Goal: Task Accomplishment & Management: Complete application form

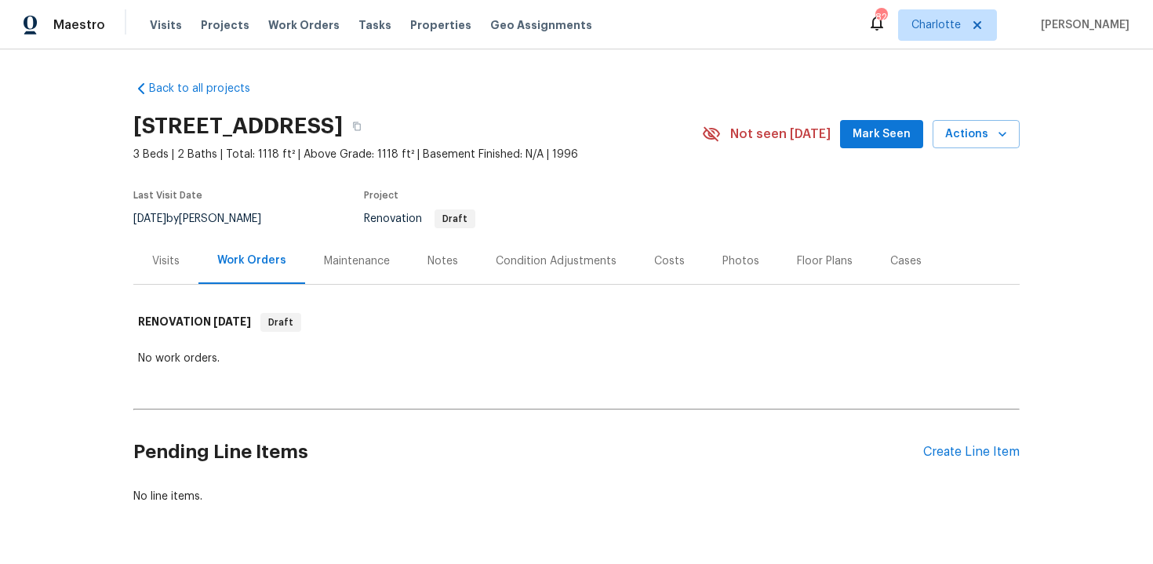
scroll to position [47, 0]
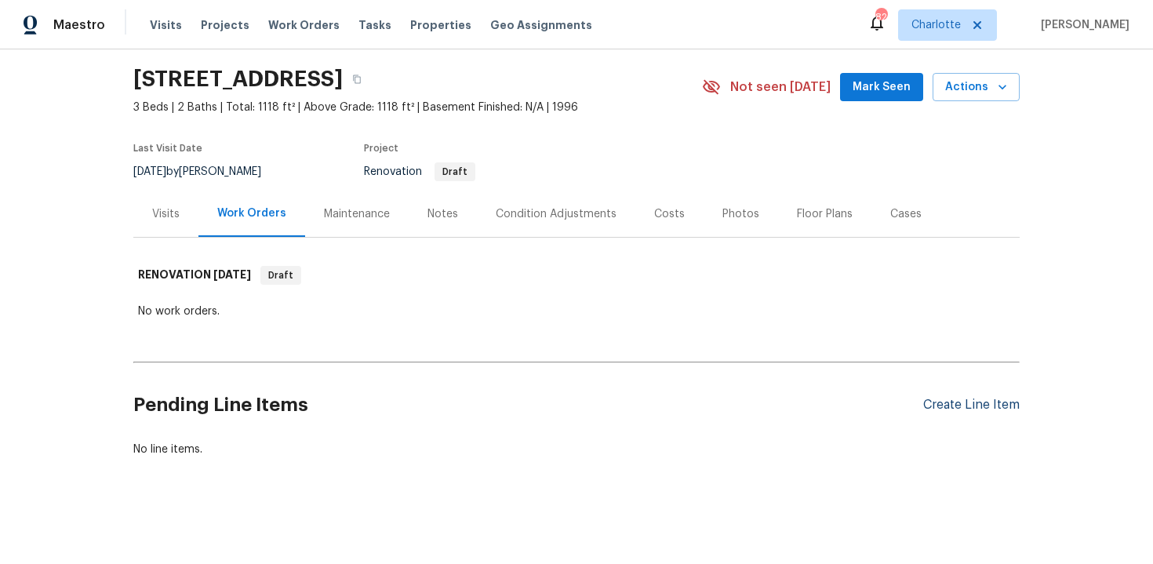
click at [962, 409] on div "Create Line Item" at bounding box center [971, 405] width 96 height 15
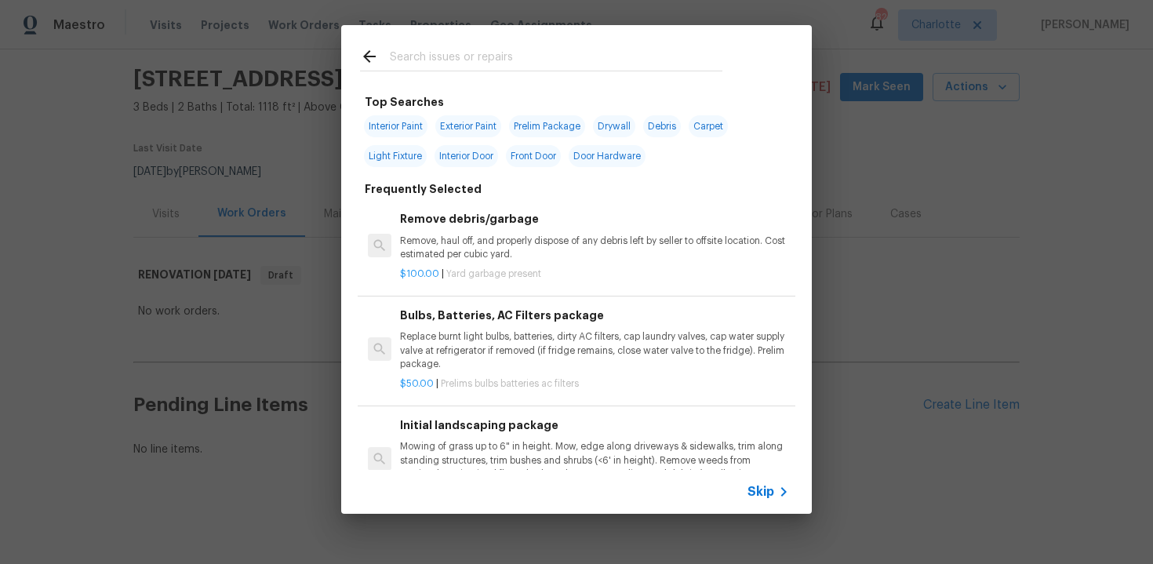
click at [763, 491] on span "Skip" at bounding box center [761, 492] width 27 height 16
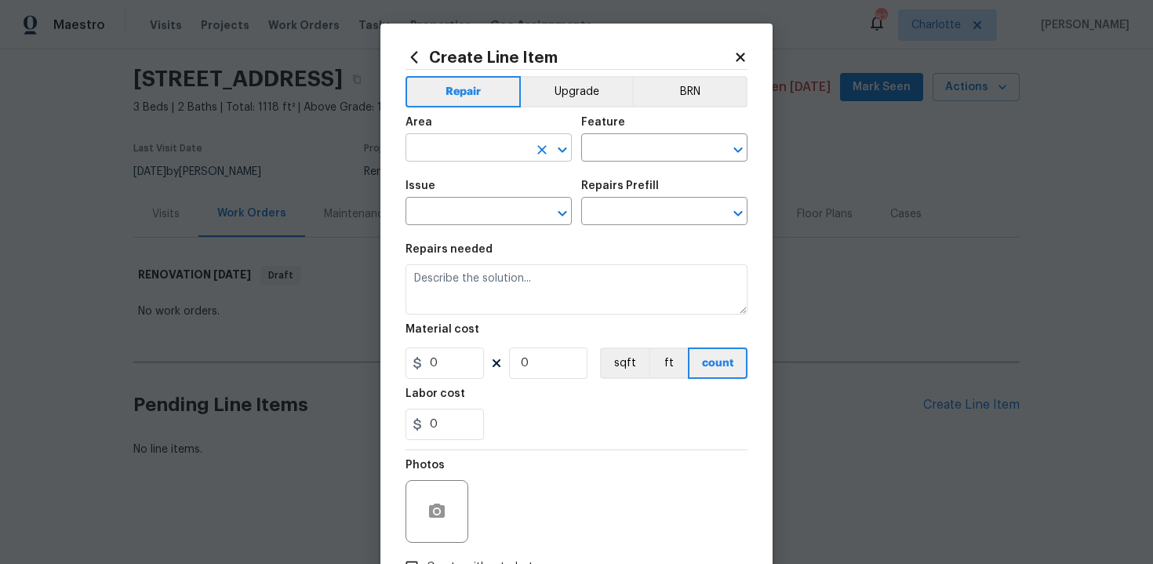
click at [498, 143] on input "text" at bounding box center [467, 149] width 122 height 24
click at [495, 209] on li "Interior Overall" at bounding box center [489, 211] width 166 height 26
type input "Interior Overall"
click at [647, 151] on input "text" at bounding box center [642, 149] width 122 height 24
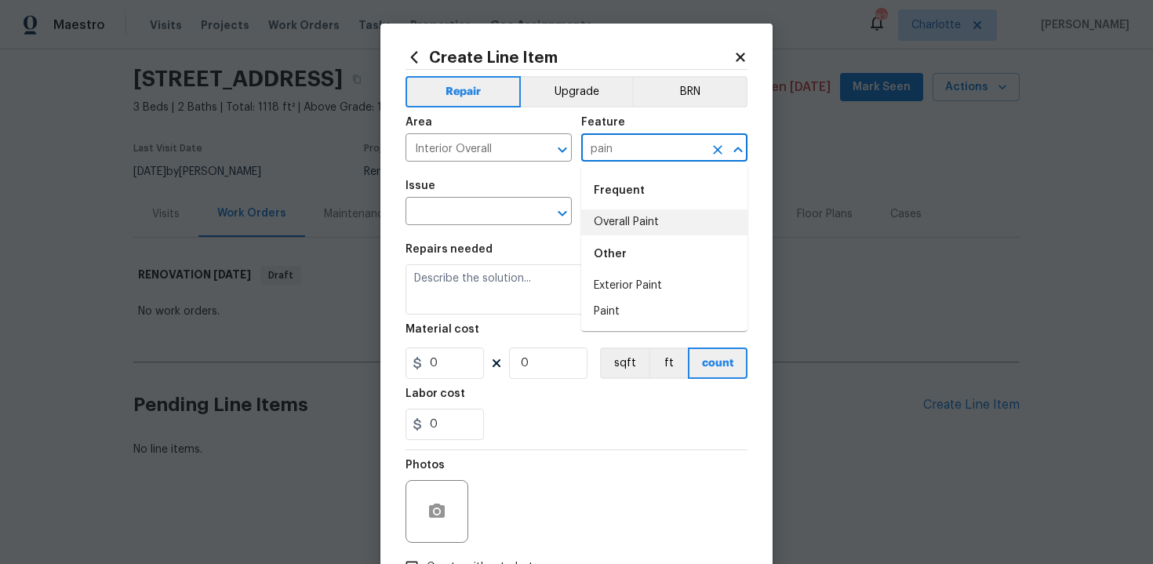
click at [634, 227] on li "Overall Paint" at bounding box center [664, 222] width 166 height 26
type input "Overall Paint"
click at [450, 210] on input "text" at bounding box center [467, 213] width 122 height 24
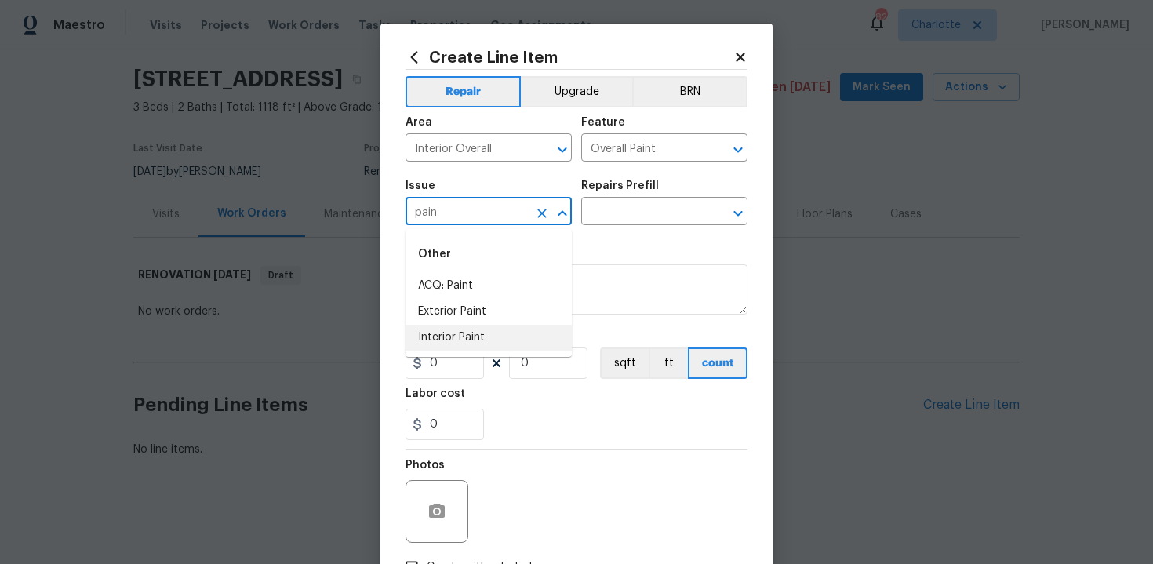
click at [453, 334] on li "Interior Paint" at bounding box center [489, 338] width 166 height 26
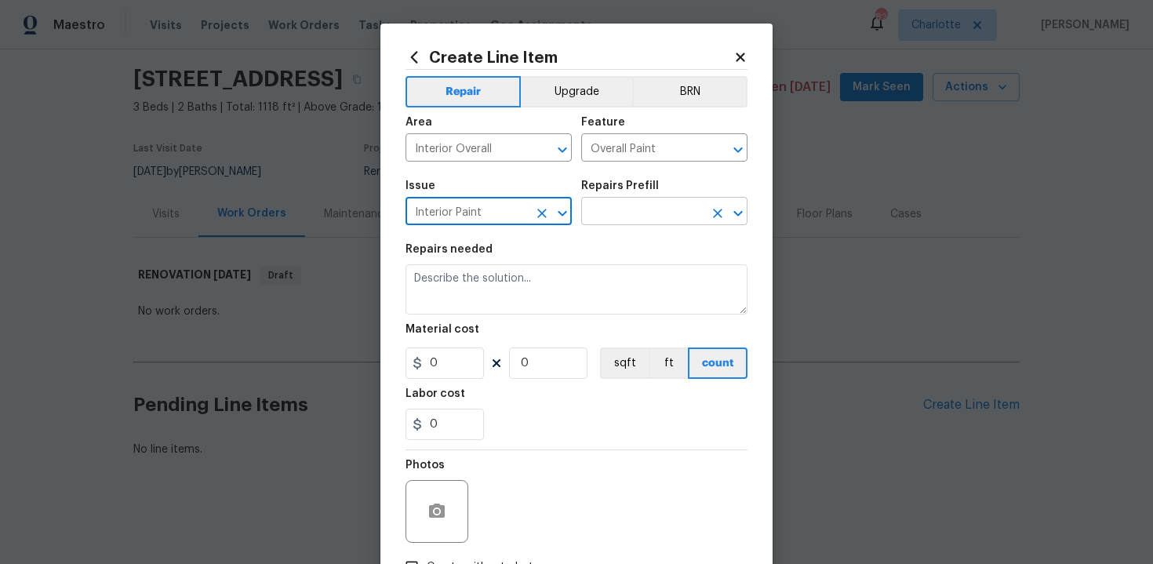
type input "Interior Paint"
click at [648, 216] on input "text" at bounding box center [642, 213] width 122 height 24
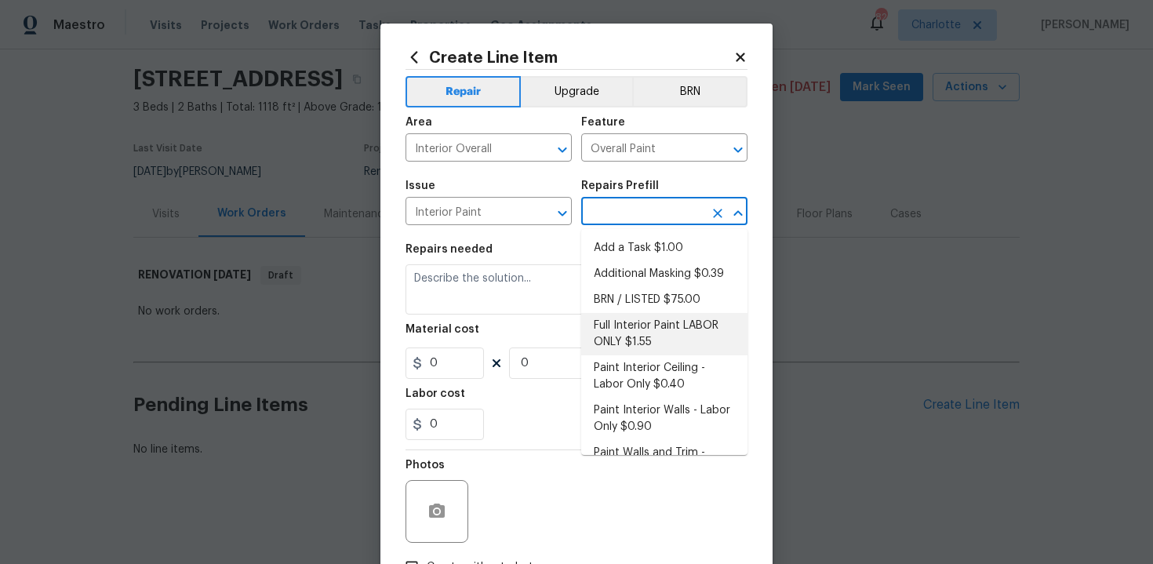
click at [648, 333] on li "Full Interior Paint LABOR ONLY $1.55" at bounding box center [664, 334] width 166 height 42
type input "Full Interior Paint LABOR ONLY $1.55"
type textarea "Full Interior paint - (walls, ceilings, trim, and doors) - PAINT PROVIDED BY OP…"
type input "1.55"
type input "1"
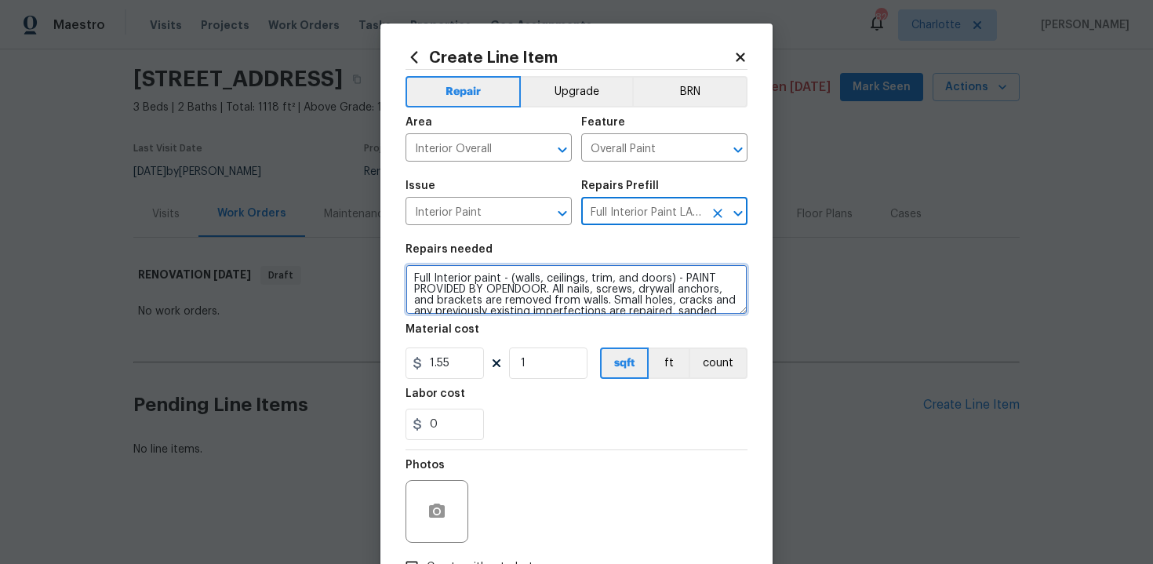
click at [407, 275] on textarea "Full Interior paint - (walls, ceilings, trim, and doors) - PAINT PROVIDED BY OP…" at bounding box center [577, 289] width 342 height 50
type textarea "#sala - Full Interior paint - (walls, ceilings, trim, and doors) - PAINT PROVID…"
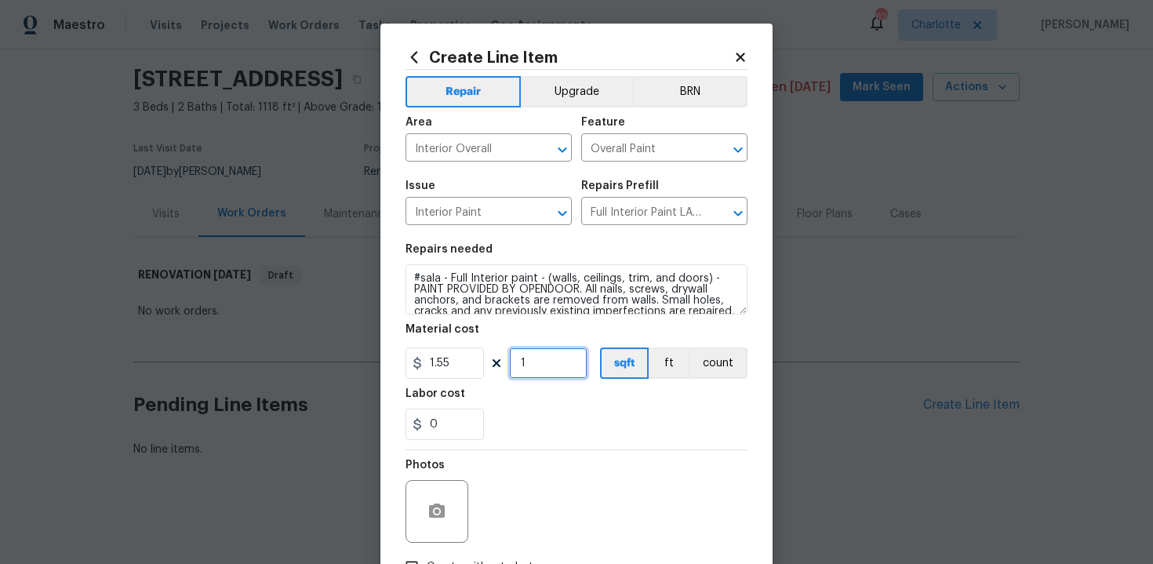
click at [544, 362] on input "1" at bounding box center [548, 362] width 78 height 31
type input "1118"
click at [564, 438] on div "0" at bounding box center [577, 424] width 342 height 31
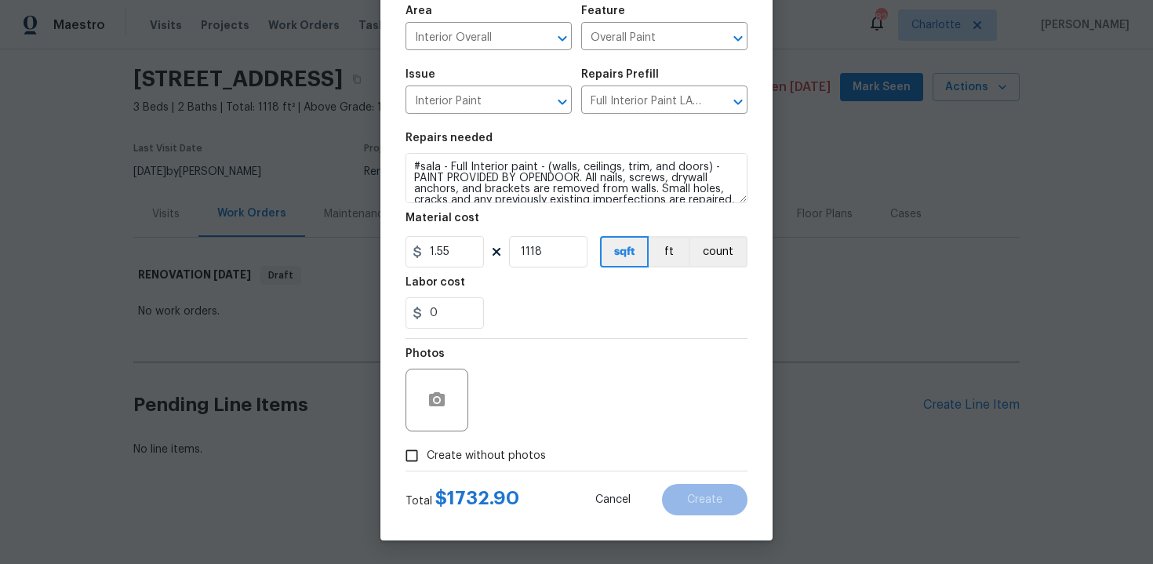
click at [488, 449] on span "Create without photos" at bounding box center [486, 456] width 119 height 16
click at [427, 449] on input "Create without photos" at bounding box center [412, 456] width 30 height 30
checkbox input "true"
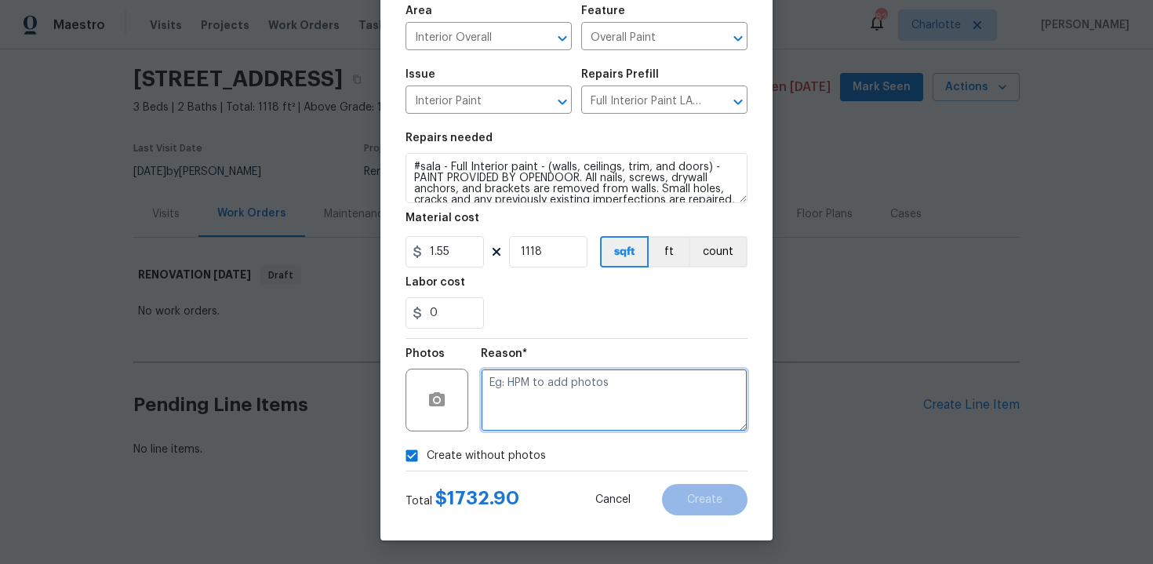
click at [561, 395] on textarea at bounding box center [614, 400] width 267 height 63
type textarea "n/a"
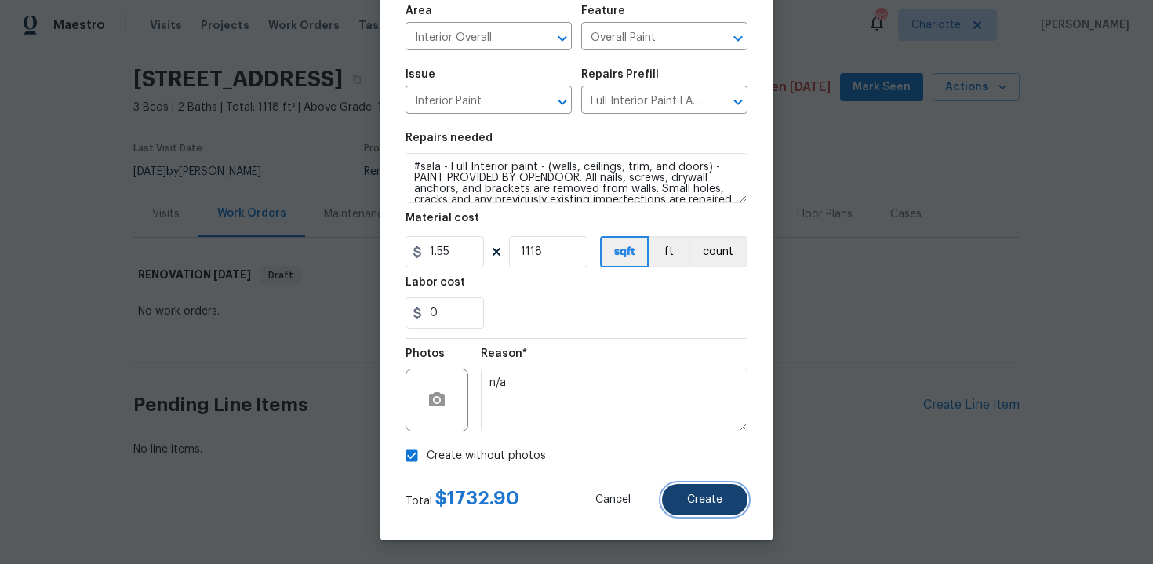
click at [708, 500] on span "Create" at bounding box center [704, 500] width 35 height 12
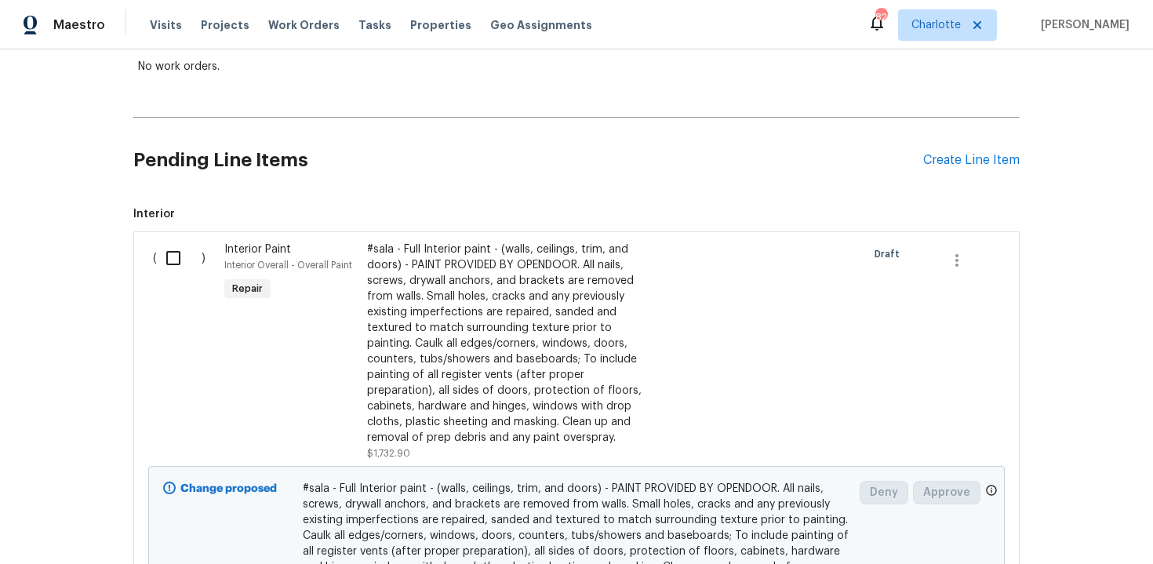
scroll to position [274, 0]
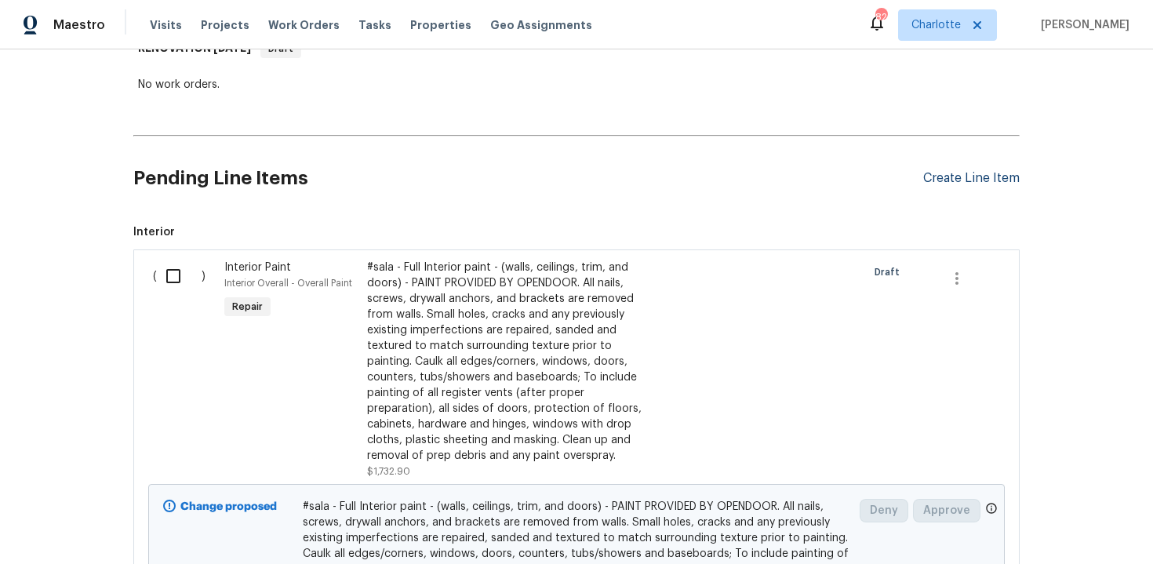
click at [971, 182] on div "Create Line Item" at bounding box center [971, 178] width 96 height 15
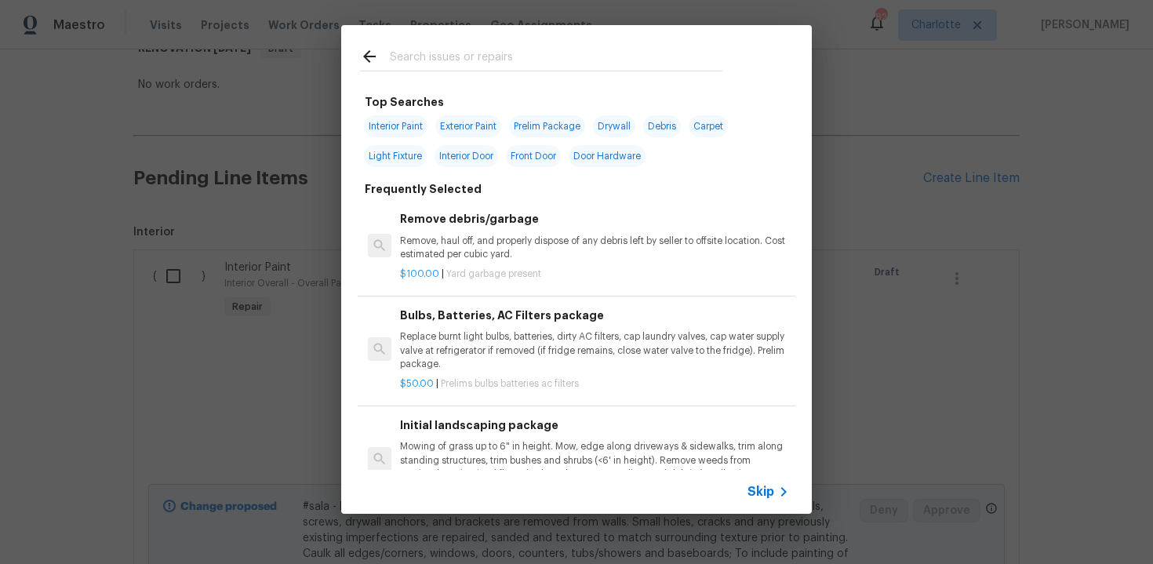
click at [757, 489] on span "Skip" at bounding box center [761, 492] width 27 height 16
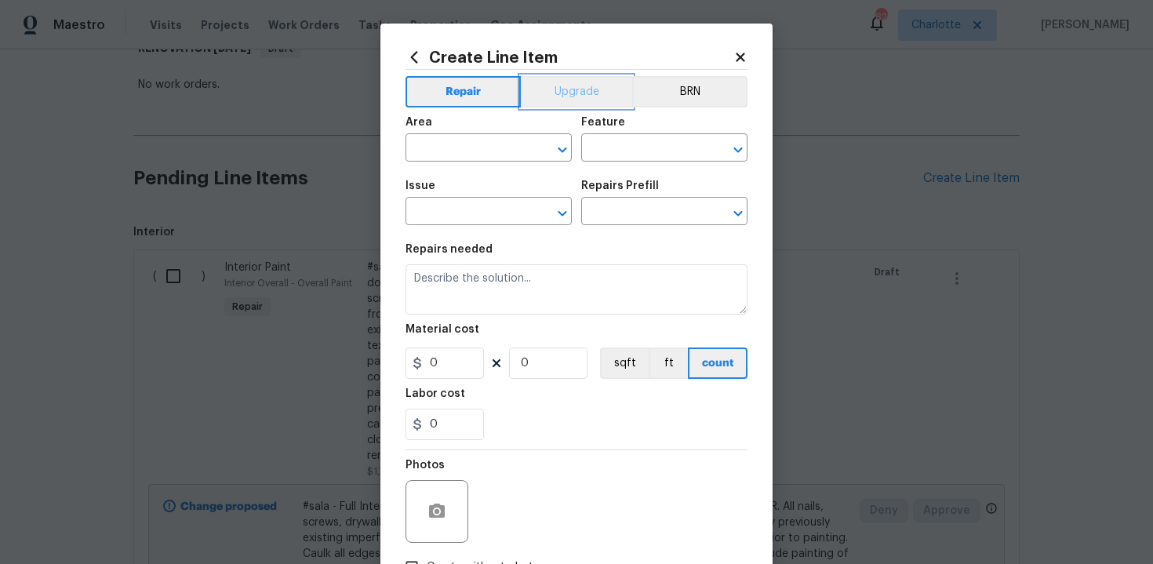
click at [567, 85] on button "Upgrade" at bounding box center [577, 91] width 112 height 31
click at [480, 162] on span "Area ​" at bounding box center [489, 139] width 166 height 64
click at [462, 154] on input "text" at bounding box center [467, 149] width 122 height 24
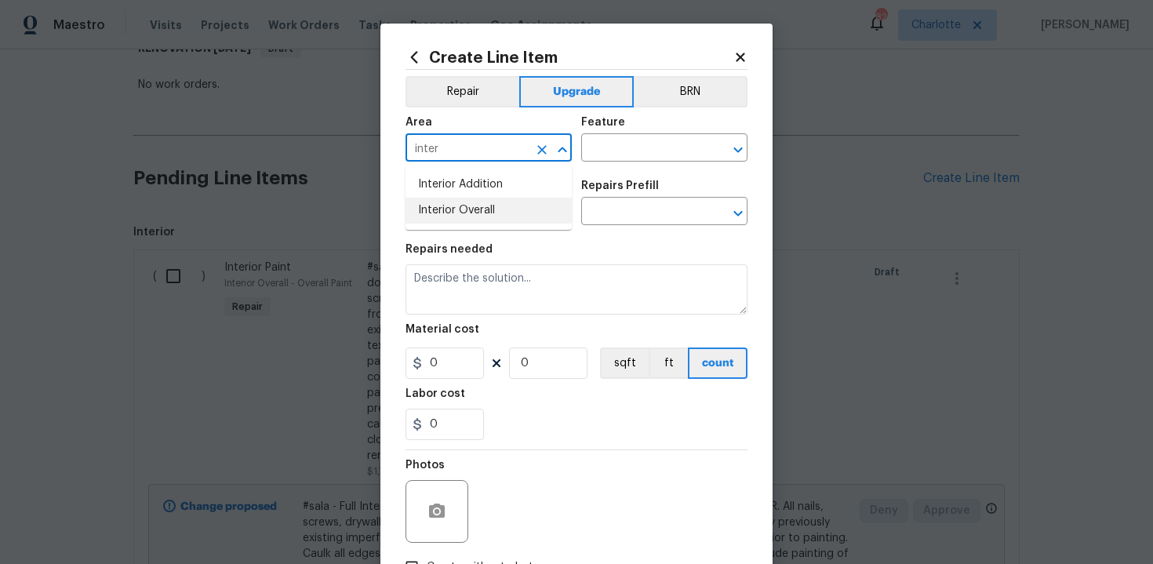
click at [467, 214] on li "Interior Overall" at bounding box center [489, 211] width 166 height 26
type input "Interior Overall"
click at [638, 141] on input "text" at bounding box center [642, 149] width 122 height 24
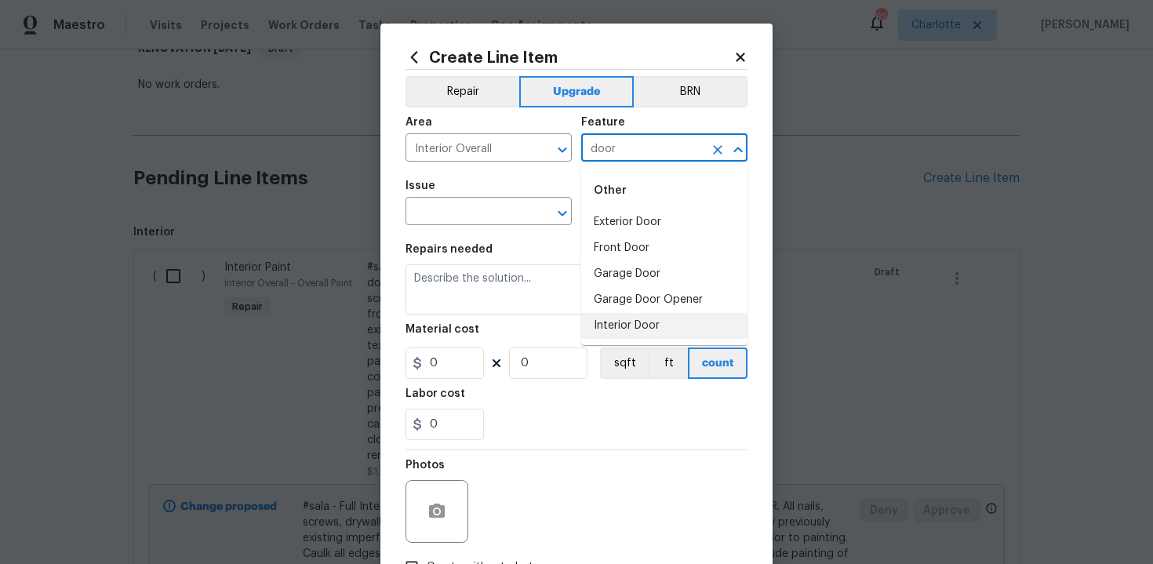
click at [625, 324] on li "Interior Door" at bounding box center [664, 326] width 166 height 26
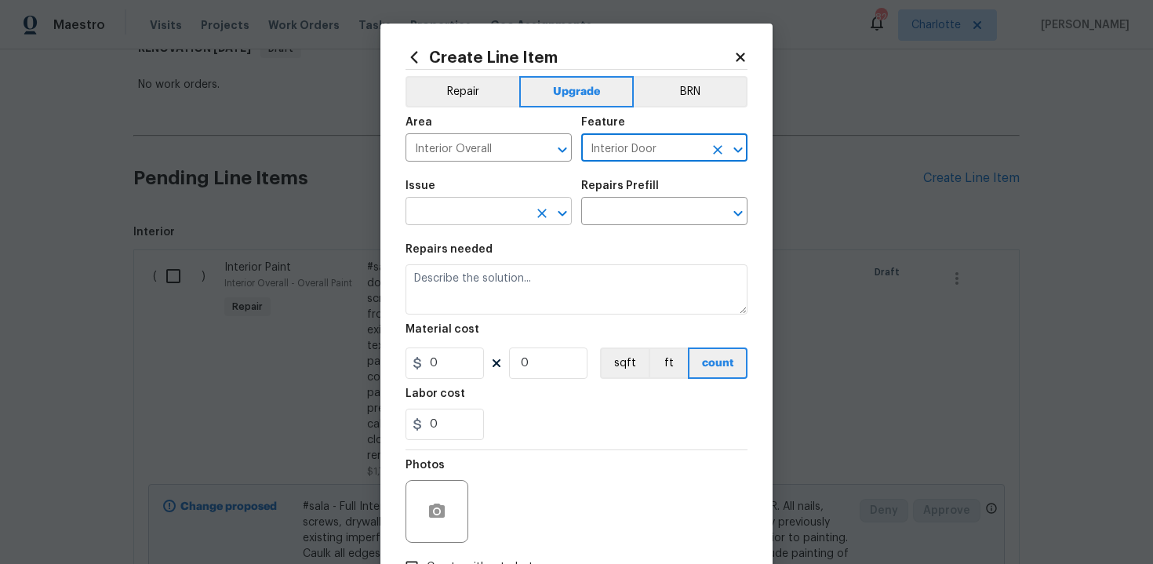
type input "Interior Door"
click at [454, 217] on input "text" at bounding box center [467, 213] width 122 height 24
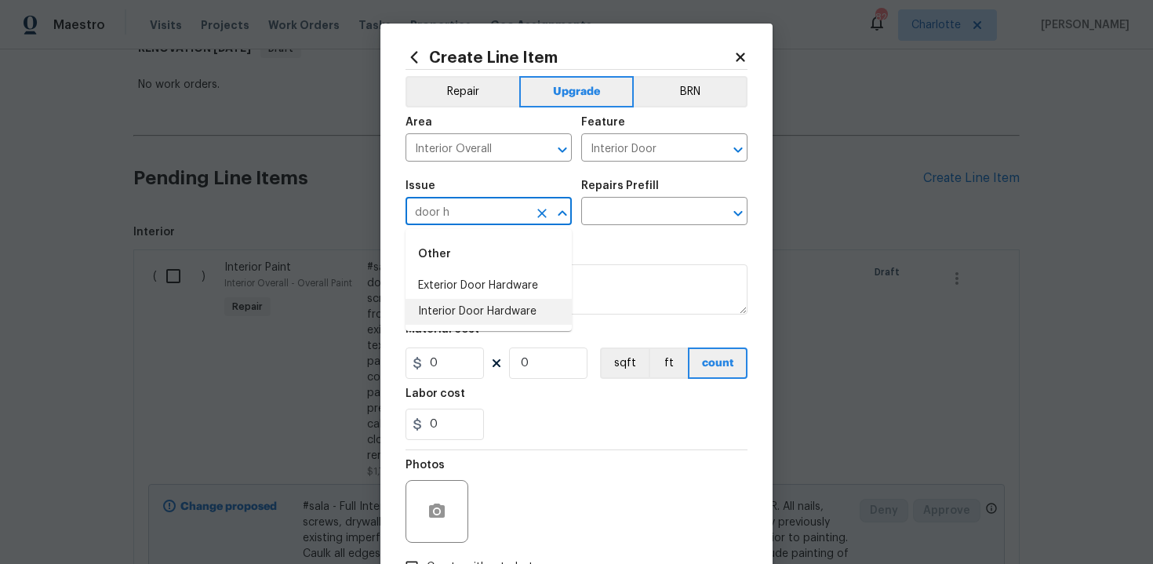
click at [456, 307] on li "Interior Door Hardware" at bounding box center [489, 312] width 166 height 26
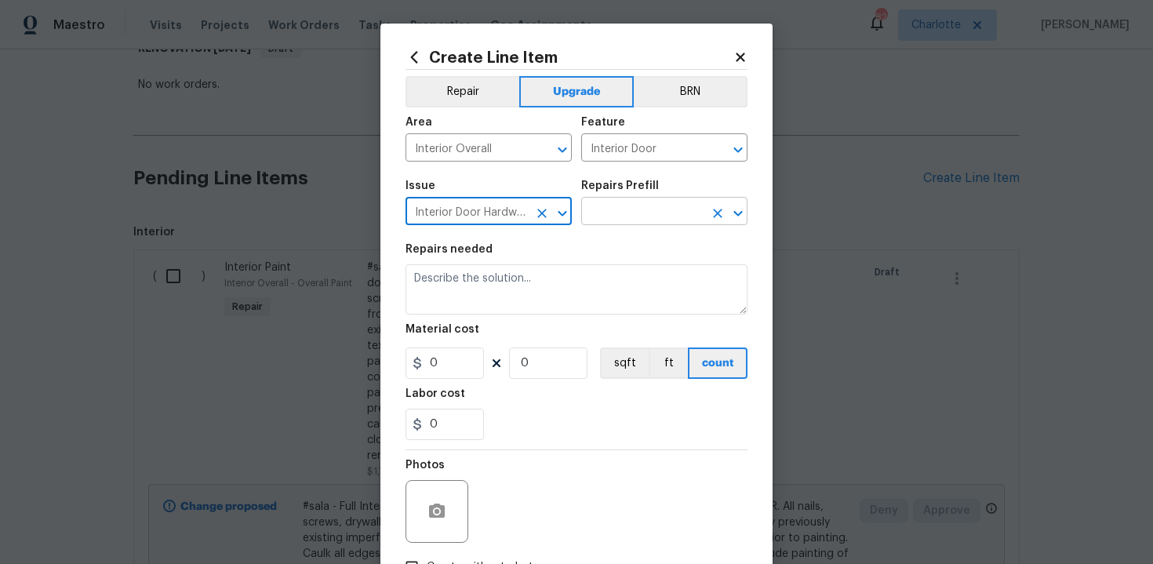
type input "Interior Door Hardware"
click at [658, 203] on input "text" at bounding box center [642, 213] width 122 height 24
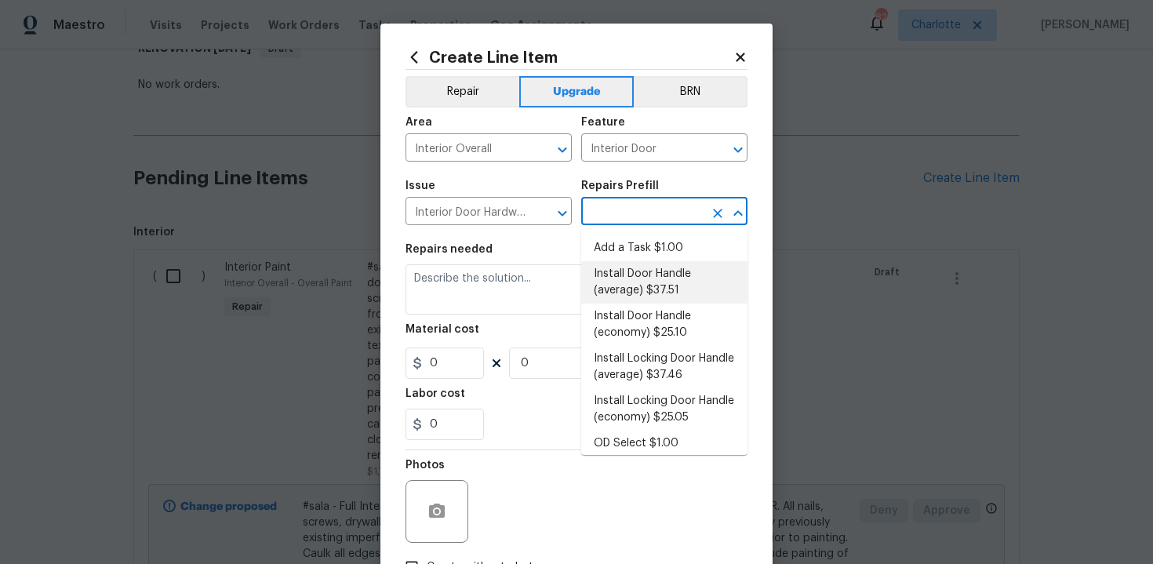
click at [657, 268] on li "Install Door Handle (average) $37.51" at bounding box center [664, 282] width 166 height 42
type input "Install Door Handle (average) $37.51"
type textarea "Remove the existing interior door handle (if present). Install a new (average) …"
type input "37.51"
type input "1"
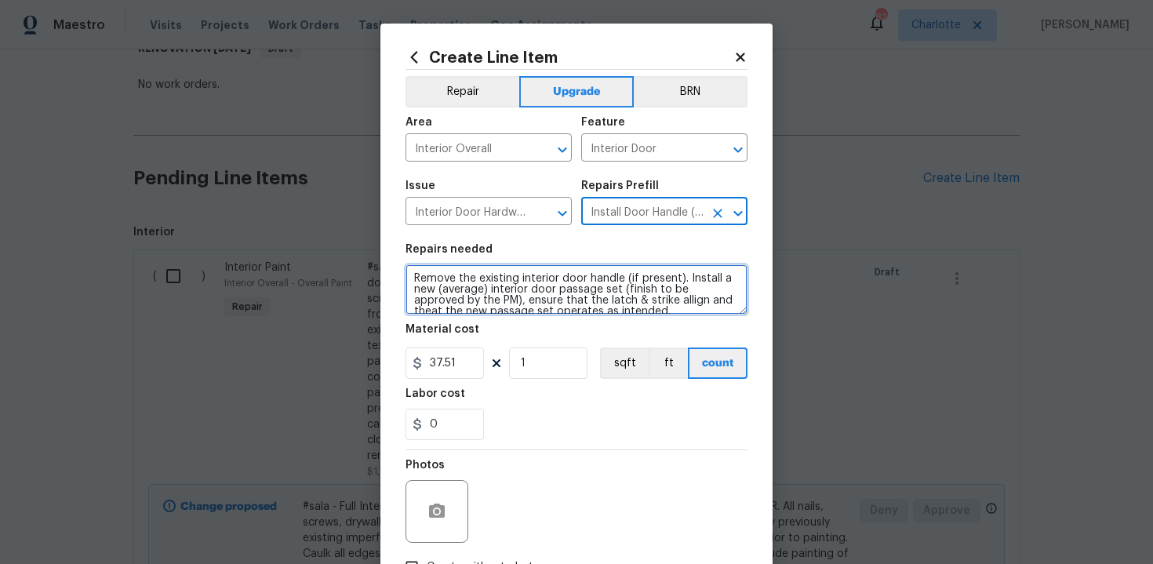
click at [410, 275] on textarea "Remove the existing interior door handle (if present). Install a new (average) …" at bounding box center [577, 289] width 342 height 50
type textarea "#sala - Remove the existing interior door handle (if present). Install a new (a…"
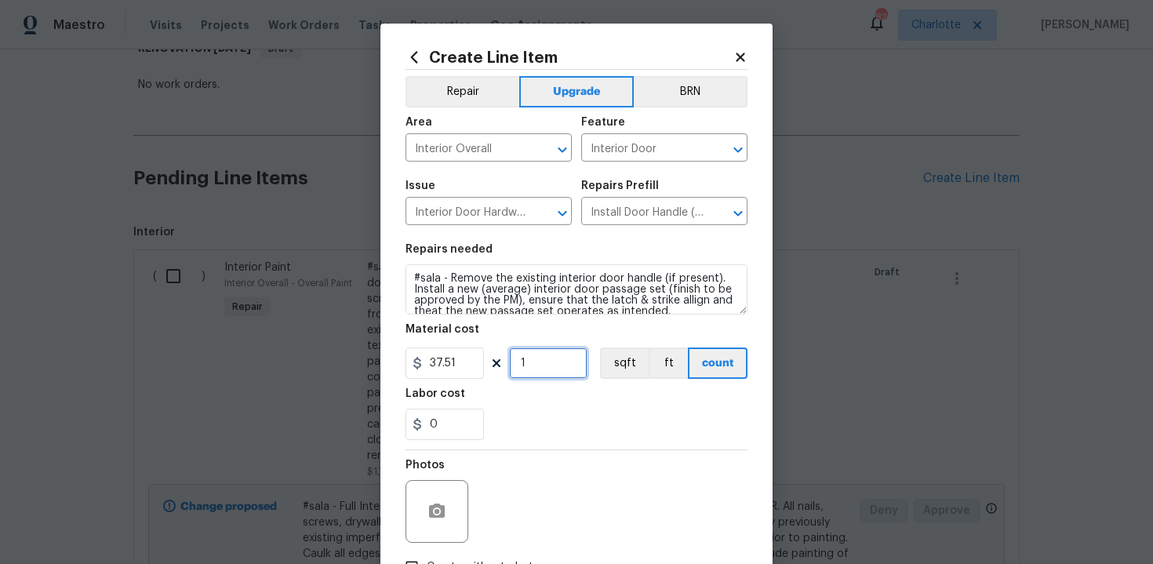
click at [554, 377] on input "1" at bounding box center [548, 362] width 78 height 31
type input "15"
click at [573, 422] on div "0" at bounding box center [577, 424] width 342 height 31
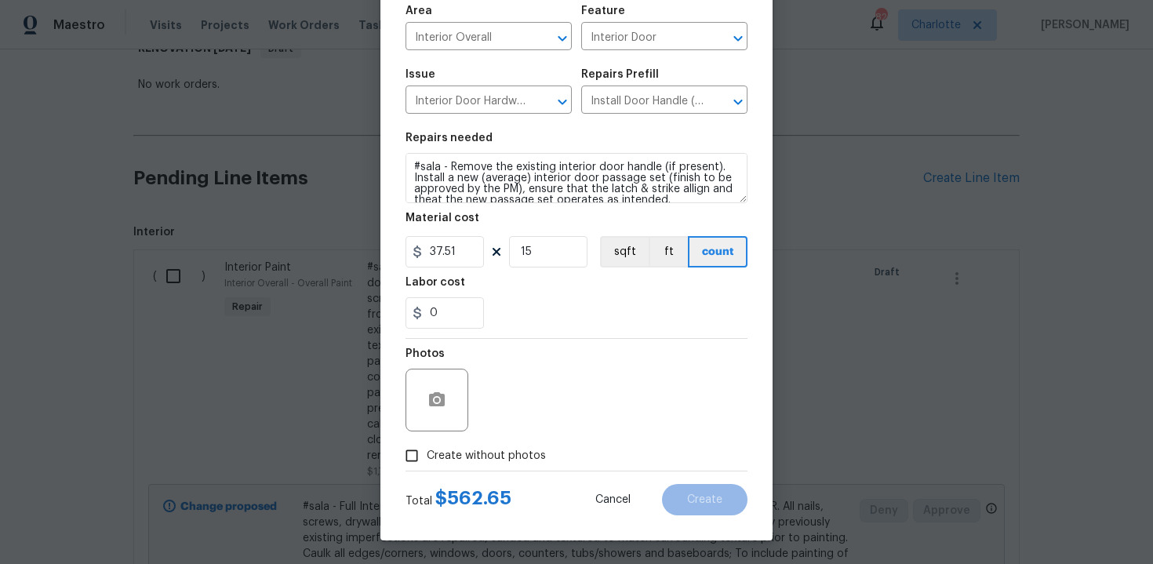
click at [478, 451] on span "Create without photos" at bounding box center [486, 456] width 119 height 16
click at [427, 451] on input "Create without photos" at bounding box center [412, 456] width 30 height 30
checkbox input "true"
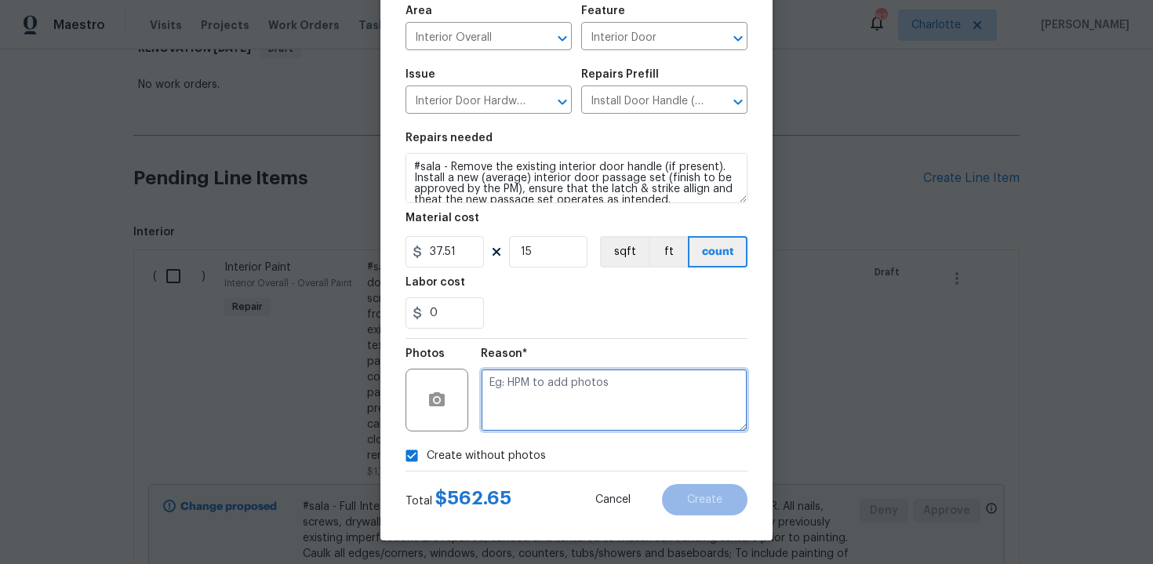
click at [537, 413] on textarea at bounding box center [614, 400] width 267 height 63
type textarea "n/a"
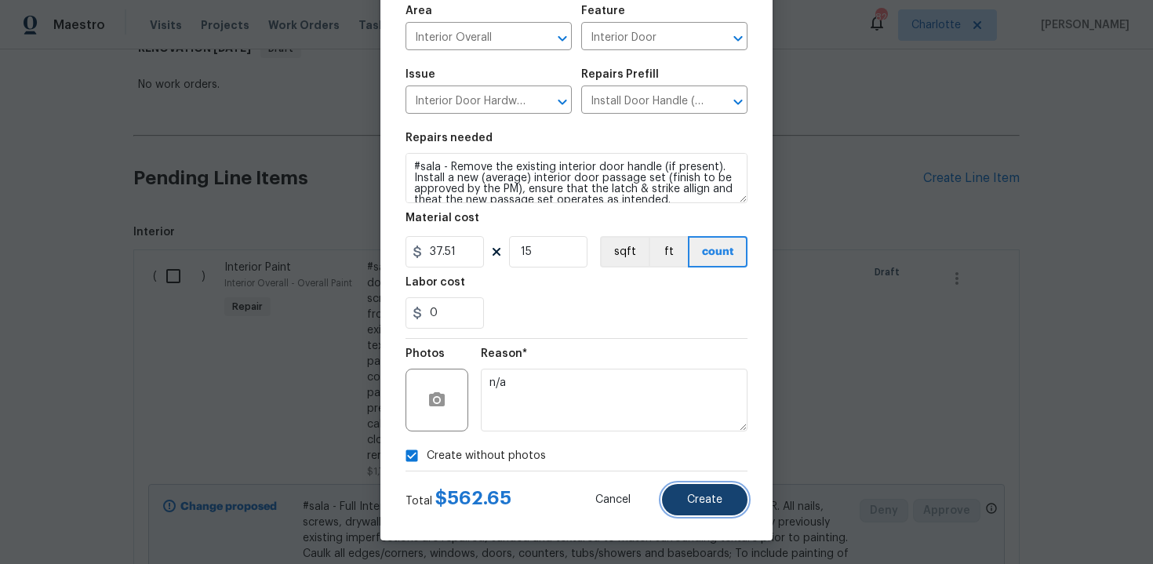
click at [708, 499] on span "Create" at bounding box center [704, 500] width 35 height 12
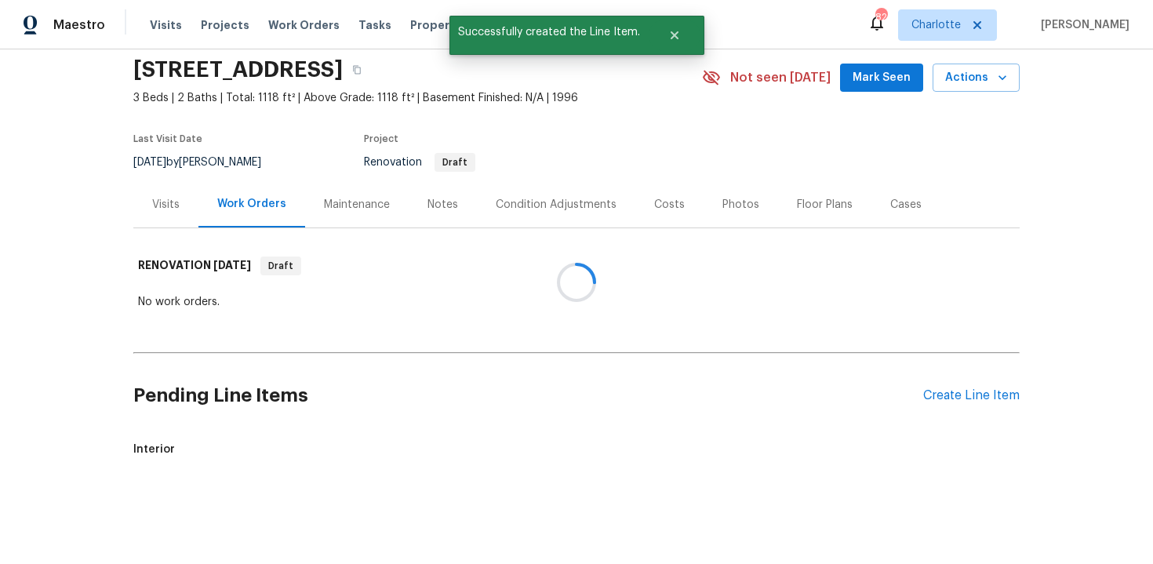
scroll to position [274, 0]
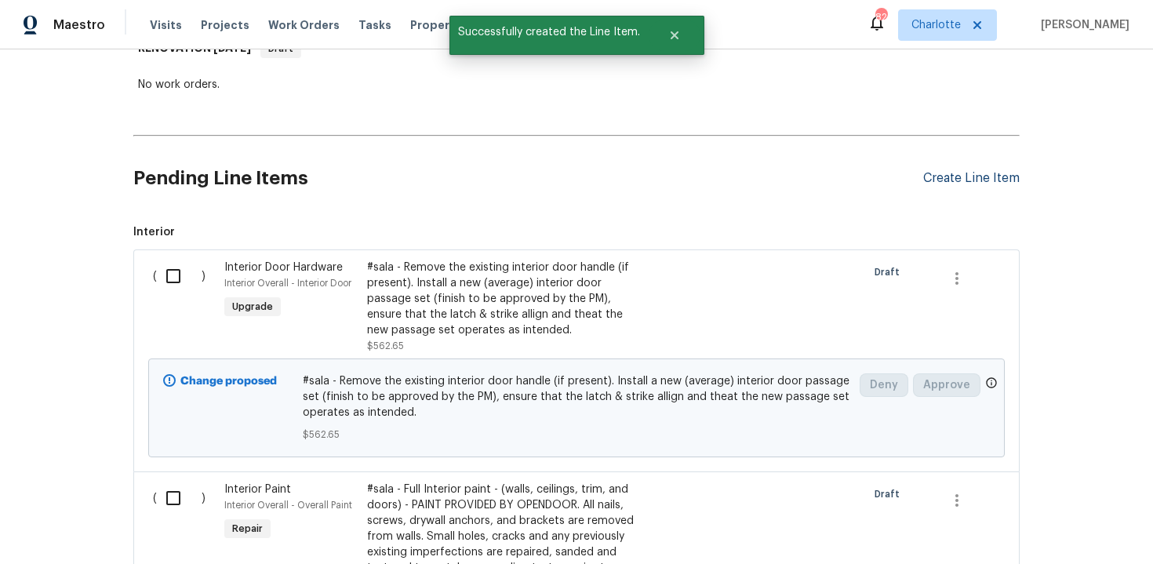
click at [973, 172] on div "Create Line Item" at bounding box center [971, 178] width 96 height 15
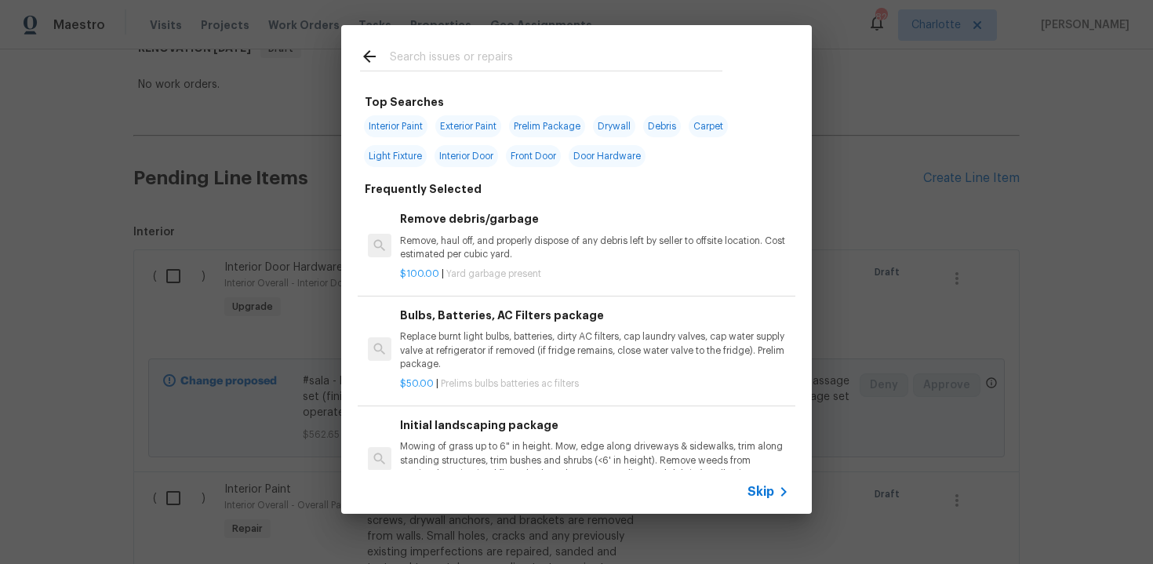
click at [759, 500] on div "Skip" at bounding box center [770, 491] width 45 height 19
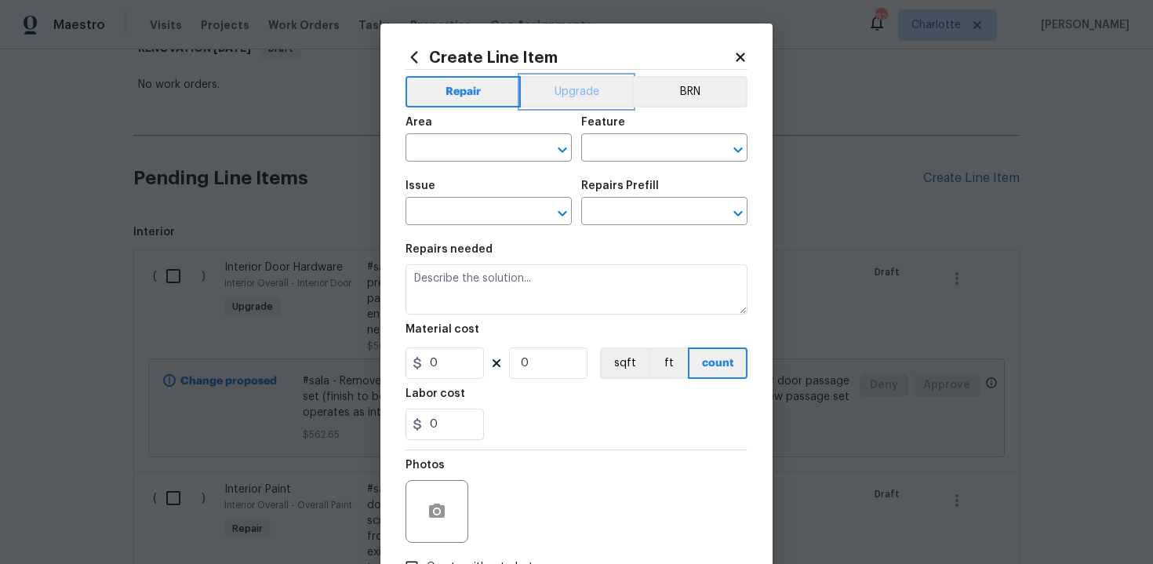
click at [561, 99] on button "Upgrade" at bounding box center [577, 91] width 112 height 31
click at [482, 150] on input "text" at bounding box center [467, 149] width 122 height 24
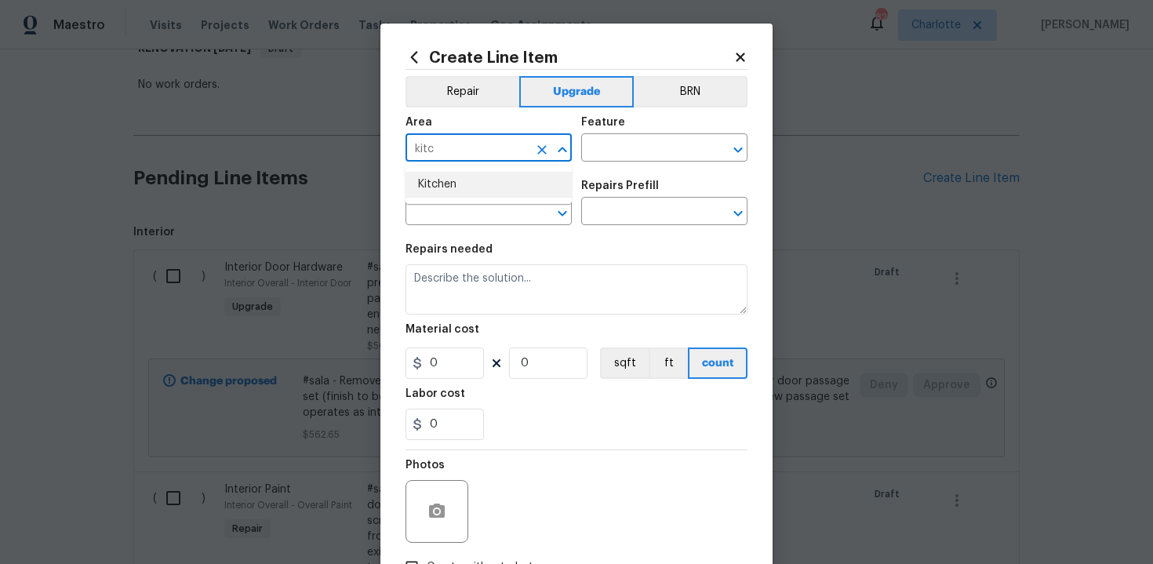
click at [470, 182] on li "Kitchen" at bounding box center [489, 185] width 166 height 26
type input "Kitchen"
click at [615, 147] on input "text" at bounding box center [642, 149] width 122 height 24
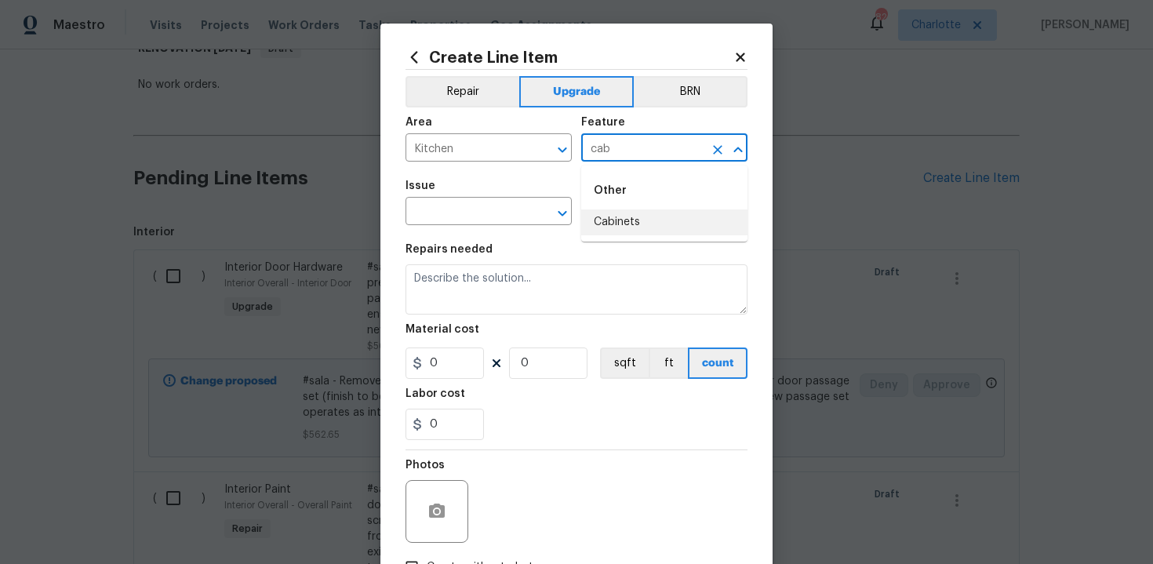
click at [623, 222] on li "Cabinets" at bounding box center [664, 222] width 166 height 26
type input "Cabinets"
click at [483, 209] on input "text" at bounding box center [467, 213] width 122 height 24
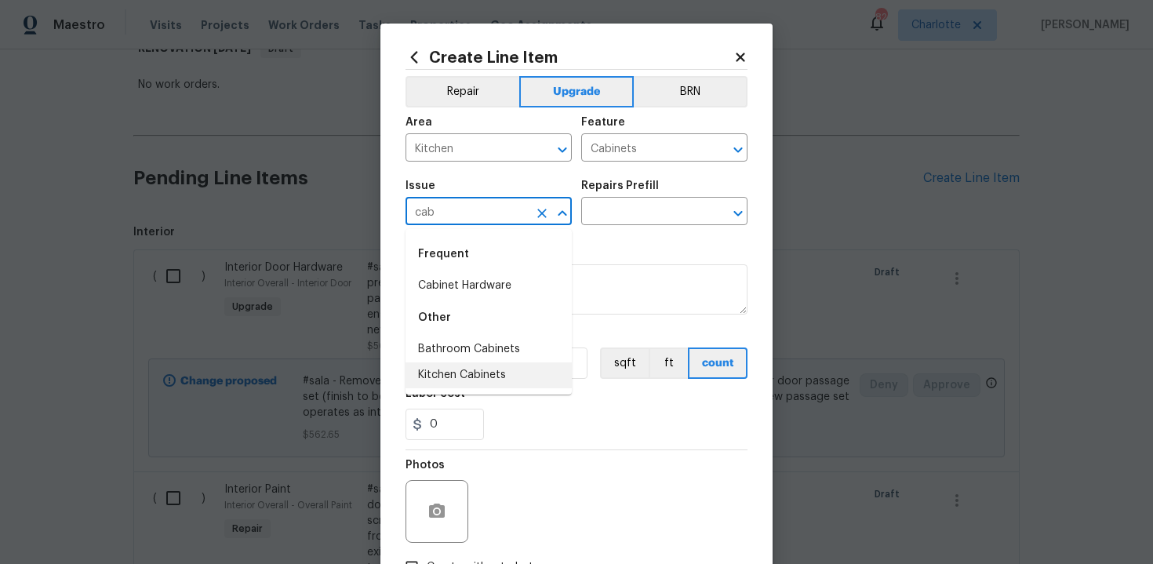
click at [481, 371] on li "Kitchen Cabinets" at bounding box center [489, 375] width 166 height 26
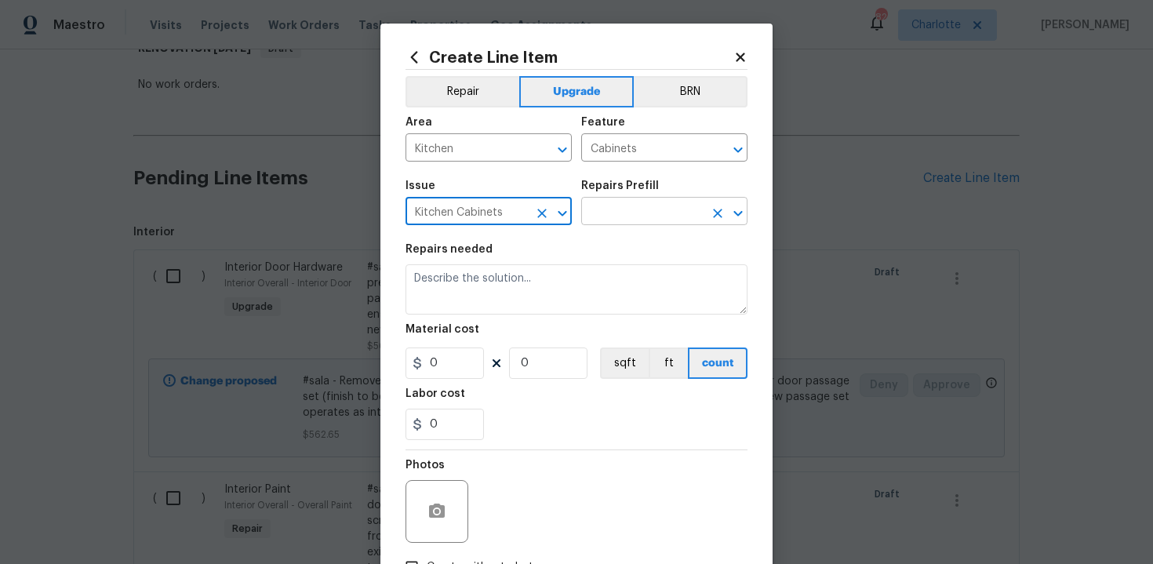
type input "Kitchen Cabinets"
click at [617, 213] on input "text" at bounding box center [642, 213] width 122 height 24
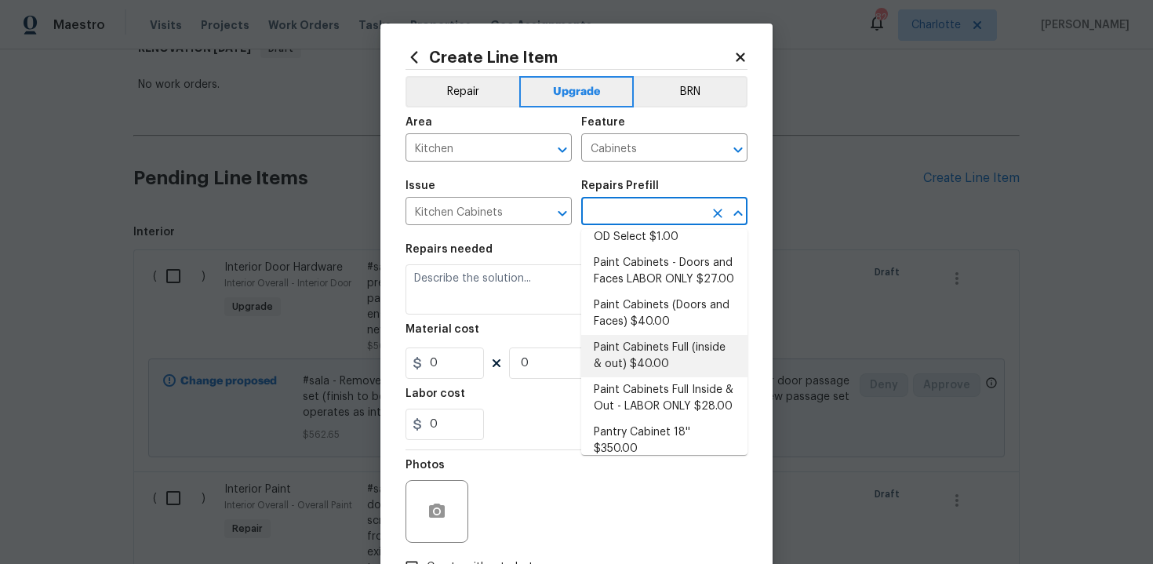
scroll to position [229, 0]
click at [655, 342] on li "Paint Cabinets Full (inside & out) $40.00" at bounding box center [664, 359] width 166 height 42
type input "Paint Cabinets Full (inside & out) $40.00"
type textarea "Prep, sand, mask and apply 2 coats of paint to the kitchen cabinet doors, inter…"
type input "40"
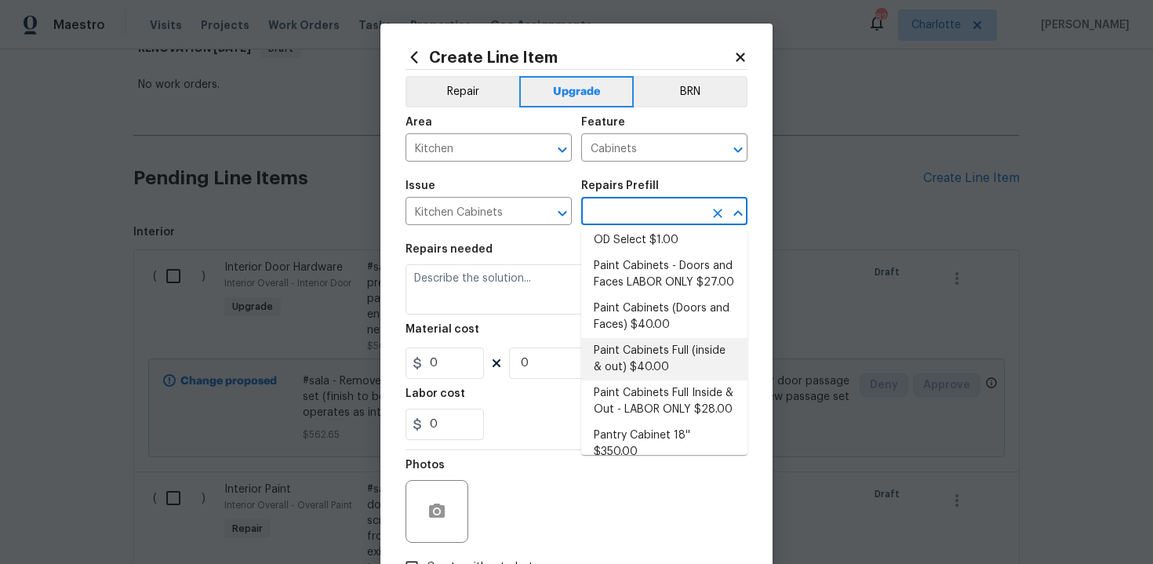
type input "1"
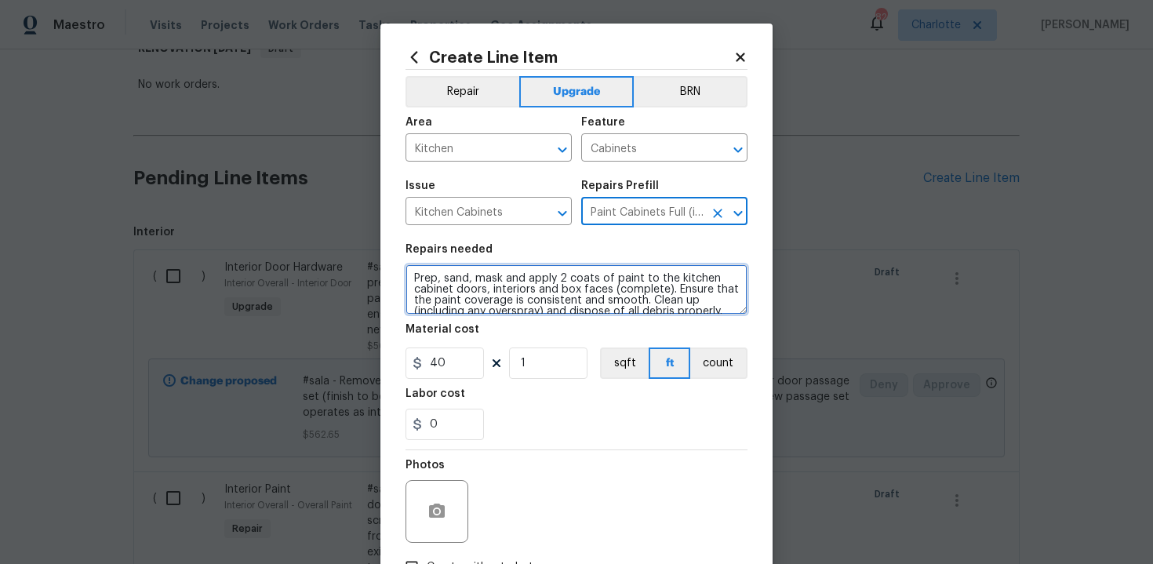
click at [412, 271] on textarea "Prep, sand, mask and apply 2 coats of paint to the kitchen cabinet doors, inter…" at bounding box center [577, 289] width 342 height 50
type textarea "#sala - Prep, sand, mask and apply 2 coats of paint to the kitchen cabinet door…"
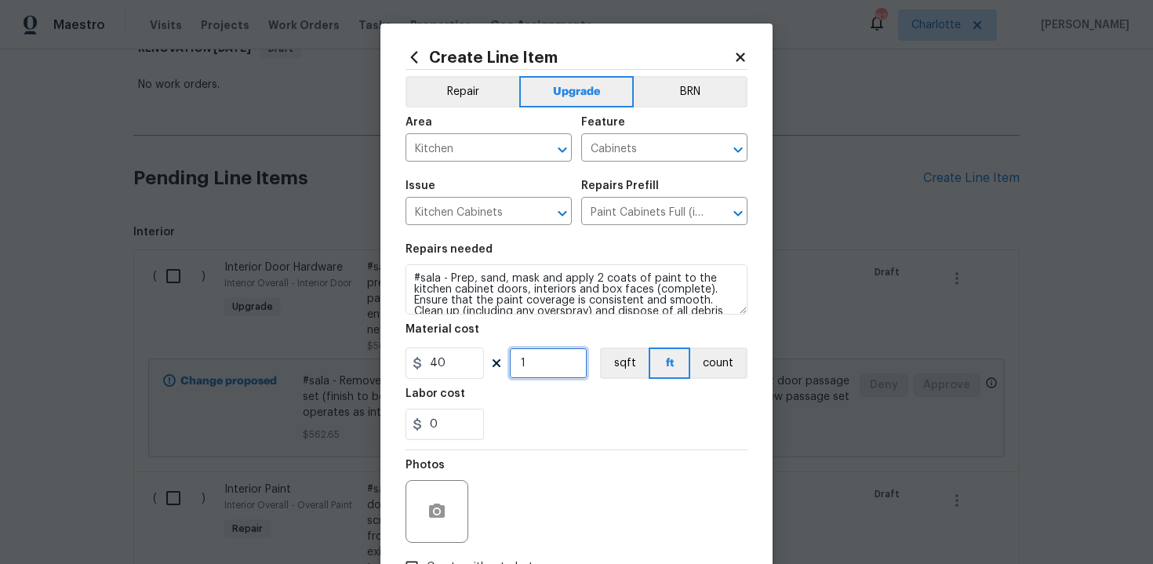
click at [547, 370] on input "1" at bounding box center [548, 362] width 78 height 31
type input "60"
click at [565, 417] on div "0" at bounding box center [577, 424] width 342 height 31
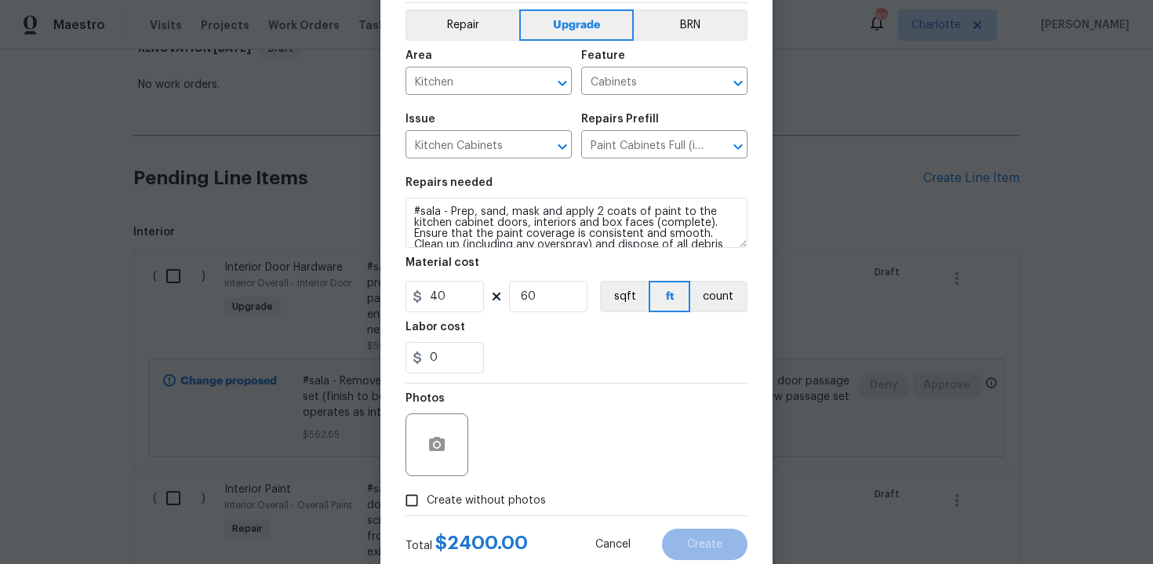
scroll to position [112, 0]
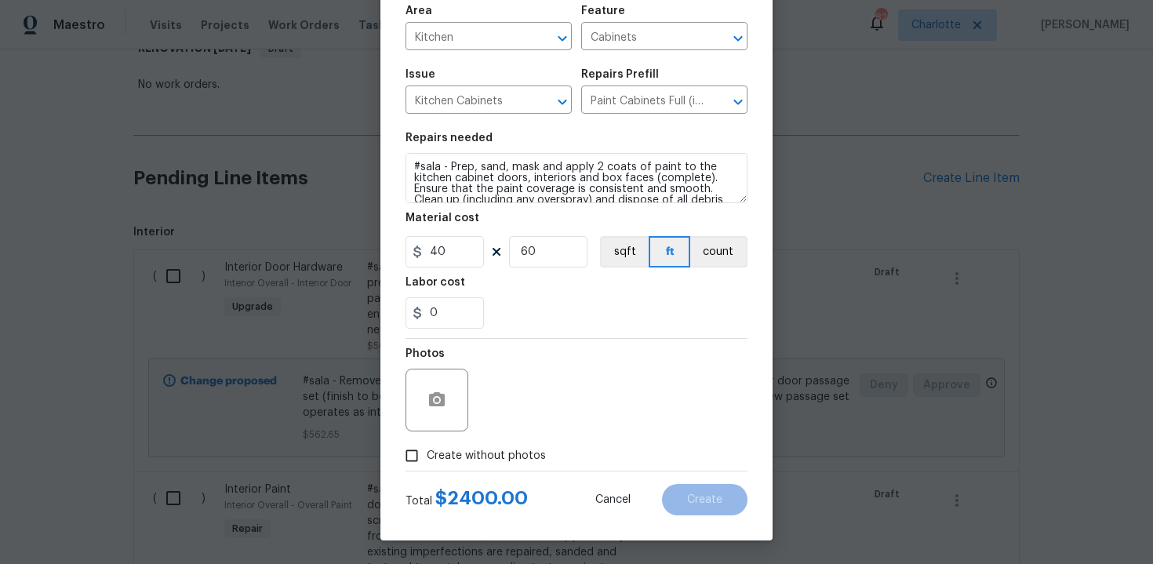
click at [483, 449] on span "Create without photos" at bounding box center [486, 456] width 119 height 16
click at [427, 449] on input "Create without photos" at bounding box center [412, 456] width 30 height 30
checkbox input "true"
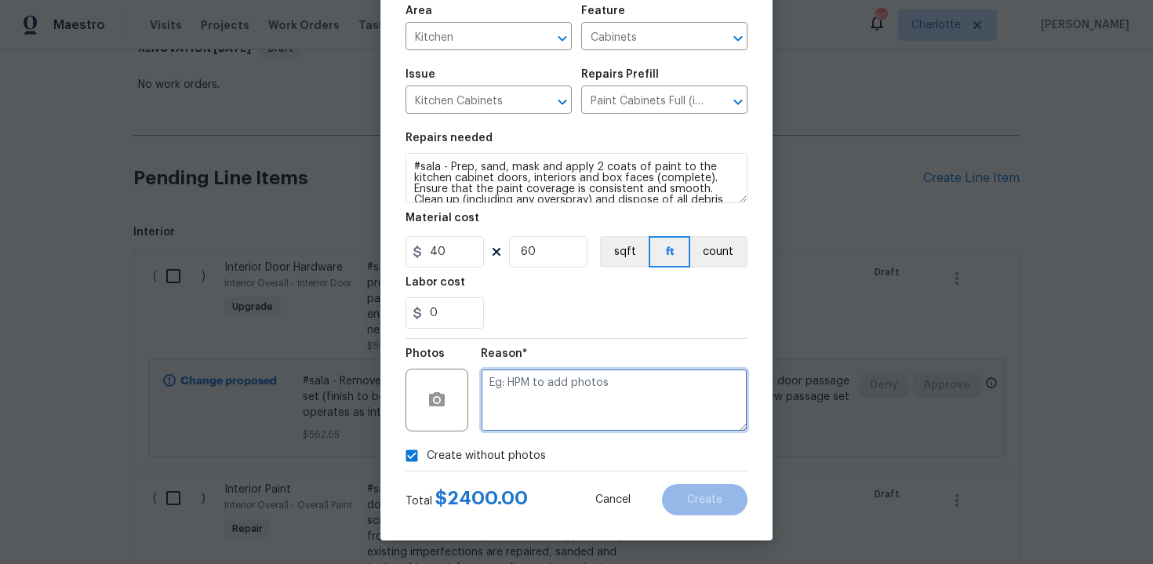
click at [521, 422] on textarea at bounding box center [614, 400] width 267 height 63
type textarea "n/a"
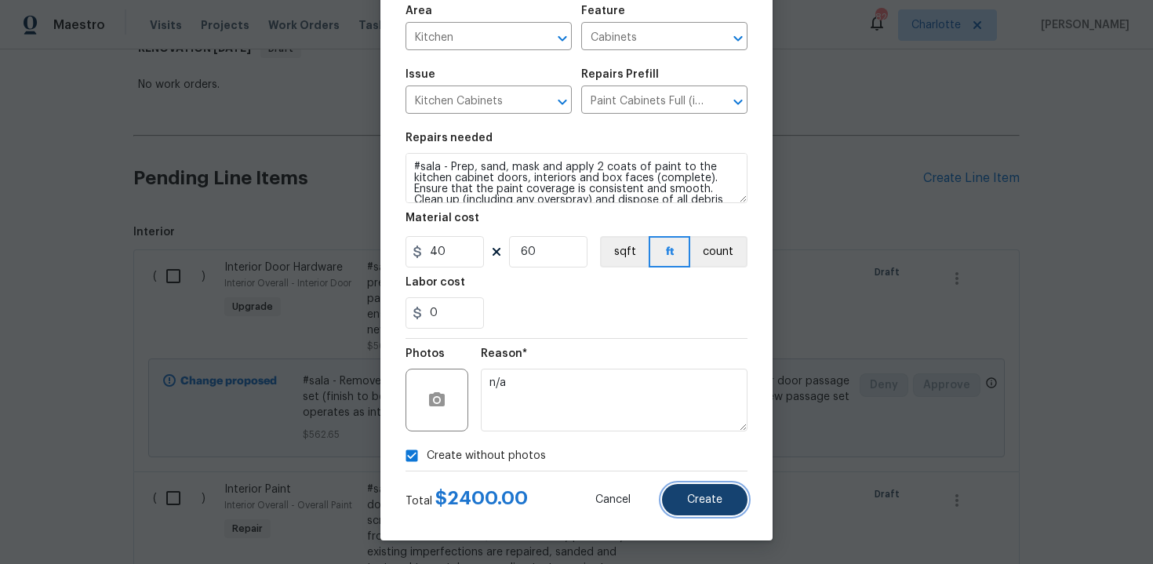
click at [701, 500] on span "Create" at bounding box center [704, 500] width 35 height 12
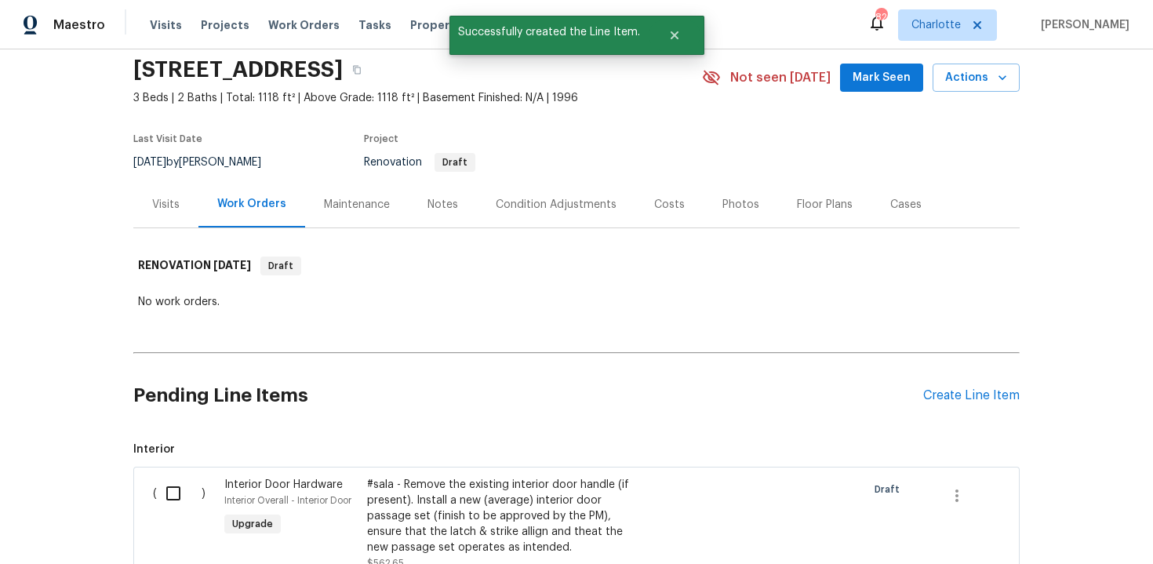
scroll to position [274, 0]
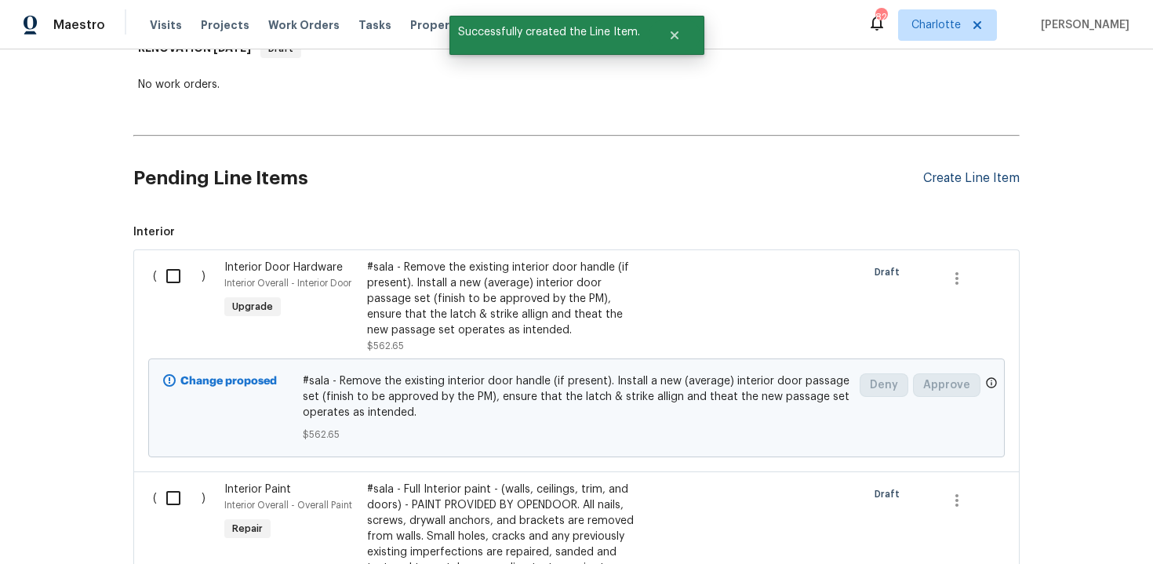
click at [969, 184] on div "Create Line Item" at bounding box center [971, 178] width 96 height 15
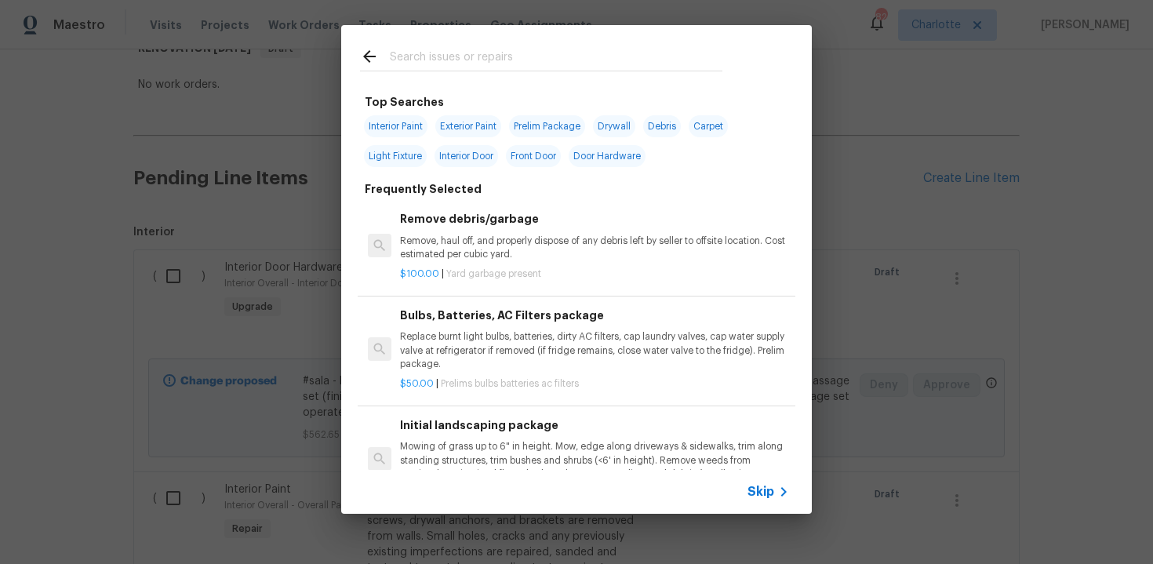
click at [764, 498] on span "Skip" at bounding box center [761, 492] width 27 height 16
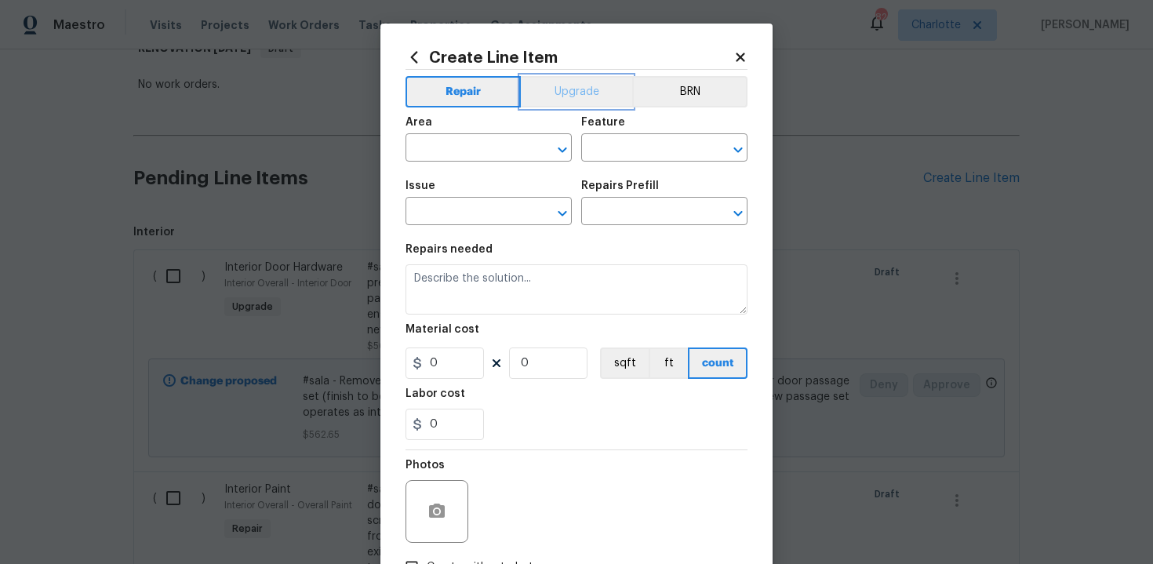
click at [576, 84] on button "Upgrade" at bounding box center [577, 91] width 112 height 31
click at [484, 158] on input "text" at bounding box center [467, 149] width 122 height 24
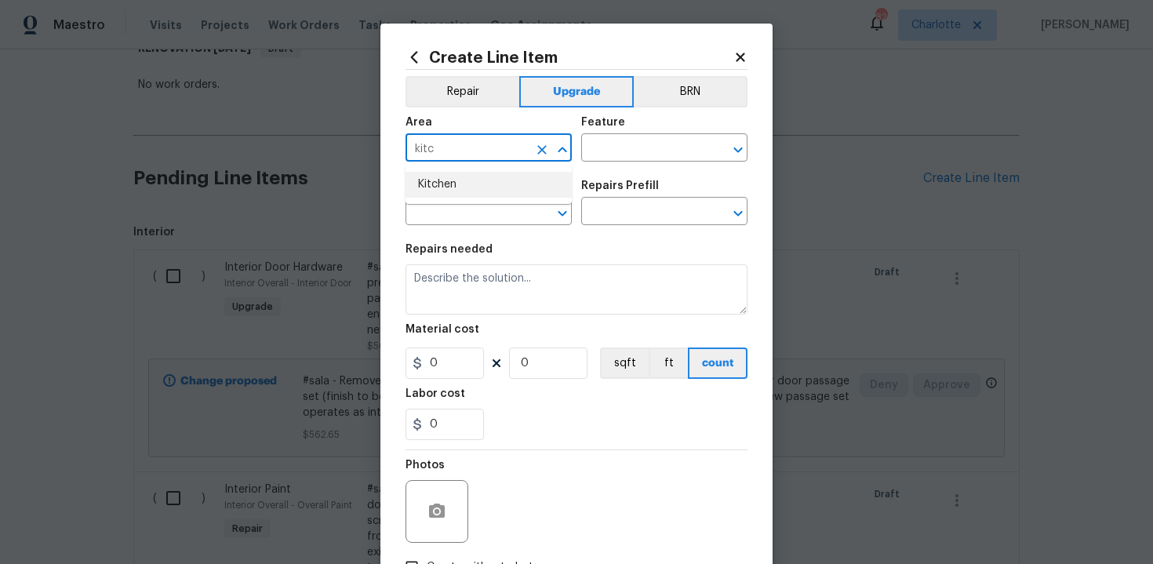
click at [470, 187] on li "Kitchen" at bounding box center [489, 185] width 166 height 26
type input "Kitchen"
click at [606, 152] on input "text" at bounding box center [642, 149] width 122 height 24
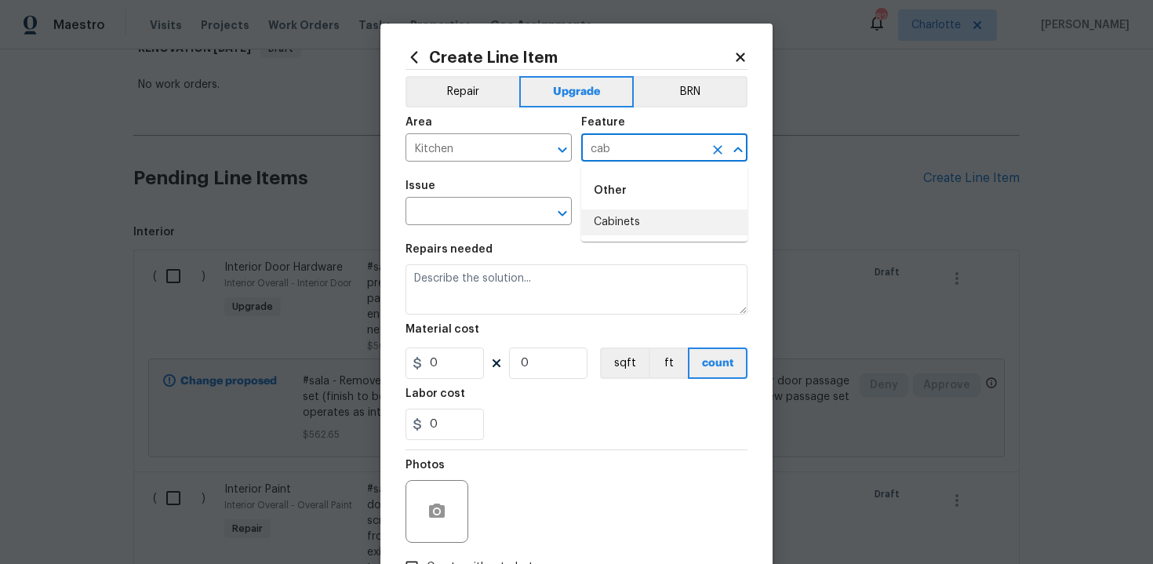
click at [617, 210] on li "Cabinets" at bounding box center [664, 222] width 166 height 26
type input "Cabinets"
click at [464, 208] on input "text" at bounding box center [467, 213] width 122 height 24
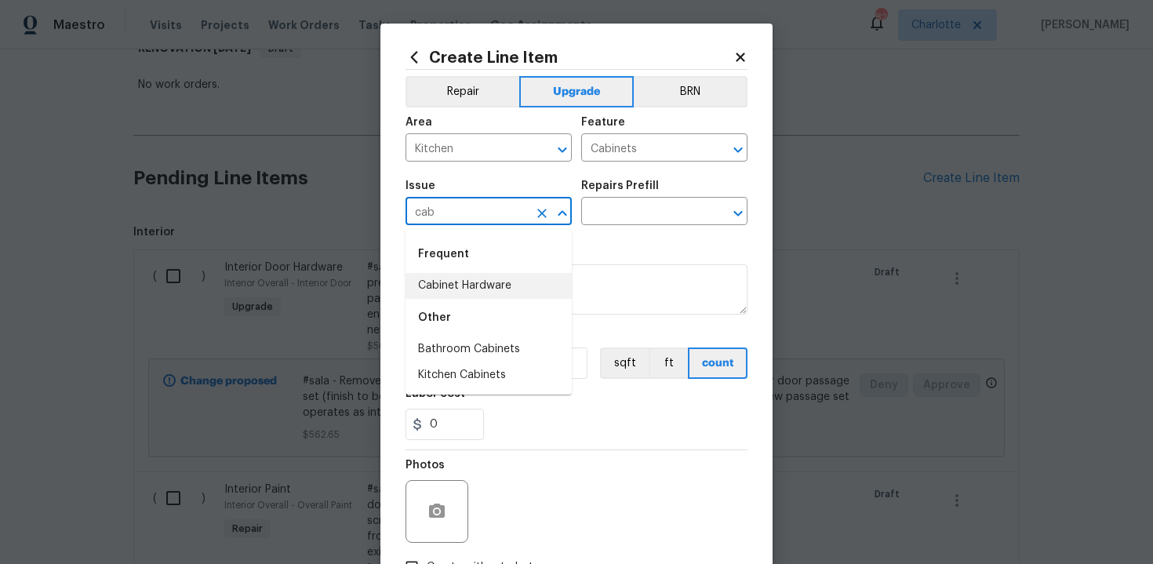
click at [475, 283] on li "Cabinet Hardware" at bounding box center [489, 286] width 166 height 26
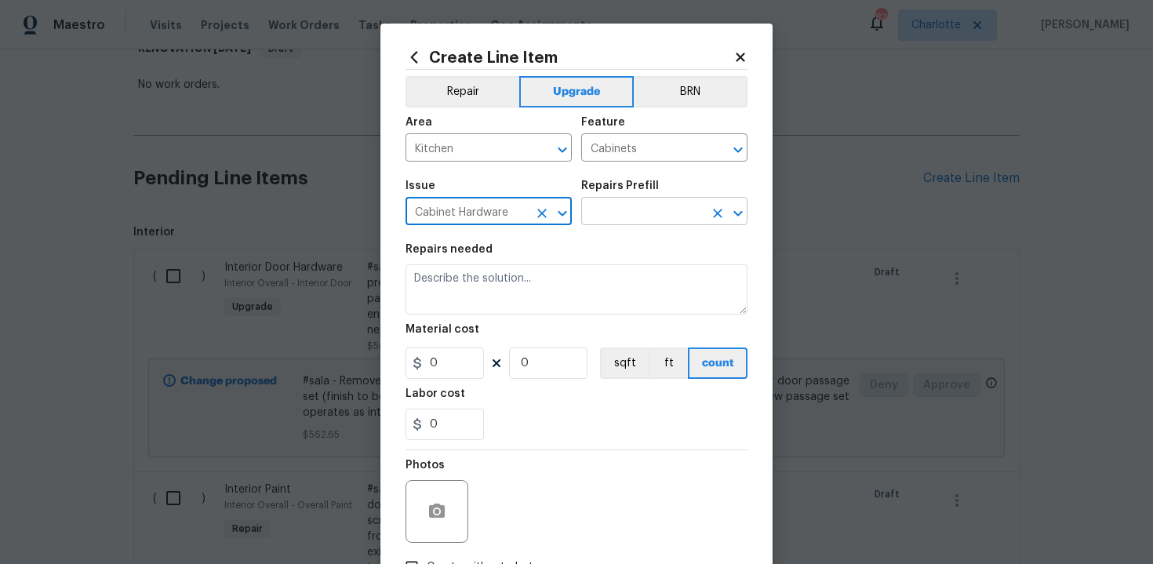
type input "Cabinet Hardware"
click at [628, 211] on input "text" at bounding box center [642, 213] width 122 height 24
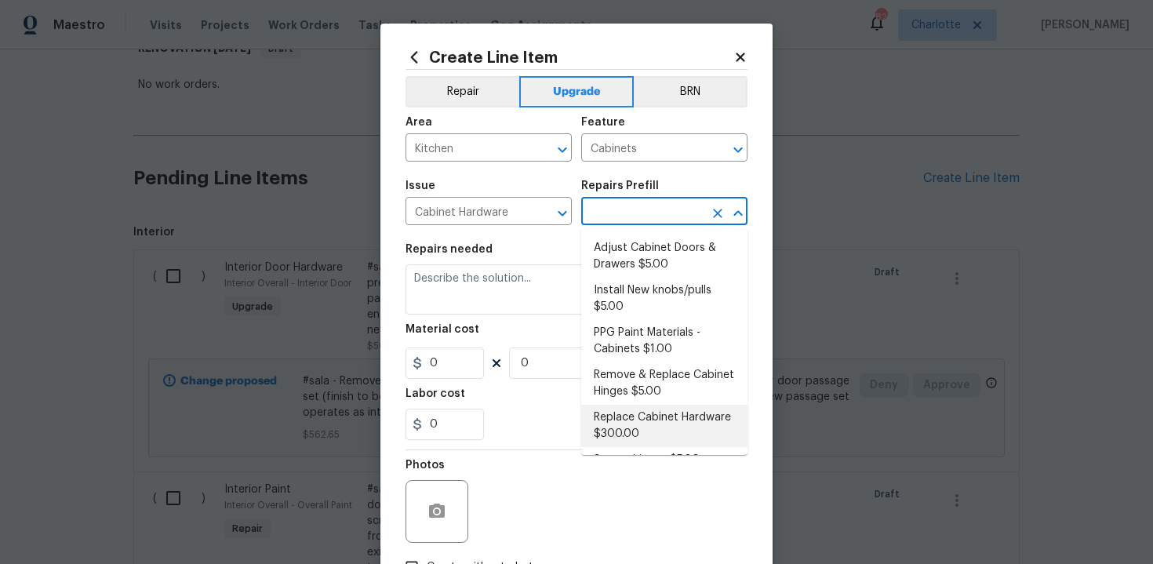
click at [643, 437] on li "Replace Cabinet Hardware $300.00" at bounding box center [664, 426] width 166 height 42
type input "Replace Cabinet Hardware $300.00"
type textarea "Replace cabinet hardware with new hinges and pulls. HPM to provide specs"
type input "300"
type input "1"
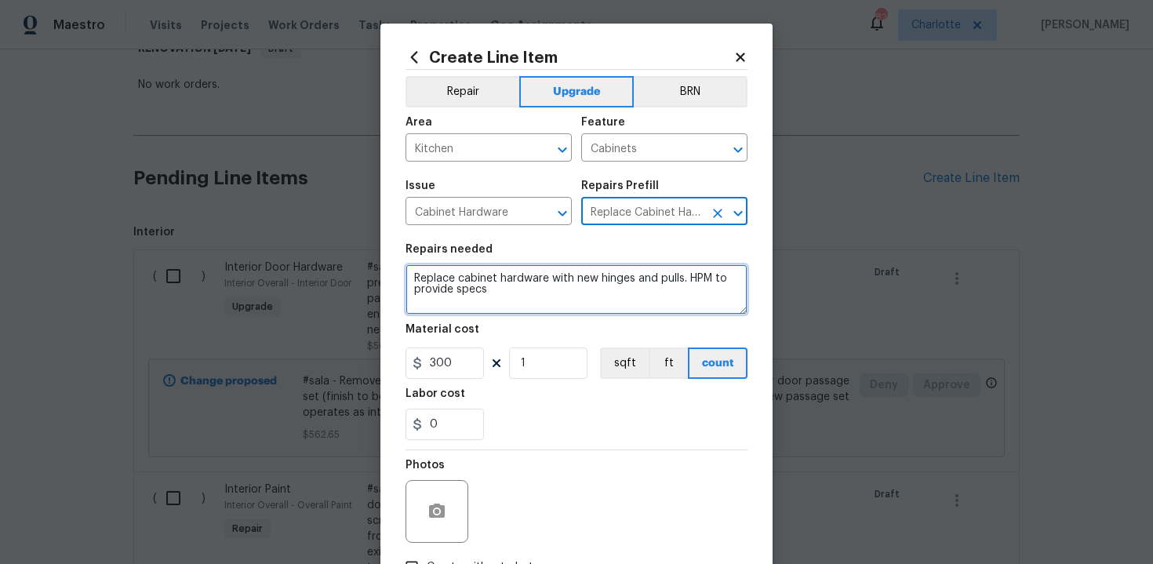
click at [407, 282] on textarea "Replace cabinet hardware with new hinges and pulls. HPM to provide specs" at bounding box center [577, 289] width 342 height 50
type textarea "#sala - Replace cabinet hardware with new hinges and pulls. HPM to provide specs"
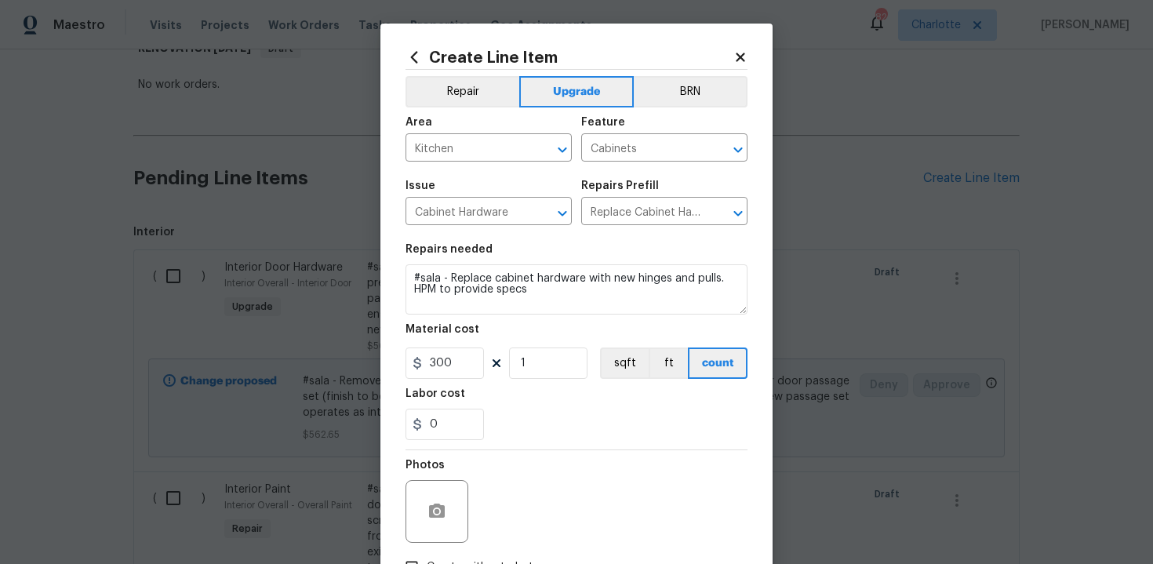
click at [562, 438] on div "0" at bounding box center [577, 424] width 342 height 31
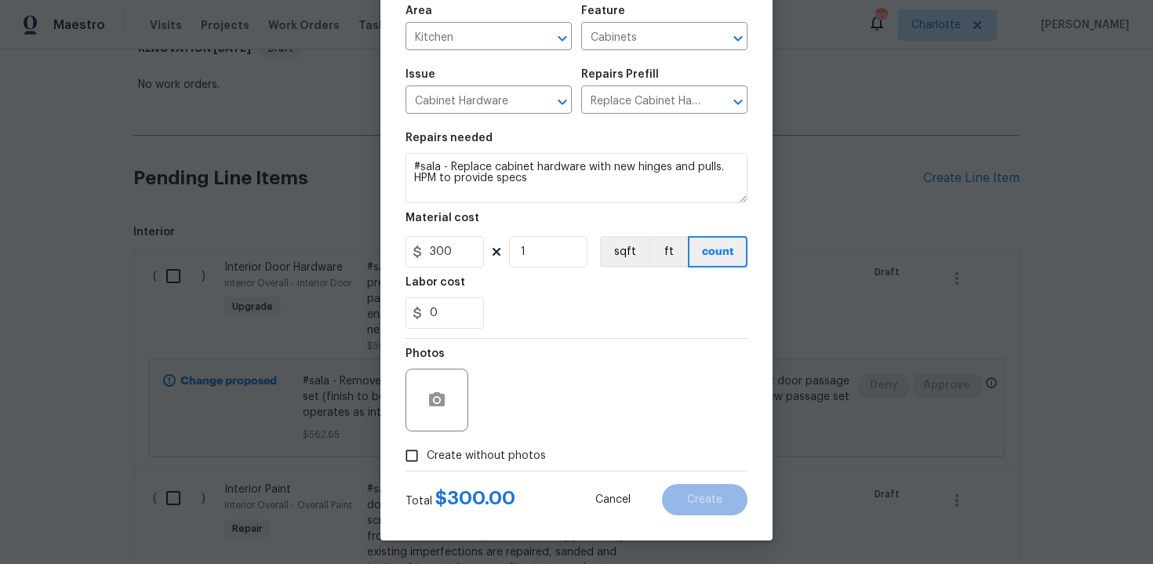
click at [475, 464] on span "Create without photos" at bounding box center [486, 456] width 119 height 16
click at [427, 464] on input "Create without photos" at bounding box center [412, 456] width 30 height 30
checkbox input "true"
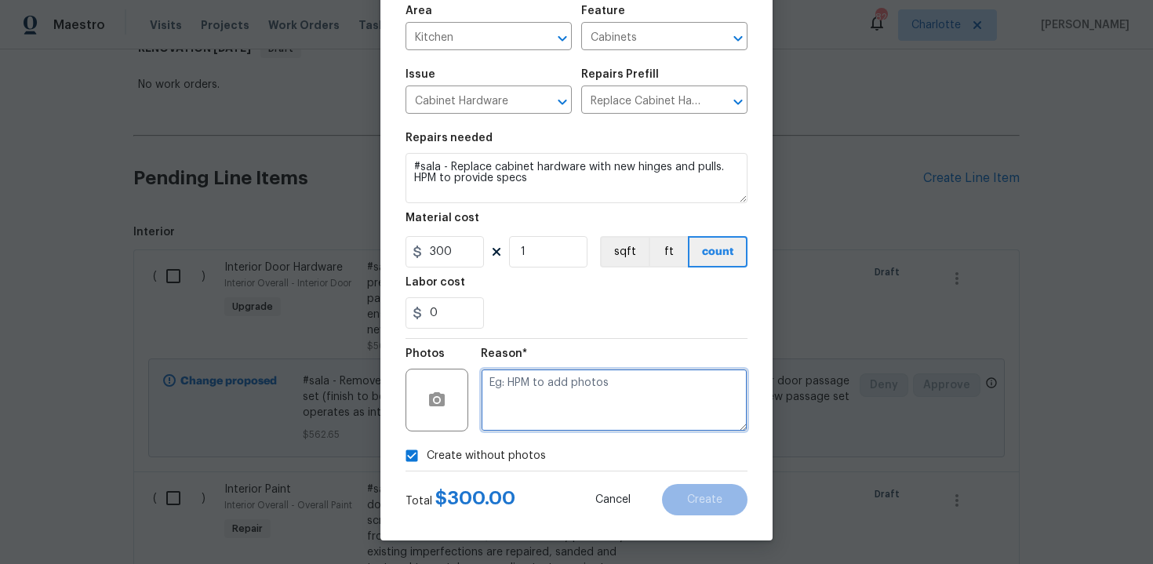
click at [529, 413] on textarea at bounding box center [614, 400] width 267 height 63
type textarea "n/a"
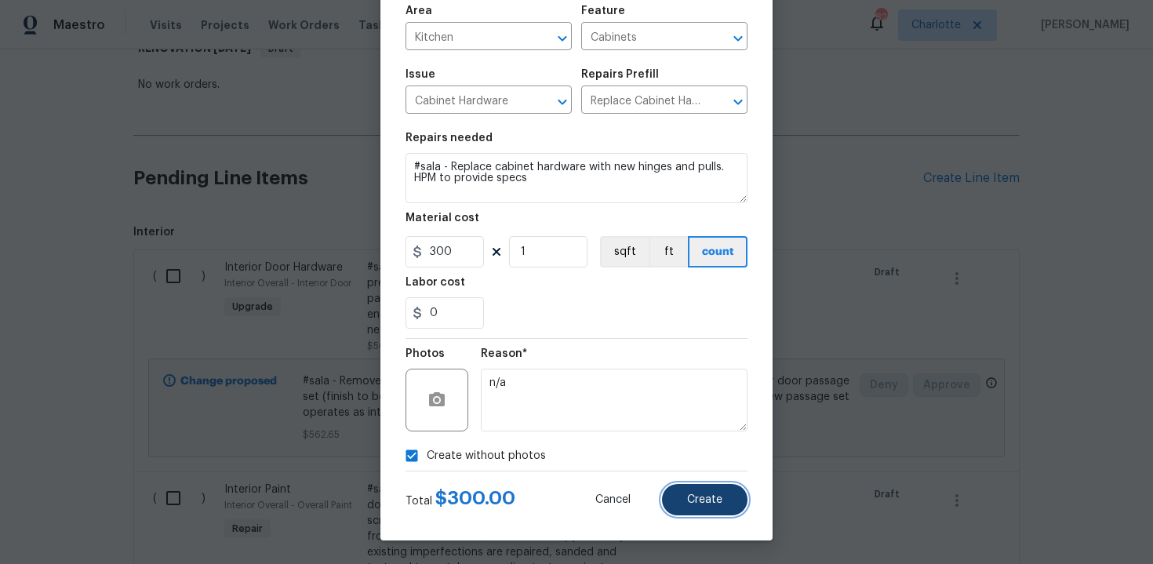
click at [697, 492] on button "Create" at bounding box center [704, 499] width 85 height 31
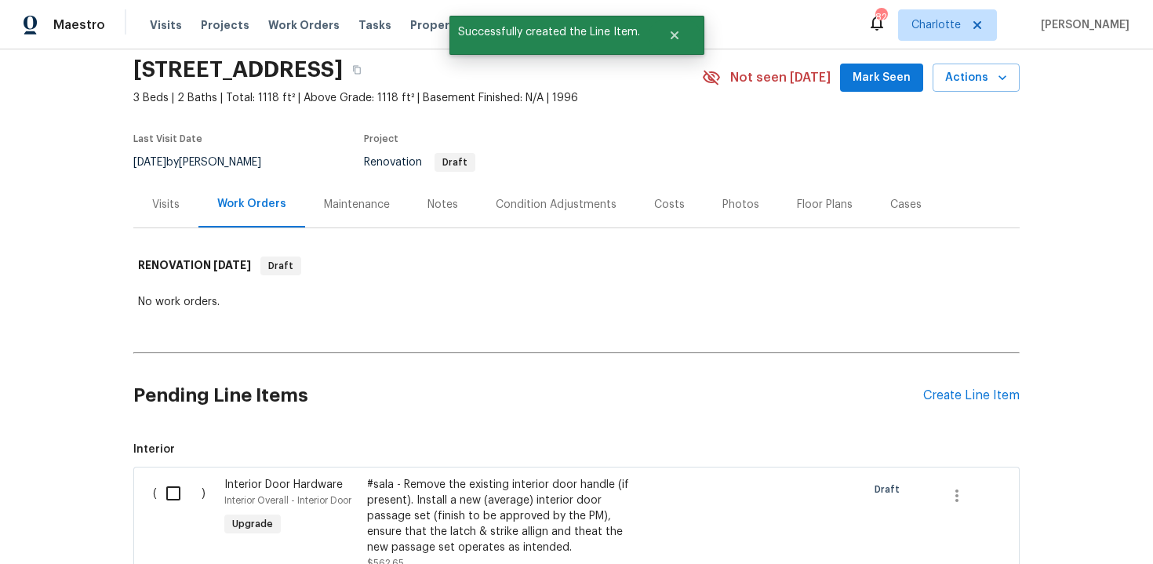
scroll to position [274, 0]
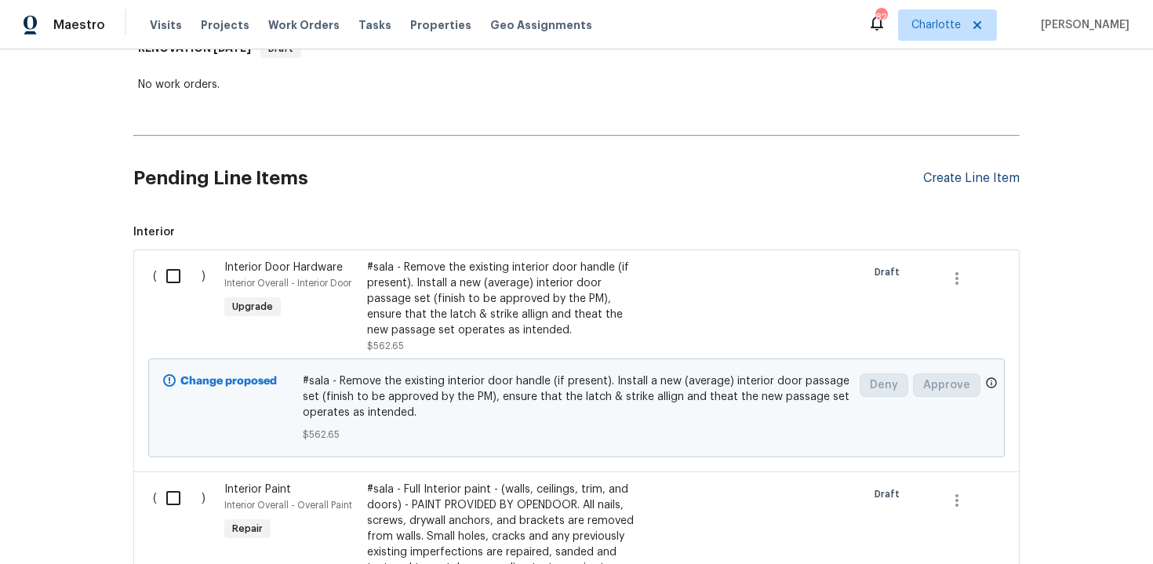
click at [951, 175] on div "Create Line Item" at bounding box center [971, 178] width 96 height 15
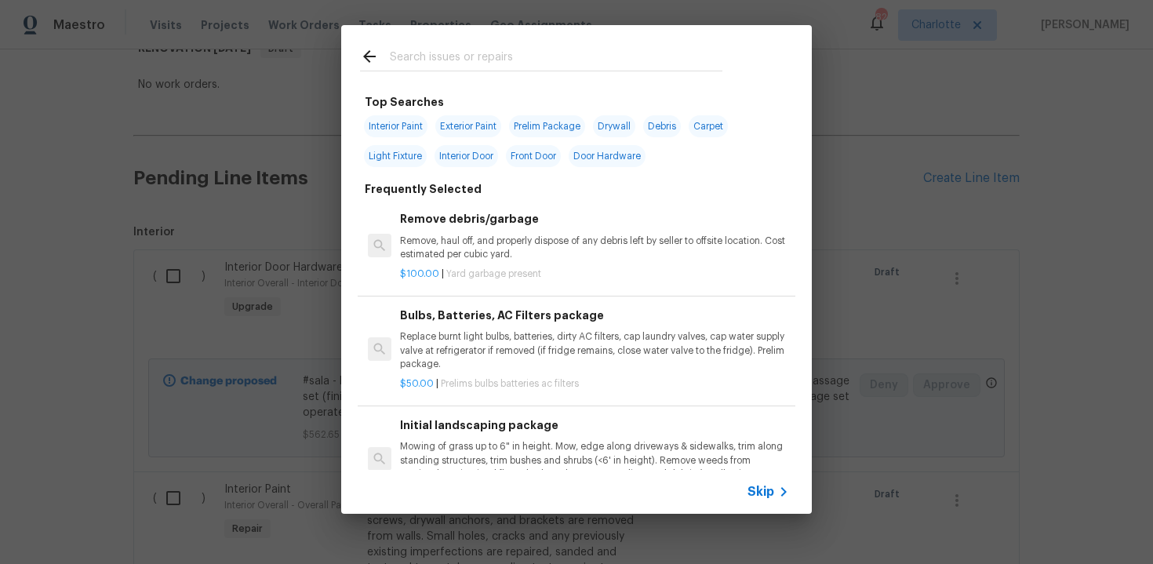
click at [753, 493] on span "Skip" at bounding box center [761, 492] width 27 height 16
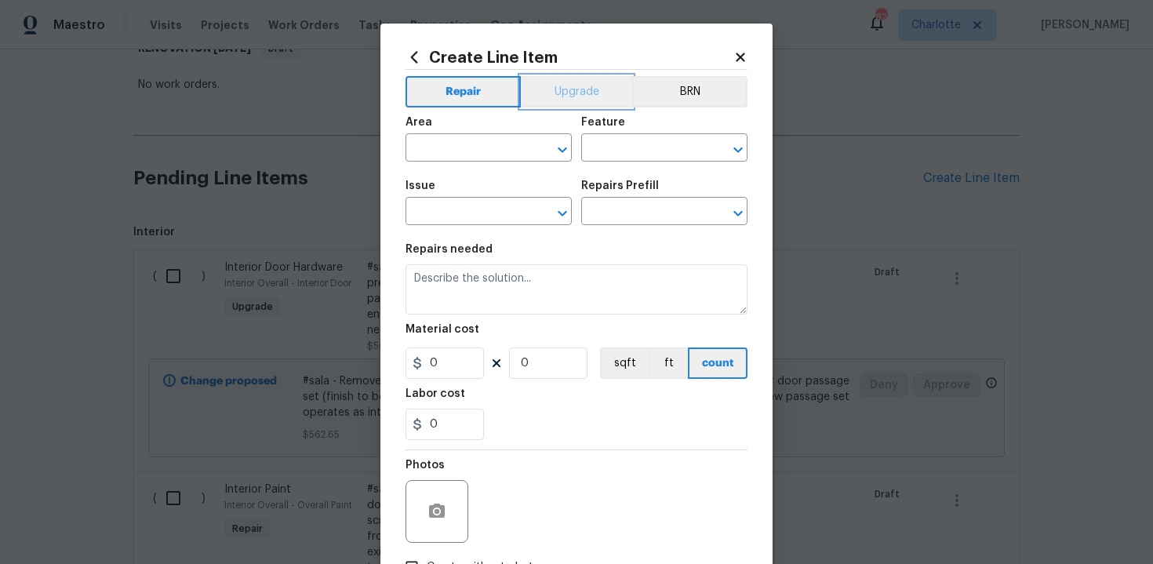
click at [566, 100] on button "Upgrade" at bounding box center [577, 91] width 112 height 31
click at [460, 148] on input "text" at bounding box center [467, 149] width 122 height 24
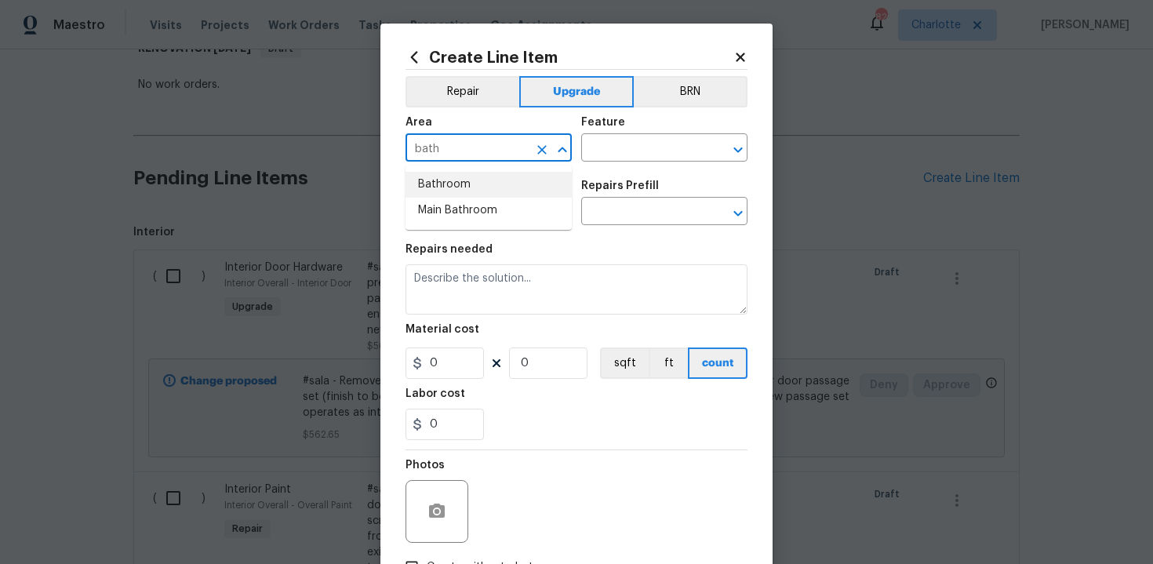
click at [462, 173] on li "Bathroom" at bounding box center [489, 185] width 166 height 26
type input "Bathroom"
click at [615, 149] on input "text" at bounding box center [642, 149] width 122 height 24
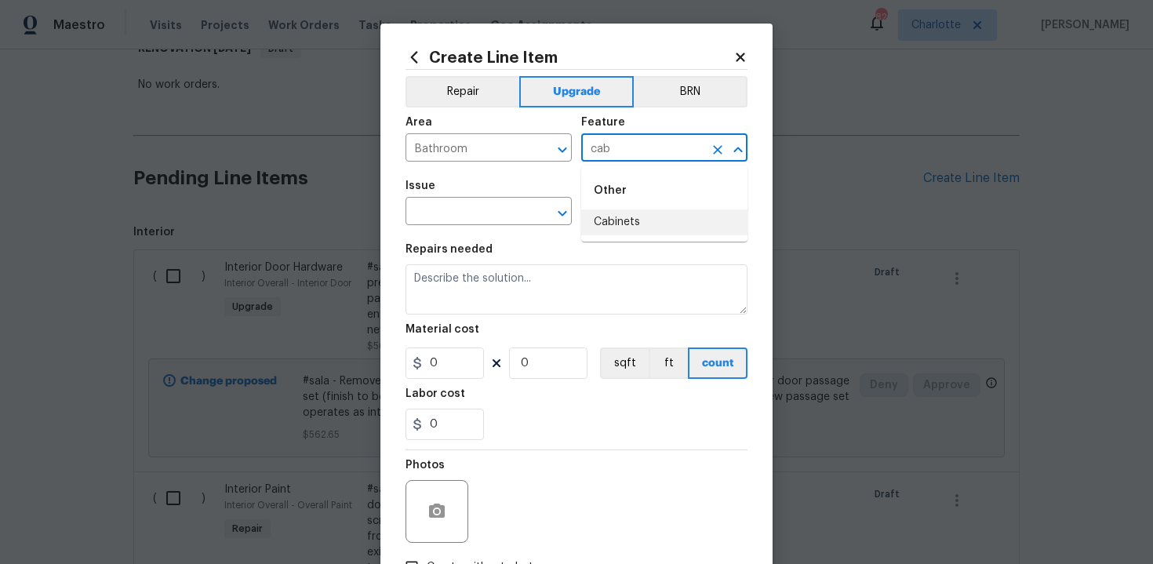
click at [618, 227] on li "Cabinets" at bounding box center [664, 222] width 166 height 26
type input "Cabinets"
click at [463, 216] on input "text" at bounding box center [467, 213] width 122 height 24
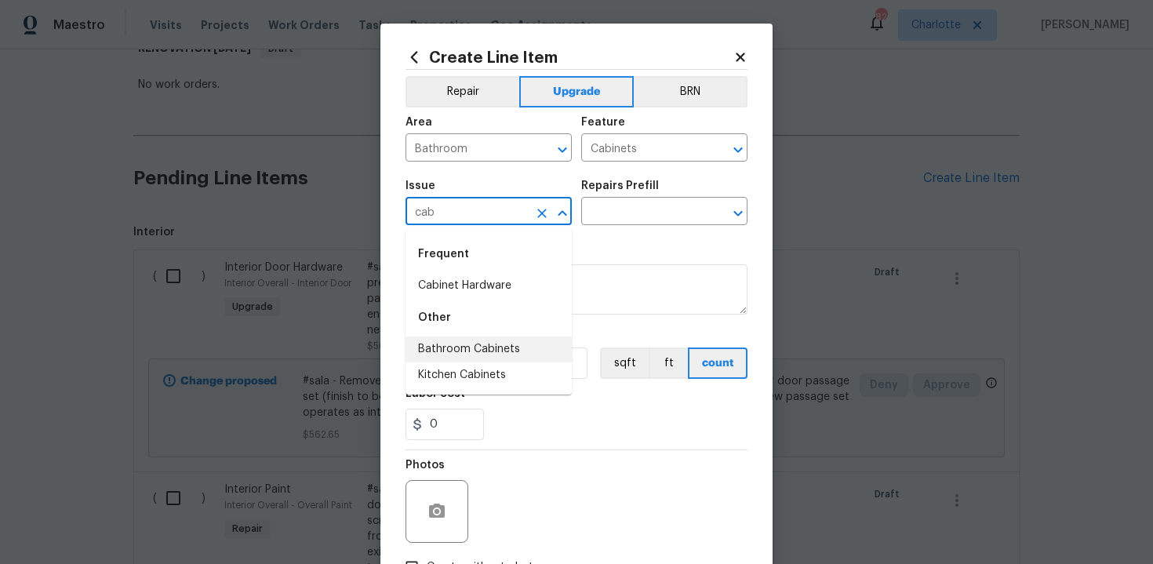
click at [483, 346] on li "Bathroom Cabinets" at bounding box center [489, 350] width 166 height 26
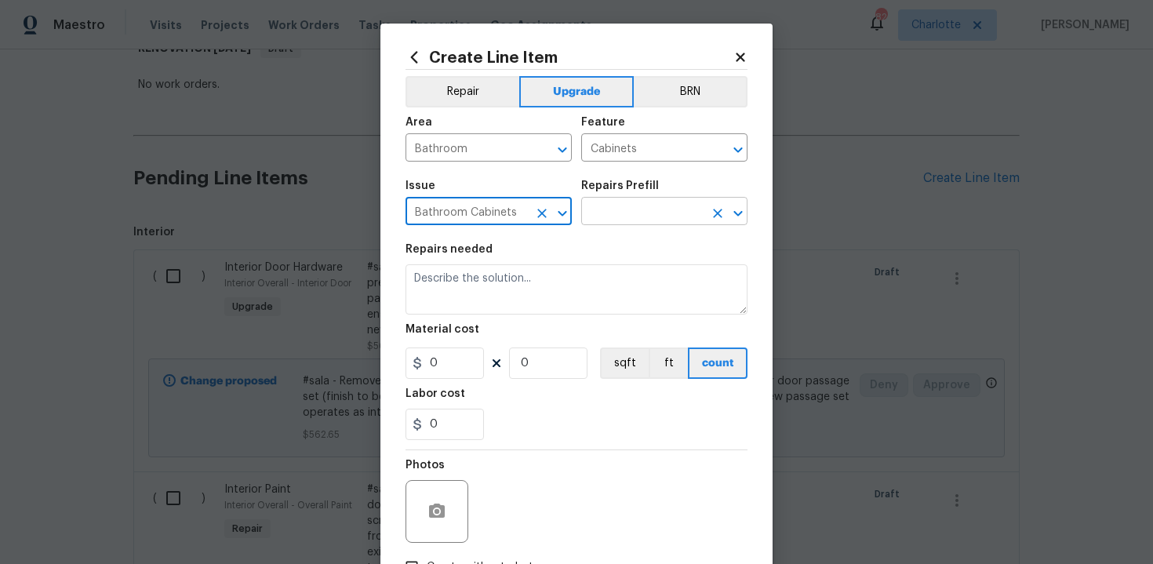
type input "Bathroom Cabinets"
click at [637, 212] on input "text" at bounding box center [642, 213] width 122 height 24
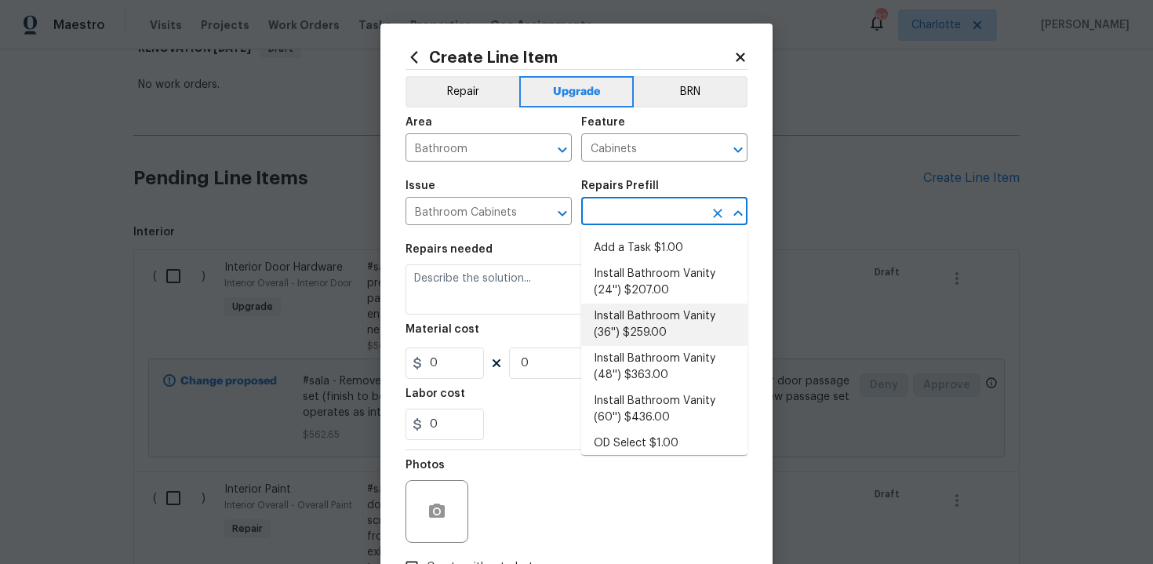
scroll to position [253, 0]
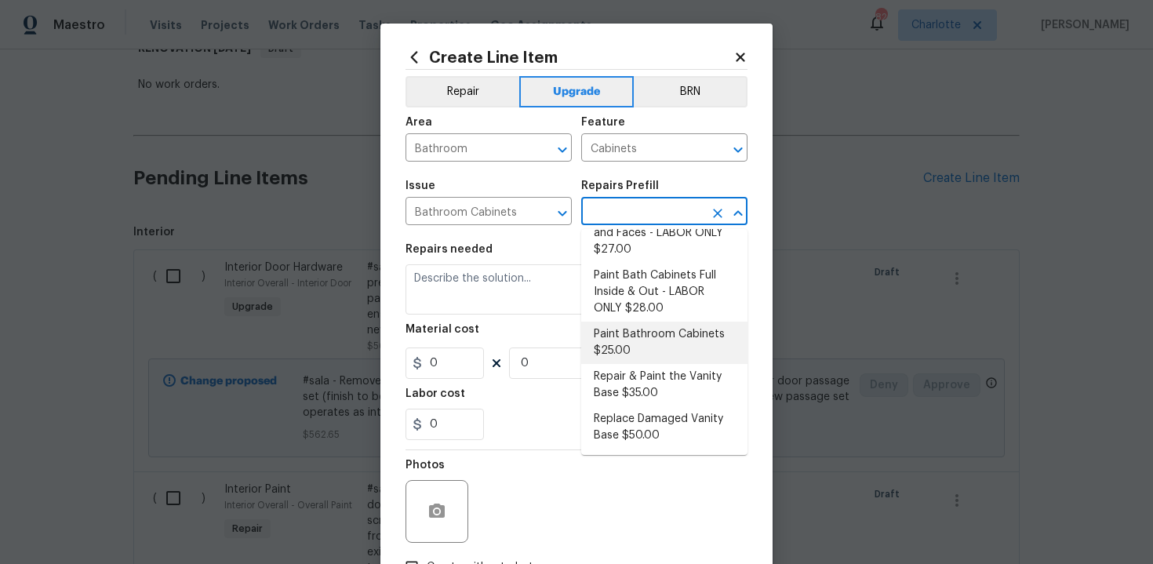
click at [622, 334] on li "Paint Bathroom Cabinets $25.00" at bounding box center [664, 343] width 166 height 42
type input "Paint Bathroom Cabinets $25.00"
type textarea "Prep, sand, mask and apply 2 coats of paint to the bathroom cabinet doors, inte…"
type input "25"
type input "1"
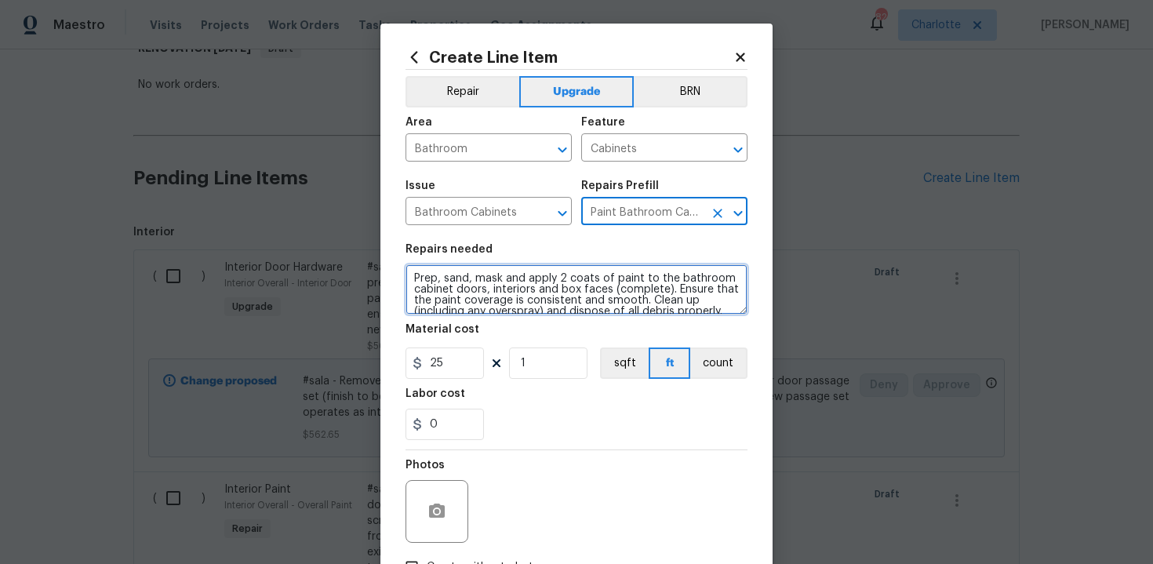
click at [410, 275] on textarea "Prep, sand, mask and apply 2 coats of paint to the bathroom cabinet doors, inte…" at bounding box center [577, 289] width 342 height 50
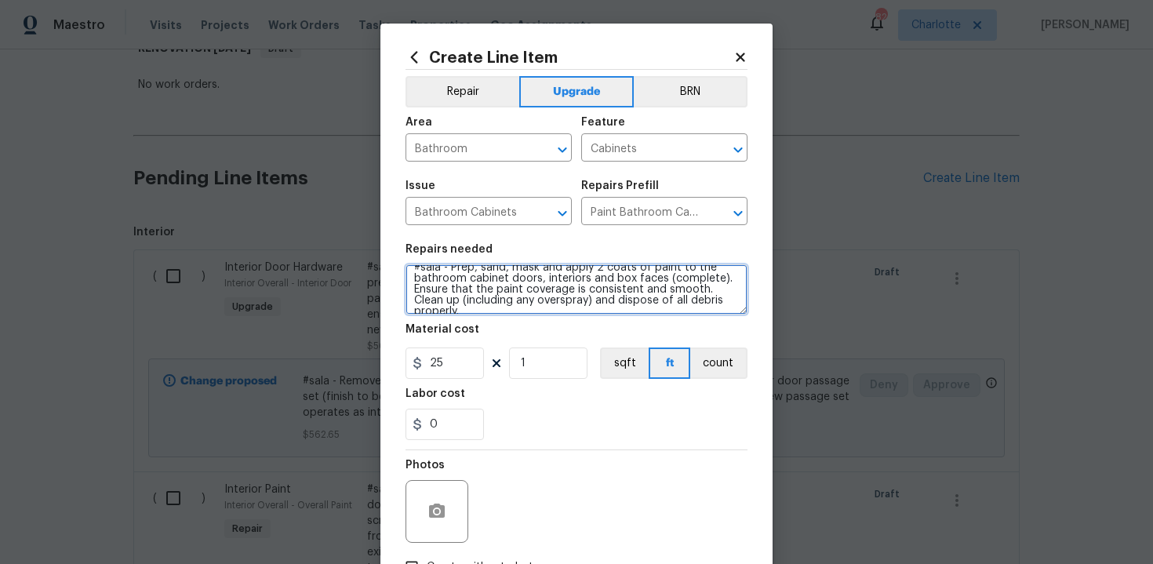
click at [711, 302] on textarea "#sala - Prep, sand, mask and apply 2 coats of paint to the bathroom cabinet doo…" at bounding box center [577, 289] width 342 height 50
paste textarea "Both bathrooms"
type textarea "#sala - Prep, sand, mask and apply 2 coats of paint to the bathroom cabinet doo…"
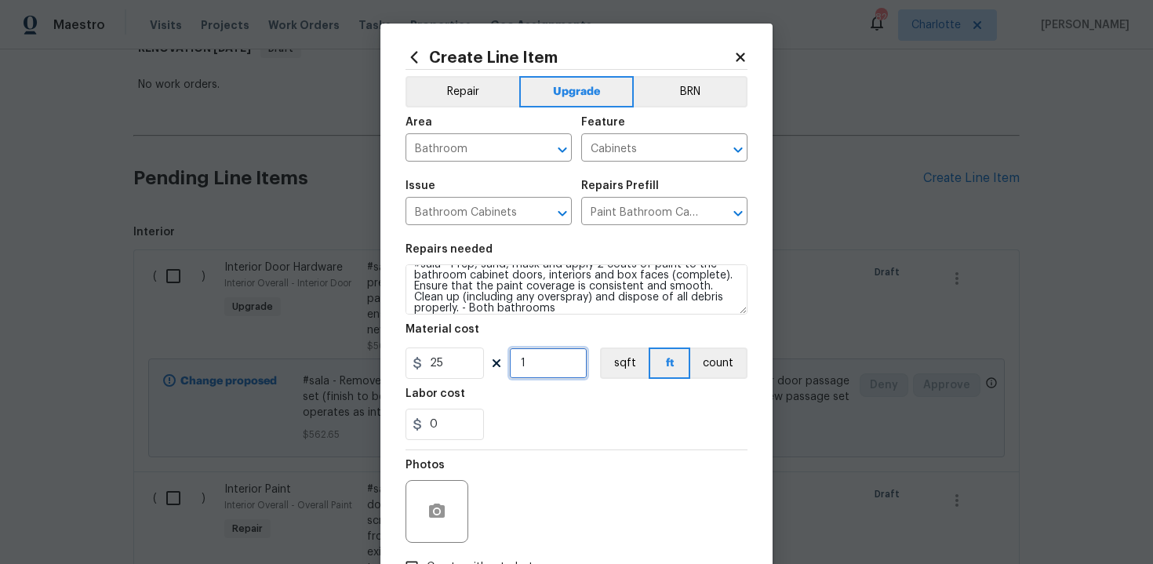
click at [538, 366] on input "1" at bounding box center [548, 362] width 78 height 31
type input "12"
click at [573, 414] on div "0" at bounding box center [577, 424] width 342 height 31
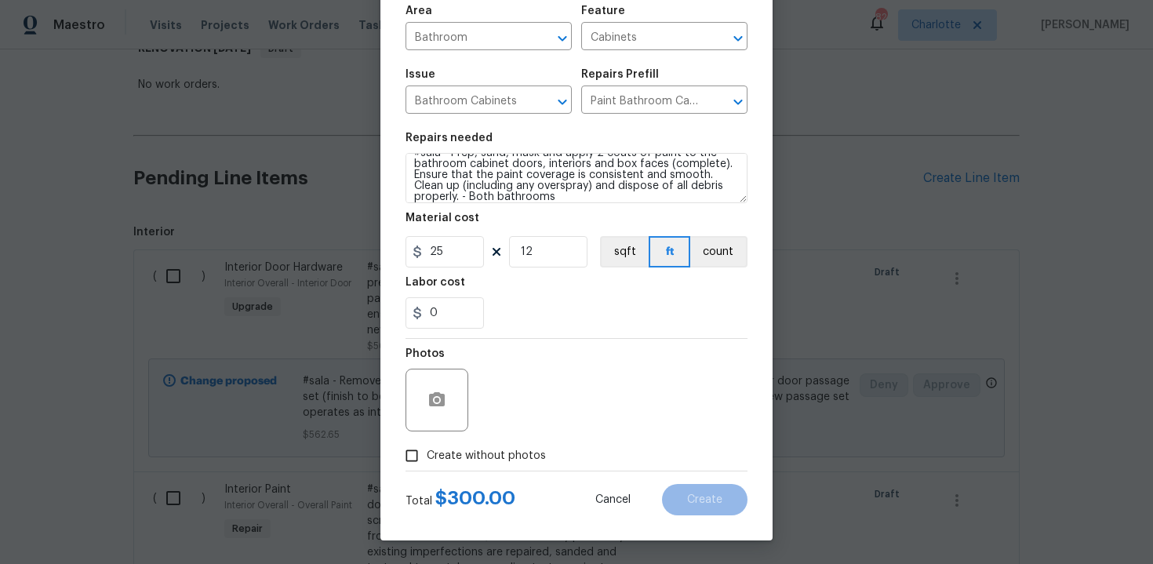
click at [491, 457] on span "Create without photos" at bounding box center [486, 456] width 119 height 16
click at [427, 457] on input "Create without photos" at bounding box center [412, 456] width 30 height 30
checkbox input "true"
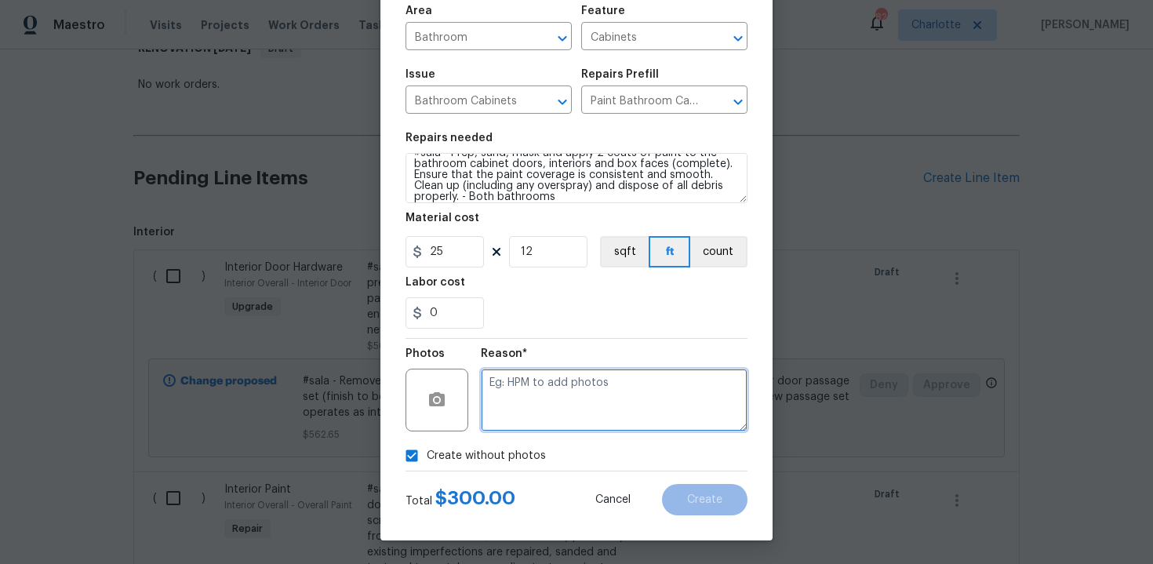
click at [533, 420] on textarea at bounding box center [614, 400] width 267 height 63
type textarea "n/a"
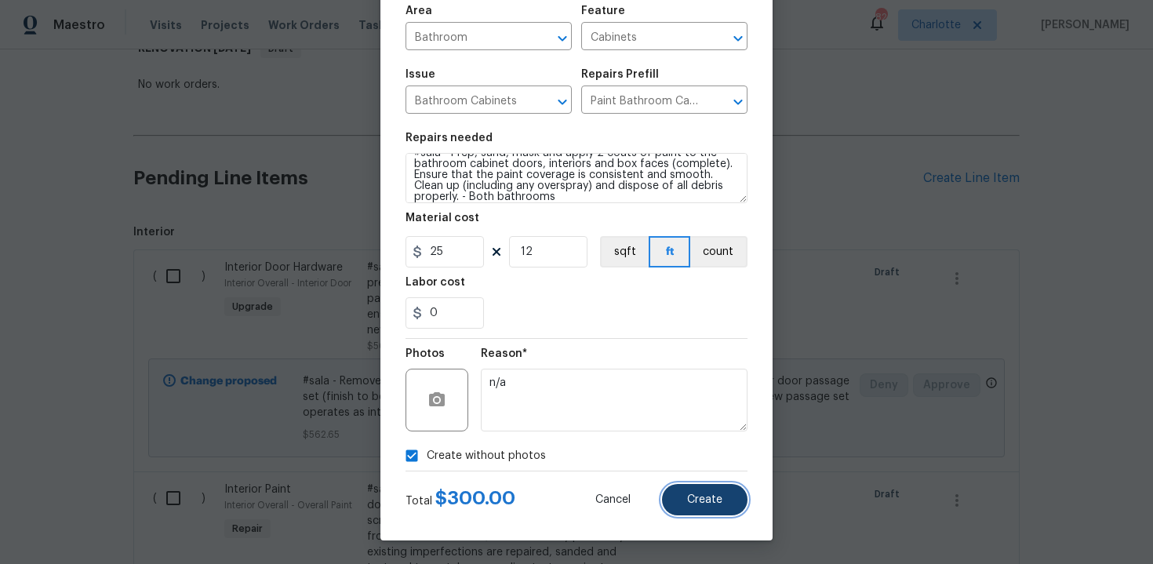
click at [700, 493] on button "Create" at bounding box center [704, 499] width 85 height 31
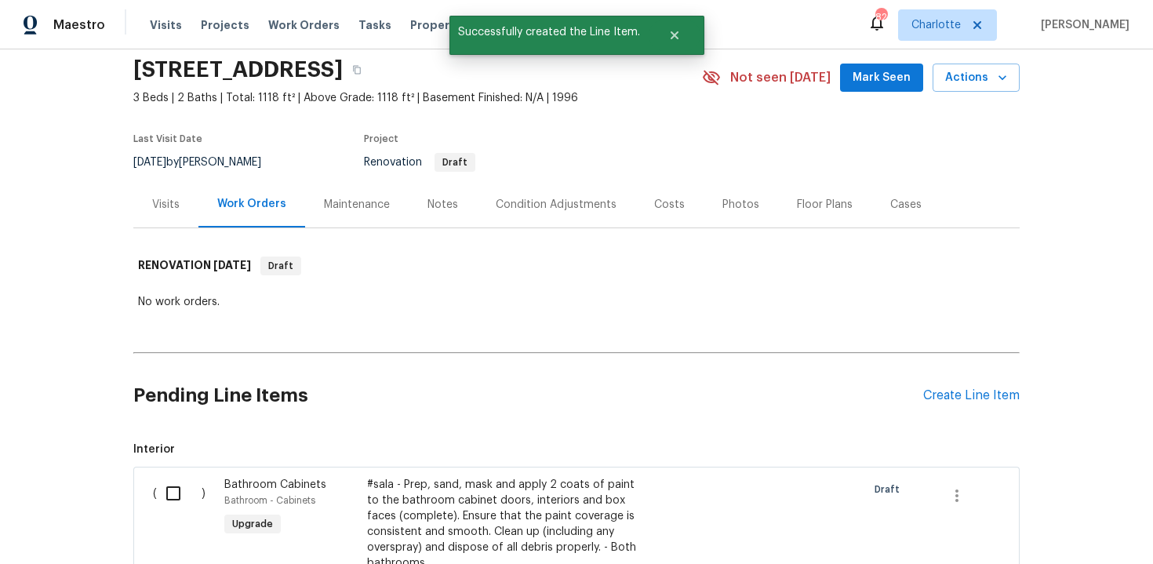
scroll to position [274, 0]
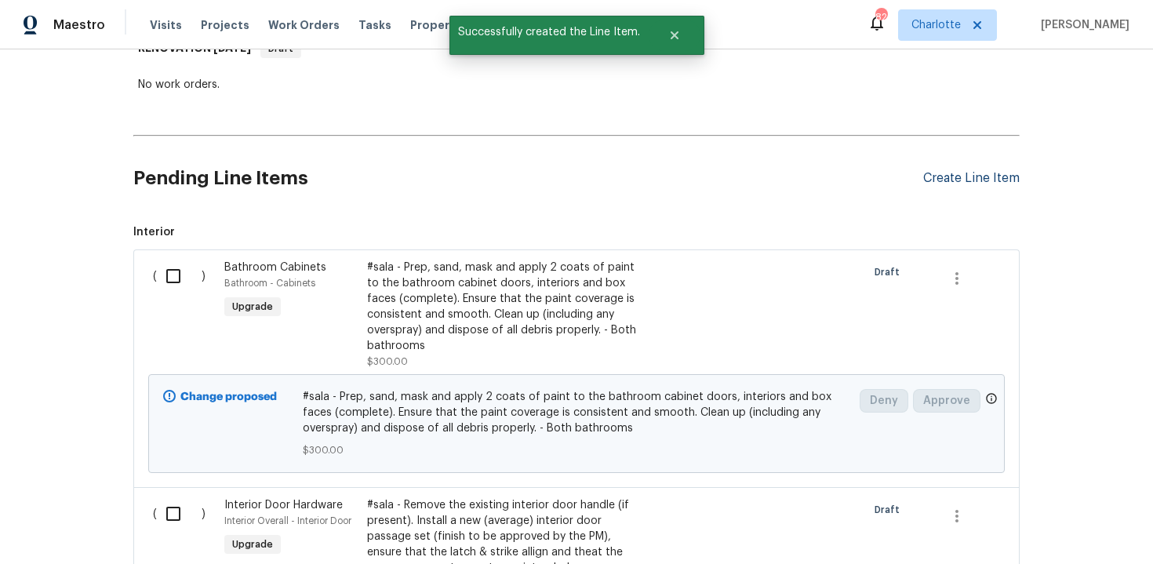
click at [965, 180] on div "Create Line Item" at bounding box center [971, 178] width 96 height 15
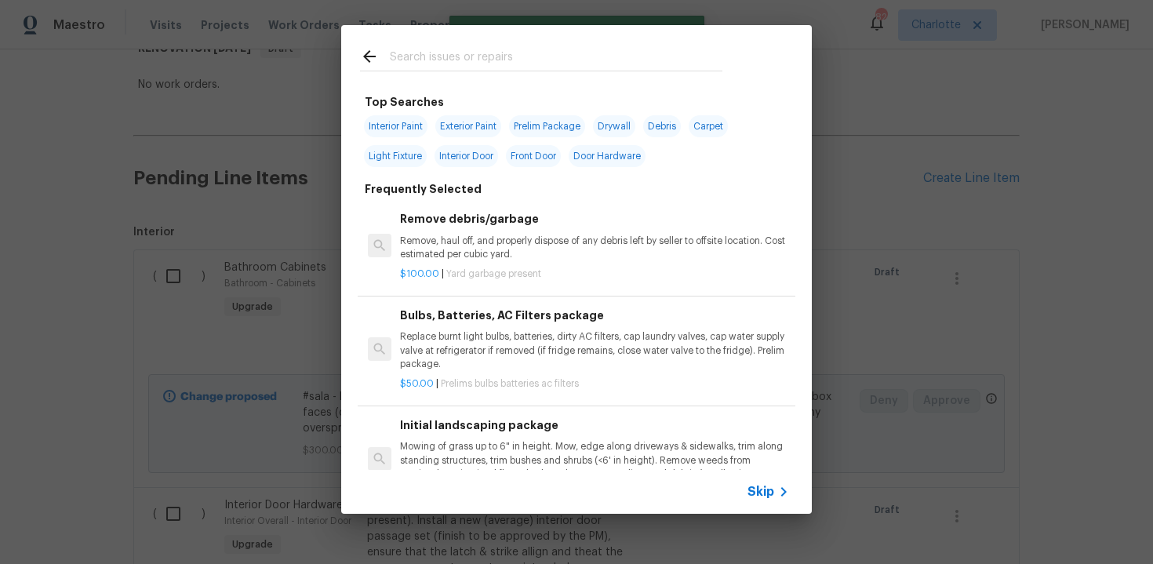
click at [759, 487] on span "Skip" at bounding box center [761, 492] width 27 height 16
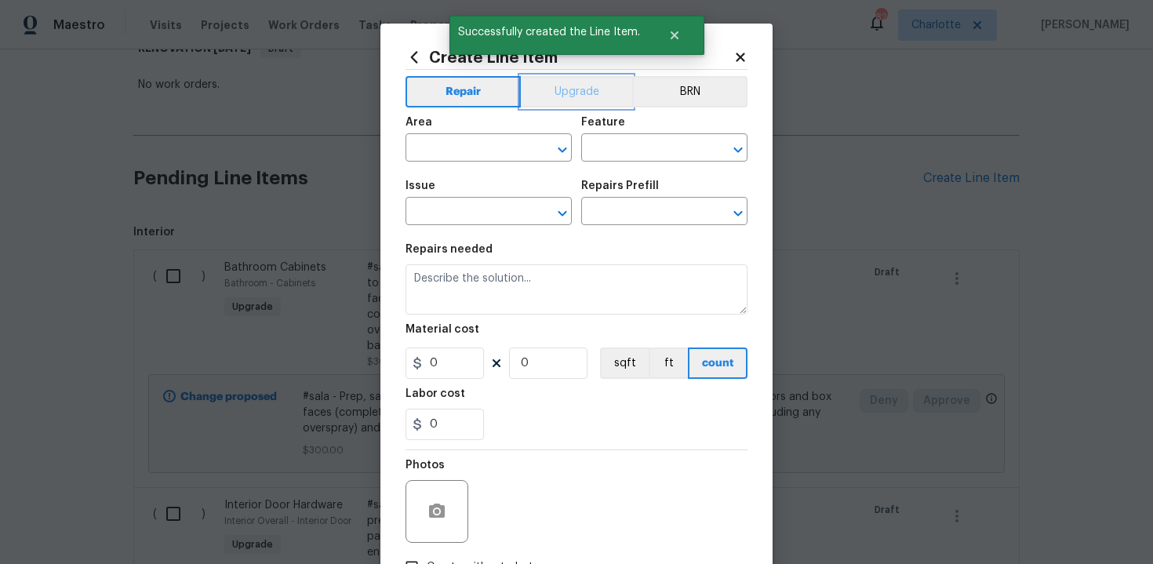
click at [569, 104] on button "Upgrade" at bounding box center [577, 91] width 112 height 31
click at [504, 152] on input "text" at bounding box center [467, 149] width 122 height 24
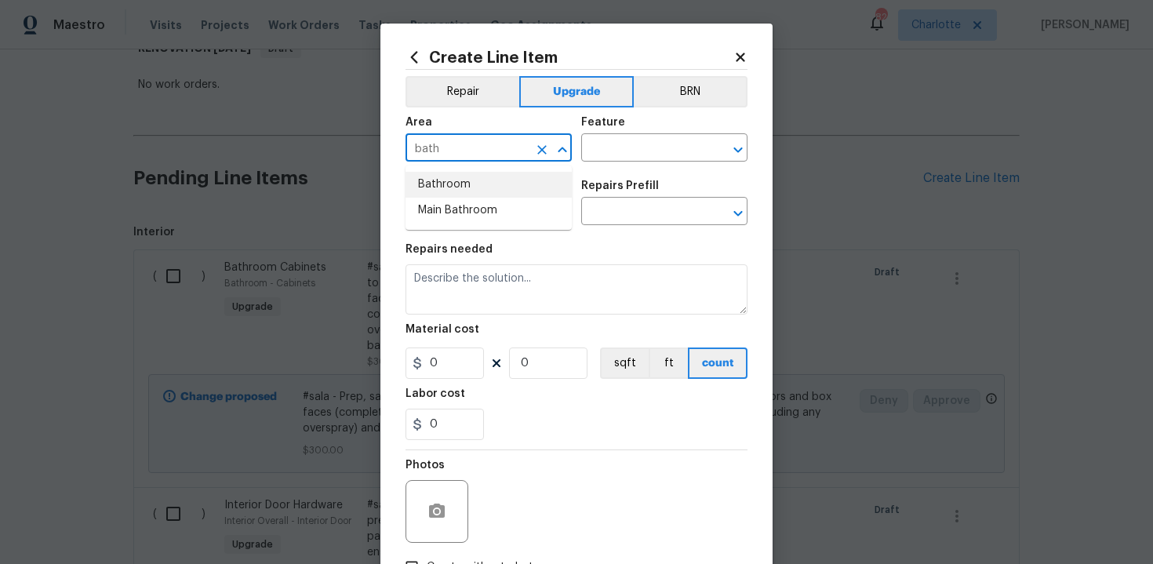
click at [508, 188] on li "Bathroom" at bounding box center [489, 185] width 166 height 26
type input "Bathroom"
click at [621, 147] on input "text" at bounding box center [642, 149] width 122 height 24
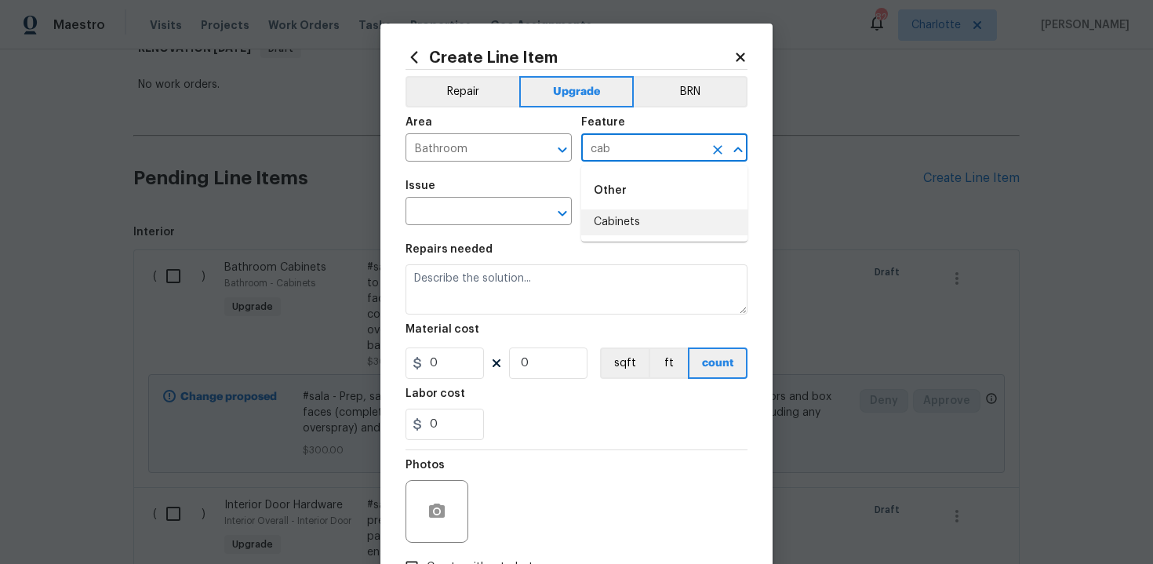
click at [629, 227] on li "Cabinets" at bounding box center [664, 222] width 166 height 26
type input "Cabinets"
click at [473, 224] on input "text" at bounding box center [467, 213] width 122 height 24
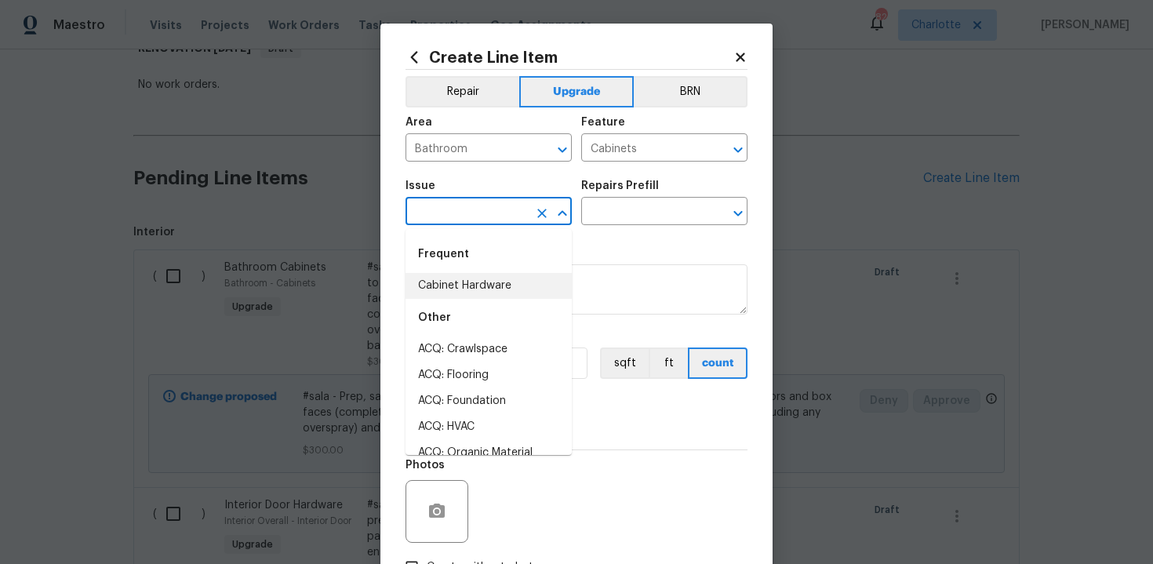
click at [481, 274] on li "Cabinet Hardware" at bounding box center [489, 286] width 166 height 26
type input "Cabinet Hardware"
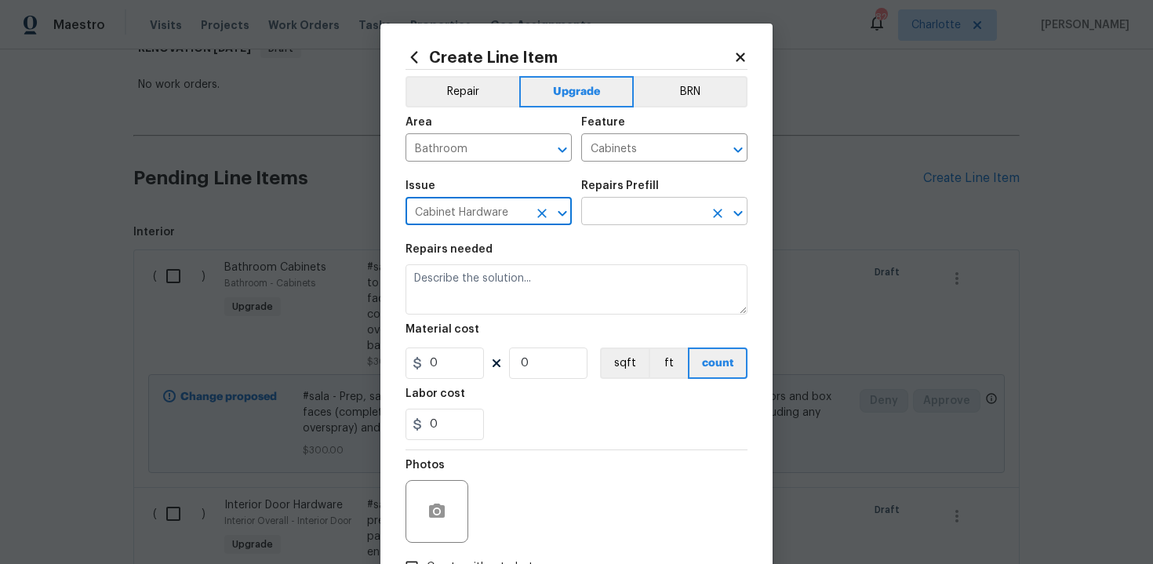
click at [631, 207] on input "text" at bounding box center [642, 213] width 122 height 24
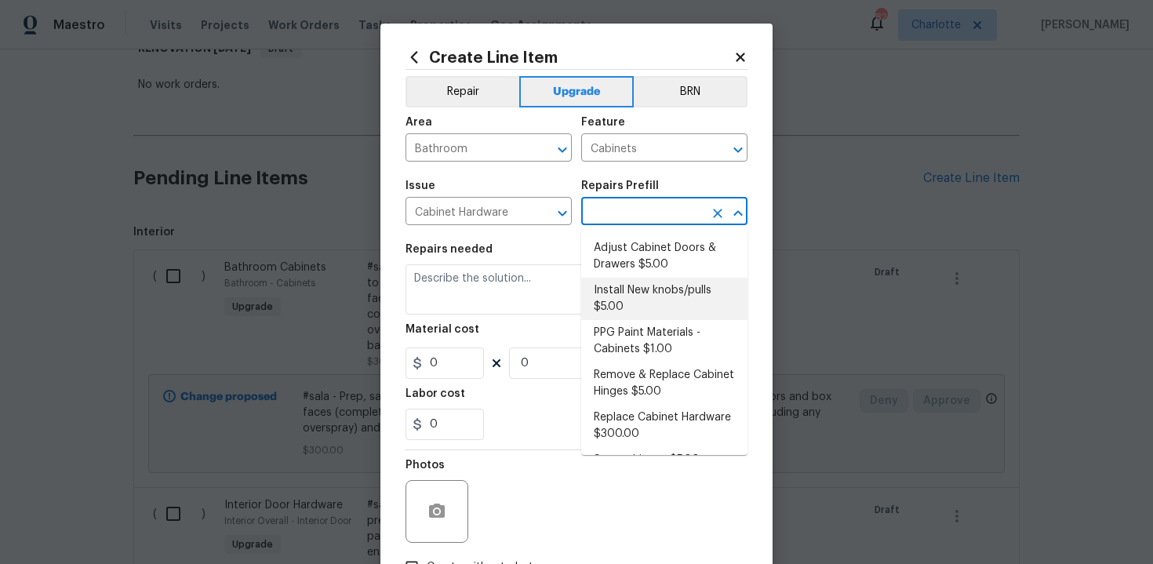
click at [635, 307] on li "Install New knobs/pulls $5.00" at bounding box center [664, 299] width 166 height 42
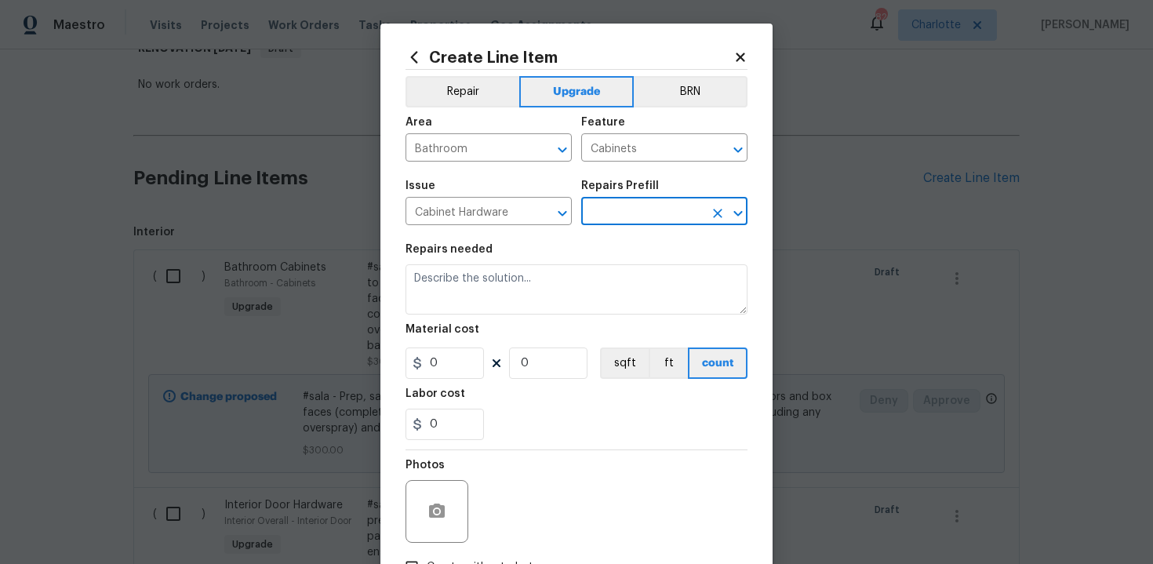
type input "Install New knobs/pulls $5.00"
type textarea "Remove the existing cabinet pulls/handles if present; prep and drill for new ca…"
type input "5"
type input "1"
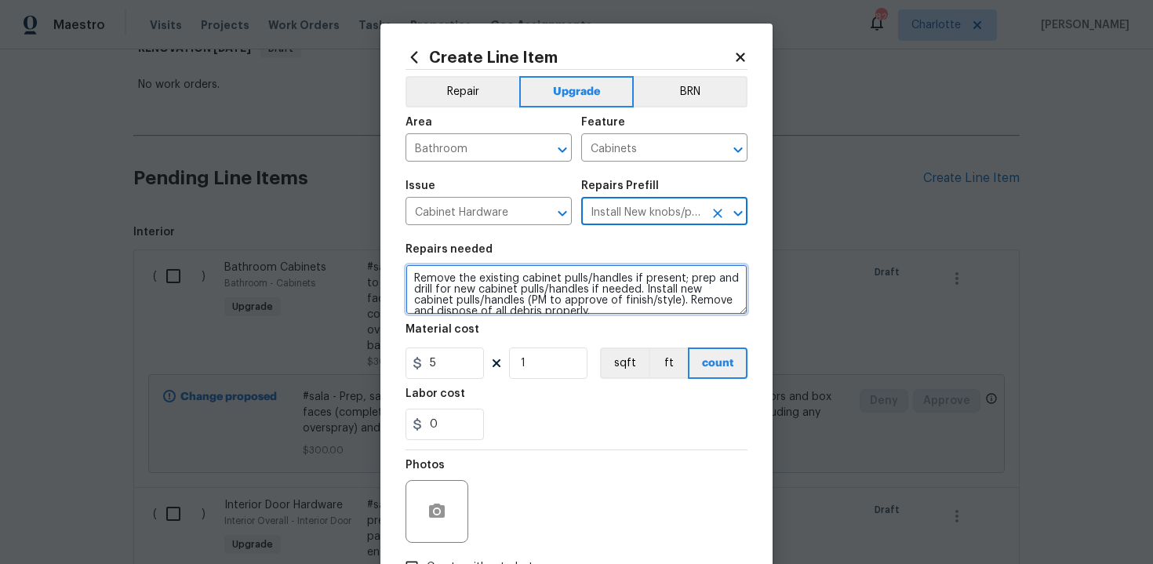
click at [412, 274] on textarea "Remove the existing cabinet pulls/handles if present; prep and drill for new ca…" at bounding box center [577, 289] width 342 height 50
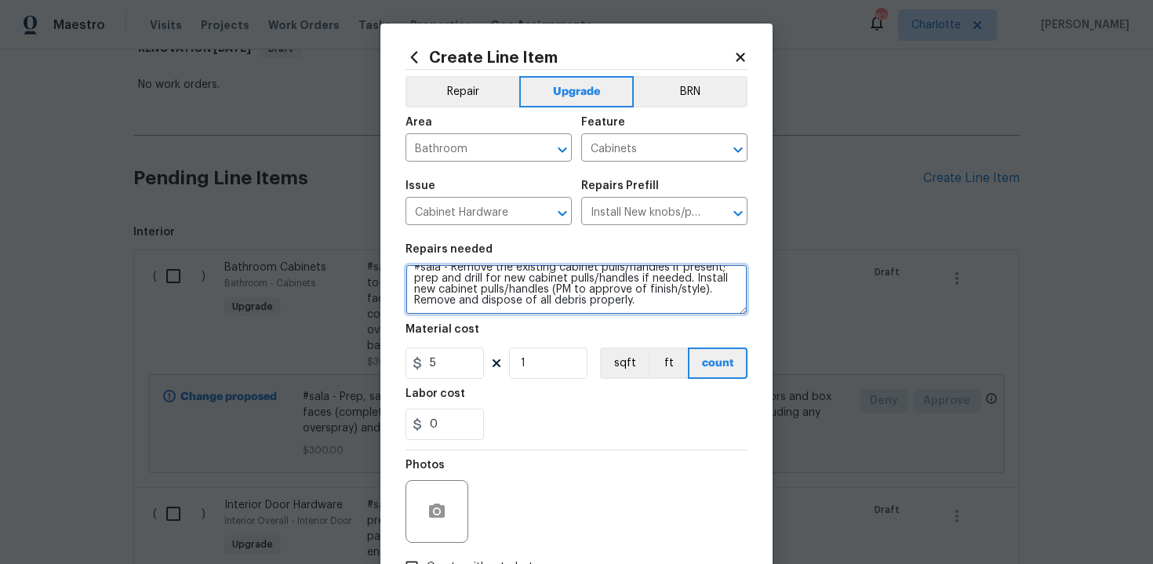
click at [671, 298] on textarea "#sala - Remove the existing cabinet pulls/handles if present; prep and drill fo…" at bounding box center [577, 289] width 342 height 50
paste textarea "Both bathrooms"
type textarea "#sala - Remove the existing cabinet pulls/handles if present; prep and drill fo…"
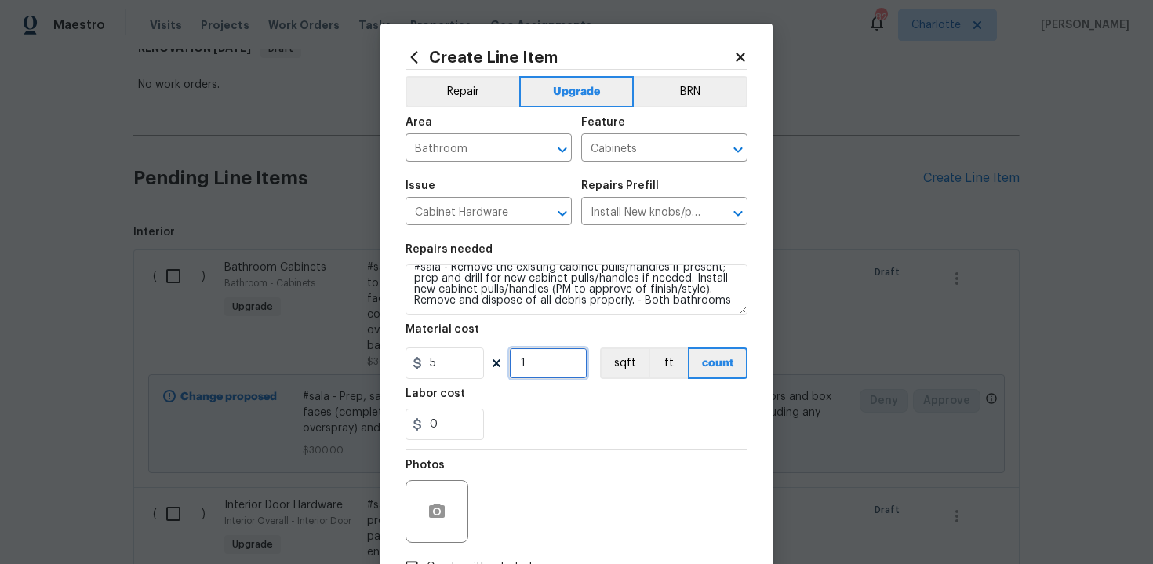
click at [542, 368] on input "1" at bounding box center [548, 362] width 78 height 31
type input "10"
click at [564, 415] on div "0" at bounding box center [577, 424] width 342 height 31
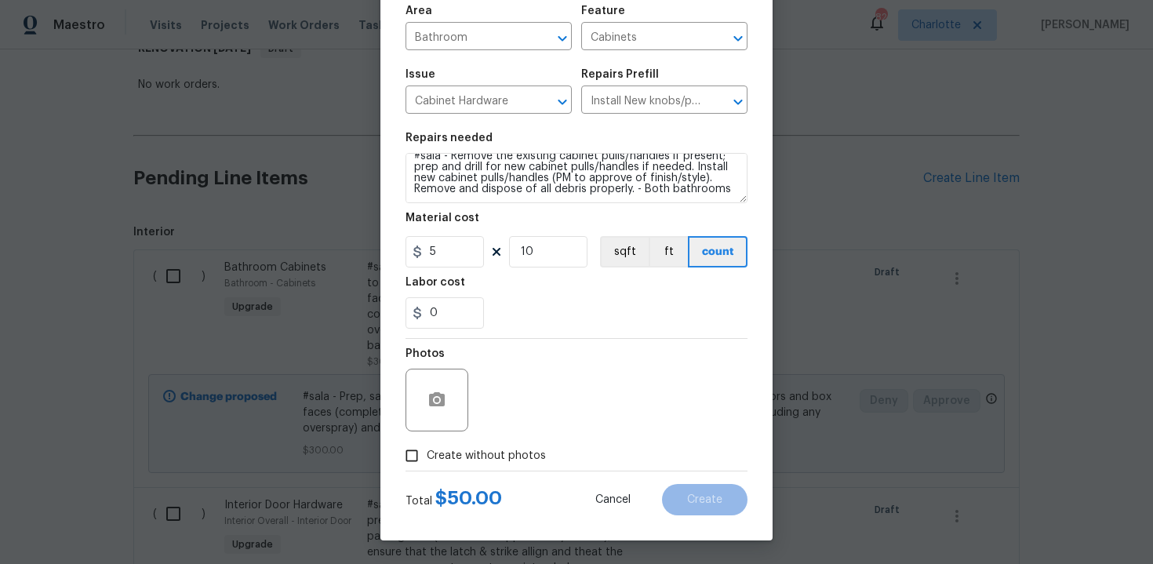
click at [464, 457] on span "Create without photos" at bounding box center [486, 456] width 119 height 16
click at [427, 457] on input "Create without photos" at bounding box center [412, 456] width 30 height 30
checkbox input "true"
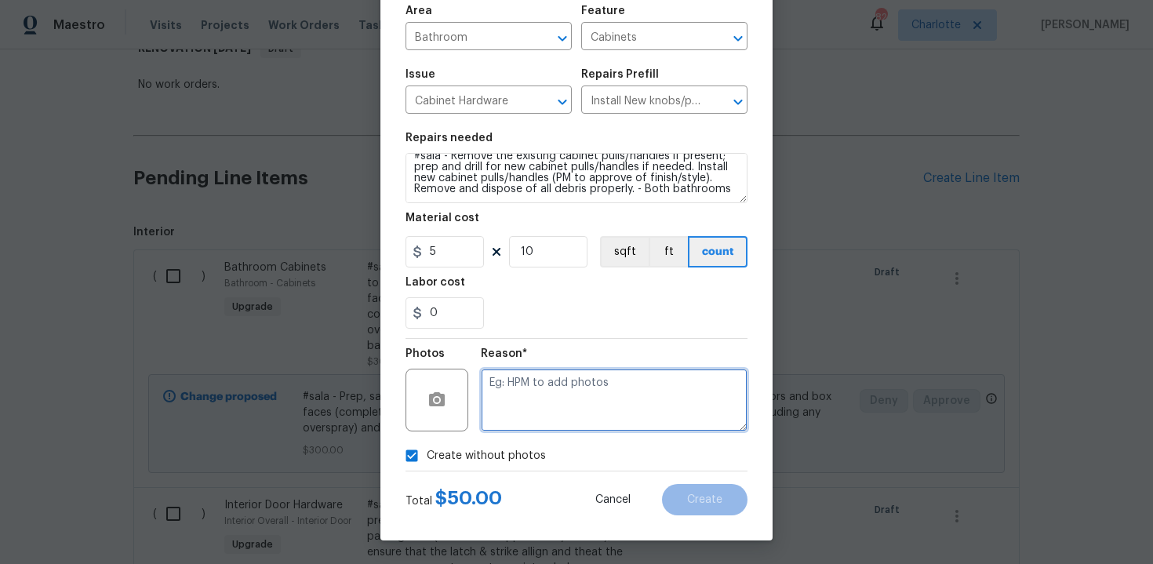
click at [532, 403] on textarea at bounding box center [614, 400] width 267 height 63
type textarea "n/a"
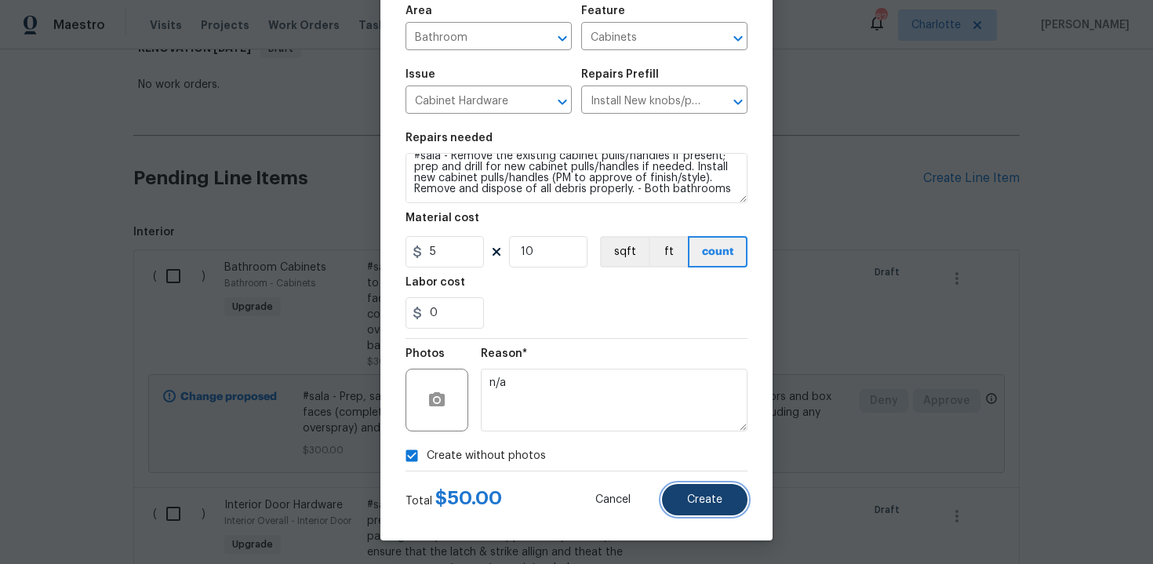
click at [708, 504] on span "Create" at bounding box center [704, 500] width 35 height 12
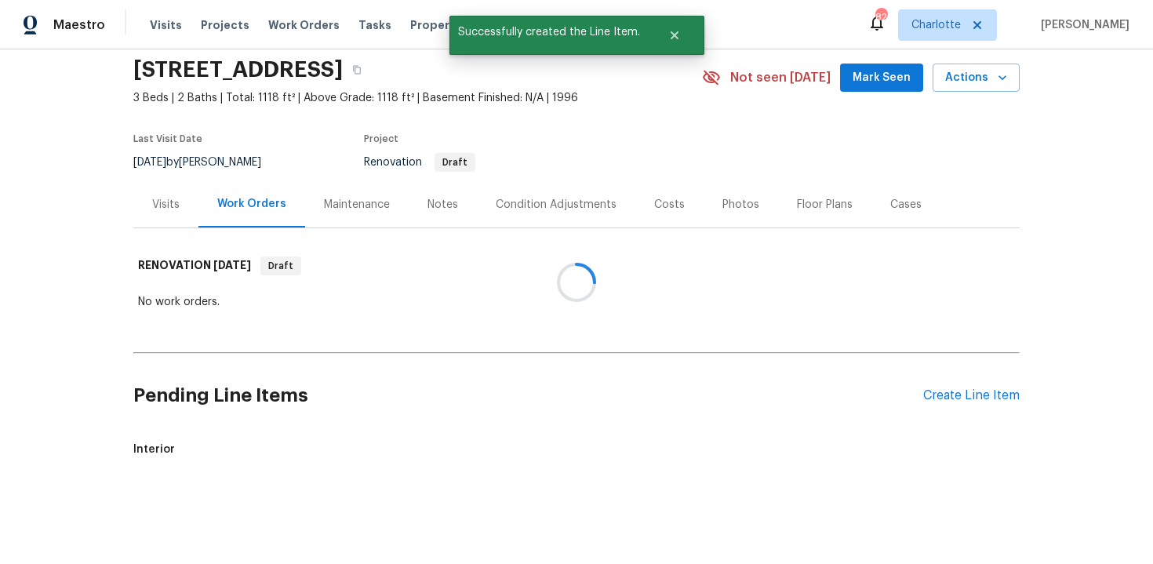
scroll to position [274, 0]
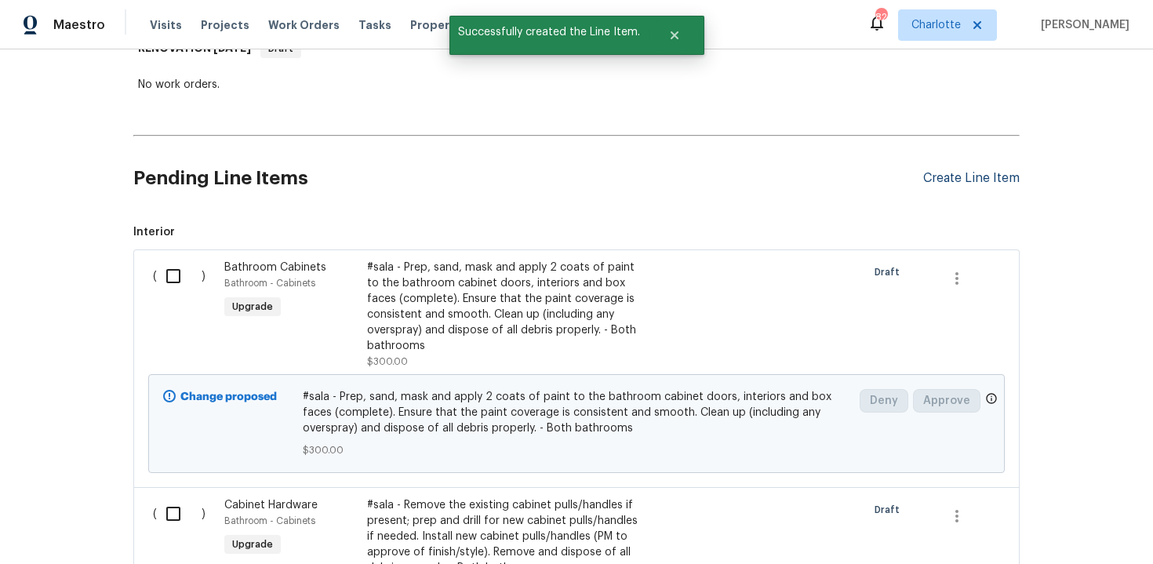
click at [976, 172] on div "Create Line Item" at bounding box center [971, 178] width 96 height 15
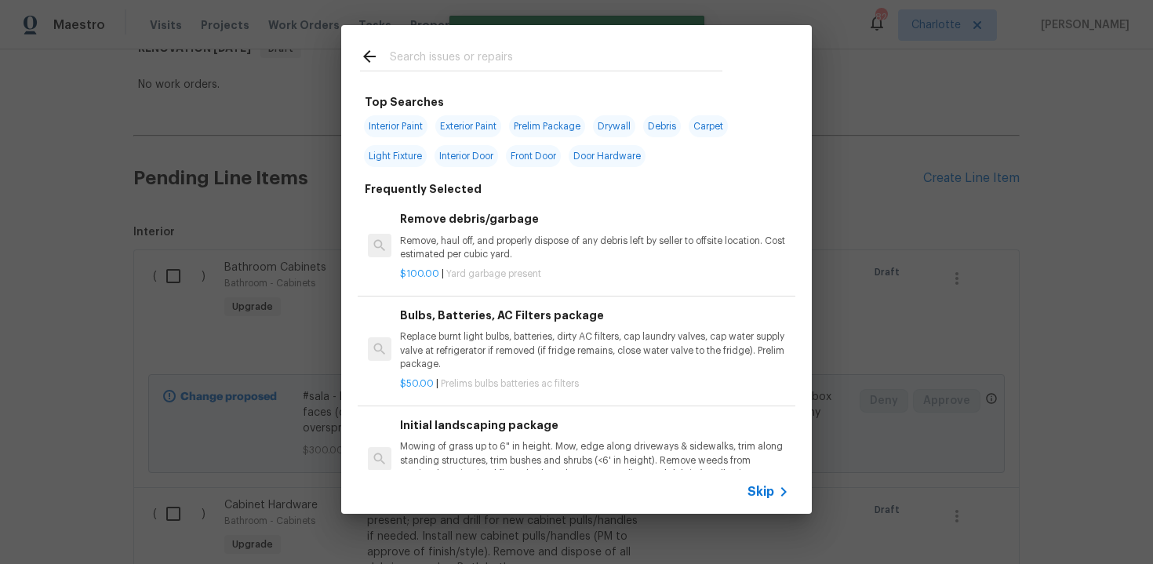
click at [748, 492] on span "Skip" at bounding box center [761, 492] width 27 height 16
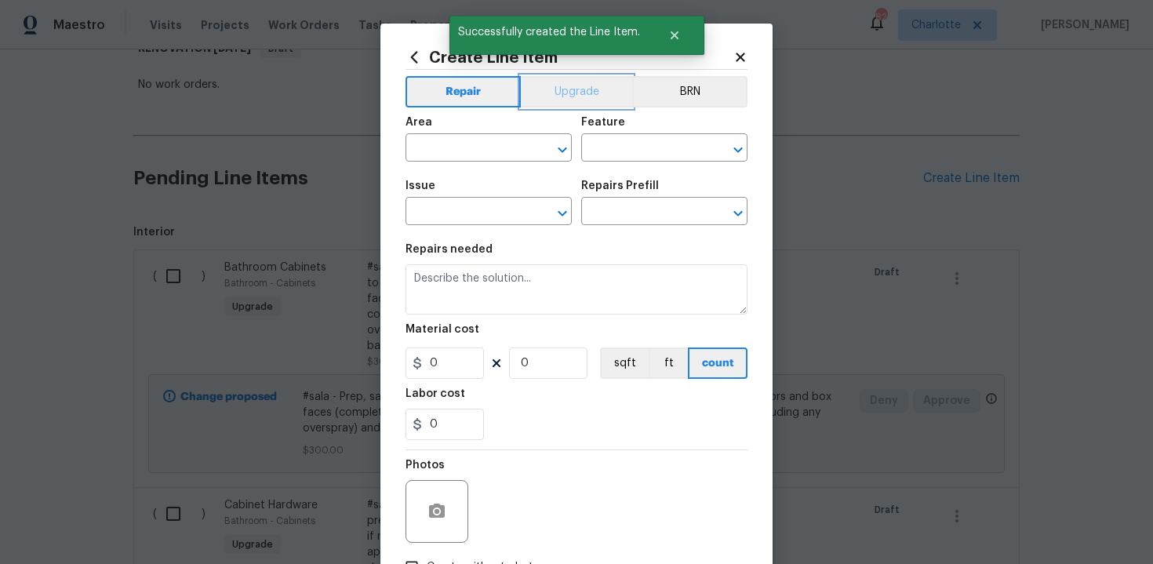
click at [586, 87] on button "Upgrade" at bounding box center [577, 91] width 112 height 31
click at [495, 147] on input "text" at bounding box center [467, 149] width 122 height 24
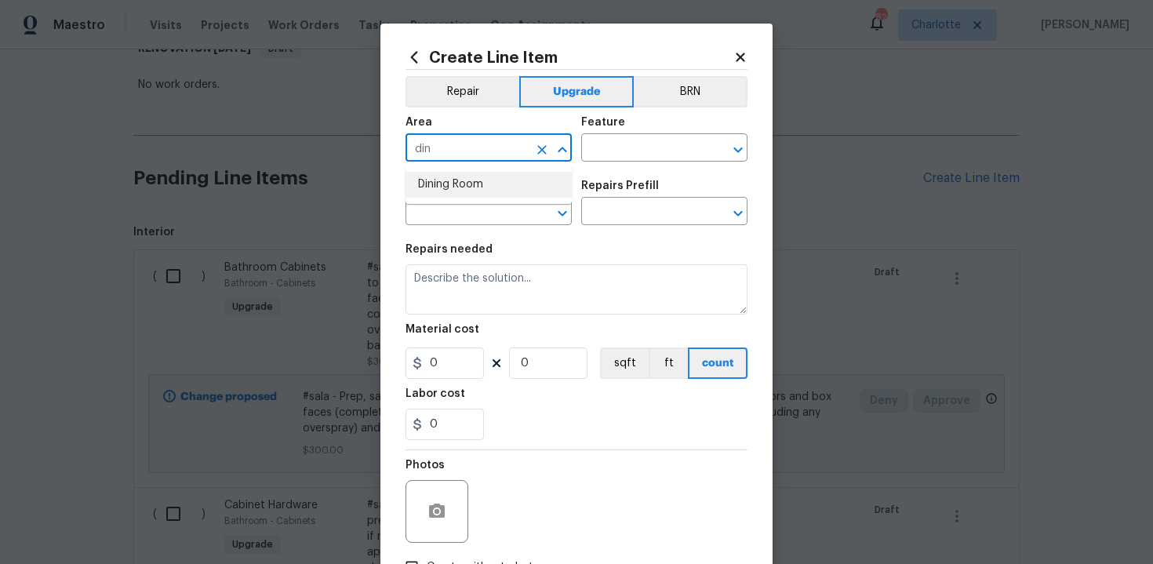
click at [492, 182] on li "Dining Room" at bounding box center [489, 185] width 166 height 26
type input "Dining Room"
click at [595, 152] on input "text" at bounding box center [642, 149] width 122 height 24
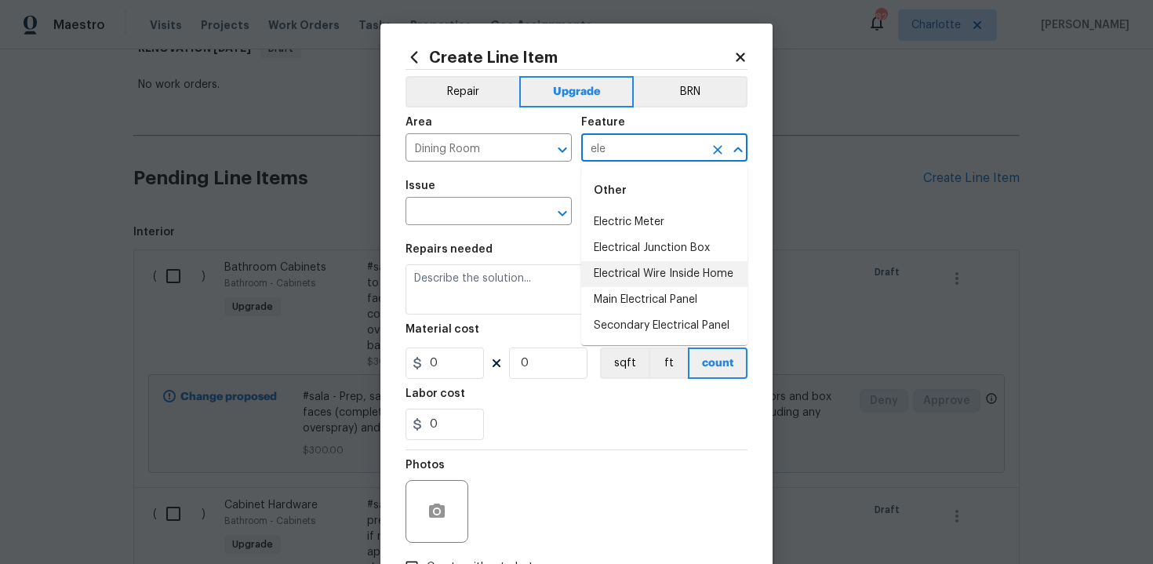
click at [647, 279] on li "Electrical Wire Inside Home" at bounding box center [664, 274] width 166 height 26
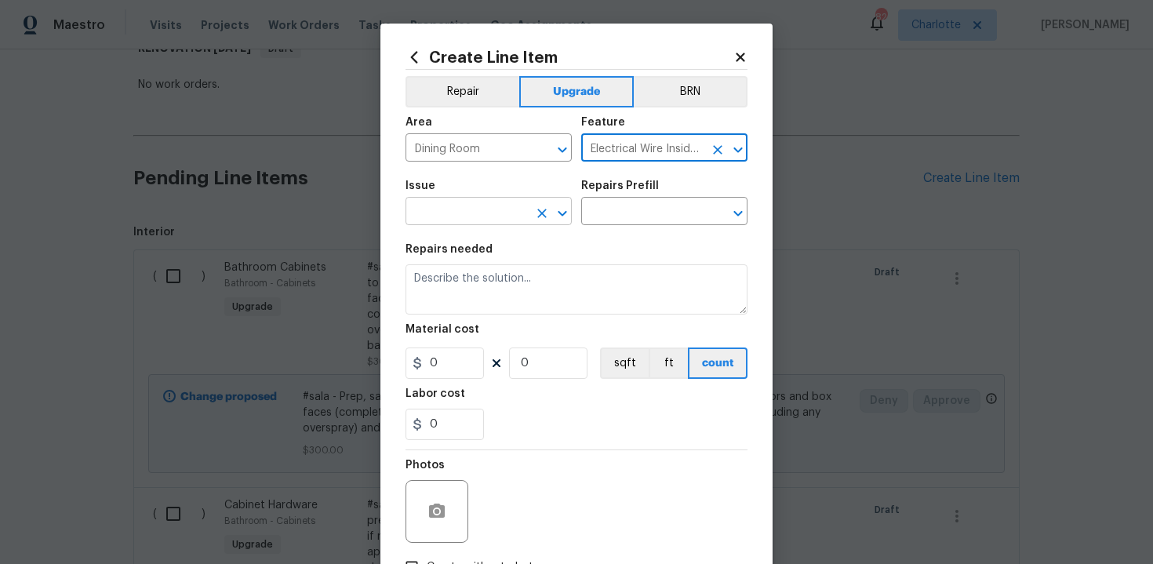
type input "Electrical Wire Inside Home"
click at [489, 214] on input "text" at bounding box center [467, 213] width 122 height 24
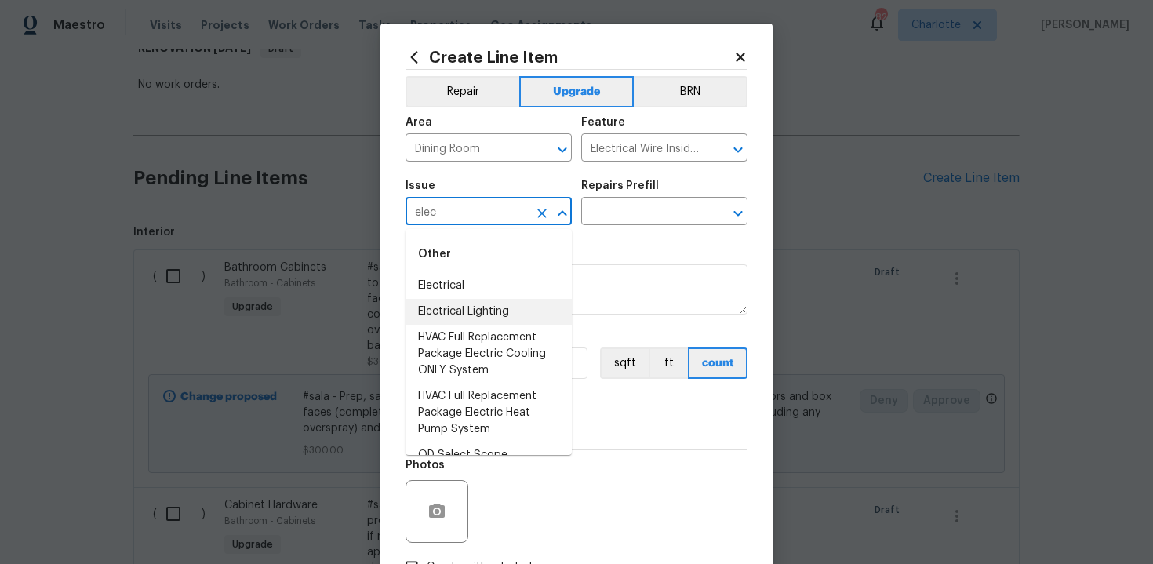
click at [500, 305] on li "Electrical Lighting" at bounding box center [489, 312] width 166 height 26
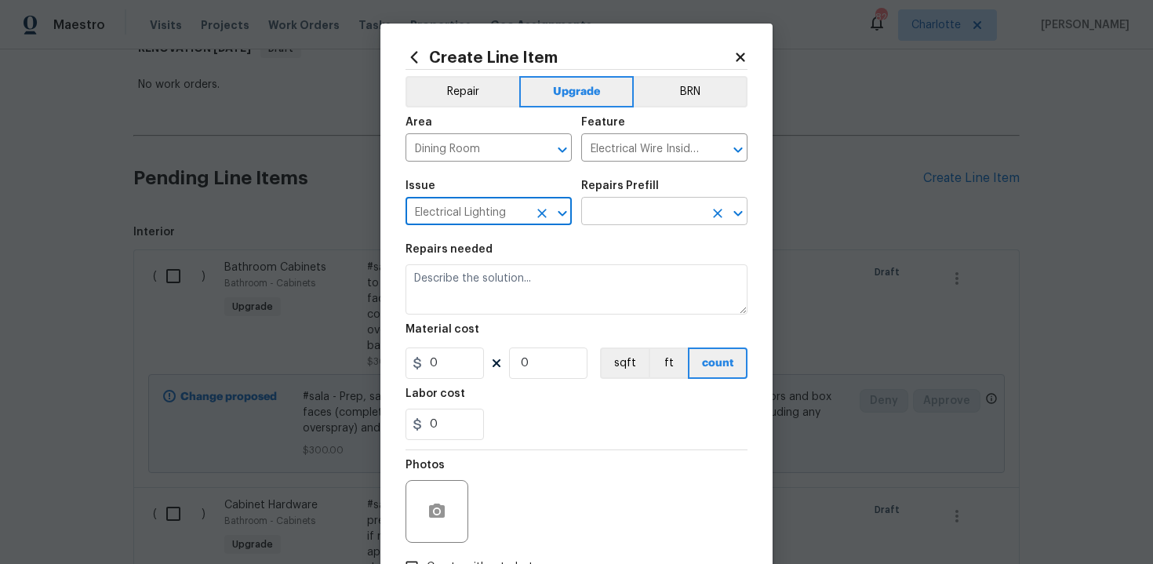
type input "Electrical Lighting"
click at [625, 209] on input "text" at bounding box center [642, 213] width 122 height 24
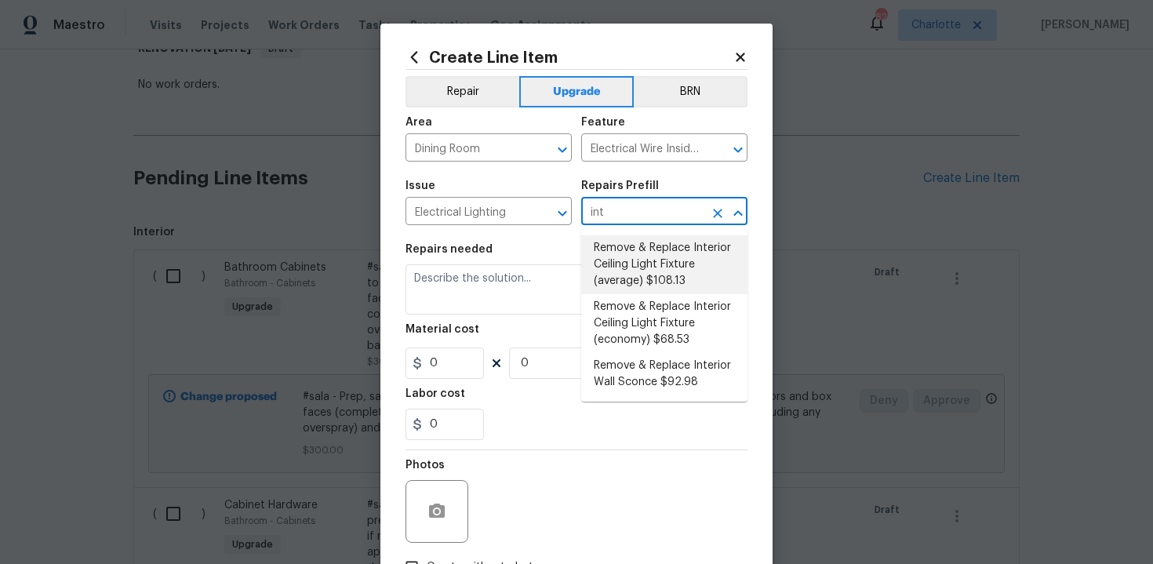
click at [644, 271] on li "Remove & Replace Interior Ceiling Light Fixture (average) $108.13" at bounding box center [664, 264] width 166 height 59
type input "Remove & Replace Interior Ceiling Light Fixture (average) $108.13"
type textarea "Remove the existing interior ceiling light fixture and replace it with new AVER…"
type input "108.13"
type input "1"
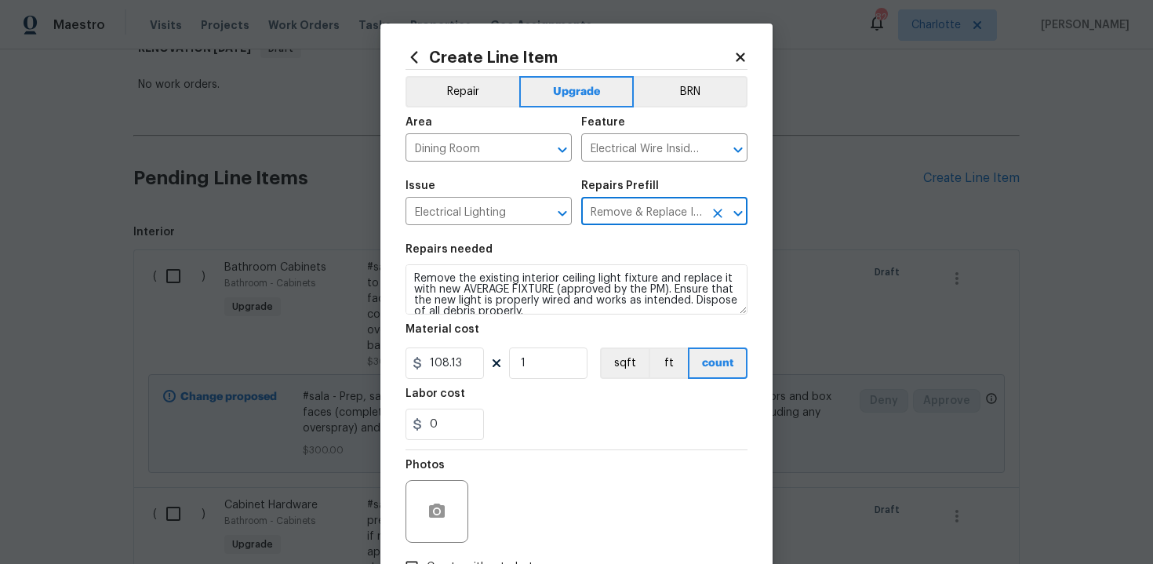
type input "Remove & Replace Interior Ceiling Light Fixture (average) $108.13"
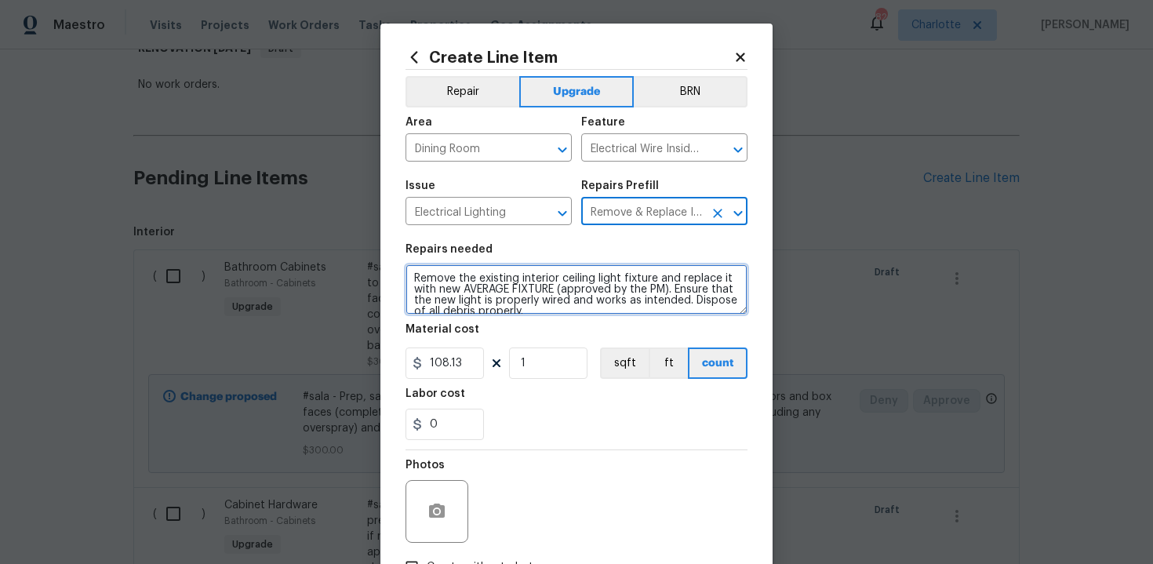
click at [409, 275] on textarea "Remove the existing interior ceiling light fixture and replace it with new AVER…" at bounding box center [577, 289] width 342 height 50
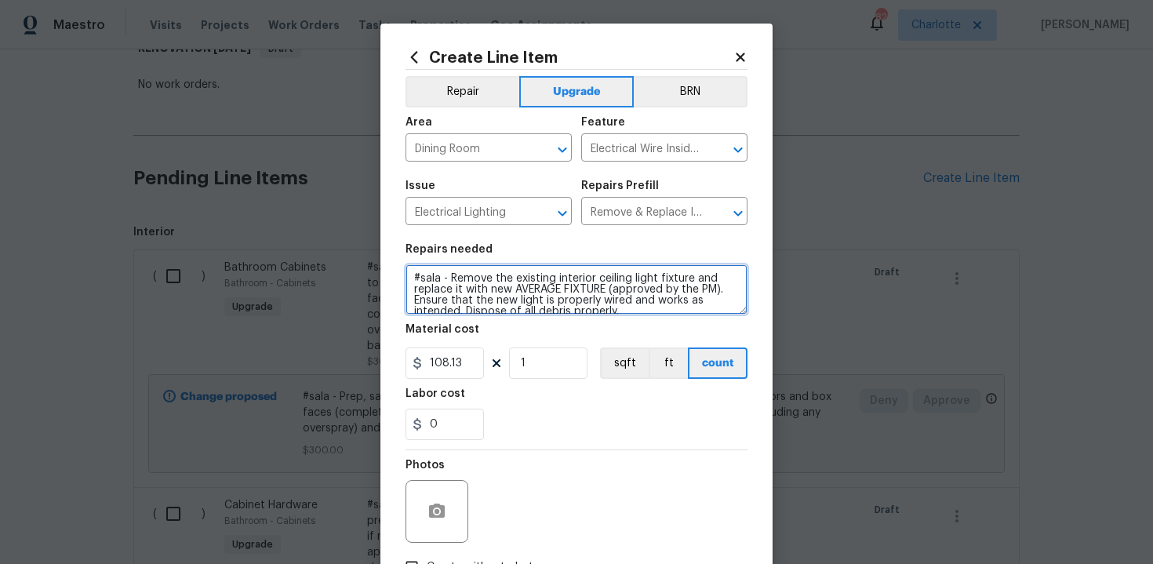
type textarea "#sala - Remove the existing interior ceiling light fixture and replace it with …"
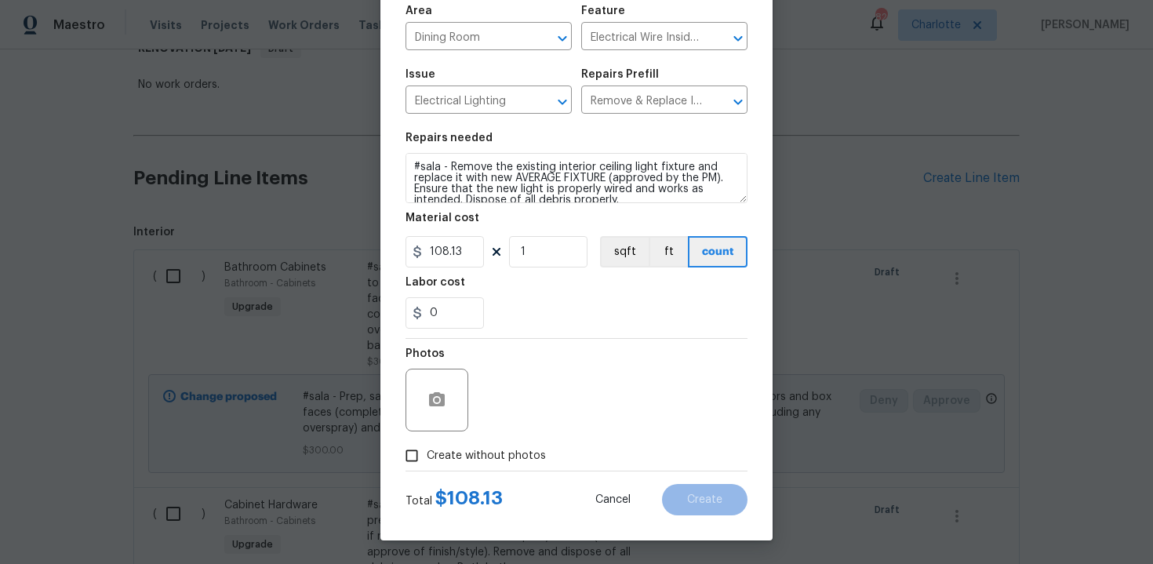
click at [508, 453] on span "Create without photos" at bounding box center [486, 456] width 119 height 16
click at [427, 453] on input "Create without photos" at bounding box center [412, 456] width 30 height 30
checkbox input "true"
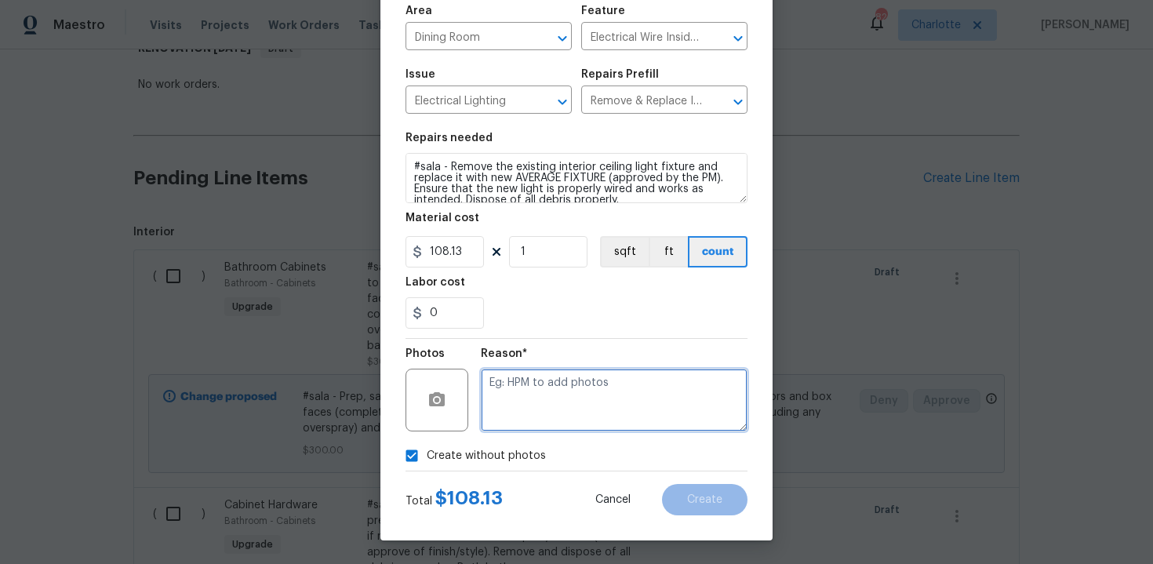
click at [572, 398] on textarea at bounding box center [614, 400] width 267 height 63
type textarea "n/a"
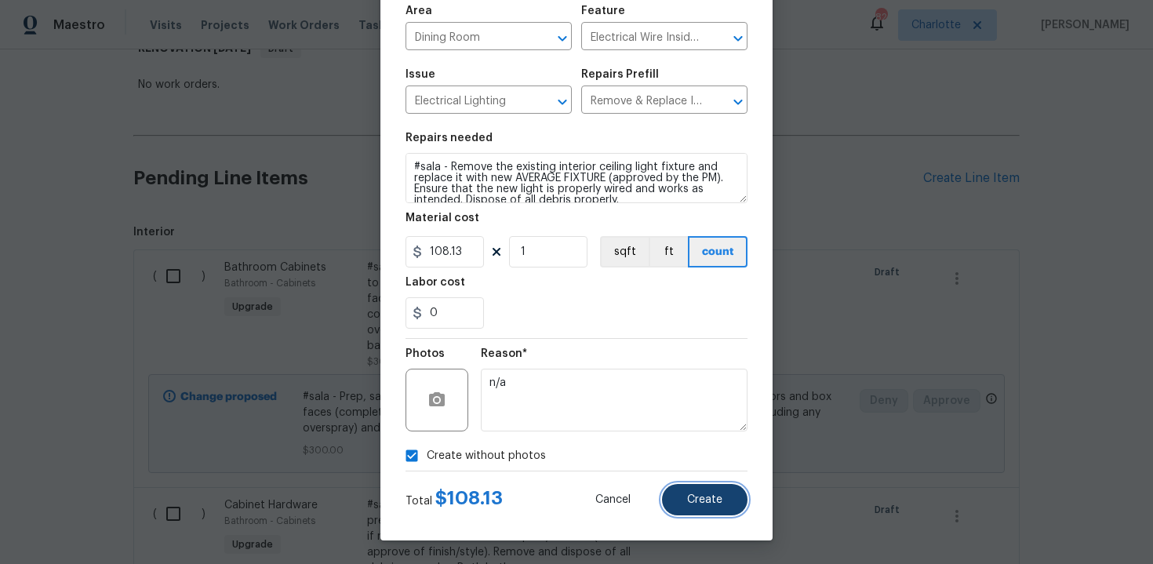
click at [723, 493] on button "Create" at bounding box center [704, 499] width 85 height 31
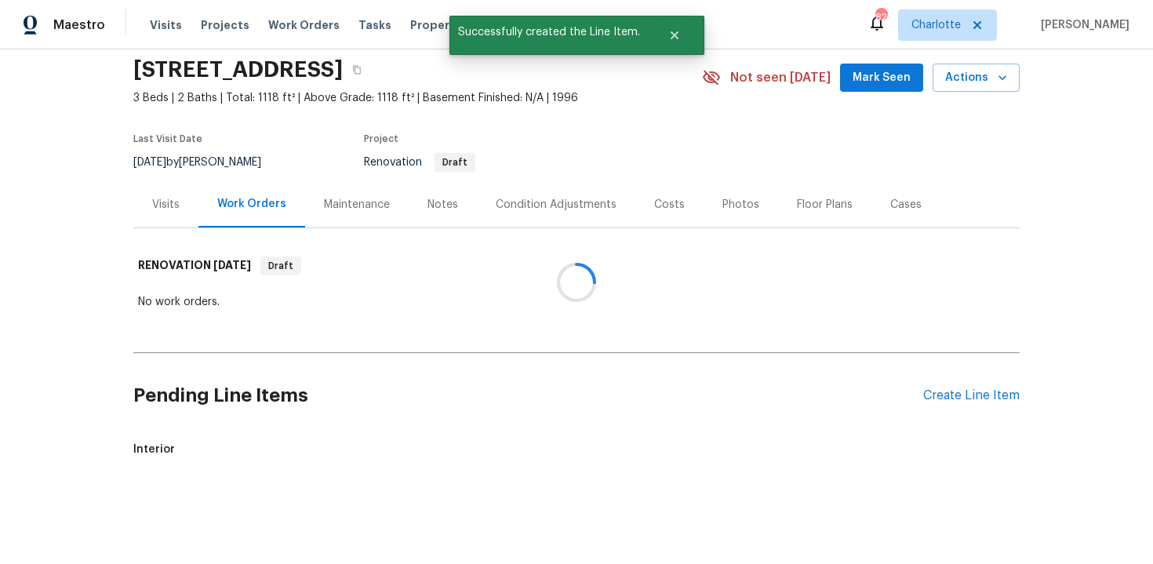
scroll to position [274, 0]
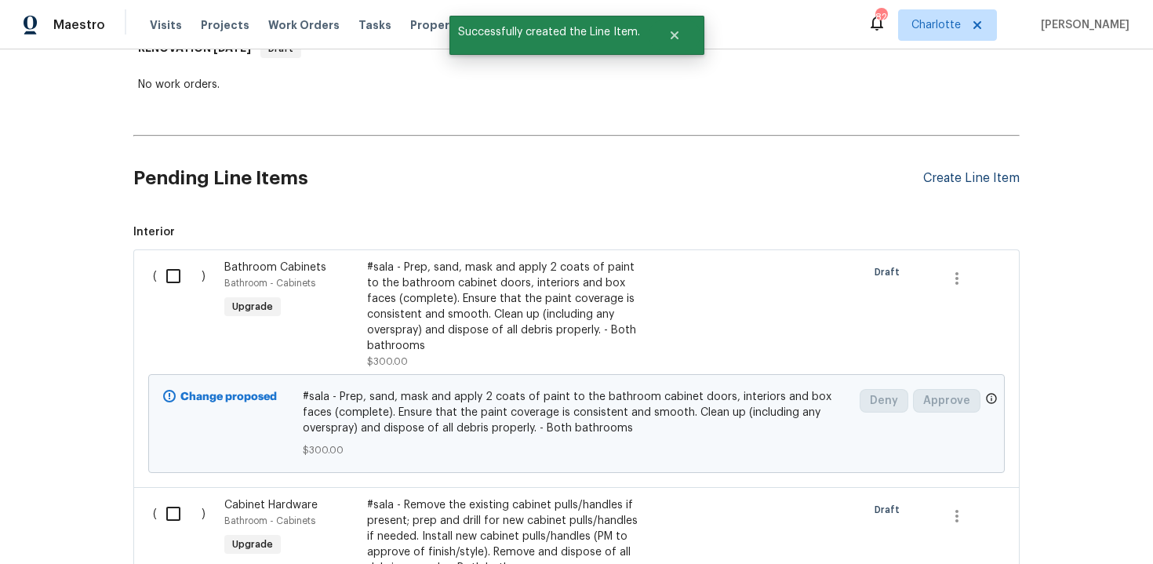
click at [977, 183] on div "Create Line Item" at bounding box center [971, 178] width 96 height 15
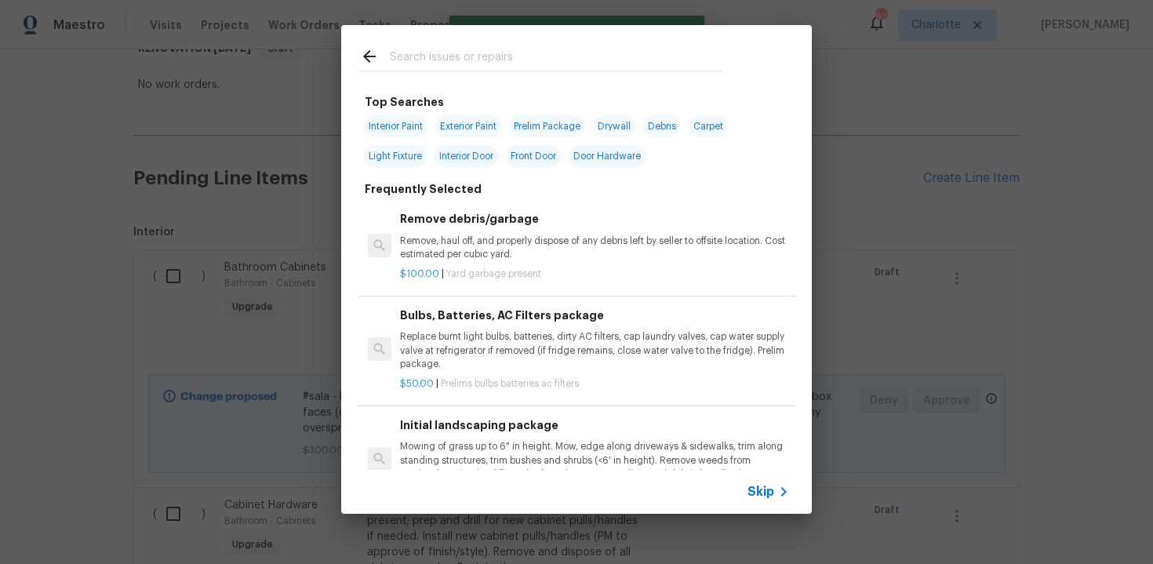
click at [759, 490] on span "Skip" at bounding box center [761, 492] width 27 height 16
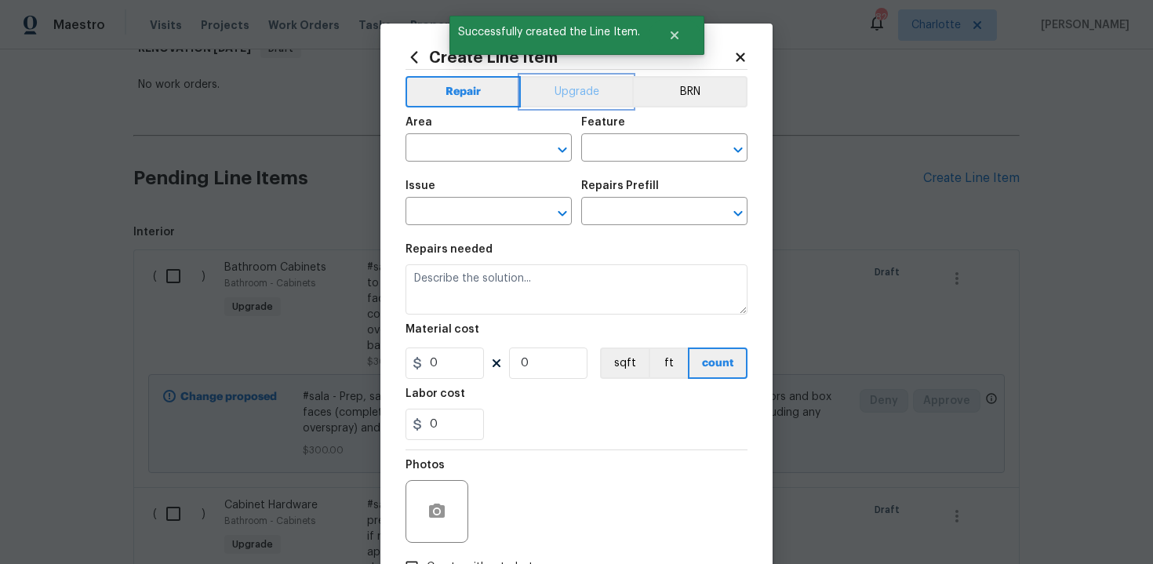
click at [577, 96] on button "Upgrade" at bounding box center [577, 91] width 112 height 31
click at [508, 144] on input "text" at bounding box center [467, 149] width 122 height 24
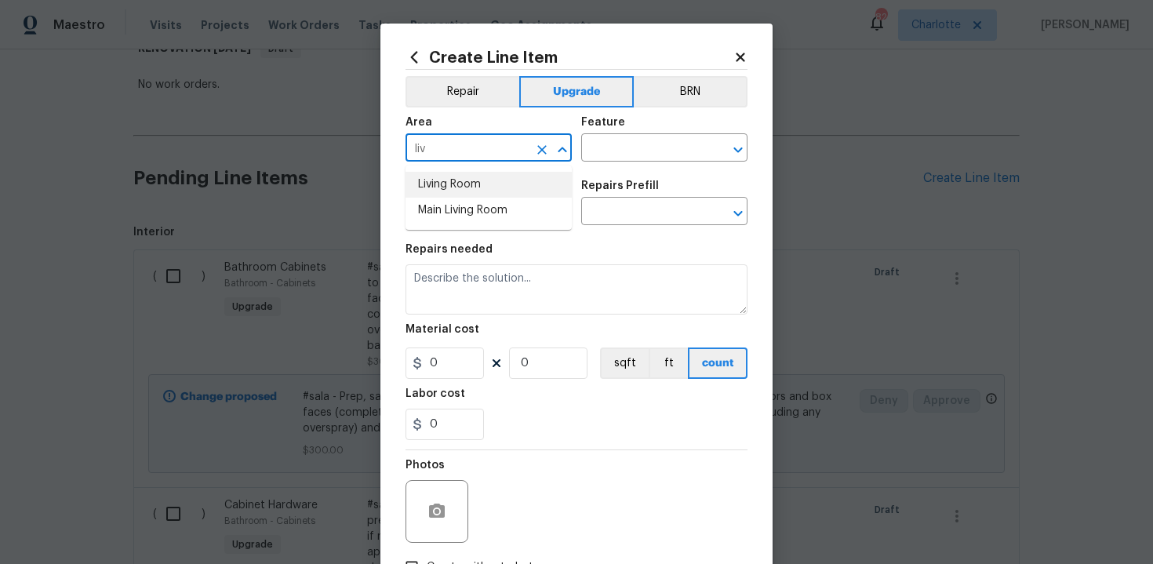
click at [486, 181] on li "Living Room" at bounding box center [489, 185] width 166 height 26
type input "Living Room"
click at [629, 147] on input "text" at bounding box center [642, 149] width 122 height 24
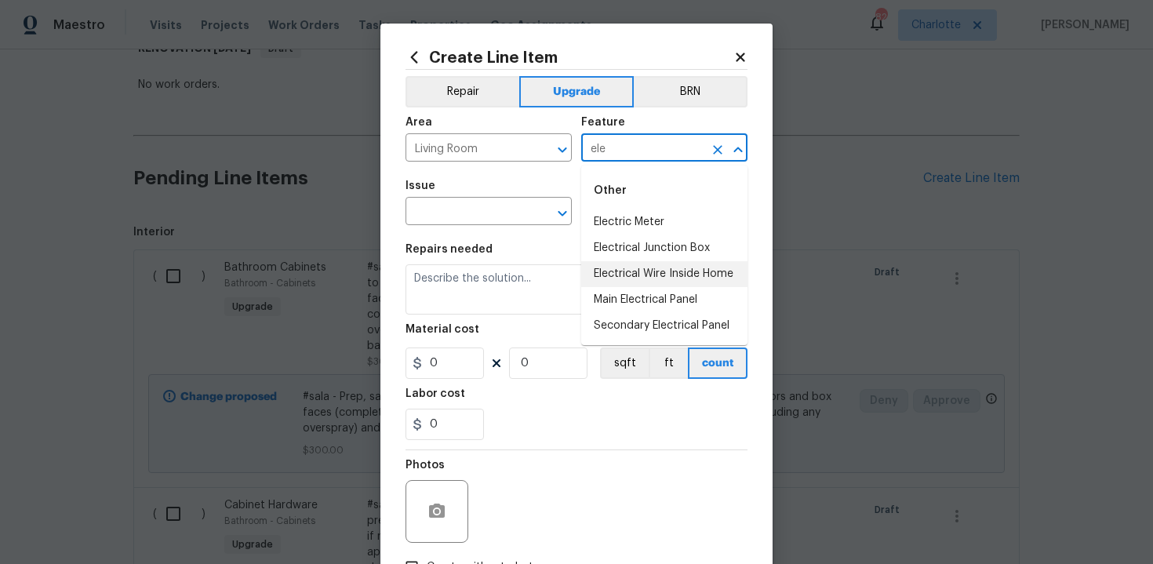
click at [652, 274] on li "Electrical Wire Inside Home" at bounding box center [664, 274] width 166 height 26
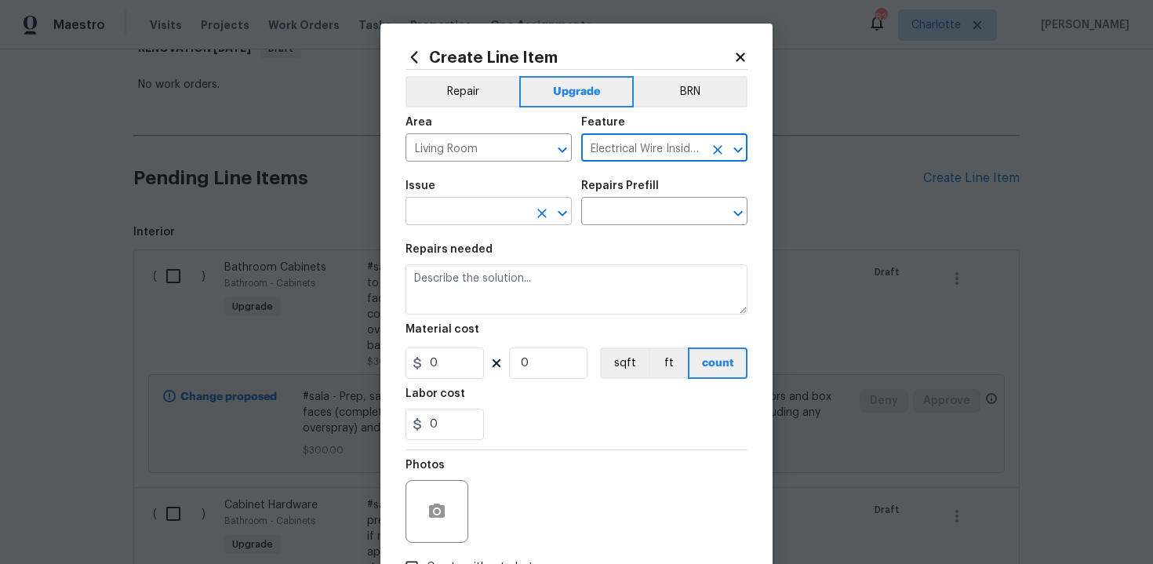
type input "Electrical Wire Inside Home"
click at [433, 213] on input "text" at bounding box center [467, 213] width 122 height 24
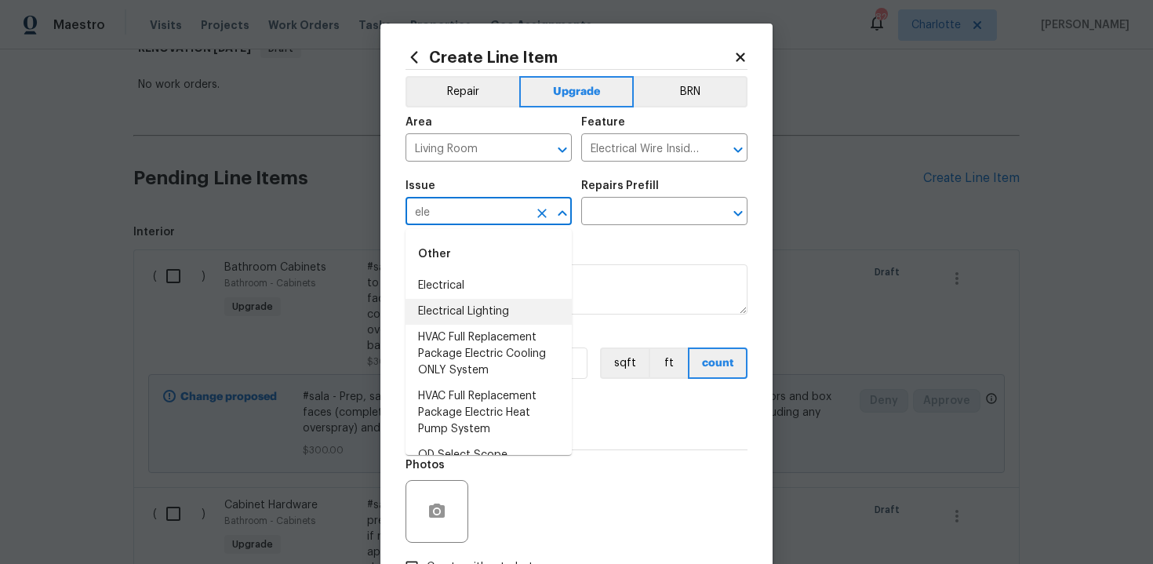
click at [460, 309] on li "Electrical Lighting" at bounding box center [489, 312] width 166 height 26
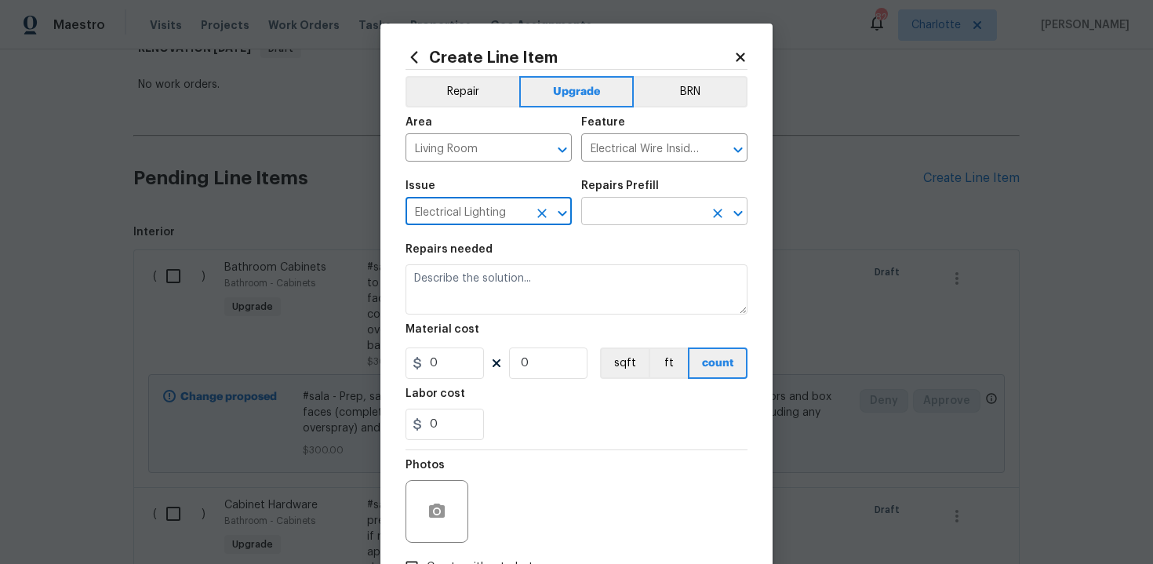
type input "Electrical Lighting"
click at [641, 213] on input "text" at bounding box center [642, 213] width 122 height 24
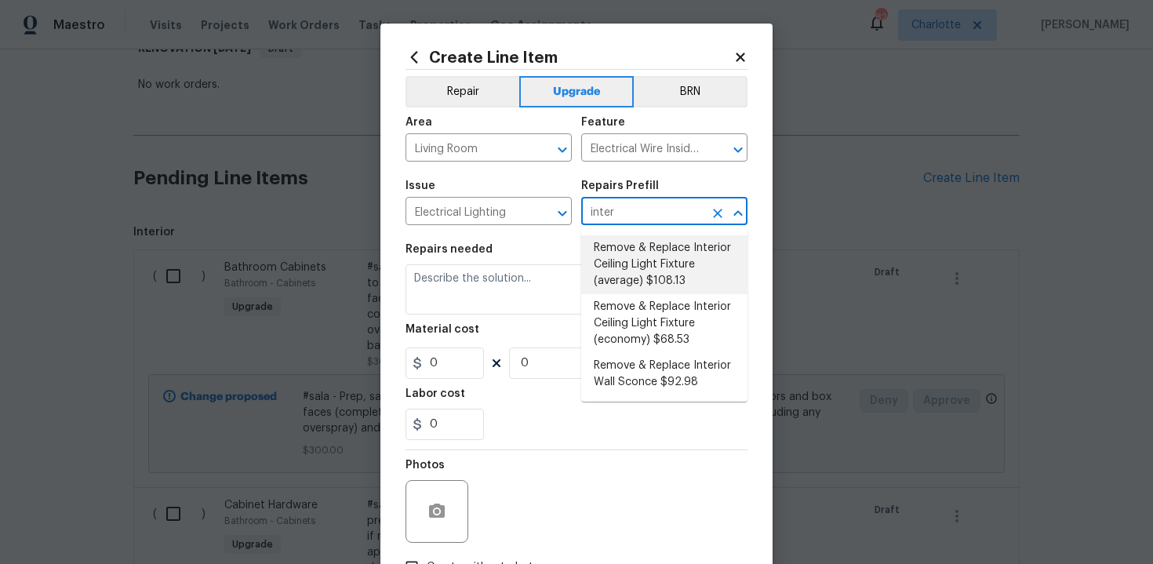
click at [656, 270] on li "Remove & Replace Interior Ceiling Light Fixture (average) $108.13" at bounding box center [664, 264] width 166 height 59
type input "Remove & Replace Interior Ceiling Light Fixture (average) $108.13"
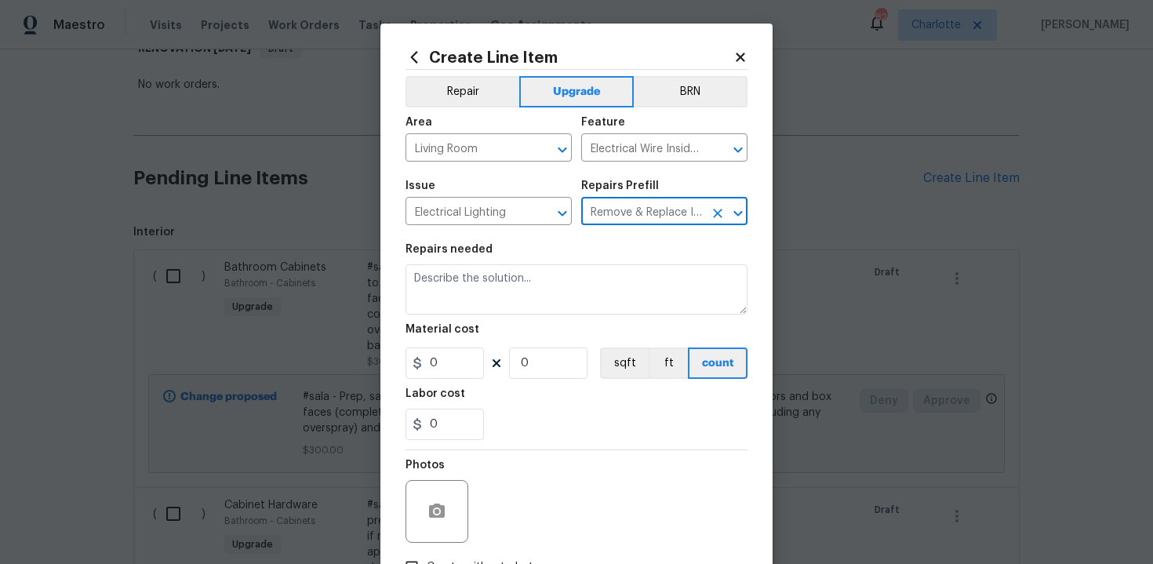
type textarea "Remove the existing interior ceiling light fixture and replace it with new AVER…"
type input "108.13"
type input "1"
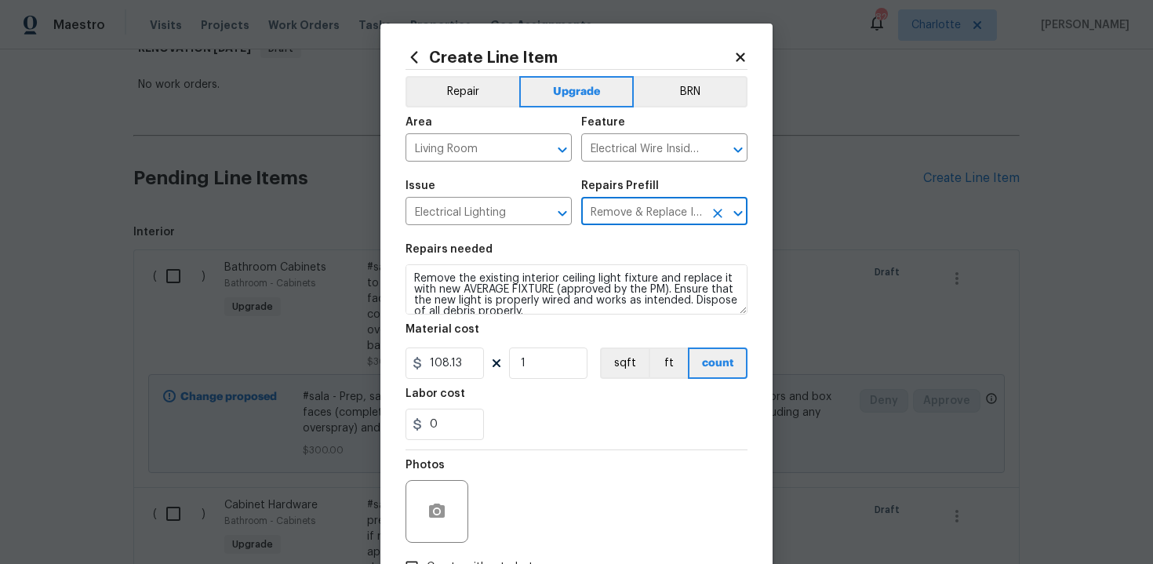
type input "Remove & Replace Interior Ceiling Light Fixture (average) $108.13"
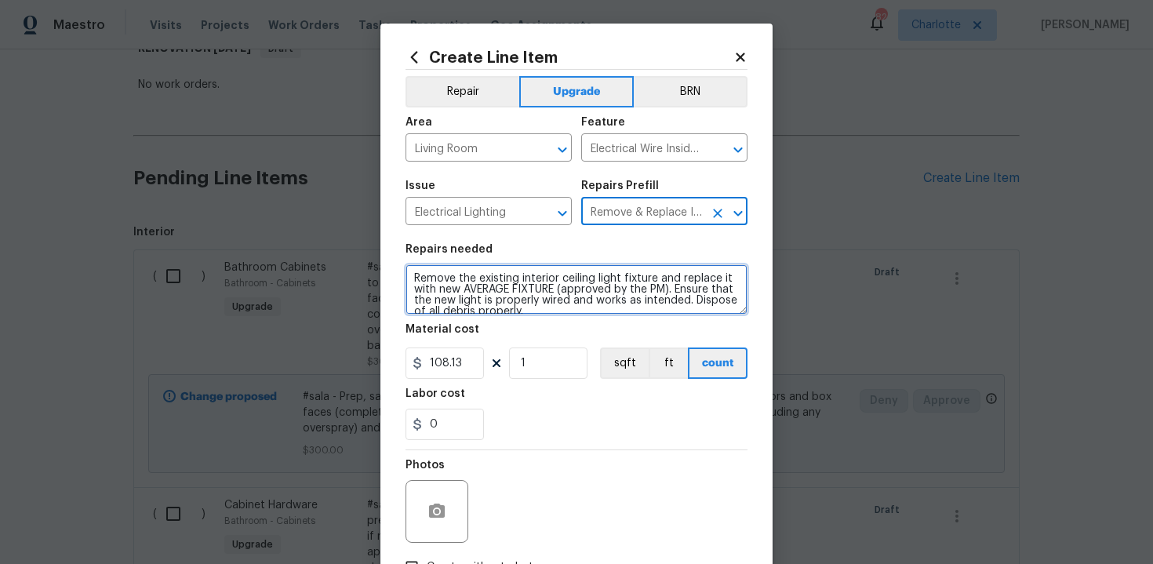
click at [407, 275] on textarea "Remove the existing interior ceiling light fixture and replace it with new AVER…" at bounding box center [577, 289] width 342 height 50
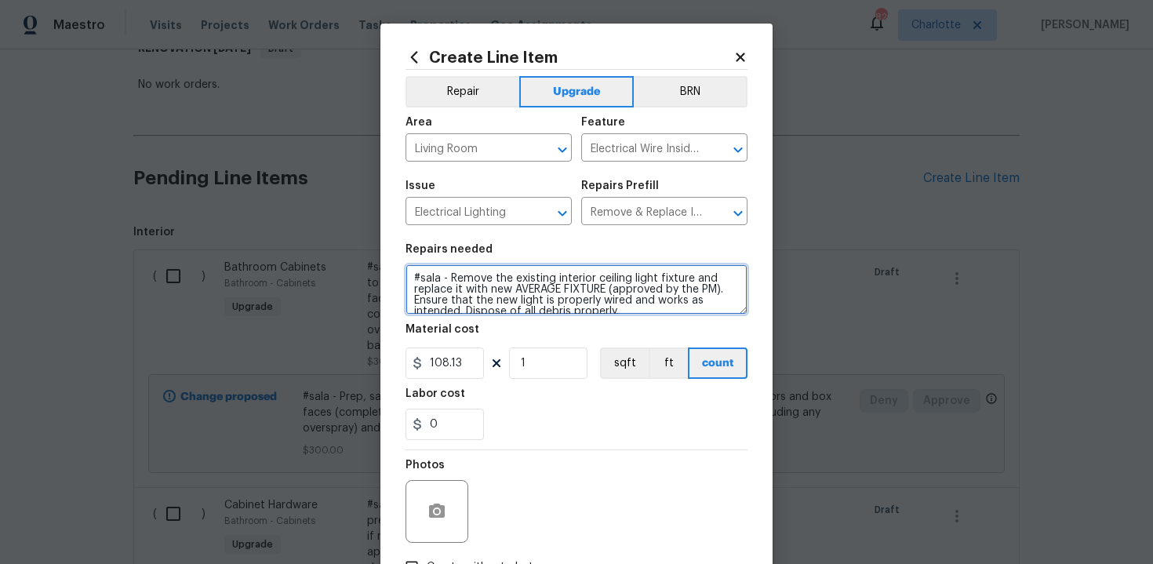
type textarea "#sala - Remove the existing interior ceiling light fixture and replace it with …"
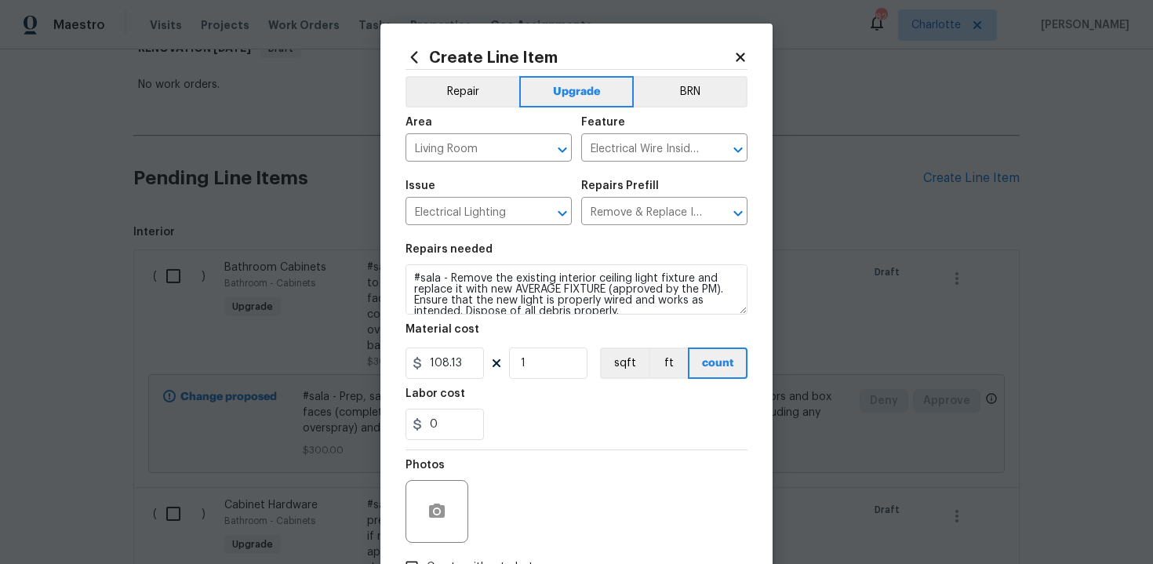
click at [534, 395] on div "Labor cost" at bounding box center [577, 398] width 342 height 20
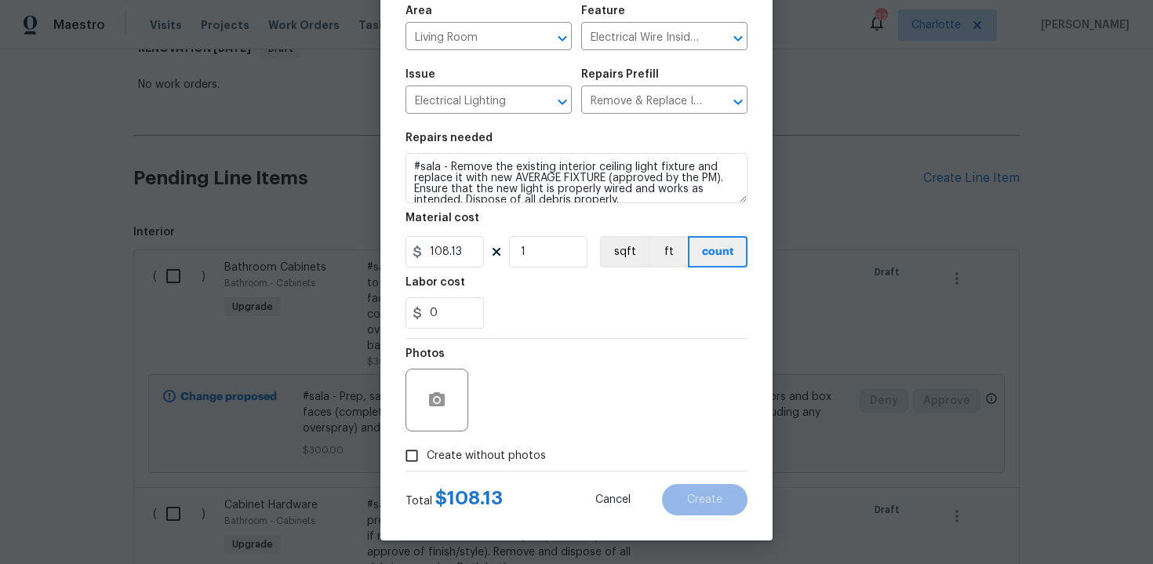
click at [481, 456] on span "Create without photos" at bounding box center [486, 456] width 119 height 16
click at [427, 456] on input "Create without photos" at bounding box center [412, 456] width 30 height 30
checkbox input "true"
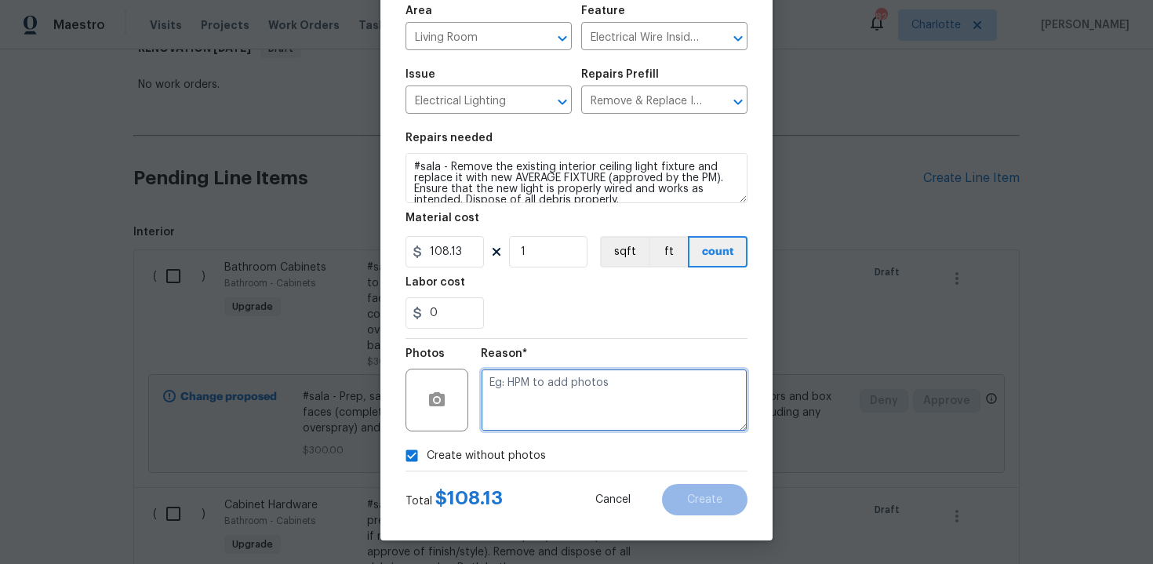
click at [541, 407] on textarea at bounding box center [614, 400] width 267 height 63
type textarea "n/a"
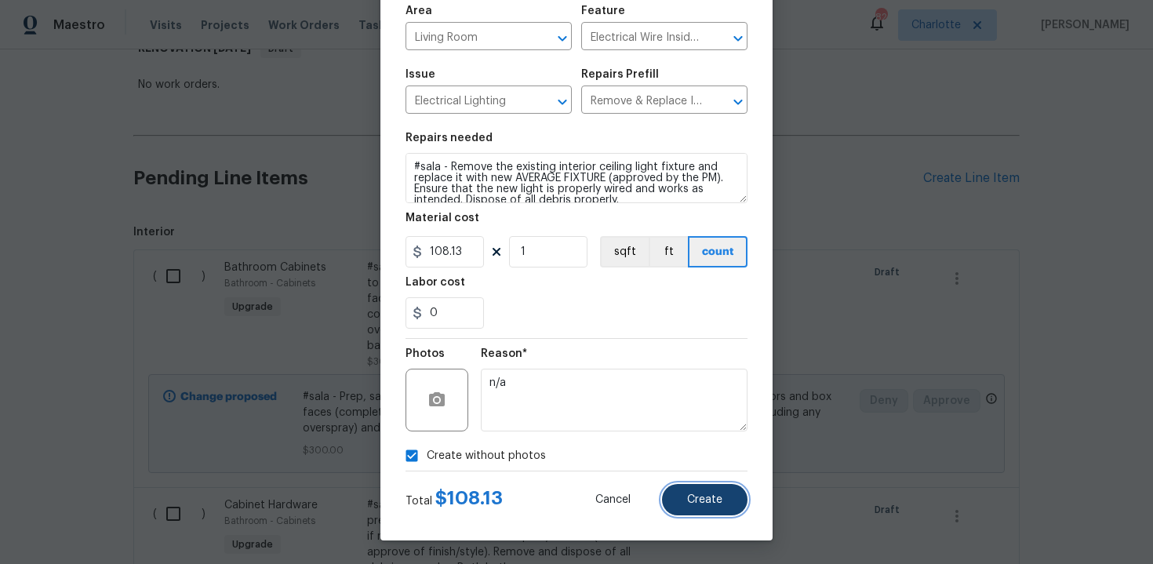
click at [720, 505] on button "Create" at bounding box center [704, 499] width 85 height 31
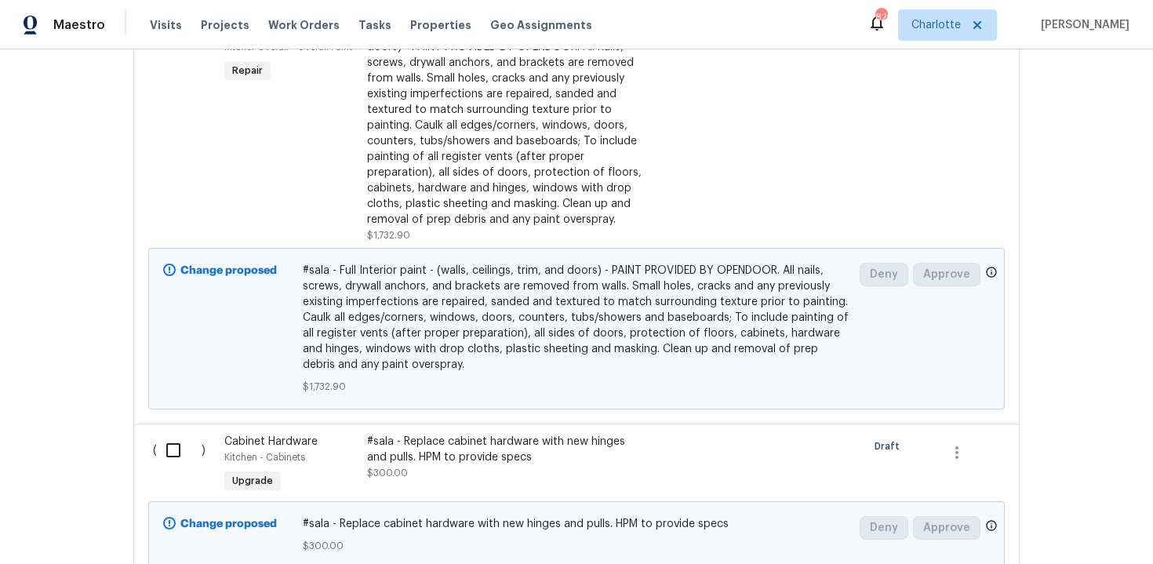
scroll to position [1987, 0]
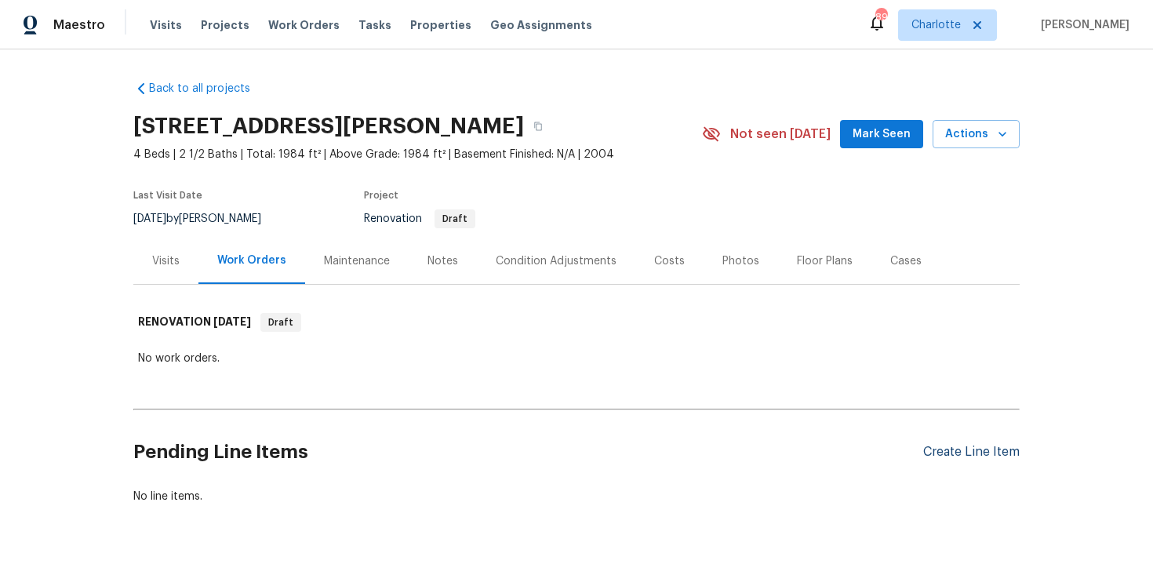
click at [964, 458] on div "Create Line Item" at bounding box center [971, 452] width 96 height 15
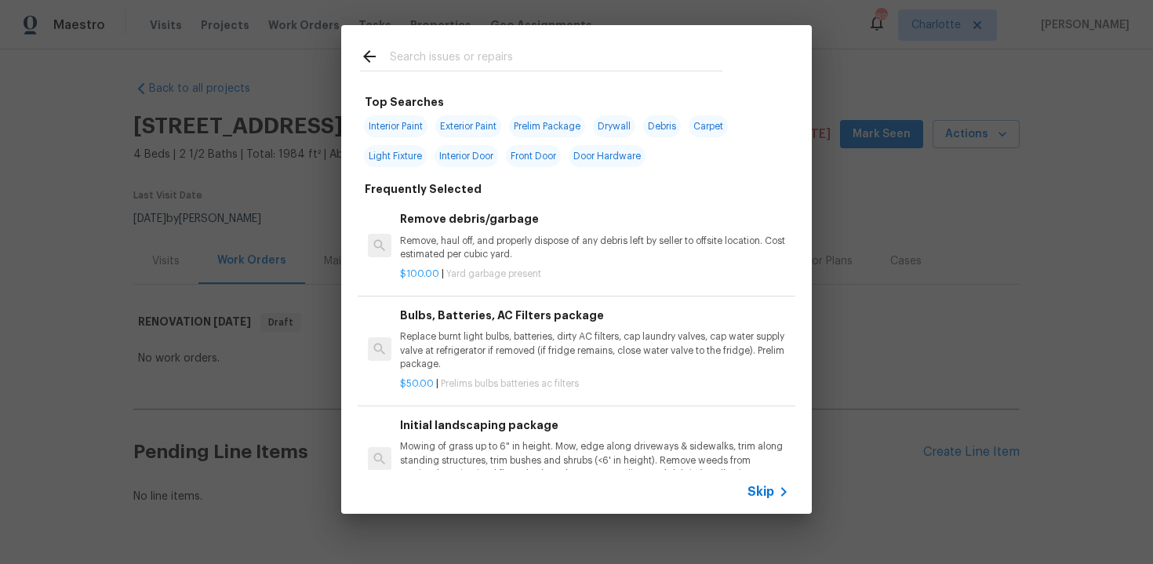
click at [759, 500] on div "Skip" at bounding box center [770, 491] width 45 height 19
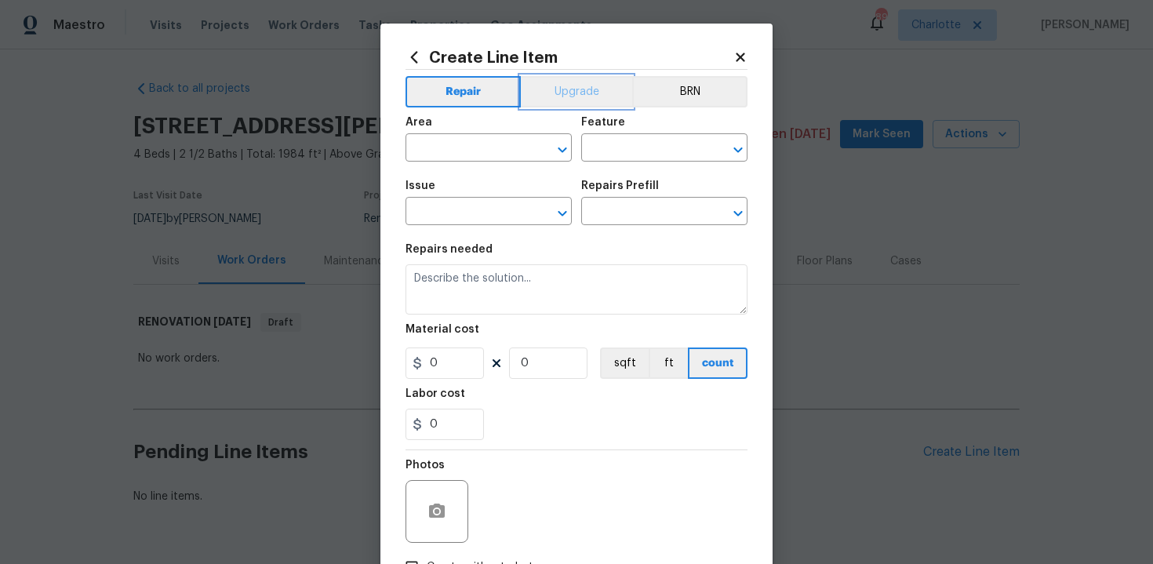
click at [586, 94] on button "Upgrade" at bounding box center [577, 91] width 112 height 31
click at [521, 144] on input "text" at bounding box center [467, 149] width 122 height 24
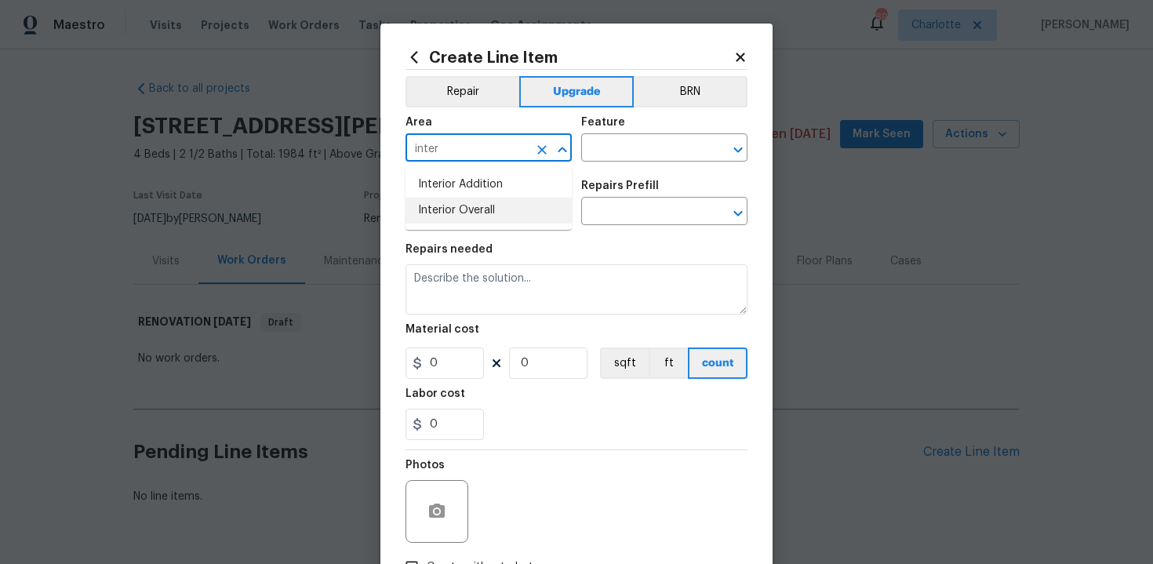
click at [518, 208] on li "Interior Overall" at bounding box center [489, 211] width 166 height 26
type input "Interior Overall"
click at [633, 151] on input "text" at bounding box center [642, 149] width 122 height 24
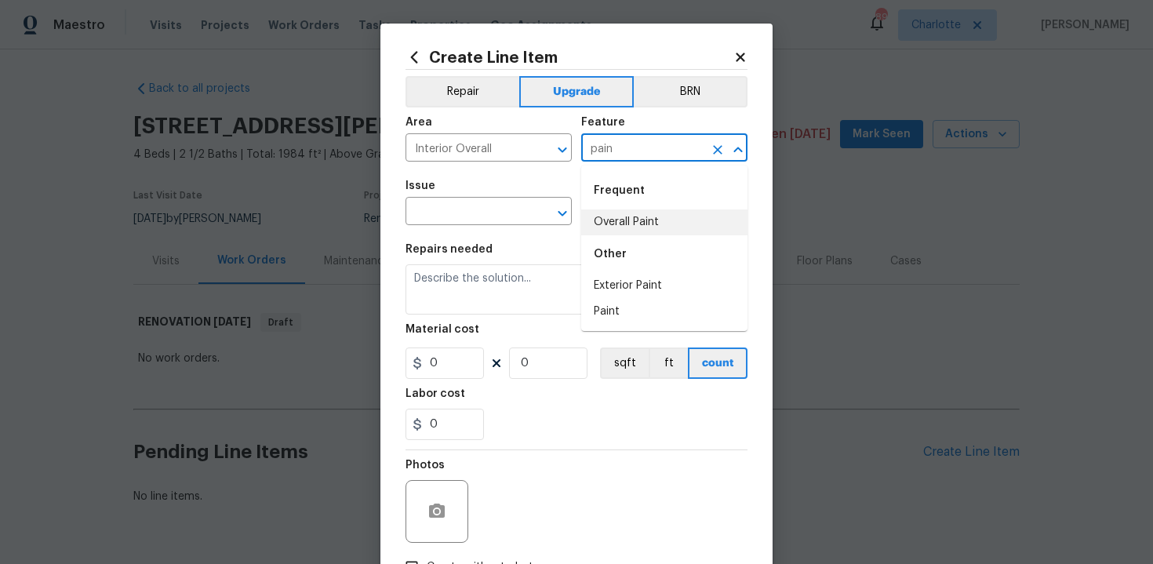
click at [632, 215] on li "Overall Paint" at bounding box center [664, 222] width 166 height 26
type input "Overall Paint"
click at [420, 213] on input "text" at bounding box center [467, 213] width 122 height 24
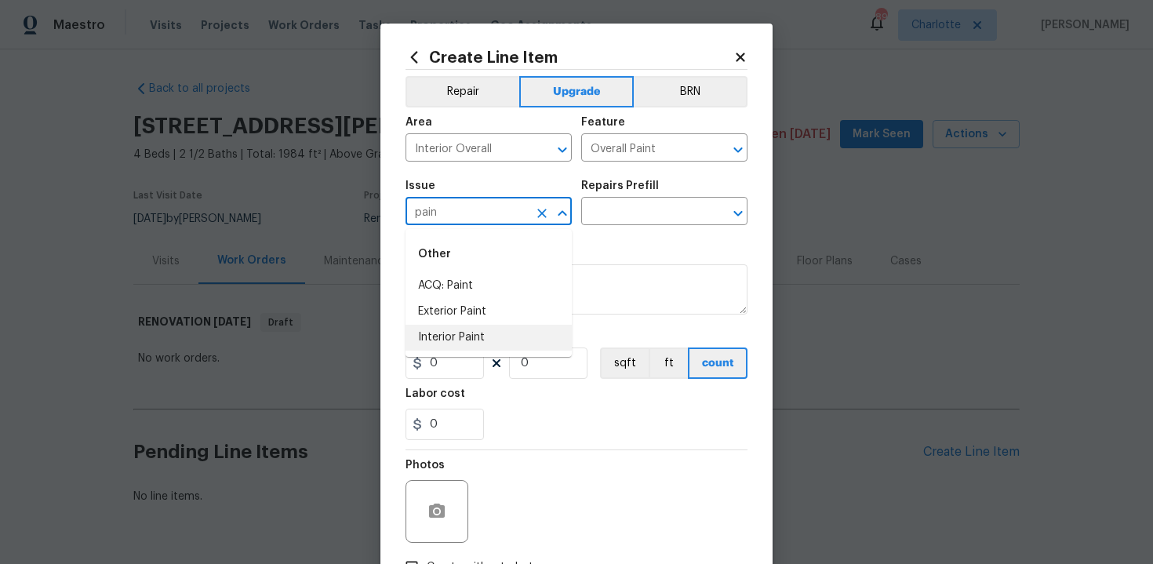
click at [452, 331] on li "Interior Paint" at bounding box center [489, 338] width 166 height 26
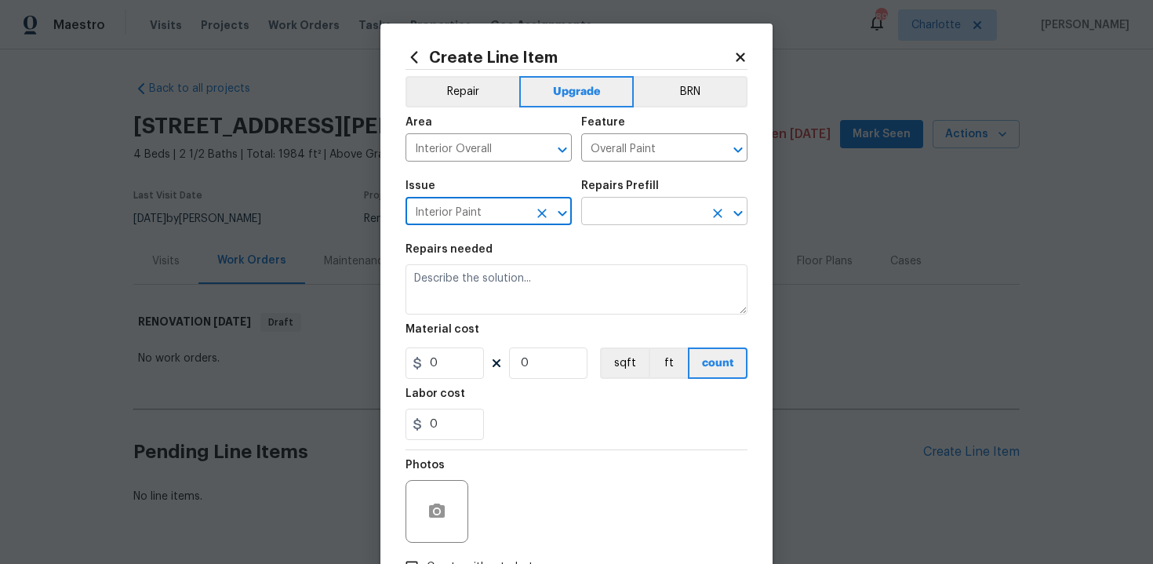
type input "Interior Paint"
click at [636, 216] on input "text" at bounding box center [642, 213] width 122 height 24
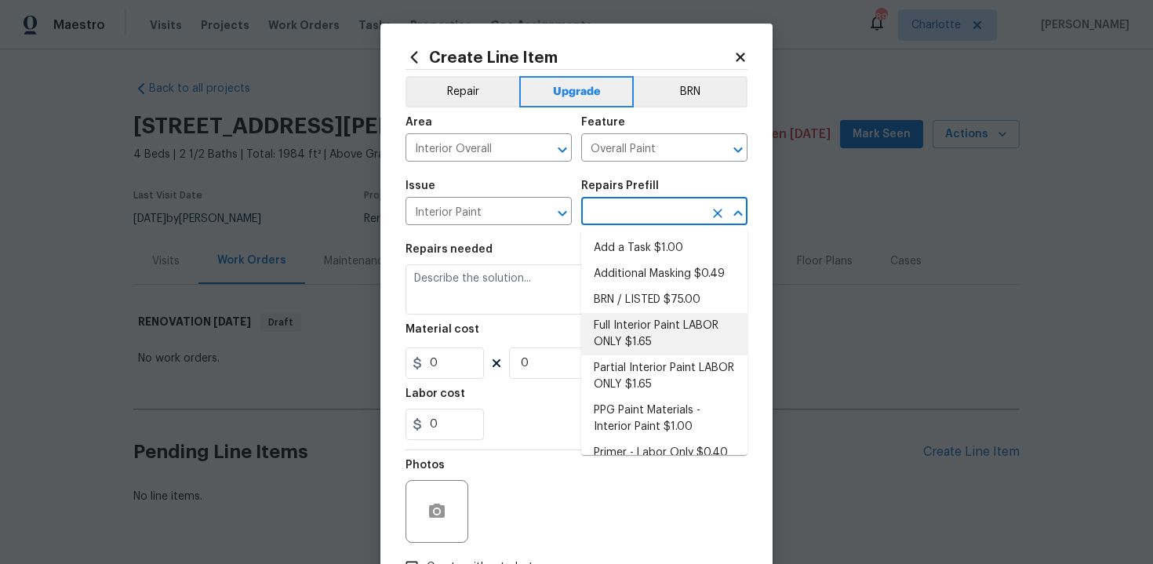
click at [648, 343] on li "Full Interior Paint LABOR ONLY $1.65" at bounding box center [664, 334] width 166 height 42
type input "Full Interior Paint LABOR ONLY $1.65"
type textarea "Full Interior paint - (walls, ceilings, trim, and doors) - PAINT PROVIDED BY OP…"
type input "1.65"
type input "1"
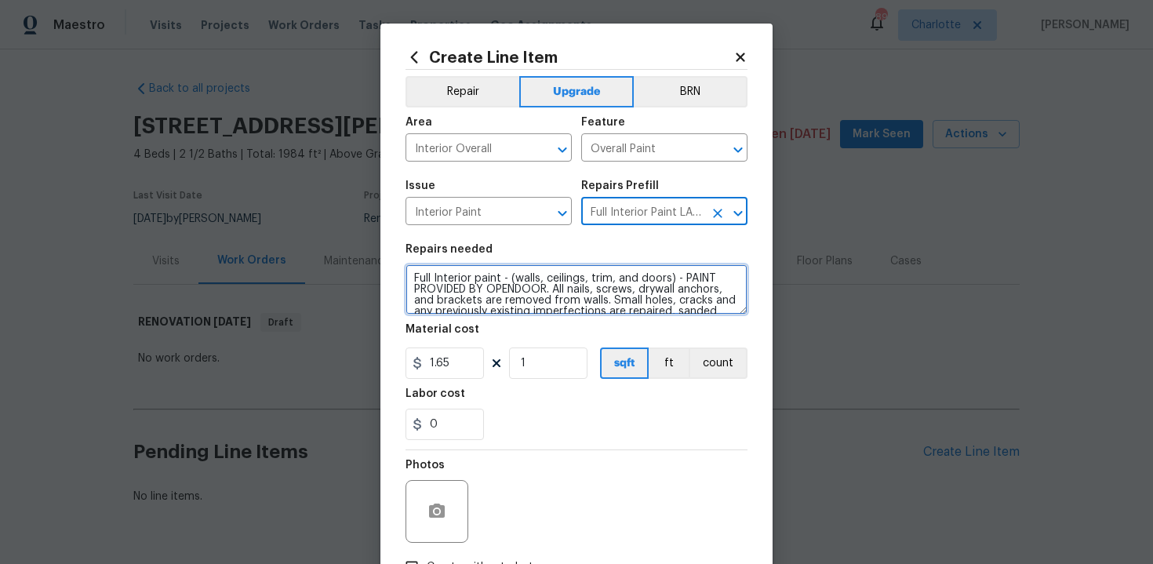
click at [408, 275] on textarea "Full Interior paint - (walls, ceilings, trim, and doors) - PAINT PROVIDED BY OP…" at bounding box center [577, 289] width 342 height 50
type textarea "#sala - Full Interior paint - (walls, ceilings, trim, and doors) - PAINT PROVID…"
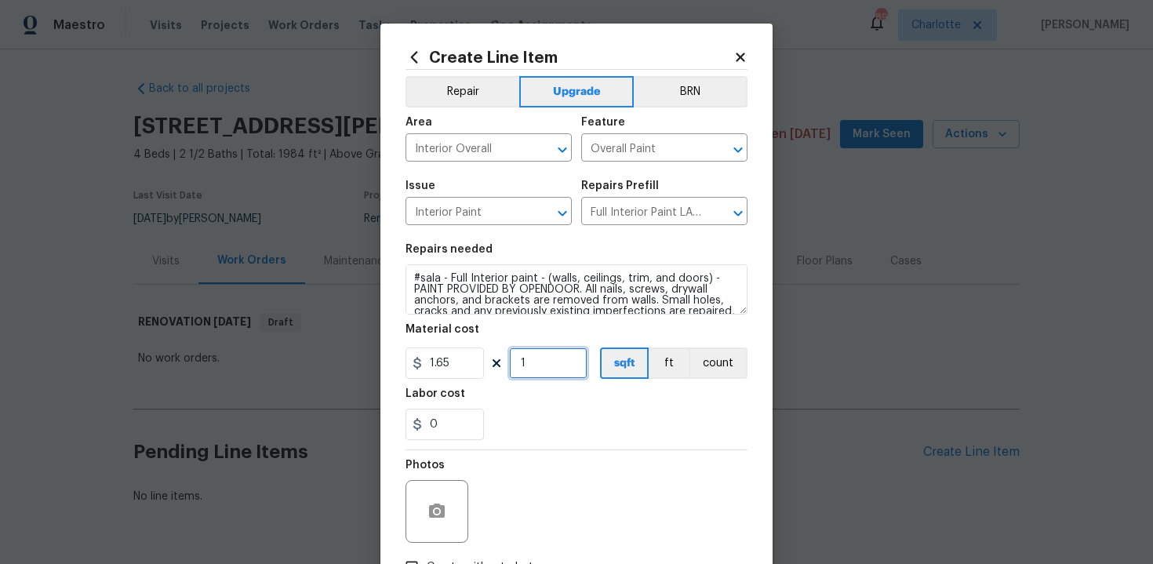
click at [559, 369] on input "1" at bounding box center [548, 362] width 78 height 31
type input "1984"
click at [569, 415] on div "0" at bounding box center [577, 424] width 342 height 31
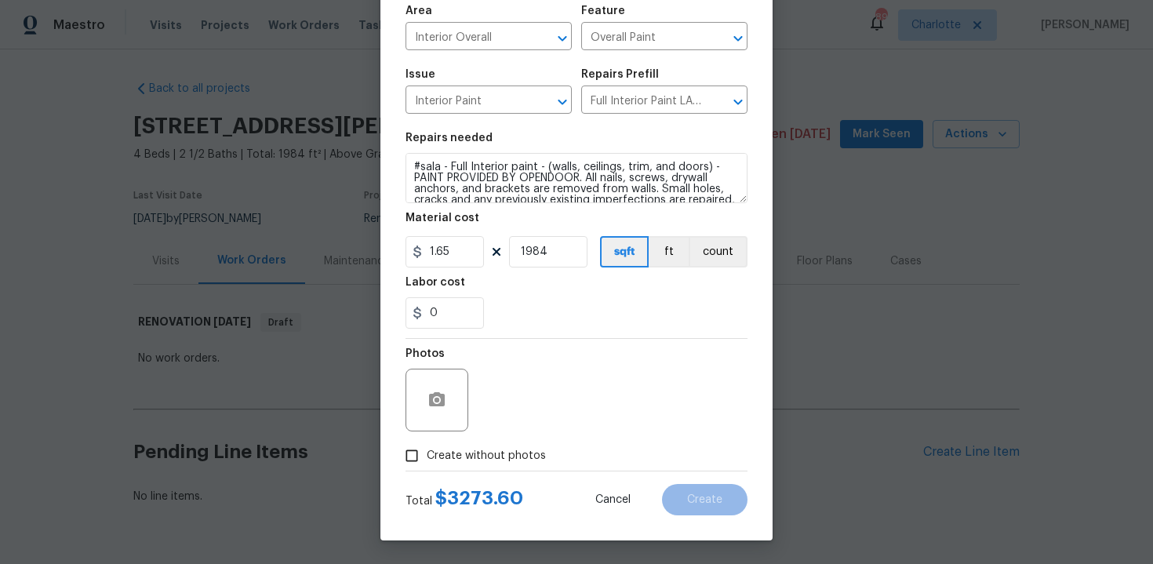
click at [490, 461] on span "Create without photos" at bounding box center [486, 456] width 119 height 16
click at [427, 461] on input "Create without photos" at bounding box center [412, 456] width 30 height 30
checkbox input "true"
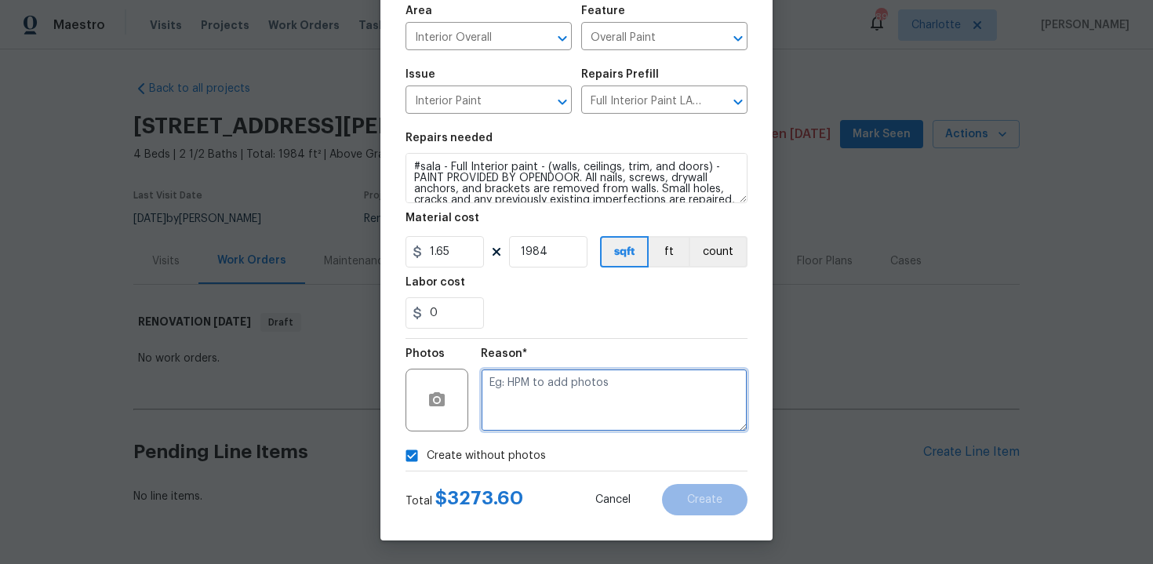
click at [540, 414] on textarea at bounding box center [614, 400] width 267 height 63
type textarea "n/a"
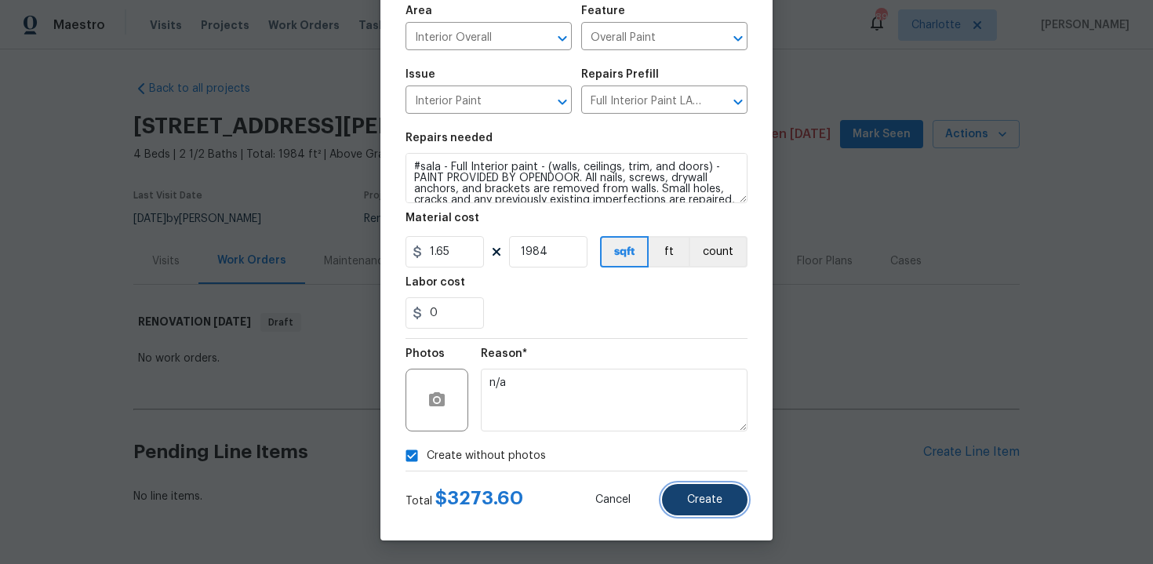
click at [720, 493] on button "Create" at bounding box center [704, 499] width 85 height 31
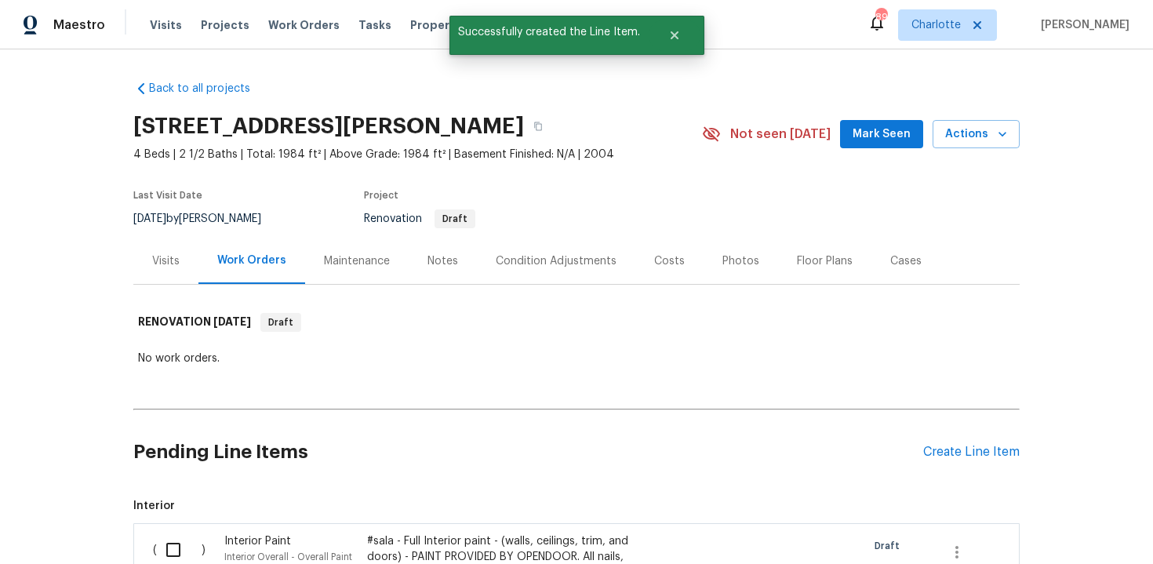
scroll to position [144, 0]
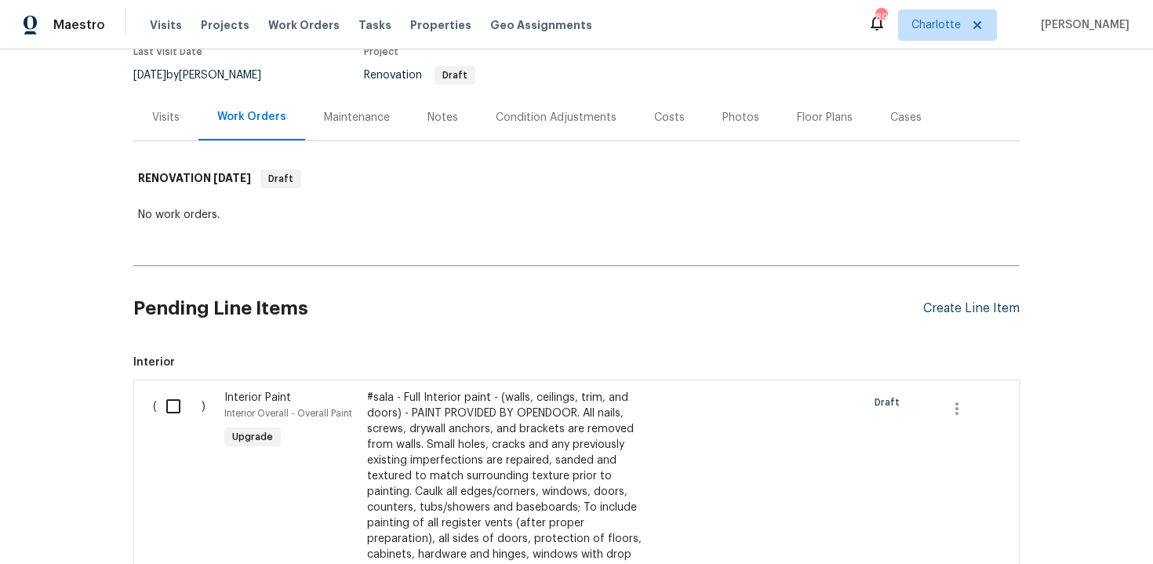
click at [965, 308] on div "Create Line Item" at bounding box center [971, 308] width 96 height 15
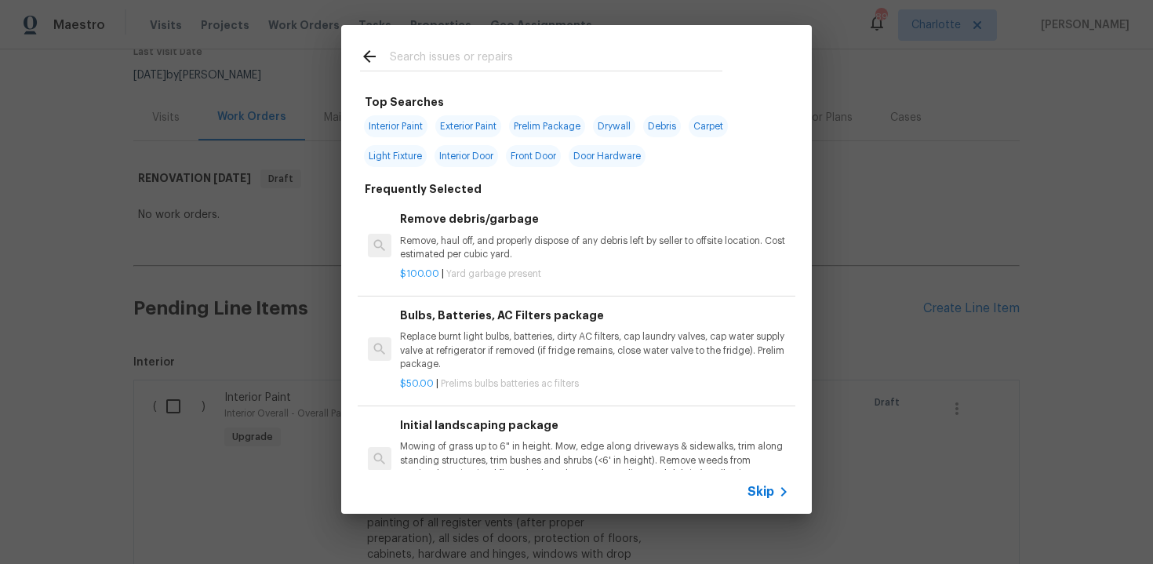
click at [748, 493] on span "Skip" at bounding box center [761, 492] width 27 height 16
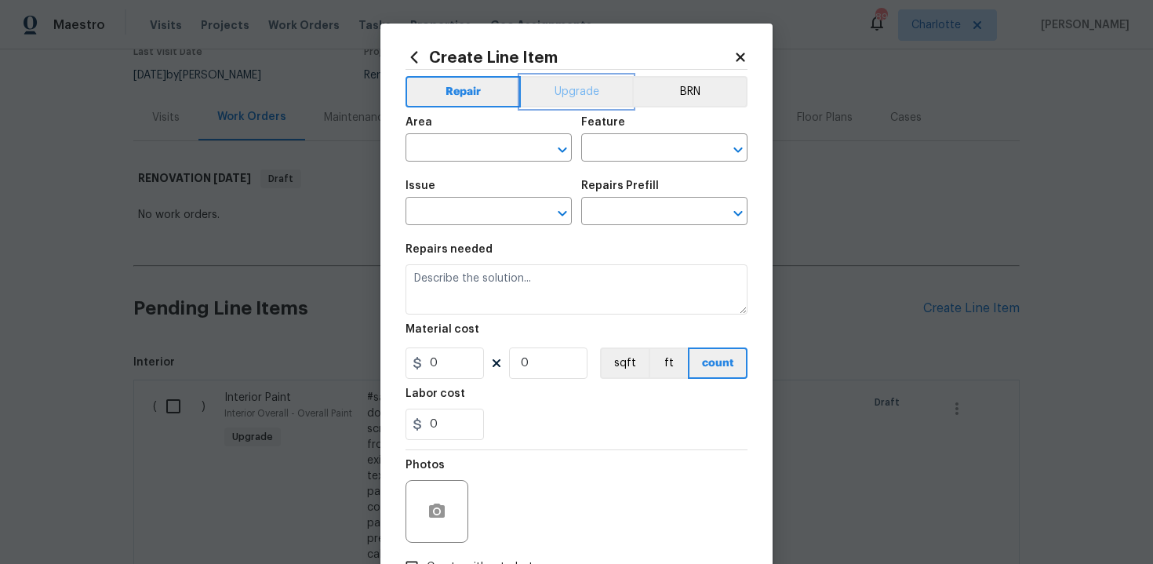
click at [580, 88] on button "Upgrade" at bounding box center [577, 91] width 112 height 31
click at [478, 159] on input "text" at bounding box center [467, 149] width 122 height 24
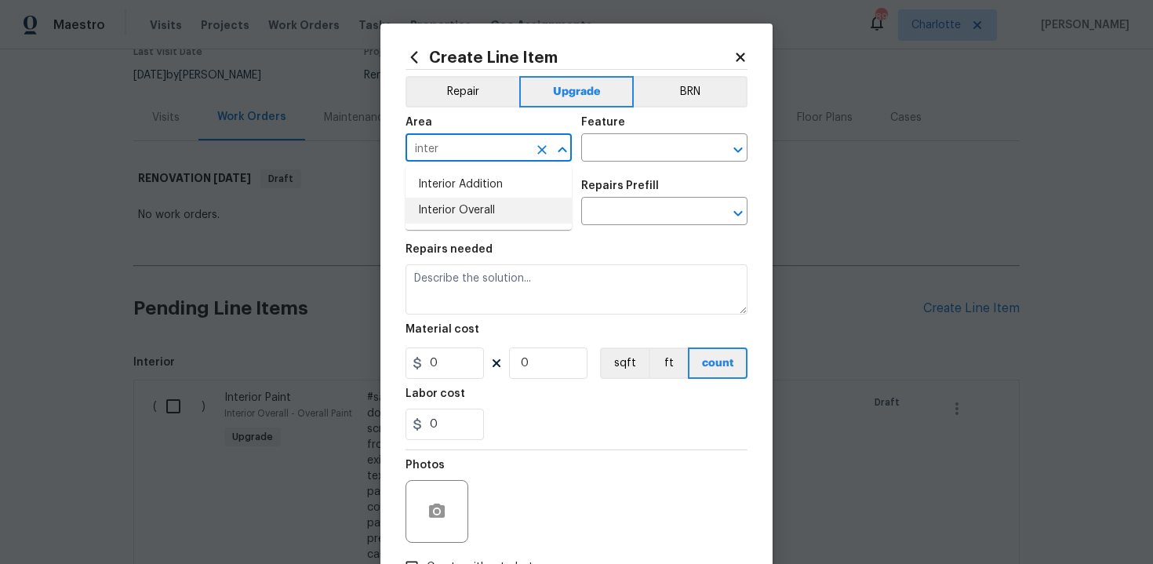
click at [478, 209] on li "Interior Overall" at bounding box center [489, 211] width 166 height 26
type input "Interior Overall"
click at [605, 158] on input "text" at bounding box center [642, 149] width 122 height 24
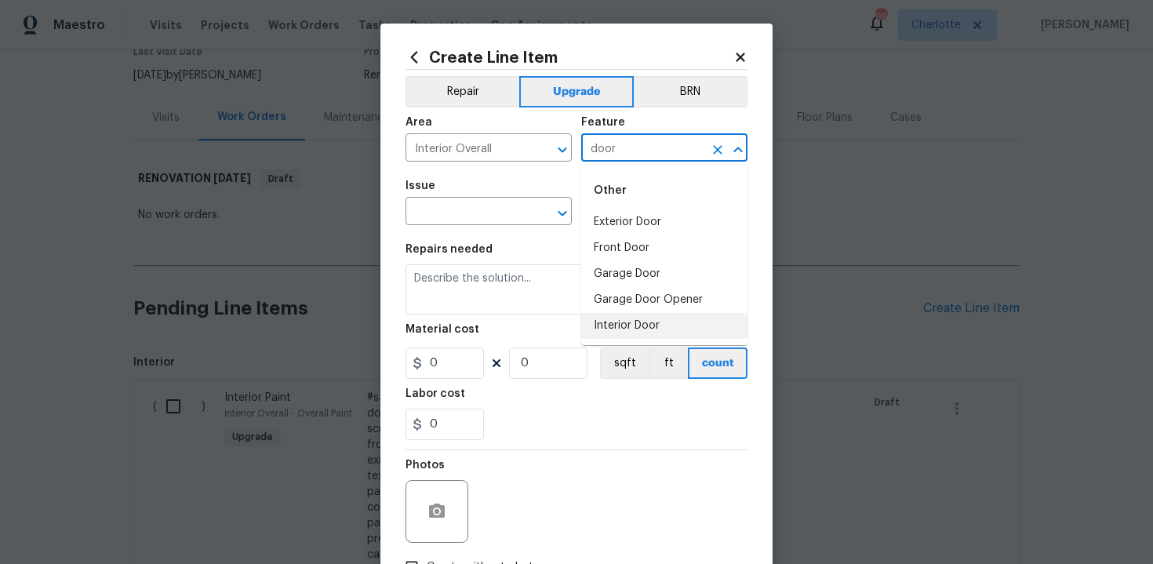
click at [646, 326] on li "Interior Door" at bounding box center [664, 326] width 166 height 26
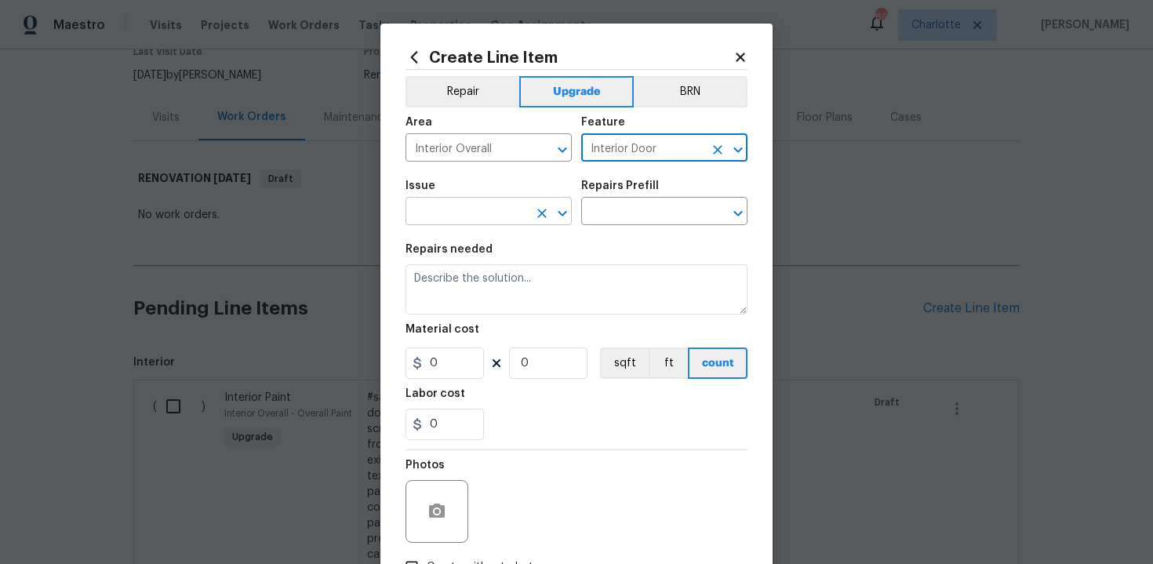
type input "Interior Door"
click at [489, 210] on input "text" at bounding box center [467, 213] width 122 height 24
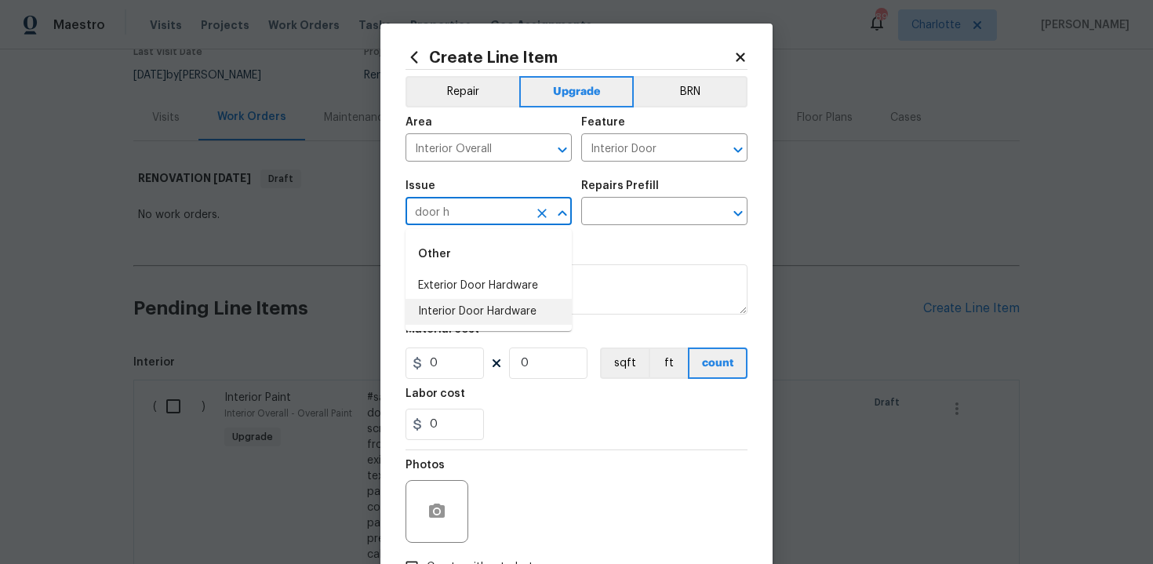
click at [497, 321] on li "Interior Door Hardware" at bounding box center [489, 312] width 166 height 26
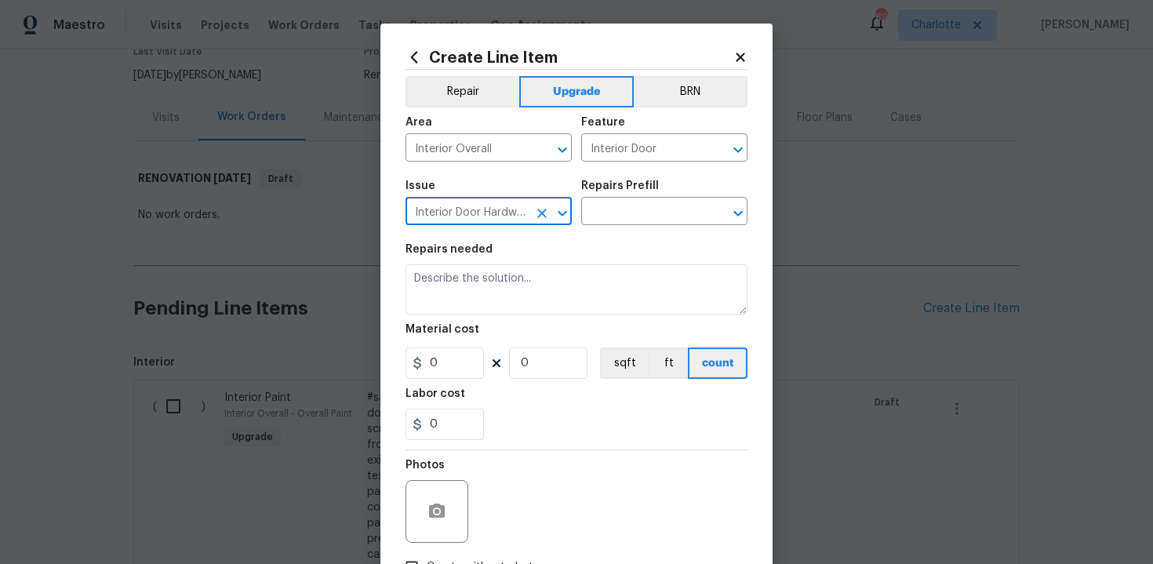
type input "Interior Door Hardware"
click at [639, 227] on div "Issue Interior Door Hardware ​ Repairs Prefill ​" at bounding box center [577, 203] width 342 height 64
click at [660, 214] on input "text" at bounding box center [642, 213] width 122 height 24
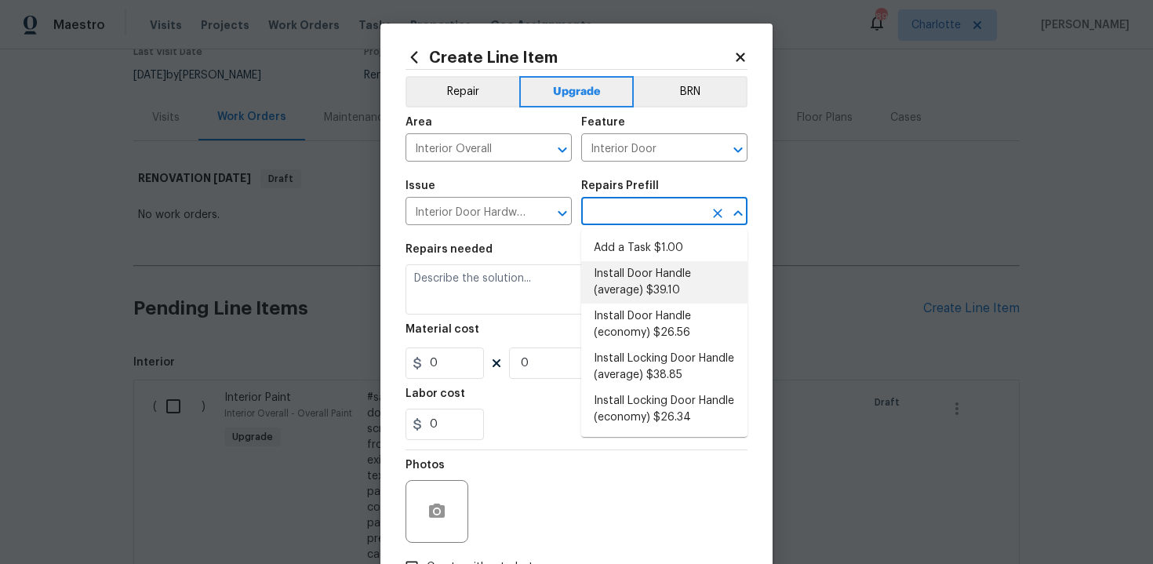
click at [653, 275] on li "Install Door Handle (average) $39.10" at bounding box center [664, 282] width 166 height 42
type input "Install Door Handle (average) $39.10"
type textarea "Remove the existing interior door handle (if present). Install a new (average) …"
type input "39.1"
type input "1"
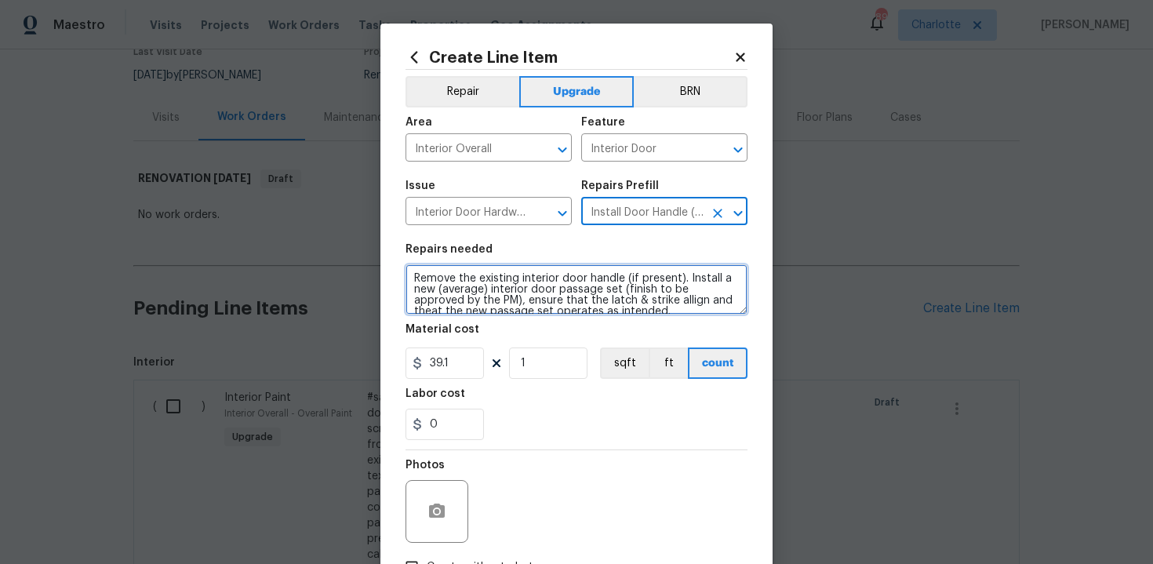
click at [406, 275] on textarea "Remove the existing interior door handle (if present). Install a new (average) …" at bounding box center [577, 289] width 342 height 50
type textarea "#sala - Remove the existing interior door handle (if present). Install a new (a…"
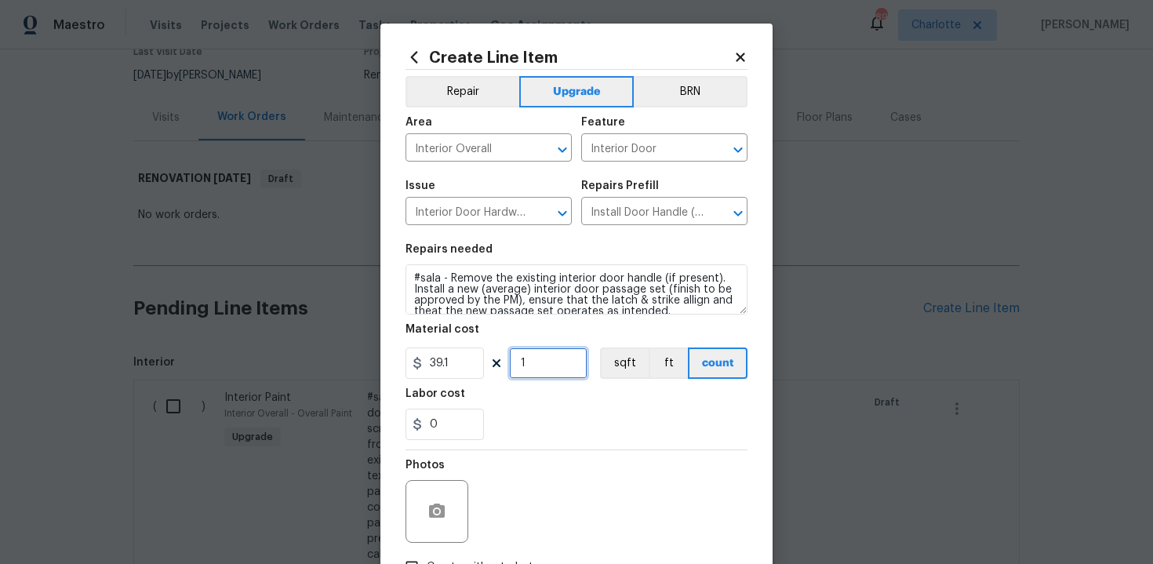
click at [546, 359] on input "1" at bounding box center [548, 362] width 78 height 31
type input "15"
click at [562, 407] on div "Labor cost" at bounding box center [577, 398] width 342 height 20
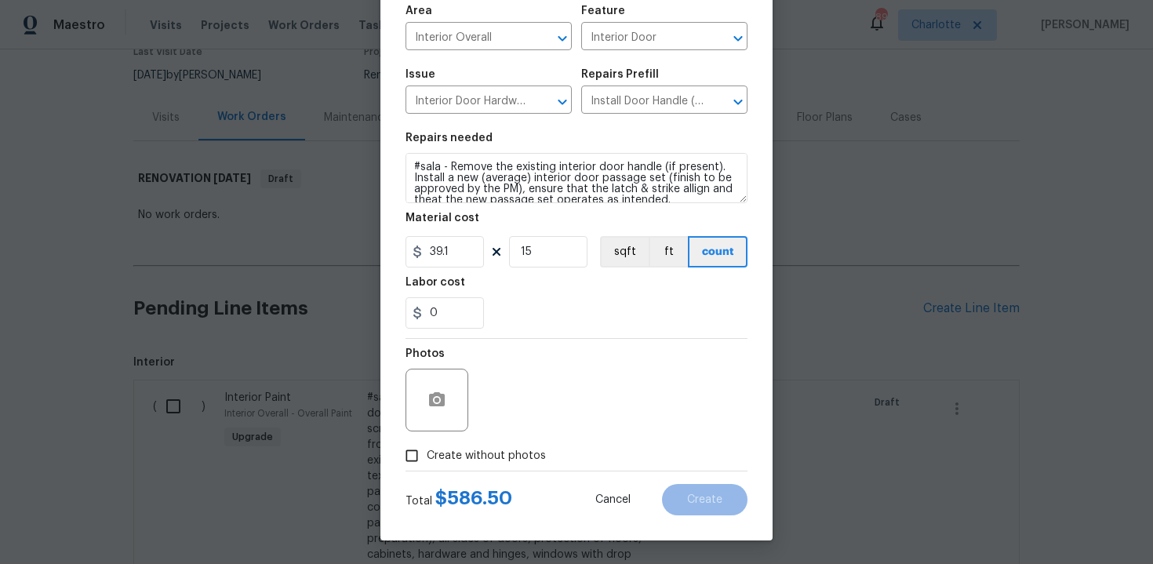
click at [475, 464] on span "Create without photos" at bounding box center [486, 456] width 119 height 16
click at [427, 464] on input "Create without photos" at bounding box center [412, 456] width 30 height 30
checkbox input "true"
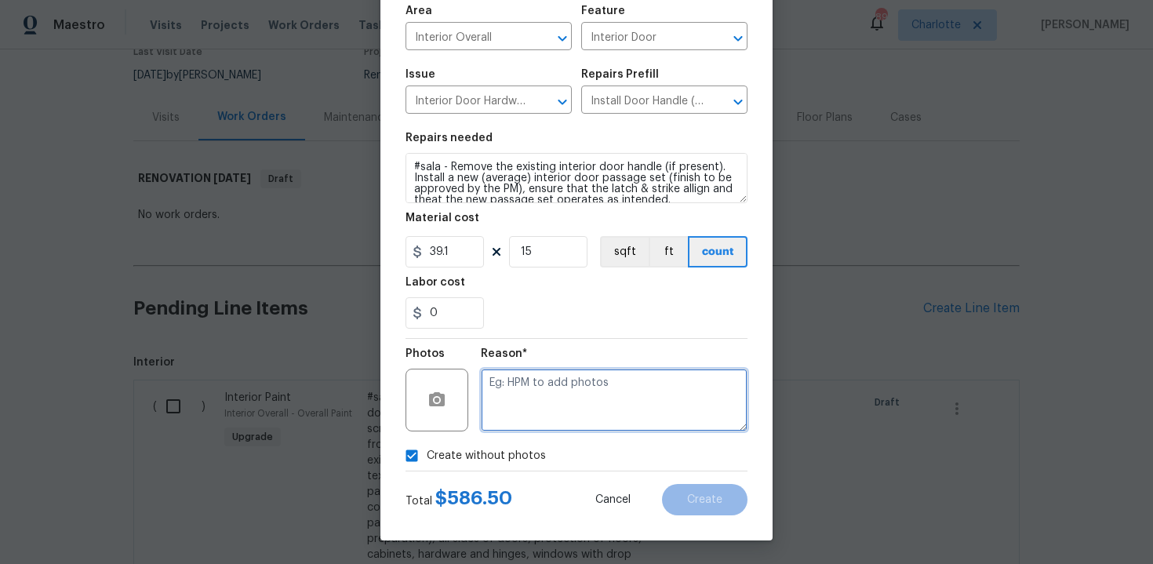
click at [529, 413] on textarea at bounding box center [614, 400] width 267 height 63
type textarea "n/a"
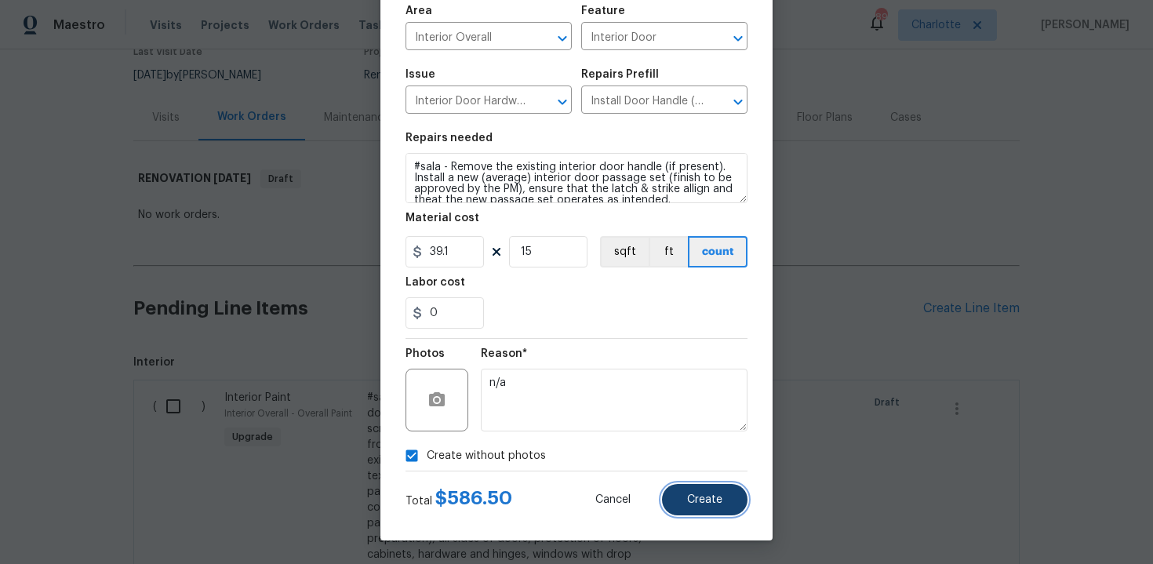
click at [689, 503] on span "Create" at bounding box center [704, 500] width 35 height 12
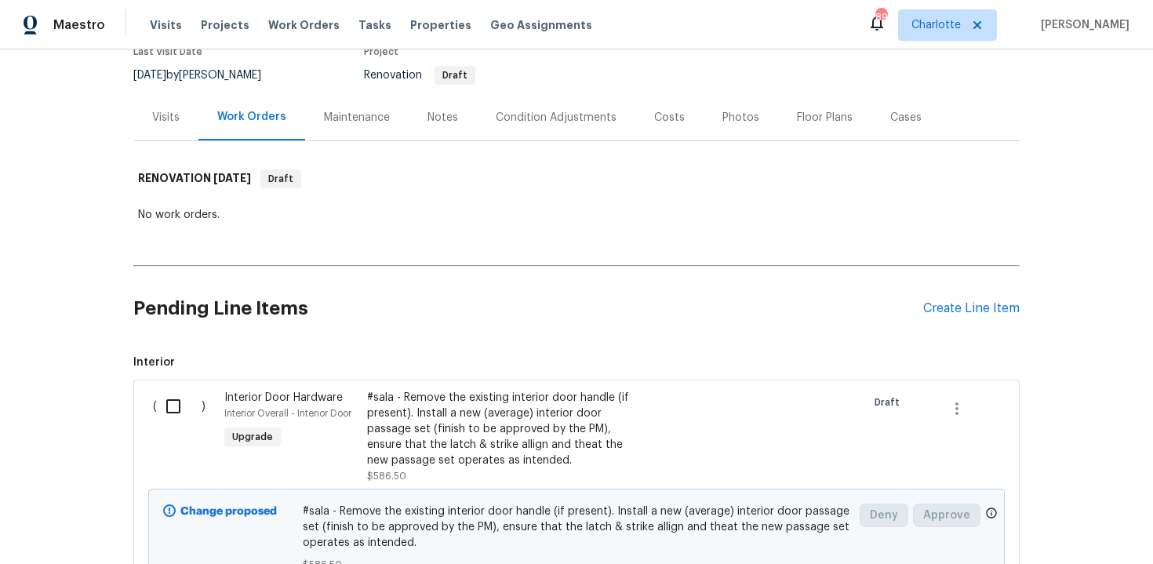
scroll to position [144, 0]
click at [951, 308] on div "Create Line Item" at bounding box center [971, 308] width 96 height 15
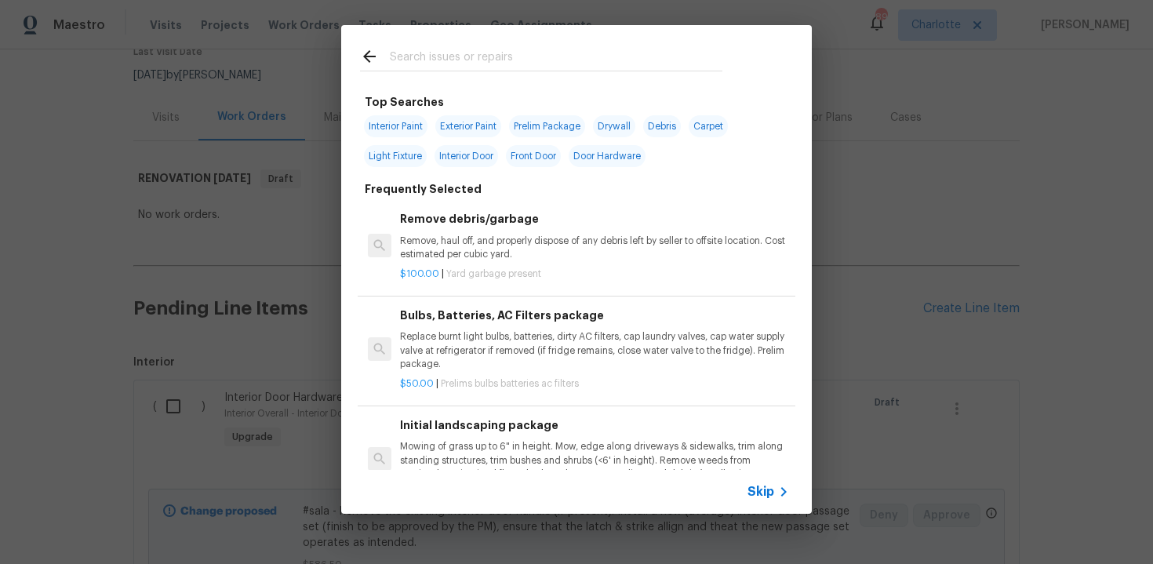
click at [767, 492] on span "Skip" at bounding box center [761, 492] width 27 height 16
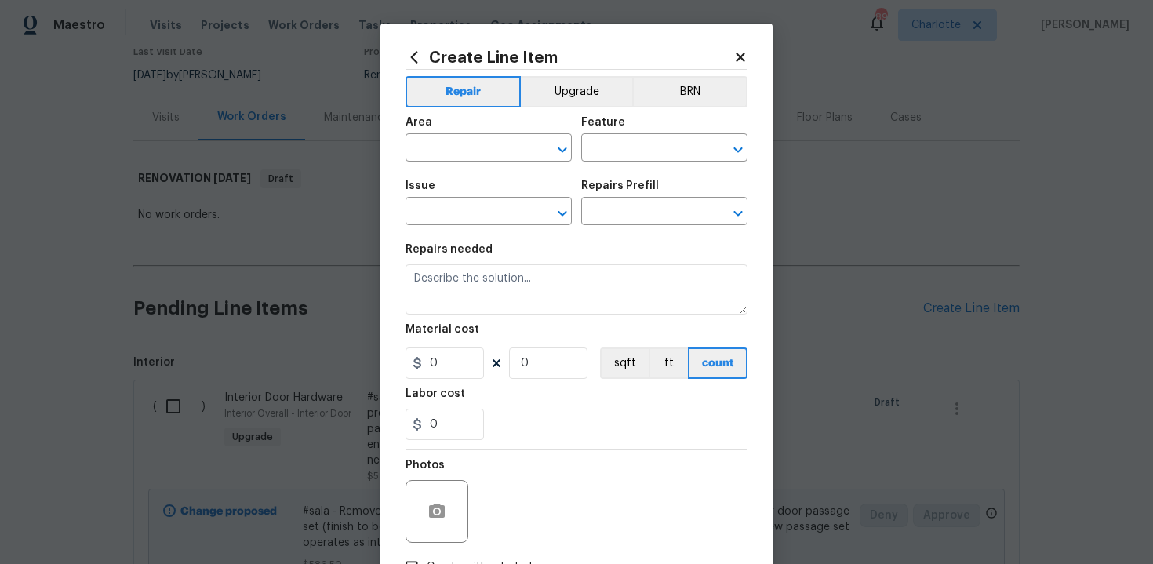
click at [591, 108] on div "Area ​ Feature ​" at bounding box center [577, 139] width 342 height 64
click at [562, 93] on button "Upgrade" at bounding box center [577, 91] width 112 height 31
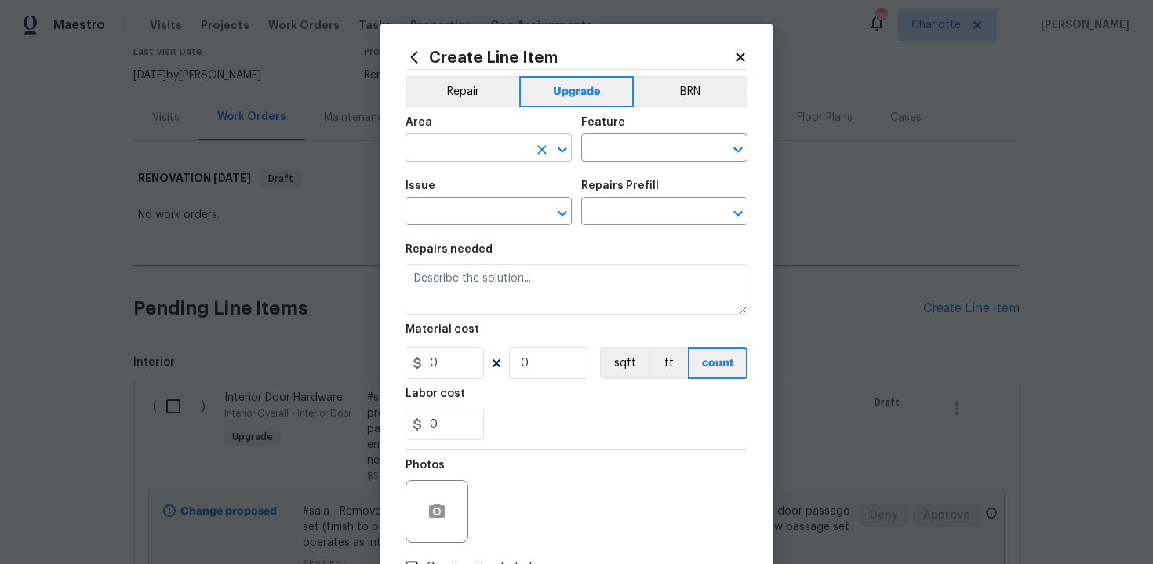
click at [492, 144] on input "text" at bounding box center [467, 149] width 122 height 24
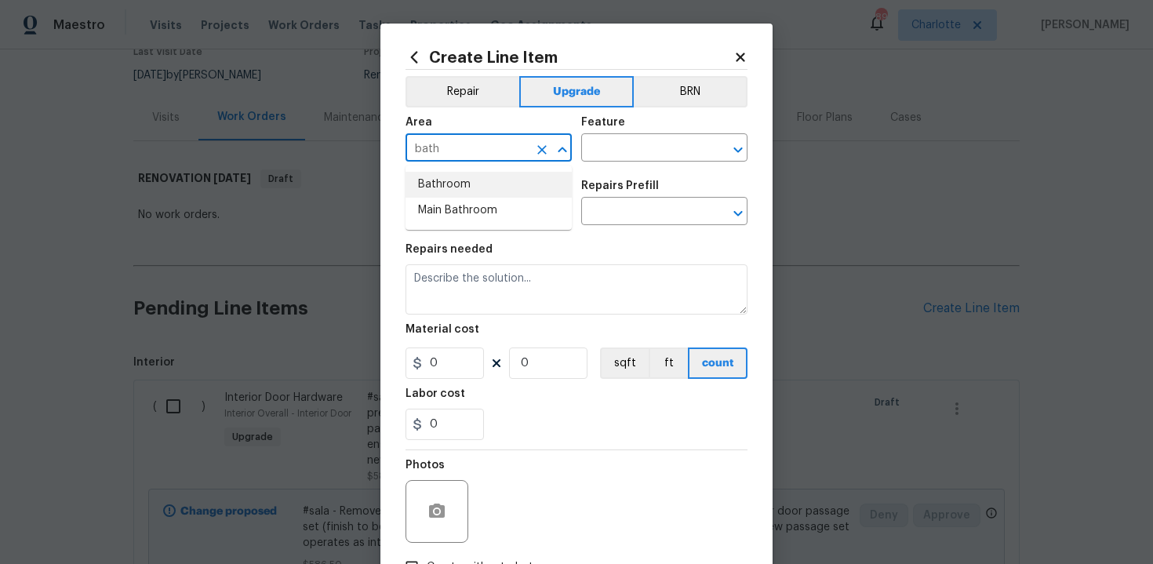
click at [489, 185] on li "Bathroom" at bounding box center [489, 185] width 166 height 26
type input "Bathroom"
click at [624, 144] on input "text" at bounding box center [642, 149] width 122 height 24
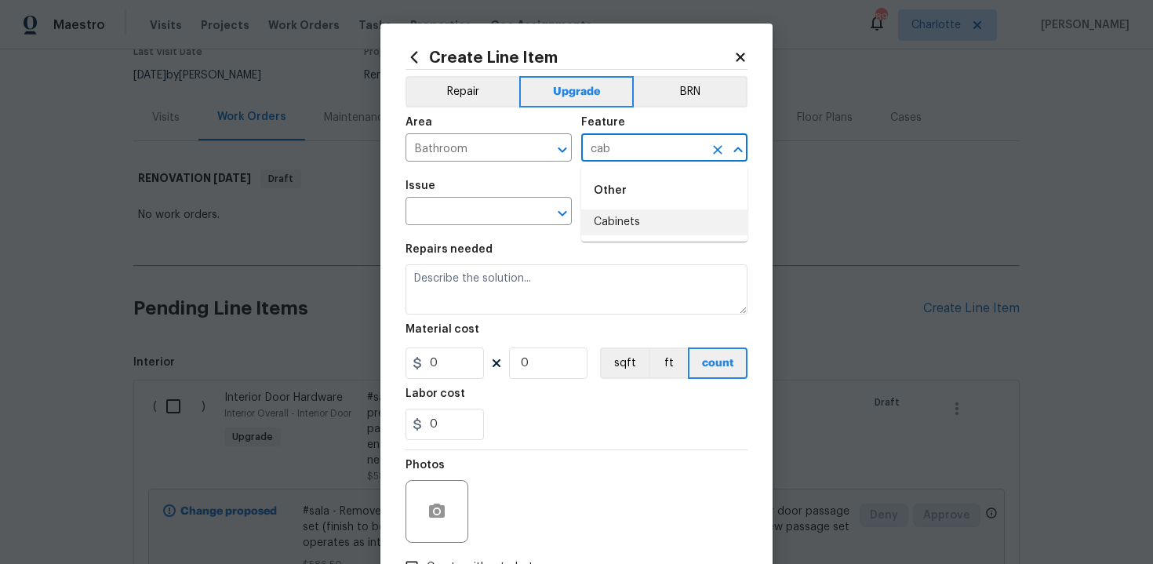
click at [629, 214] on li "Cabinets" at bounding box center [664, 222] width 166 height 26
type input "Cabinets"
click at [476, 206] on input "text" at bounding box center [467, 213] width 122 height 24
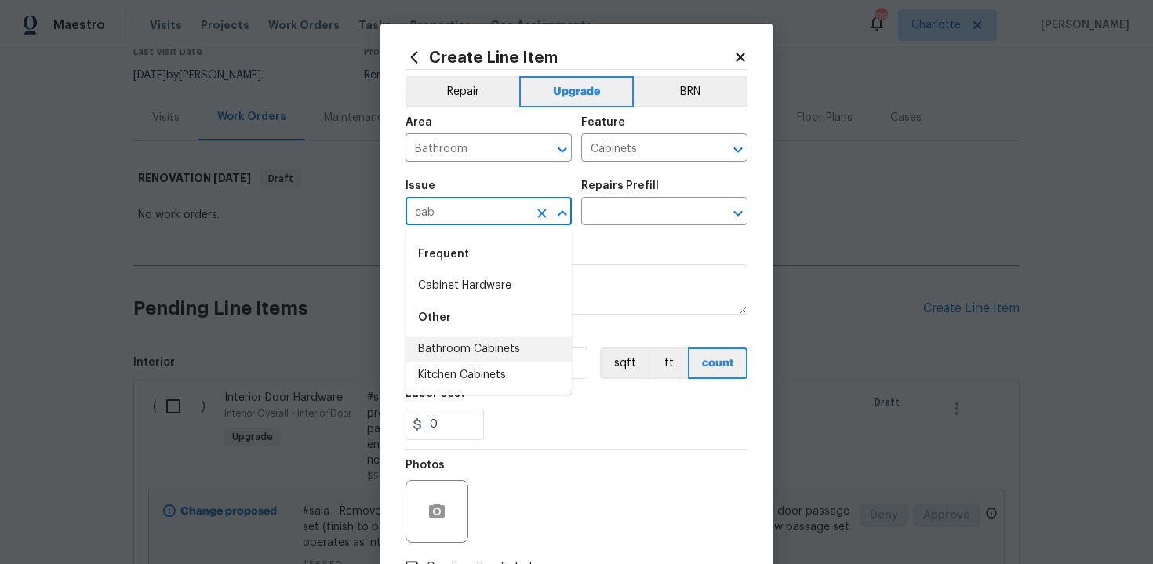
click at [481, 344] on li "Bathroom Cabinets" at bounding box center [489, 350] width 166 height 26
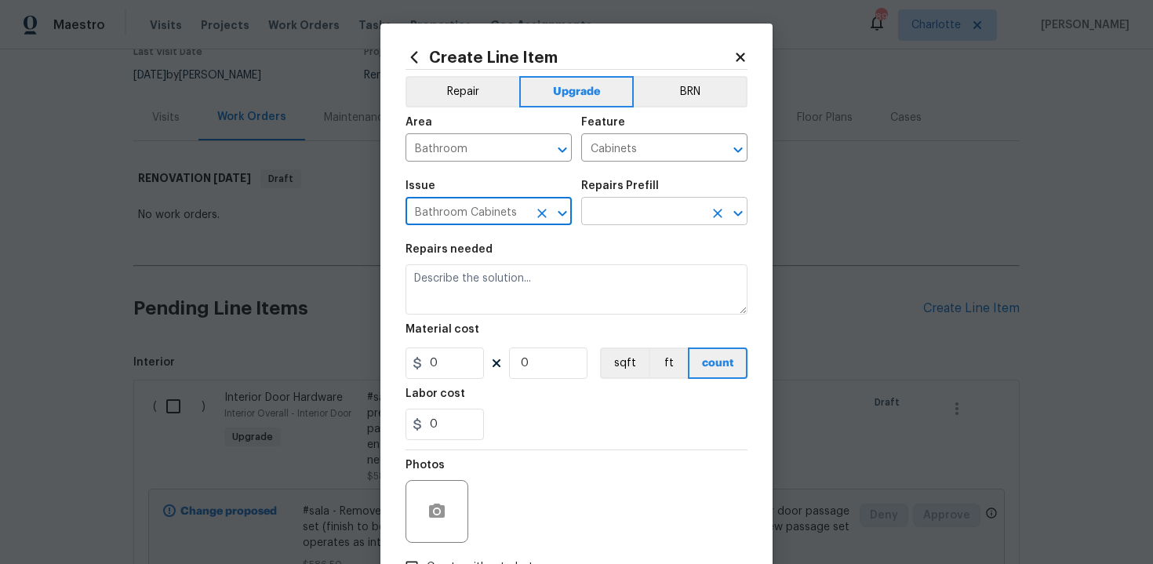
type input "Bathroom Cabinets"
click at [620, 209] on input "text" at bounding box center [642, 213] width 122 height 24
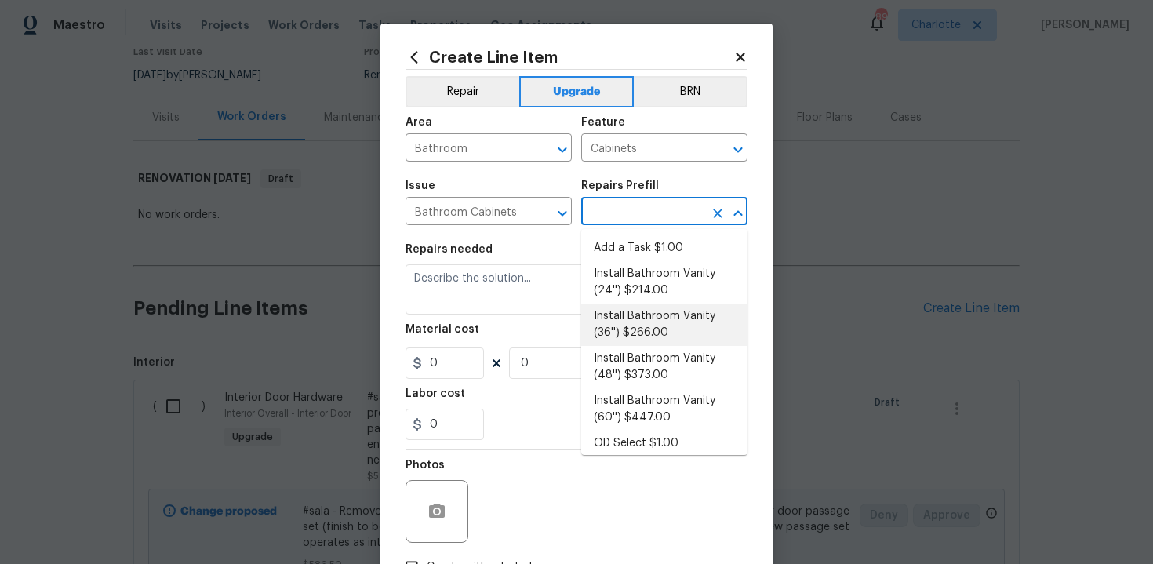
scroll to position [253, 0]
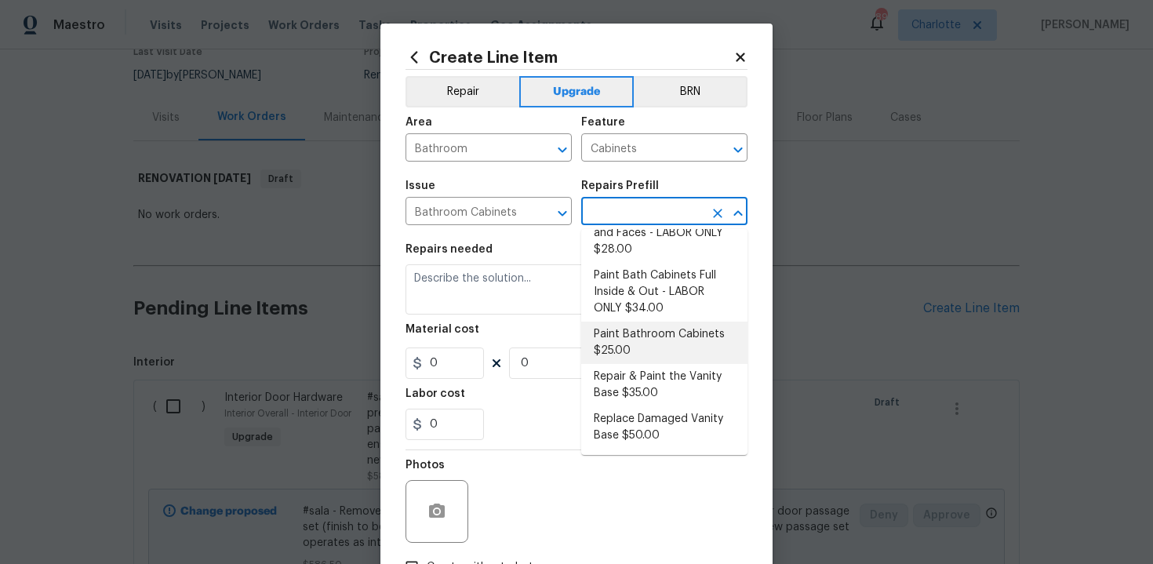
click at [628, 333] on li "Paint Bathroom Cabinets $25.00" at bounding box center [664, 343] width 166 height 42
type input "Paint Bathroom Cabinets $25.00"
type textarea "Prep, sand, mask and apply 2 coats of paint to the bathroom cabinet doors, inte…"
type input "25"
type input "1"
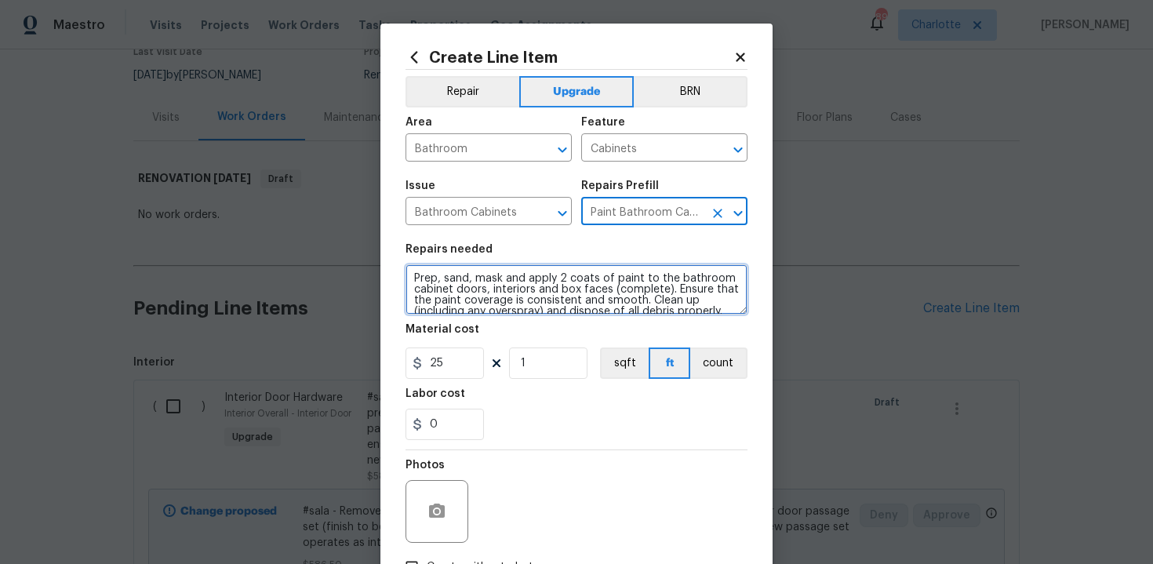
click at [413, 278] on textarea "Prep, sand, mask and apply 2 coats of paint to the bathroom cabinet doors, inte…" at bounding box center [577, 289] width 342 height 50
type textarea "#sala - Prep, sand, mask and apply 2 coats of paint to the bathroom cabinet doo…"
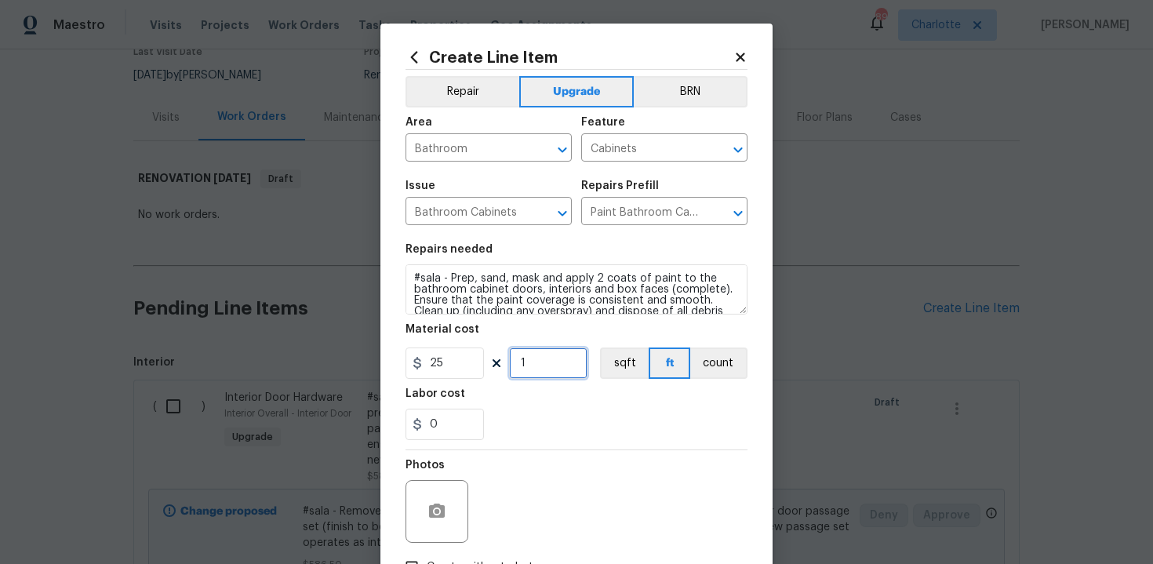
click at [549, 365] on input "1" at bounding box center [548, 362] width 78 height 31
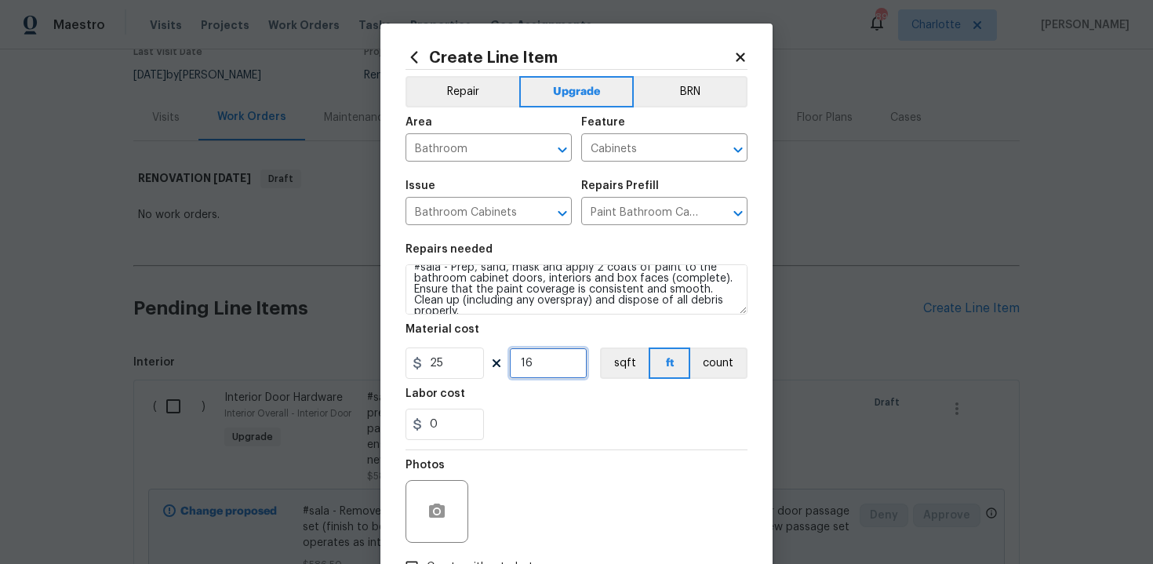
type input "16"
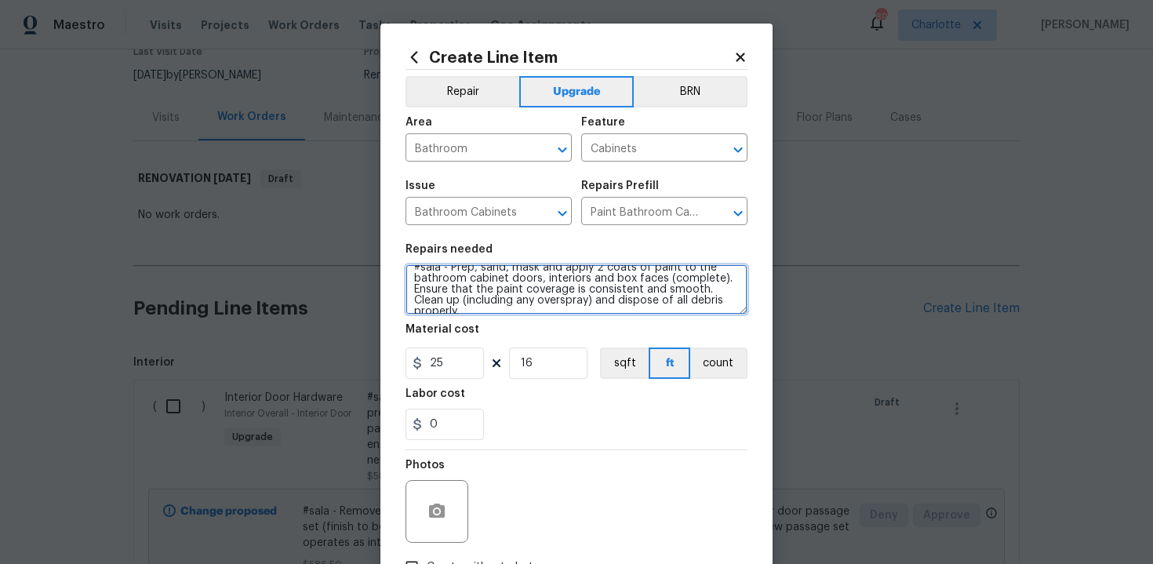
click at [729, 296] on textarea "#sala - Prep, sand, mask and apply 2 coats of paint to the bathroom cabinet doo…" at bounding box center [577, 289] width 342 height 50
paste textarea "Secondary full bath"
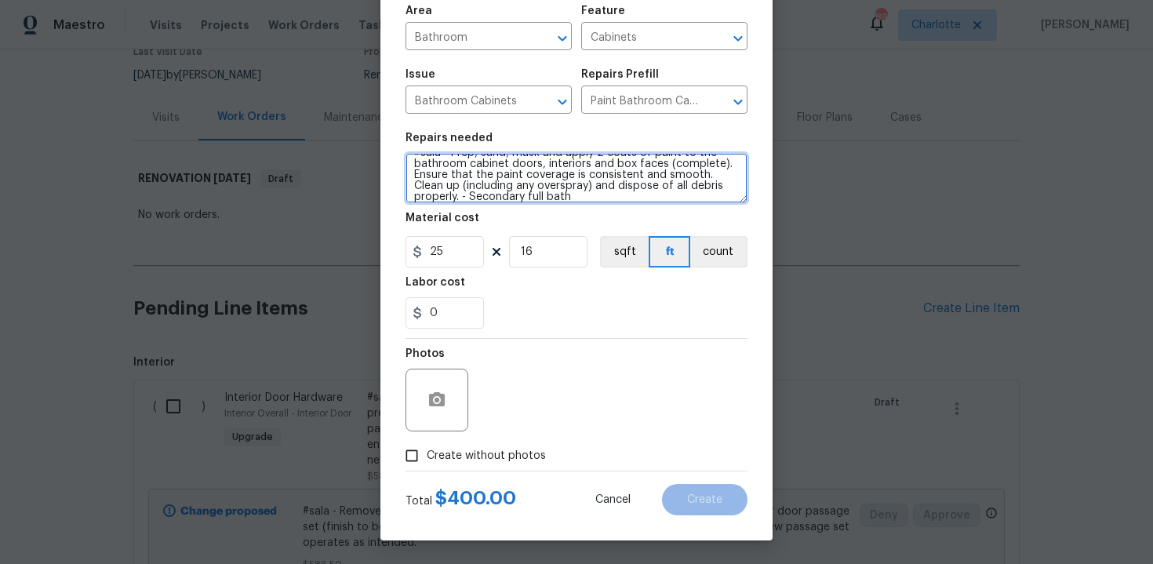
type textarea "#sala - Prep, sand, mask and apply 2 coats of paint to the bathroom cabinet doo…"
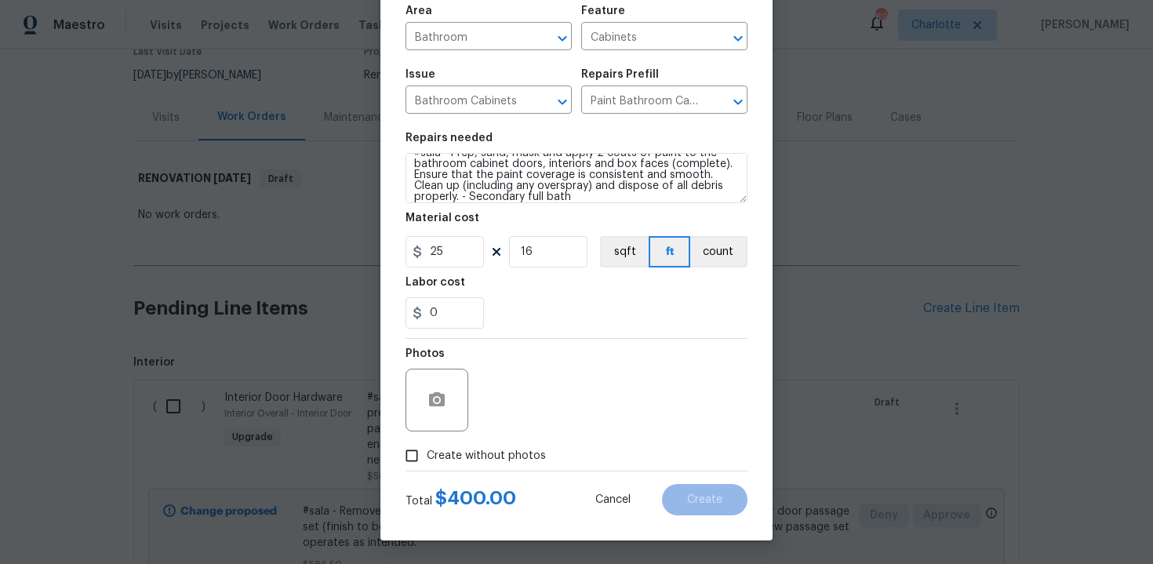
click at [499, 462] on span "Create without photos" at bounding box center [486, 456] width 119 height 16
click at [427, 462] on input "Create without photos" at bounding box center [412, 456] width 30 height 30
checkbox input "true"
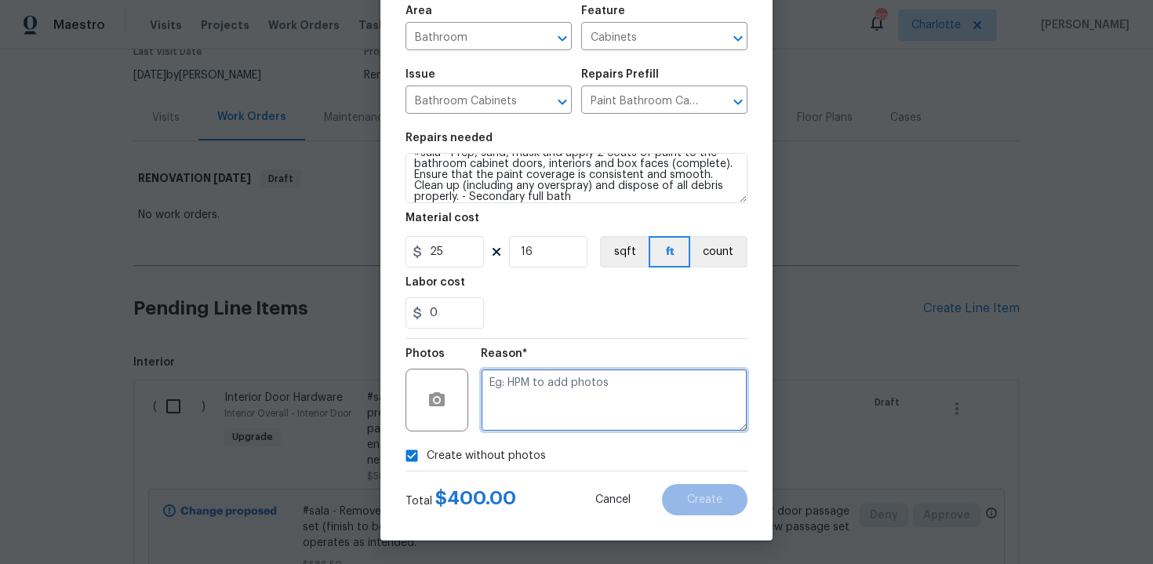
click at [537, 413] on textarea at bounding box center [614, 400] width 267 height 63
type textarea "n/a"
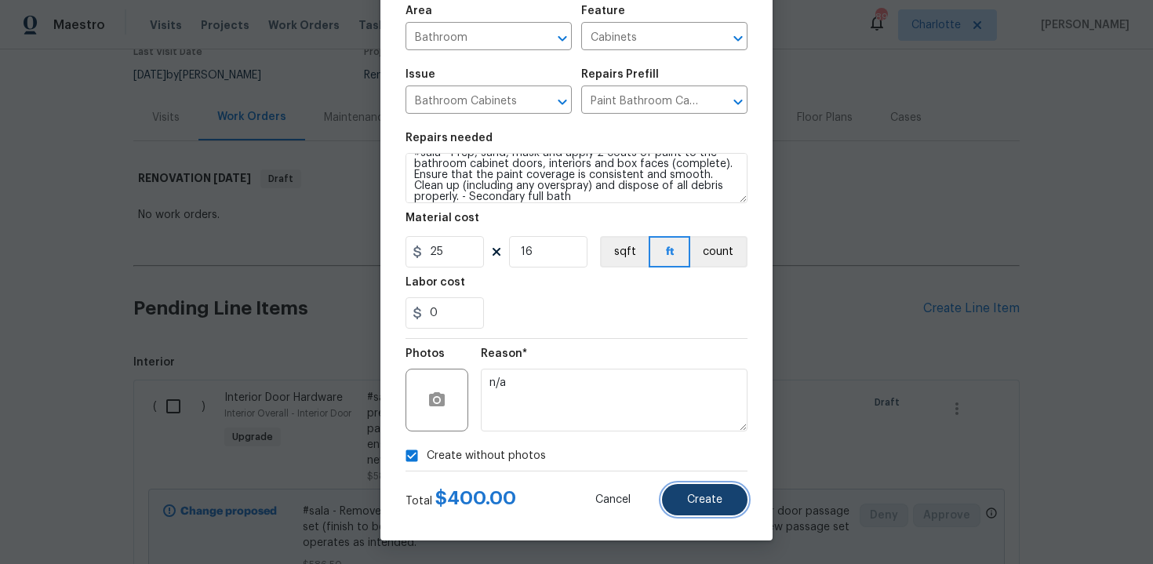
click at [707, 492] on button "Create" at bounding box center [704, 499] width 85 height 31
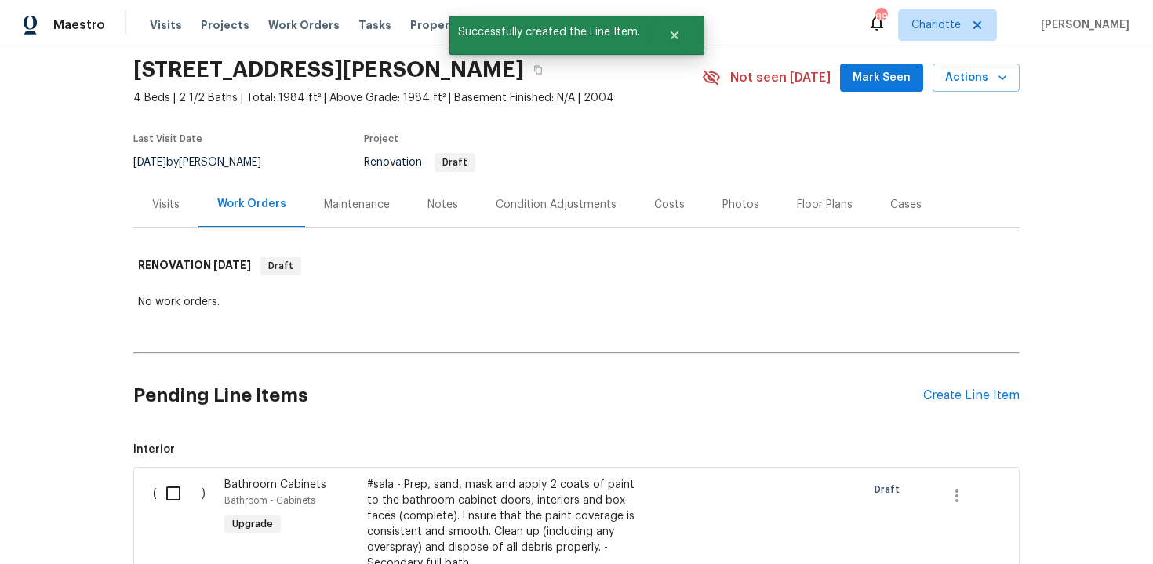
scroll to position [144, 0]
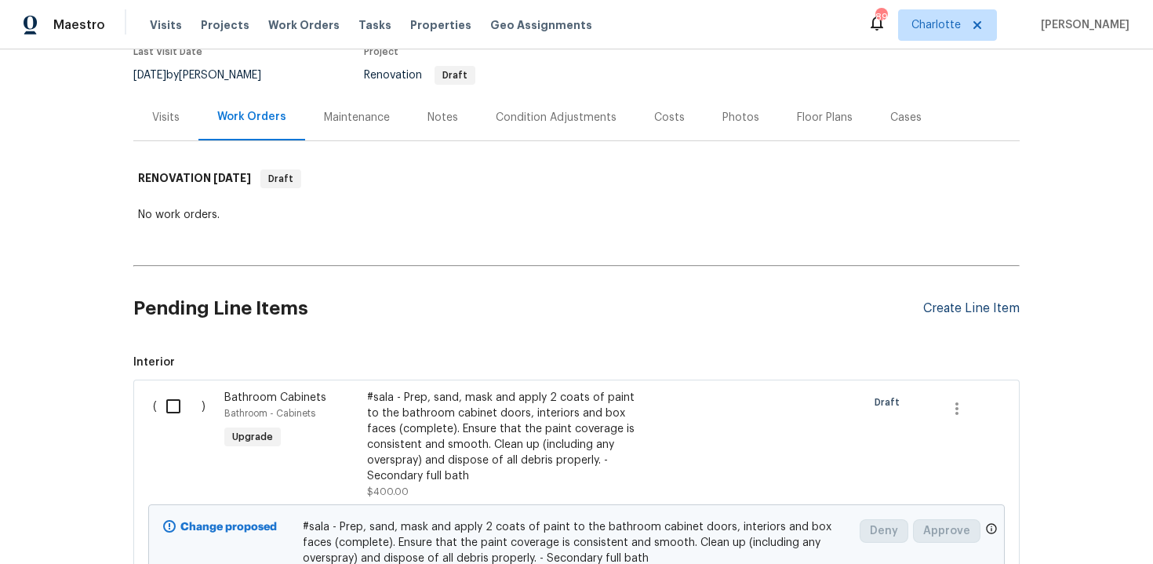
click at [963, 307] on div "Create Line Item" at bounding box center [971, 308] width 96 height 15
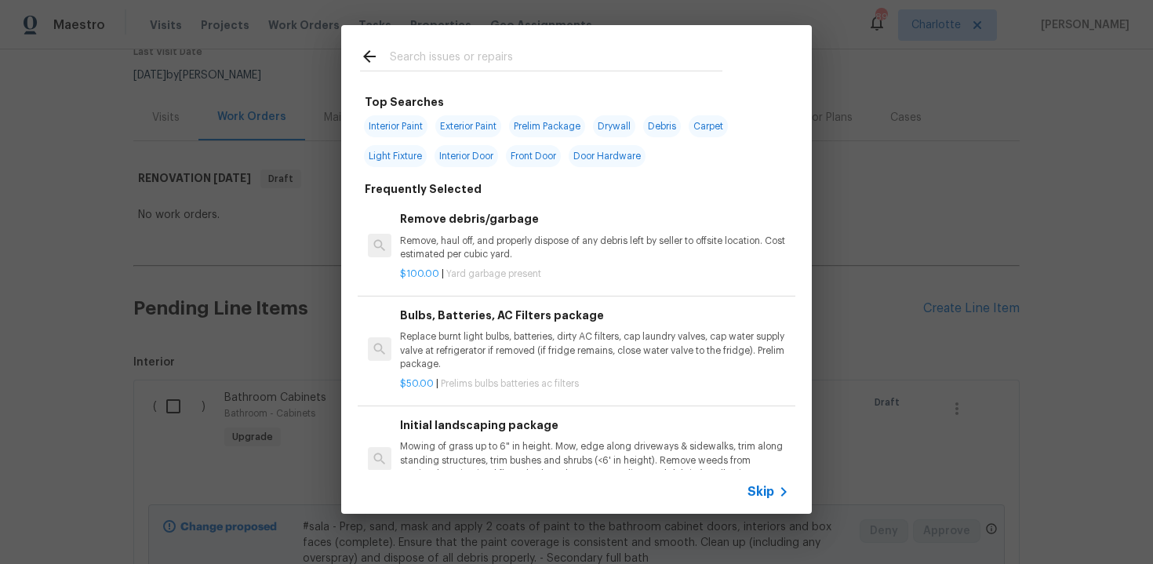
click at [770, 488] on span "Skip" at bounding box center [761, 492] width 27 height 16
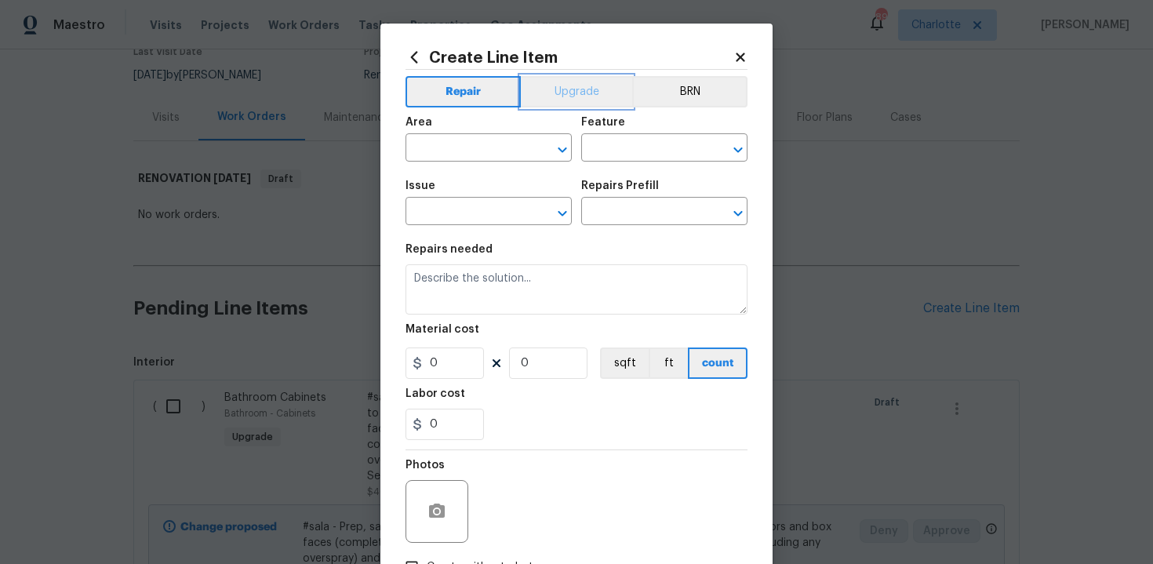
click at [562, 96] on button "Upgrade" at bounding box center [577, 91] width 112 height 31
click at [471, 156] on input "text" at bounding box center [467, 149] width 122 height 24
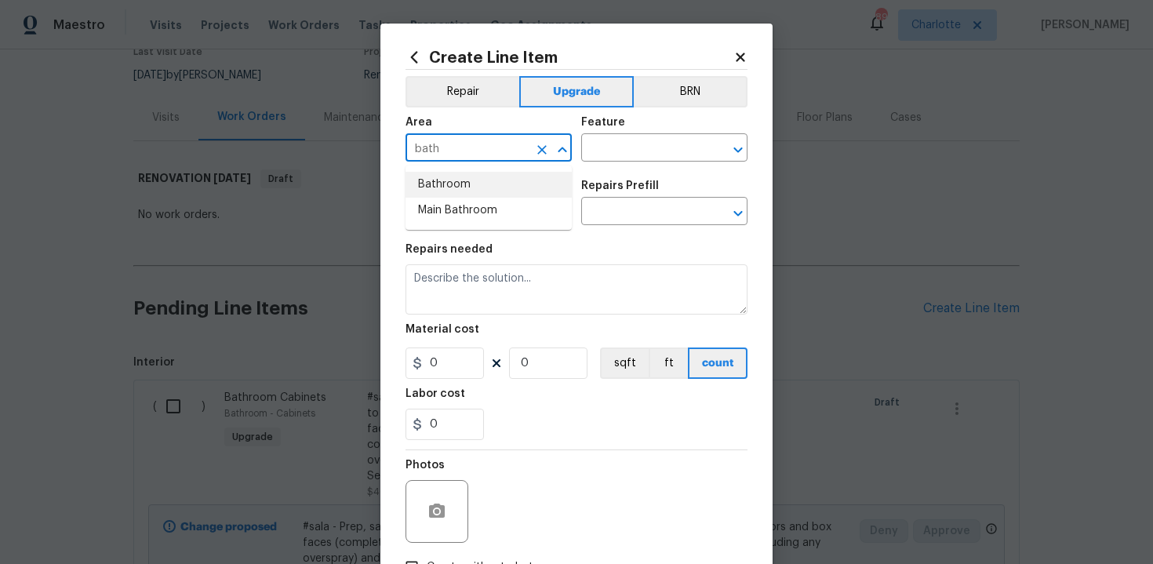
click at [480, 183] on li "Bathroom" at bounding box center [489, 185] width 166 height 26
type input "Bathroom"
click at [622, 145] on input "text" at bounding box center [642, 149] width 122 height 24
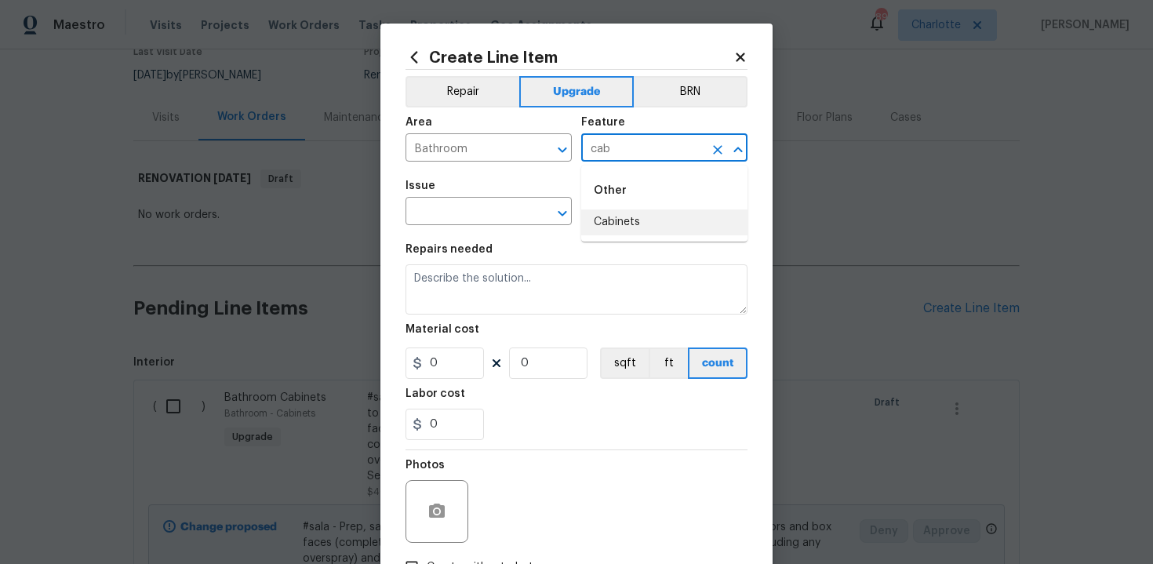
click at [620, 217] on li "Cabinets" at bounding box center [664, 222] width 166 height 26
type input "Cabinets"
click at [477, 212] on input "text" at bounding box center [467, 213] width 122 height 24
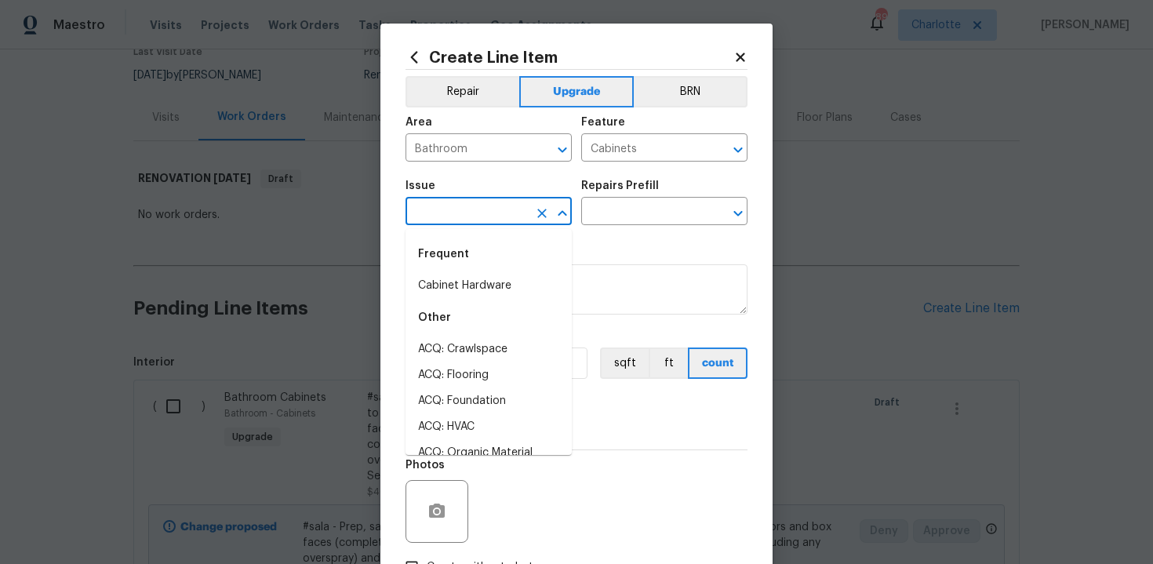
click at [476, 270] on div "Frequent" at bounding box center [489, 254] width 166 height 38
click at [489, 281] on li "Cabinet Hardware" at bounding box center [489, 286] width 166 height 26
type input "Cabinet Hardware"
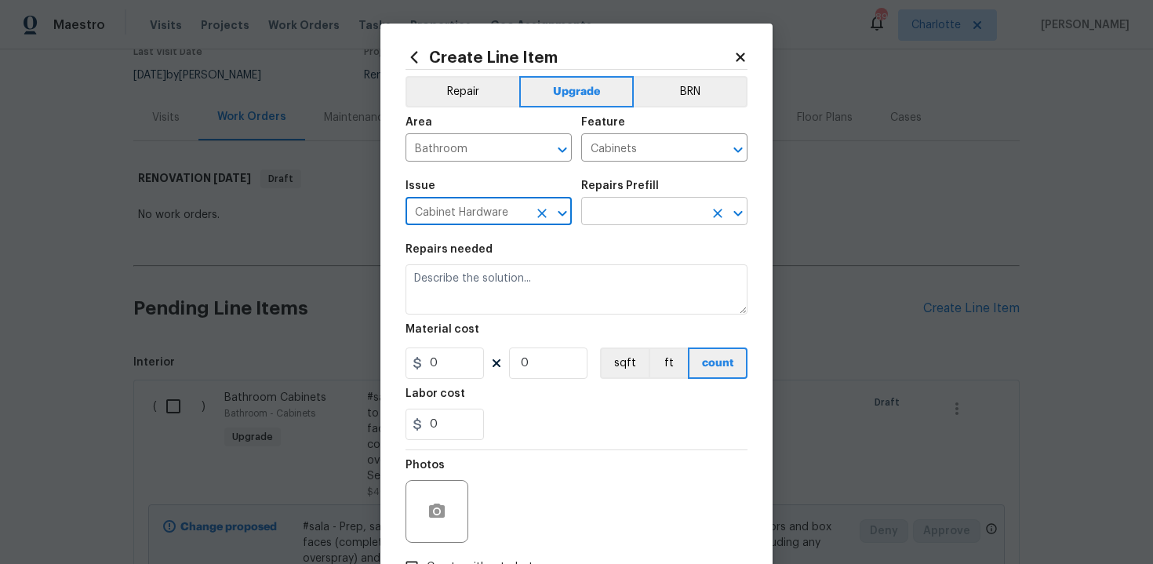
click at [662, 209] on input "text" at bounding box center [642, 213] width 122 height 24
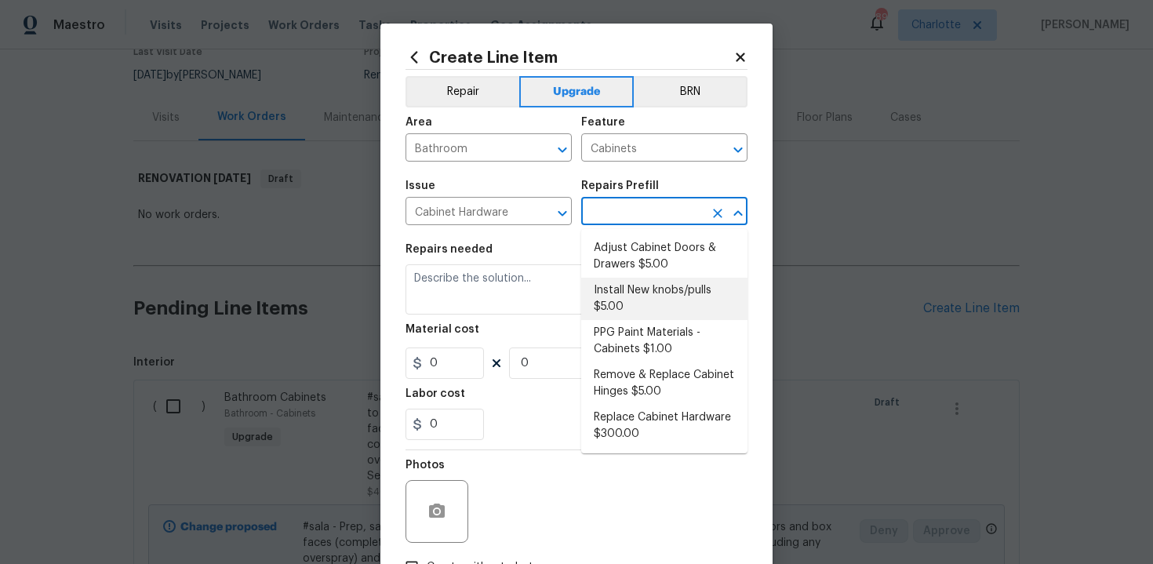
click at [629, 304] on li "Install New knobs/pulls $5.00" at bounding box center [664, 299] width 166 height 42
type input "Install New knobs/pulls $5.00"
type textarea "Remove the existing cabinet pulls/handles if present; prep and drill for new ca…"
type input "5"
type input "1"
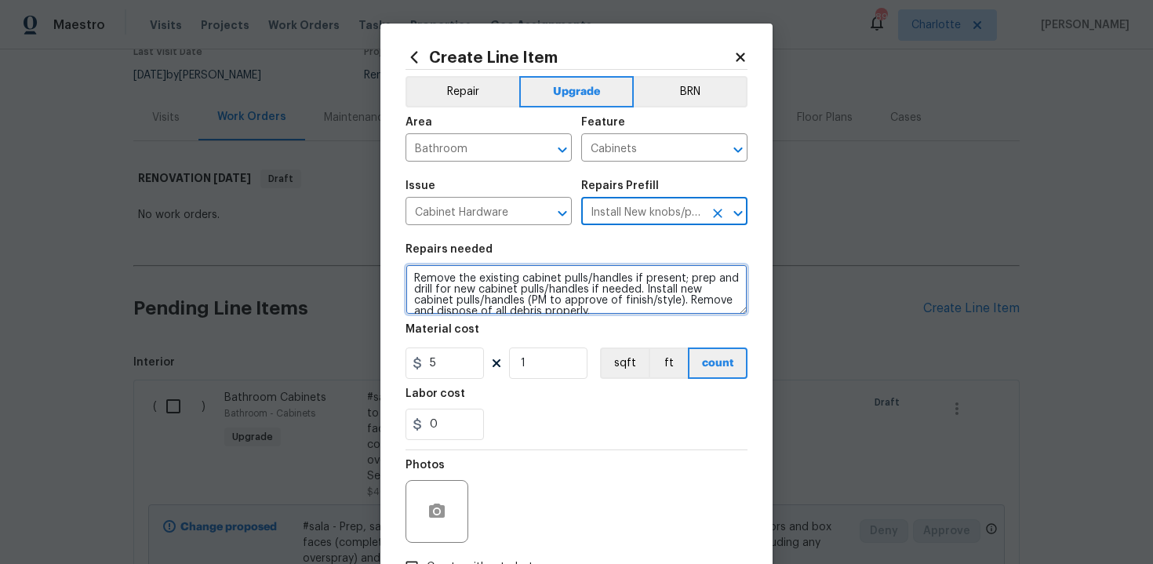
click at [409, 275] on textarea "Remove the existing cabinet pulls/handles if present; prep and drill for new ca…" at bounding box center [577, 289] width 342 height 50
type textarea "#sala - Remove the existing cabinet pulls/handles if present; prep and drill fo…"
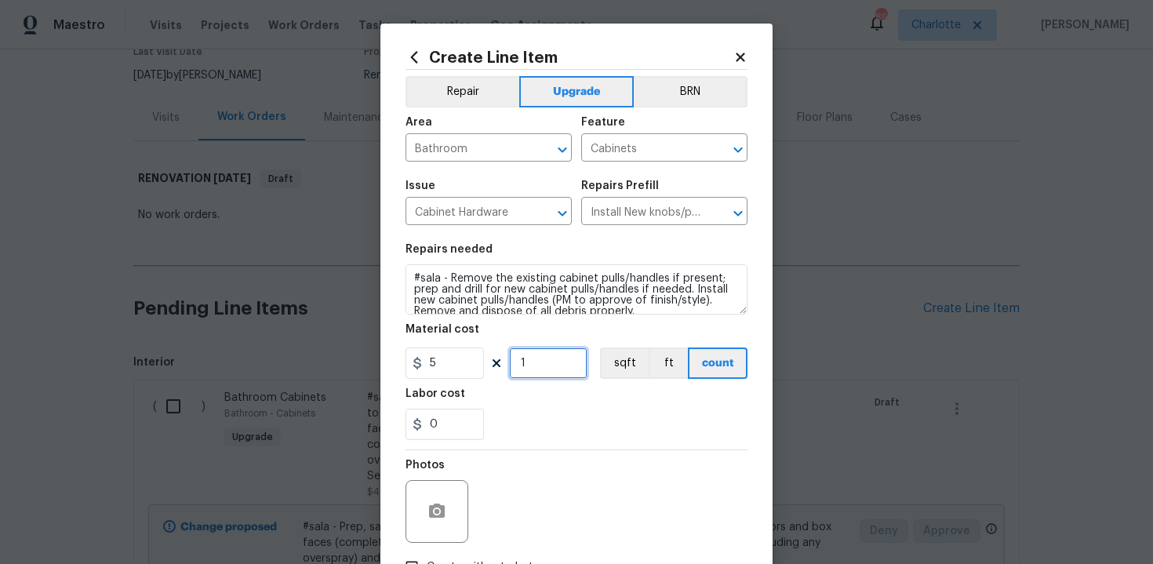
click at [534, 366] on input "1" at bounding box center [548, 362] width 78 height 31
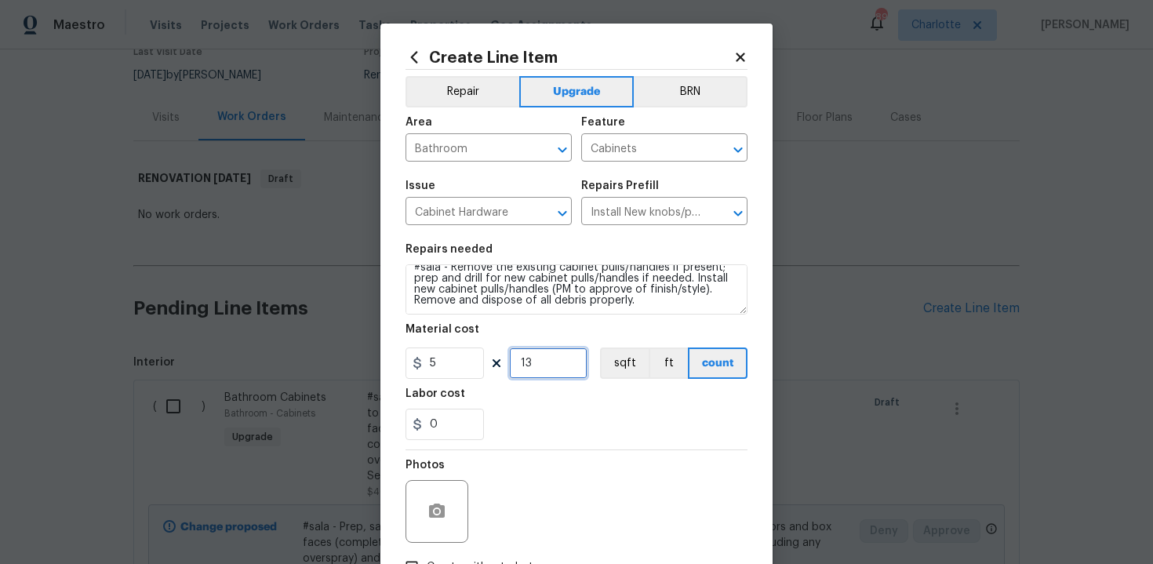
type input "13"
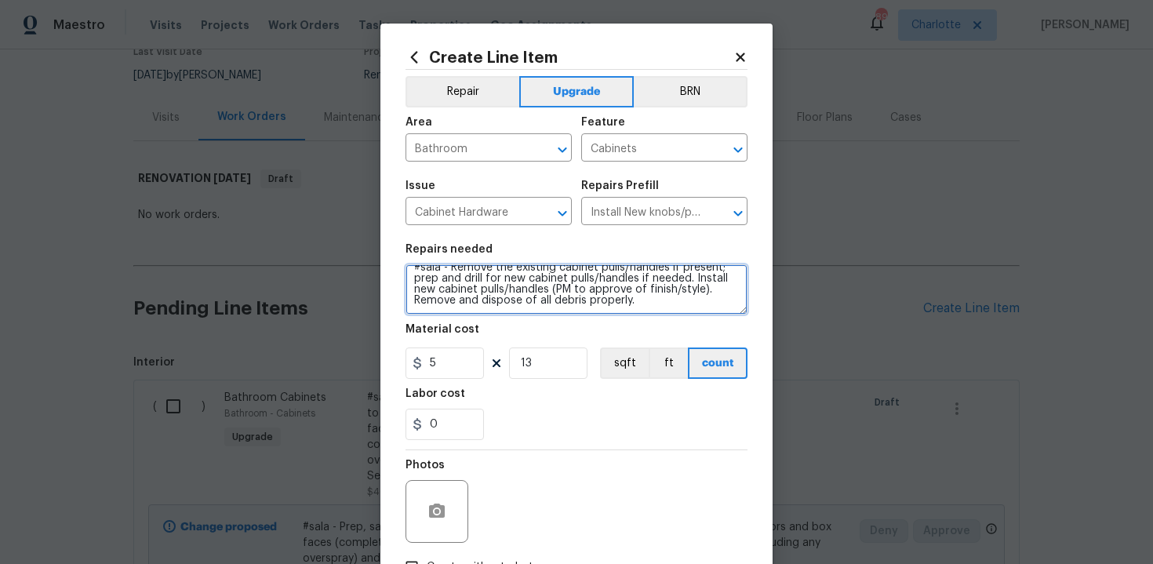
click at [660, 299] on textarea "#sala - Remove the existing cabinet pulls/handles if present; prep and drill fo…" at bounding box center [577, 289] width 342 height 50
paste textarea "Secondary full bath"
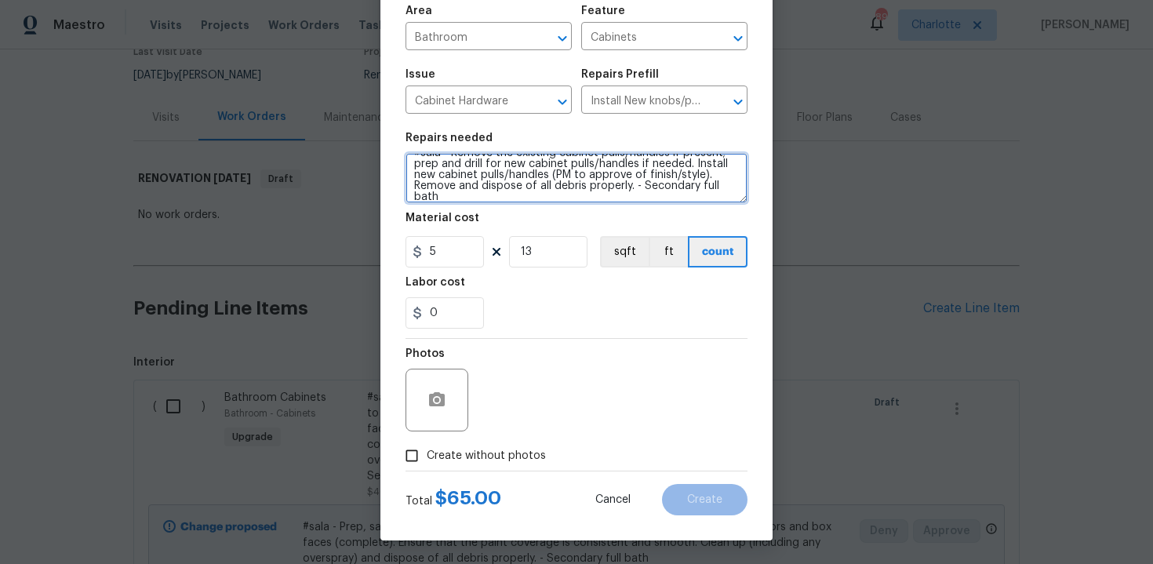
type textarea "#sala - Remove the existing cabinet pulls/handles if present; prep and drill fo…"
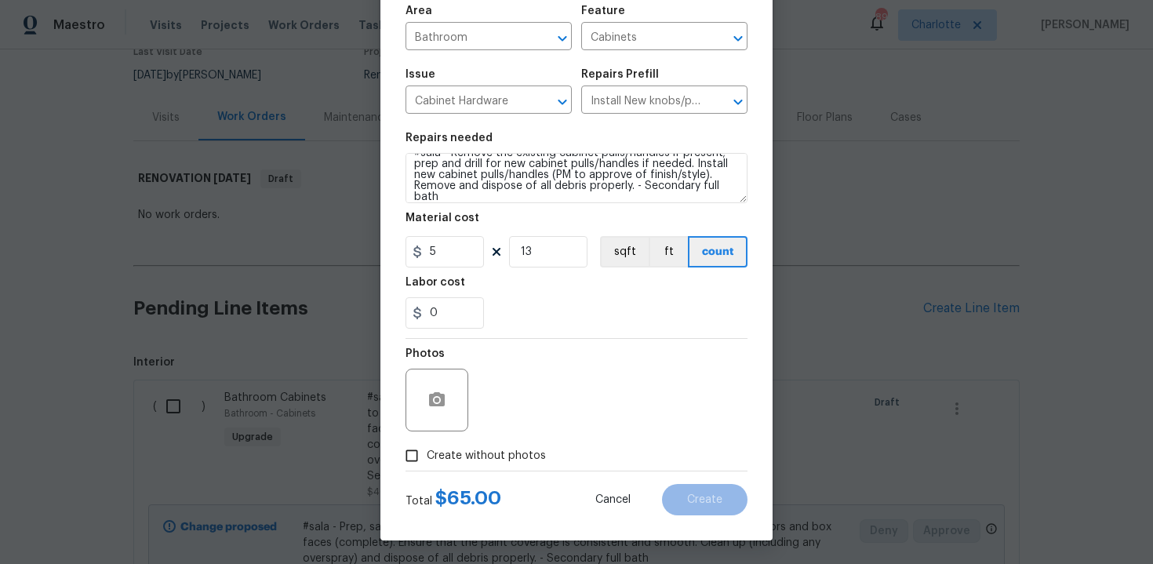
click at [467, 457] on span "Create without photos" at bounding box center [486, 456] width 119 height 16
click at [427, 457] on input "Create without photos" at bounding box center [412, 456] width 30 height 30
checkbox input "true"
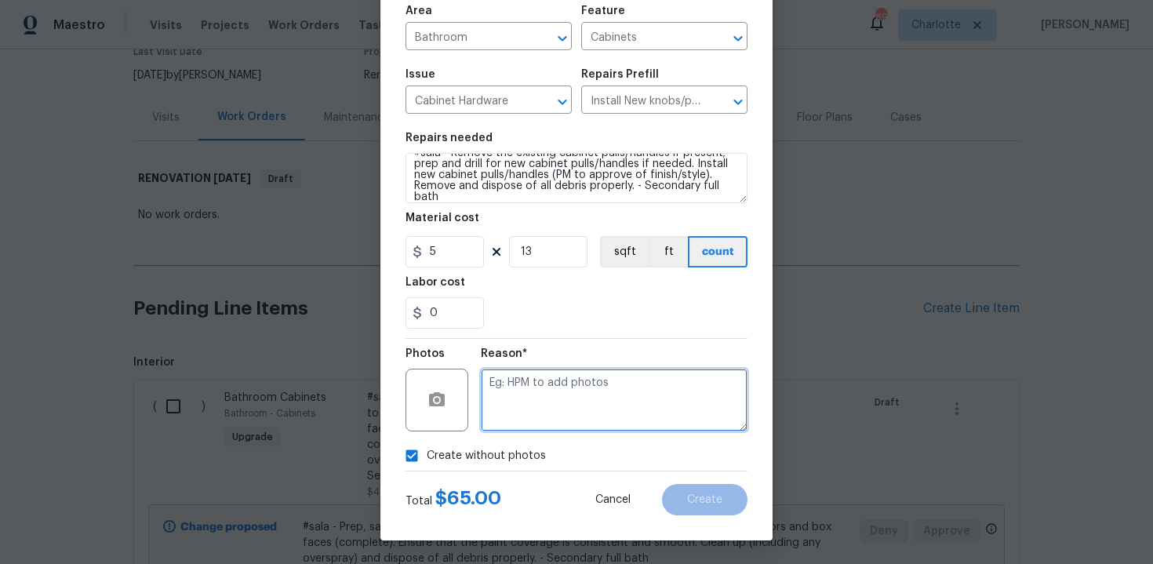
click at [526, 429] on textarea at bounding box center [614, 400] width 267 height 63
type textarea "n/a"
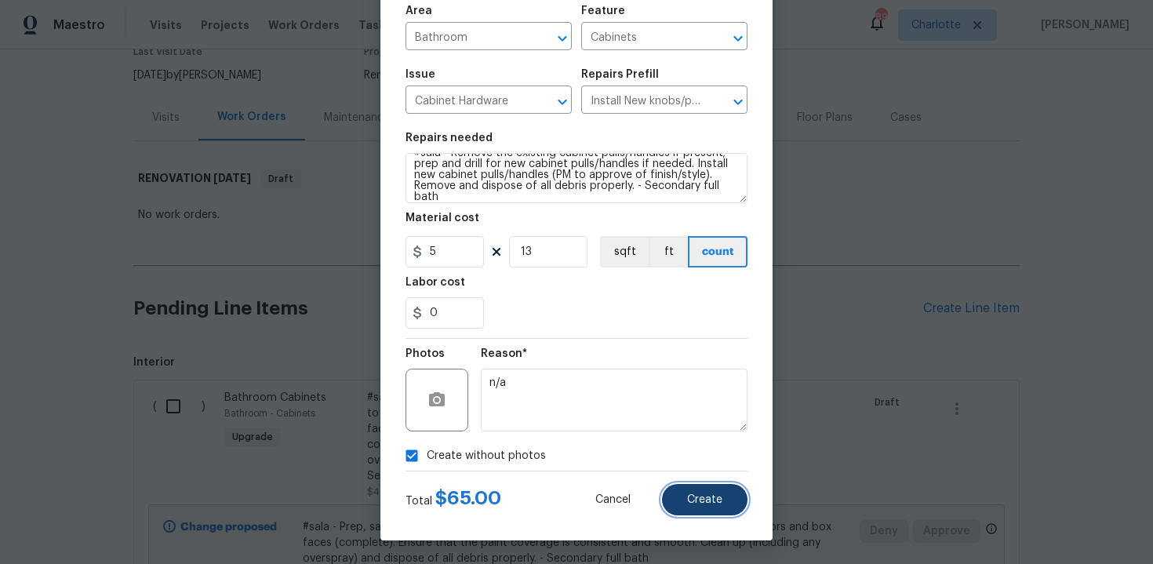
click at [693, 501] on span "Create" at bounding box center [704, 500] width 35 height 12
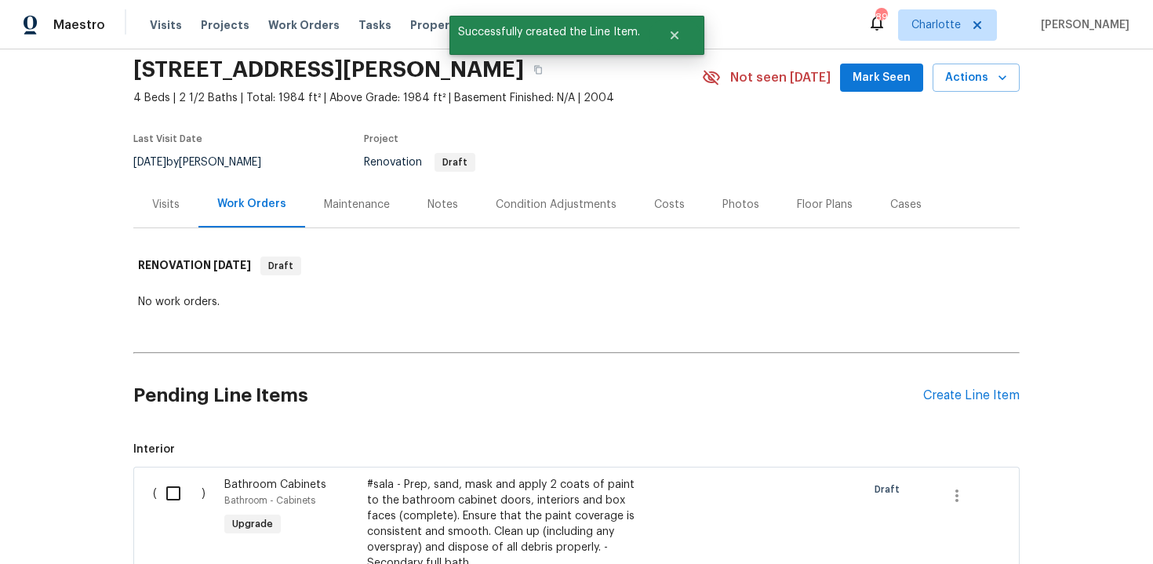
scroll to position [144, 0]
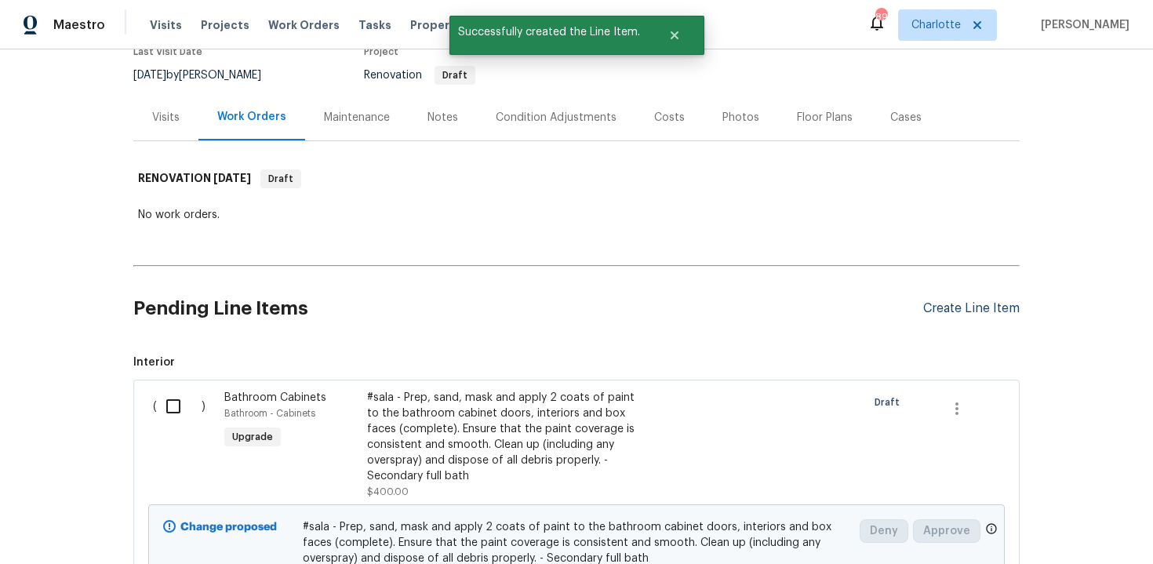
click at [975, 313] on div "Create Line Item" at bounding box center [971, 308] width 96 height 15
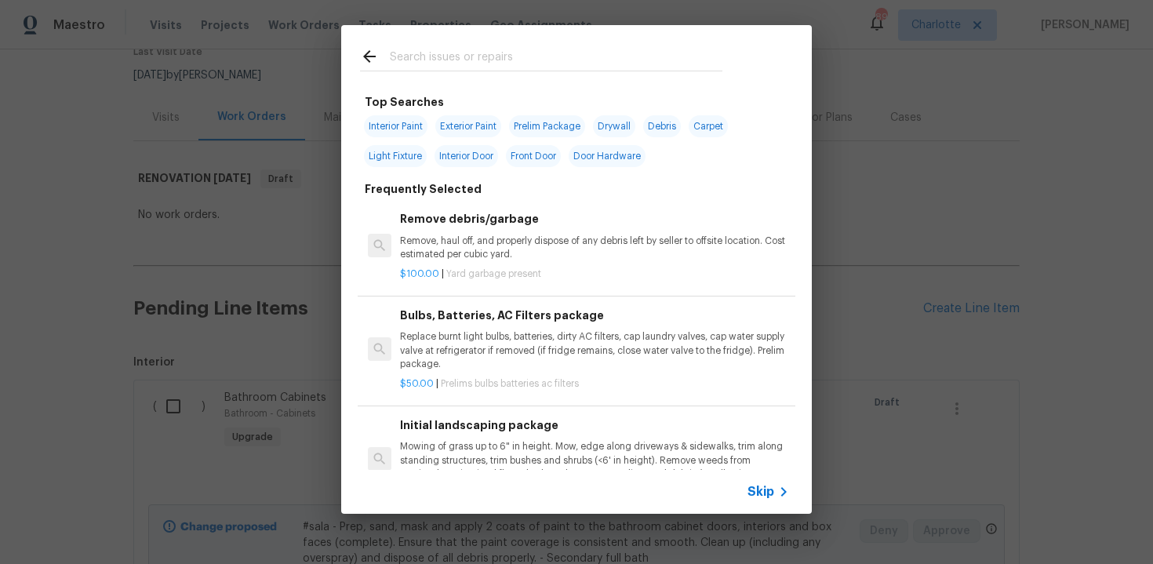
click at [771, 486] on span "Skip" at bounding box center [761, 492] width 27 height 16
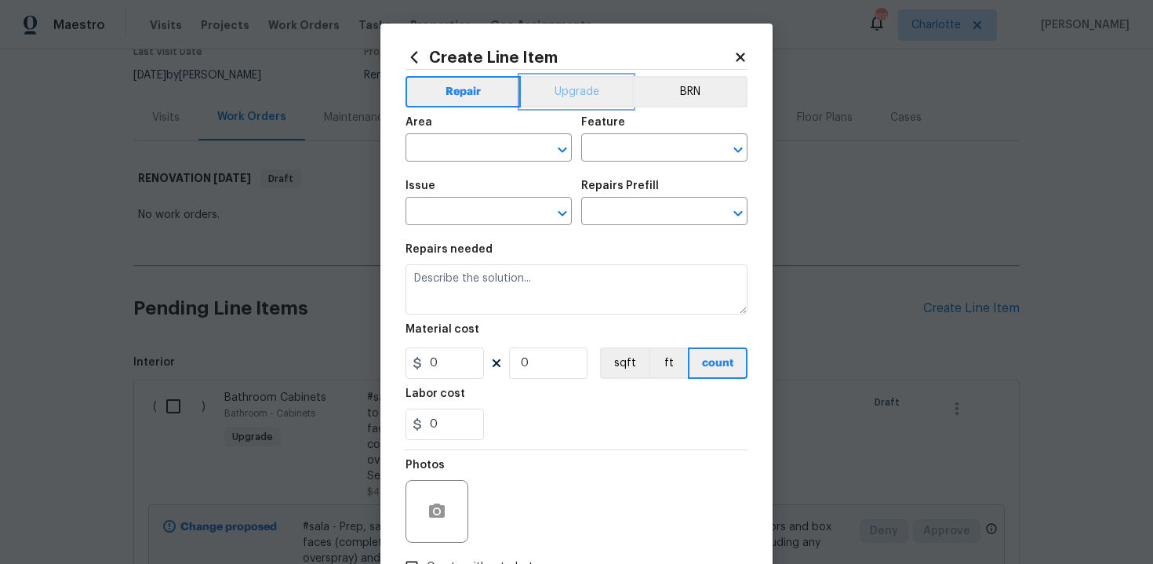
click at [563, 93] on button "Upgrade" at bounding box center [577, 91] width 112 height 31
click at [490, 138] on input "text" at bounding box center [467, 149] width 122 height 24
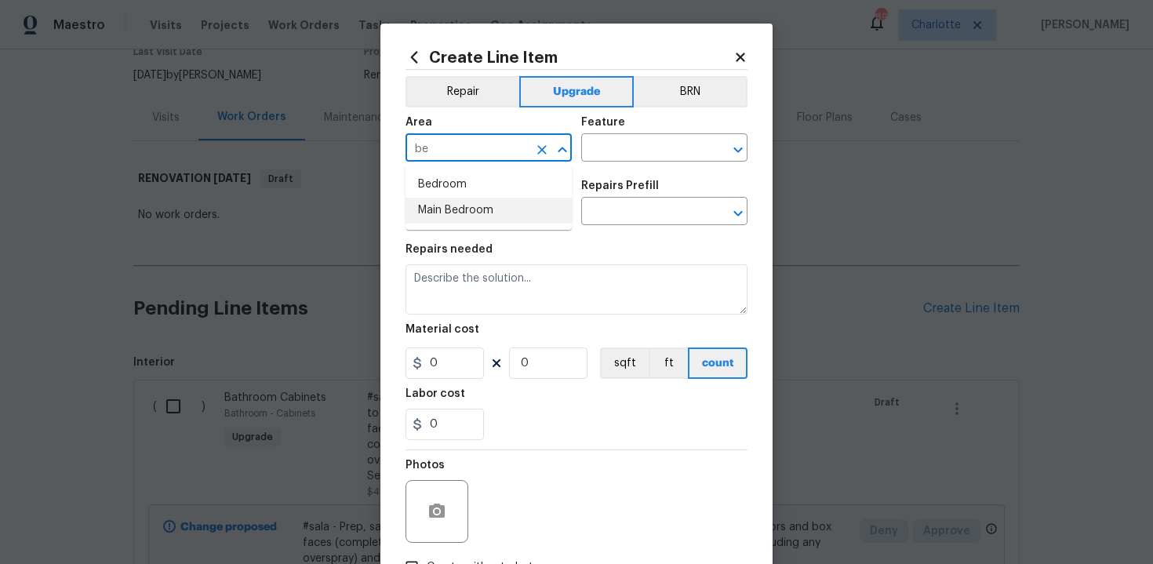
click at [497, 198] on li "Main Bedroom" at bounding box center [489, 211] width 166 height 26
type input "Main Bedroom"
click at [618, 145] on input "text" at bounding box center [642, 149] width 122 height 24
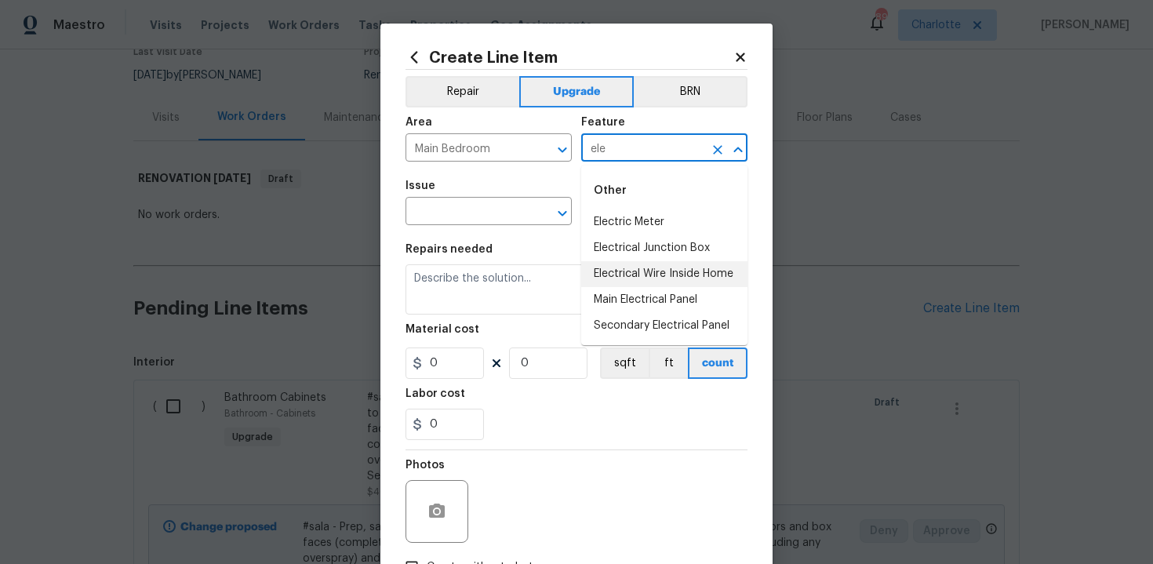
click at [631, 272] on li "Electrical Wire Inside Home" at bounding box center [664, 274] width 166 height 26
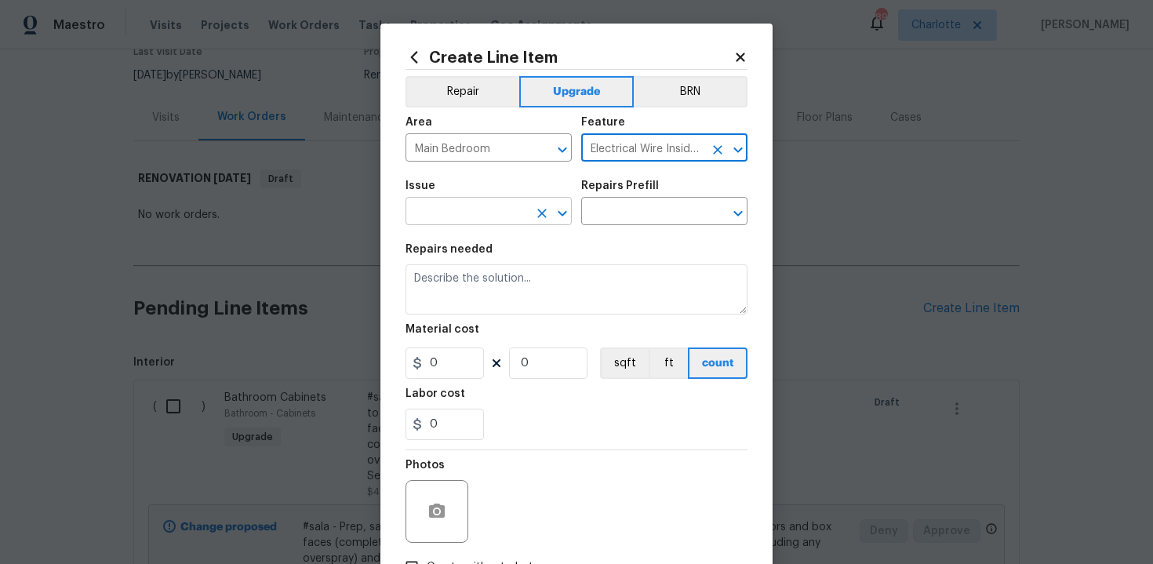
type input "Electrical Wire Inside Home"
click at [486, 218] on input "text" at bounding box center [467, 213] width 122 height 24
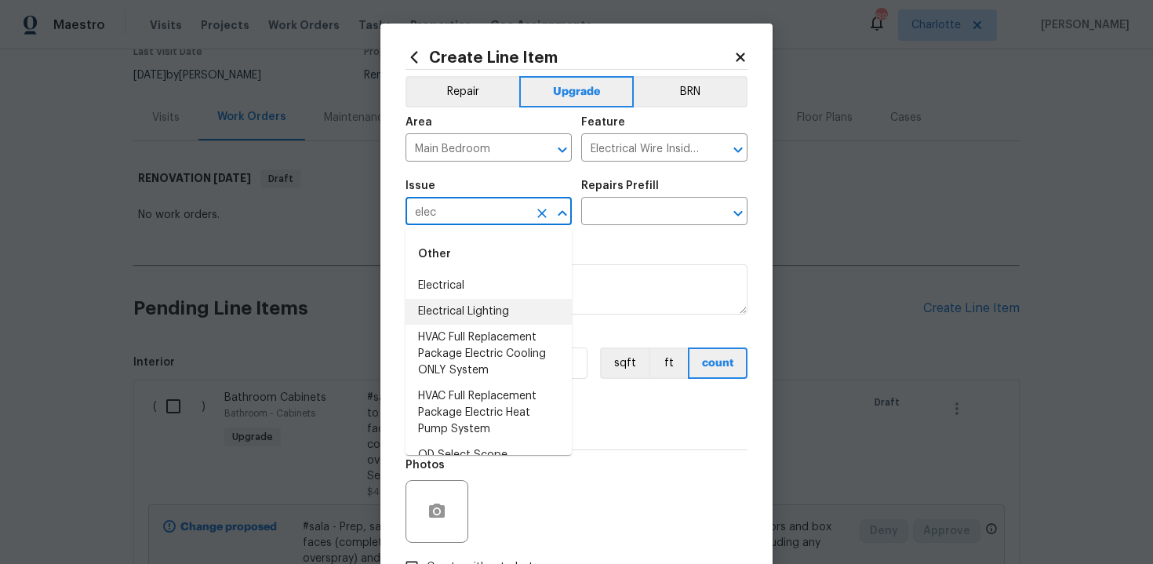
click at [492, 303] on li "Electrical Lighting" at bounding box center [489, 312] width 166 height 26
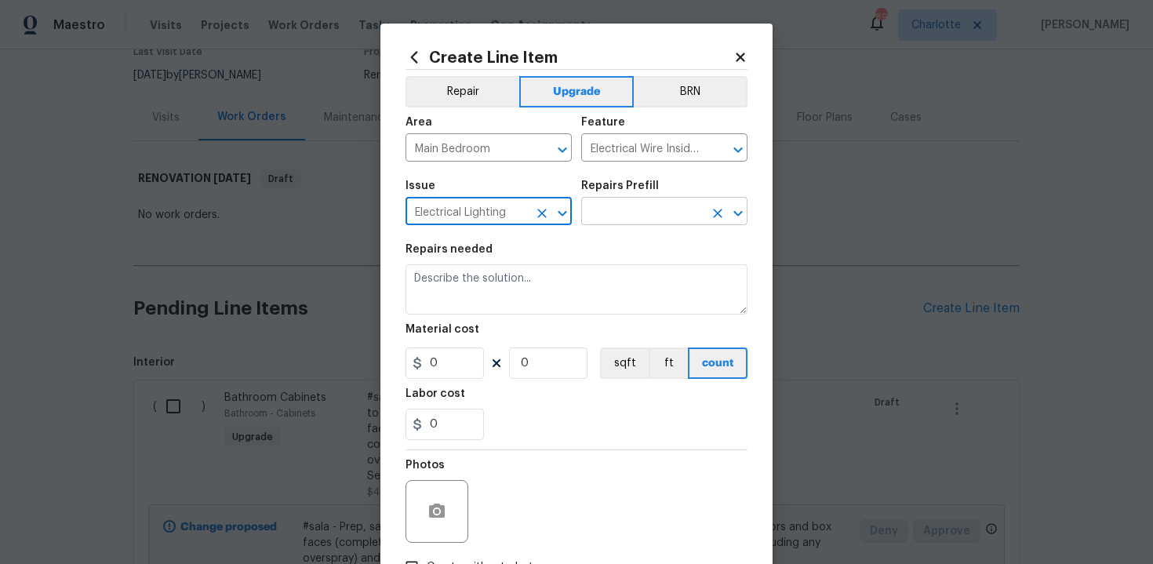
type input "Electrical Lighting"
click at [615, 212] on input "text" at bounding box center [642, 213] width 122 height 24
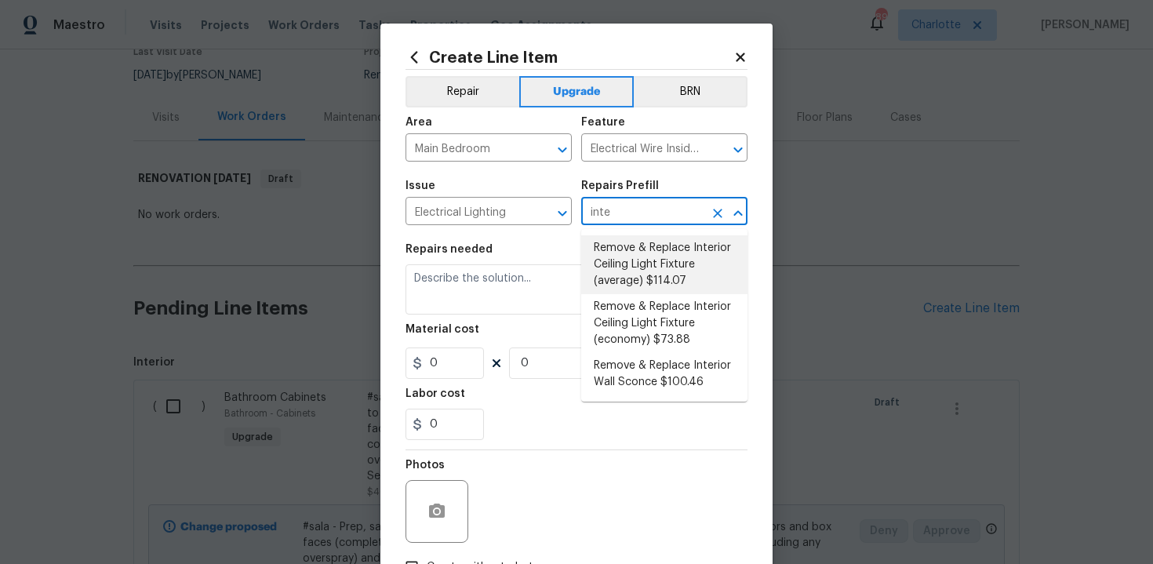
click at [634, 264] on li "Remove & Replace Interior Ceiling Light Fixture (average) $114.07" at bounding box center [664, 264] width 166 height 59
type input "Remove & Replace Interior Ceiling Light Fixture (average) $114.07"
type textarea "Remove the existing interior ceiling light fixture and replace it with new AVER…"
type input "114.07"
type input "1"
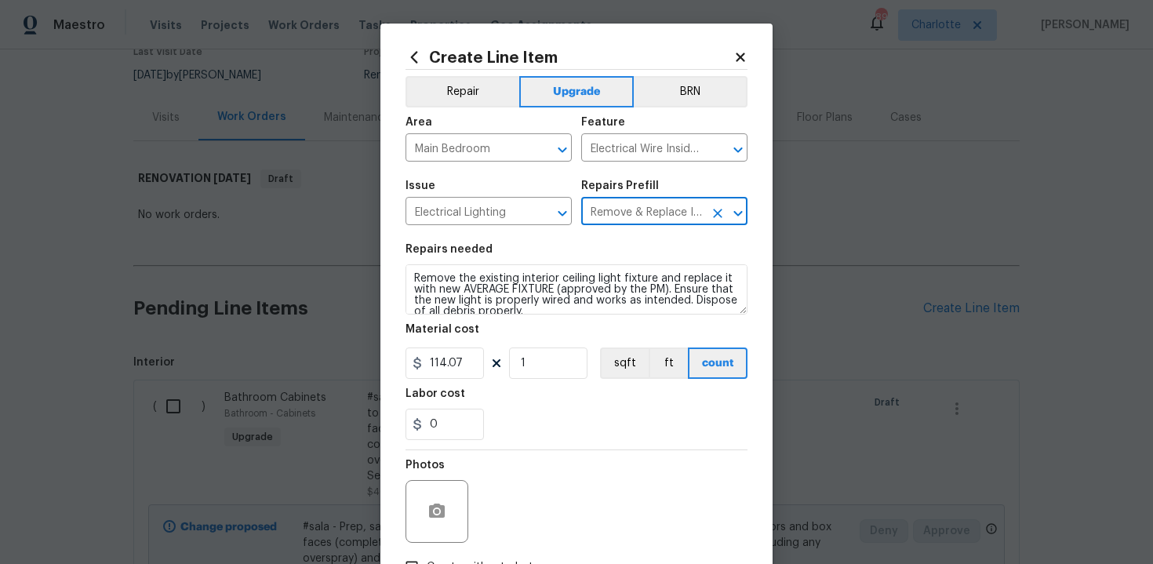
type input "Remove & Replace Interior Ceiling Light Fixture (average) $114.07"
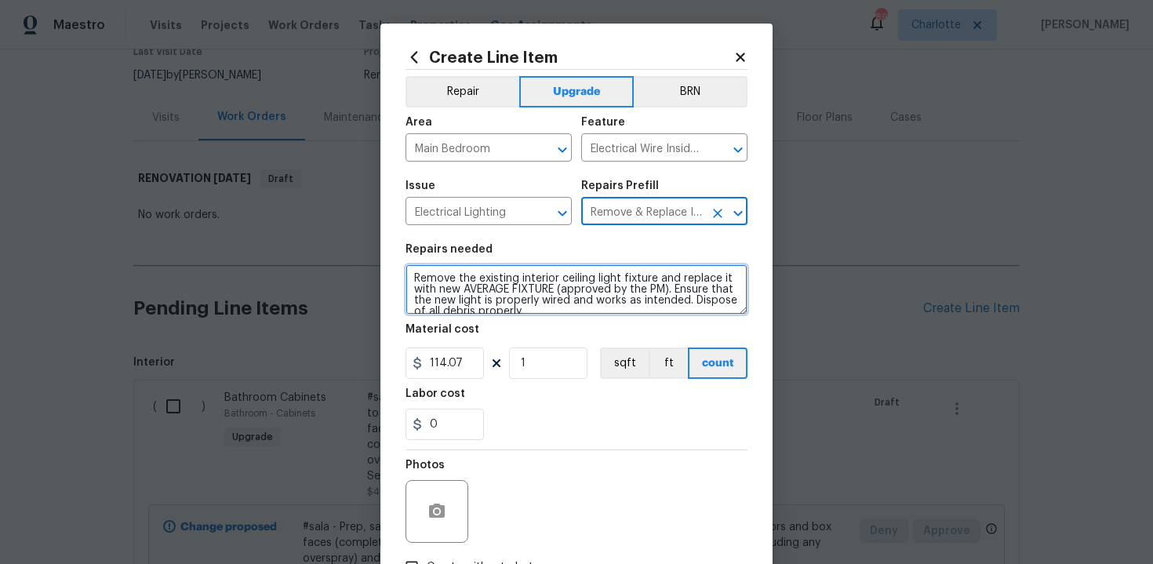
click at [406, 278] on textarea "Remove the existing interior ceiling light fixture and replace it with new AVER…" at bounding box center [577, 289] width 342 height 50
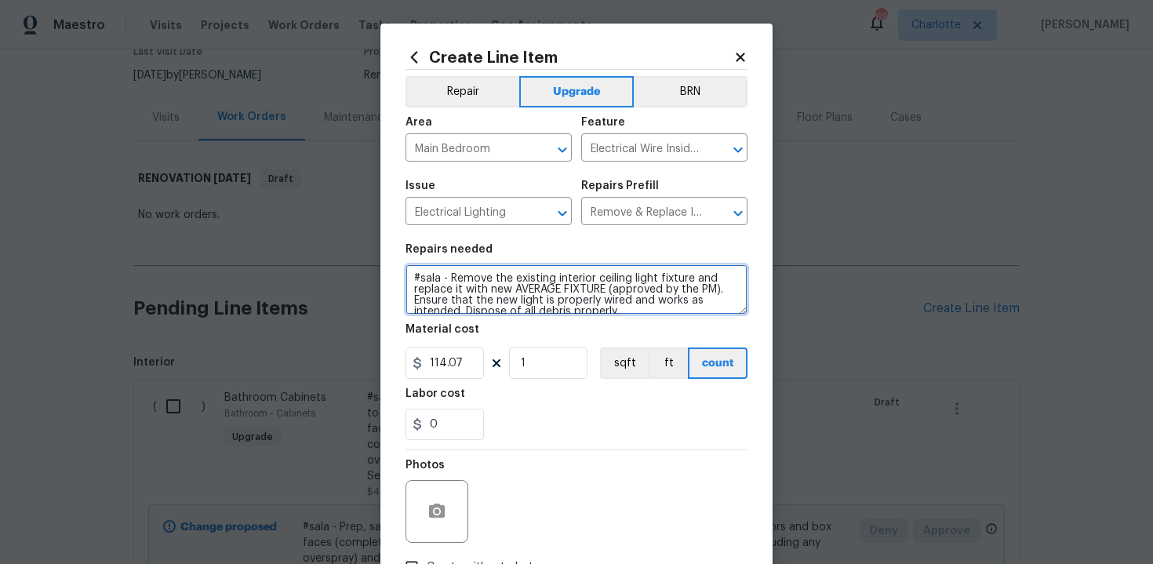
type textarea "#sala - Remove the existing interior ceiling light fixture and replace it with …"
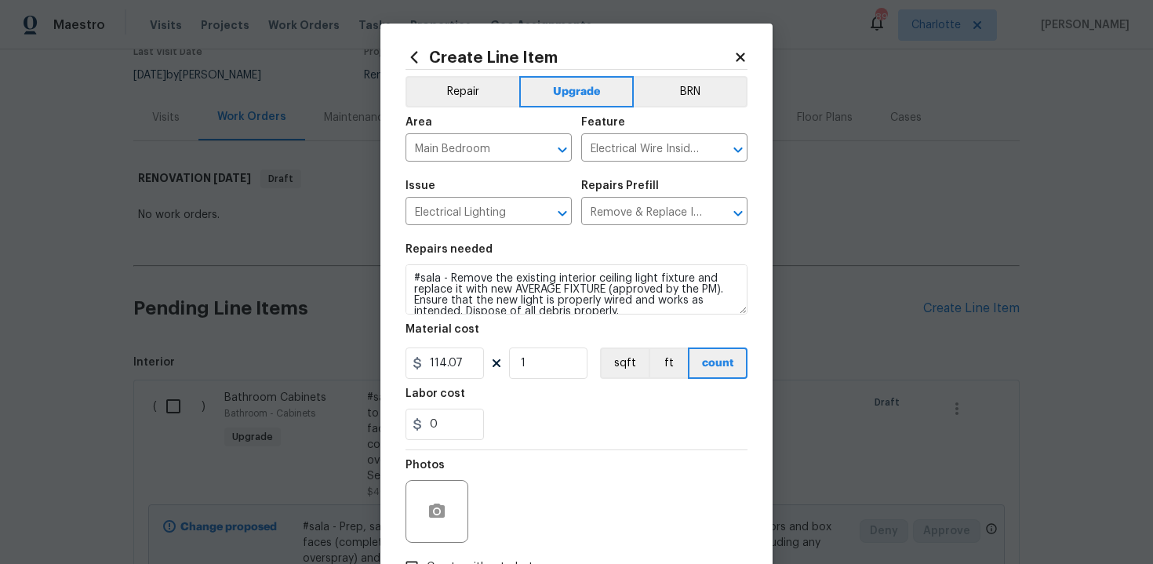
click at [574, 429] on div "0" at bounding box center [577, 424] width 342 height 31
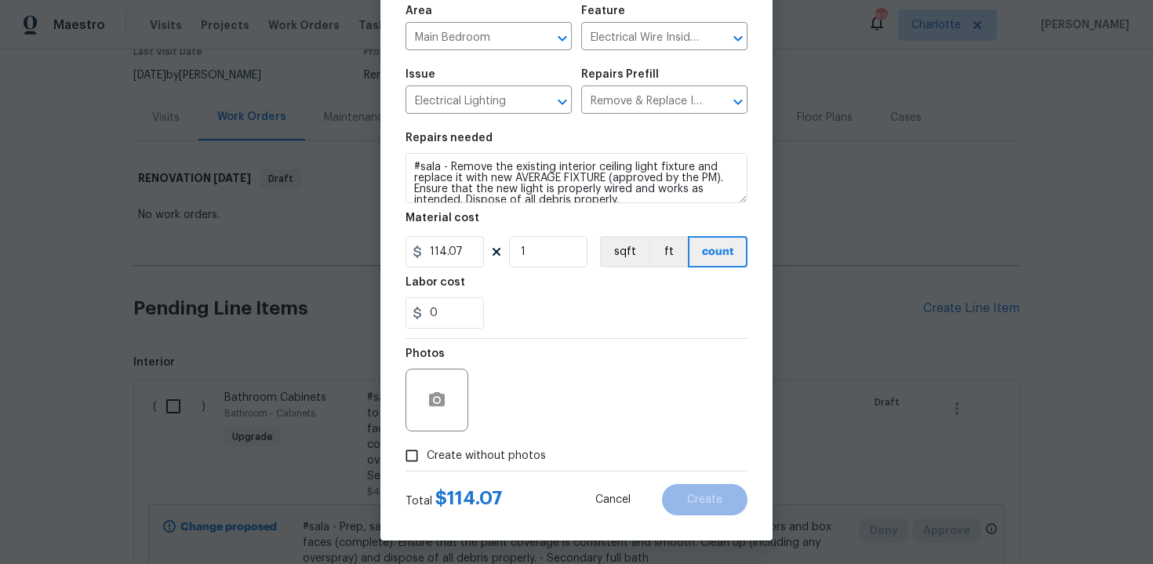
click at [480, 450] on span "Create without photos" at bounding box center [486, 456] width 119 height 16
click at [427, 450] on input "Create without photos" at bounding box center [412, 456] width 30 height 30
checkbox input "true"
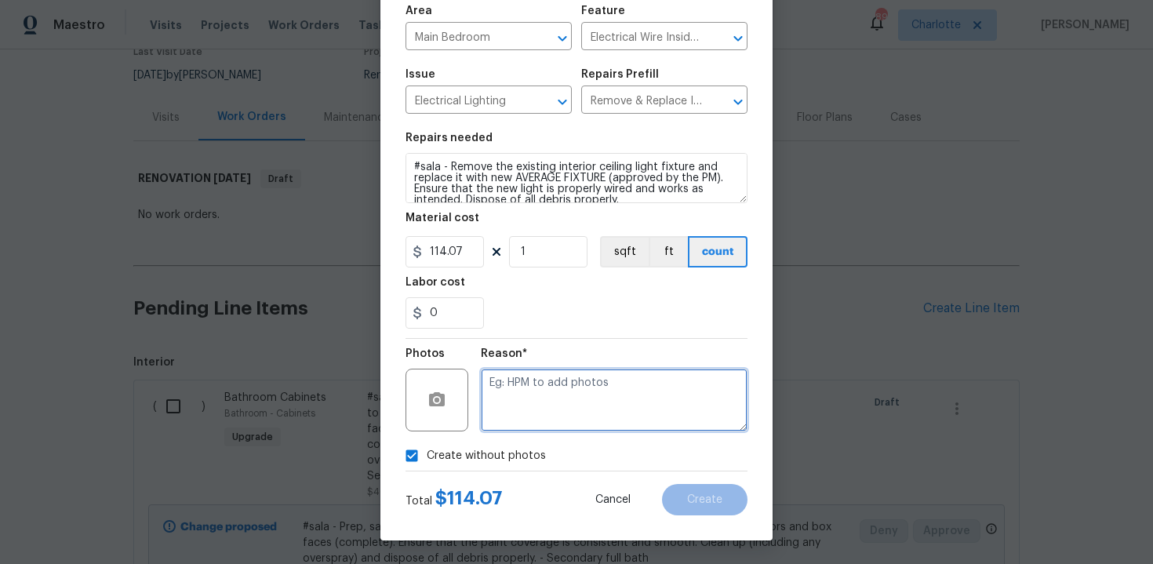
click at [533, 413] on textarea at bounding box center [614, 400] width 267 height 63
type textarea "n/a"
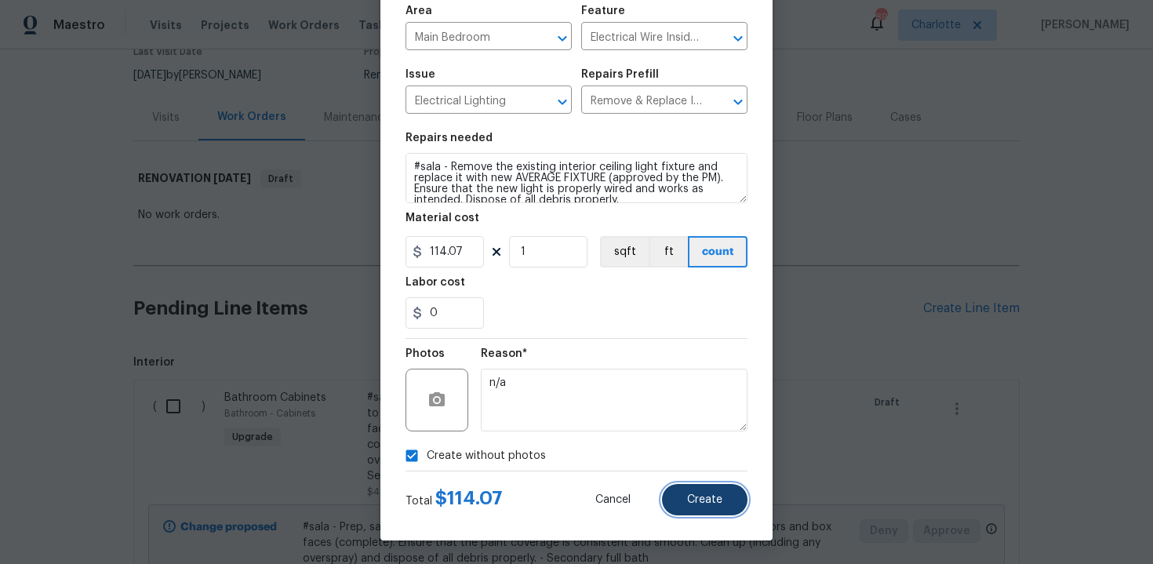
click at [704, 497] on span "Create" at bounding box center [704, 500] width 35 height 12
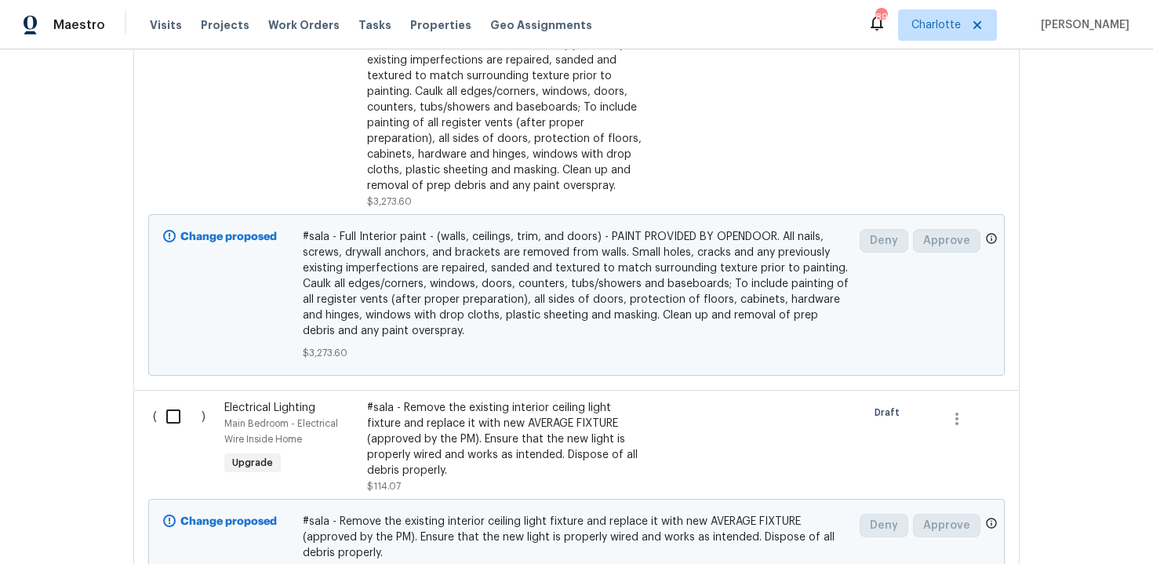
scroll to position [1382, 0]
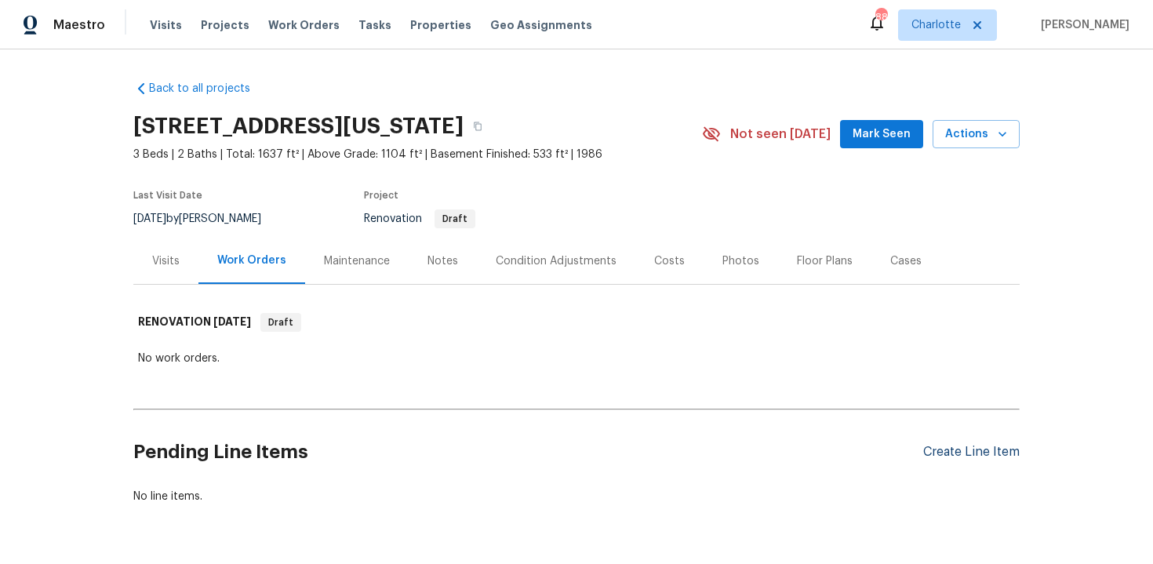
click at [964, 454] on div "Create Line Item" at bounding box center [971, 452] width 96 height 15
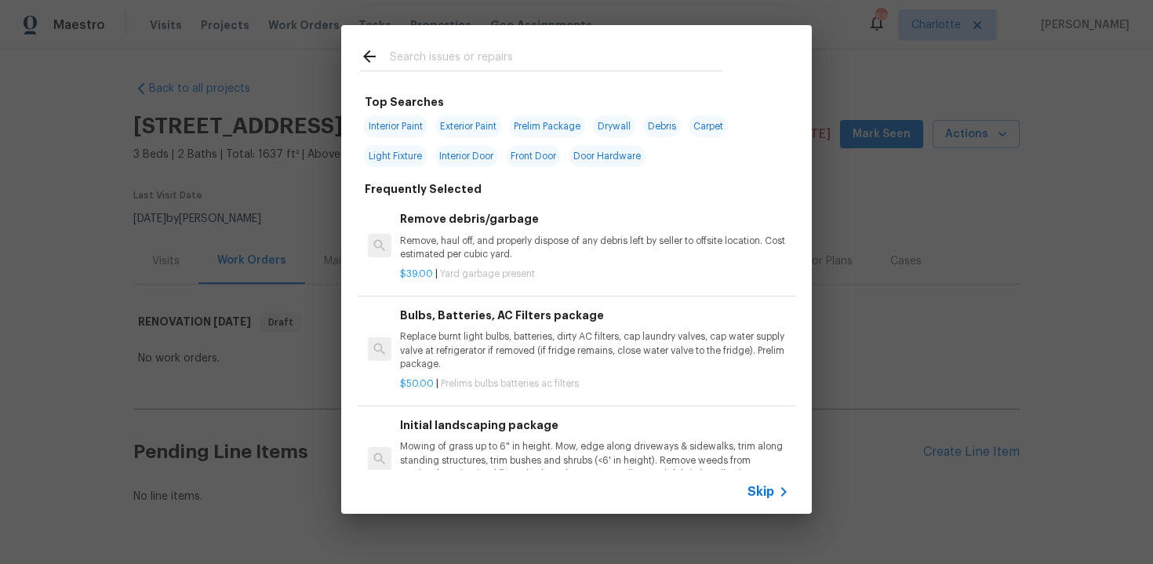
click at [766, 495] on span "Skip" at bounding box center [761, 492] width 27 height 16
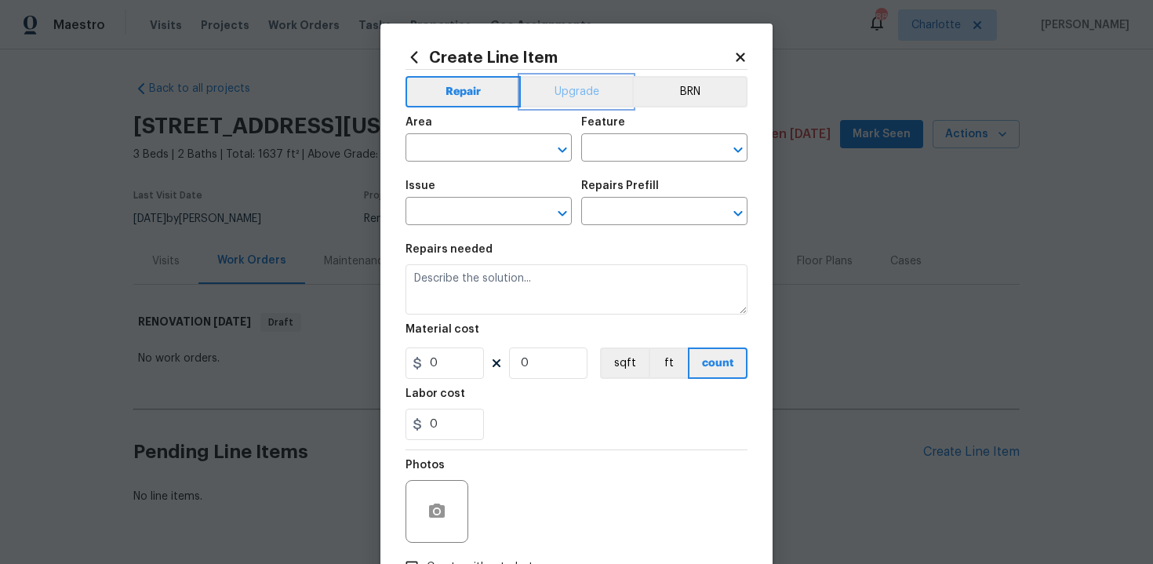
click at [598, 104] on button "Upgrade" at bounding box center [577, 91] width 112 height 31
click at [511, 144] on input "text" at bounding box center [467, 149] width 122 height 24
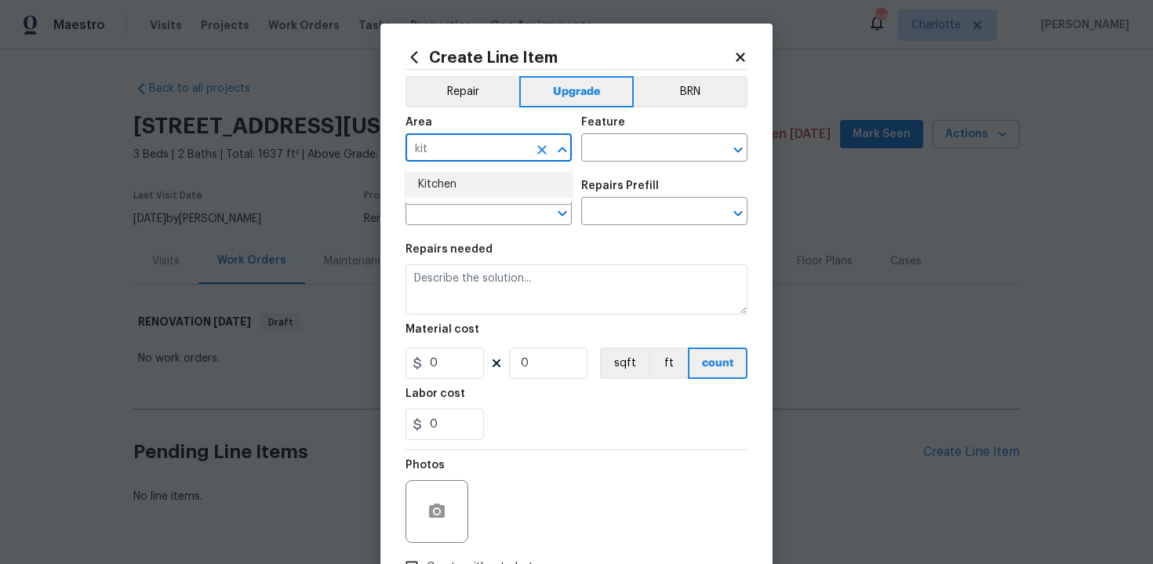
click at [476, 187] on li "Kitchen" at bounding box center [489, 185] width 166 height 26
type input "Kitchen"
click at [614, 152] on input "text" at bounding box center [642, 149] width 122 height 24
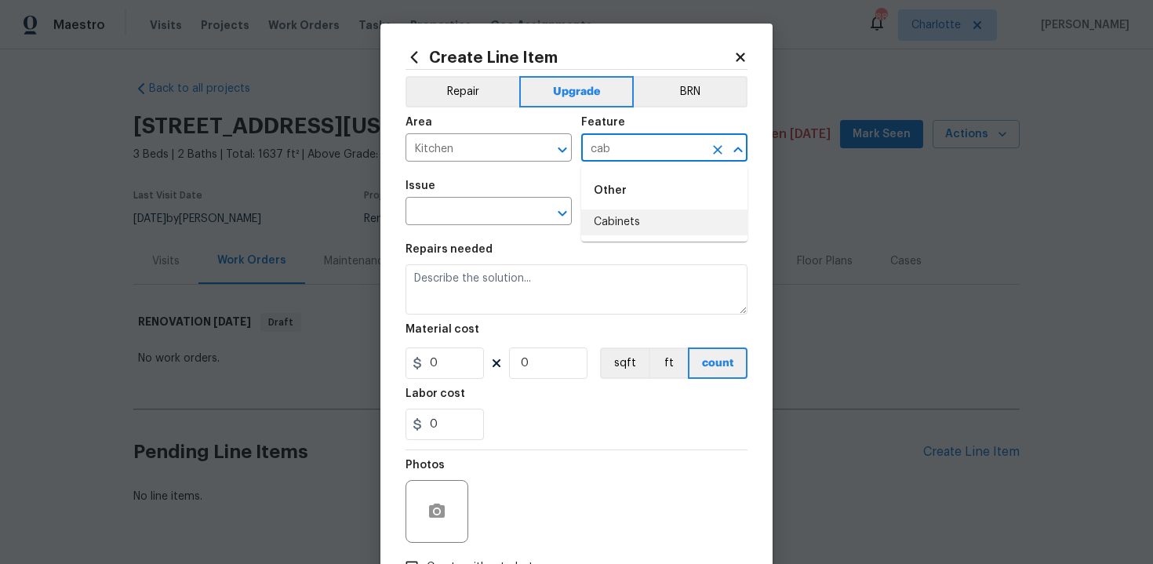
click at [625, 213] on li "Cabinets" at bounding box center [664, 222] width 166 height 26
type input "Cabinets"
click at [453, 214] on input "text" at bounding box center [467, 213] width 122 height 24
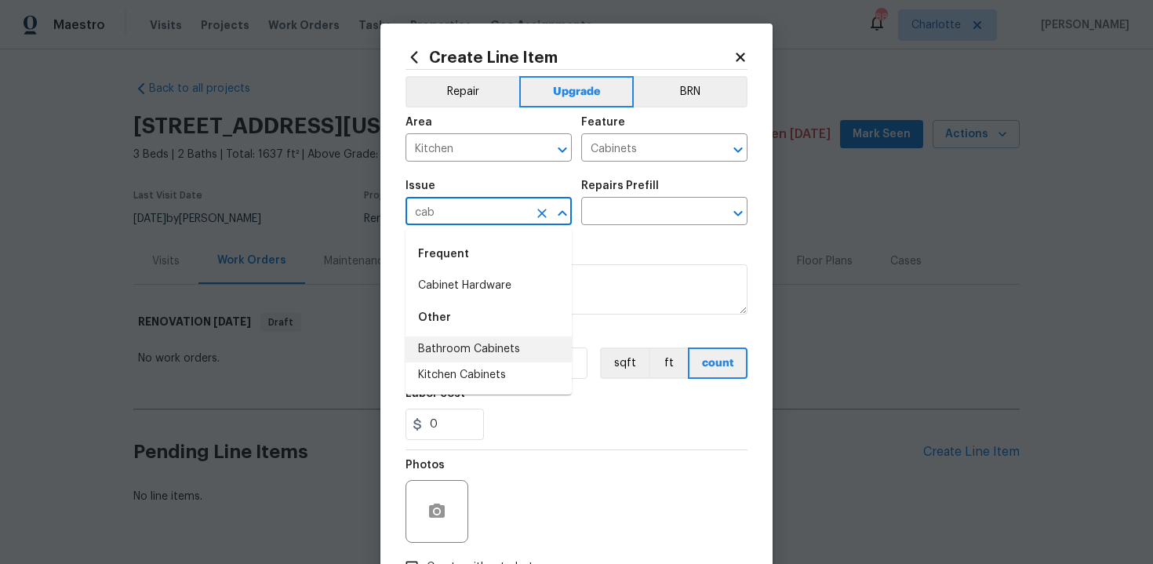
click at [458, 361] on li "Bathroom Cabinets" at bounding box center [489, 350] width 166 height 26
type input "Bathroom Cabinets"
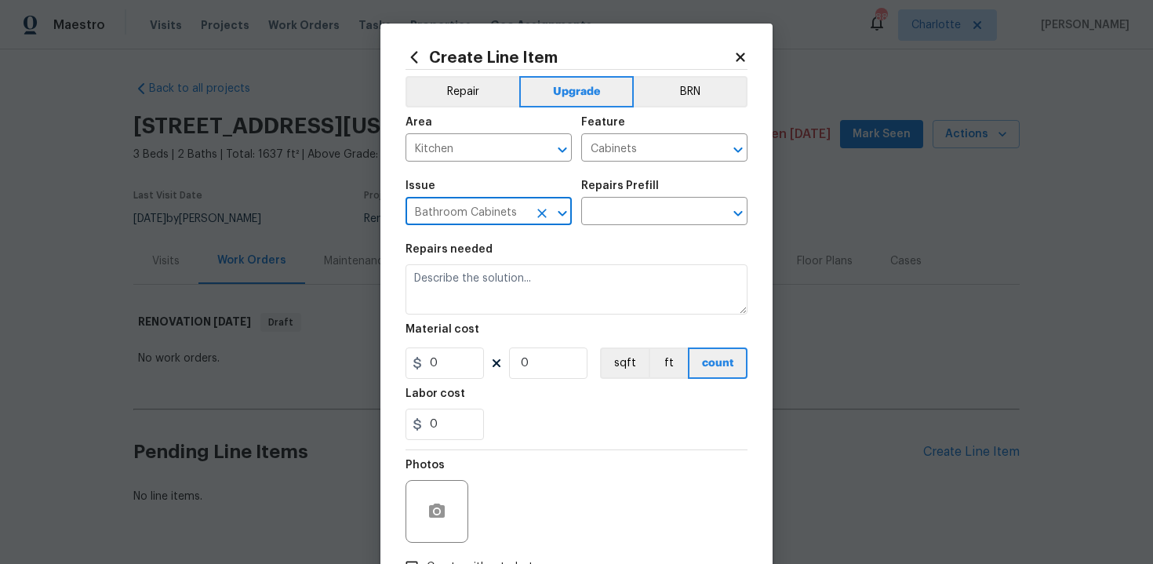
click at [538, 209] on icon "Clear" at bounding box center [541, 213] width 9 height 9
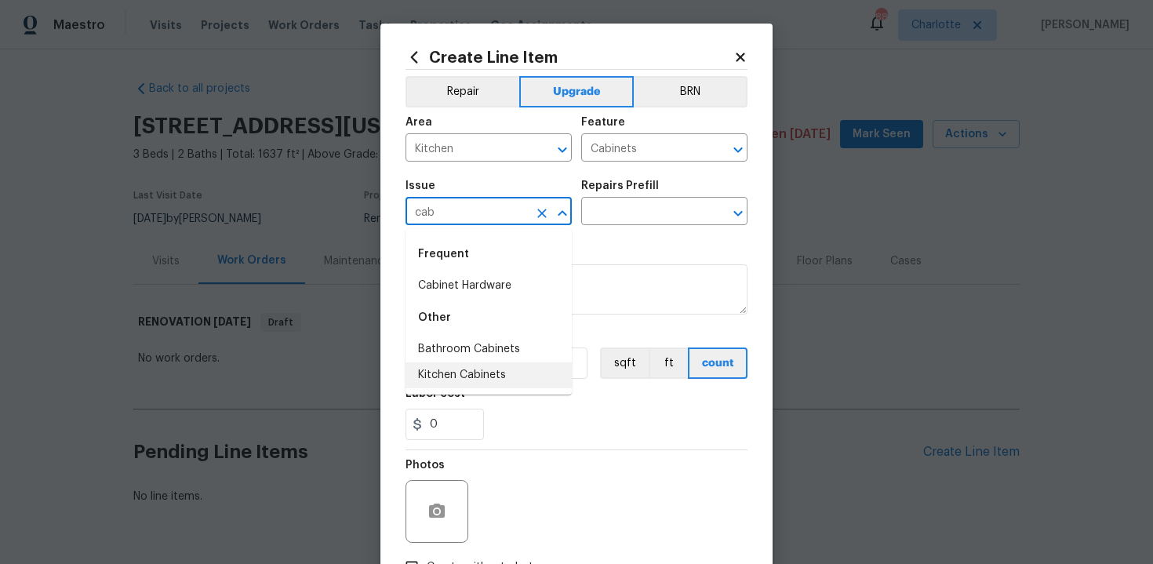
click at [487, 368] on li "Kitchen Cabinets" at bounding box center [489, 375] width 166 height 26
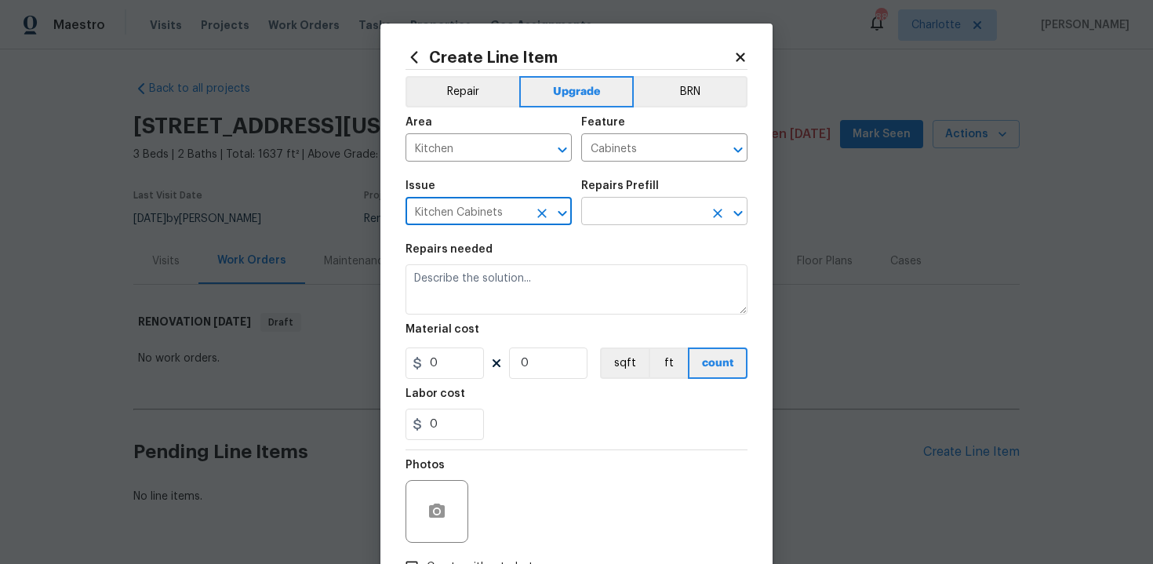
type input "Kitchen Cabinets"
click at [632, 209] on input "text" at bounding box center [642, 213] width 122 height 24
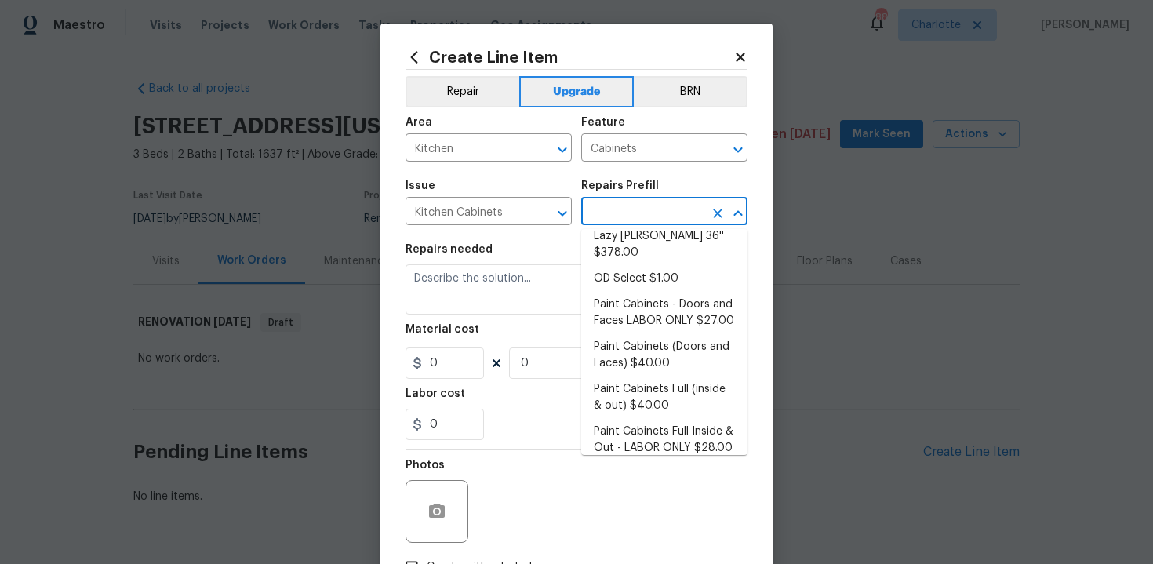
scroll to position [254, 0]
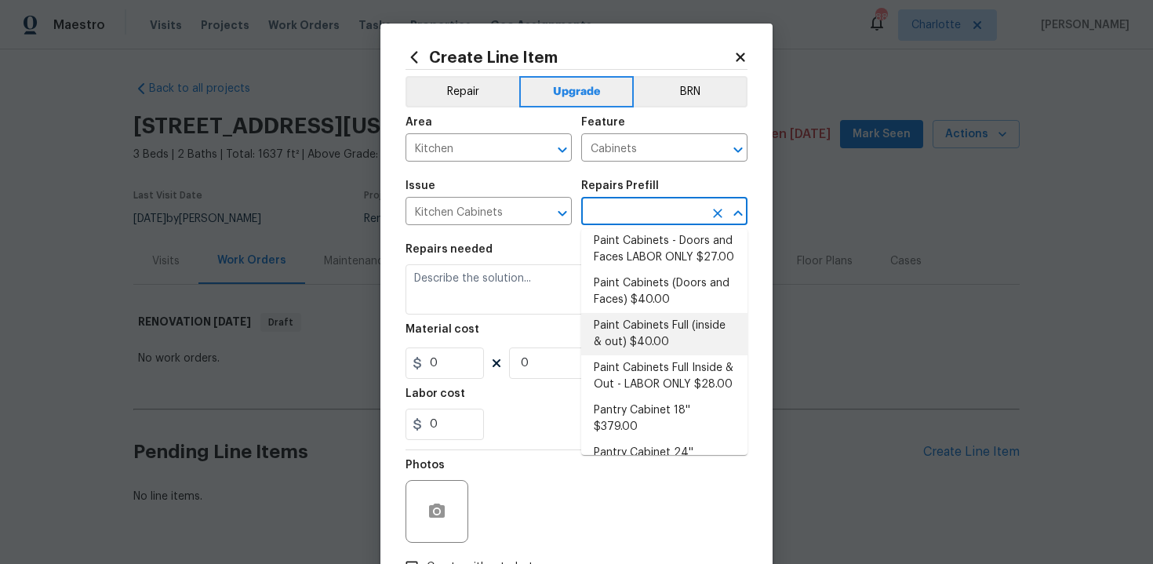
click at [651, 318] on li "Paint Cabinets Full (inside & out) $40.00" at bounding box center [664, 334] width 166 height 42
type input "Paint Cabinets Full (inside & out) $40.00"
type textarea "Prep, sand, mask and apply 2 coats of paint to the kitchen cabinet doors, inter…"
type input "40"
type input "1"
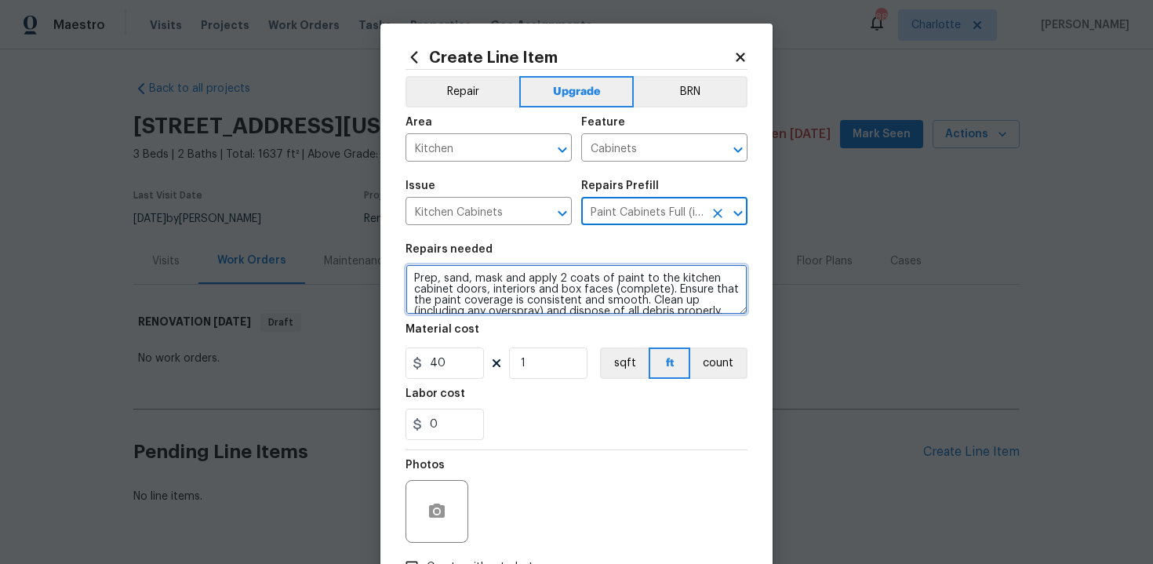
click at [407, 278] on textarea "Prep, sand, mask and apply 2 coats of paint to the kitchen cabinet doors, inter…" at bounding box center [577, 289] width 342 height 50
type textarea "#sala - Prep, sand, mask and apply 2 coats of paint to the kitchen cabinet door…"
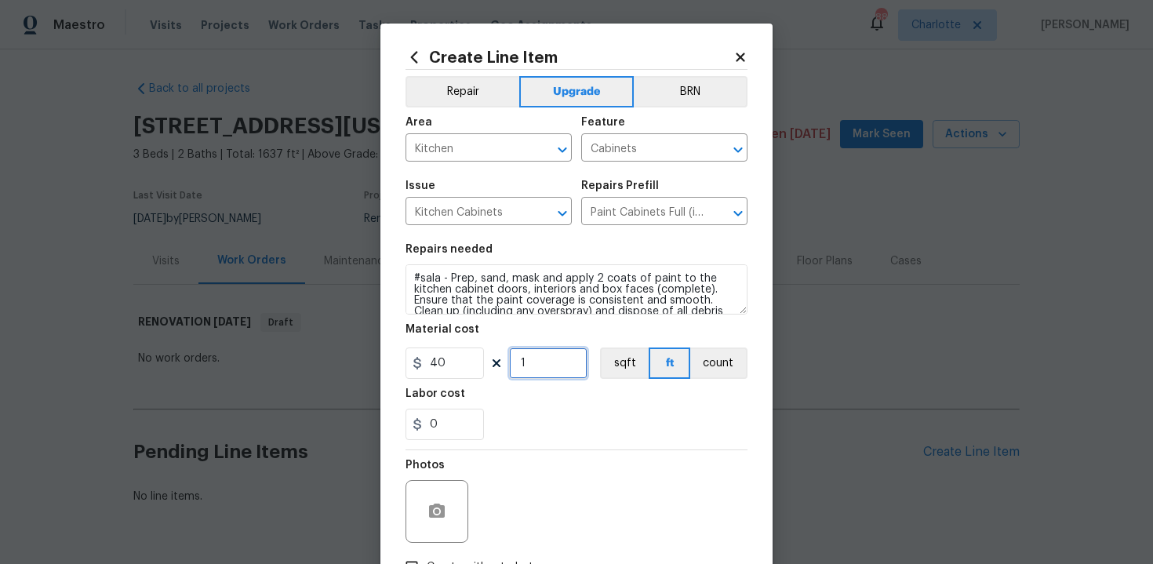
click at [543, 358] on input "1" at bounding box center [548, 362] width 78 height 31
type input "60"
click at [556, 409] on div "Labor cost" at bounding box center [577, 398] width 342 height 20
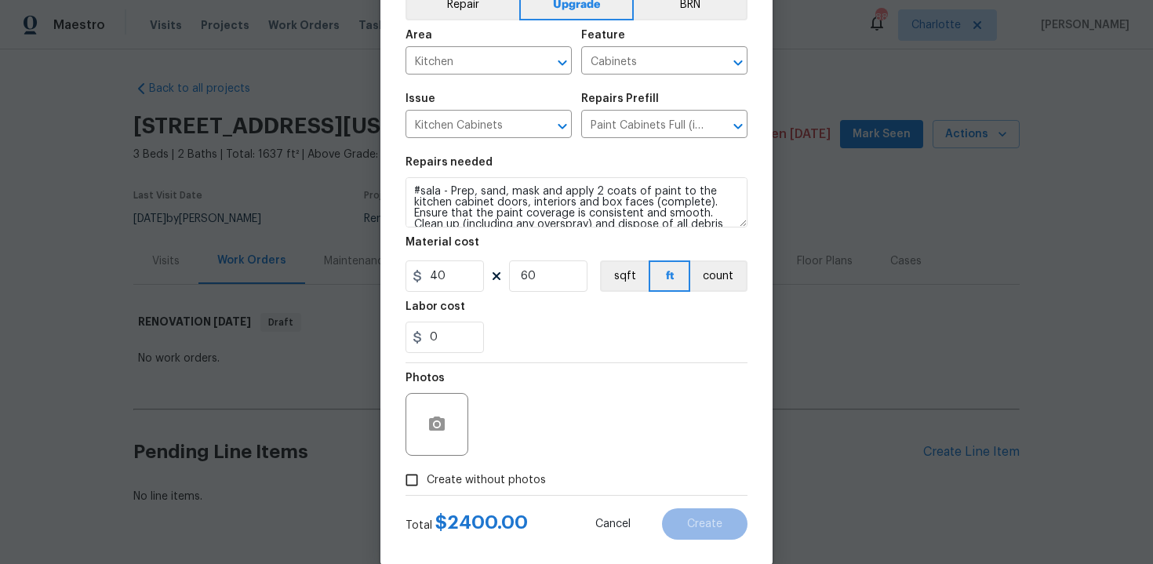
scroll to position [112, 0]
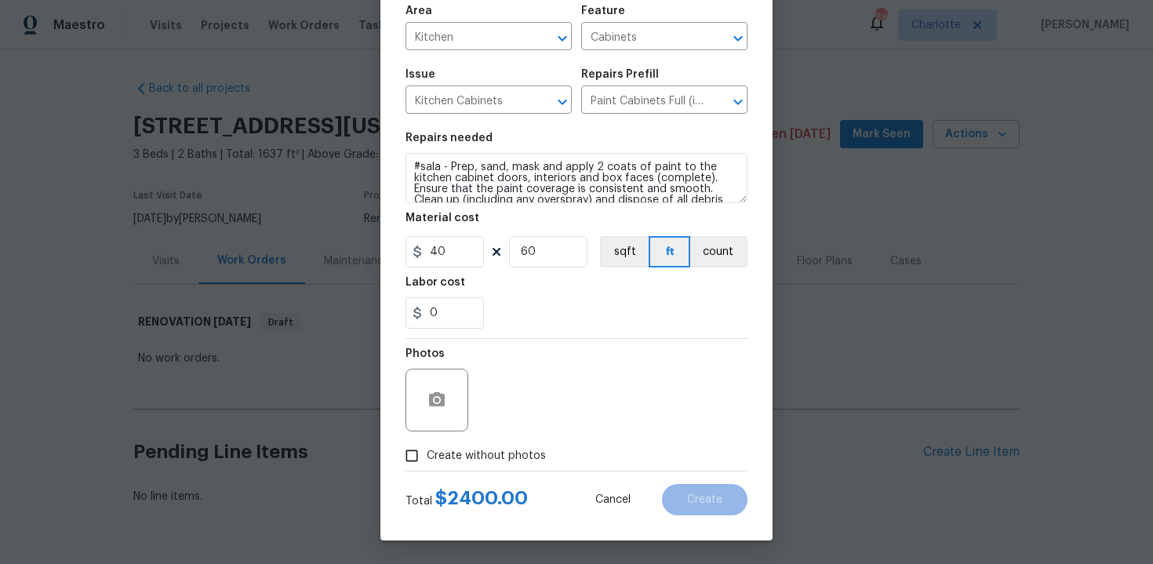
click at [471, 457] on span "Create without photos" at bounding box center [486, 456] width 119 height 16
click at [427, 457] on input "Create without photos" at bounding box center [412, 456] width 30 height 30
checkbox input "true"
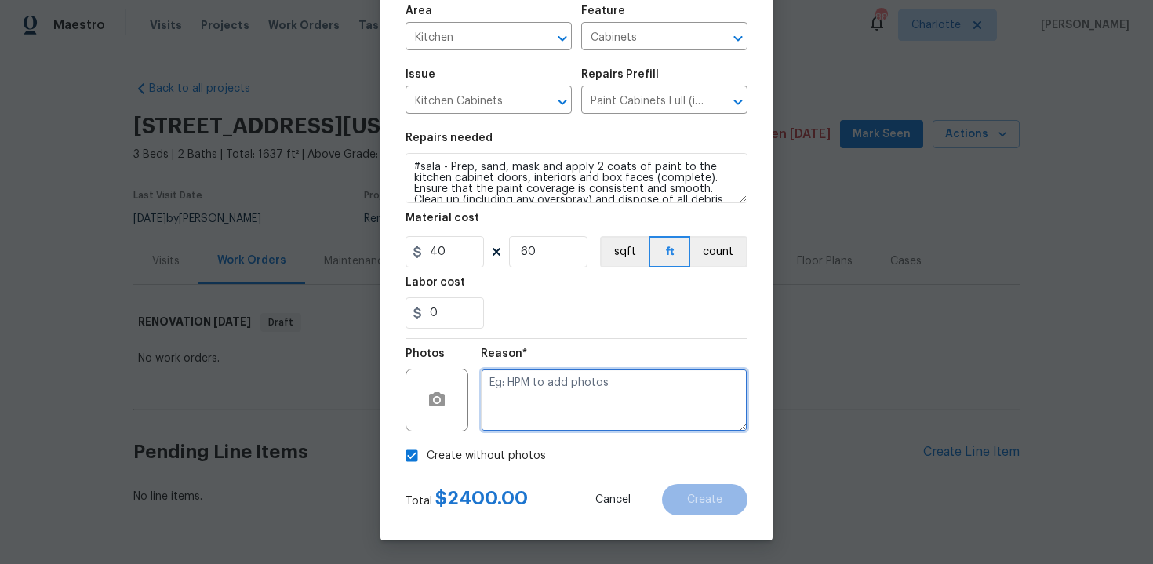
click at [519, 416] on textarea at bounding box center [614, 400] width 267 height 63
type textarea "n/a"
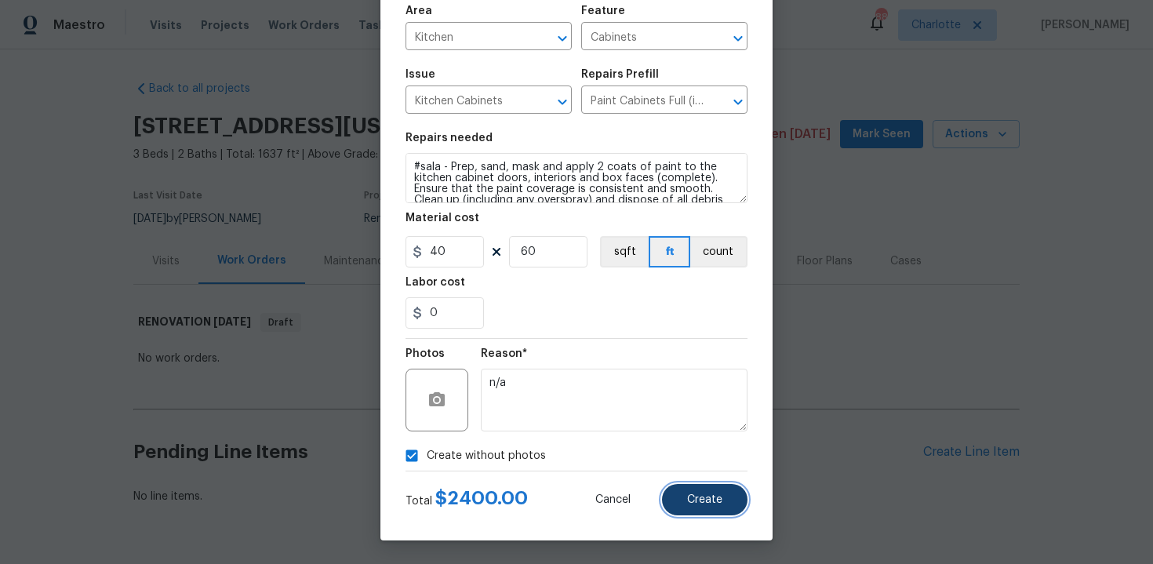
click at [697, 495] on span "Create" at bounding box center [704, 500] width 35 height 12
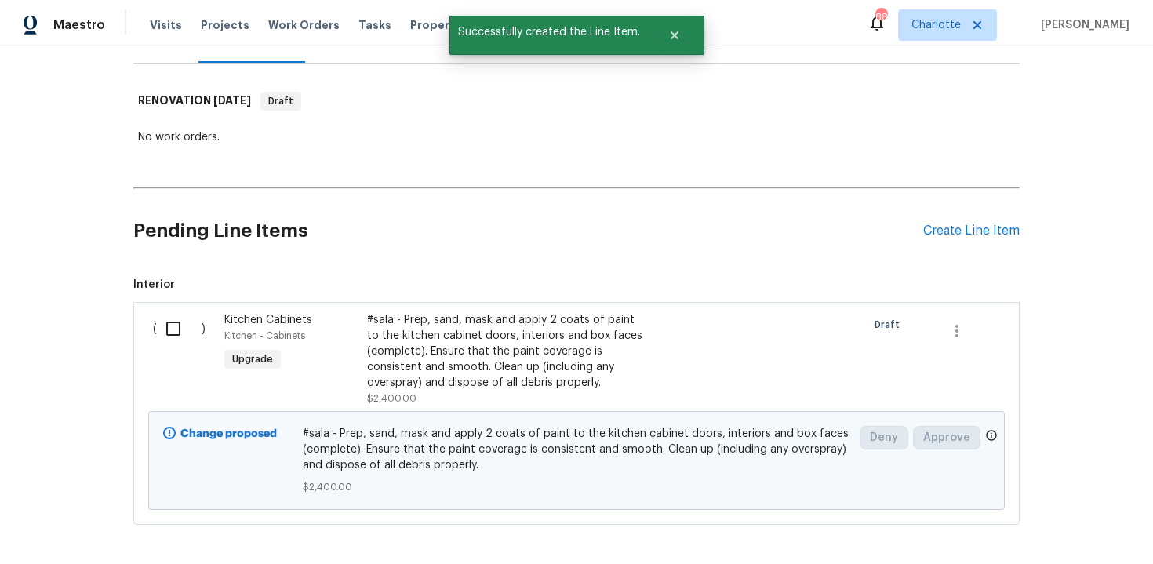
scroll to position [236, 0]
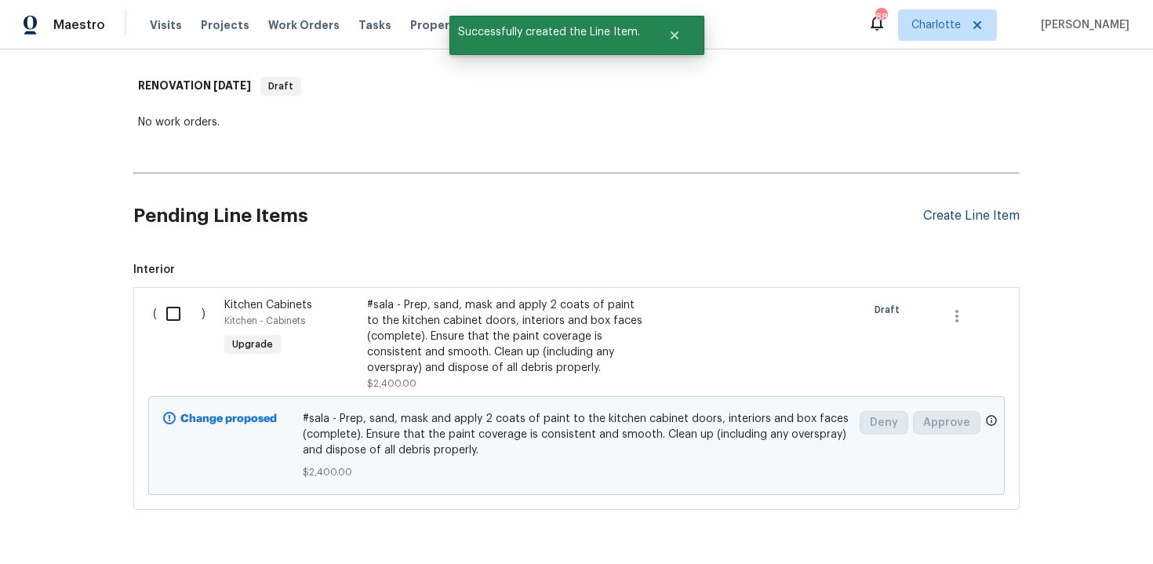
click at [977, 213] on div "Create Line Item" at bounding box center [971, 216] width 96 height 15
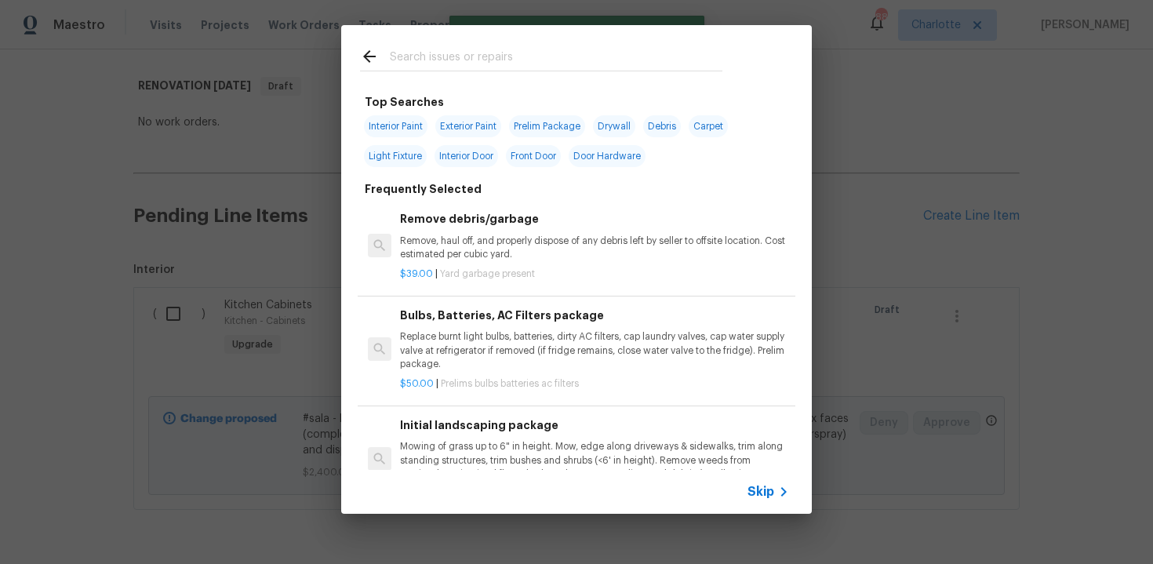
click at [760, 493] on span "Skip" at bounding box center [761, 492] width 27 height 16
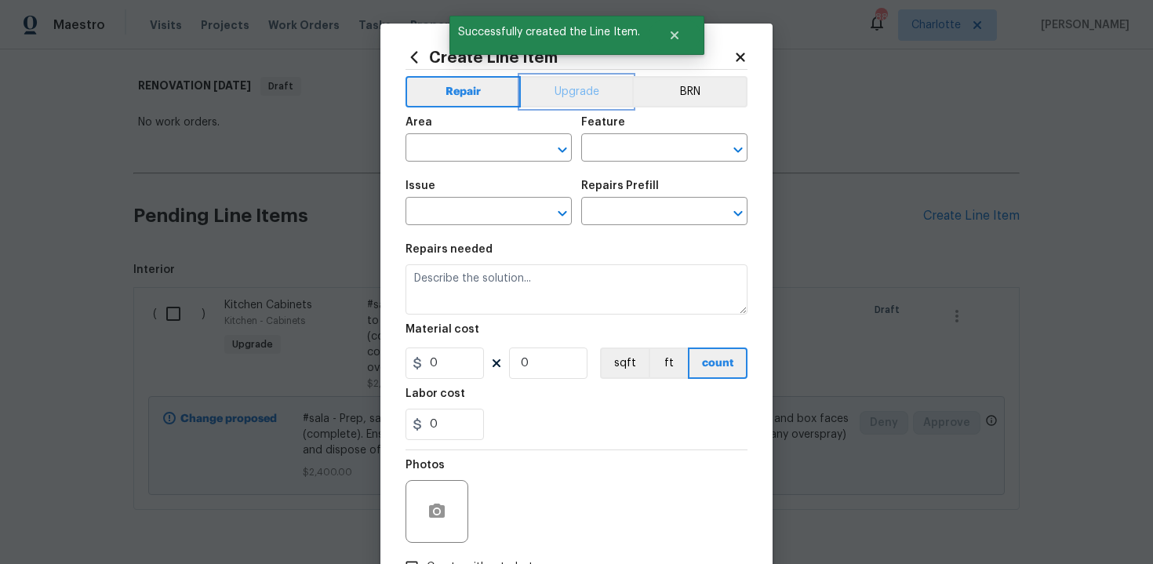
click at [573, 100] on button "Upgrade" at bounding box center [577, 91] width 112 height 31
click at [489, 143] on input "text" at bounding box center [467, 149] width 122 height 24
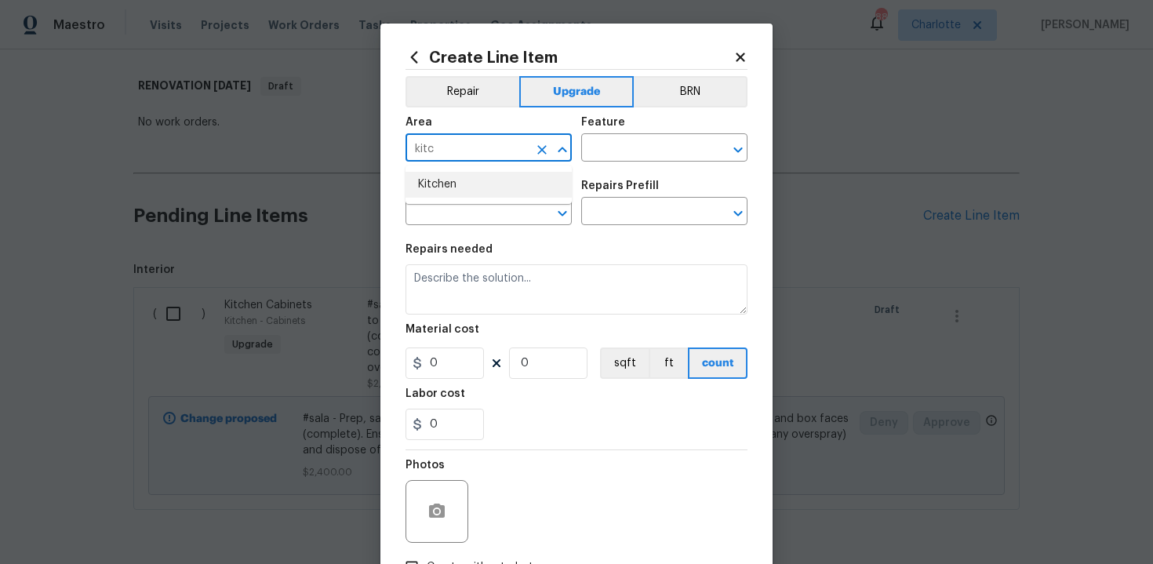
click at [442, 184] on li "Kitchen" at bounding box center [489, 185] width 166 height 26
type input "Kitchen"
click at [619, 147] on input "text" at bounding box center [642, 149] width 122 height 24
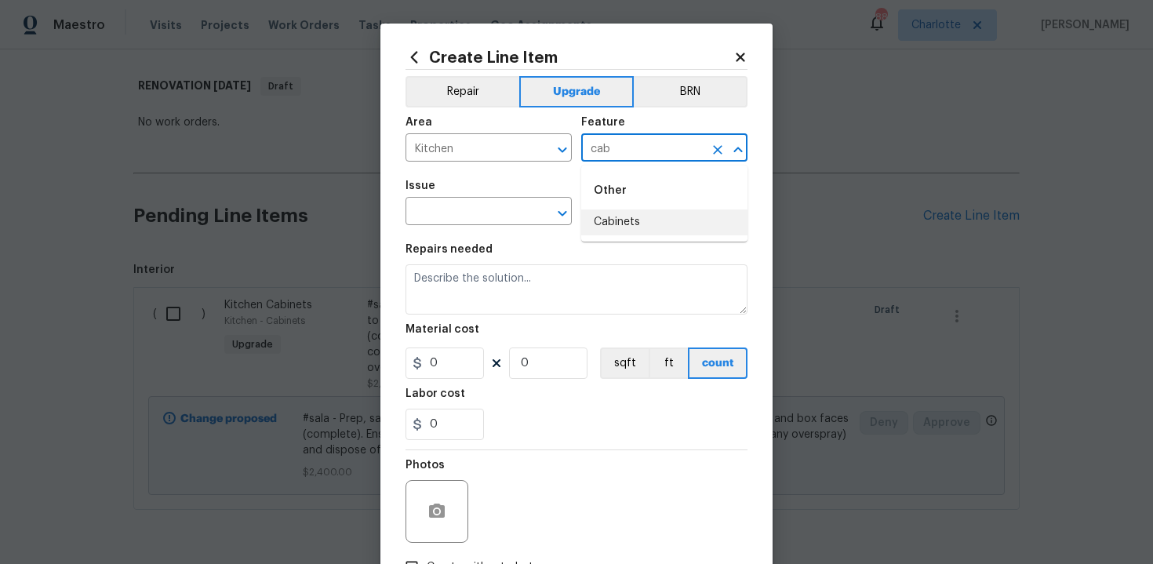
click at [634, 215] on li "Cabinets" at bounding box center [664, 222] width 166 height 26
type input "Cabinets"
click at [478, 213] on input "text" at bounding box center [467, 213] width 122 height 24
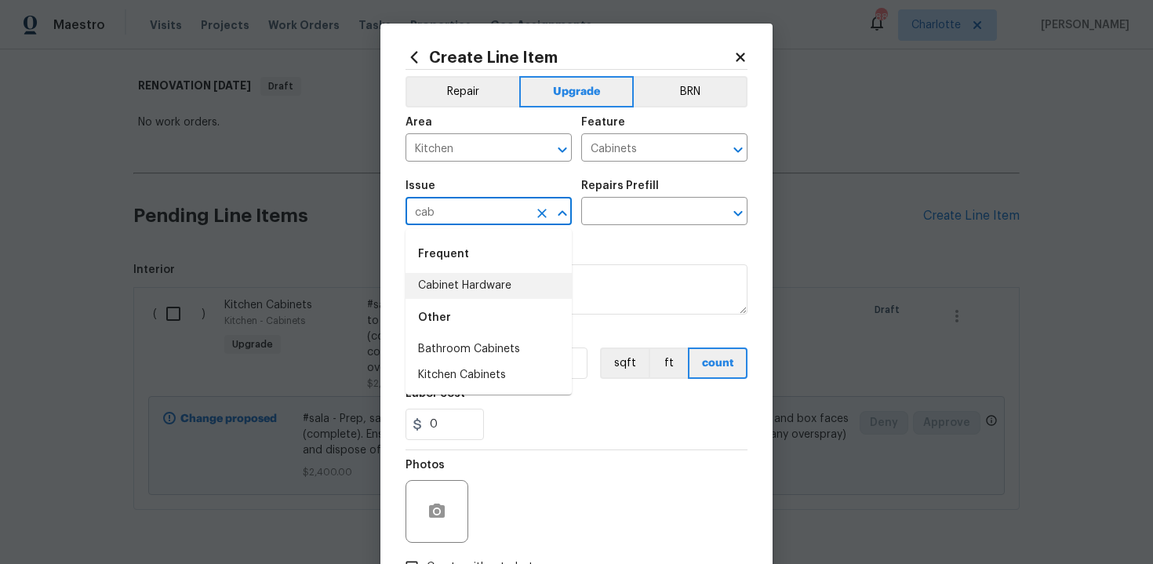
click at [489, 280] on li "Cabinet Hardware" at bounding box center [489, 286] width 166 height 26
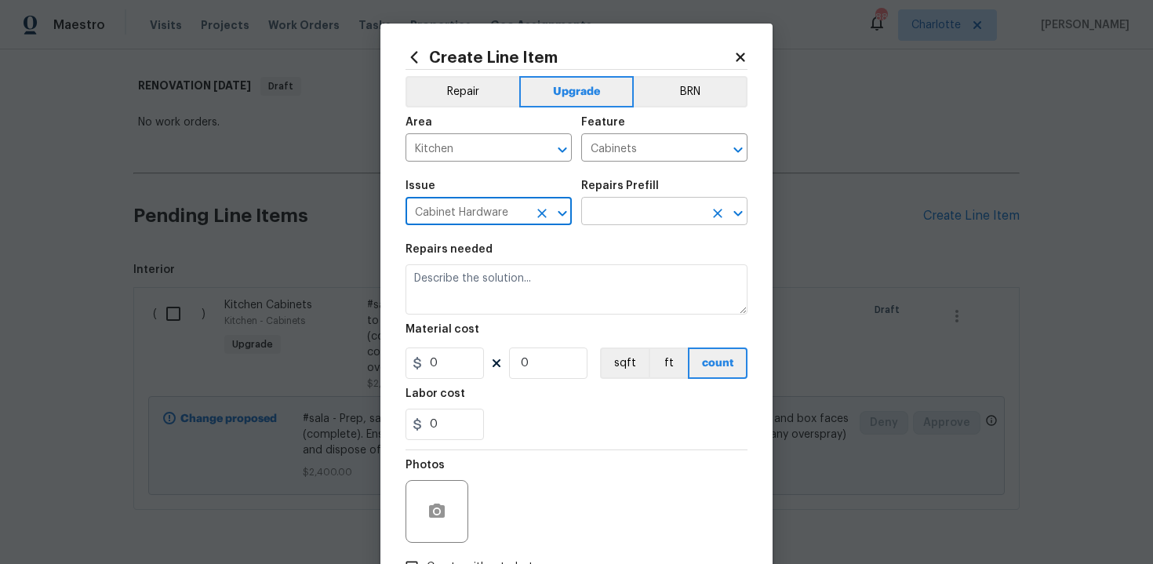
type input "Cabinet Hardware"
click at [642, 209] on input "text" at bounding box center [642, 213] width 122 height 24
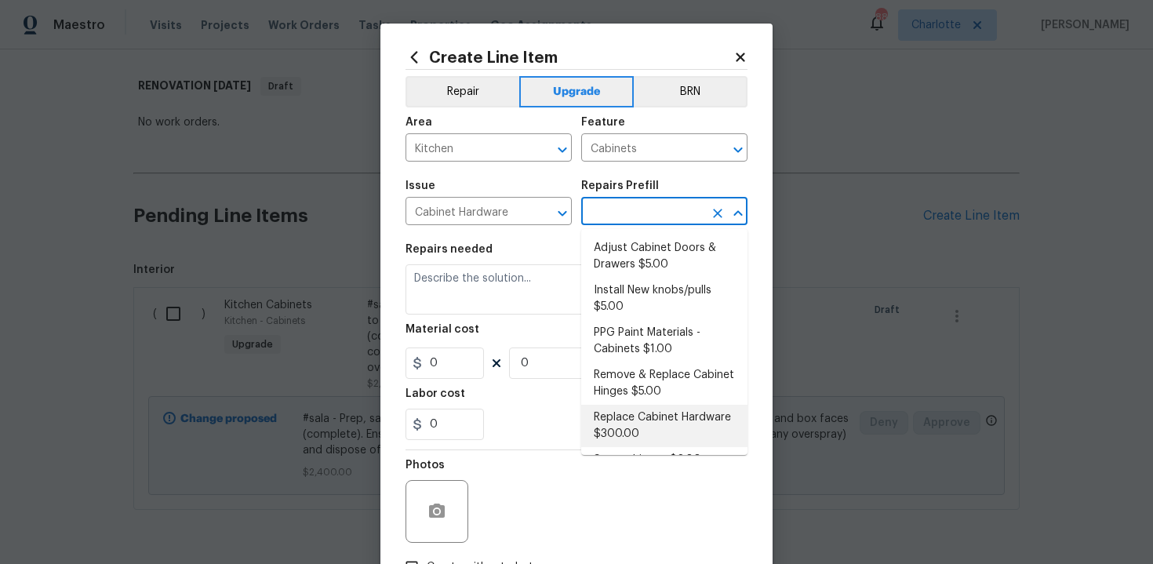
click at [639, 428] on li "Replace Cabinet Hardware $300.00" at bounding box center [664, 426] width 166 height 42
type input "Replace Cabinet Hardware $300.00"
type textarea "Replace cabinet hardware with new hinges and pulls. HPM to provide specs"
type input "300"
type input "1"
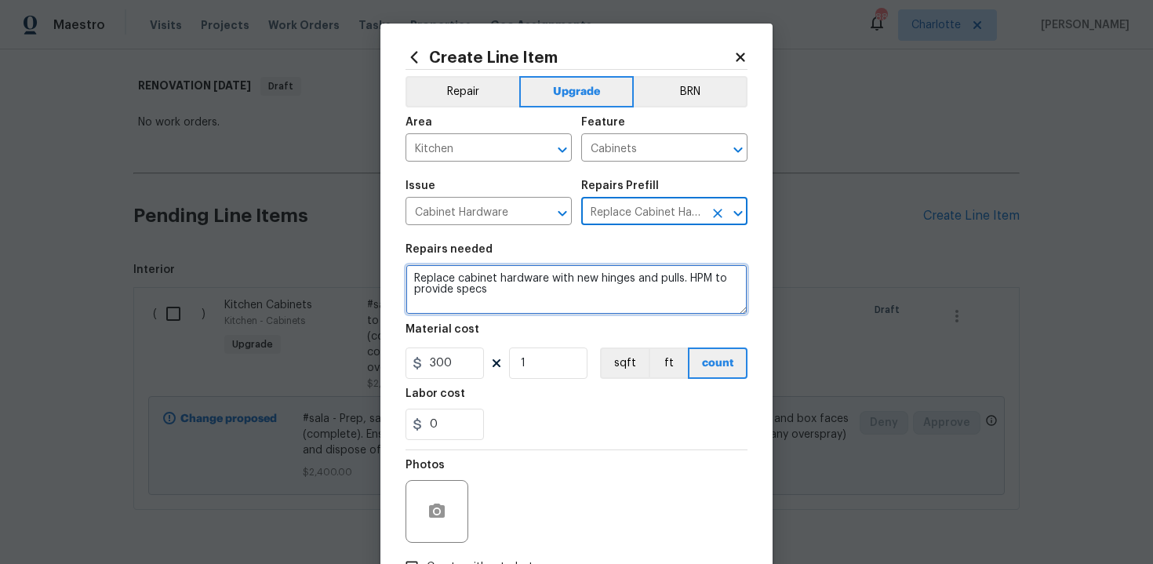
click at [408, 275] on textarea "Replace cabinet hardware with new hinges and pulls. HPM to provide specs" at bounding box center [577, 289] width 342 height 50
type textarea "#sala - Replace cabinet hardware with new hinges and pulls. HPM to provide specs"
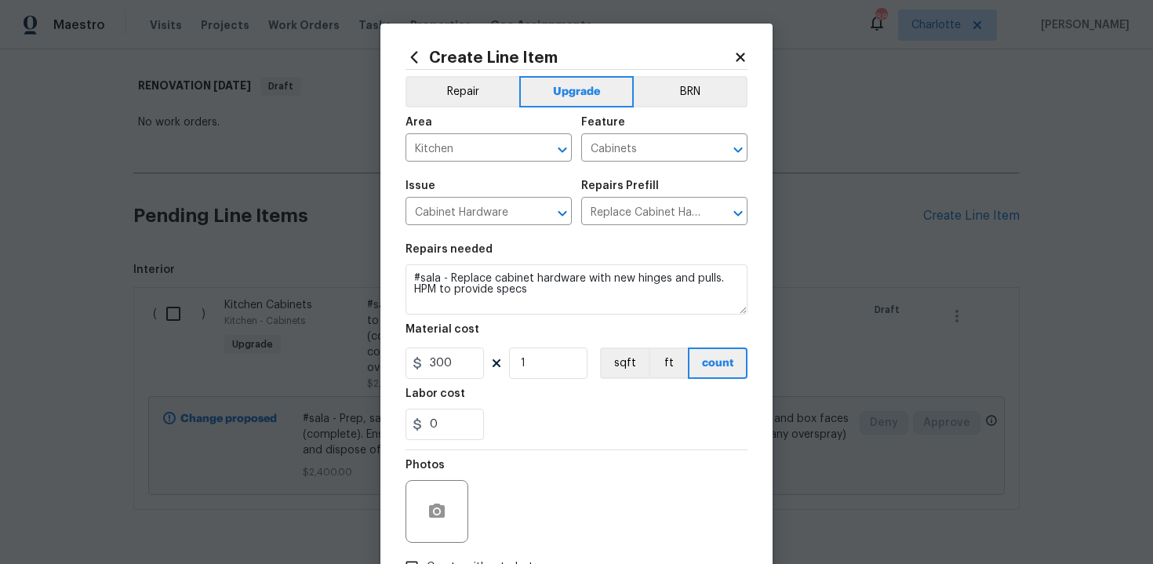
click at [537, 413] on div "0" at bounding box center [577, 424] width 342 height 31
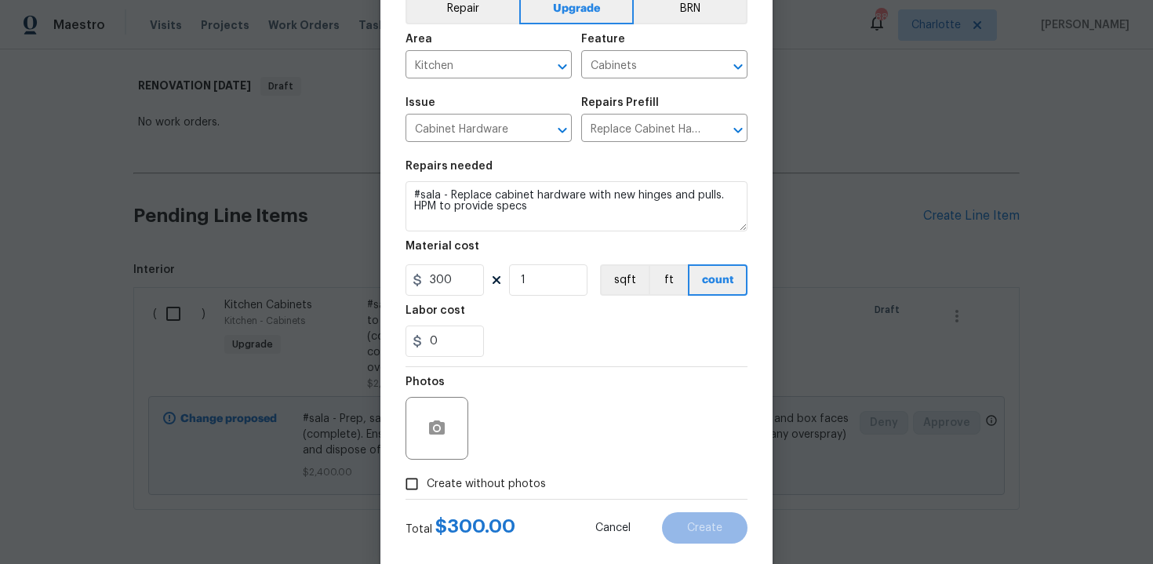
scroll to position [112, 0]
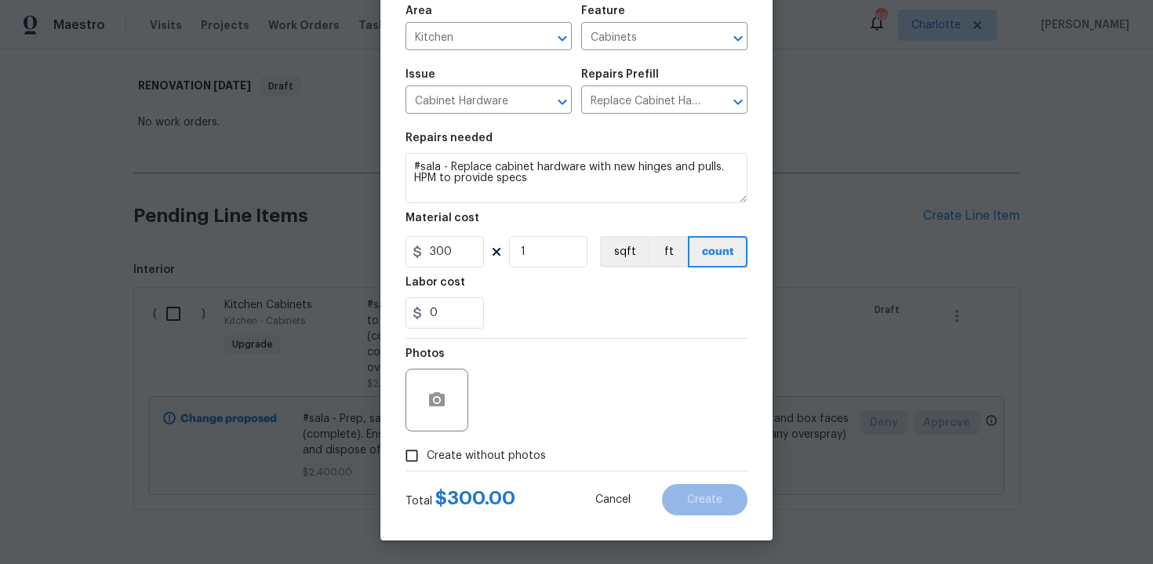
click at [456, 460] on span "Create without photos" at bounding box center [486, 456] width 119 height 16
click at [427, 460] on input "Create without photos" at bounding box center [412, 456] width 30 height 30
checkbox input "true"
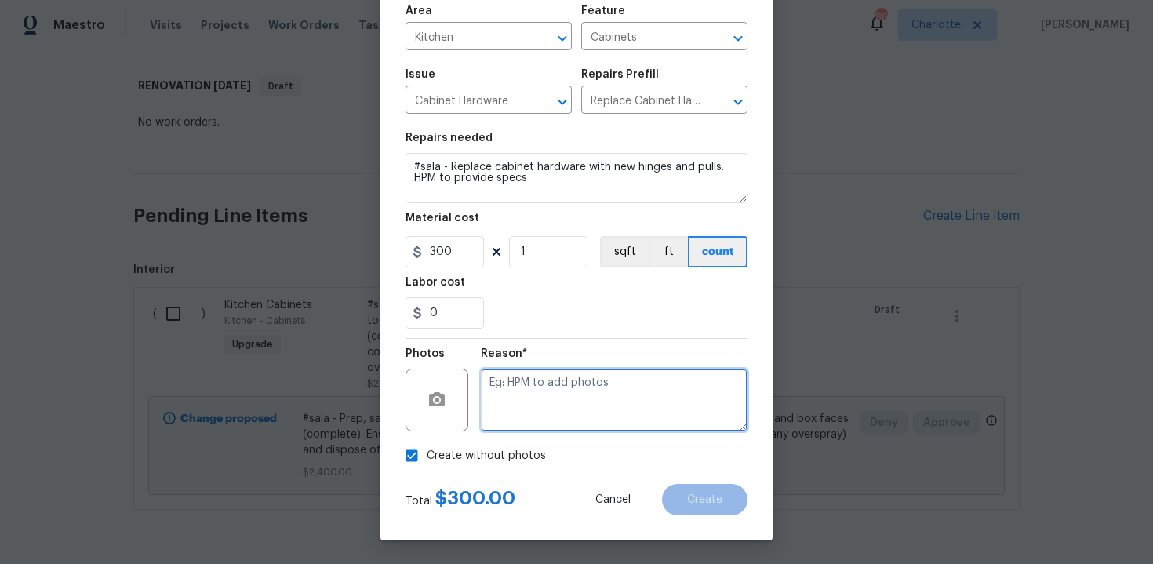
click at [519, 413] on textarea at bounding box center [614, 400] width 267 height 63
type textarea "n/a"
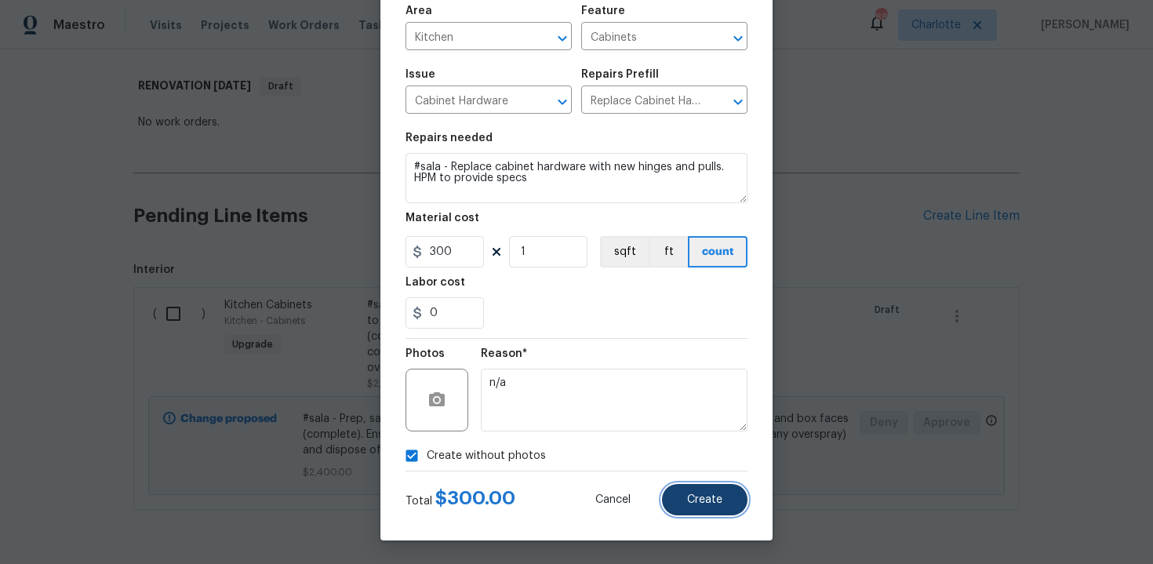
click at [717, 507] on button "Create" at bounding box center [704, 499] width 85 height 31
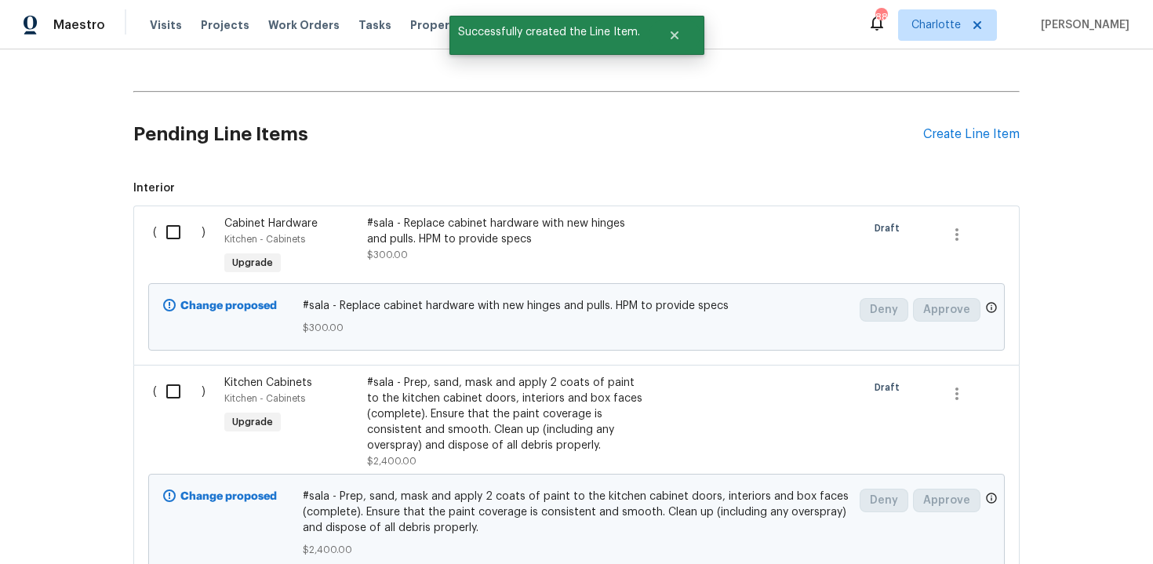
scroll to position [322, 0]
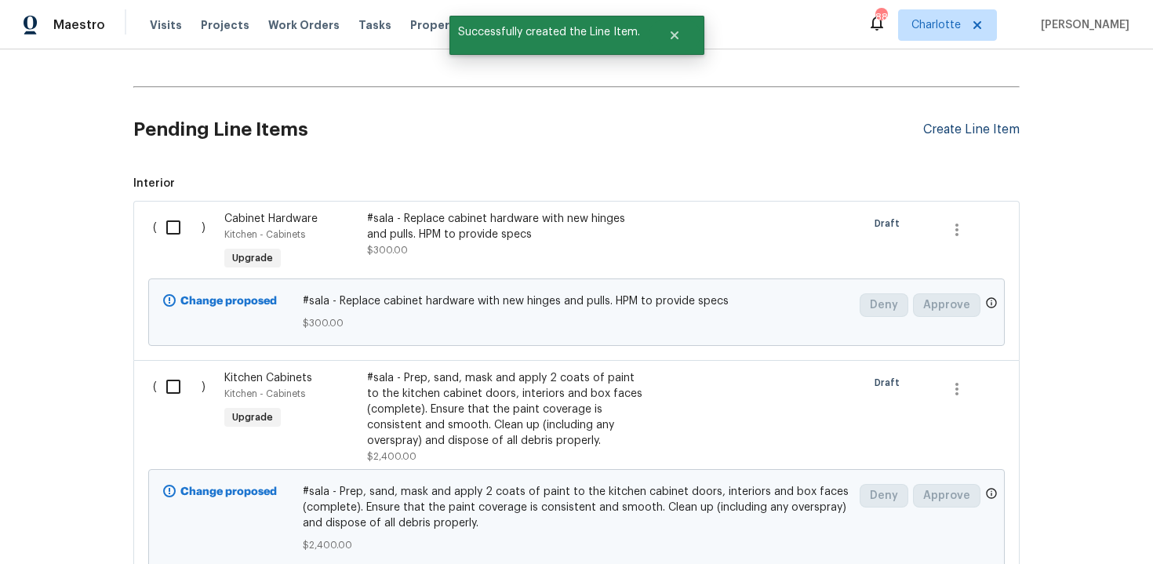
click at [959, 124] on div "Create Line Item" at bounding box center [971, 129] width 96 height 15
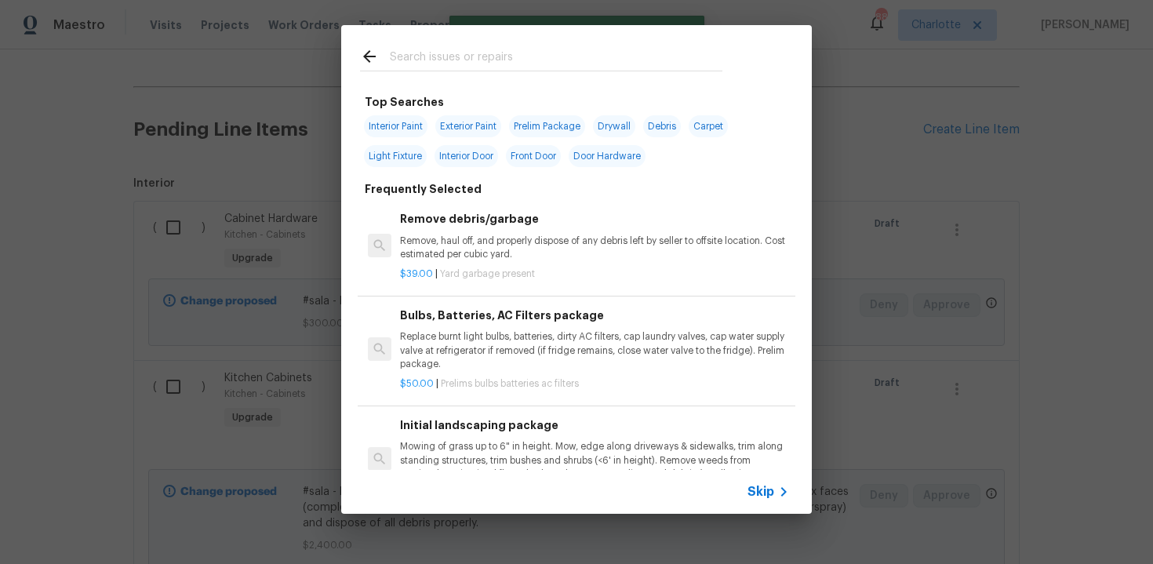
click at [766, 482] on div "Skip" at bounding box center [770, 491] width 45 height 19
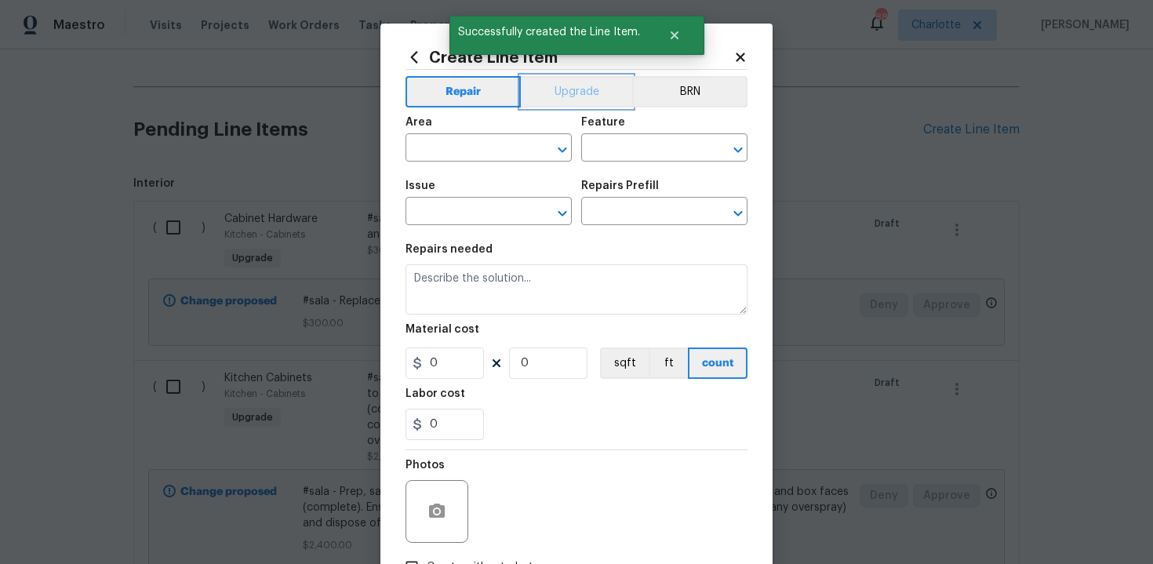
click at [577, 94] on button "Upgrade" at bounding box center [577, 91] width 112 height 31
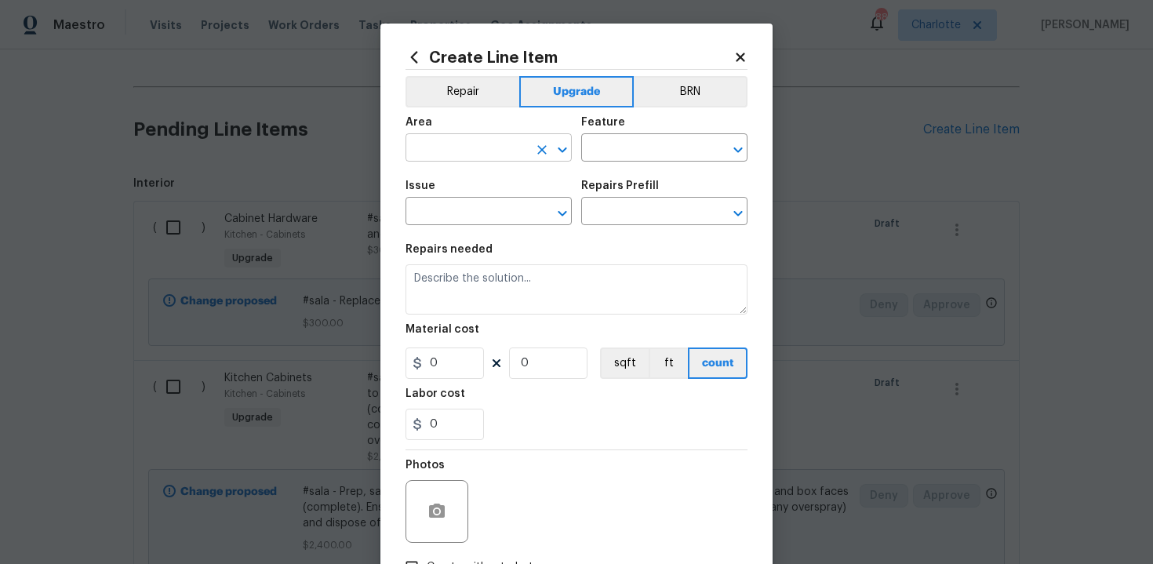
click at [495, 141] on input "text" at bounding box center [467, 149] width 122 height 24
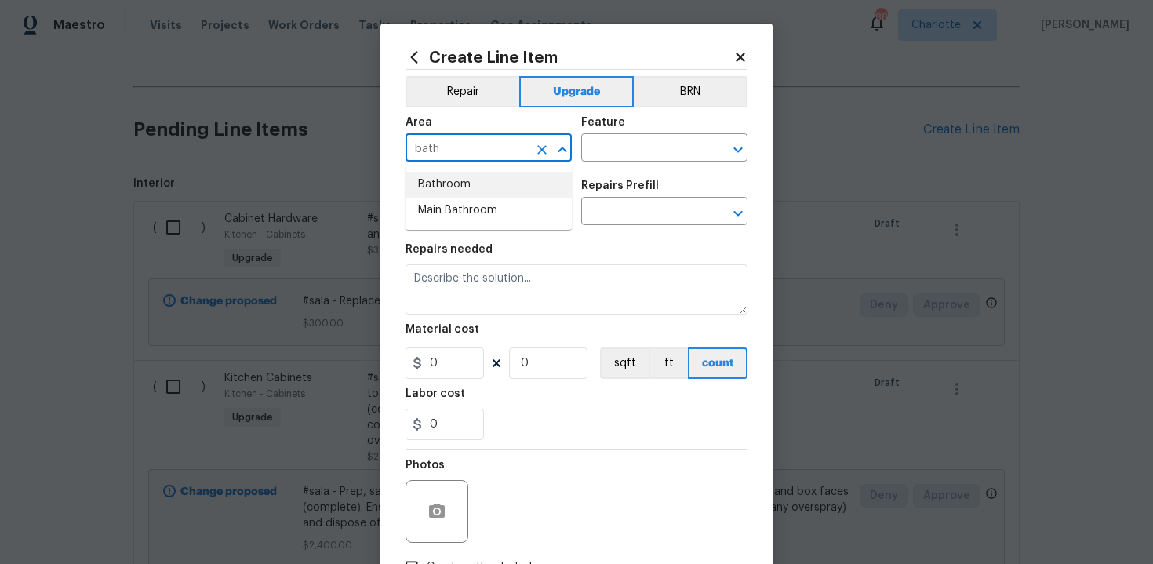
click at [497, 184] on li "Bathroom" at bounding box center [489, 185] width 166 height 26
type input "Bathroom"
click at [628, 140] on input "text" at bounding box center [642, 149] width 122 height 24
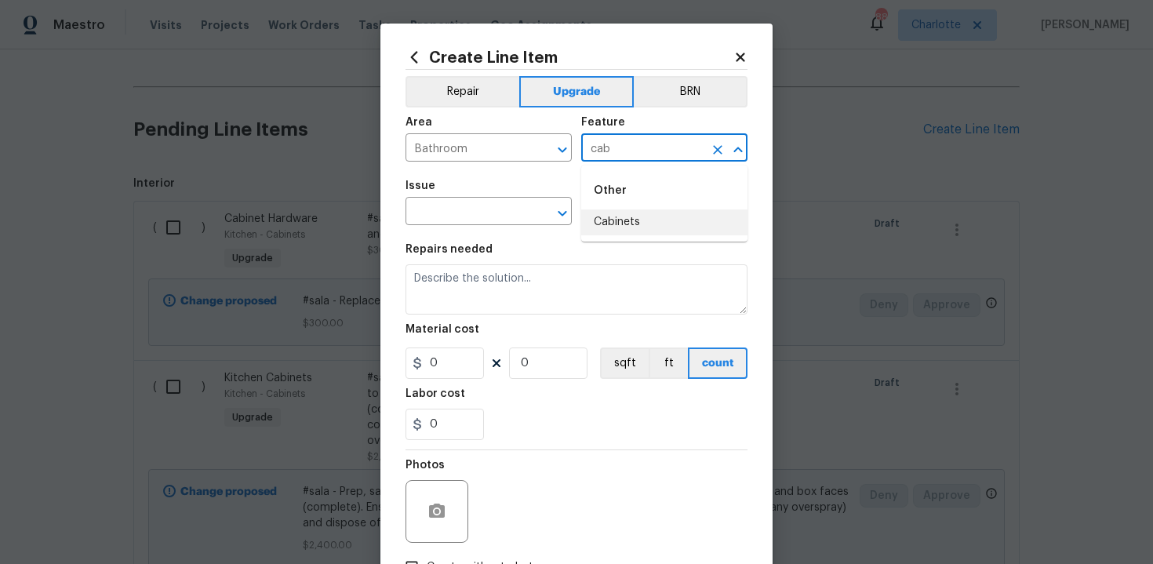
click at [631, 234] on li "Cabinets" at bounding box center [664, 222] width 166 height 26
type input "Cabinets"
click at [448, 219] on input "text" at bounding box center [467, 213] width 122 height 24
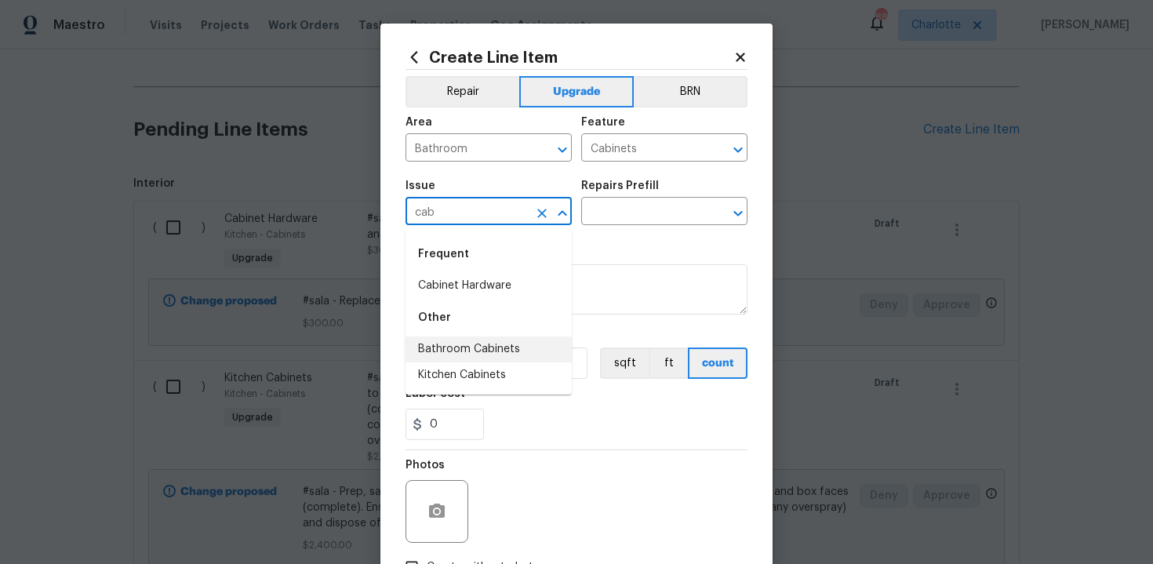
click at [458, 340] on li "Bathroom Cabinets" at bounding box center [489, 350] width 166 height 26
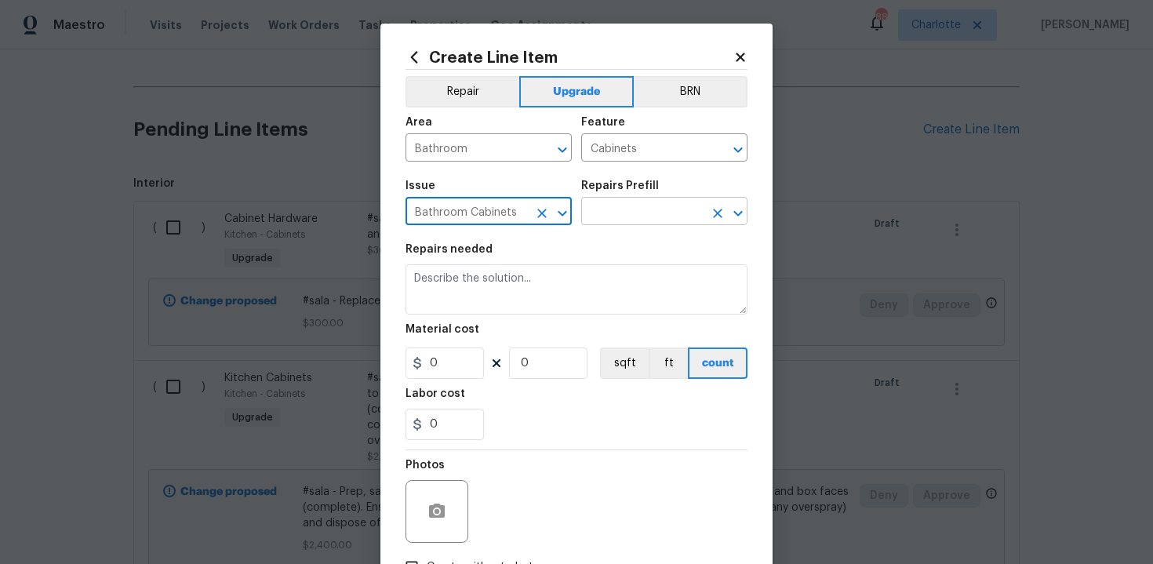
type input "Bathroom Cabinets"
click at [615, 209] on input "text" at bounding box center [642, 213] width 122 height 24
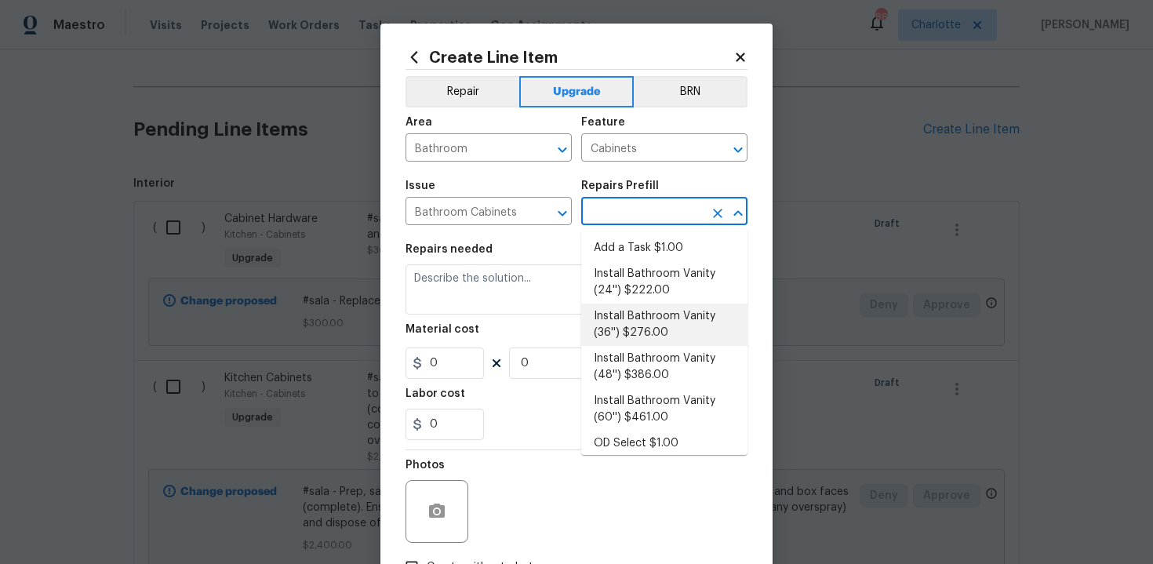
scroll to position [253, 0]
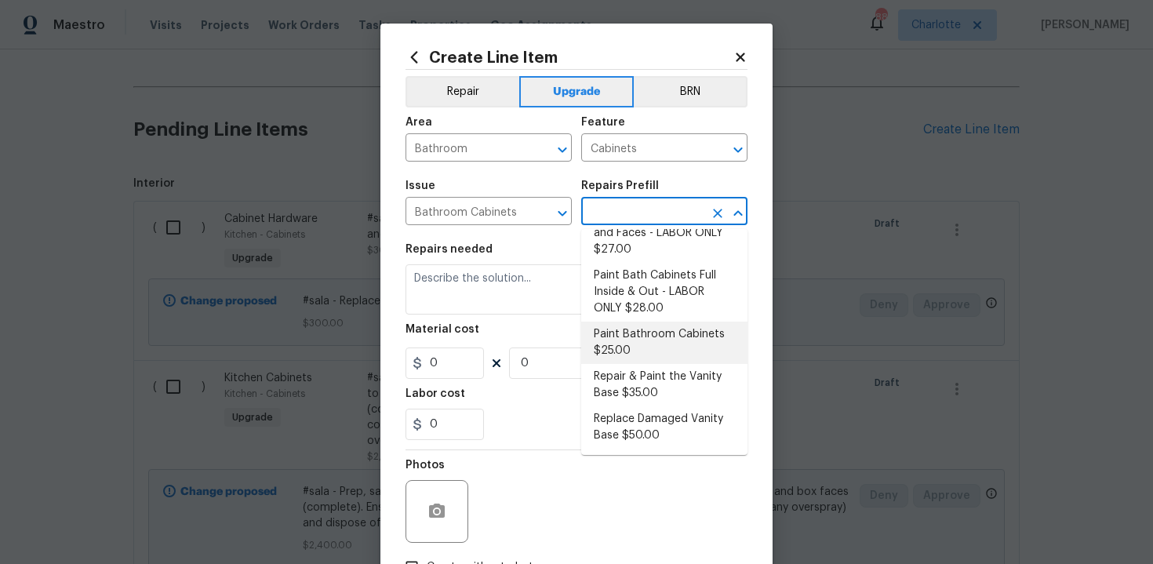
click at [628, 340] on li "Paint Bathroom Cabinets $25.00" at bounding box center [664, 343] width 166 height 42
type input "Paint Bathroom Cabinets $25.00"
type textarea "Prep, sand, mask and apply 2 coats of paint to the bathroom cabinet doors, inte…"
type input "25"
type input "1"
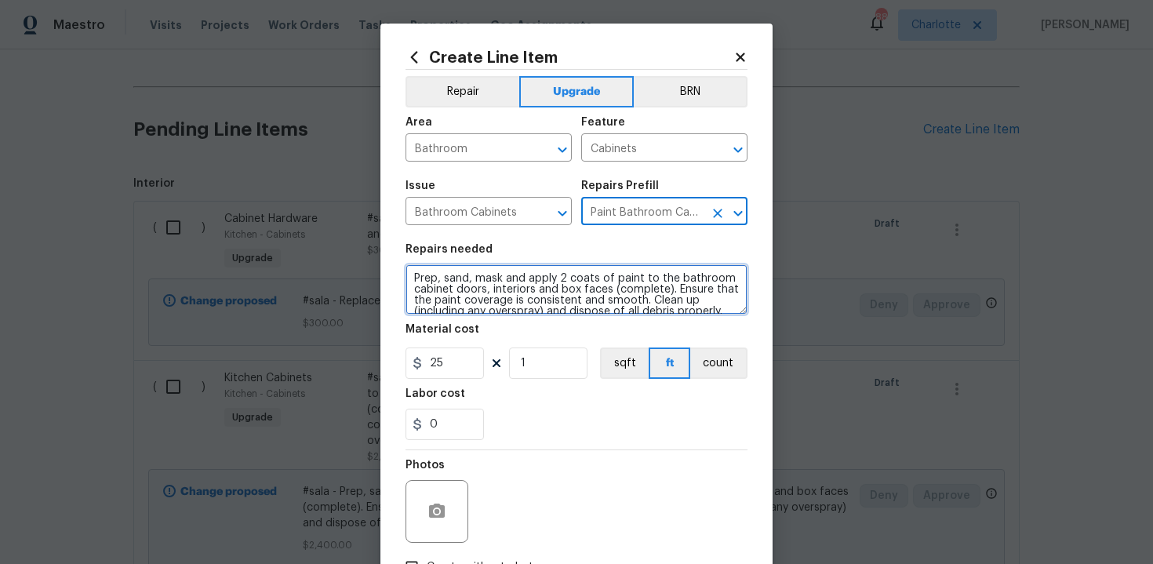
click at [408, 275] on textarea "Prep, sand, mask and apply 2 coats of paint to the bathroom cabinet doors, inte…" at bounding box center [577, 289] width 342 height 50
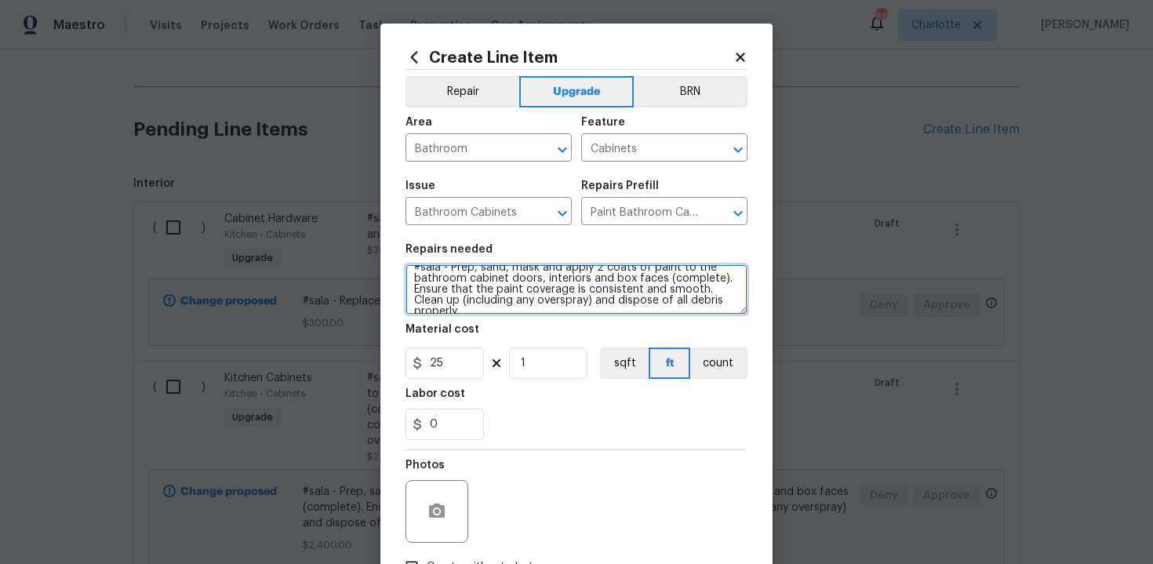
click at [726, 298] on textarea "#sala - Prep, sand, mask and apply 2 coats of paint to the bathroom cabinet doo…" at bounding box center [577, 289] width 342 height 50
paste textarea "Both bathrooms"
type textarea "#sala - Prep, sand, mask and apply 2 coats of paint to the bathroom cabinet doo…"
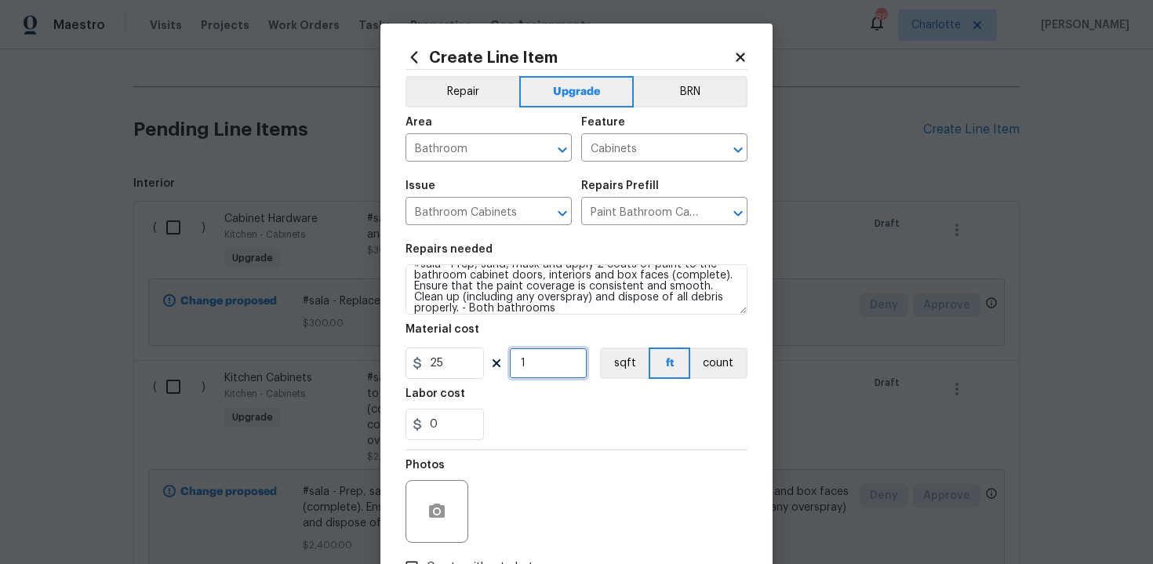
click at [535, 363] on input "1" at bounding box center [548, 362] width 78 height 31
click at [559, 416] on div "0" at bounding box center [577, 424] width 342 height 31
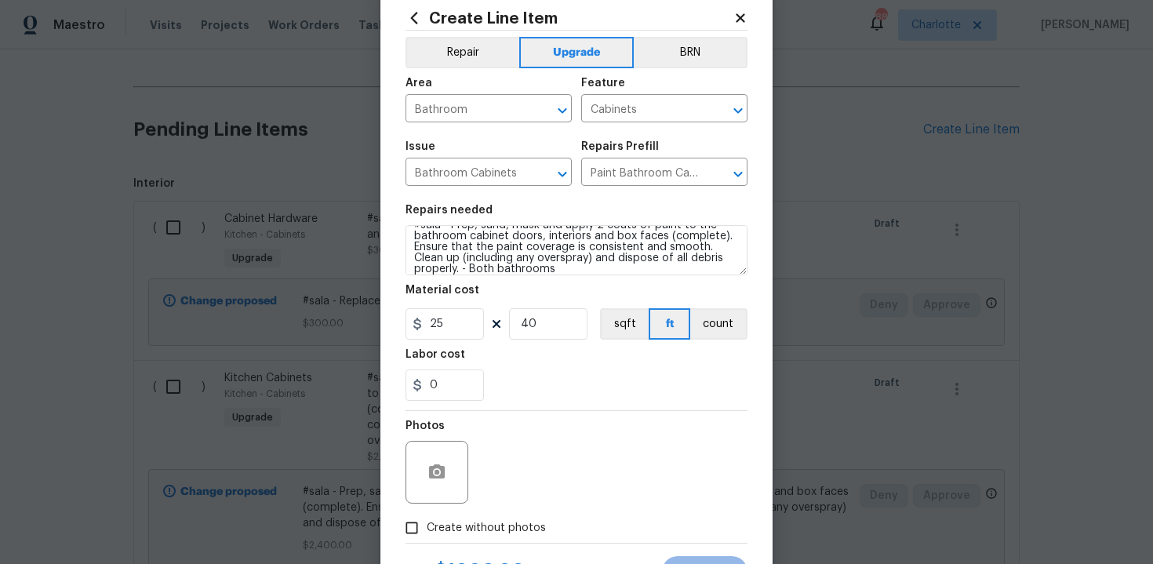
scroll to position [95, 0]
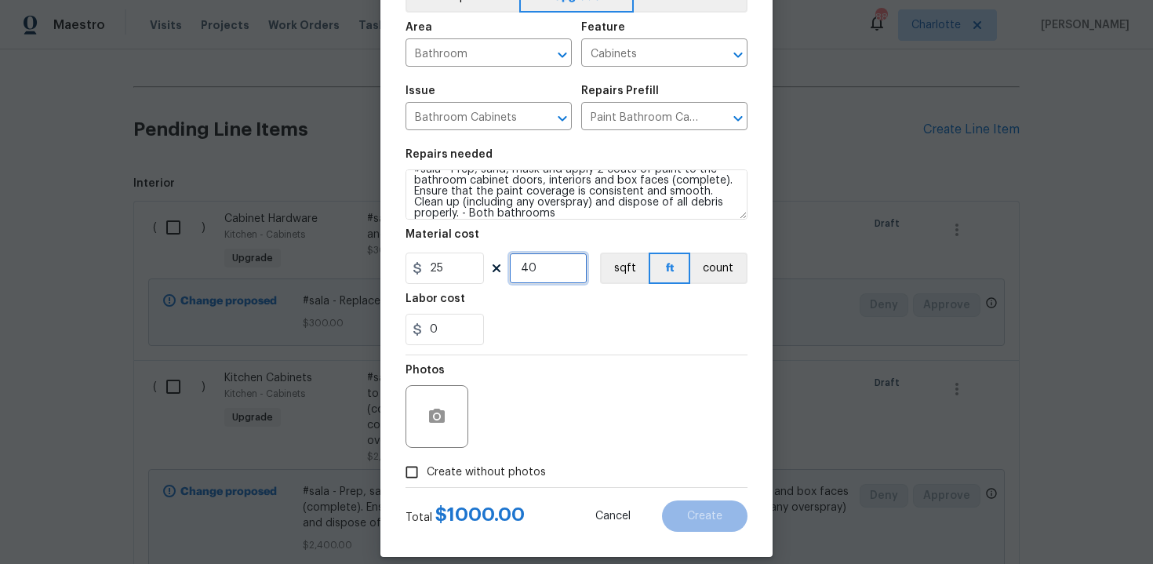
click at [528, 276] on input "40" at bounding box center [548, 268] width 78 height 31
type input "20"
click at [551, 308] on div "Labor cost" at bounding box center [577, 303] width 342 height 20
click at [455, 468] on span "Create without photos" at bounding box center [486, 472] width 119 height 16
click at [427, 468] on input "Create without photos" at bounding box center [412, 472] width 30 height 30
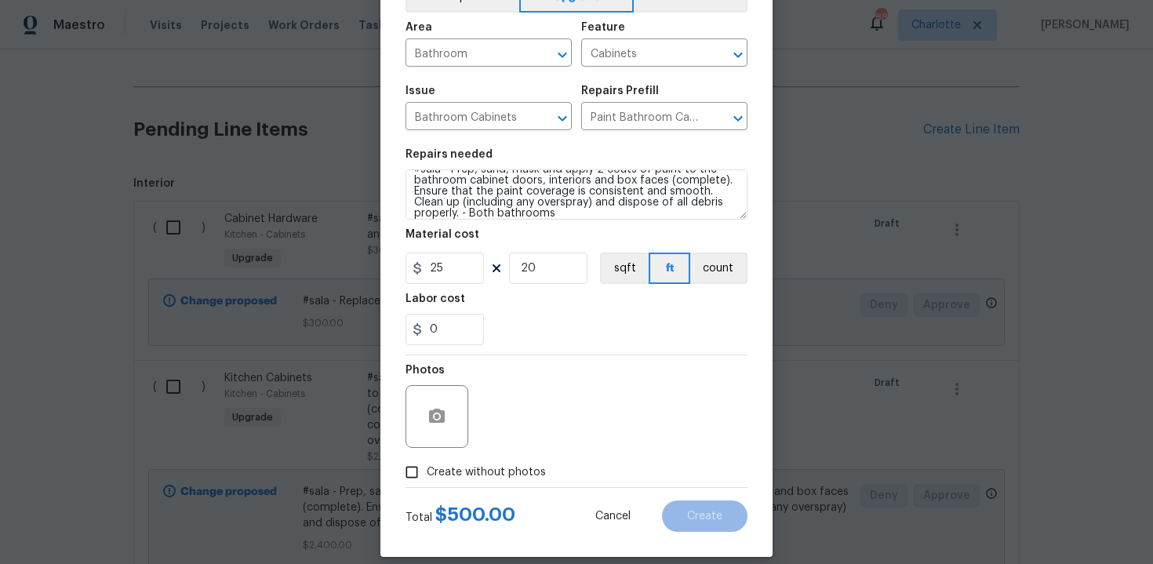
checkbox input "true"
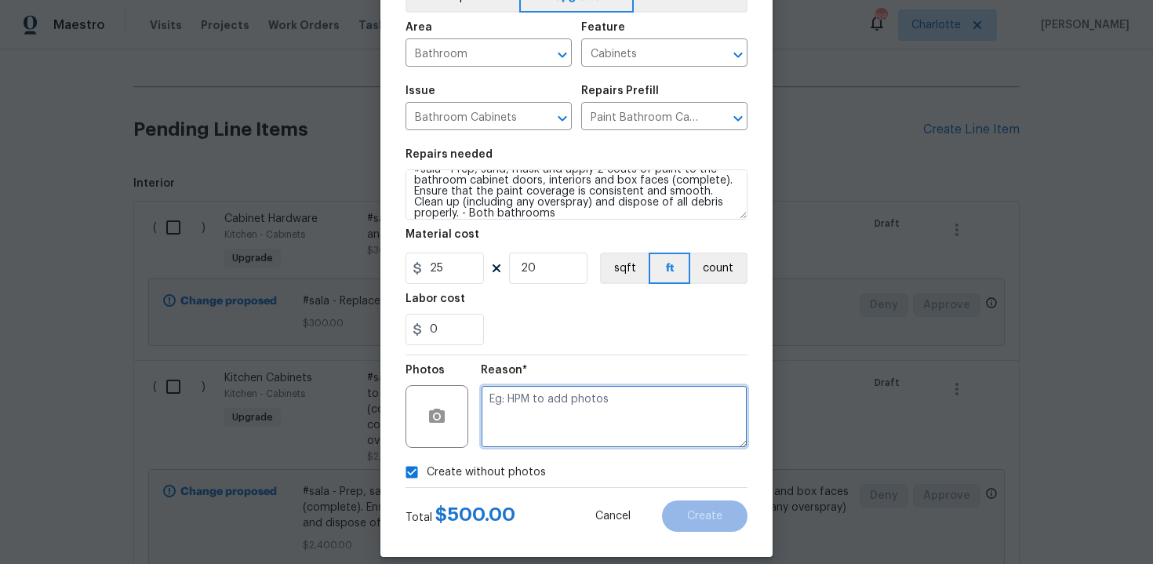
click at [511, 430] on textarea at bounding box center [614, 416] width 267 height 63
type textarea "n/a"
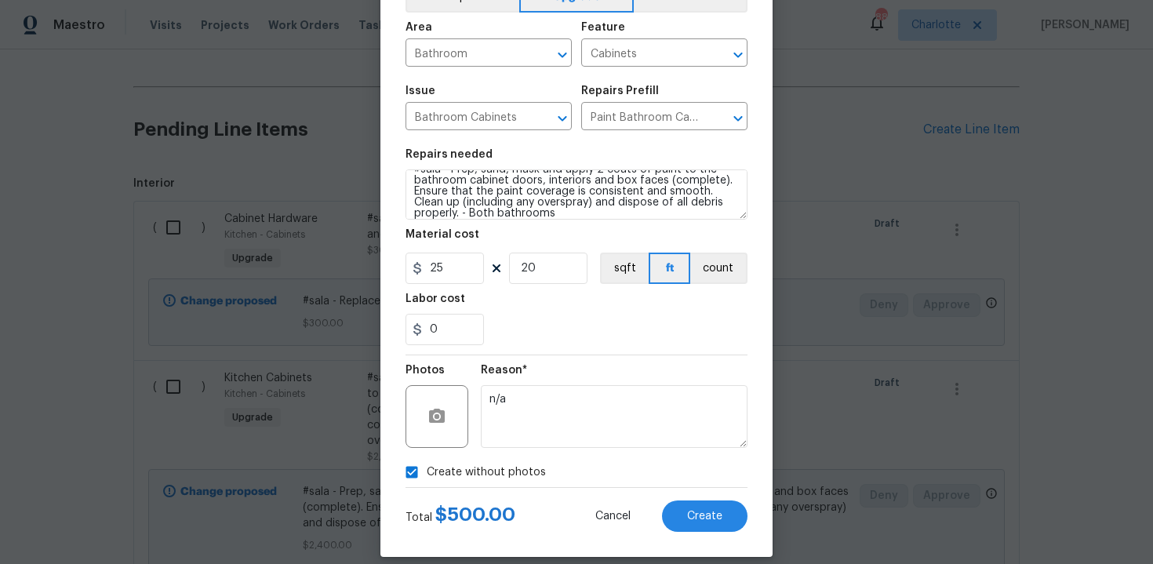
click at [747, 338] on div "0" at bounding box center [577, 329] width 342 height 31
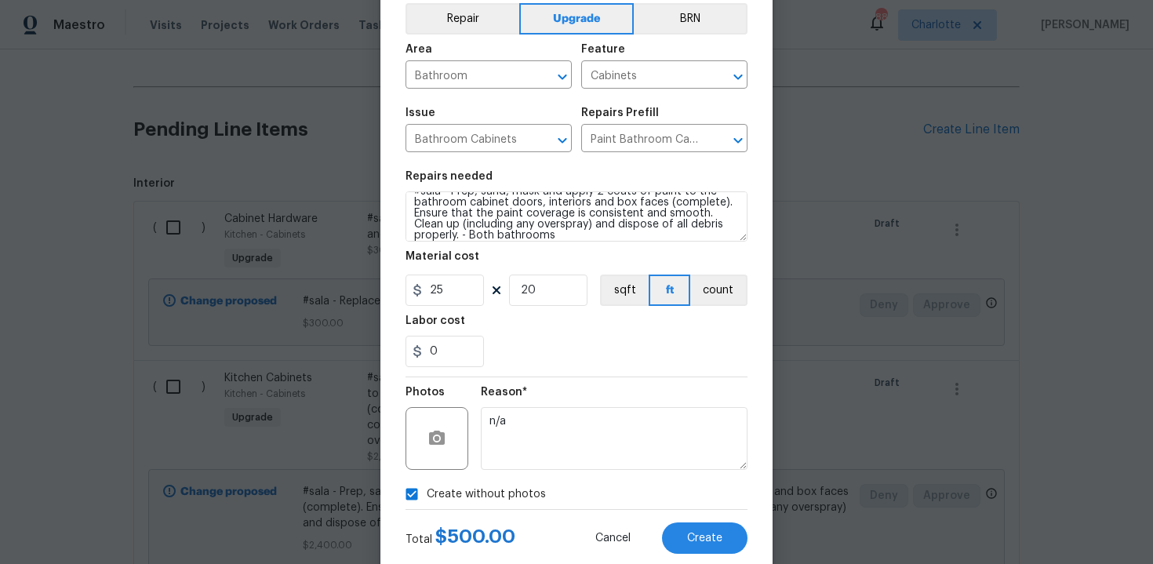
scroll to position [112, 0]
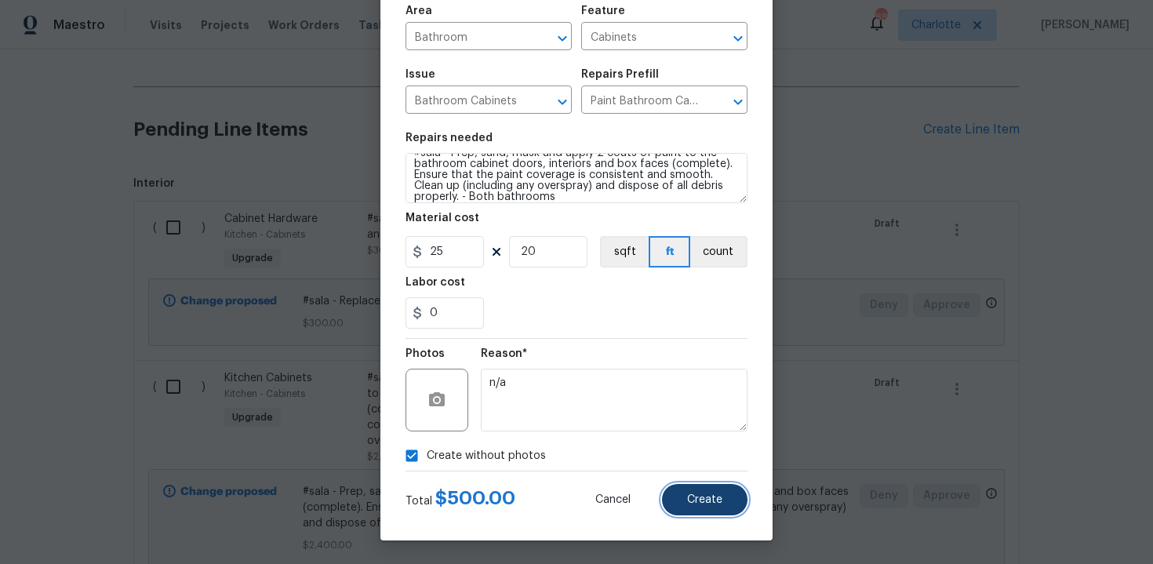
click at [715, 491] on button "Create" at bounding box center [704, 499] width 85 height 31
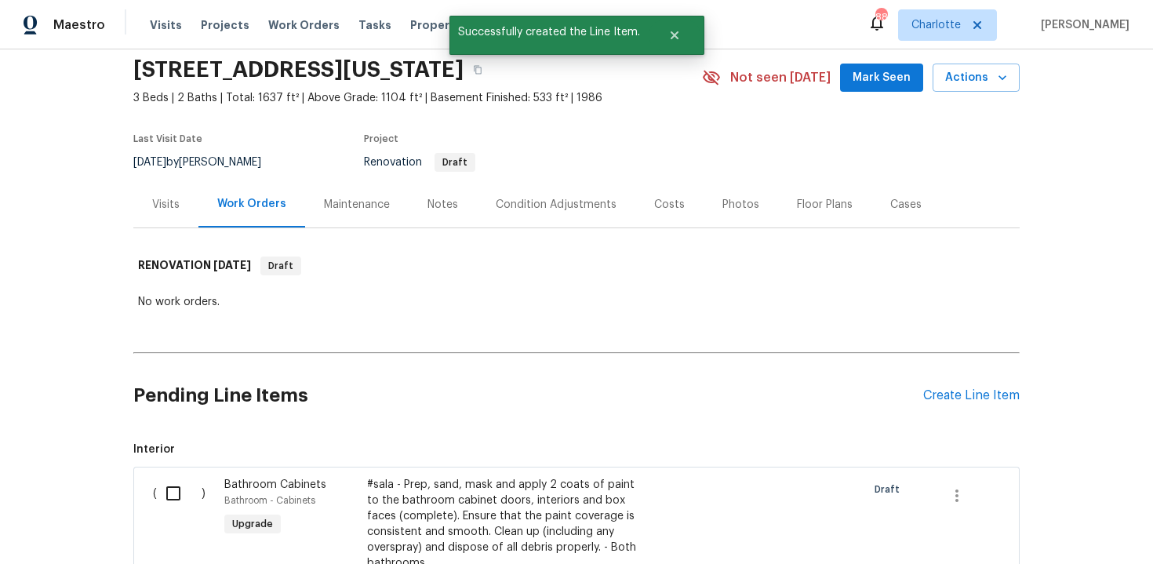
scroll to position [322, 0]
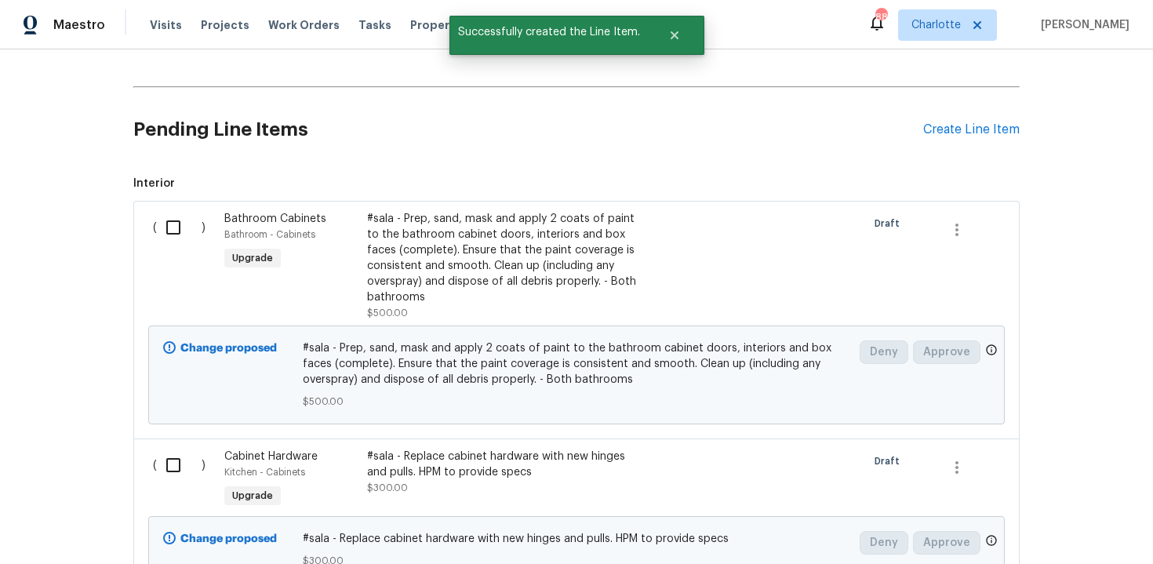
click at [951, 137] on div "Pending Line Items Create Line Item" at bounding box center [576, 129] width 886 height 73
click at [933, 133] on div "Create Line Item" at bounding box center [971, 129] width 96 height 15
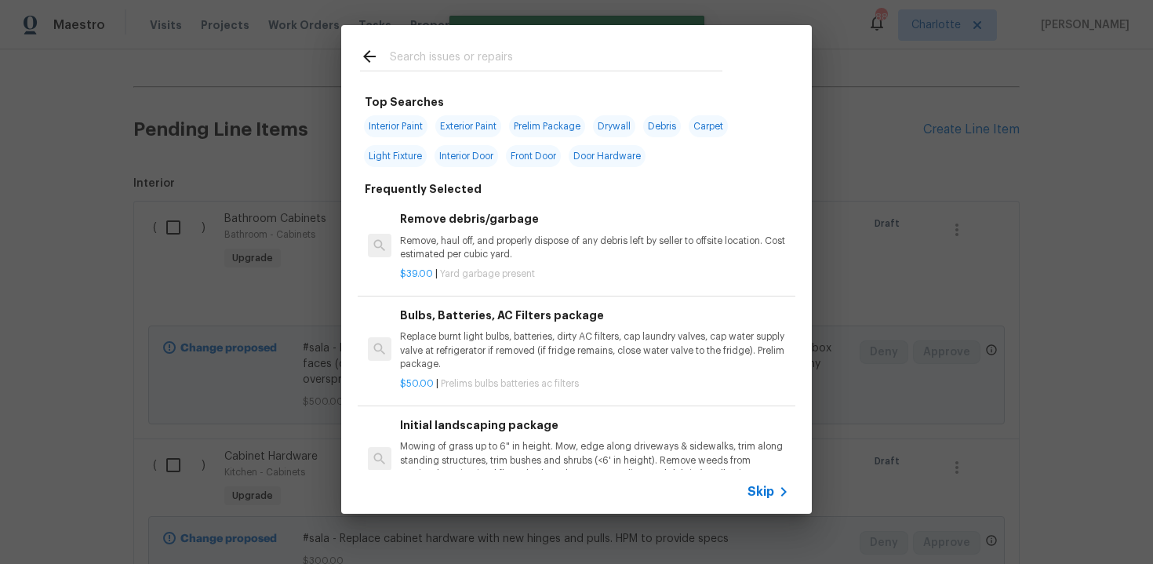
click at [757, 493] on span "Skip" at bounding box center [761, 492] width 27 height 16
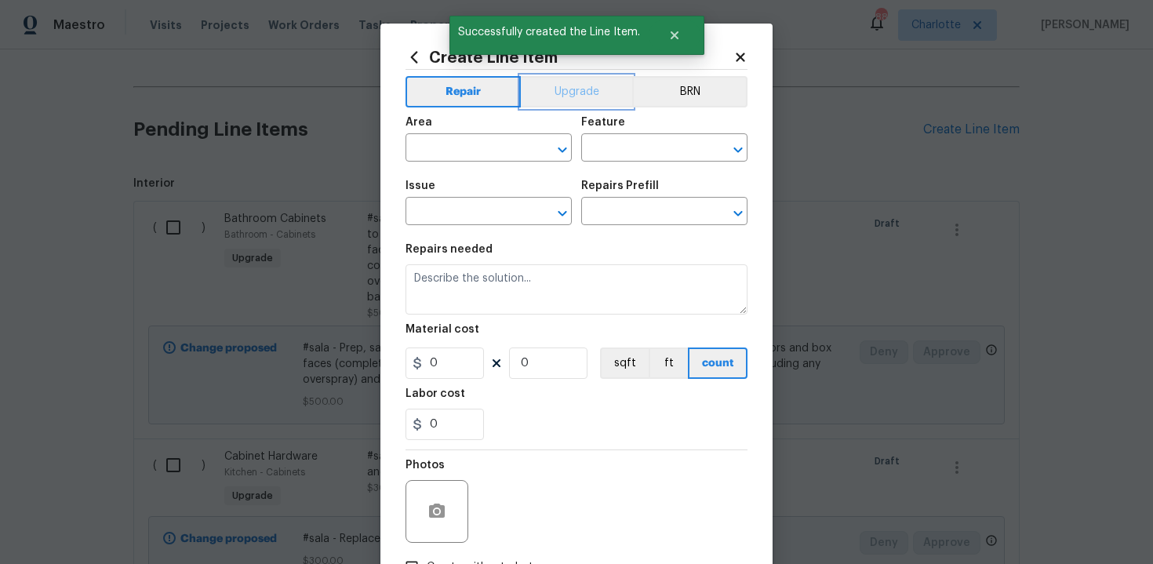
click at [565, 105] on button "Upgrade" at bounding box center [577, 91] width 112 height 31
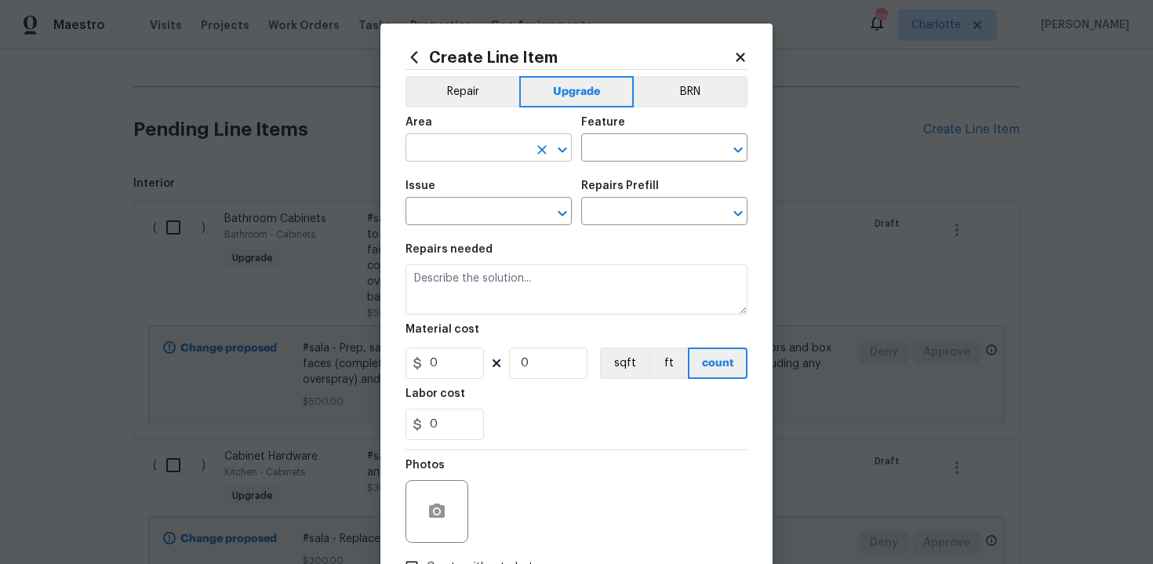
click at [494, 154] on input "text" at bounding box center [467, 149] width 122 height 24
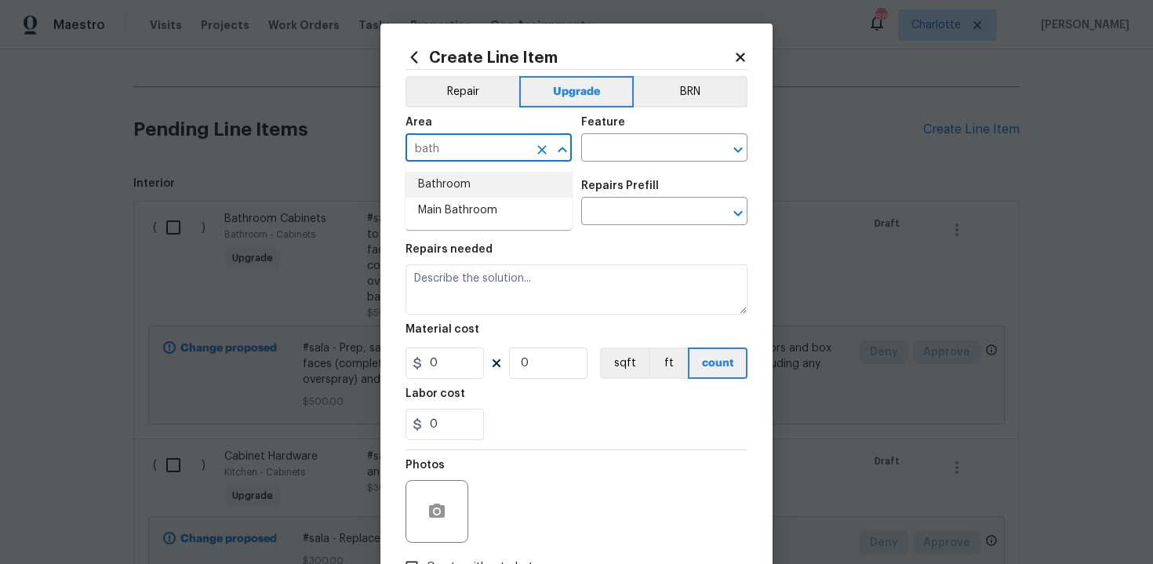
click at [491, 180] on li "Bathroom" at bounding box center [489, 185] width 166 height 26
type input "Bathroom"
click at [620, 155] on input "text" at bounding box center [642, 149] width 122 height 24
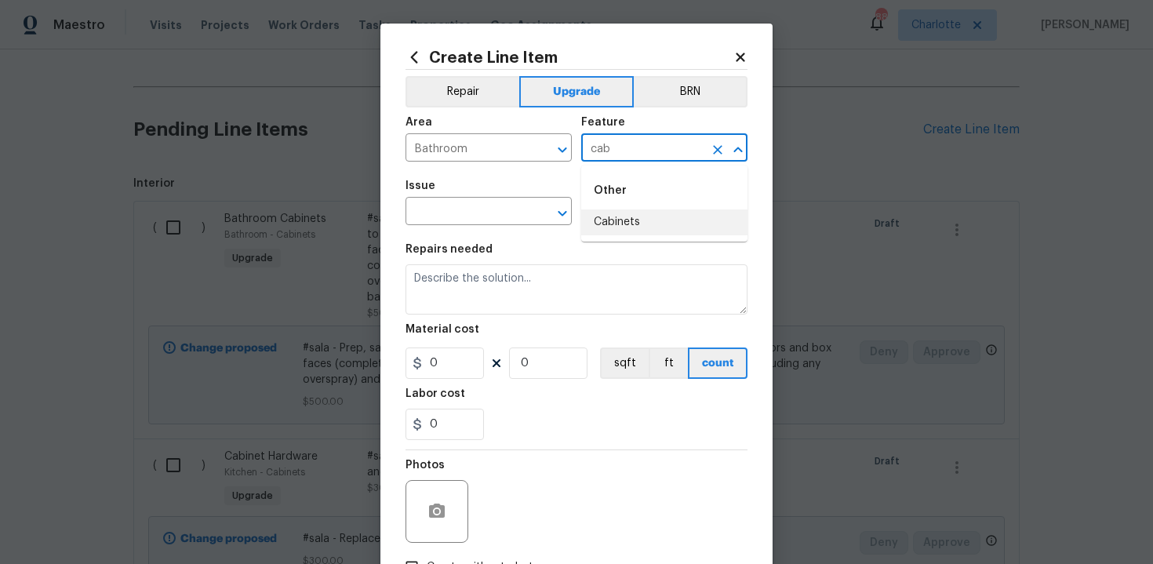
click at [638, 213] on li "Cabinets" at bounding box center [664, 222] width 166 height 26
type input "Cabinets"
click at [474, 209] on input "text" at bounding box center [467, 213] width 122 height 24
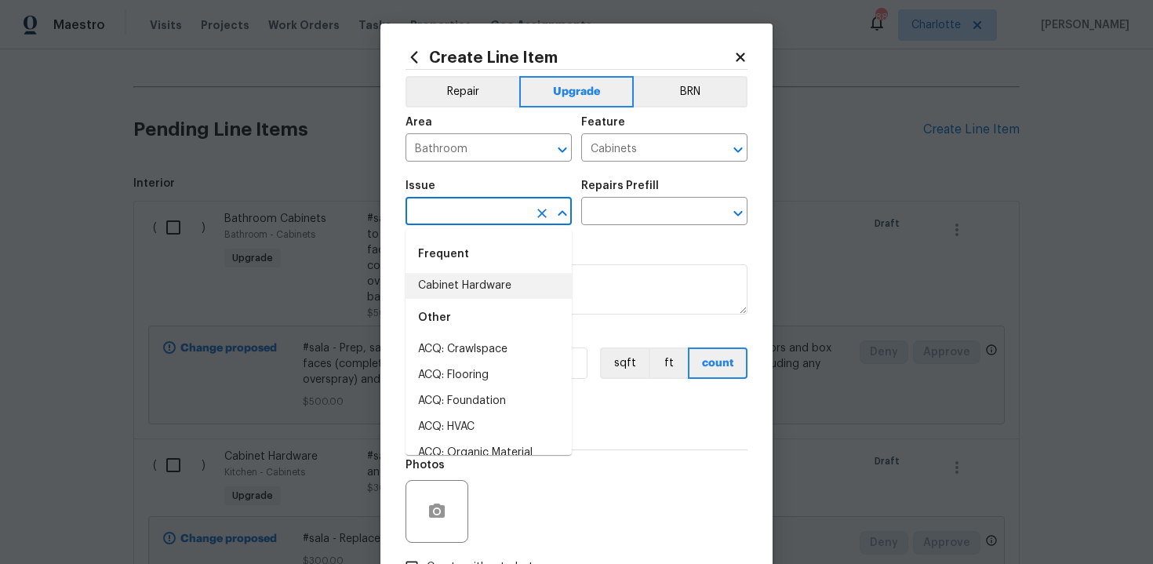
click at [482, 275] on li "Cabinet Hardware" at bounding box center [489, 286] width 166 height 26
type input "Cabinet Hardware"
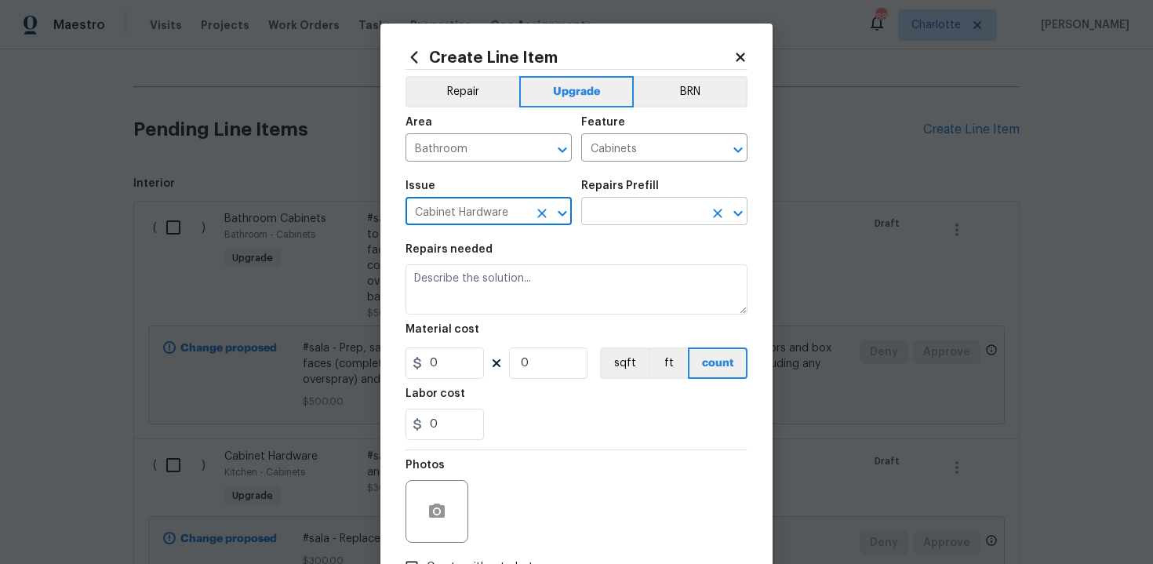
click at [635, 213] on input "text" at bounding box center [642, 213] width 122 height 24
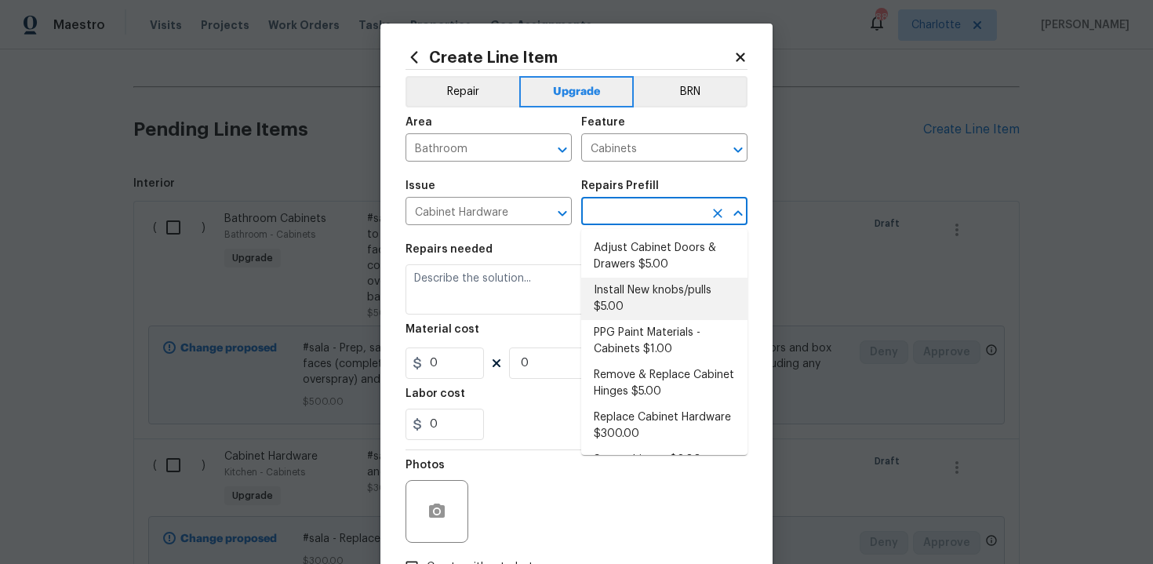
click at [635, 298] on li "Install New knobs/pulls $5.00" at bounding box center [664, 299] width 166 height 42
type input "Install New knobs/pulls $5.00"
type textarea "Remove the existing cabinet pulls/handles if present; prep and drill for new ca…"
type input "5"
type input "1"
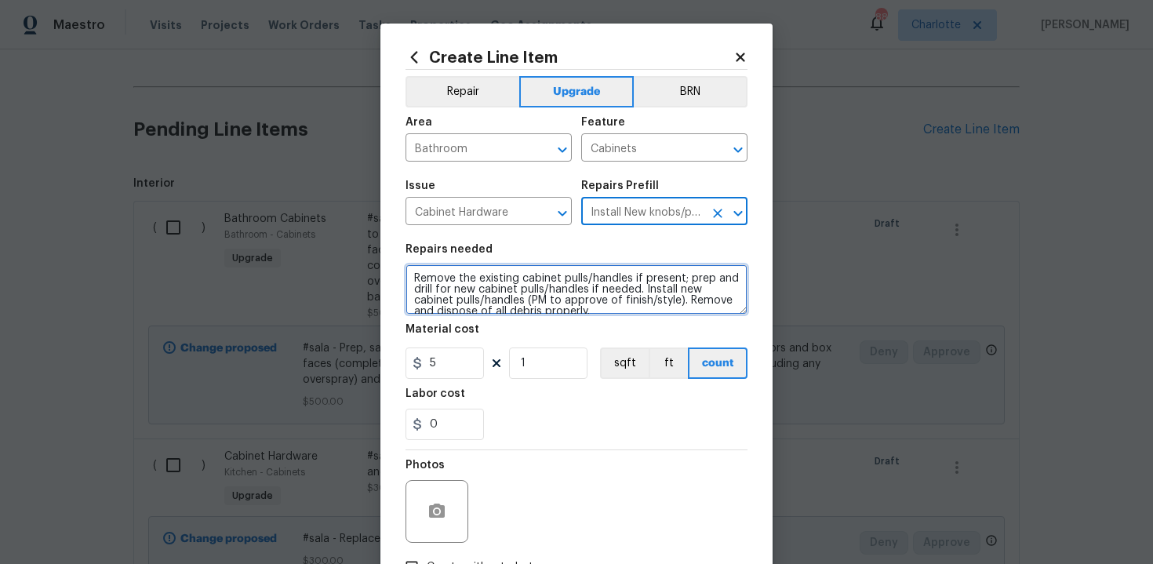
click at [411, 278] on textarea "Remove the existing cabinet pulls/handles if present; prep and drill for new ca…" at bounding box center [577, 289] width 342 height 50
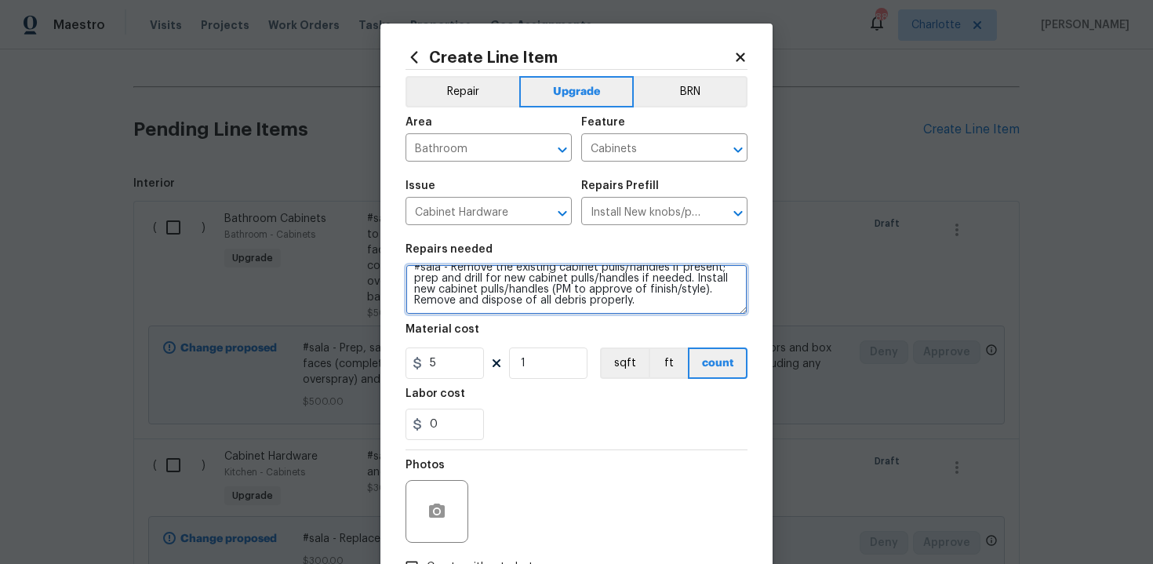
click at [658, 302] on textarea "#sala - Remove the existing cabinet pulls/handles if present; prep and drill fo…" at bounding box center [577, 289] width 342 height 50
paste textarea "Both bathrooms"
type textarea "#sala - Remove the existing cabinet pulls/handles if present; prep and drill fo…"
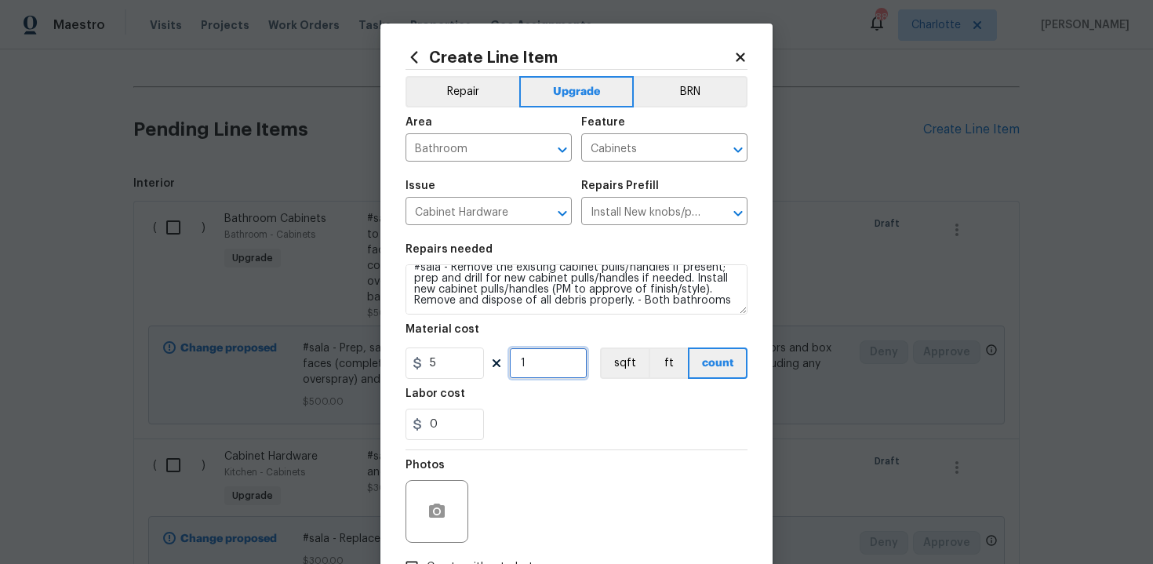
click at [567, 359] on input "1" at bounding box center [548, 362] width 78 height 31
type input "15"
click at [583, 435] on div "0" at bounding box center [577, 424] width 342 height 31
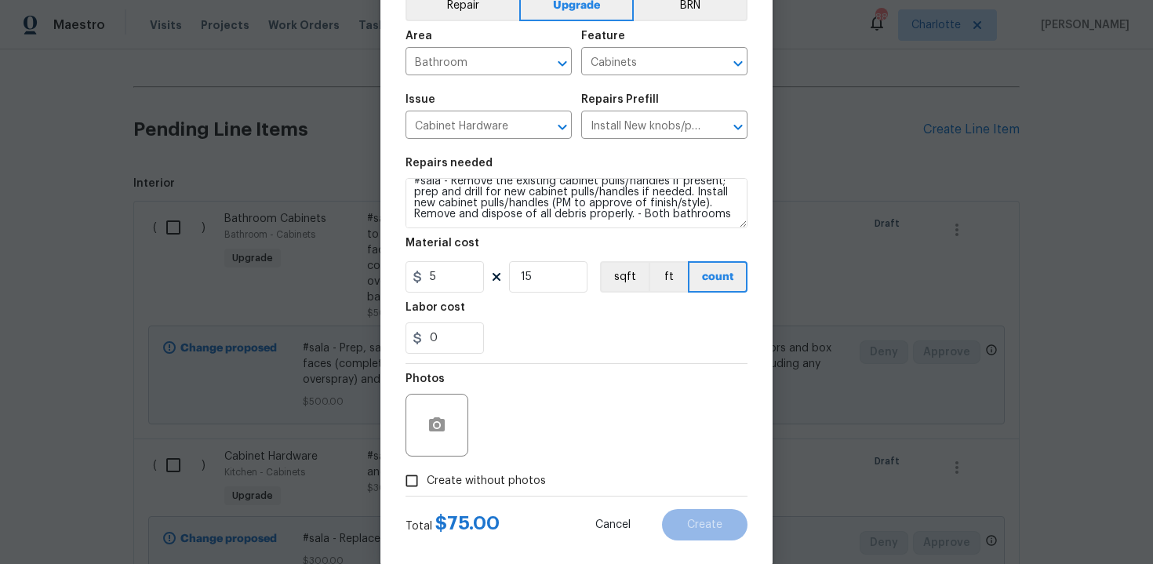
scroll to position [112, 0]
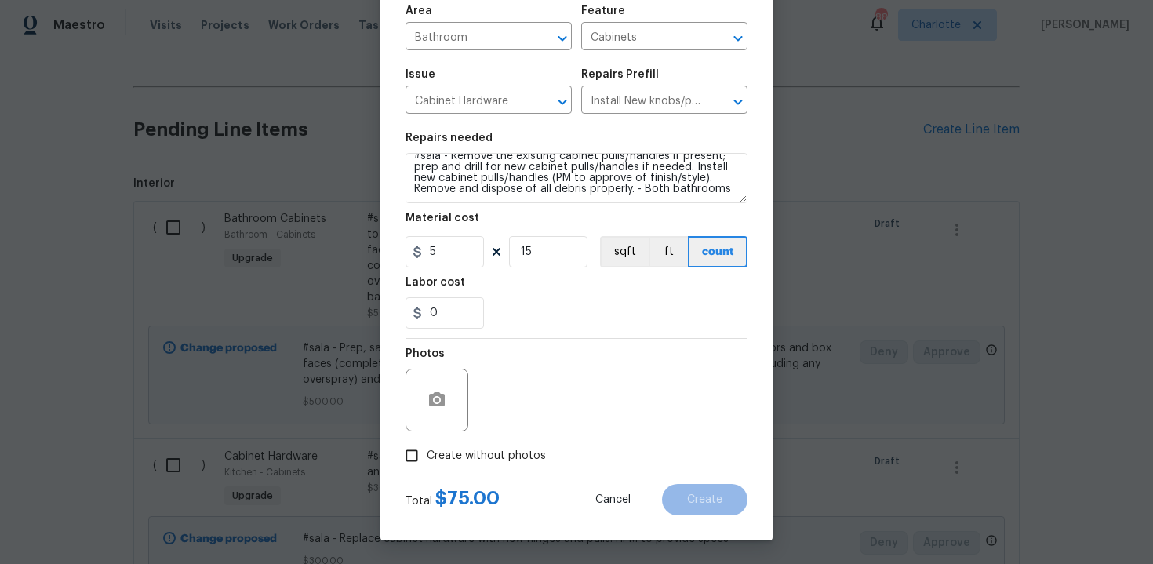
click at [488, 465] on label "Create without photos" at bounding box center [471, 456] width 149 height 30
click at [427, 465] on input "Create without photos" at bounding box center [412, 456] width 30 height 30
checkbox input "true"
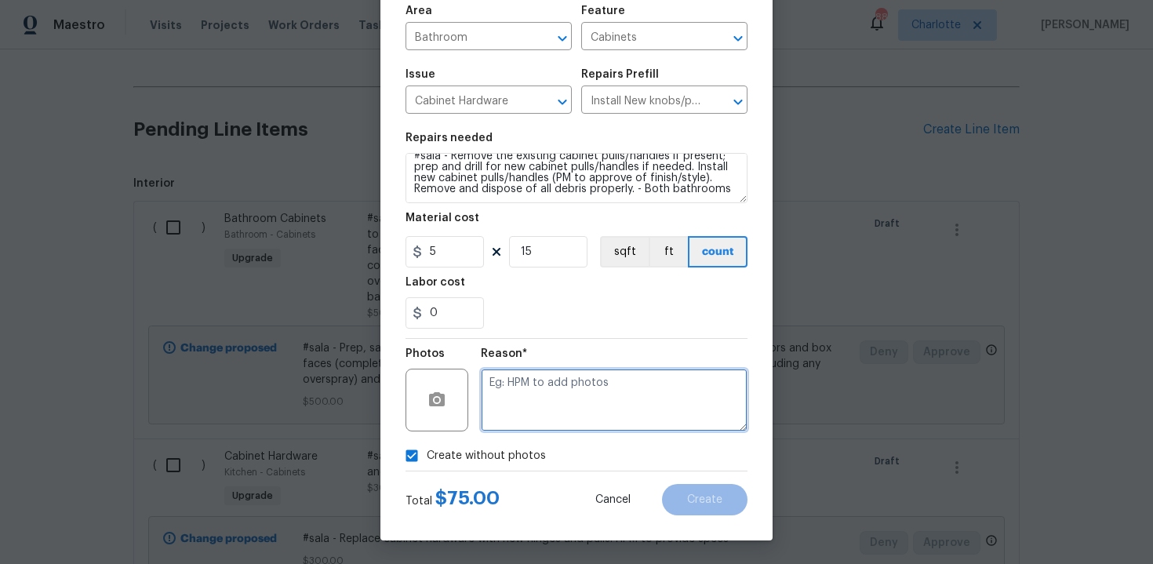
click at [565, 393] on textarea at bounding box center [614, 400] width 267 height 63
type textarea "n/a"
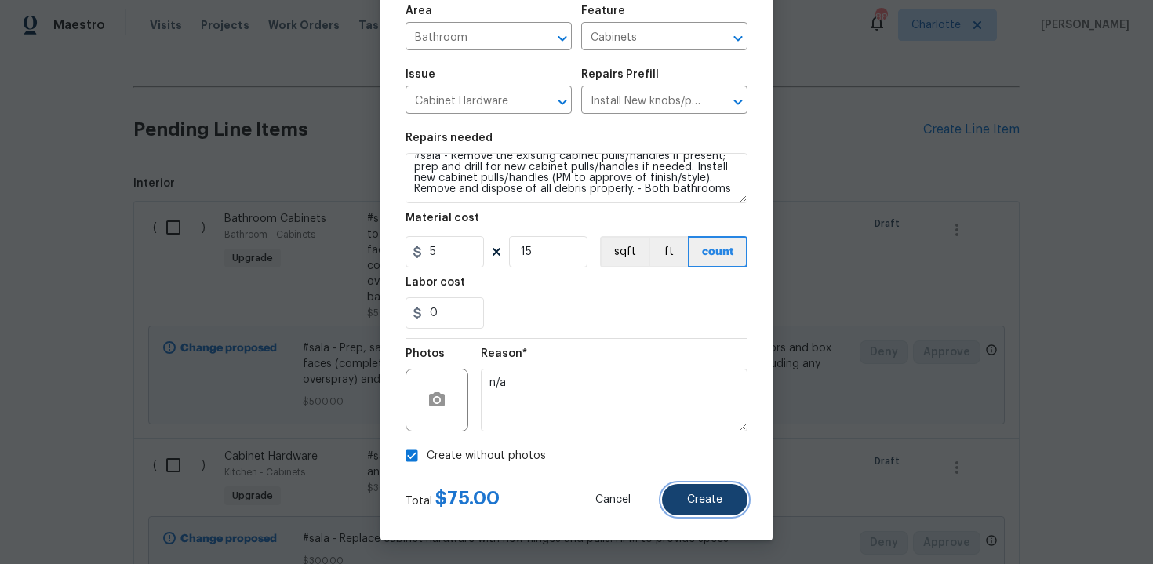
click at [716, 493] on button "Create" at bounding box center [704, 499] width 85 height 31
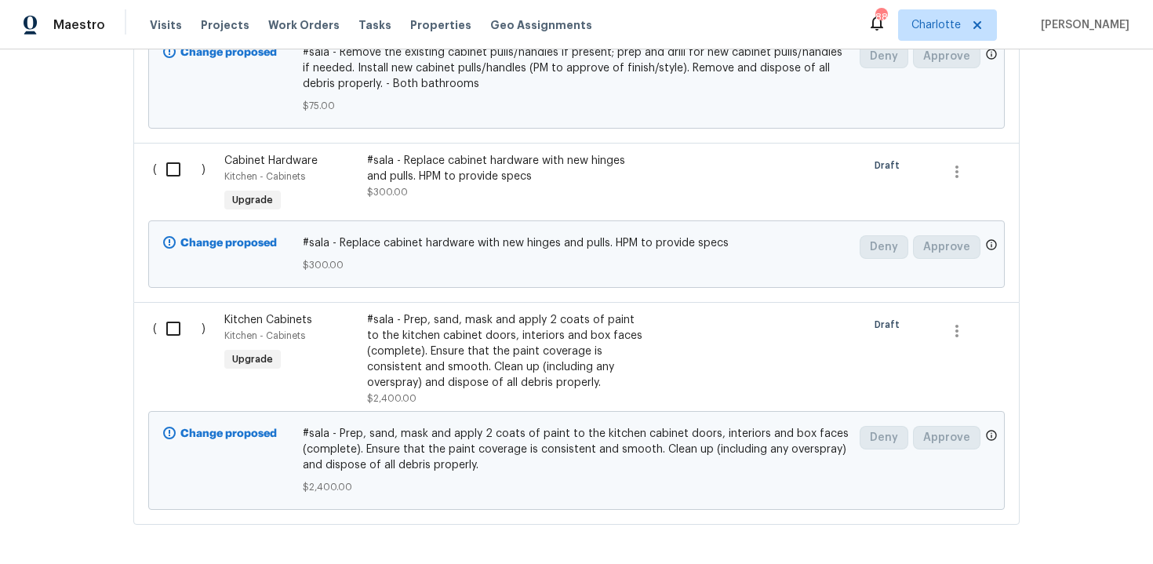
scroll to position [909, 0]
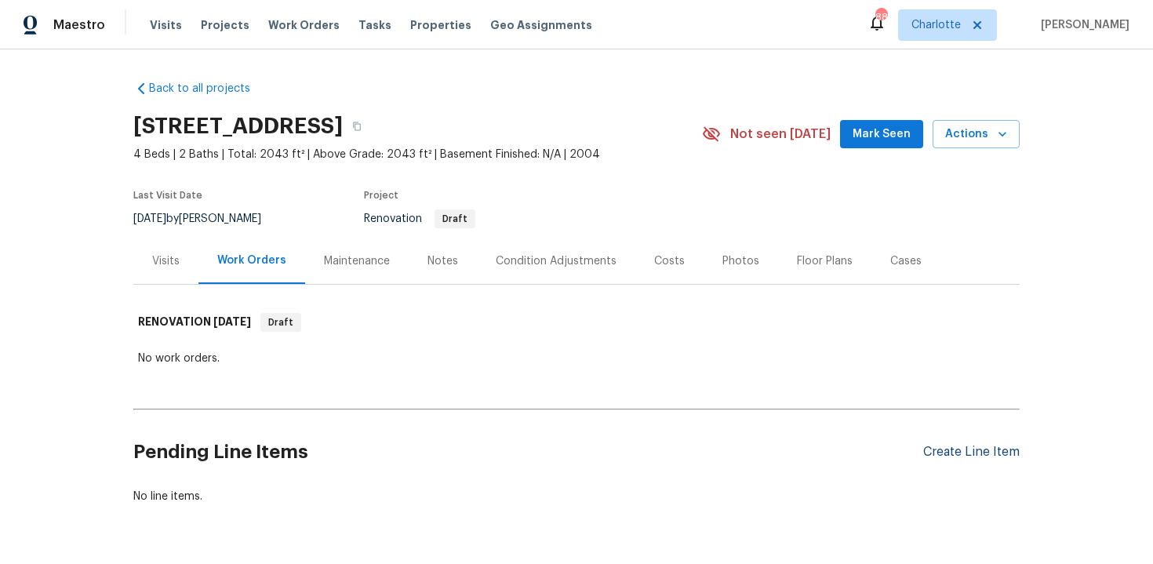
click at [971, 453] on div "Create Line Item" at bounding box center [971, 452] width 96 height 15
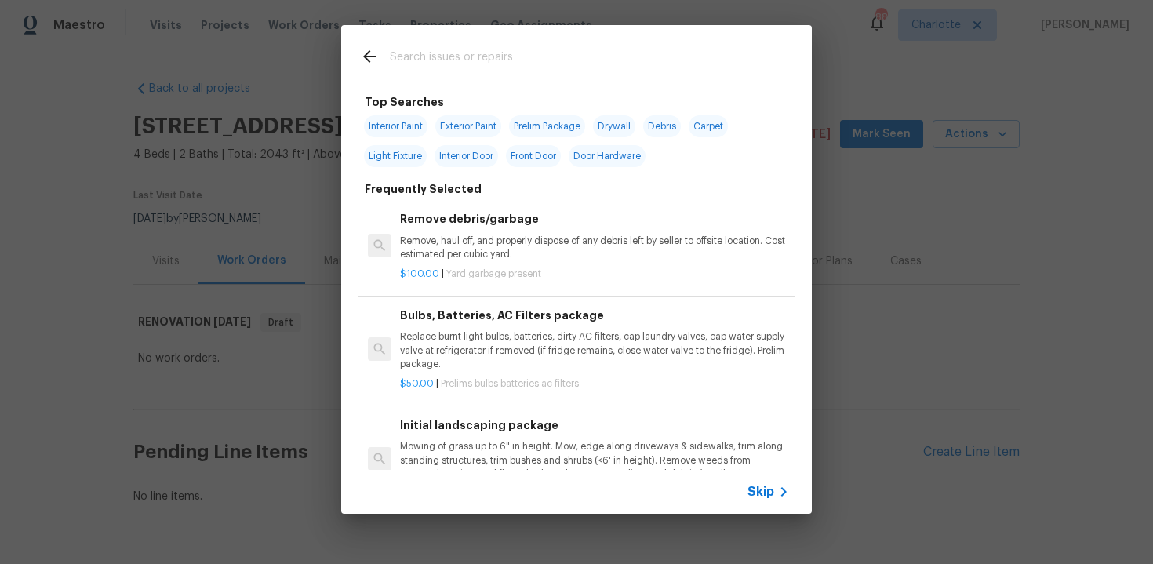
click at [759, 488] on span "Skip" at bounding box center [761, 492] width 27 height 16
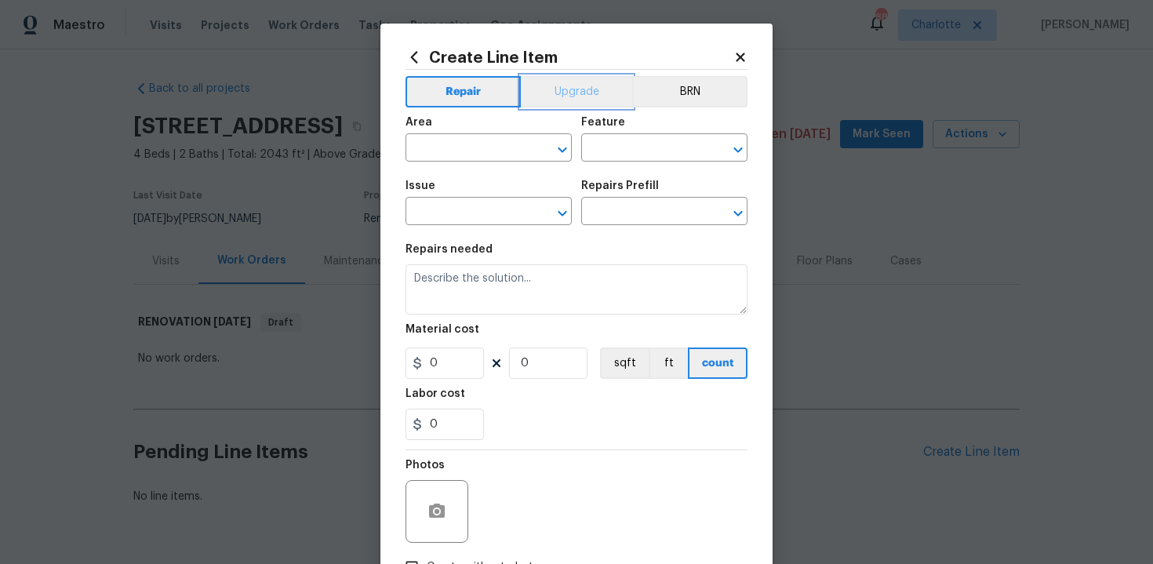
click at [580, 90] on button "Upgrade" at bounding box center [577, 91] width 112 height 31
click at [494, 154] on input "text" at bounding box center [467, 149] width 122 height 24
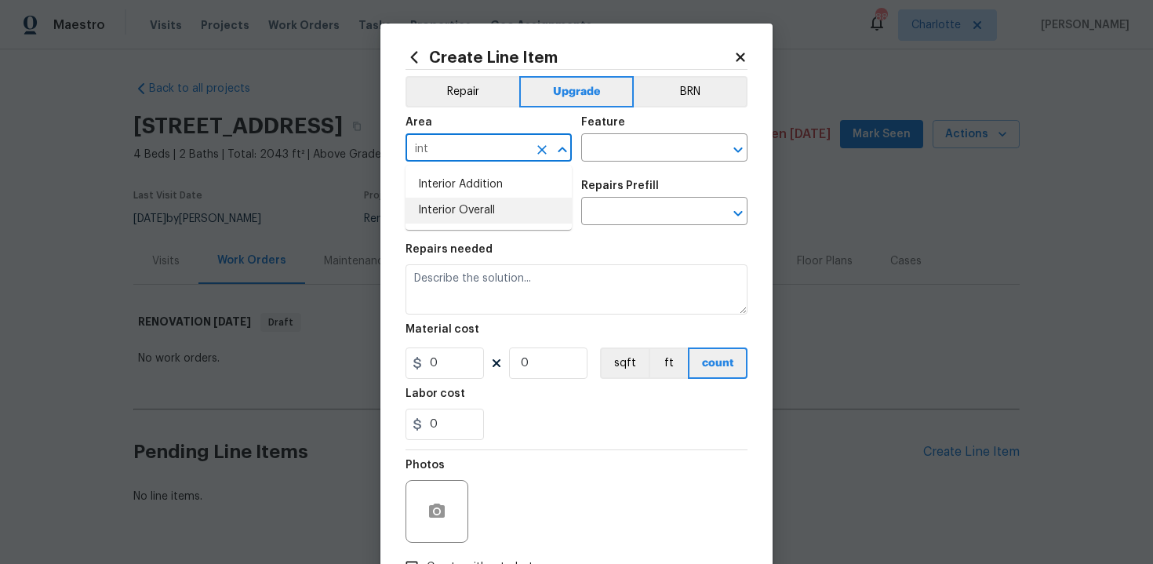
click at [486, 207] on li "Interior Overall" at bounding box center [489, 211] width 166 height 26
type input "Interior Overall"
click at [601, 151] on input "text" at bounding box center [642, 149] width 122 height 24
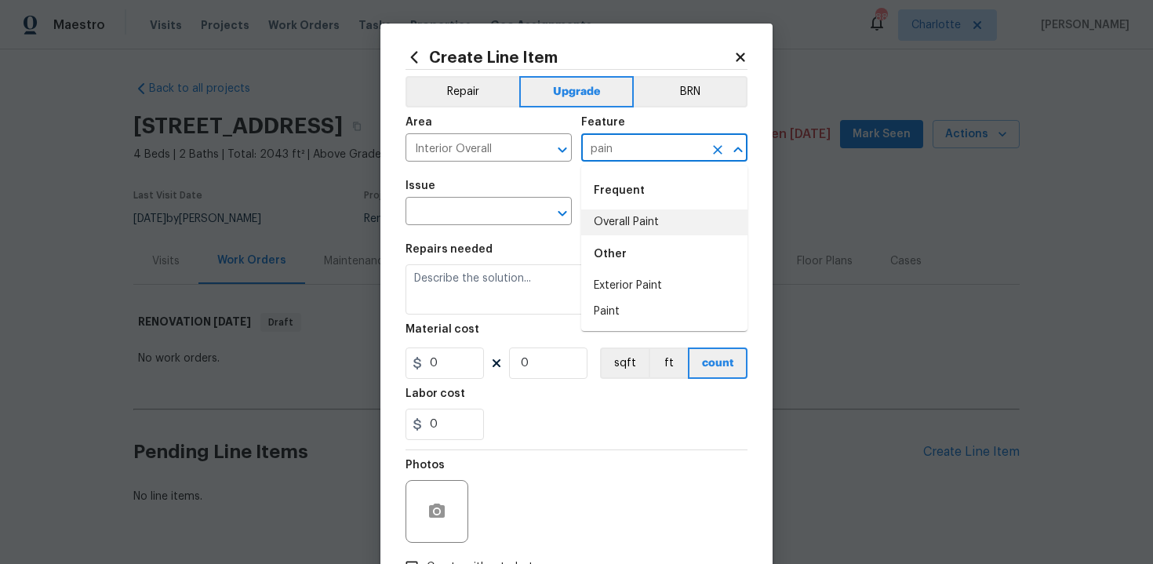
click at [610, 220] on li "Overall Paint" at bounding box center [664, 222] width 166 height 26
type input "Overall Paint"
click at [486, 215] on input "text" at bounding box center [467, 213] width 122 height 24
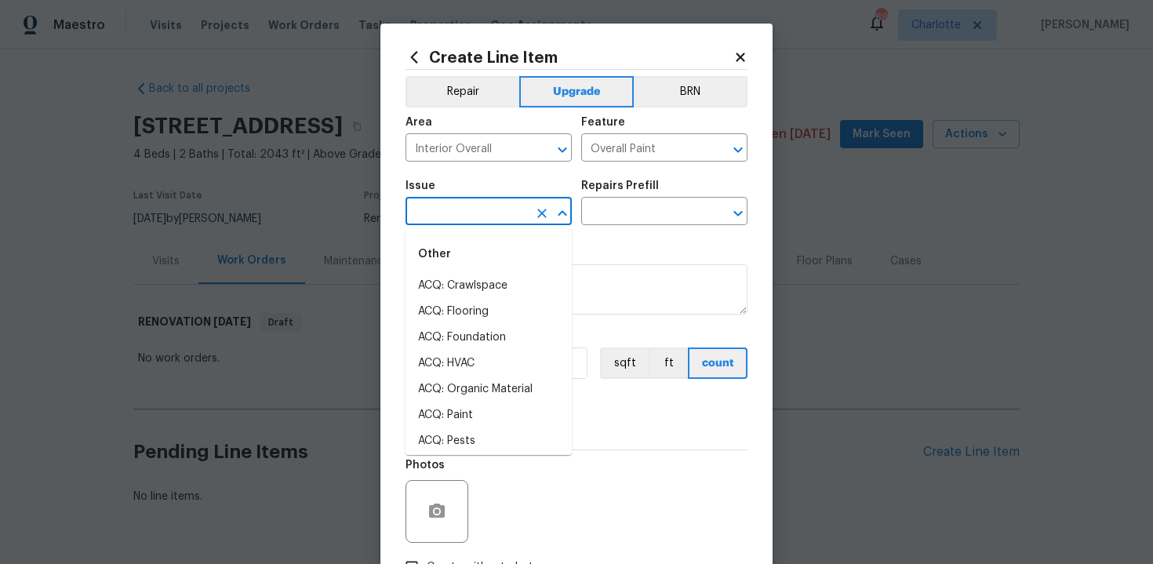
type input "p"
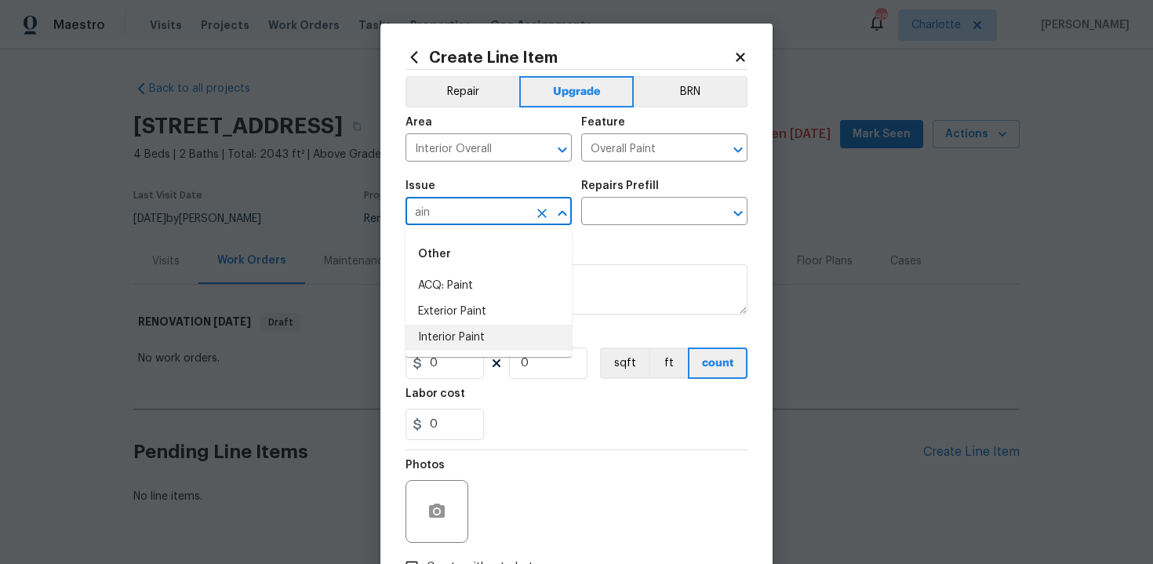
click at [489, 331] on li "Interior Paint" at bounding box center [489, 338] width 166 height 26
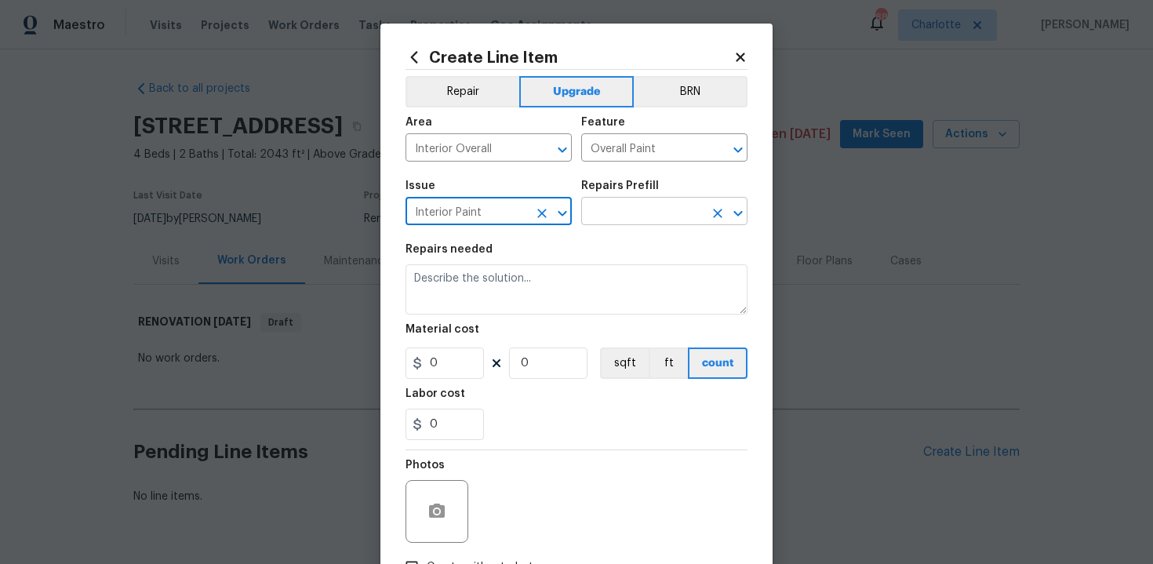
type input "Interior Paint"
click at [633, 211] on input "text" at bounding box center [642, 213] width 122 height 24
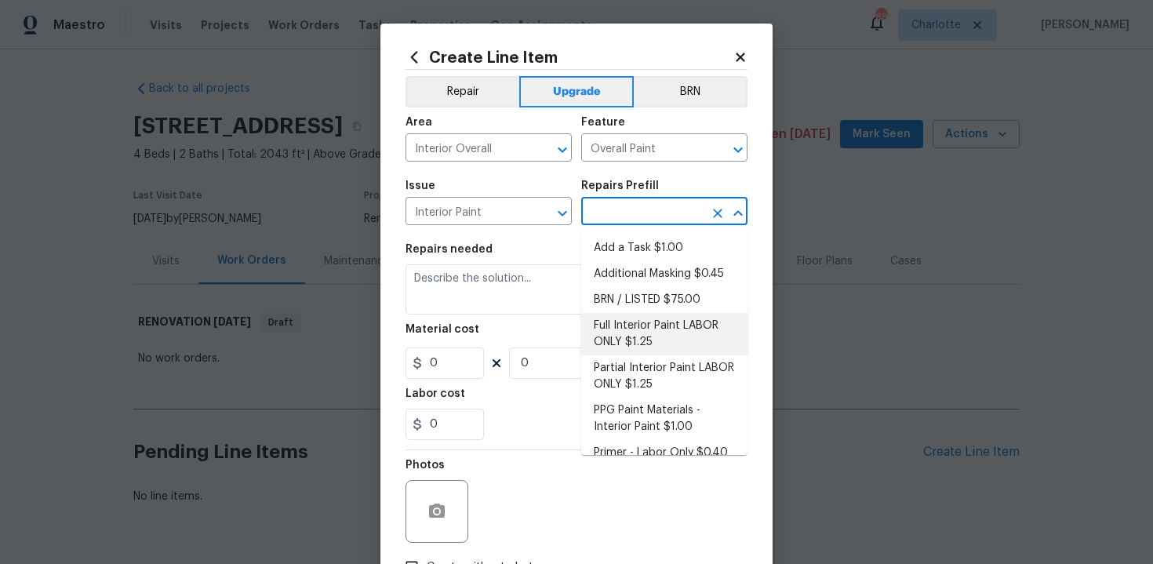
click at [649, 347] on li "Full Interior Paint LABOR ONLY $1.25" at bounding box center [664, 334] width 166 height 42
type input "Full Interior Paint LABOR ONLY $1.25"
type textarea "Full Interior paint - (walls, ceilings, trim, and doors) - PAINT PROVIDED BY OP…"
type input "1.25"
type input "1"
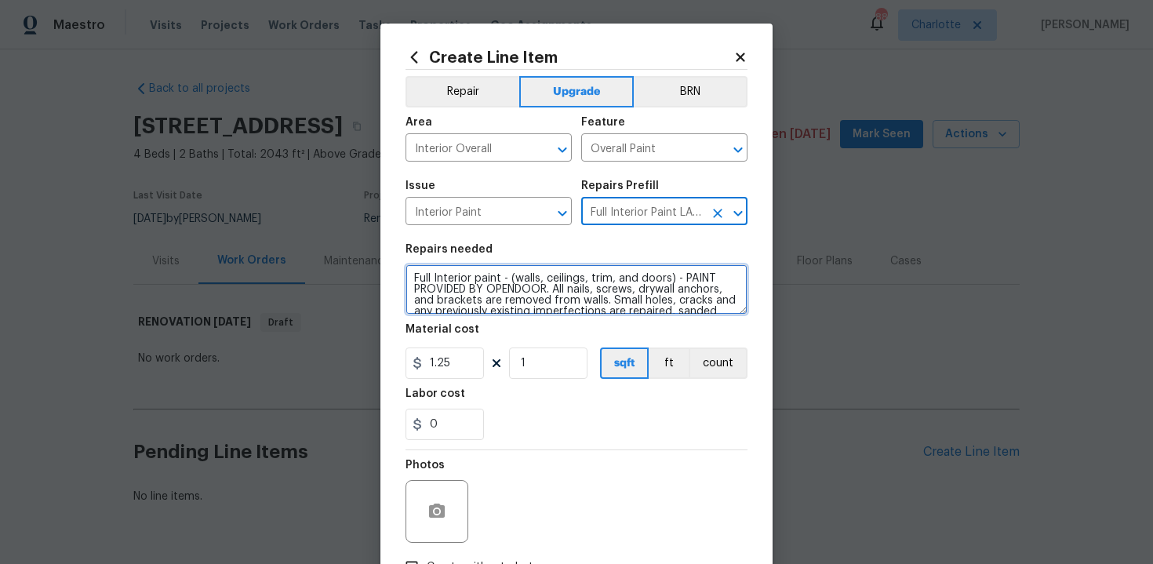
click at [406, 277] on textarea "Full Interior paint - (walls, ceilings, trim, and doors) - PAINT PROVIDED BY OP…" at bounding box center [577, 289] width 342 height 50
type textarea "#sala - Full Interior paint - (walls, ceilings, trim, and doors) - PAINT PROVID…"
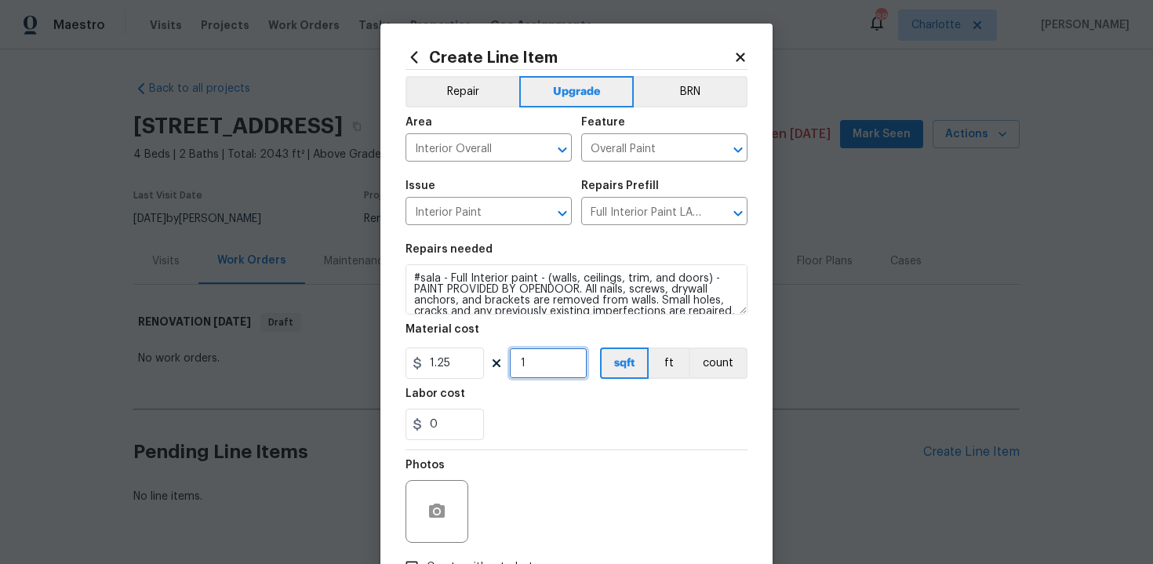
click at [550, 368] on input "1" at bounding box center [548, 362] width 78 height 31
type input "2043"
click at [566, 412] on div "0" at bounding box center [577, 424] width 342 height 31
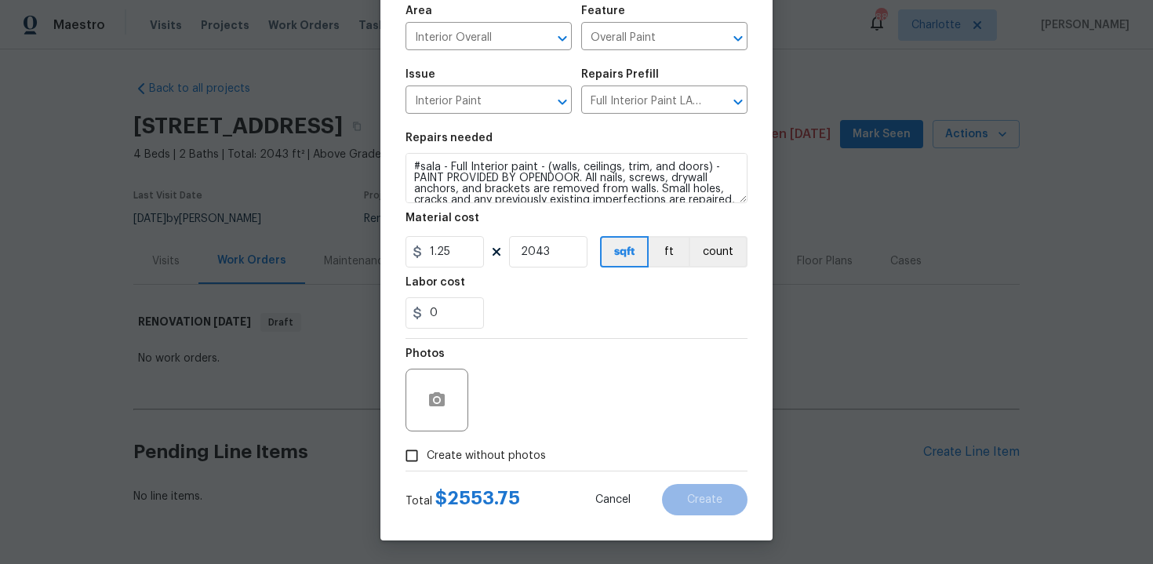
click at [478, 463] on span "Create without photos" at bounding box center [486, 456] width 119 height 16
click at [427, 463] on input "Create without photos" at bounding box center [412, 456] width 30 height 30
checkbox input "true"
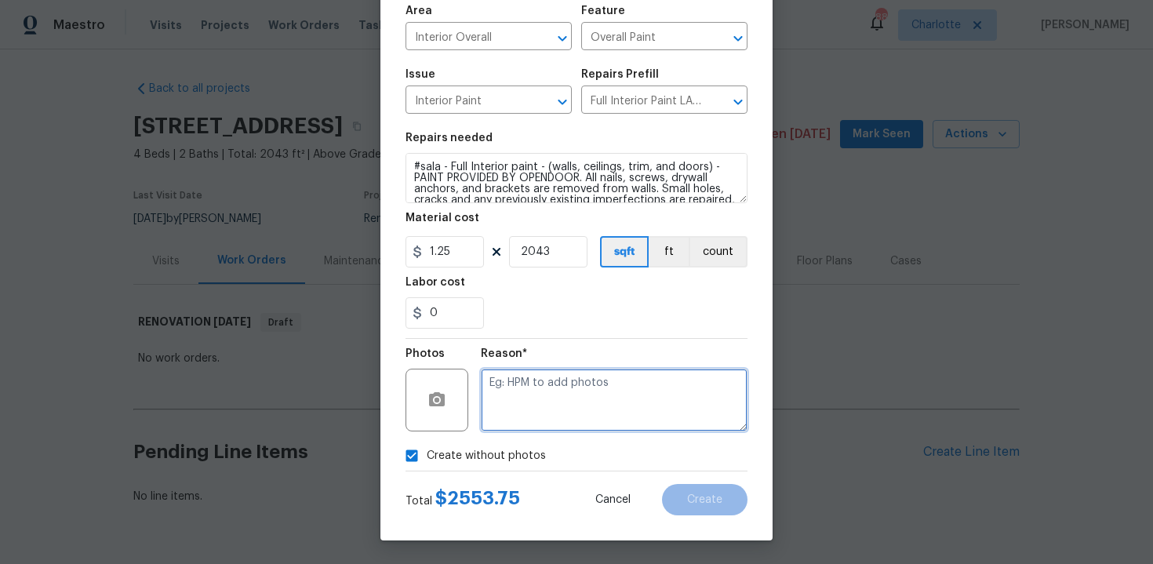
click at [557, 395] on textarea at bounding box center [614, 400] width 267 height 63
type textarea "n/a"
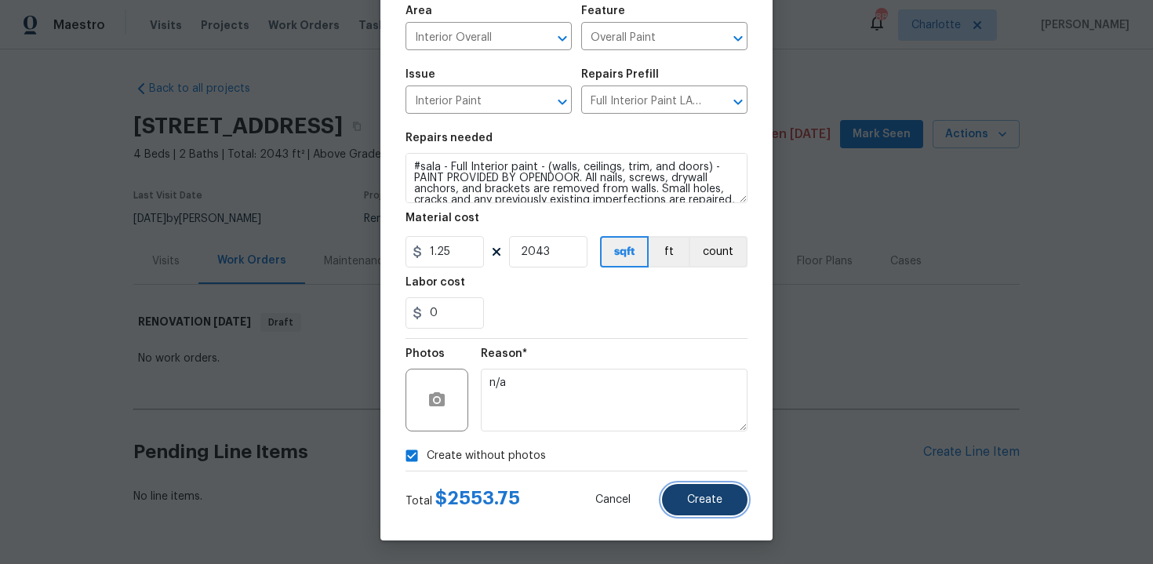
click at [731, 503] on button "Create" at bounding box center [704, 499] width 85 height 31
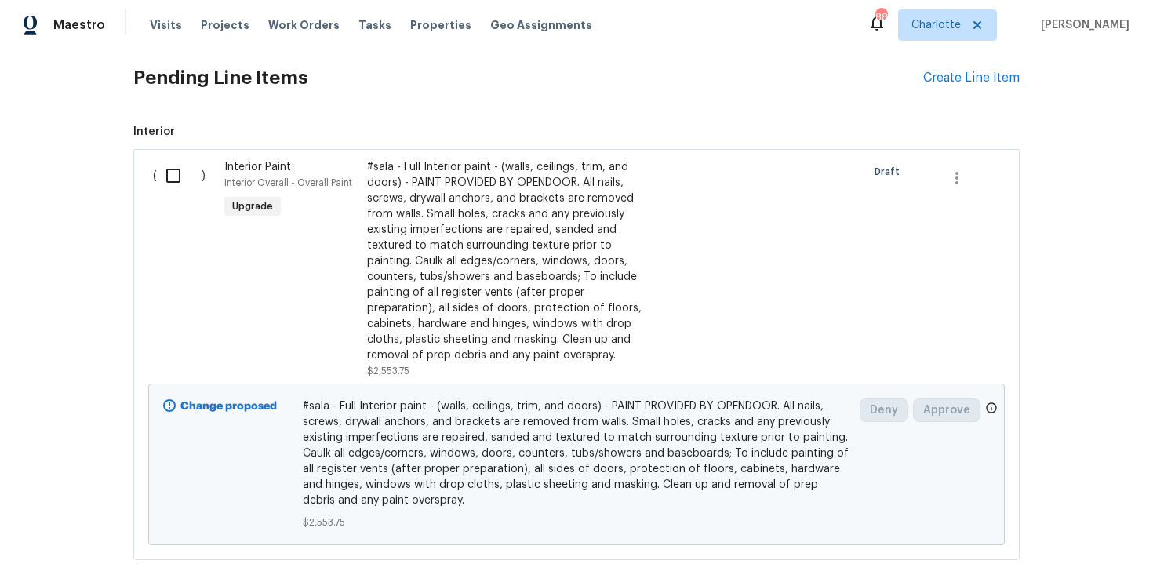
scroll to position [323, 0]
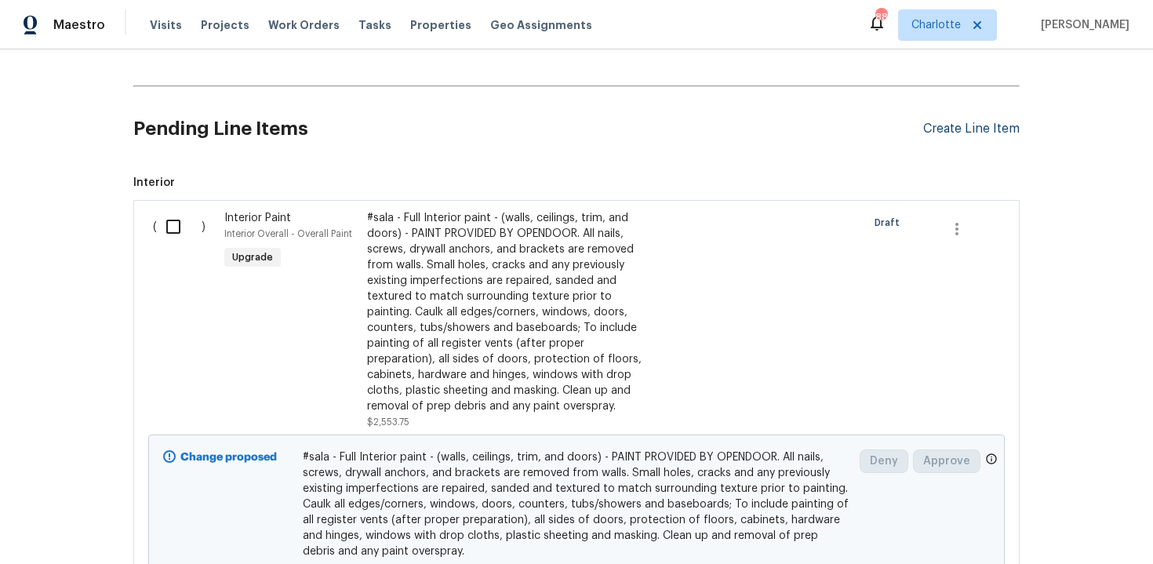
click at [959, 133] on div "Create Line Item" at bounding box center [971, 129] width 96 height 15
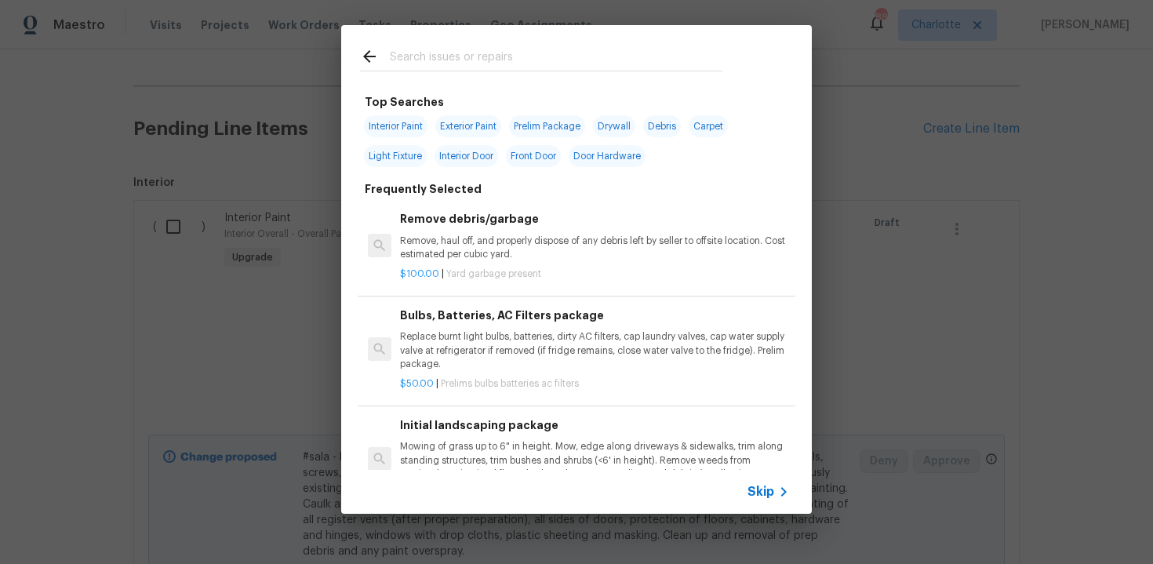
click at [761, 491] on span "Skip" at bounding box center [761, 492] width 27 height 16
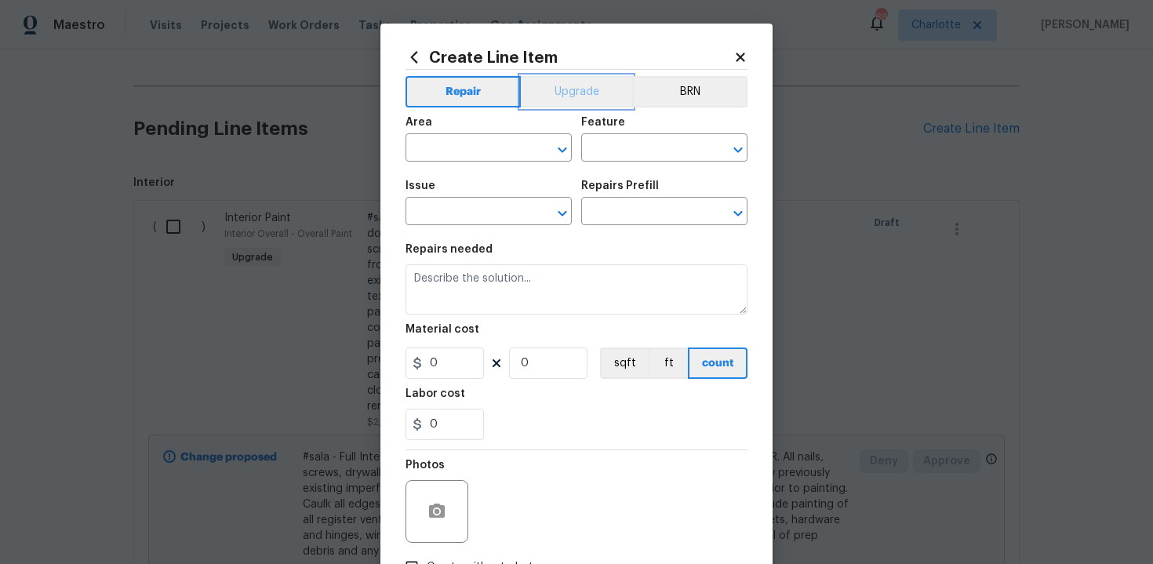
click at [580, 84] on button "Upgrade" at bounding box center [577, 91] width 112 height 31
click at [513, 149] on input "text" at bounding box center [467, 149] width 122 height 24
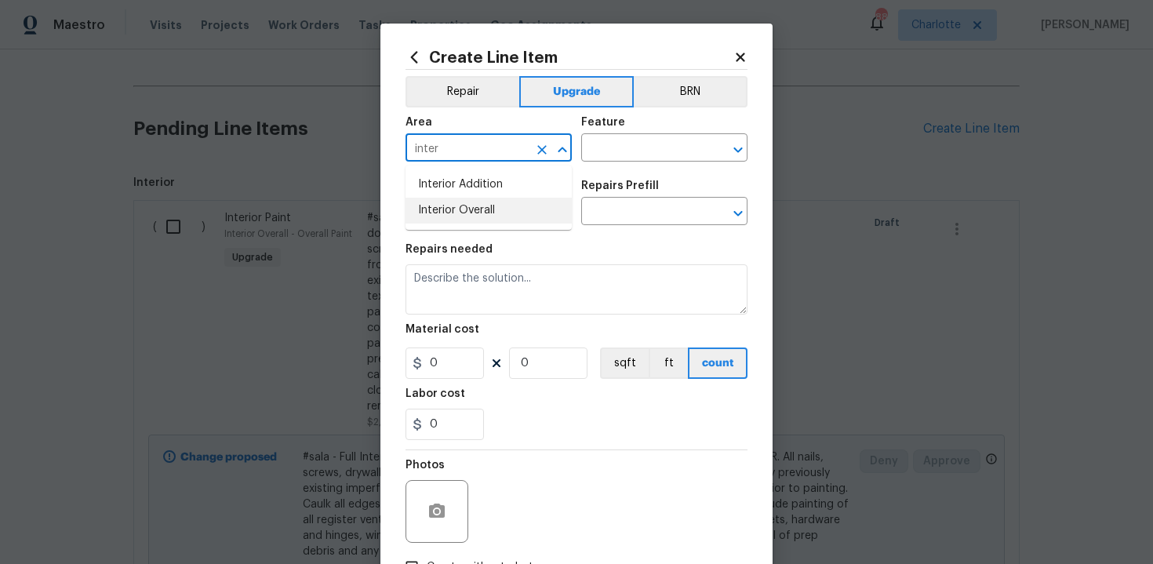
click at [497, 216] on li "Interior Overall" at bounding box center [489, 211] width 166 height 26
type input "Interior Overall"
click at [631, 155] on input "text" at bounding box center [642, 149] width 122 height 24
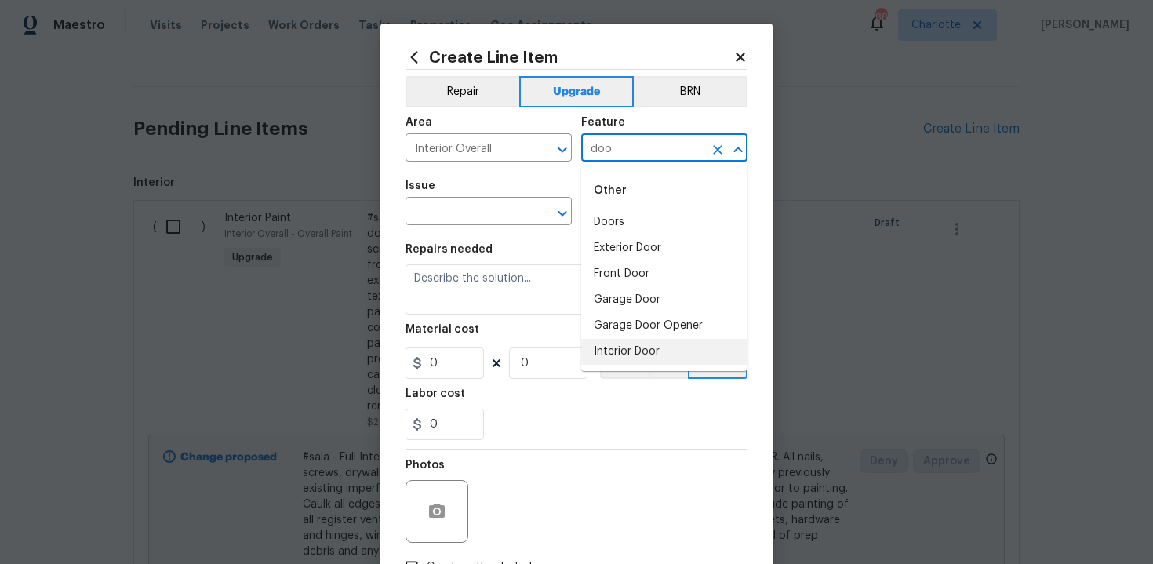
click at [637, 352] on li "Interior Door" at bounding box center [664, 352] width 166 height 26
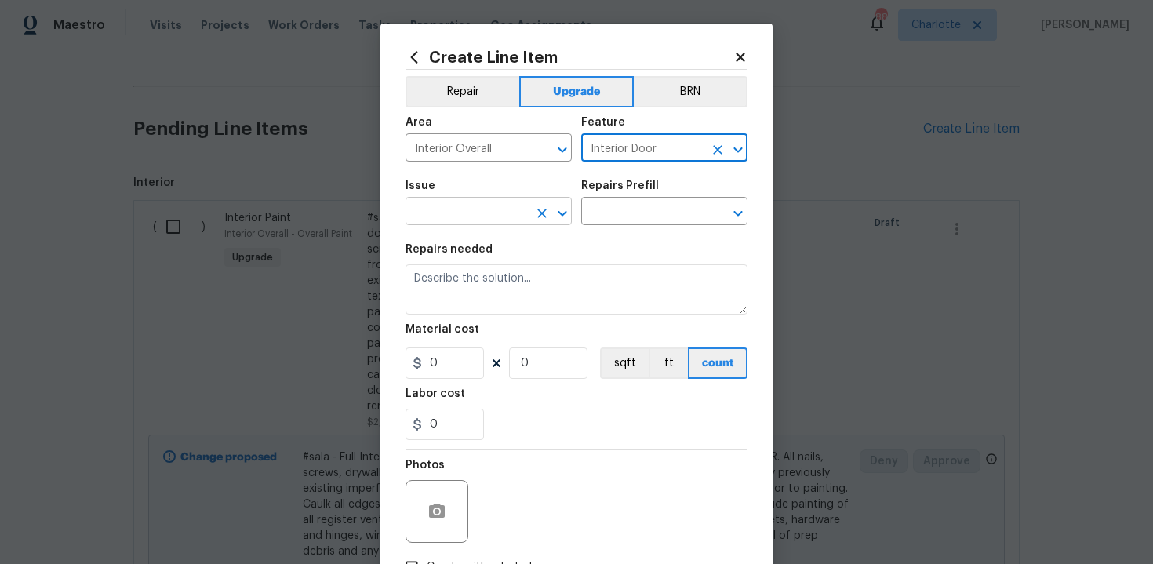
type input "Interior Door"
click at [468, 222] on input "text" at bounding box center [467, 213] width 122 height 24
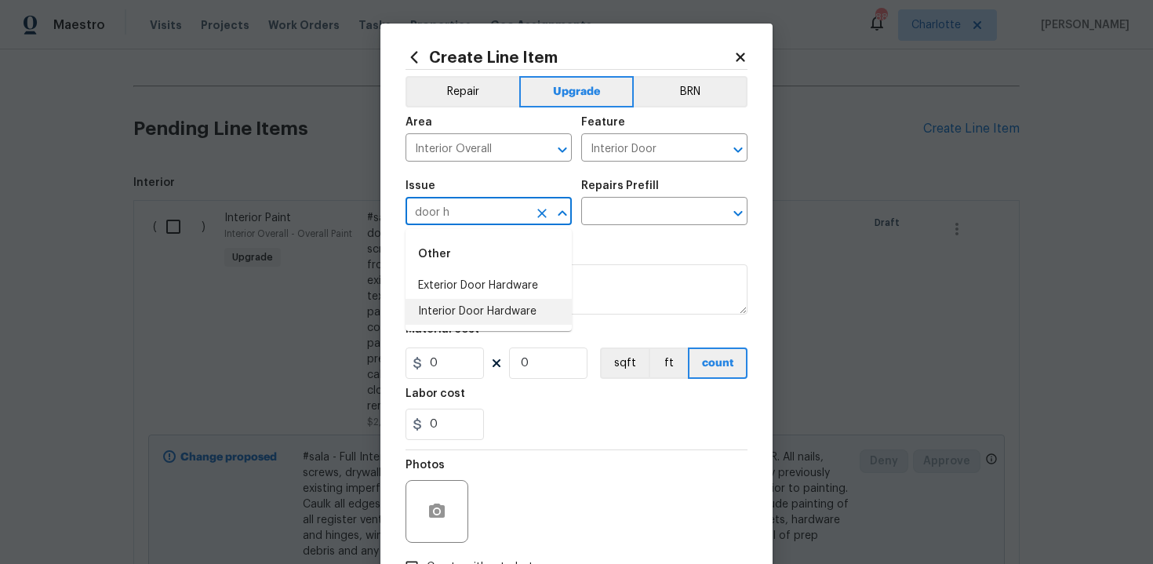
click at [483, 315] on li "Interior Door Hardware" at bounding box center [489, 312] width 166 height 26
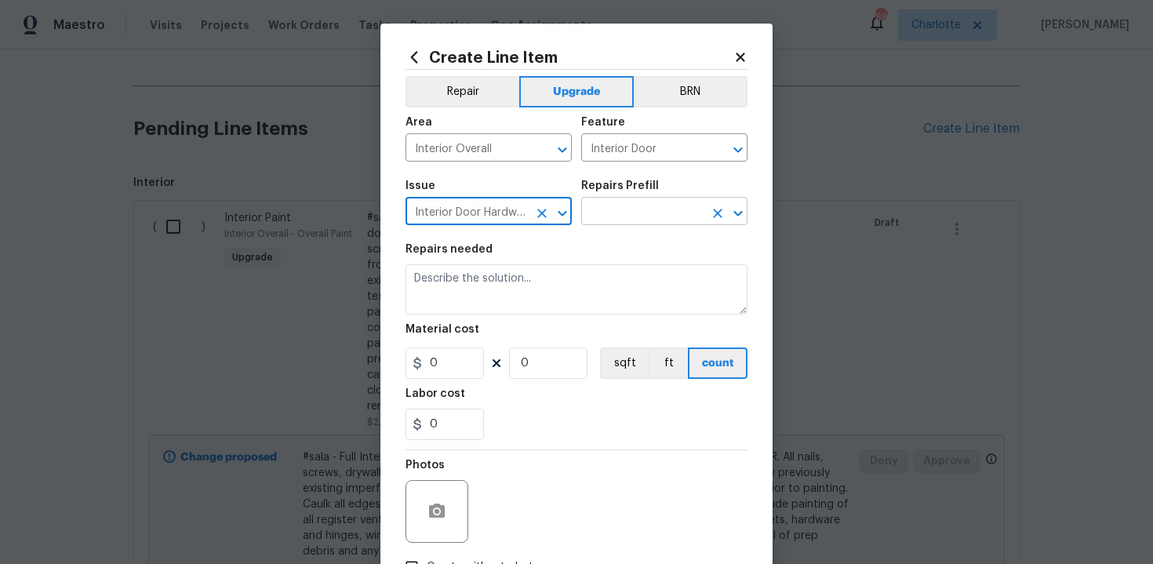
type input "Interior Door Hardware"
click at [643, 217] on input "text" at bounding box center [642, 213] width 122 height 24
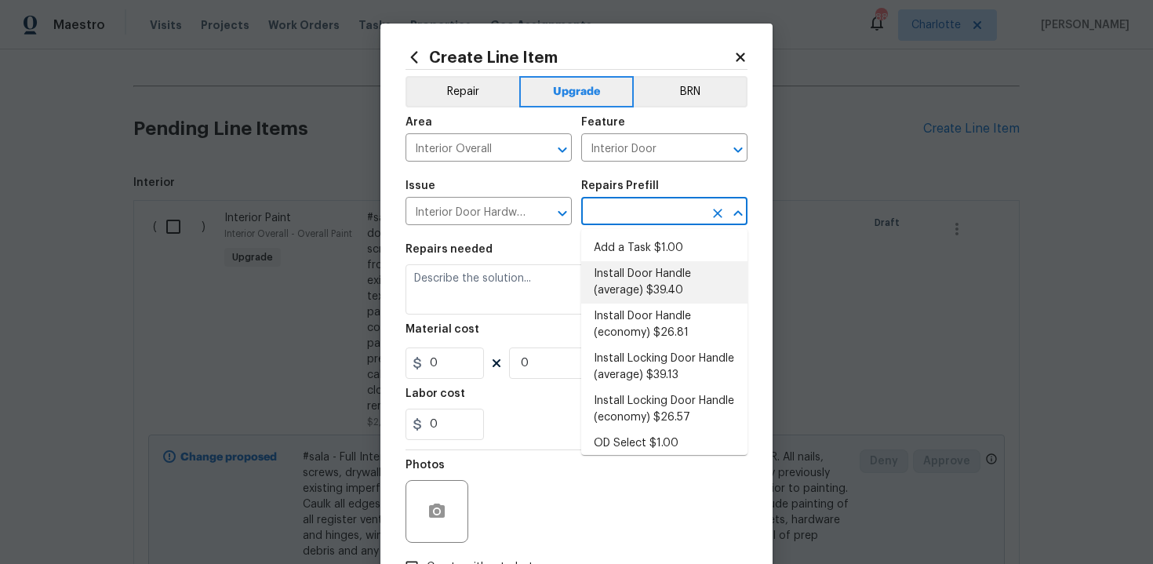
click at [642, 269] on li "Install Door Handle (average) $39.40" at bounding box center [664, 282] width 166 height 42
type input "Install Door Handle (average) $39.40"
type textarea "Remove the existing interior door handle (if present). Install a new (average) …"
type input "39.4"
type input "1"
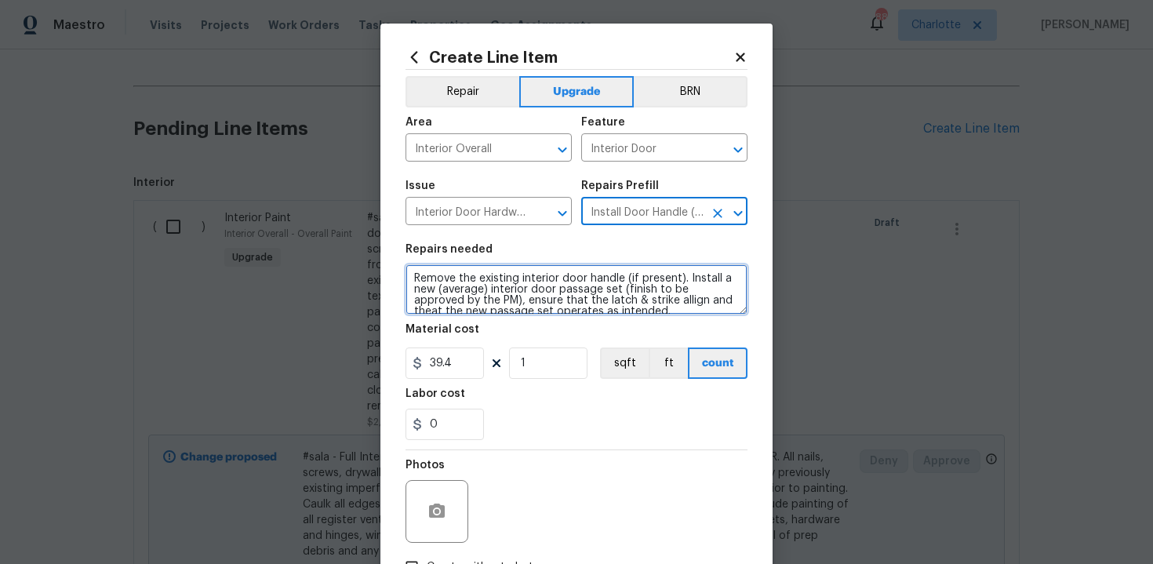
click at [411, 277] on textarea "Remove the existing interior door handle (if present). Install a new (average) …" at bounding box center [577, 289] width 342 height 50
type textarea "#sala - Remove the existing interior door handle (if present). Install a new (a…"
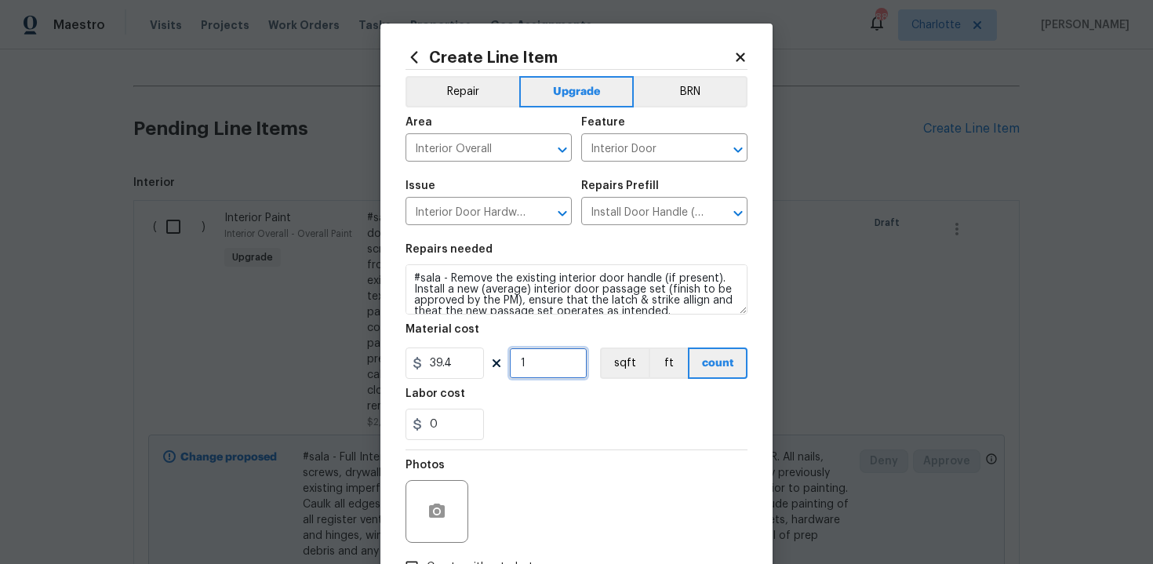
click at [544, 366] on input "1" at bounding box center [548, 362] width 78 height 31
type input "15"
click at [572, 415] on div "0" at bounding box center [577, 424] width 342 height 31
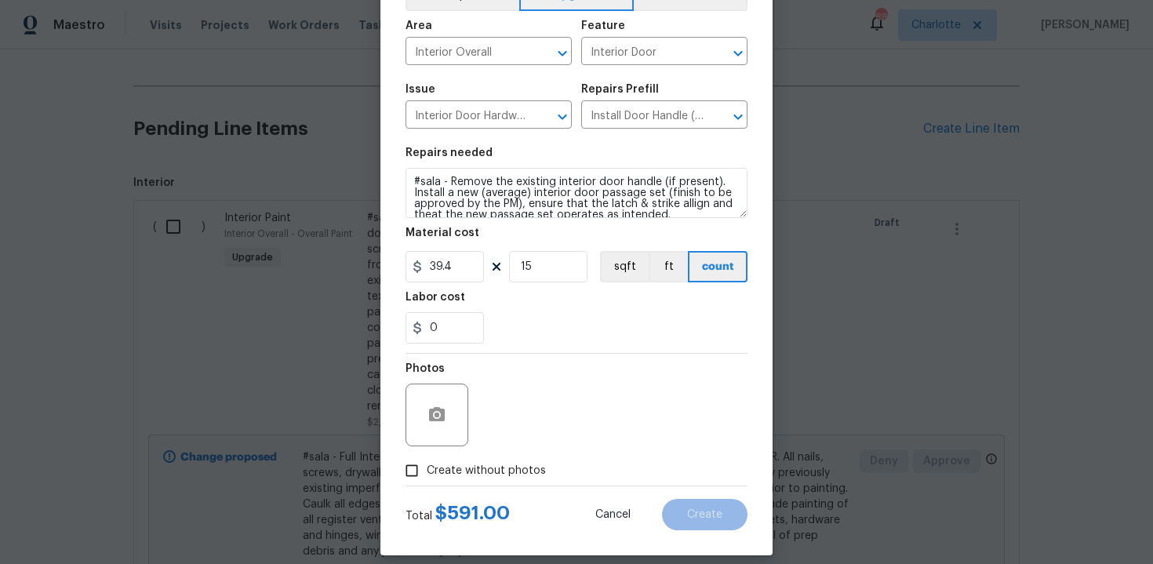
scroll to position [112, 0]
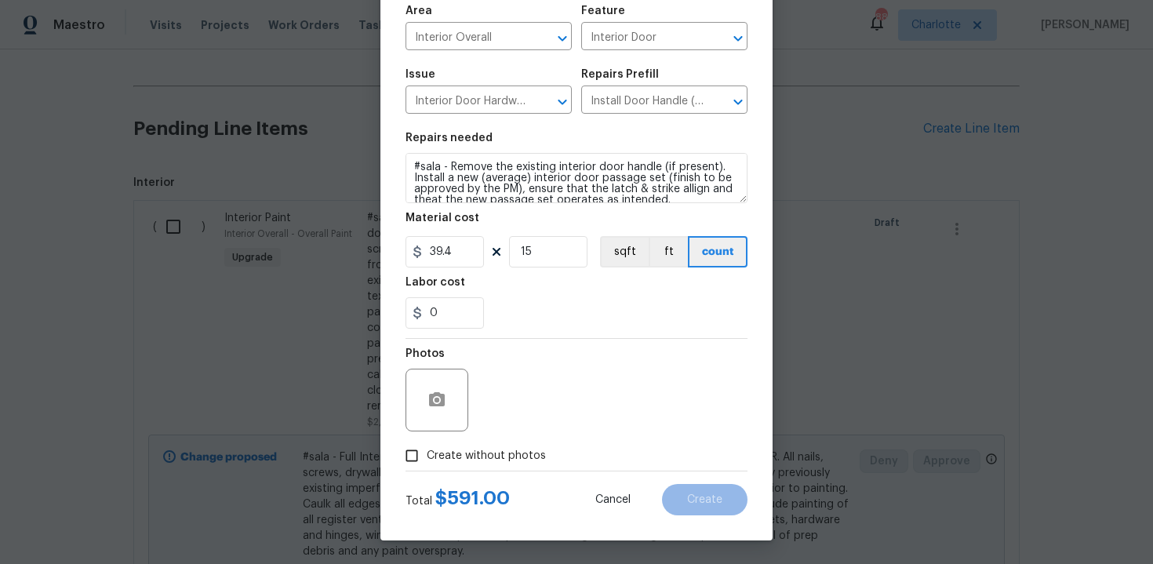
click at [496, 446] on label "Create without photos" at bounding box center [471, 456] width 149 height 30
click at [427, 446] on input "Create without photos" at bounding box center [412, 456] width 30 height 30
checkbox input "true"
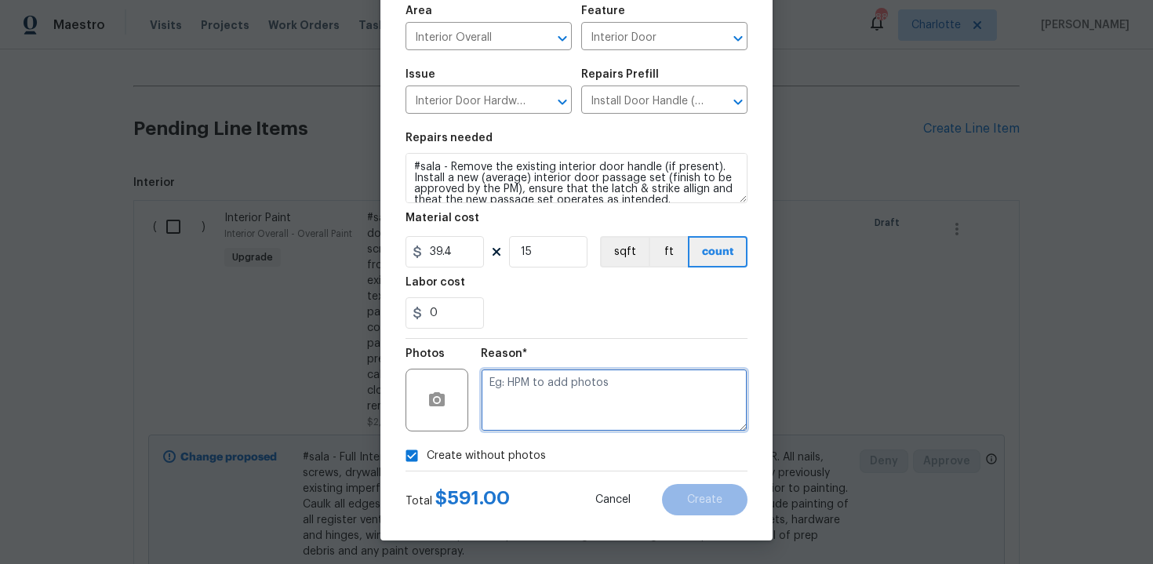
click at [554, 400] on textarea at bounding box center [614, 400] width 267 height 63
type textarea "n/a"
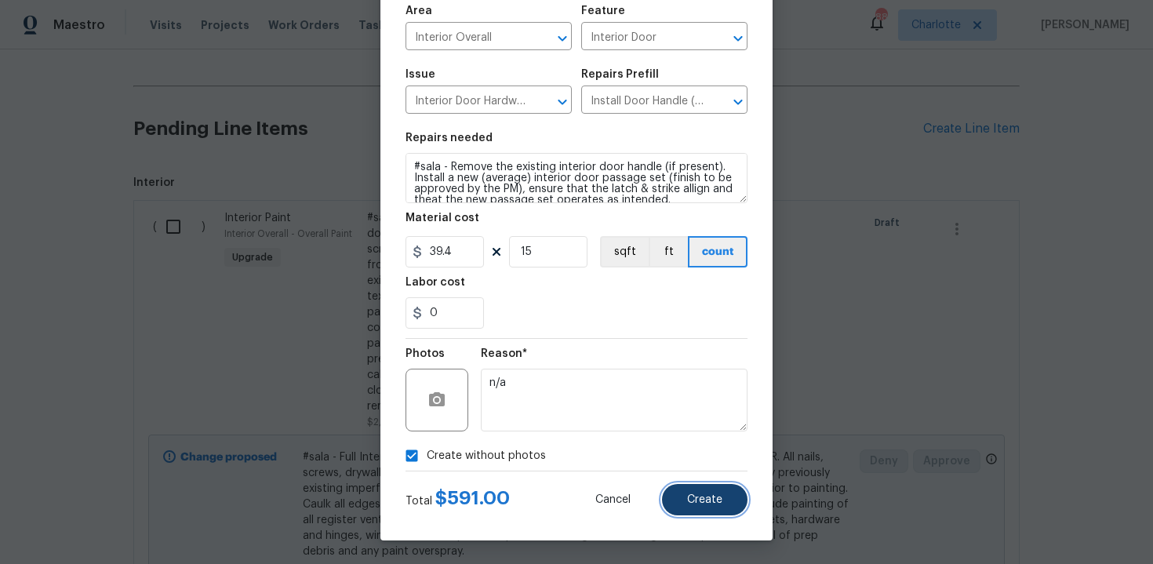
click at [719, 496] on span "Create" at bounding box center [704, 500] width 35 height 12
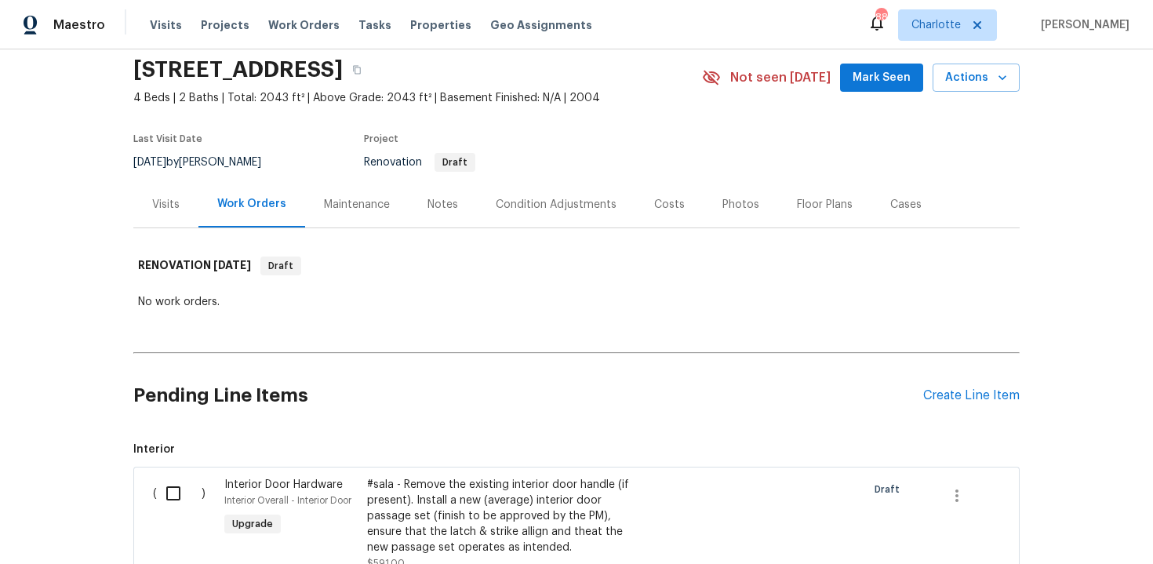
scroll to position [323, 0]
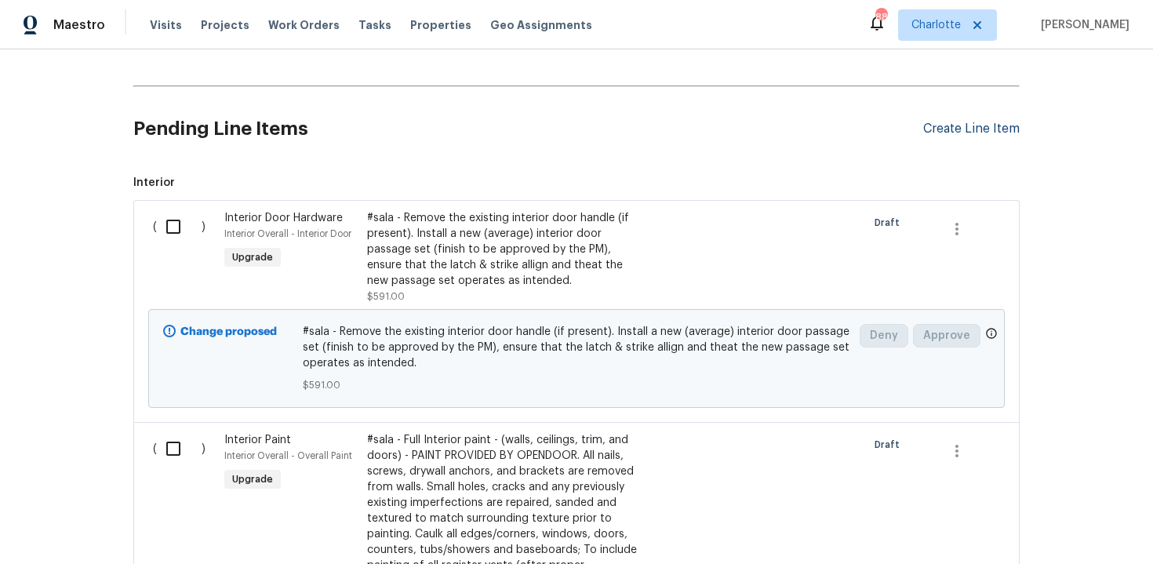
click at [988, 122] on div "Create Line Item" at bounding box center [971, 129] width 96 height 15
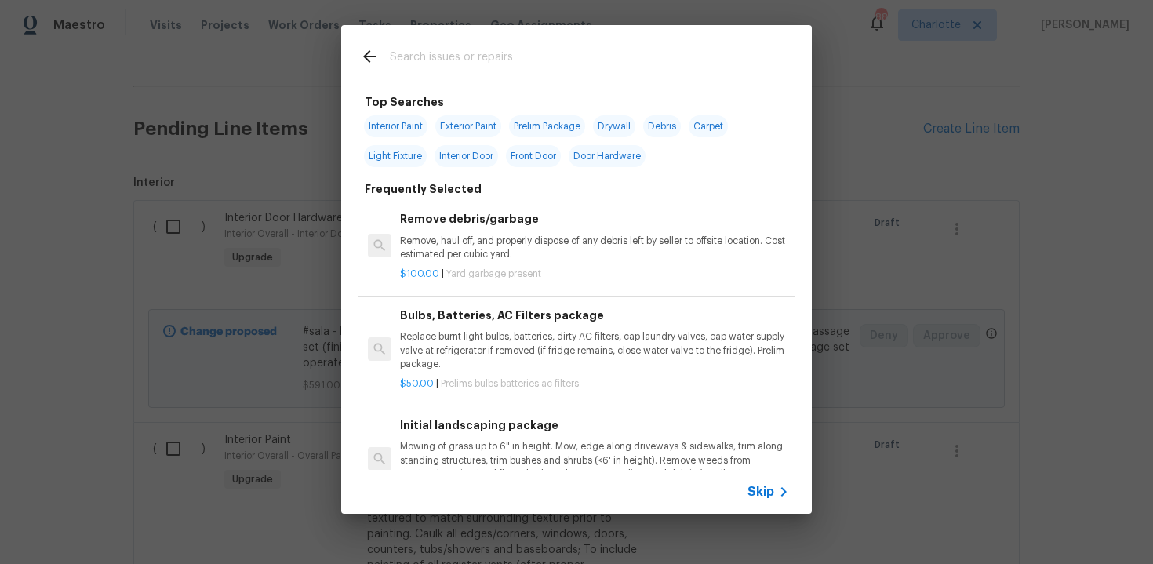
click at [751, 495] on span "Skip" at bounding box center [761, 492] width 27 height 16
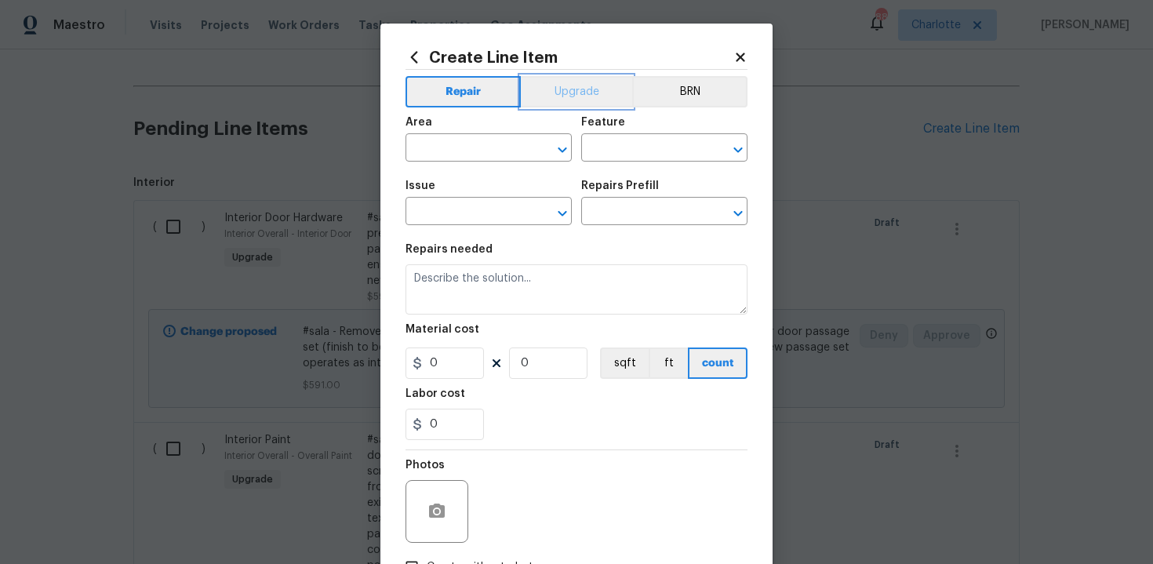
click at [568, 93] on button "Upgrade" at bounding box center [577, 91] width 112 height 31
click at [498, 155] on input "text" at bounding box center [467, 149] width 122 height 24
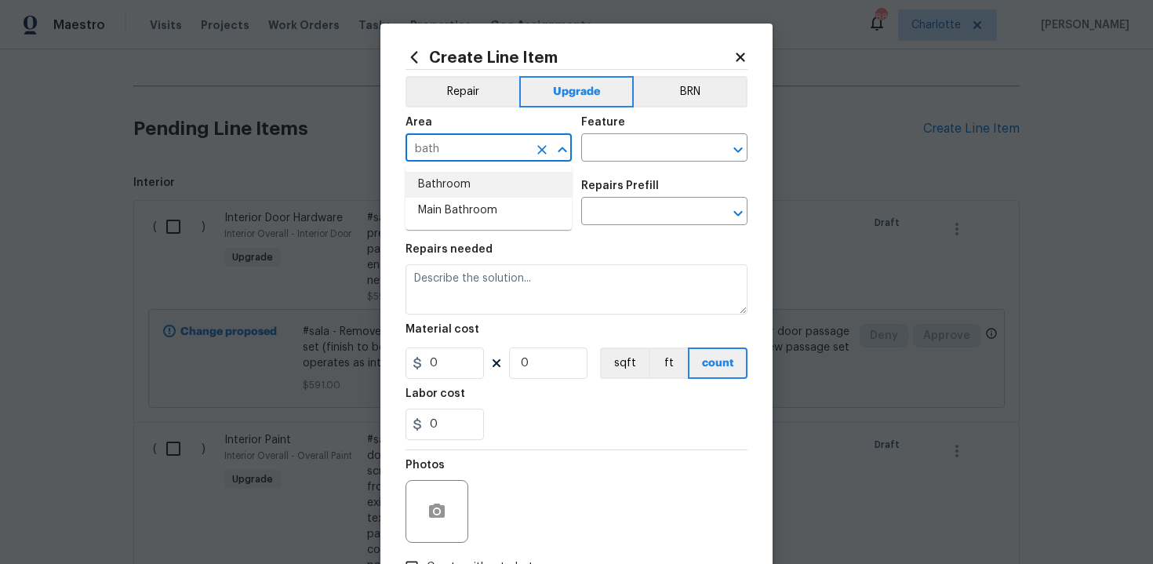
click at [495, 184] on li "Bathroom" at bounding box center [489, 185] width 166 height 26
type input "Bathroom"
click at [608, 149] on input "text" at bounding box center [642, 149] width 122 height 24
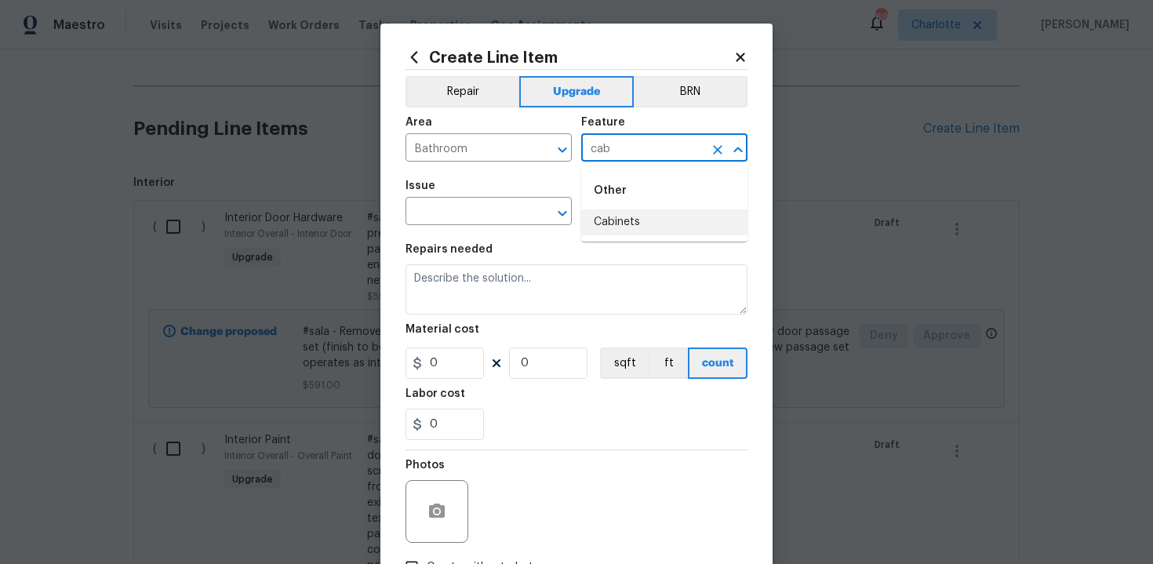
click at [617, 219] on li "Cabinets" at bounding box center [664, 222] width 166 height 26
type input "Cabinets"
click at [470, 202] on input "text" at bounding box center [467, 213] width 122 height 24
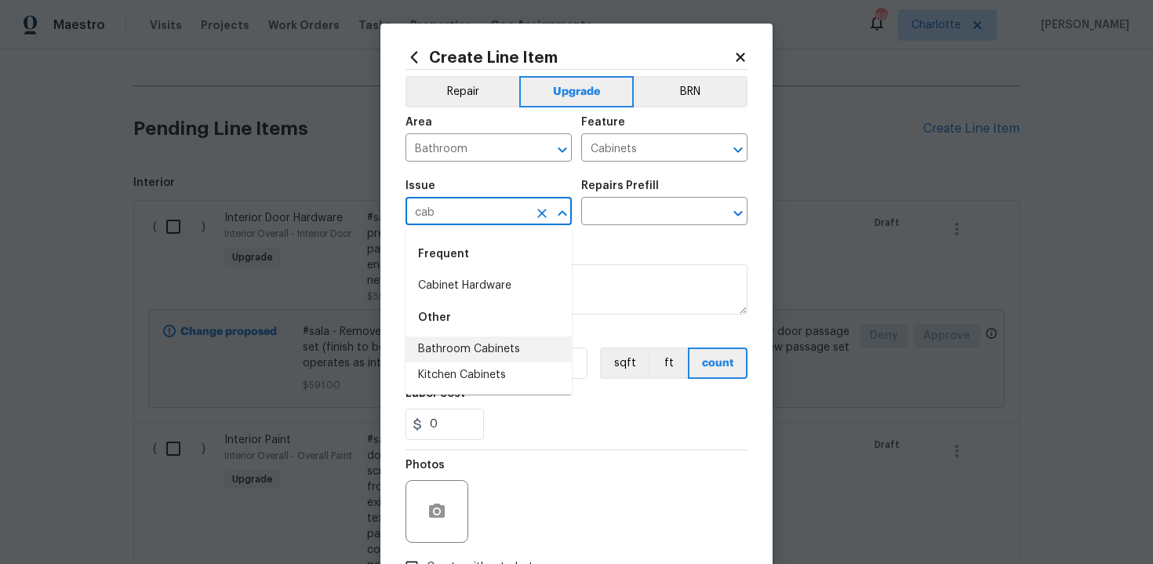
click at [494, 354] on li "Bathroom Cabinets" at bounding box center [489, 350] width 166 height 26
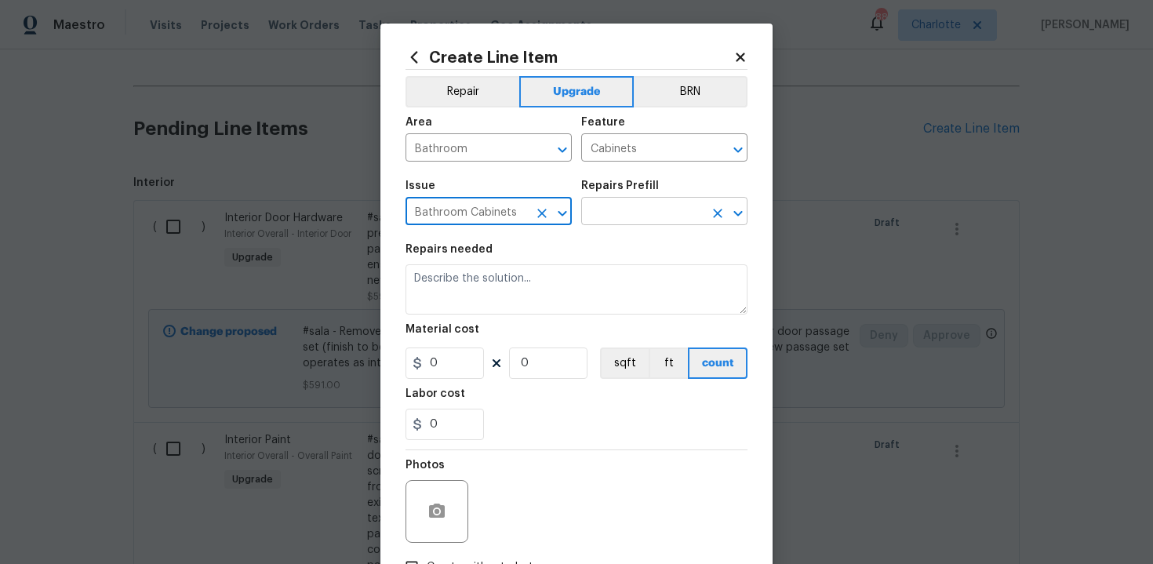
type input "Bathroom Cabinets"
click at [628, 218] on input "text" at bounding box center [642, 213] width 122 height 24
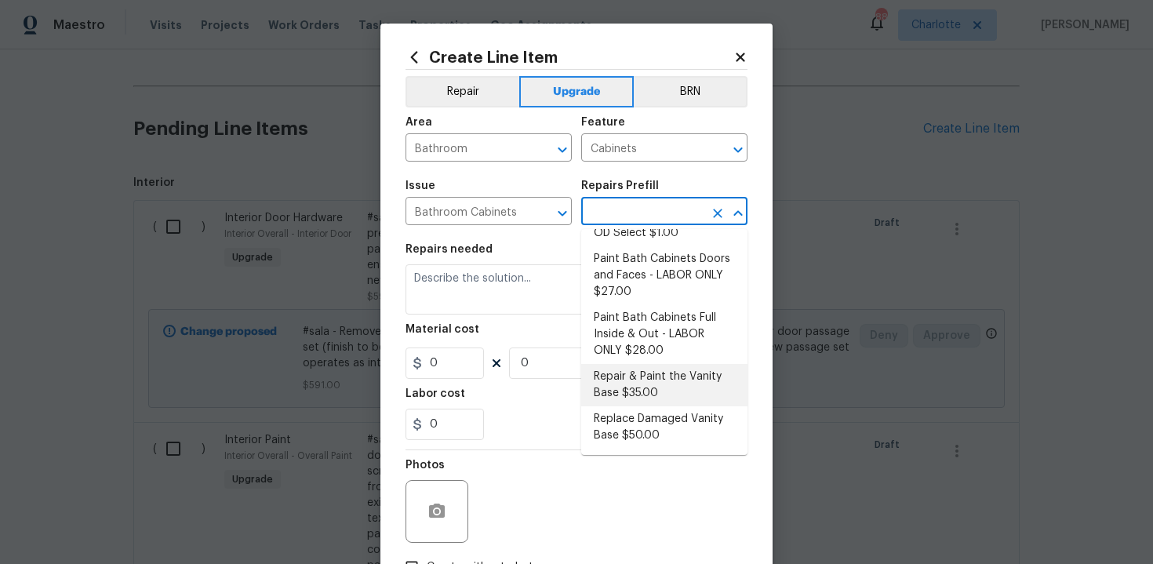
scroll to position [194, 0]
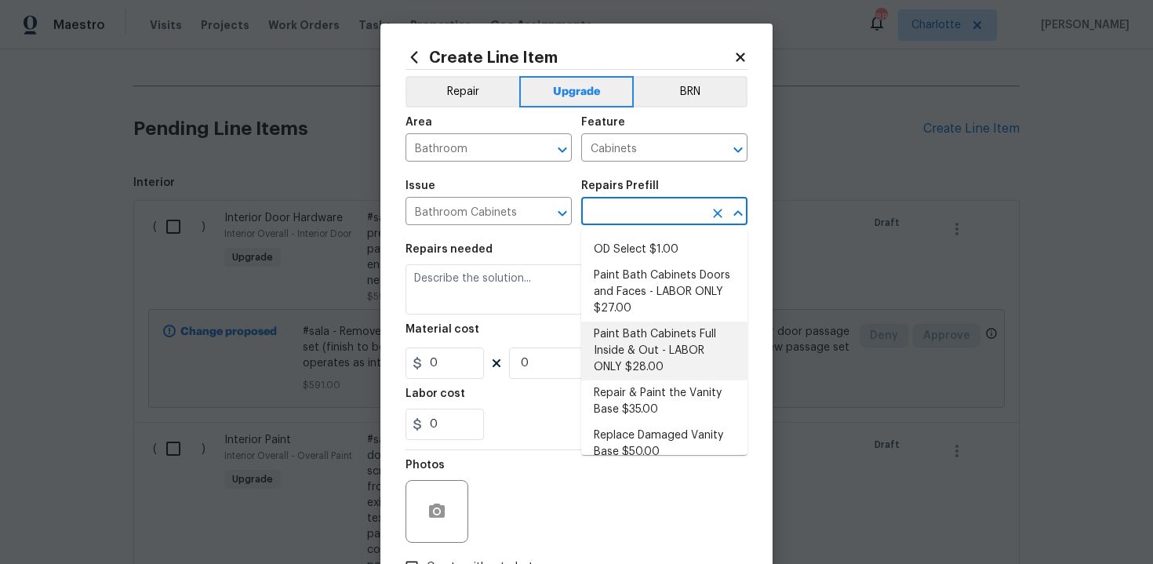
click at [657, 358] on li "Paint Bath Cabinets Full Inside & Out - LABOR ONLY $28.00" at bounding box center [664, 351] width 166 height 59
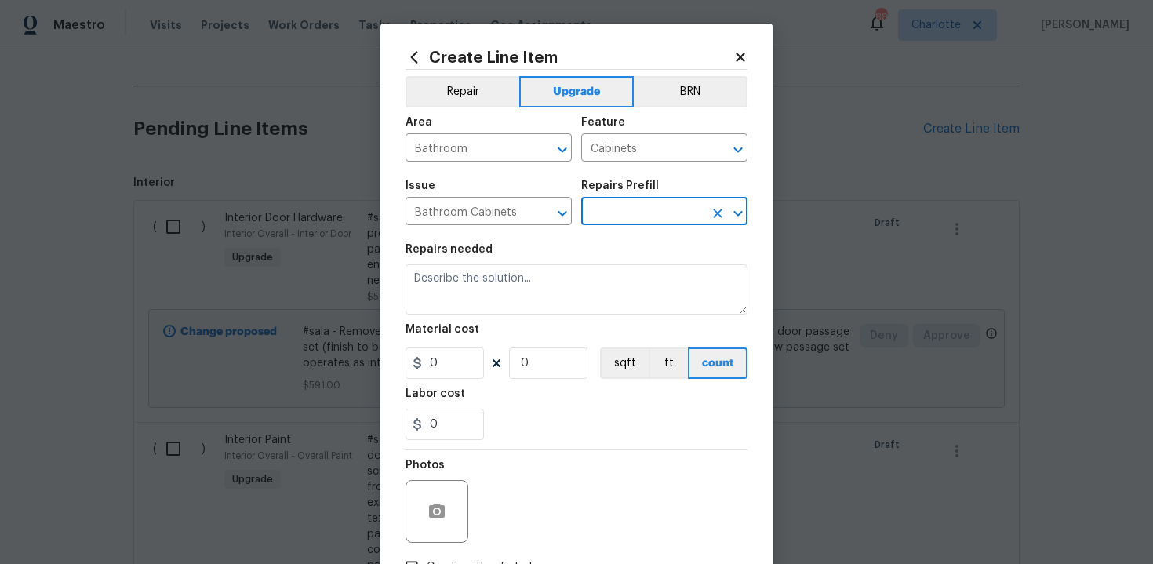
type input "Paint Bath Cabinets Full Inside & Out - LABOR ONLY $28.00"
type textarea "Prep, sand, mask and apply 2 coats of paint to the bathroom cabinet doors, inte…"
type input "28"
type input "1"
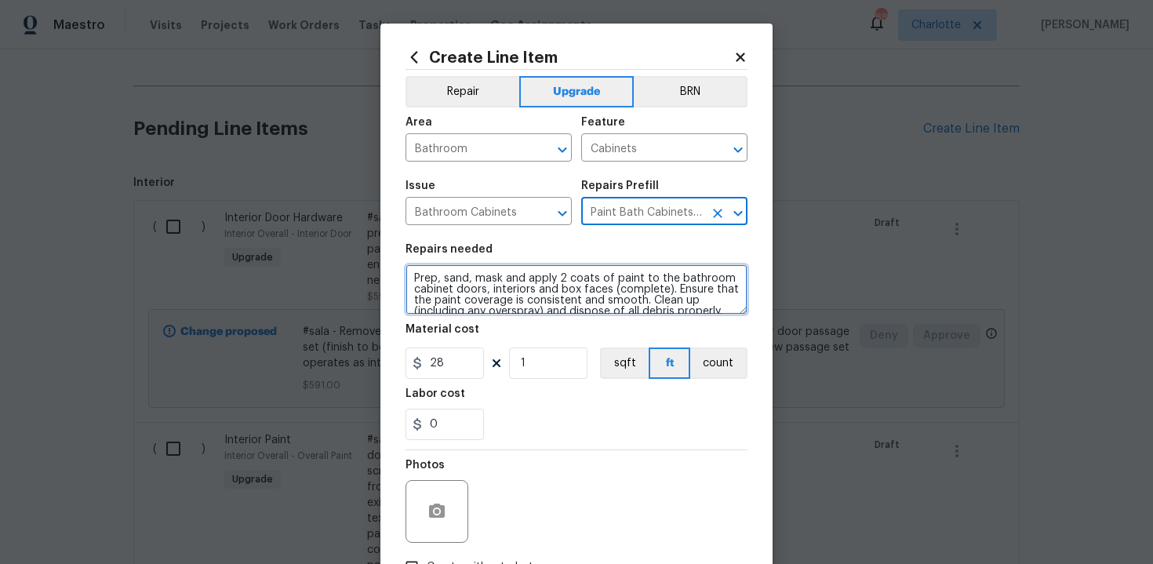
click at [406, 275] on textarea "Prep, sand, mask and apply 2 coats of paint to the bathroom cabinet doors, inte…" at bounding box center [577, 289] width 342 height 50
type textarea "#sala - Prep, sand, mask and apply 2 coats of paint to the bathroom cabinet doo…"
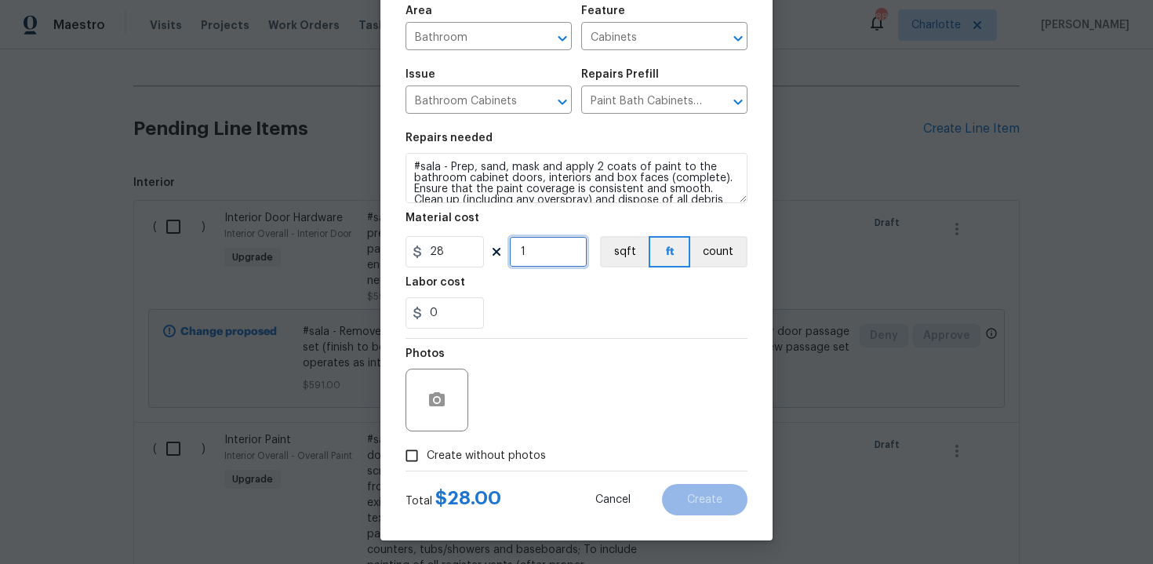
click at [548, 253] on input "1" at bounding box center [548, 251] width 78 height 31
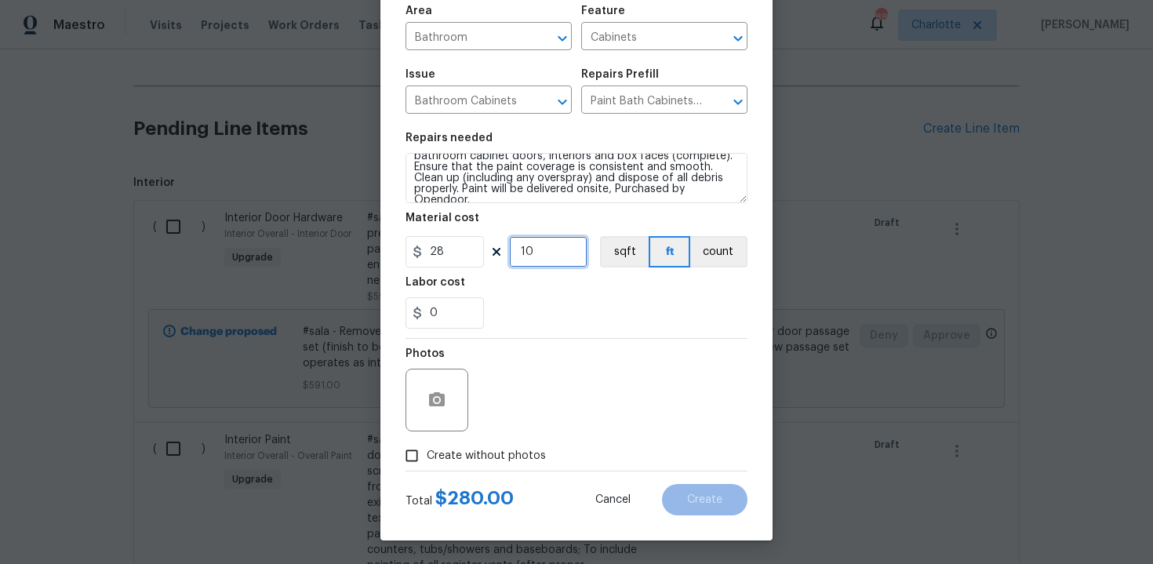
type input "10"
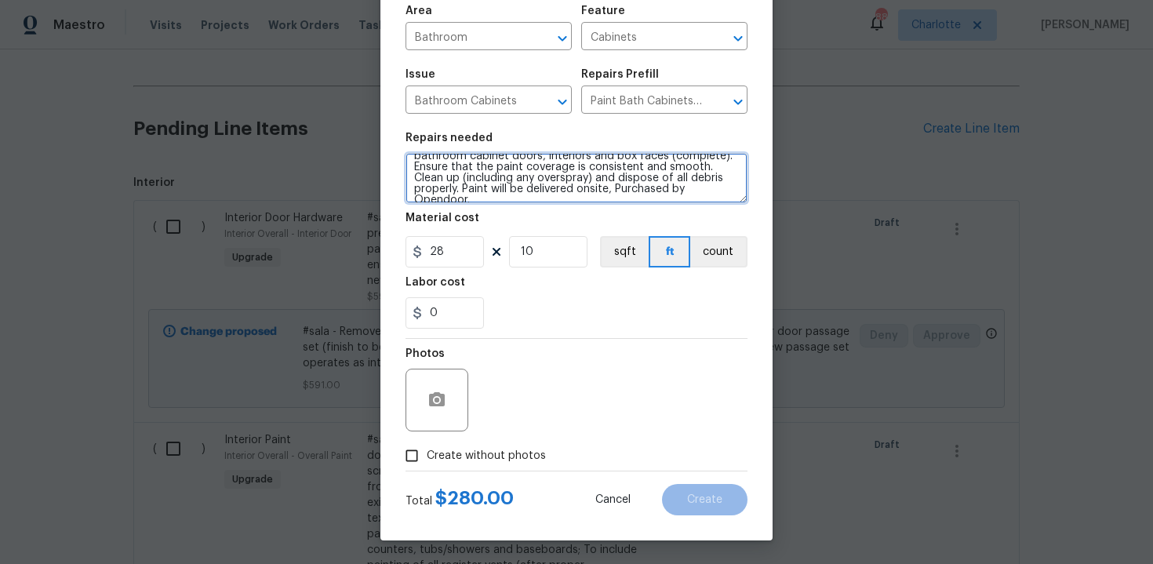
click at [703, 191] on textarea "#sala - Prep, sand, mask and apply 2 coats of paint to the bathroom cabinet doo…" at bounding box center [577, 178] width 342 height 50
paste textarea "Both bathrooms"
type textarea "#sala - Prep, sand, mask and apply 2 coats of paint to the bathroom cabinet doo…"
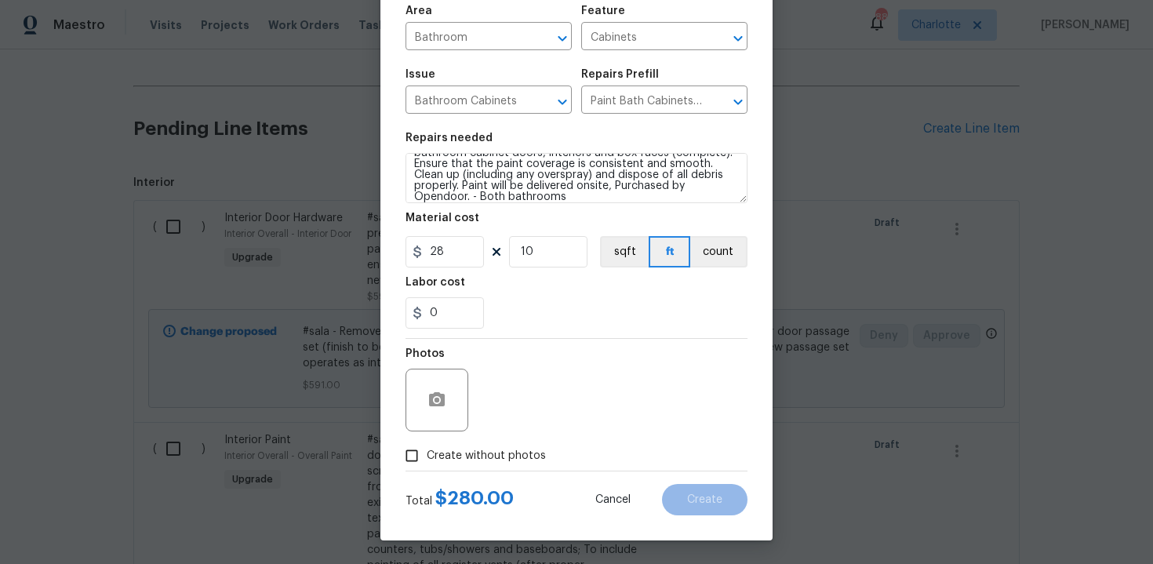
click at [483, 453] on span "Create without photos" at bounding box center [486, 456] width 119 height 16
click at [427, 453] on input "Create without photos" at bounding box center [412, 456] width 30 height 30
checkbox input "true"
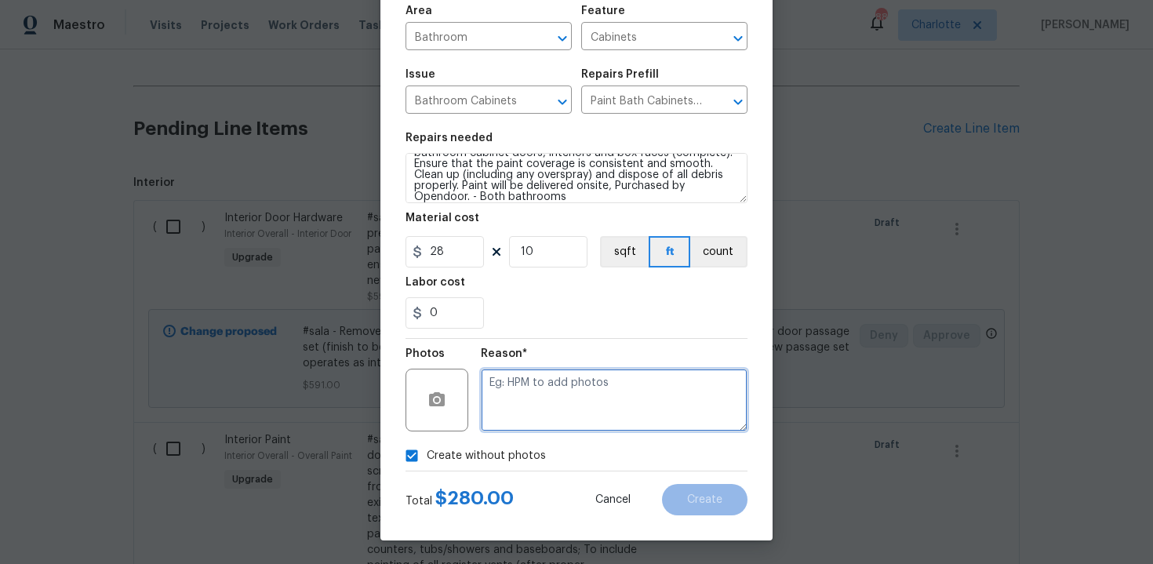
click at [547, 399] on textarea at bounding box center [614, 400] width 267 height 63
type textarea "n/a"
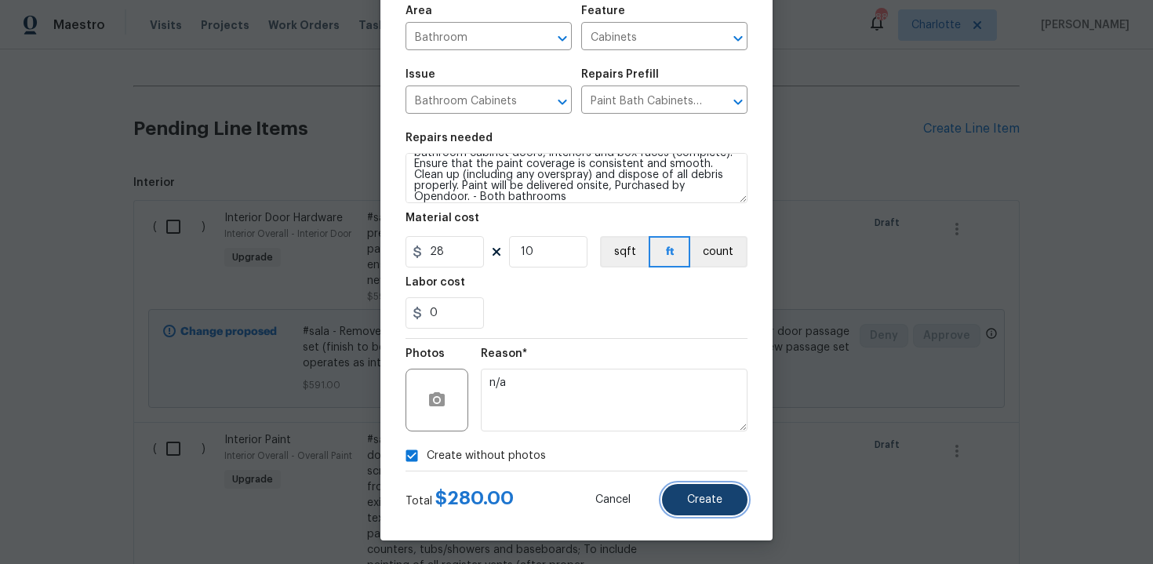
click at [696, 500] on span "Create" at bounding box center [704, 500] width 35 height 12
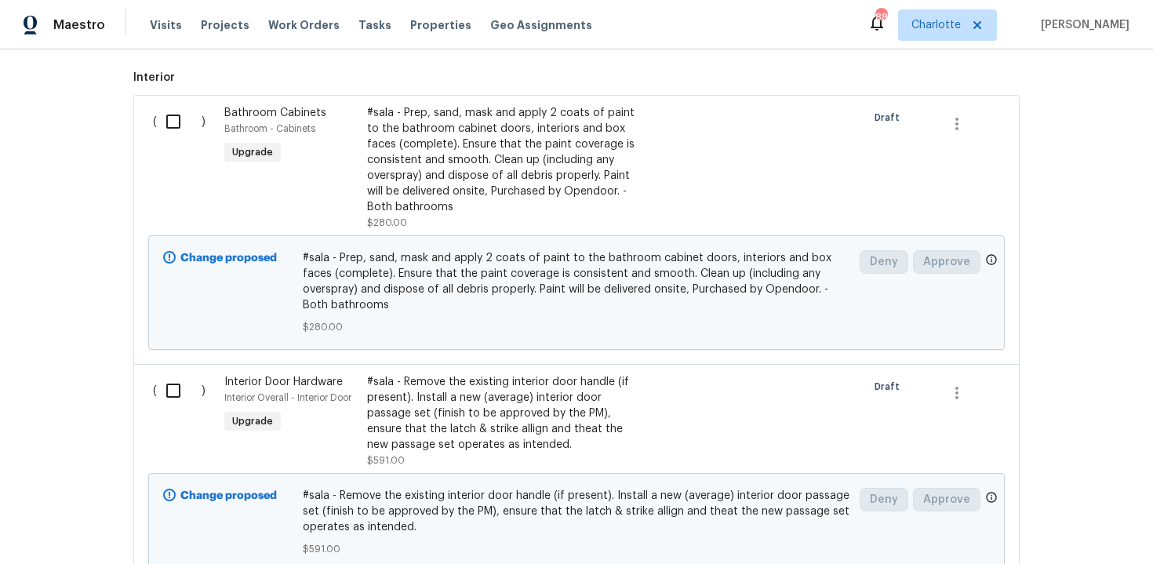
scroll to position [240, 0]
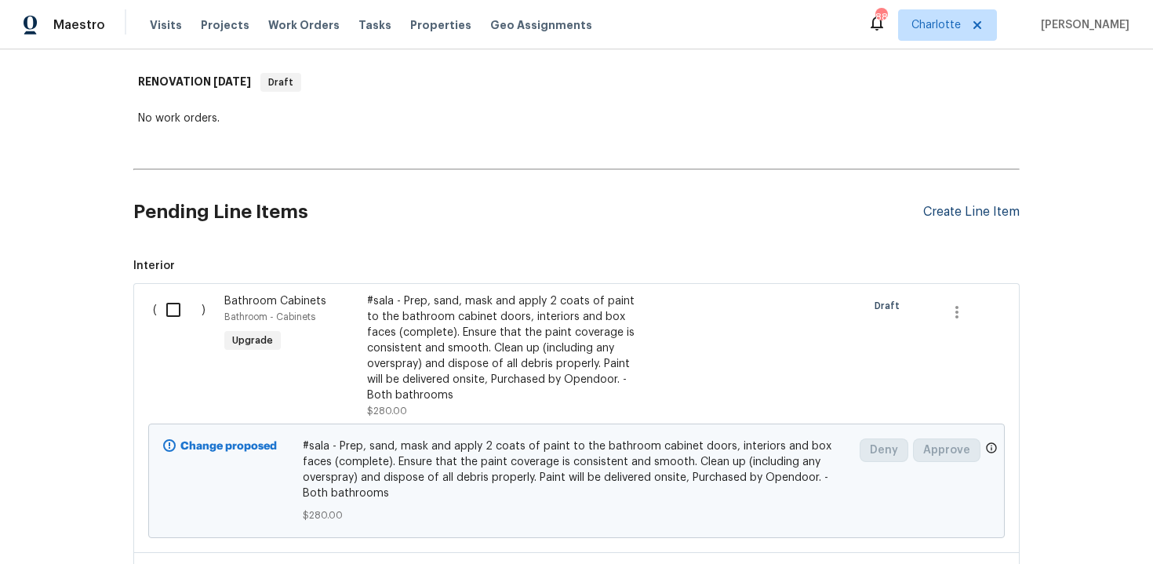
click at [970, 217] on div "Create Line Item" at bounding box center [971, 212] width 96 height 15
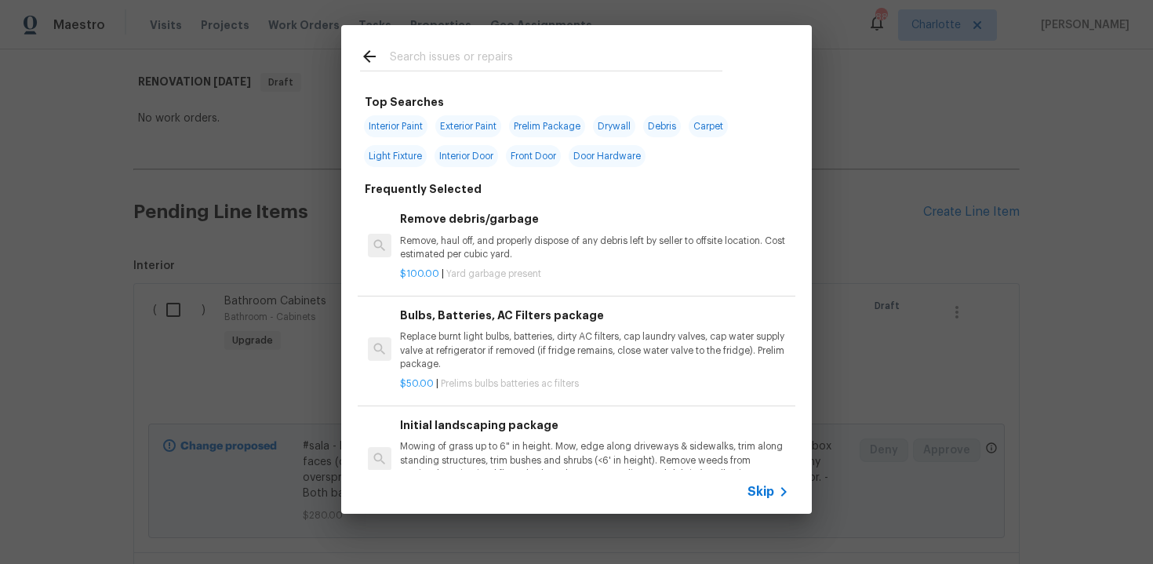
click at [765, 497] on span "Skip" at bounding box center [761, 492] width 27 height 16
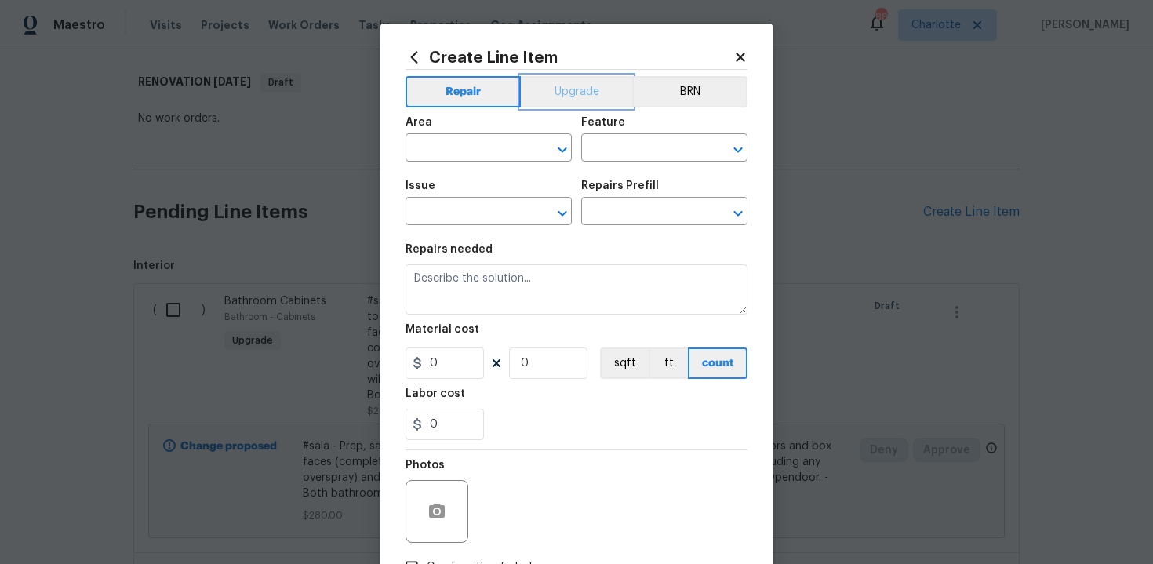
click at [587, 103] on button "Upgrade" at bounding box center [577, 91] width 112 height 31
click at [497, 141] on input "text" at bounding box center [467, 149] width 122 height 24
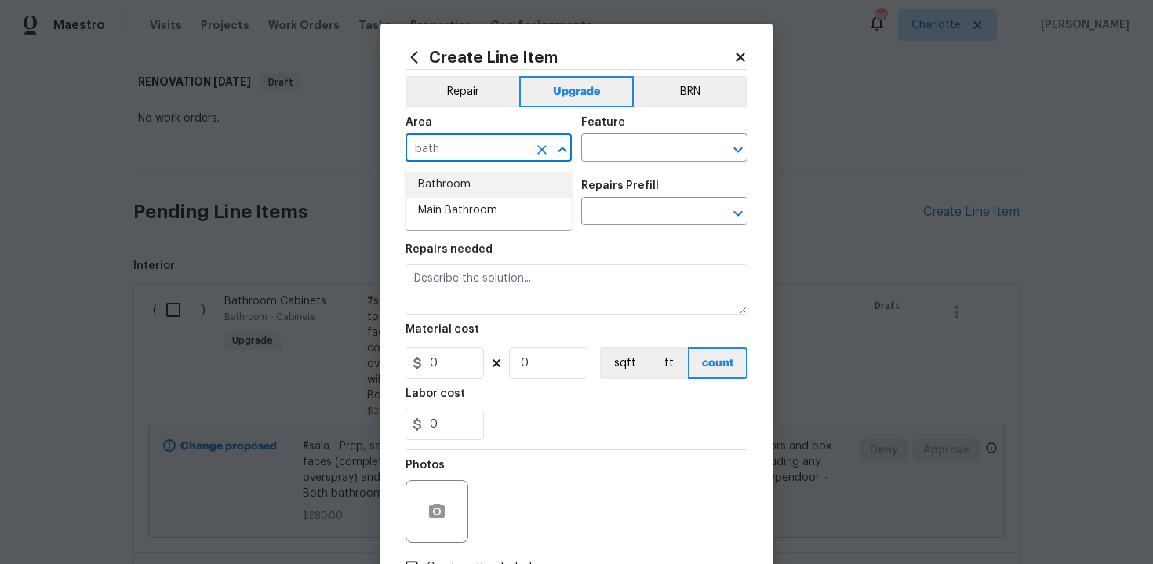
click at [493, 178] on li "Bathroom" at bounding box center [489, 185] width 166 height 26
type input "Bathroom"
click at [617, 153] on input "text" at bounding box center [642, 149] width 122 height 24
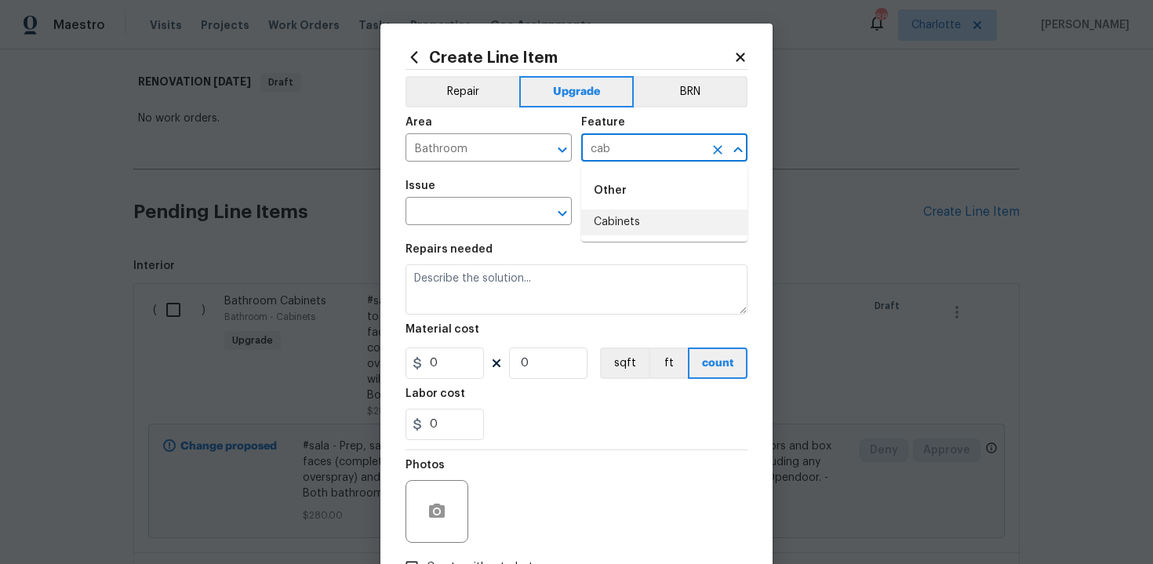
click at [642, 226] on li "Cabinets" at bounding box center [664, 222] width 166 height 26
type input "Cabinets"
click at [471, 222] on input "text" at bounding box center [467, 213] width 122 height 24
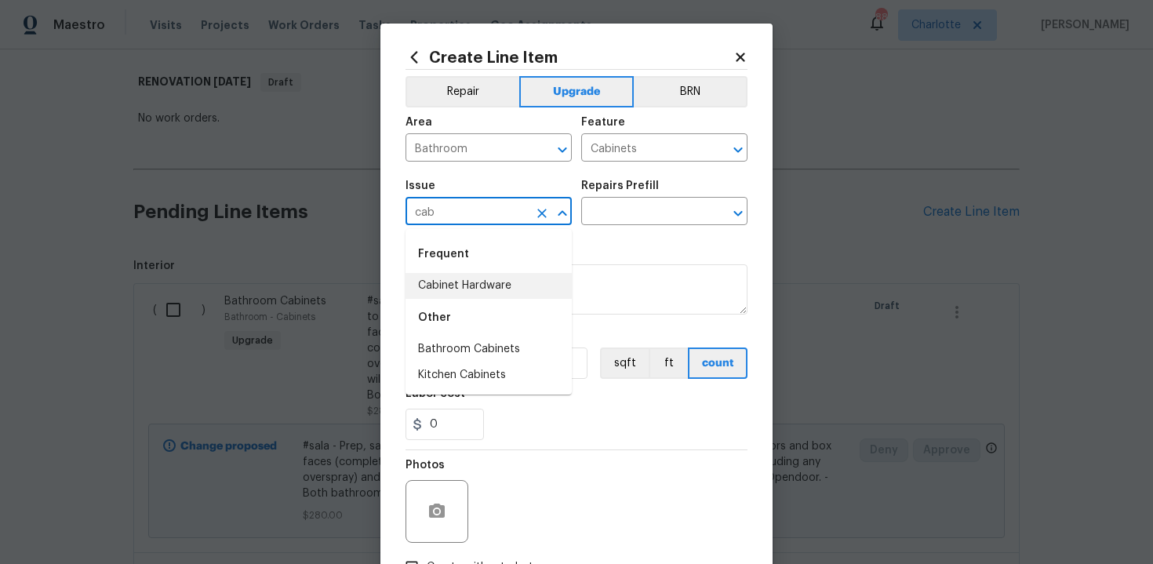
click at [483, 295] on li "Cabinet Hardware" at bounding box center [489, 286] width 166 height 26
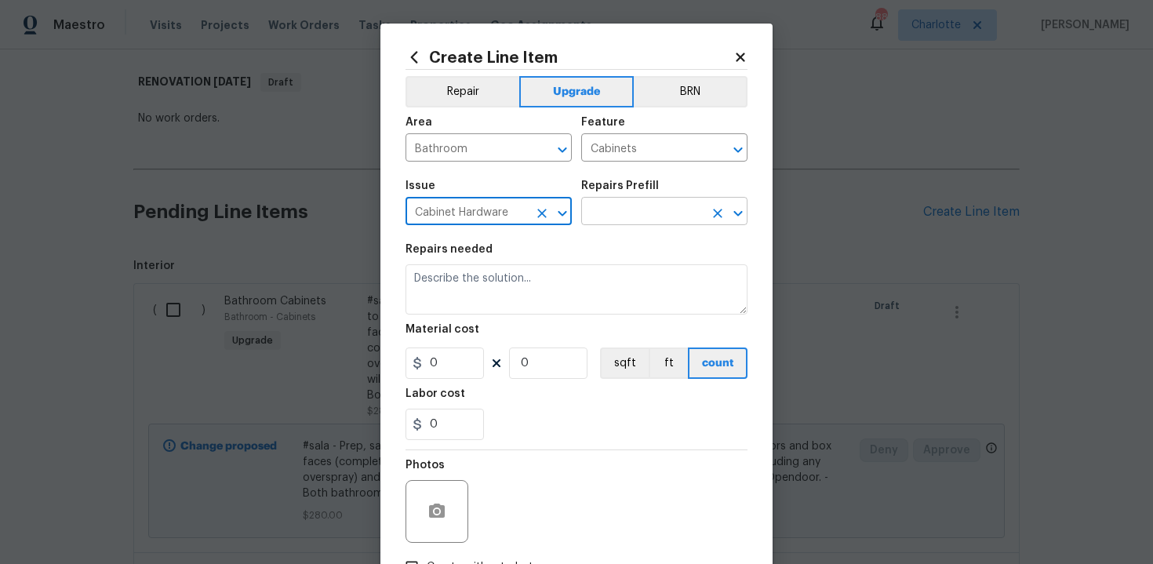
type input "Cabinet Hardware"
click at [668, 212] on input "text" at bounding box center [642, 213] width 122 height 24
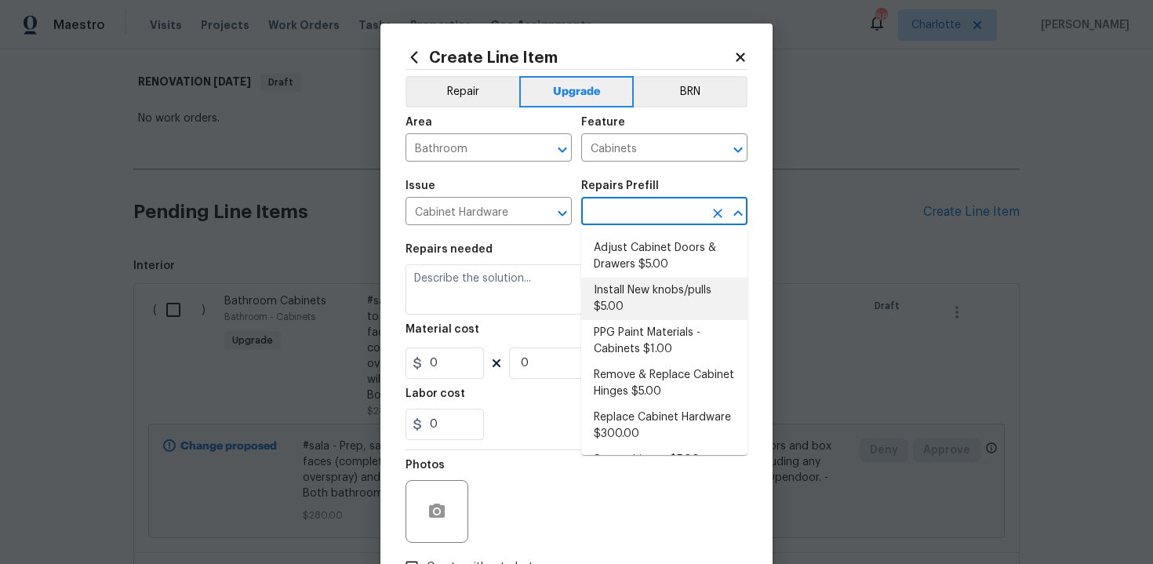
click at [649, 285] on li "Install New knobs/pulls $5.00" at bounding box center [664, 299] width 166 height 42
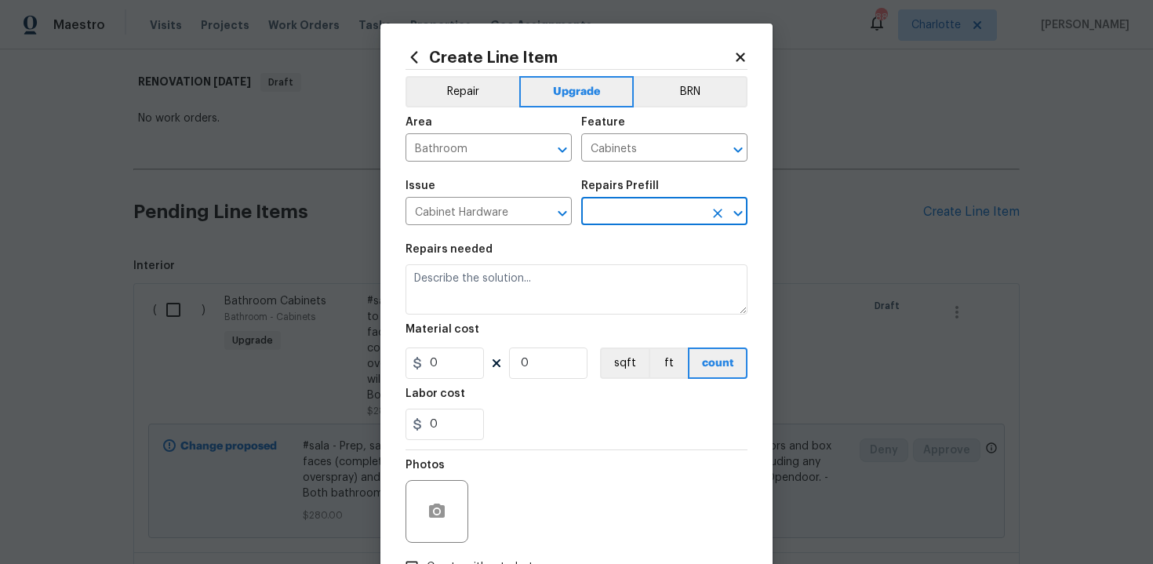
type input "Install New knobs/pulls $5.00"
type textarea "Remove the existing cabinet pulls/handles if present; prep and drill for new ca…"
type input "5"
type input "1"
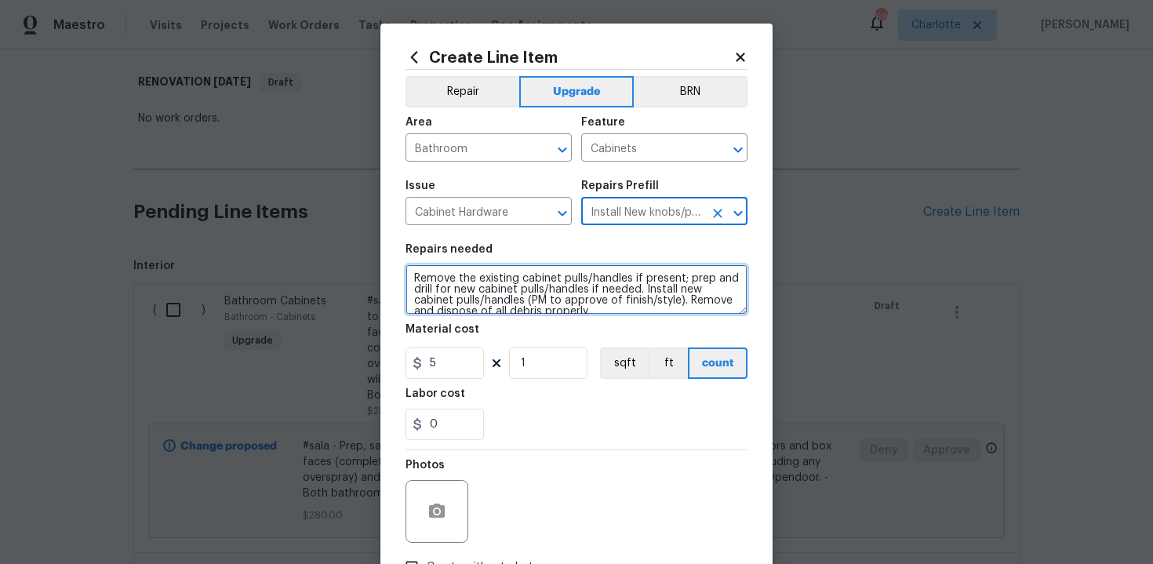
click at [409, 277] on textarea "Remove the existing cabinet pulls/handles if present; prep and drill for new ca…" at bounding box center [577, 289] width 342 height 50
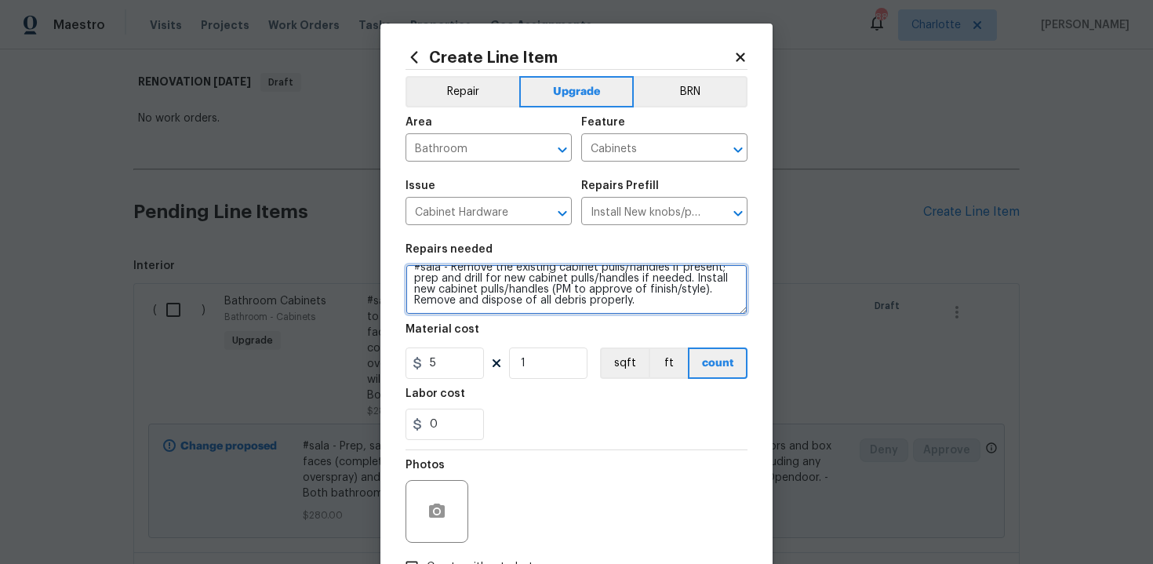
click at [660, 303] on textarea "#sala - Remove the existing cabinet pulls/handles if present; prep and drill fo…" at bounding box center [577, 289] width 342 height 50
paste textarea "Both bathrooms"
type textarea "#sala - Remove the existing cabinet pulls/handles if present; prep and drill fo…"
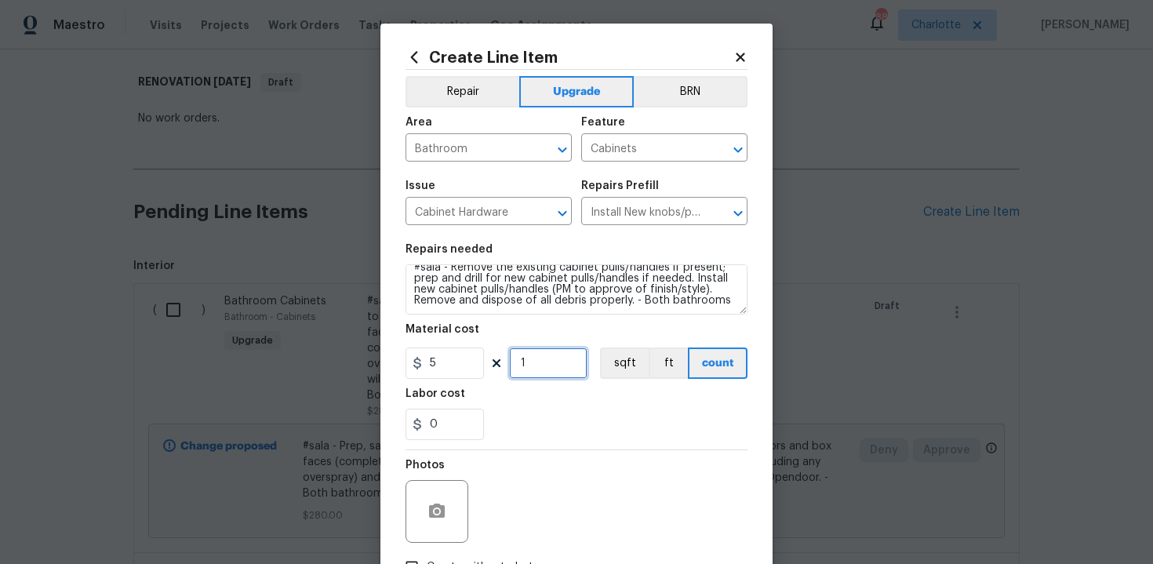
click at [546, 370] on input "1" at bounding box center [548, 362] width 78 height 31
type input "10"
click at [558, 409] on div "0" at bounding box center [577, 424] width 342 height 31
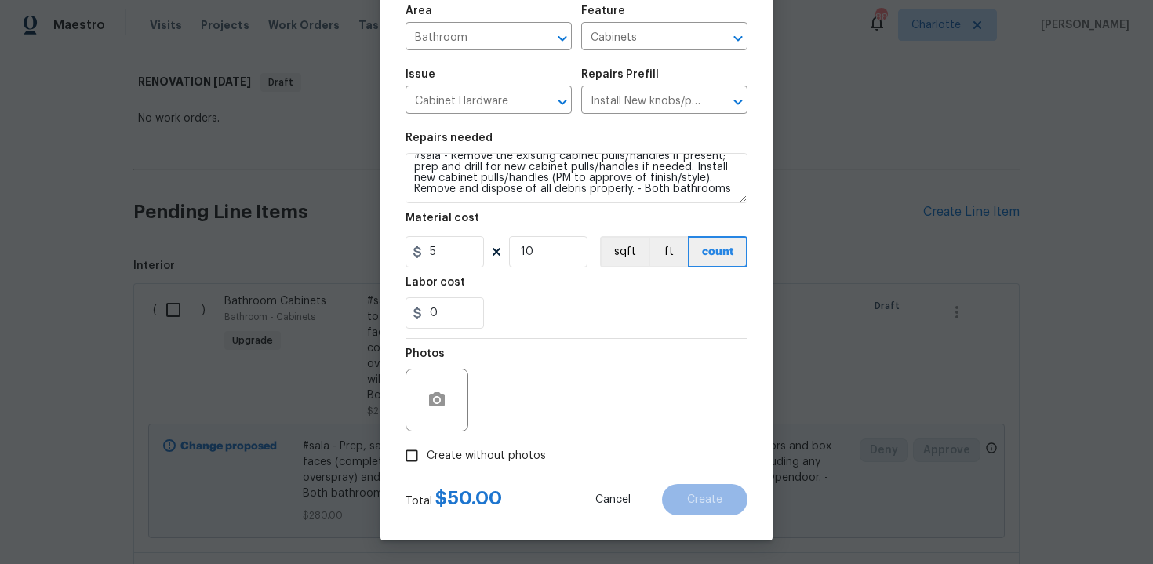
click at [464, 448] on span "Create without photos" at bounding box center [486, 456] width 119 height 16
click at [427, 448] on input "Create without photos" at bounding box center [412, 456] width 30 height 30
checkbox input "true"
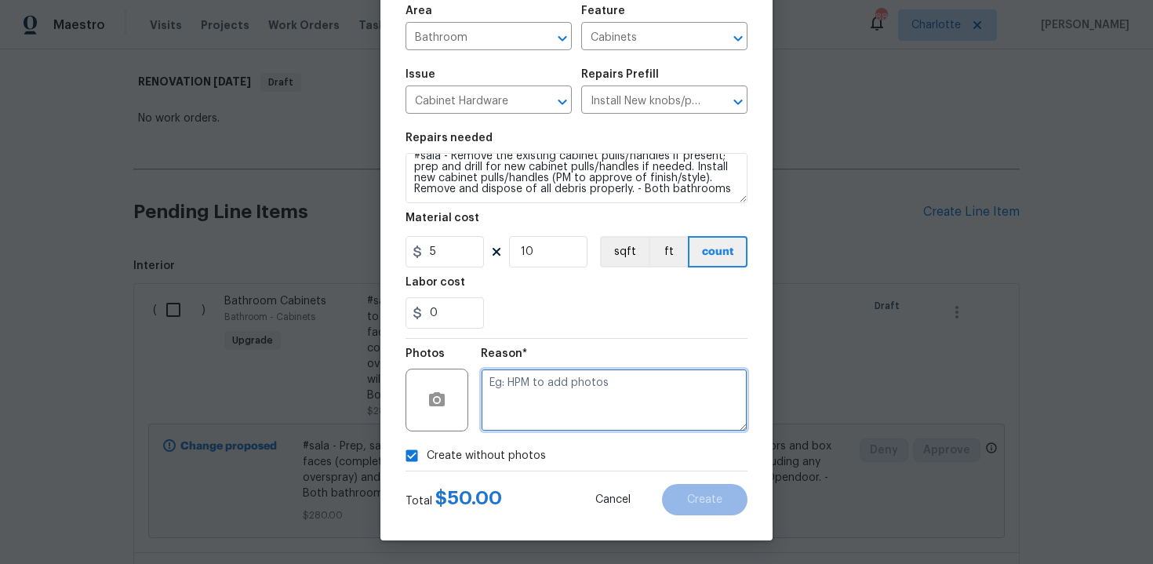
click at [549, 398] on textarea at bounding box center [614, 400] width 267 height 63
type textarea "n/a"
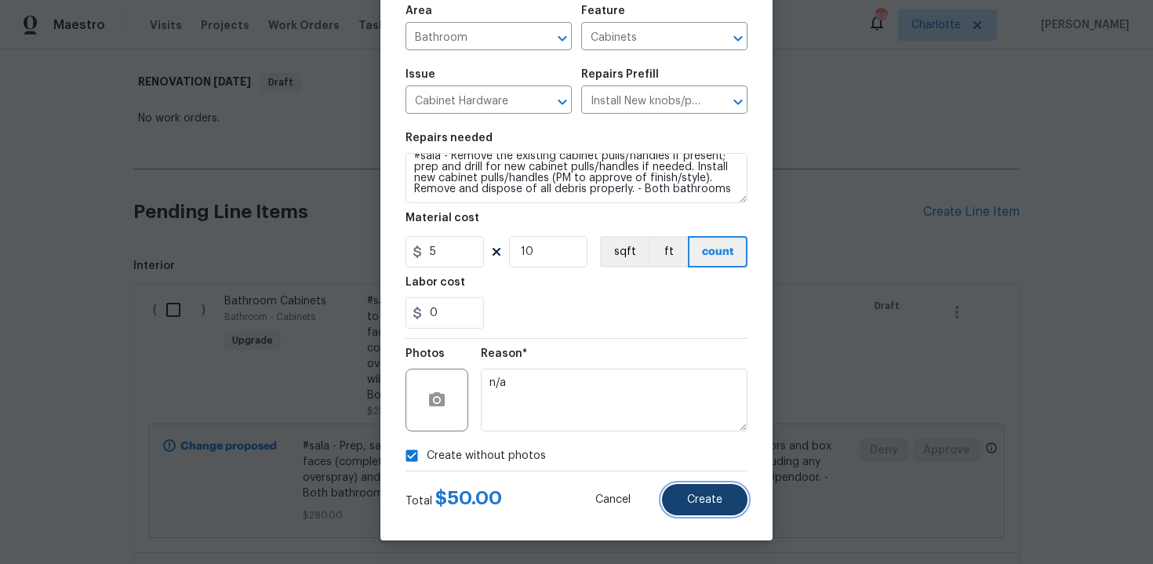
click at [701, 485] on button "Create" at bounding box center [704, 499] width 85 height 31
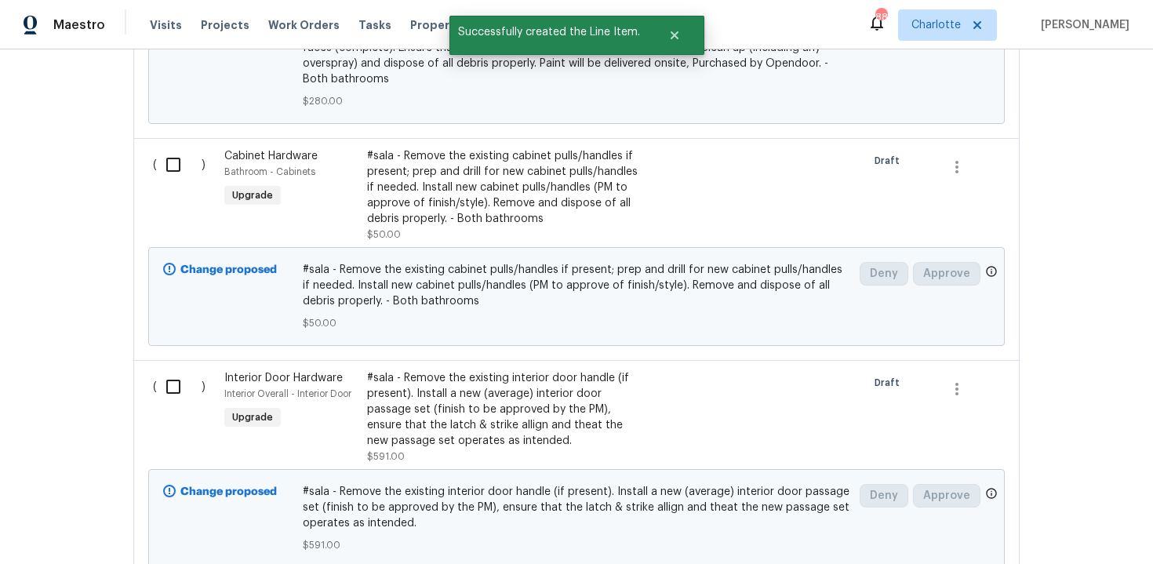
scroll to position [260, 0]
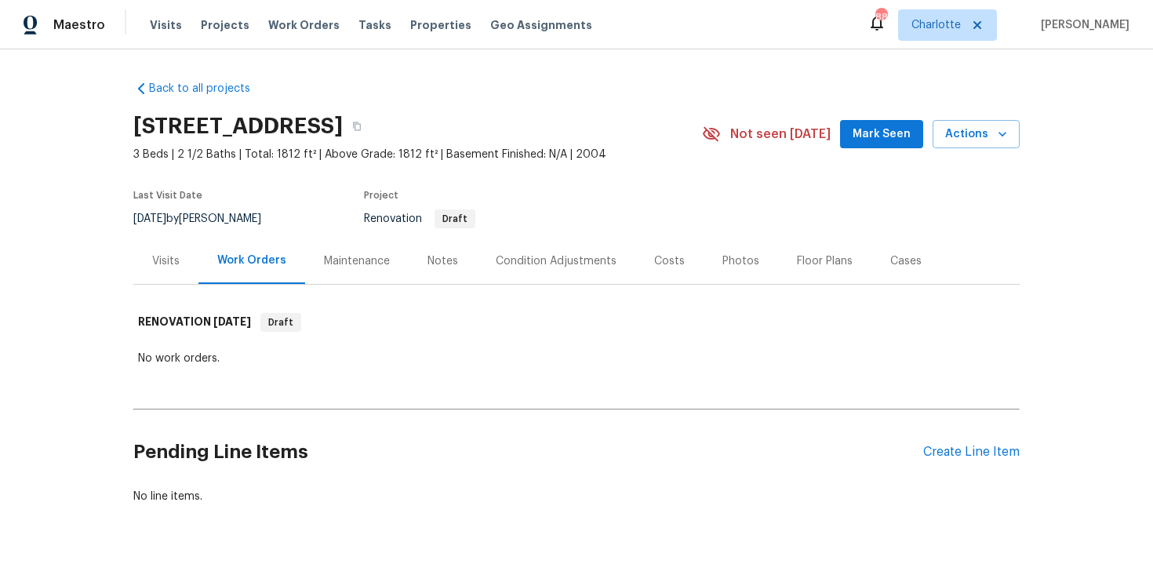
scroll to position [47, 0]
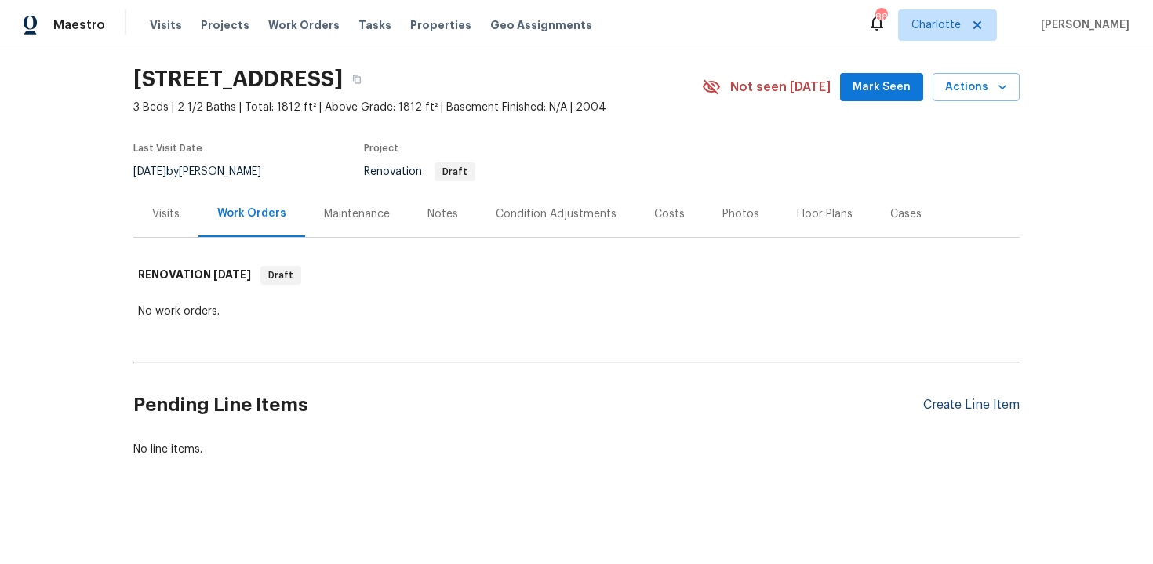
click at [973, 400] on div "Create Line Item" at bounding box center [971, 405] width 96 height 15
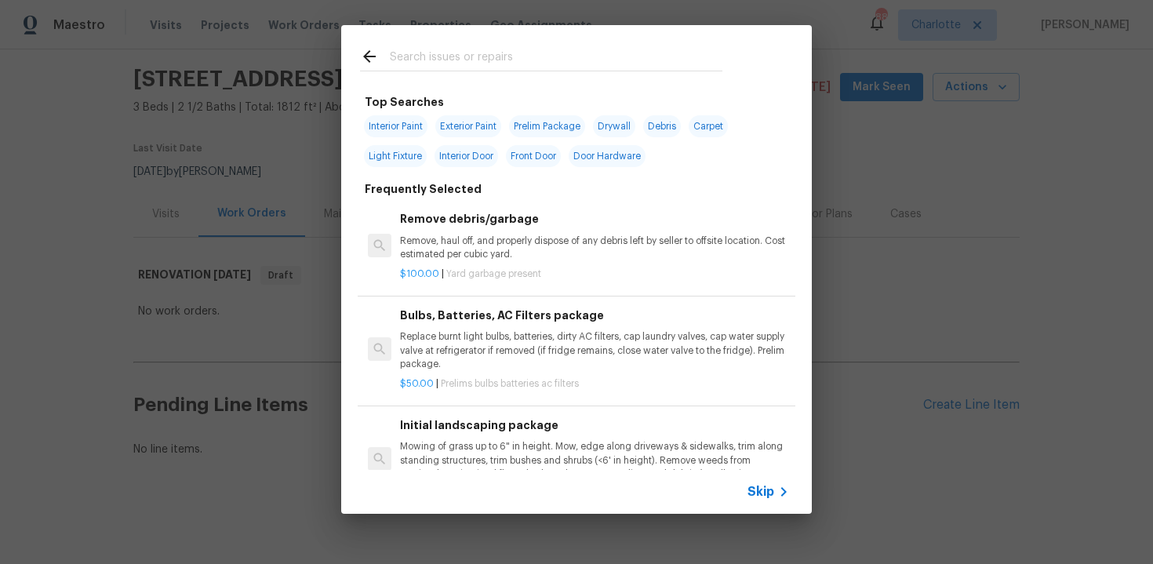
click at [766, 497] on span "Skip" at bounding box center [761, 492] width 27 height 16
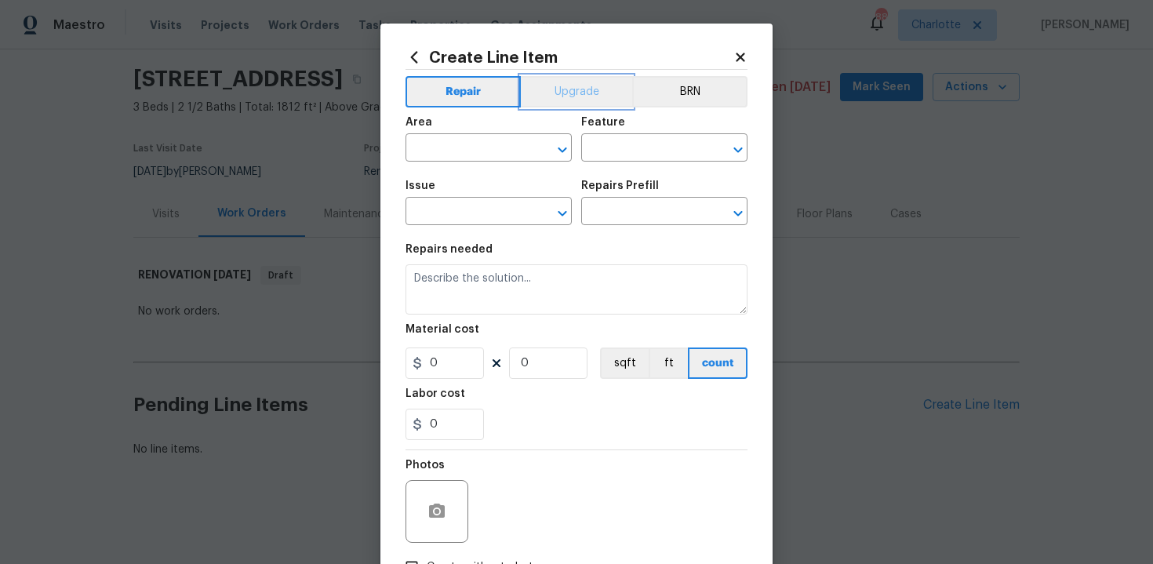
click at [585, 96] on button "Upgrade" at bounding box center [577, 91] width 112 height 31
click at [485, 151] on input "text" at bounding box center [467, 149] width 122 height 24
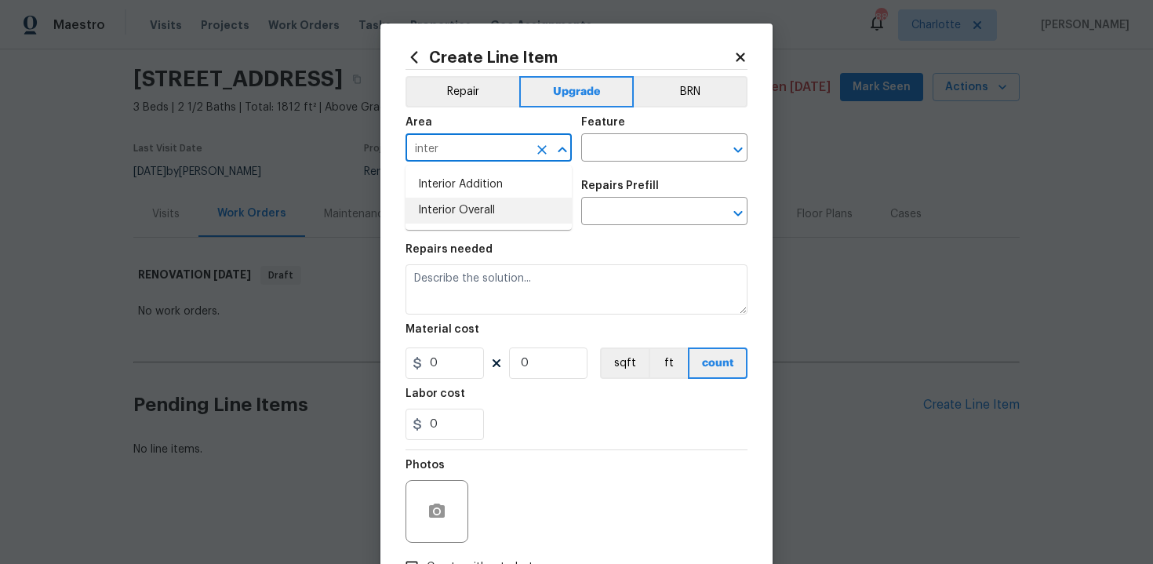
click at [493, 215] on li "Interior Overall" at bounding box center [489, 211] width 166 height 26
type input "Interior Overall"
click at [617, 147] on input "text" at bounding box center [642, 149] width 122 height 24
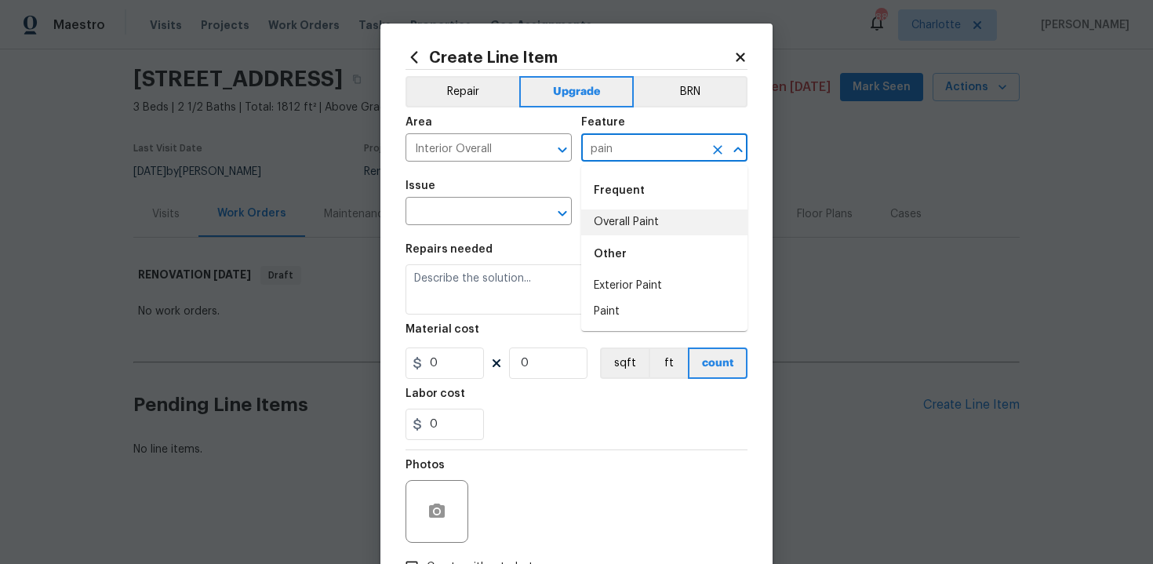
click at [617, 226] on li "Overall Paint" at bounding box center [664, 222] width 166 height 26
type input "Overall Paint"
click at [504, 216] on input "text" at bounding box center [467, 213] width 122 height 24
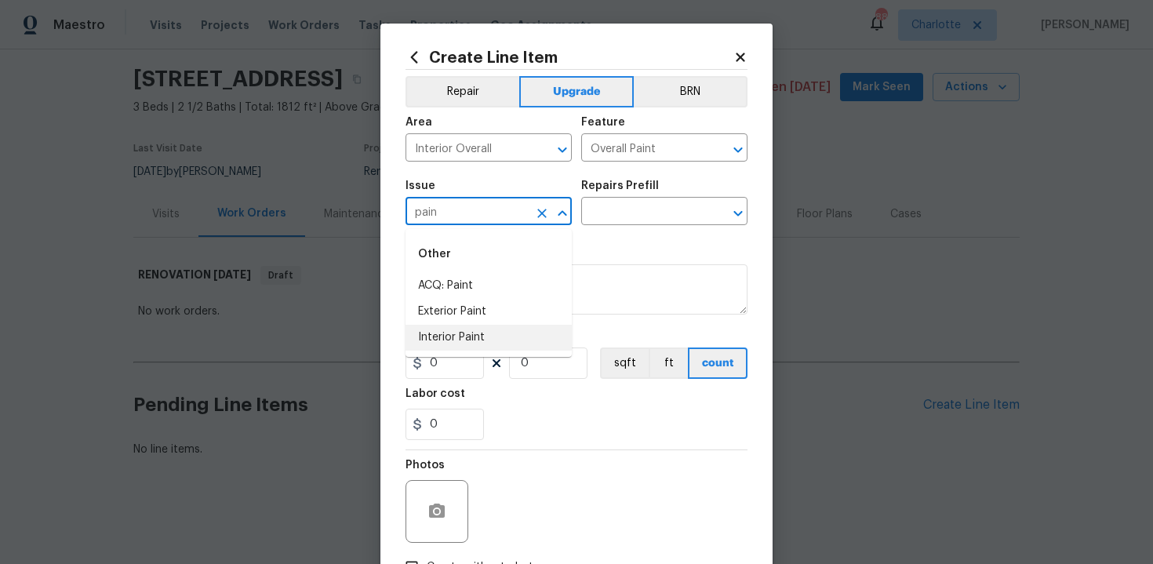
click at [495, 339] on li "Interior Paint" at bounding box center [489, 338] width 166 height 26
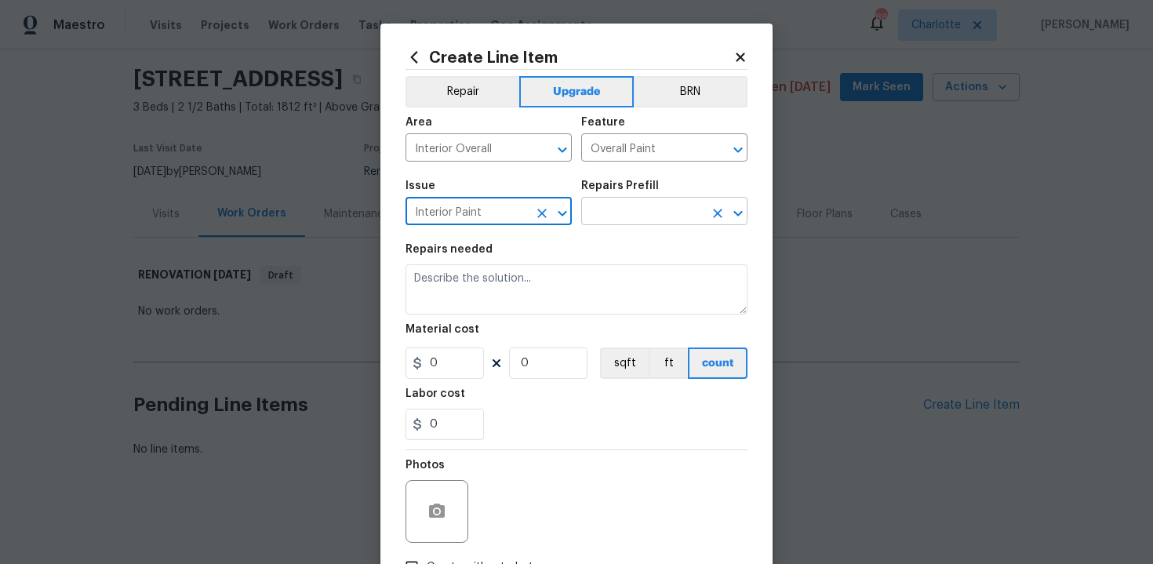
type input "Interior Paint"
click at [628, 223] on input "text" at bounding box center [642, 213] width 122 height 24
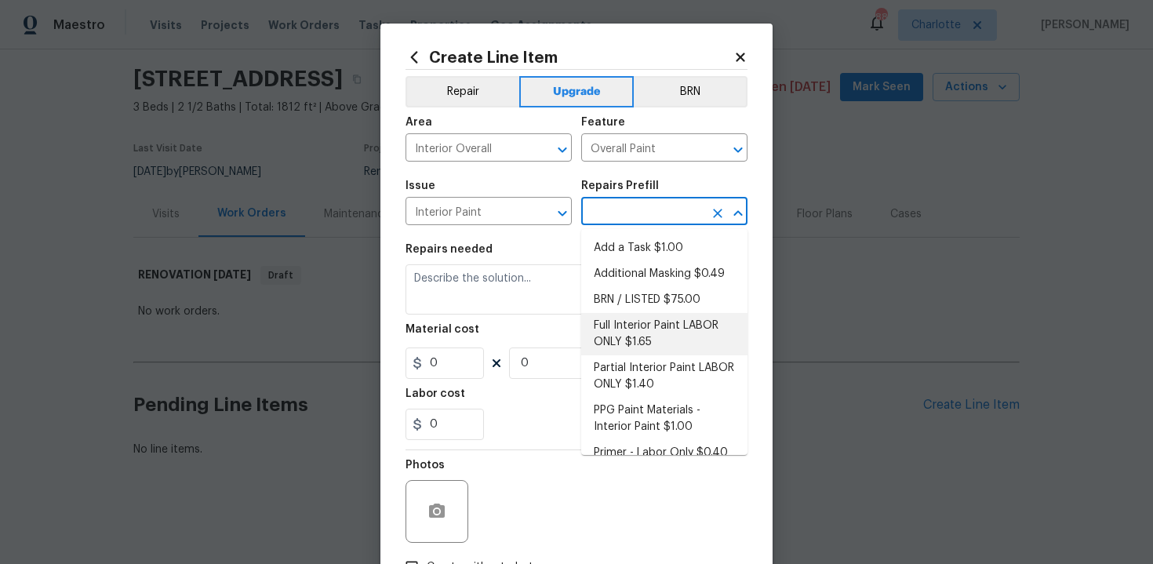
click at [631, 331] on li "Full Interior Paint LABOR ONLY $1.65" at bounding box center [664, 334] width 166 height 42
type input "Full Interior Paint LABOR ONLY $1.65"
type textarea "Full Interior paint - (walls, ceilings, trim, and doors) - PAINT PROVIDED BY OP…"
type input "1.65"
type input "1"
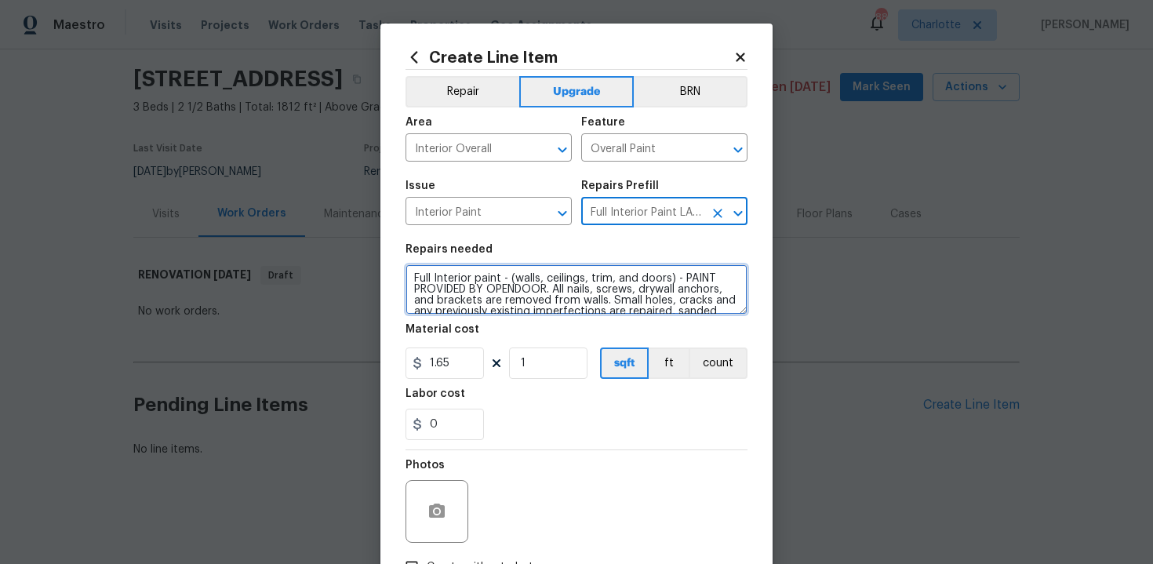
click at [408, 274] on textarea "Full Interior paint - (walls, ceilings, trim, and doors) - PAINT PROVIDED BY OP…" at bounding box center [577, 289] width 342 height 50
type textarea "#sala - Full Interior paint - (walls, ceilings, trim, and doors) - PAINT PROVID…"
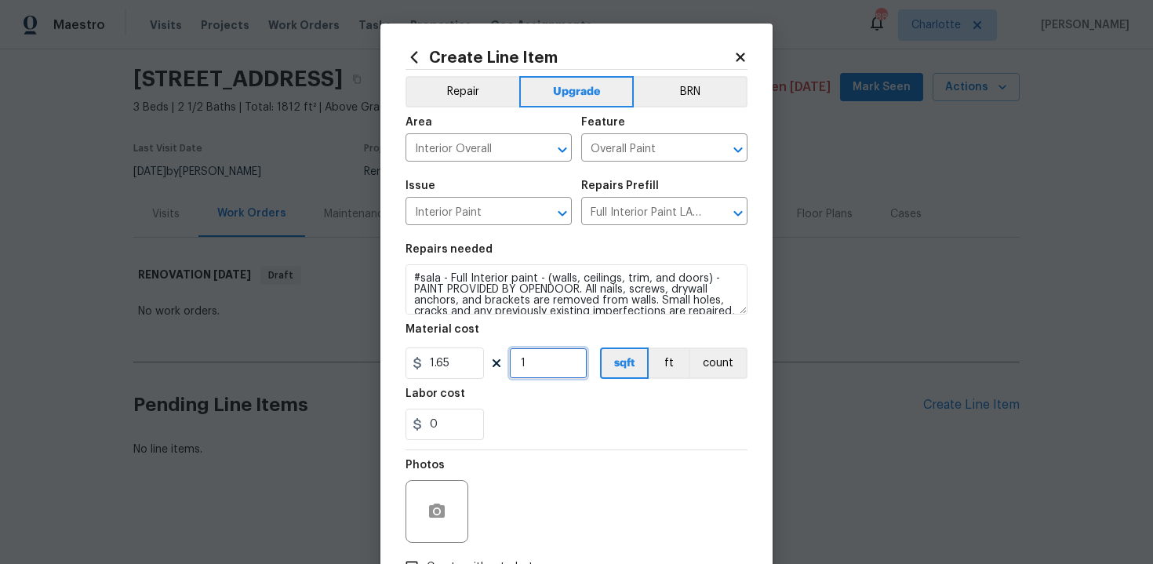
click at [557, 368] on input "1" at bounding box center [548, 362] width 78 height 31
type input "1812"
click at [592, 420] on div "0" at bounding box center [577, 424] width 342 height 31
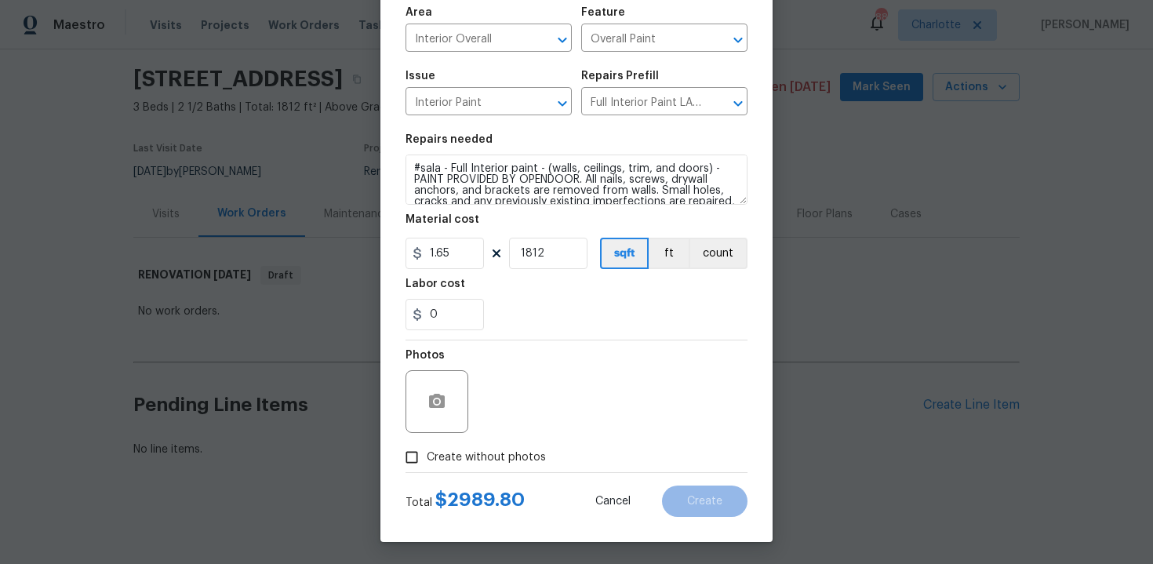
scroll to position [112, 0]
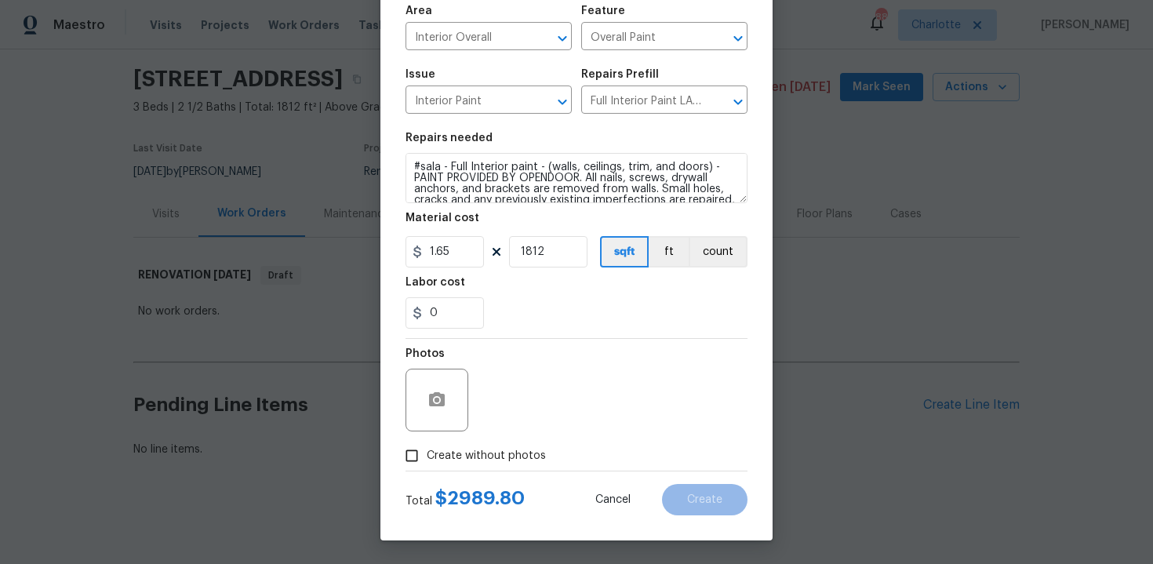
click at [497, 449] on span "Create without photos" at bounding box center [486, 456] width 119 height 16
click at [427, 449] on input "Create without photos" at bounding box center [412, 456] width 30 height 30
checkbox input "true"
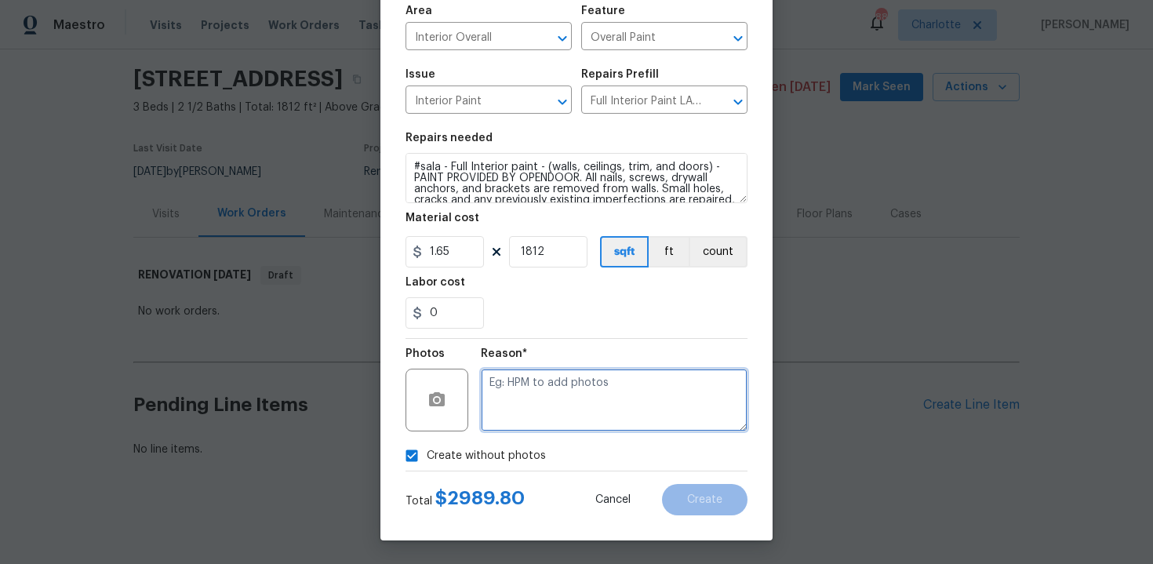
click at [551, 387] on textarea at bounding box center [614, 400] width 267 height 63
type textarea "n/a"
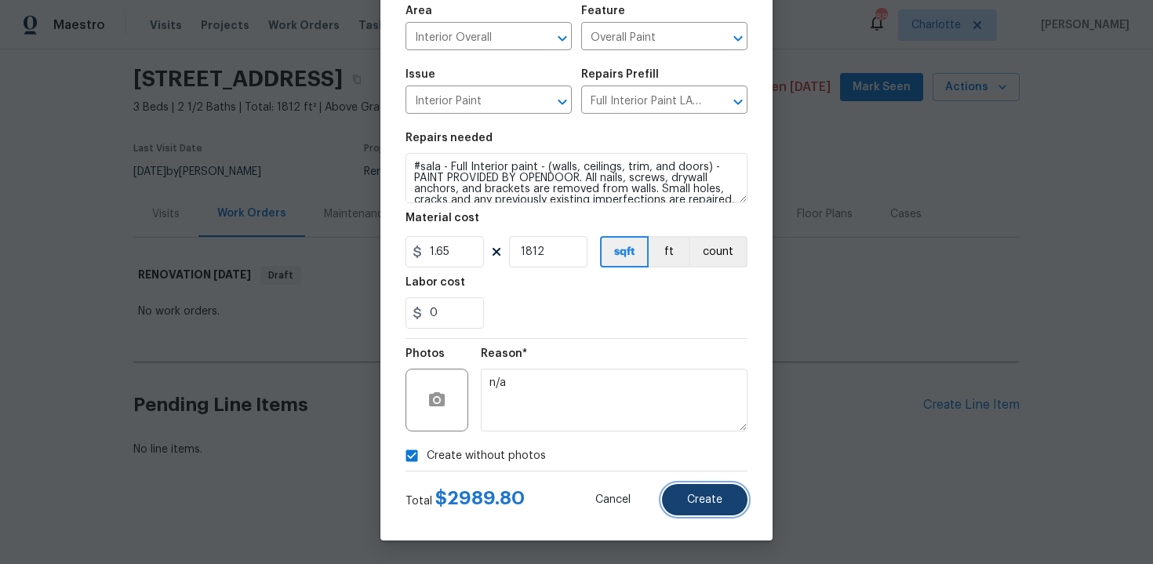
click at [711, 504] on span "Create" at bounding box center [704, 500] width 35 height 12
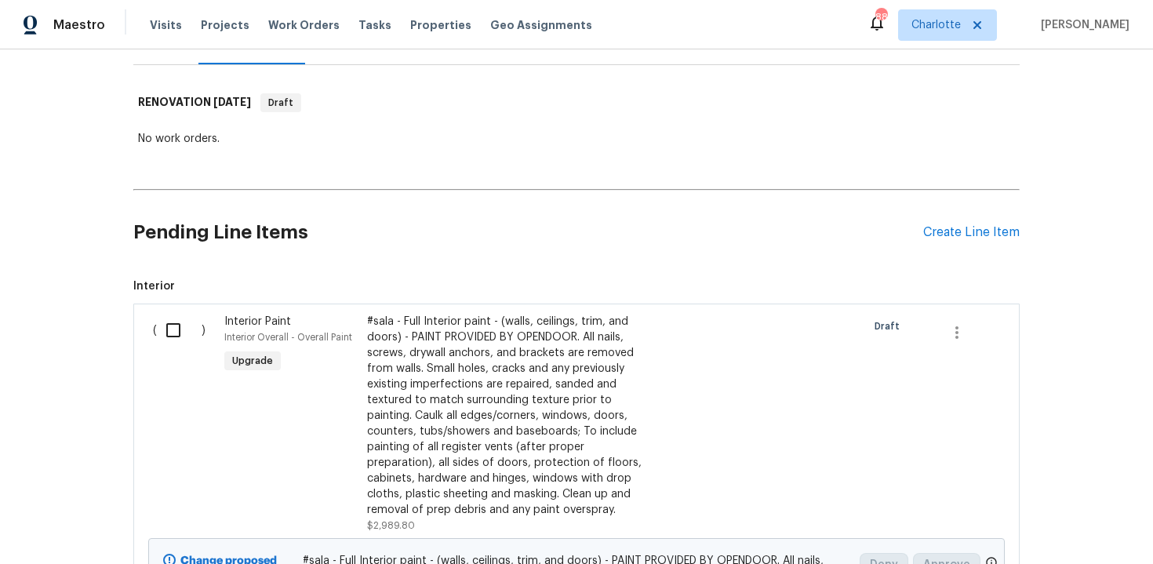
scroll to position [156, 0]
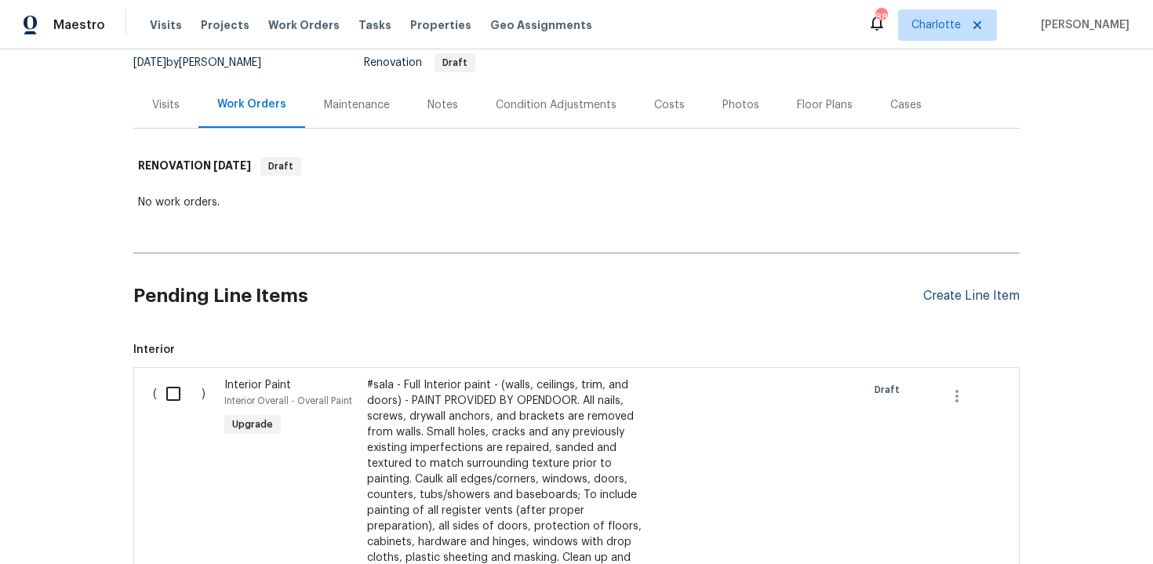
click at [966, 291] on div "Create Line Item" at bounding box center [971, 296] width 96 height 15
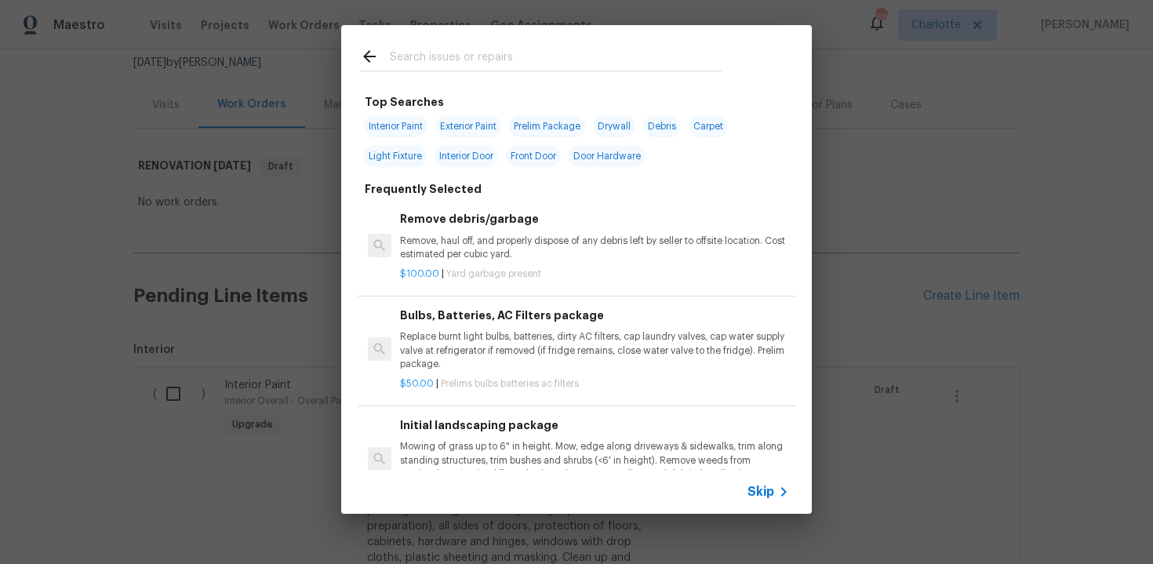
click at [754, 488] on span "Skip" at bounding box center [761, 492] width 27 height 16
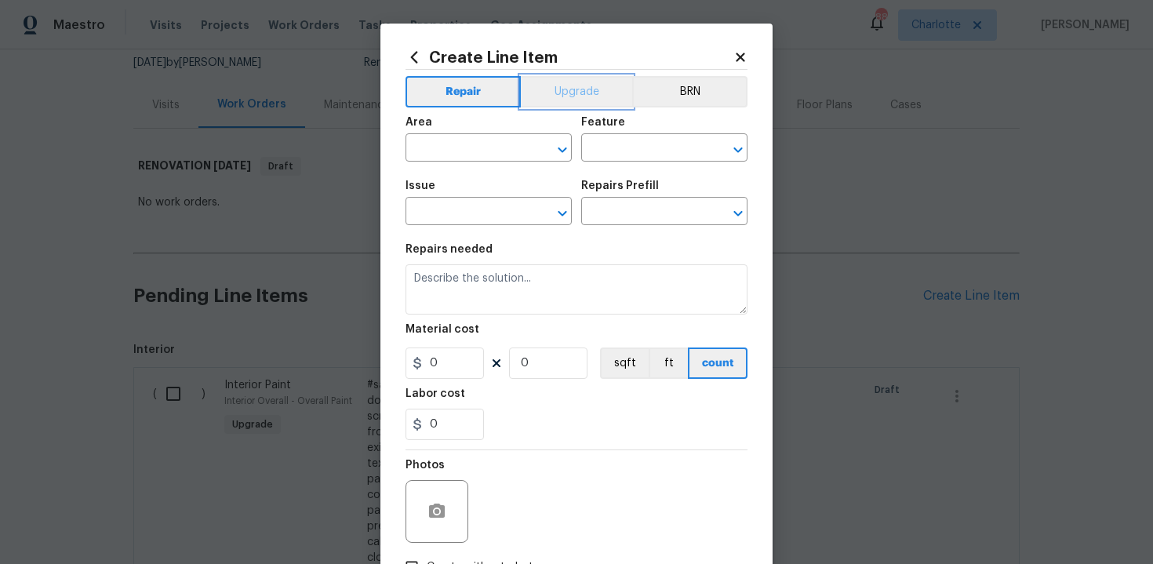
click at [572, 101] on button "Upgrade" at bounding box center [577, 91] width 112 height 31
click at [475, 155] on input "text" at bounding box center [467, 149] width 122 height 24
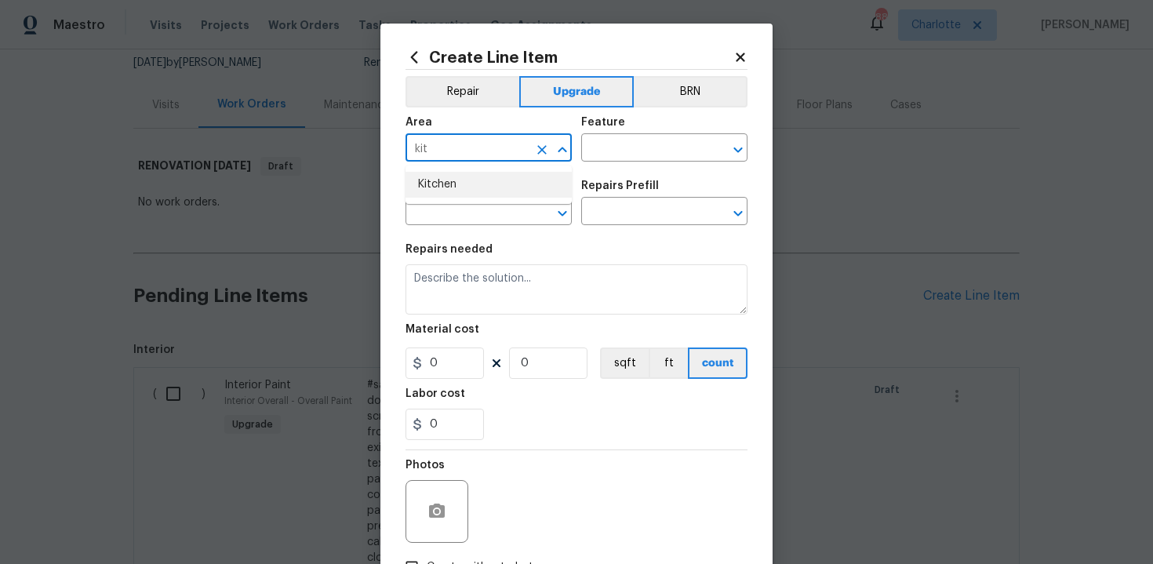
click at [466, 194] on li "Kitchen" at bounding box center [489, 185] width 166 height 26
type input "Kitchen"
click at [620, 150] on input "text" at bounding box center [642, 149] width 122 height 24
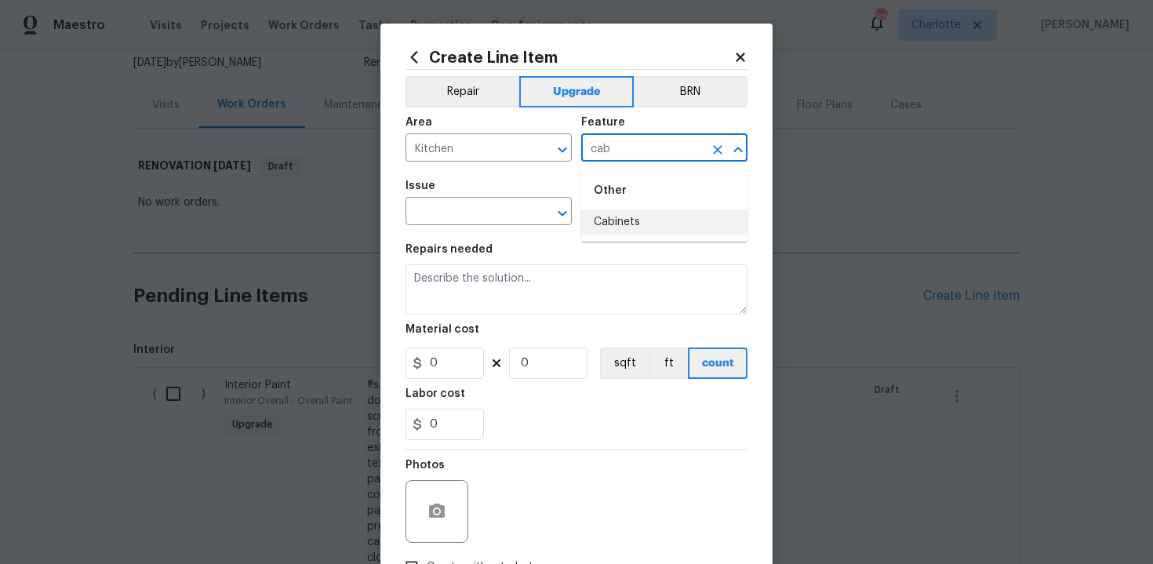
click at [638, 222] on li "Cabinets" at bounding box center [664, 222] width 166 height 26
type input "Cabinets"
click at [413, 221] on input "text" at bounding box center [467, 213] width 122 height 24
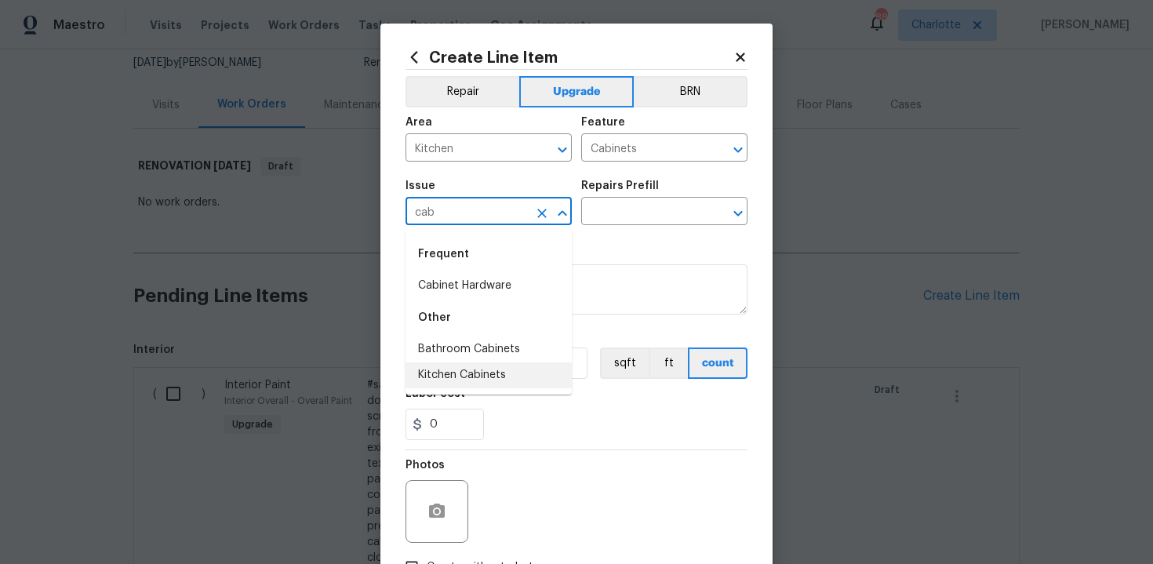
click at [460, 363] on li "Kitchen Cabinets" at bounding box center [489, 375] width 166 height 26
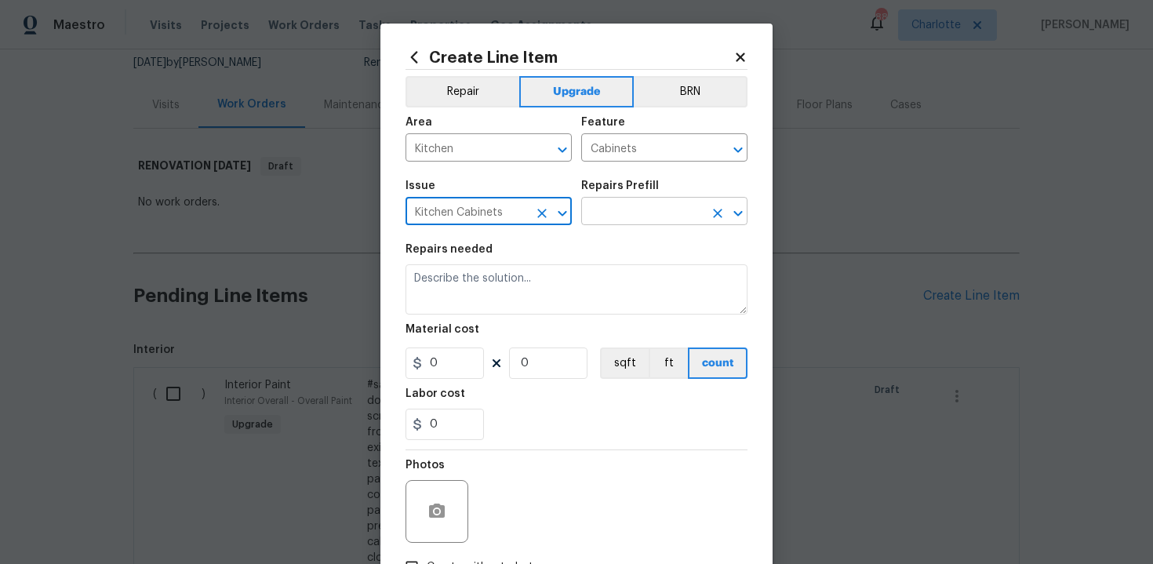
type input "Kitchen Cabinets"
click at [630, 214] on input "text" at bounding box center [642, 213] width 122 height 24
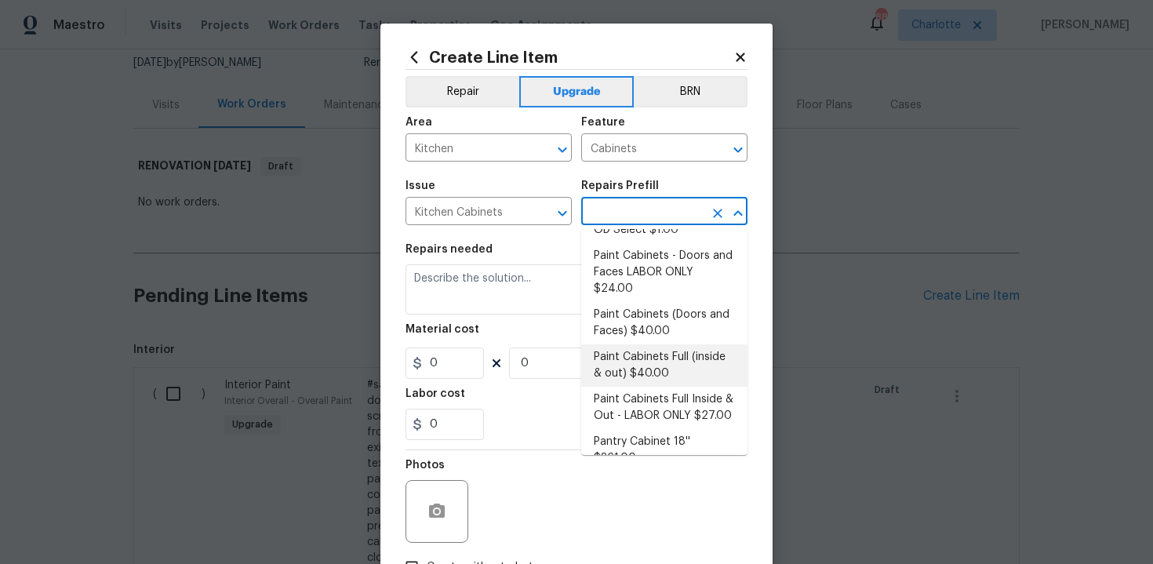
scroll to position [243, 0]
click at [659, 340] on li "Paint Cabinets Full (inside & out) $40.00" at bounding box center [664, 361] width 166 height 42
type input "Paint Cabinets Full (inside & out) $40.00"
type textarea "Prep, sand, mask and apply 2 coats of paint to the kitchen cabinet doors, inter…"
type input "40"
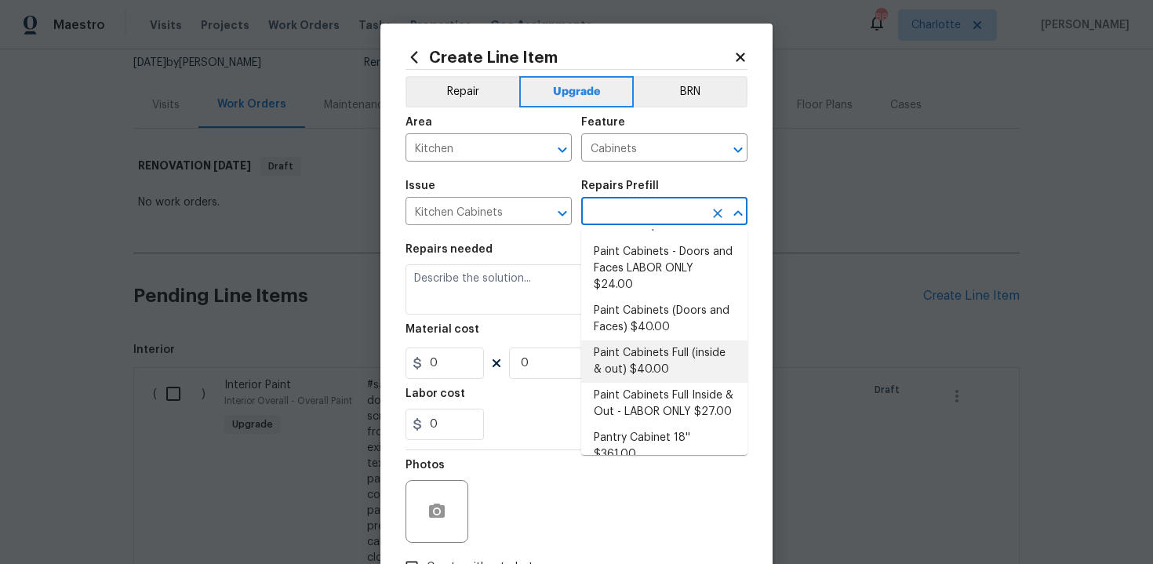
type input "1"
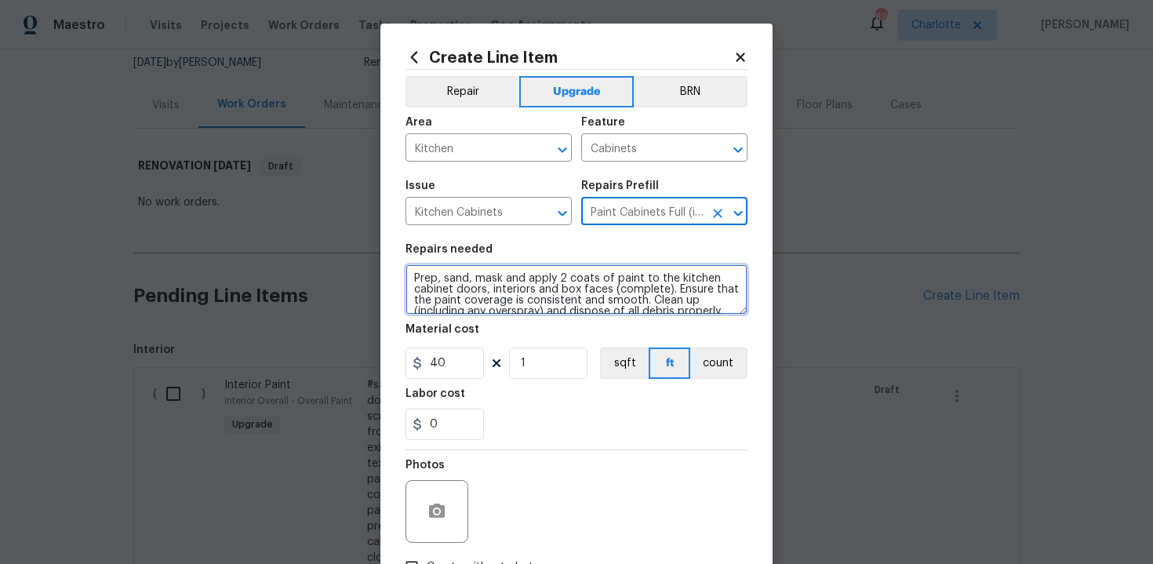
click at [406, 275] on textarea "Prep, sand, mask and apply 2 coats of paint to the kitchen cabinet doors, inter…" at bounding box center [577, 289] width 342 height 50
type textarea "#sala - Prep, sand, mask and apply 2 coats of paint to the kitchen cabinet door…"
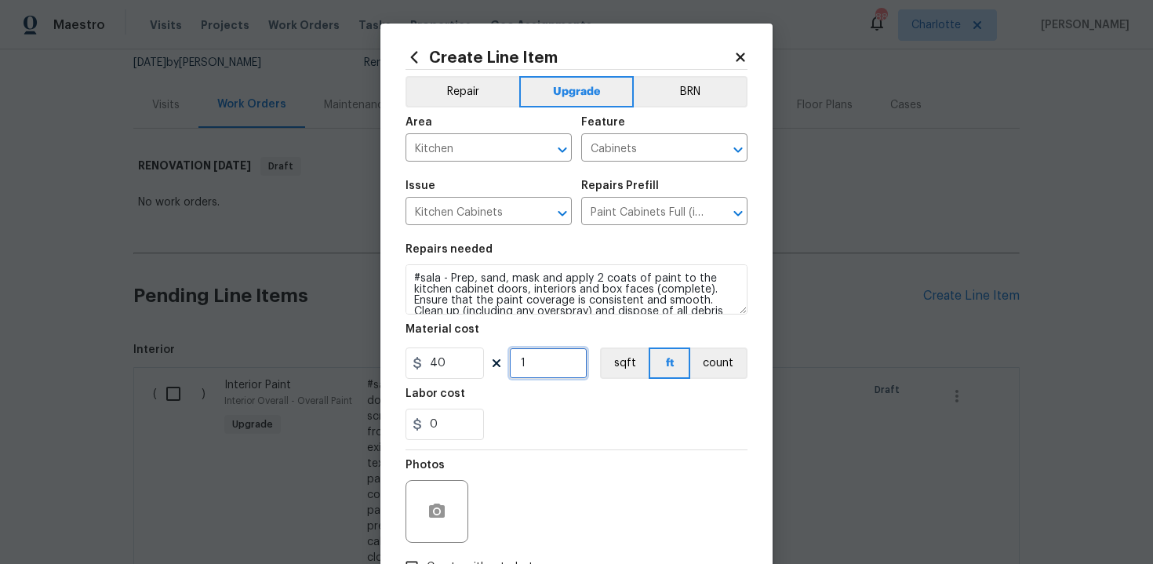
click at [543, 368] on input "1" at bounding box center [548, 362] width 78 height 31
type input "60"
click at [573, 415] on div "0" at bounding box center [577, 424] width 342 height 31
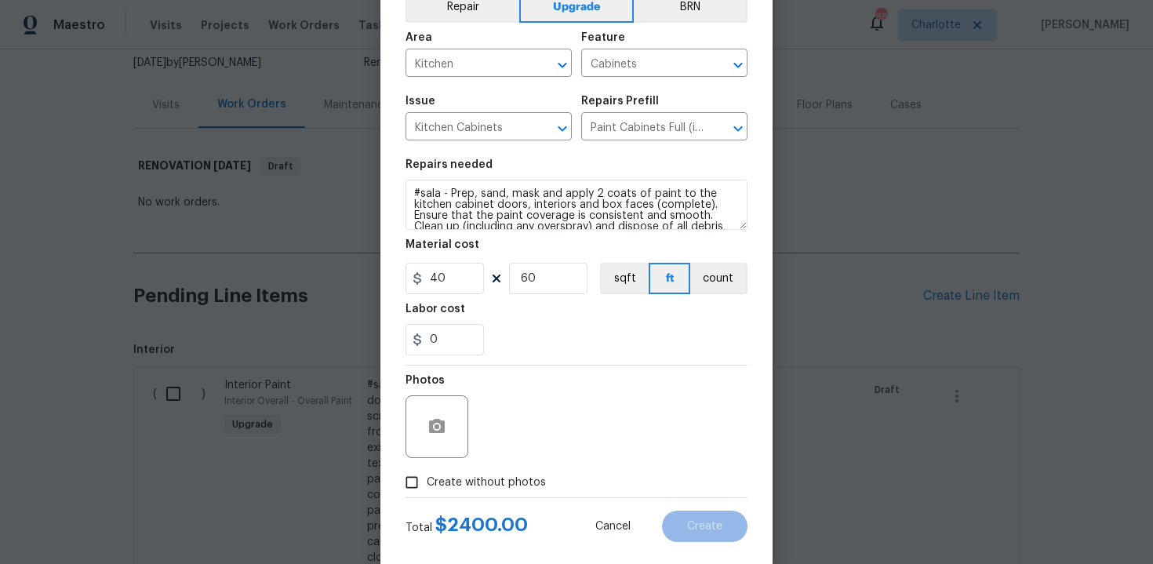
scroll to position [112, 0]
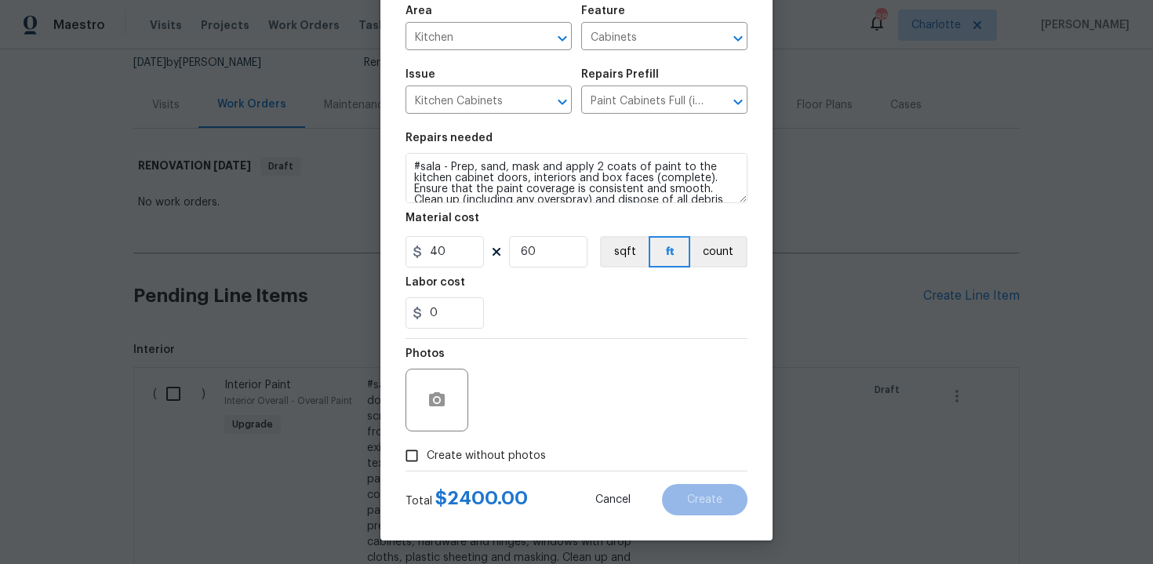
click at [484, 453] on span "Create without photos" at bounding box center [486, 456] width 119 height 16
click at [427, 453] on input "Create without photos" at bounding box center [412, 456] width 30 height 30
checkbox input "true"
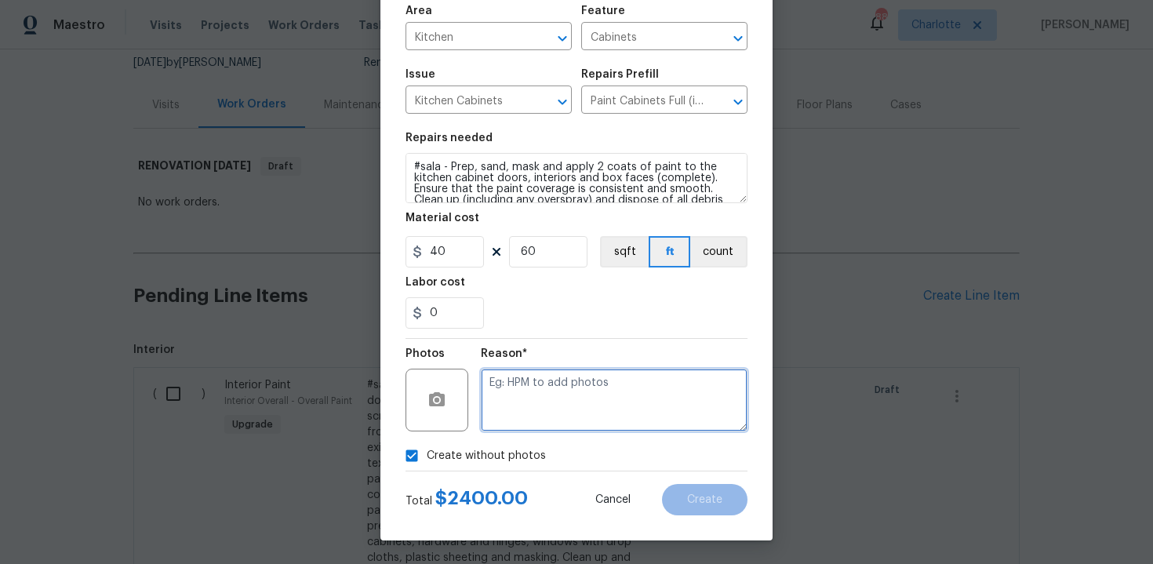
click at [546, 398] on textarea at bounding box center [614, 400] width 267 height 63
type textarea "n/a"
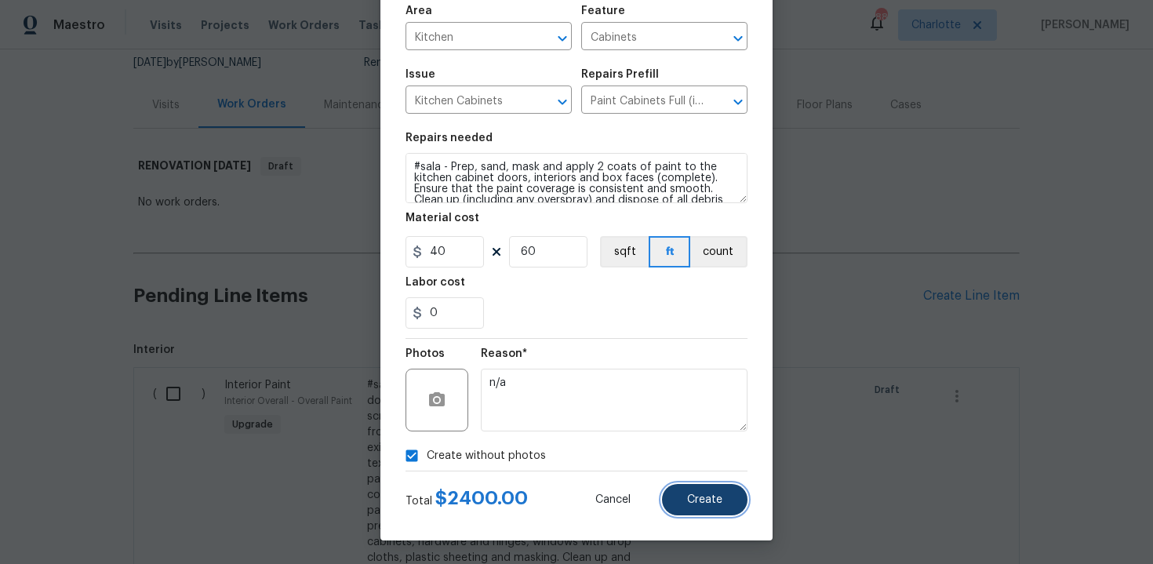
click at [724, 494] on button "Create" at bounding box center [704, 499] width 85 height 31
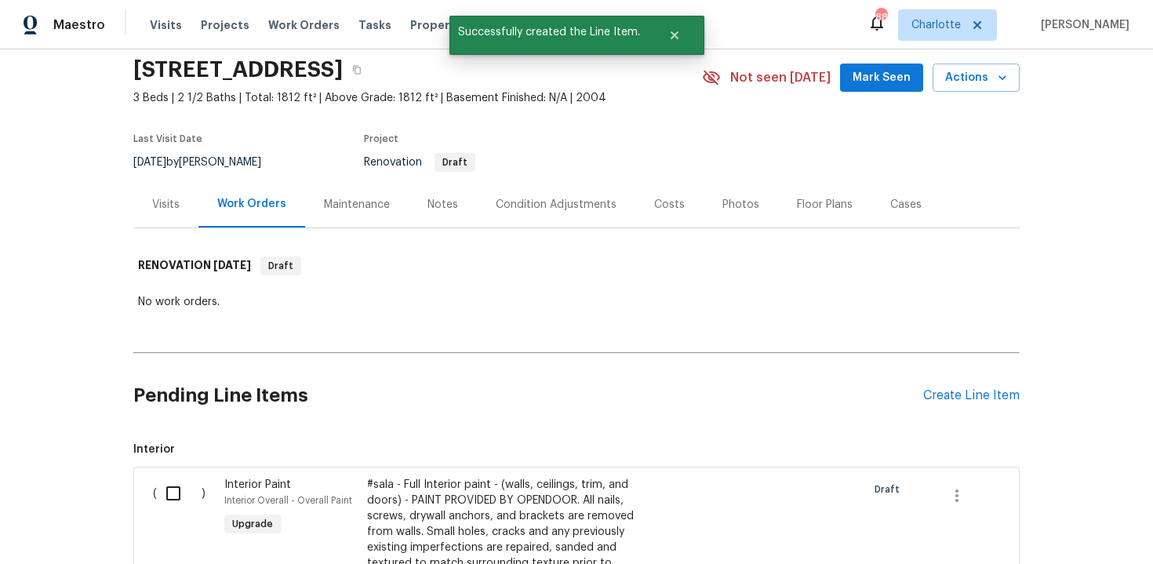
scroll to position [156, 0]
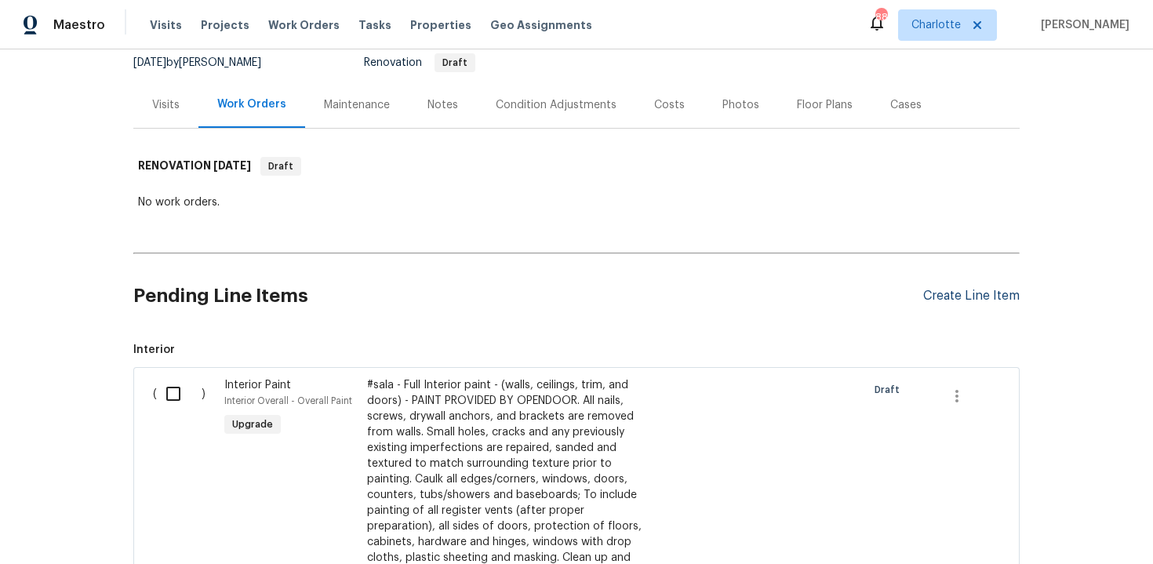
click at [988, 300] on div "Create Line Item" at bounding box center [971, 296] width 96 height 15
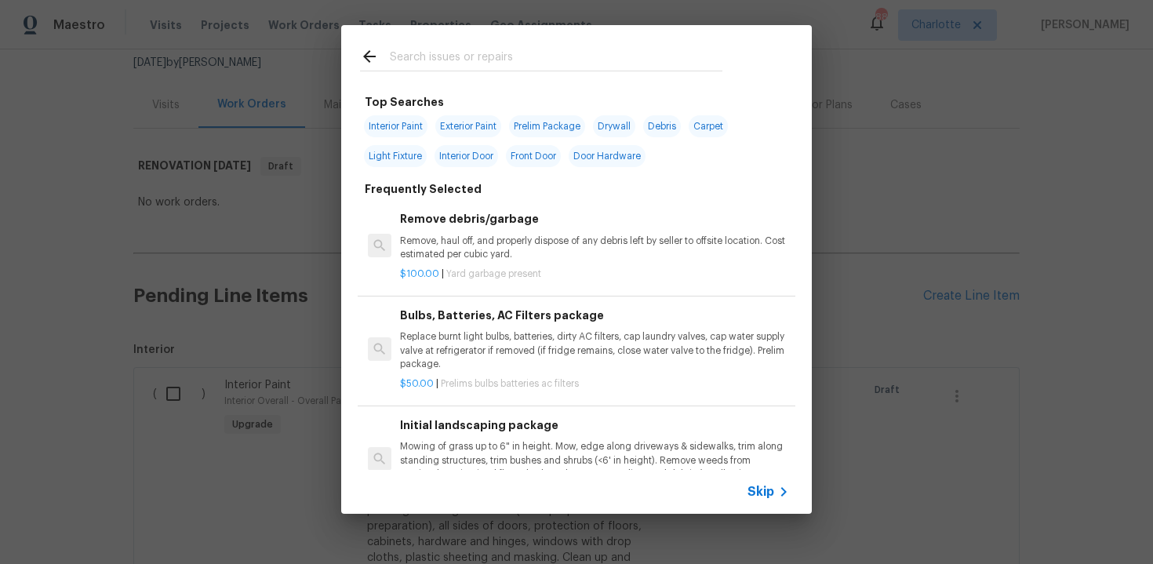
click at [762, 494] on span "Skip" at bounding box center [761, 492] width 27 height 16
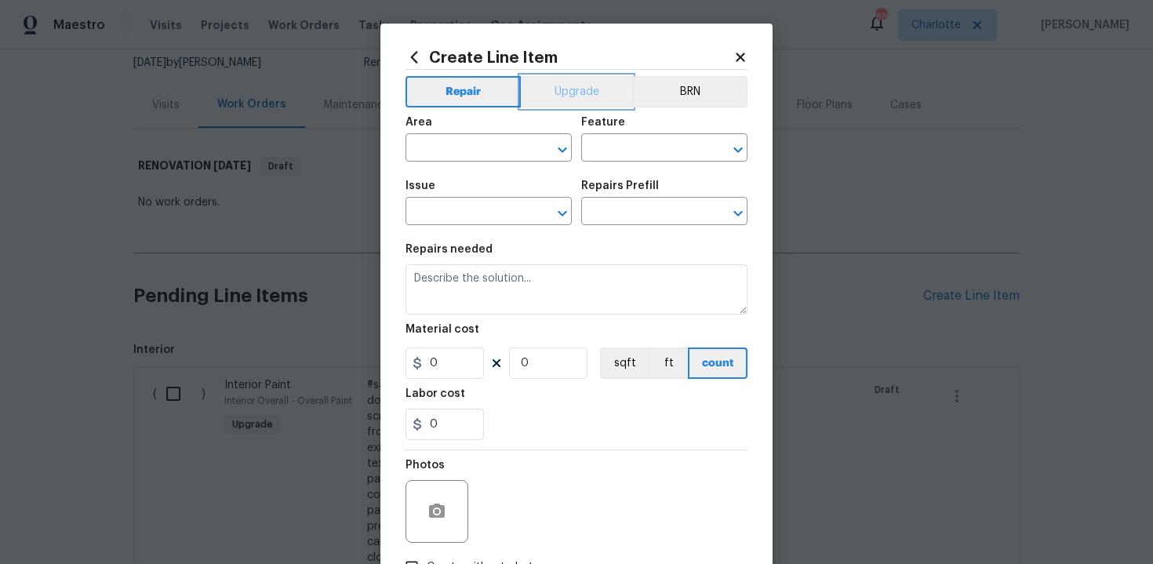
click at [573, 98] on button "Upgrade" at bounding box center [577, 91] width 112 height 31
click at [482, 155] on input "text" at bounding box center [467, 149] width 122 height 24
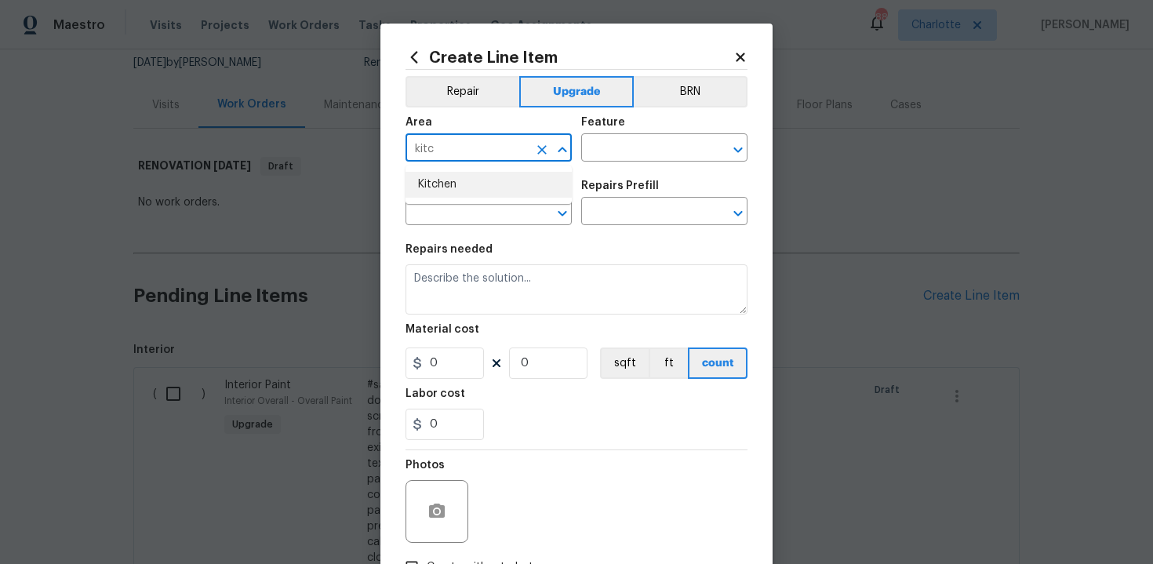
click at [468, 195] on li "Kitchen" at bounding box center [489, 185] width 166 height 26
type input "Kitchen"
click at [609, 143] on input "text" at bounding box center [642, 149] width 122 height 24
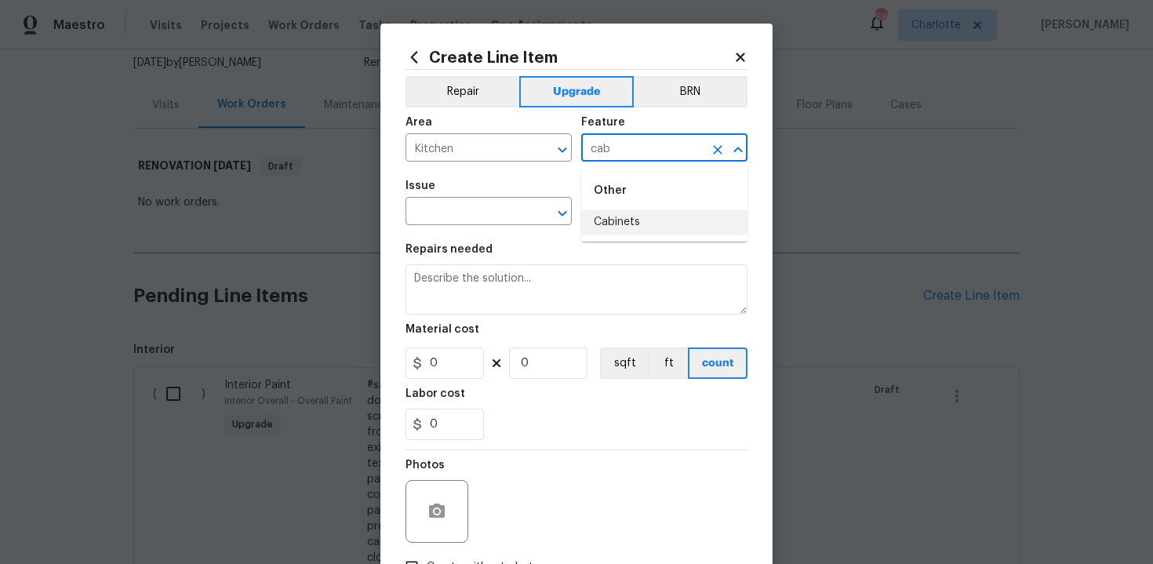
click at [615, 220] on li "Cabinets" at bounding box center [664, 222] width 166 height 26
type input "Cabinets"
click at [465, 219] on input "text" at bounding box center [467, 213] width 122 height 24
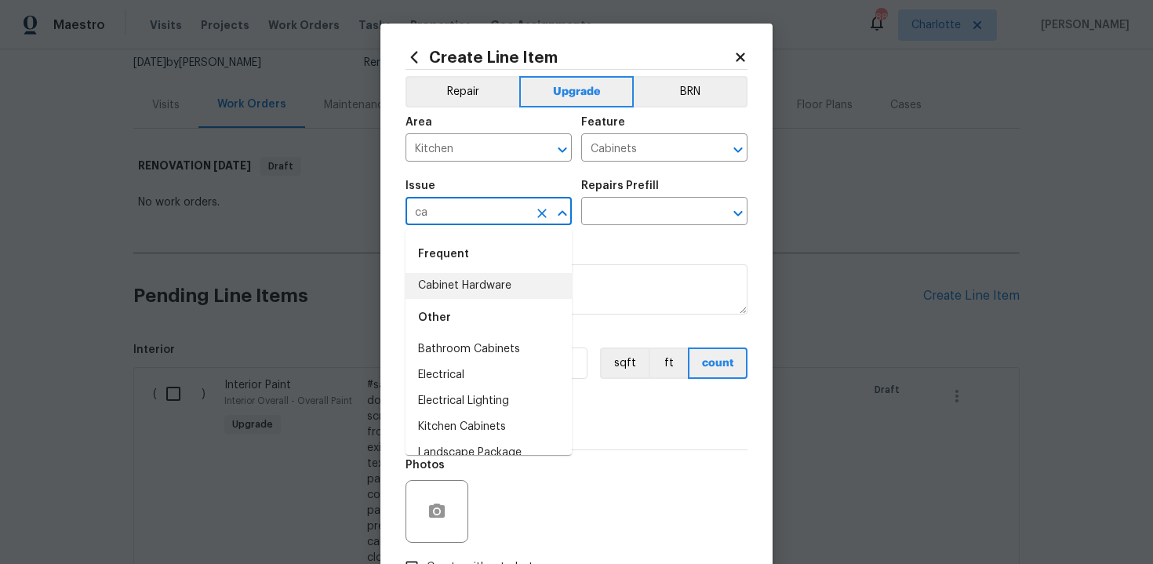
click at [468, 291] on li "Cabinet Hardware" at bounding box center [489, 286] width 166 height 26
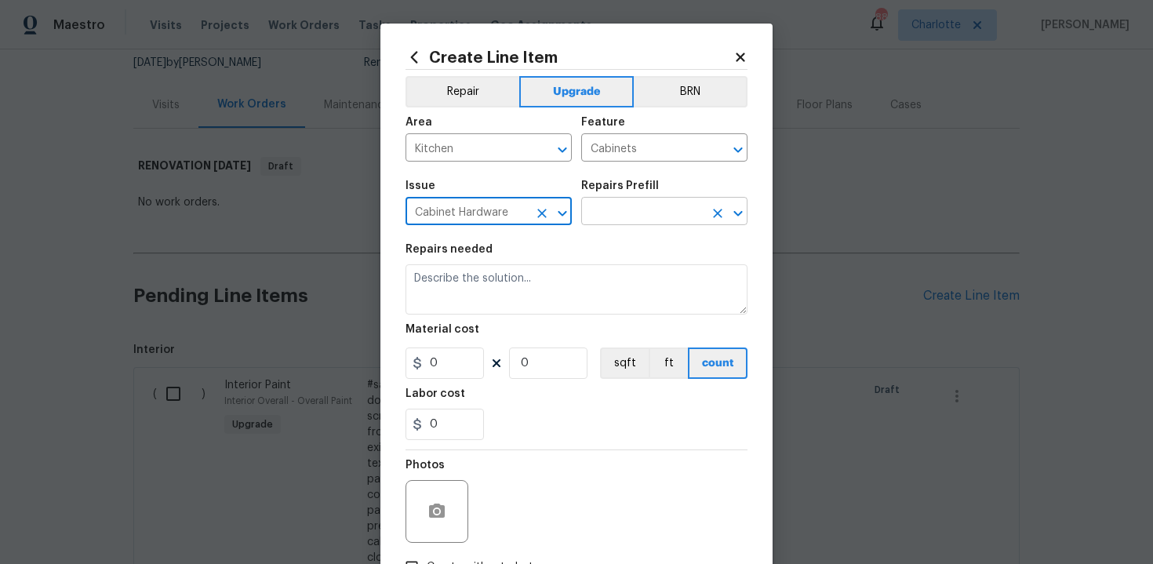
type input "Cabinet Hardware"
click at [669, 208] on input "text" at bounding box center [642, 213] width 122 height 24
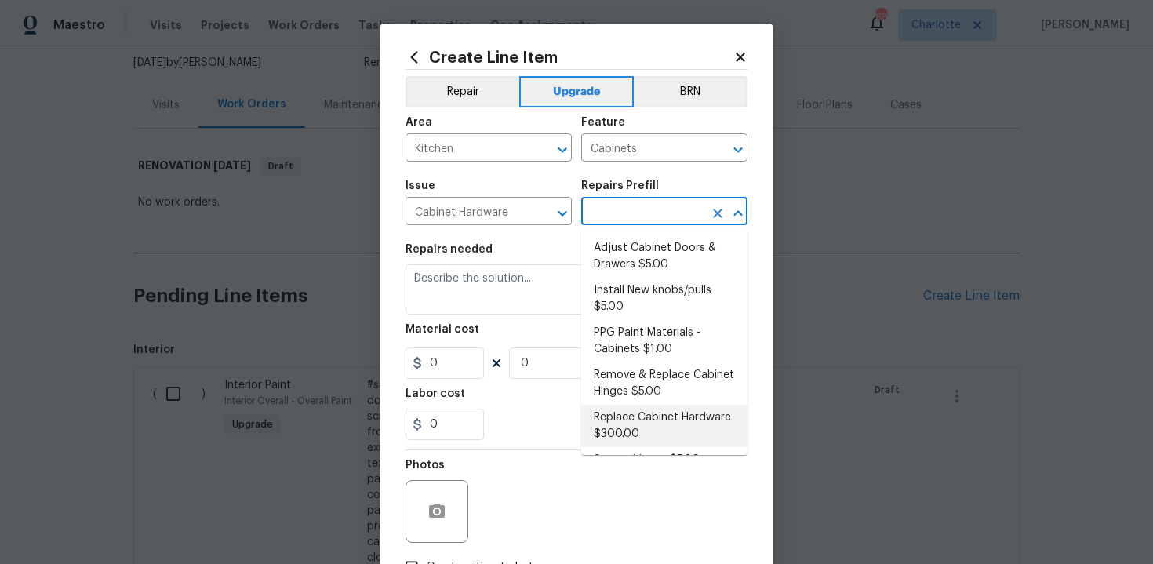
click at [636, 427] on li "Replace Cabinet Hardware $300.00" at bounding box center [664, 426] width 166 height 42
type input "Replace Cabinet Hardware $300.00"
type textarea "Replace cabinet hardware with new hinges and pulls. HPM to provide specs"
type input "300"
type input "1"
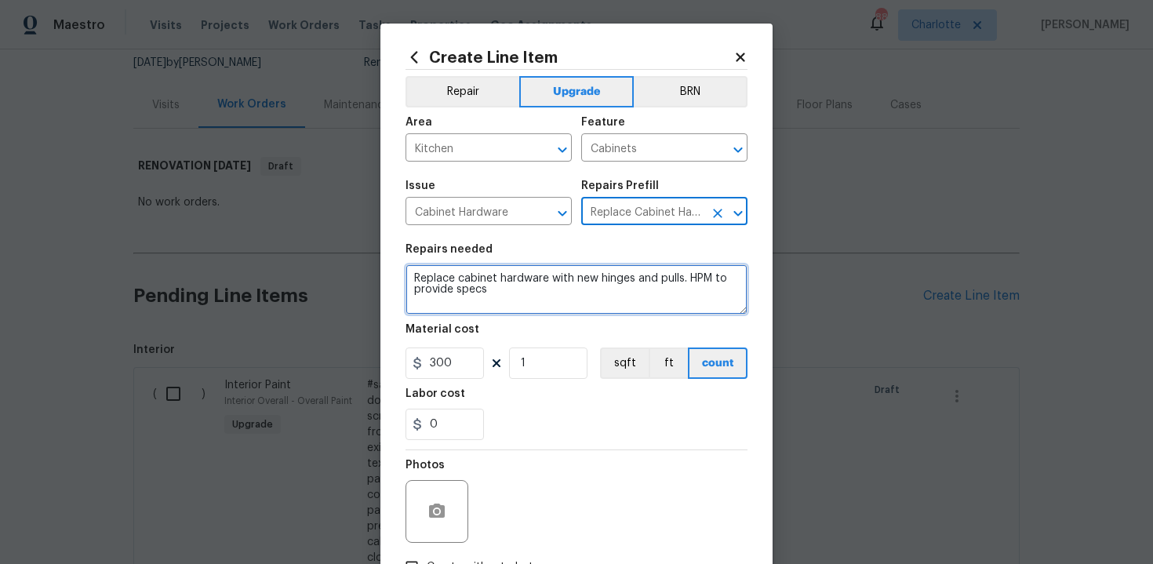
click at [409, 278] on textarea "Replace cabinet hardware with new hinges and pulls. HPM to provide specs" at bounding box center [577, 289] width 342 height 50
type textarea "#sala - Replace cabinet hardware with new hinges and pulls. HPM to provide specs"
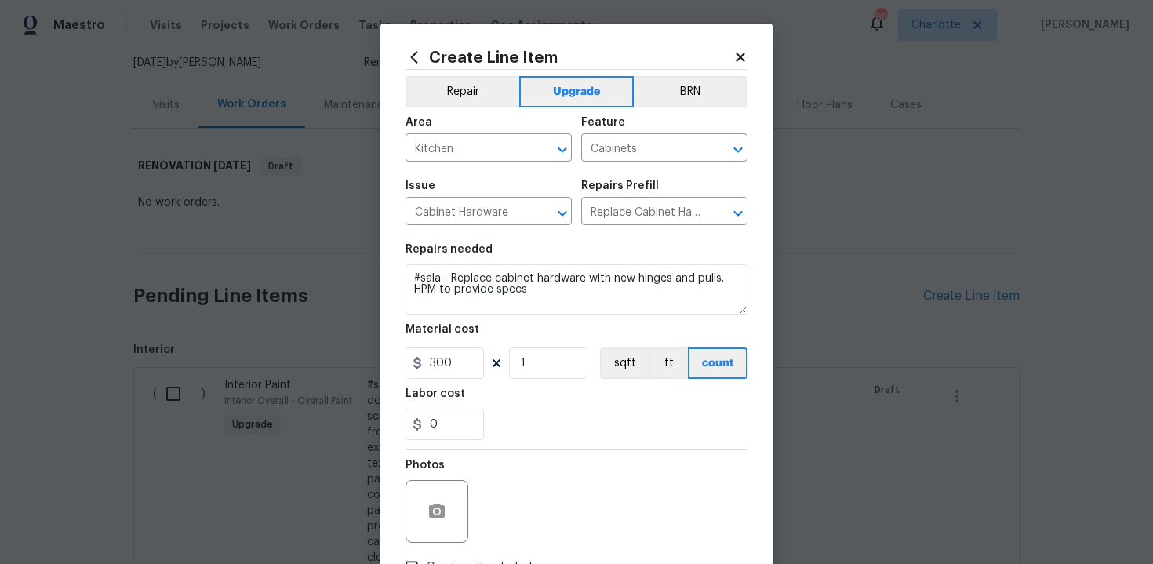
click at [579, 421] on div "0" at bounding box center [577, 424] width 342 height 31
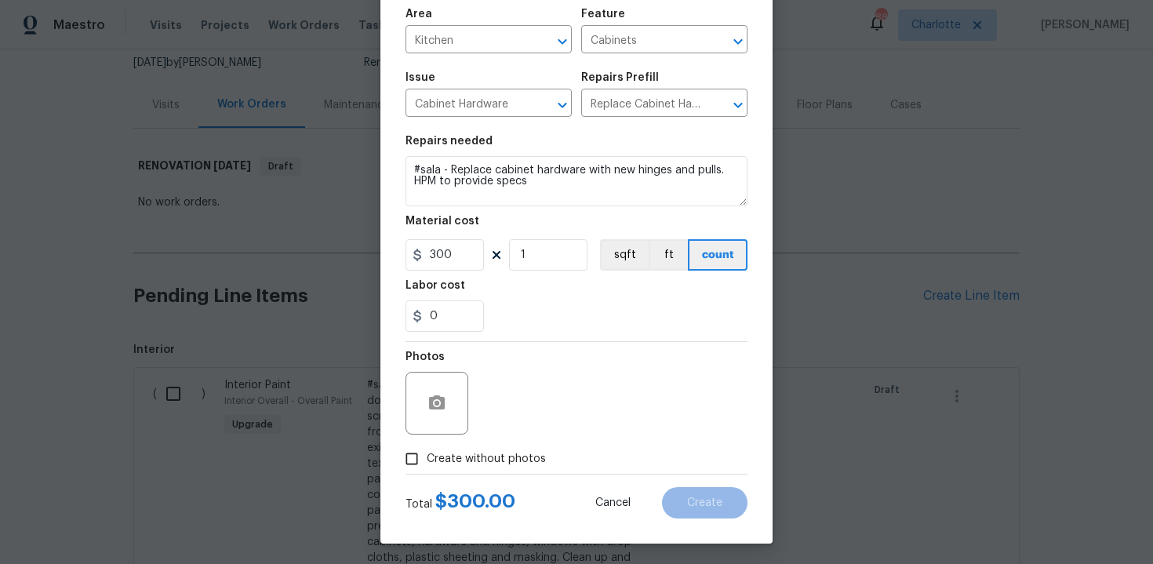
scroll to position [112, 0]
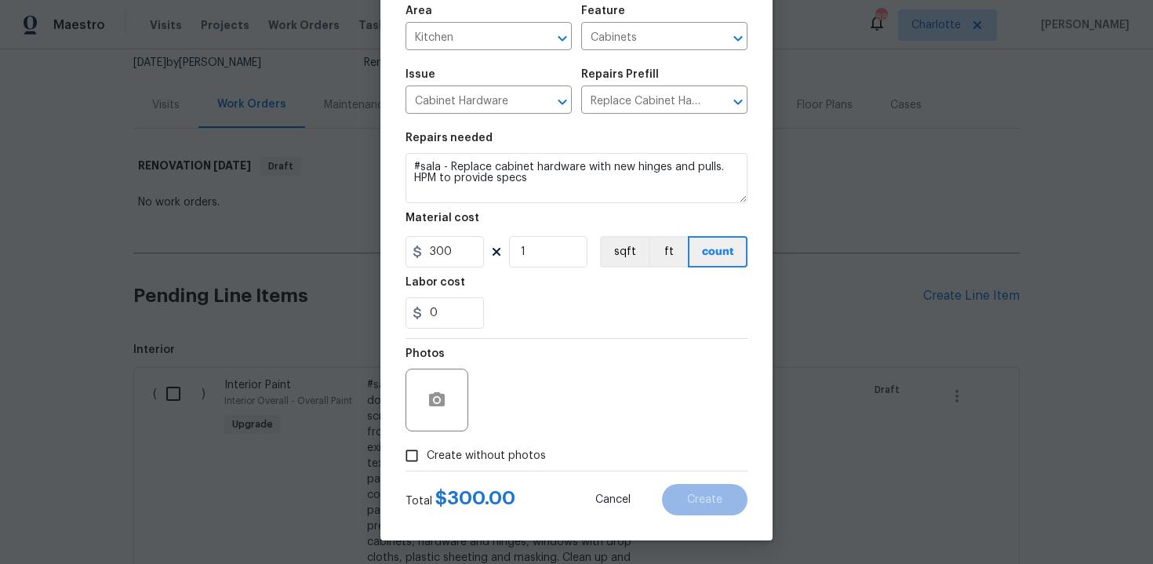
click at [503, 448] on span "Create without photos" at bounding box center [486, 456] width 119 height 16
click at [427, 447] on input "Create without photos" at bounding box center [412, 456] width 30 height 30
checkbox input "true"
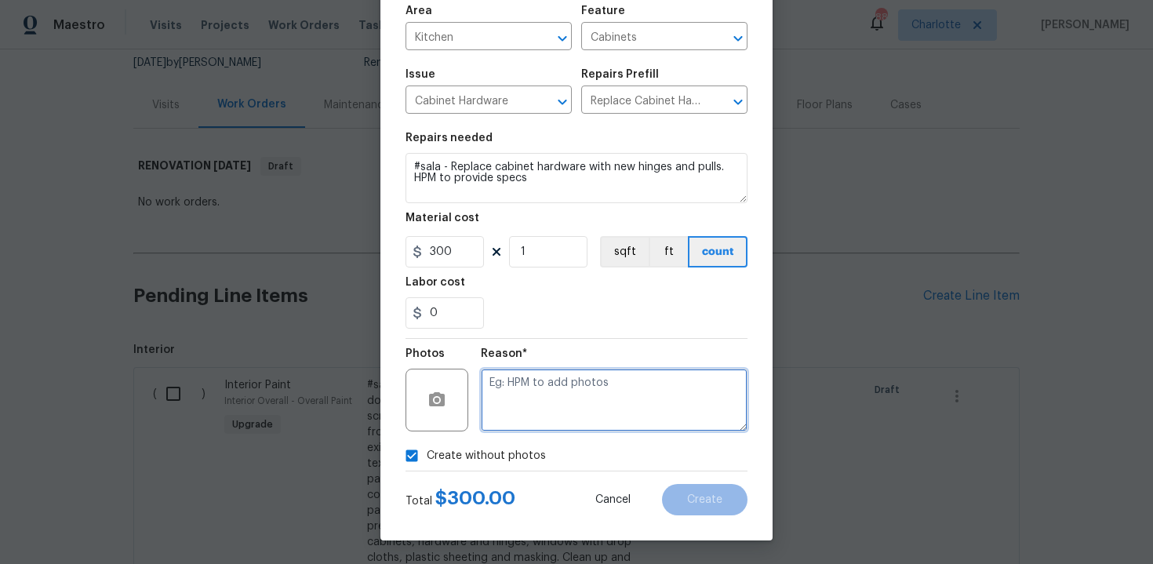
click at [541, 418] on textarea at bounding box center [614, 400] width 267 height 63
type textarea "n/a"
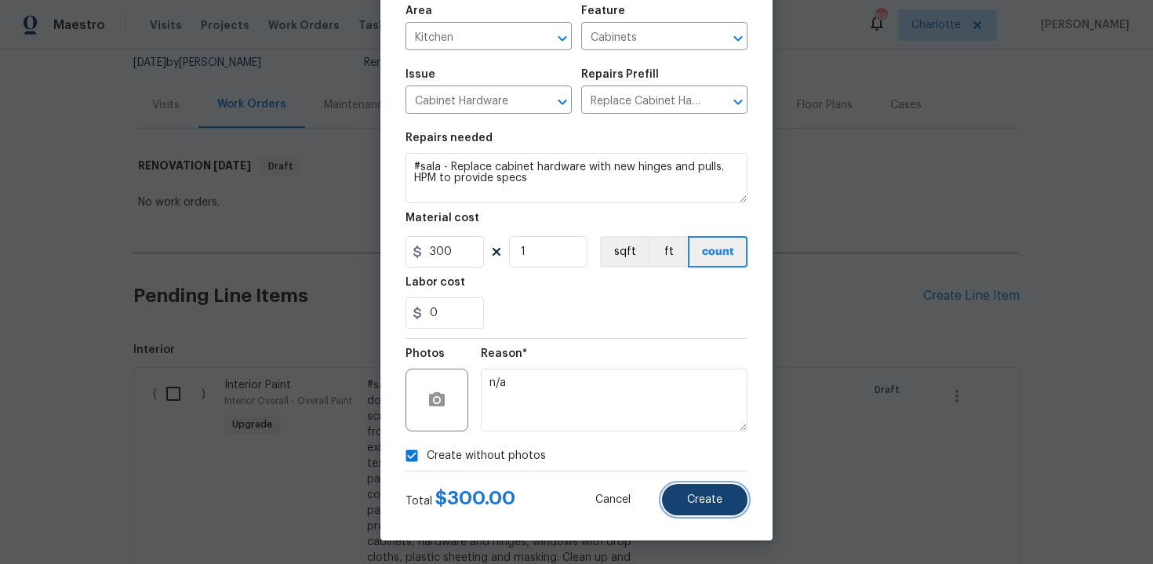
click at [713, 503] on span "Create" at bounding box center [704, 500] width 35 height 12
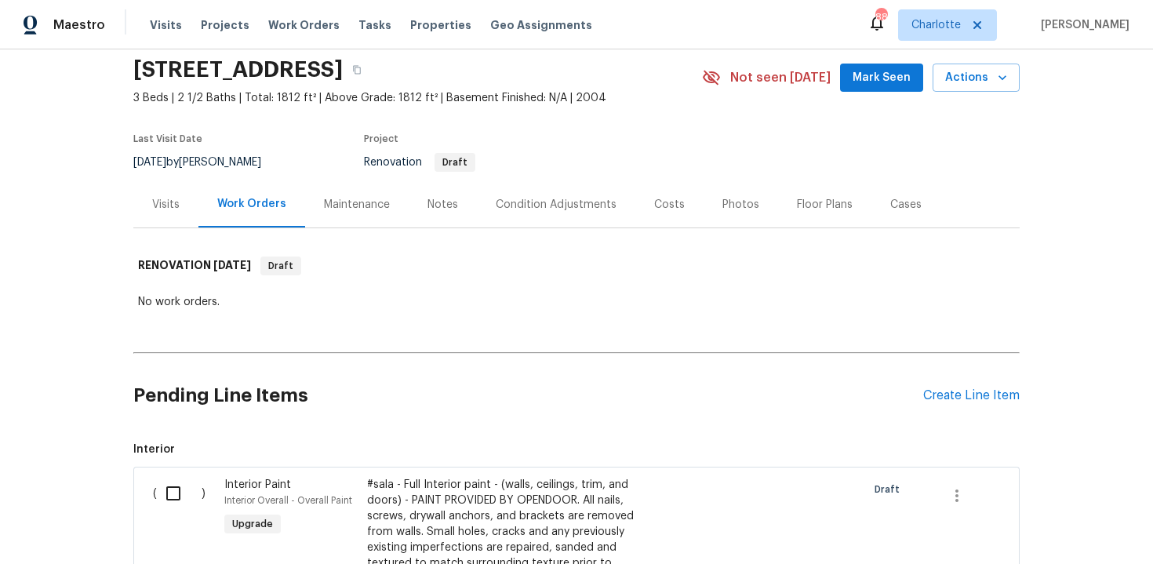
scroll to position [156, 0]
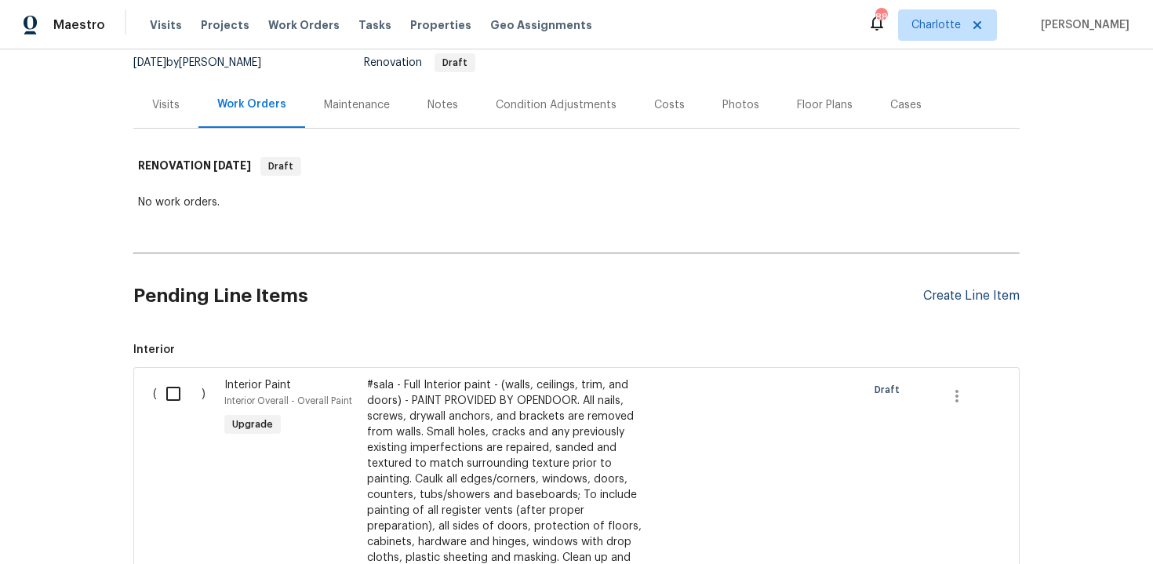
click at [967, 297] on div "Create Line Item" at bounding box center [971, 296] width 96 height 15
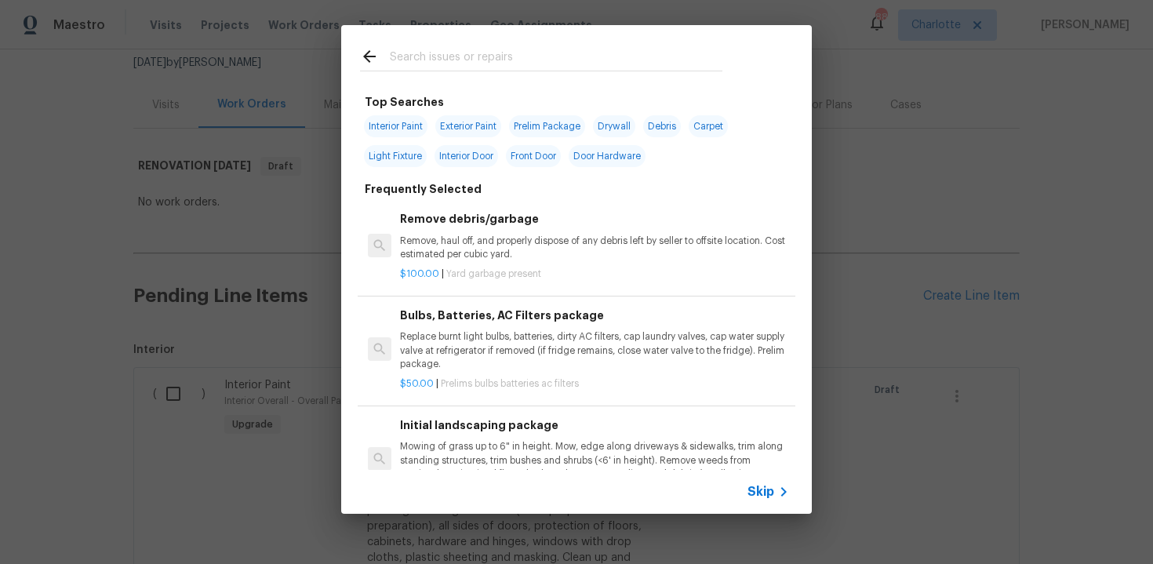
click at [755, 497] on span "Skip" at bounding box center [761, 492] width 27 height 16
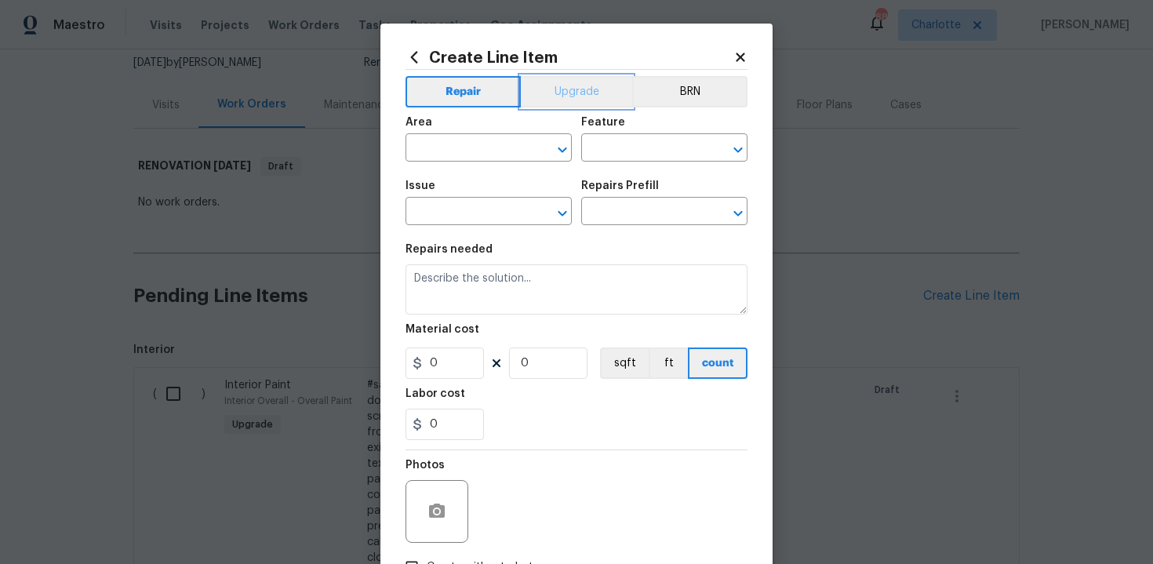
click at [592, 92] on button "Upgrade" at bounding box center [577, 91] width 112 height 31
click at [489, 150] on input "text" at bounding box center [467, 149] width 122 height 24
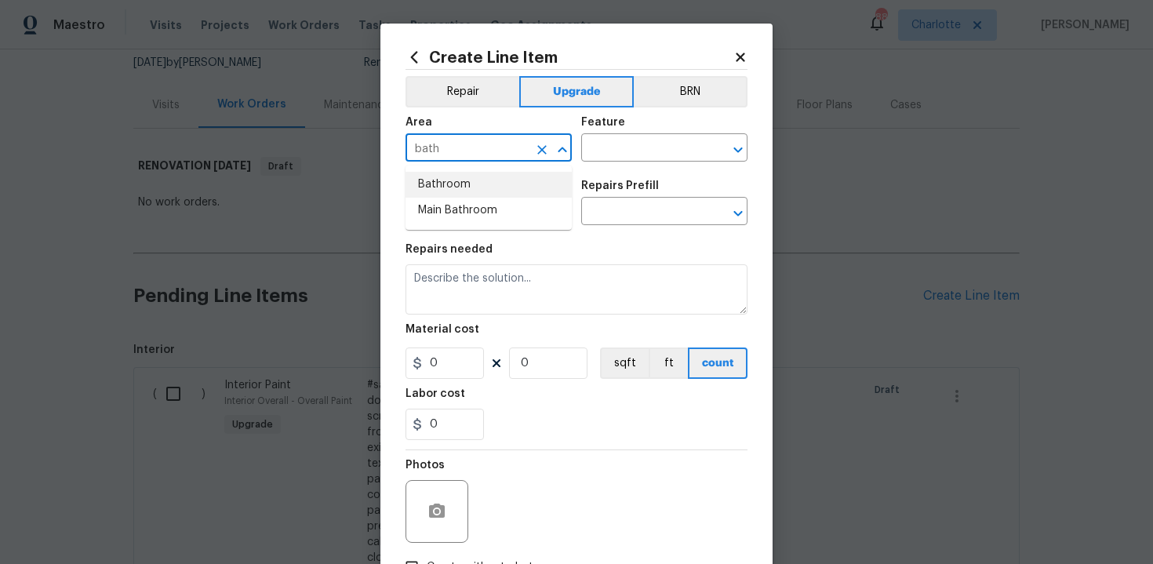
click at [480, 180] on li "Bathroom" at bounding box center [489, 185] width 166 height 26
type input "Bathroom"
click at [635, 145] on input "text" at bounding box center [642, 149] width 122 height 24
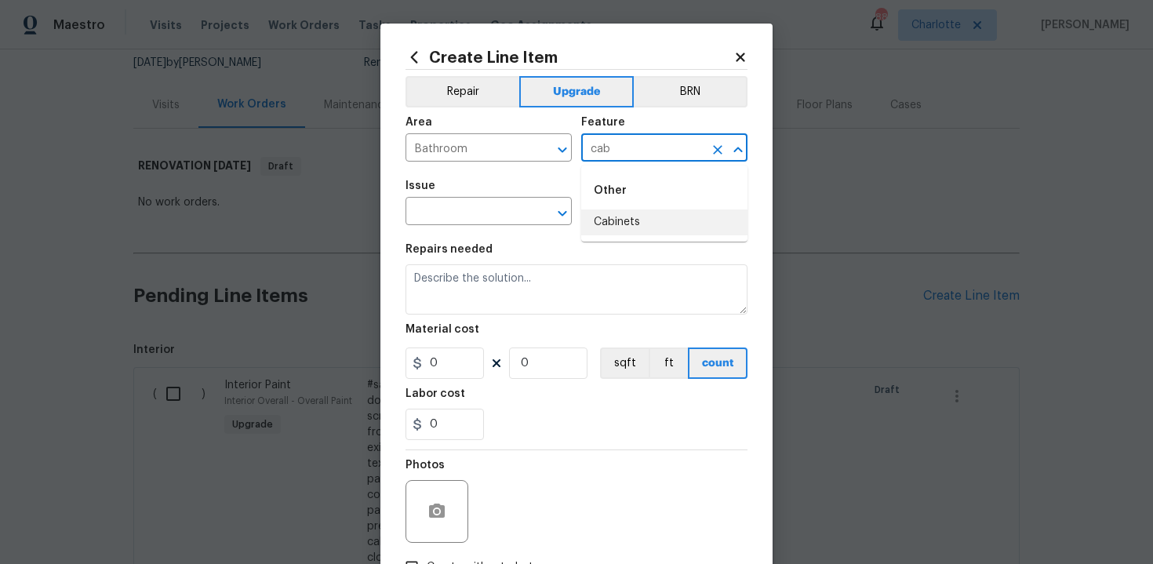
click at [639, 220] on li "Cabinets" at bounding box center [664, 222] width 166 height 26
type input "Cabinets"
click at [440, 204] on input "text" at bounding box center [467, 213] width 122 height 24
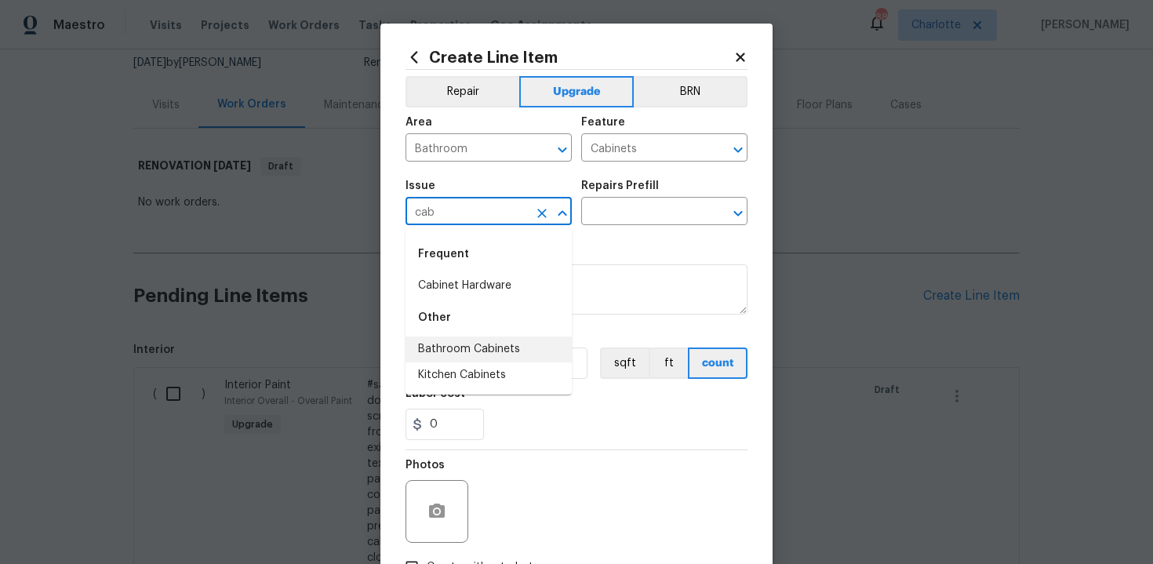
click at [464, 351] on li "Bathroom Cabinets" at bounding box center [489, 350] width 166 height 26
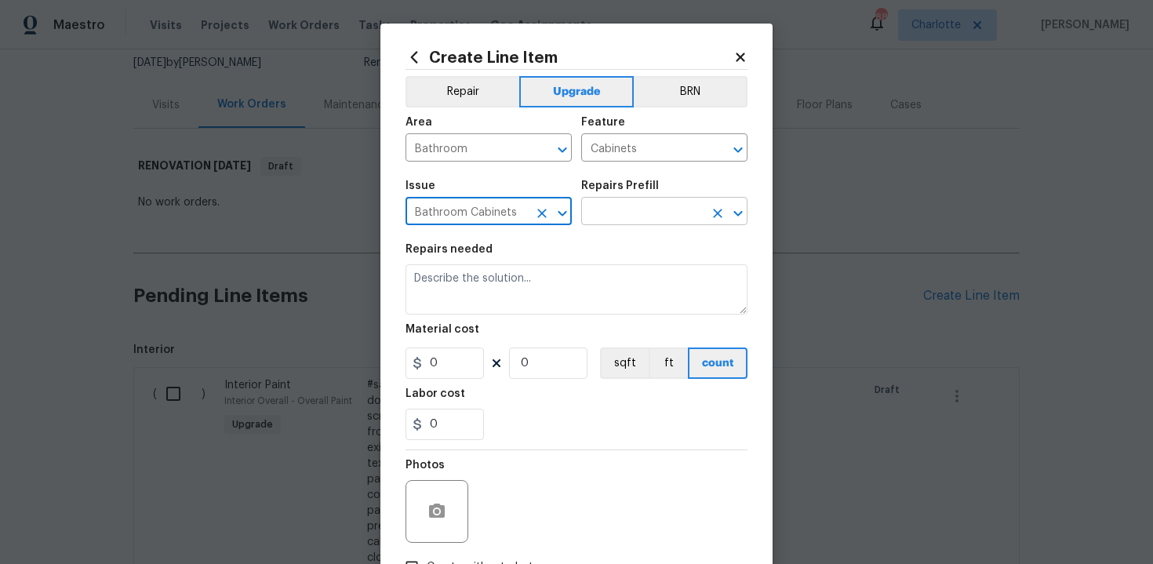
type input "Bathroom Cabinets"
click at [628, 222] on input "text" at bounding box center [642, 213] width 122 height 24
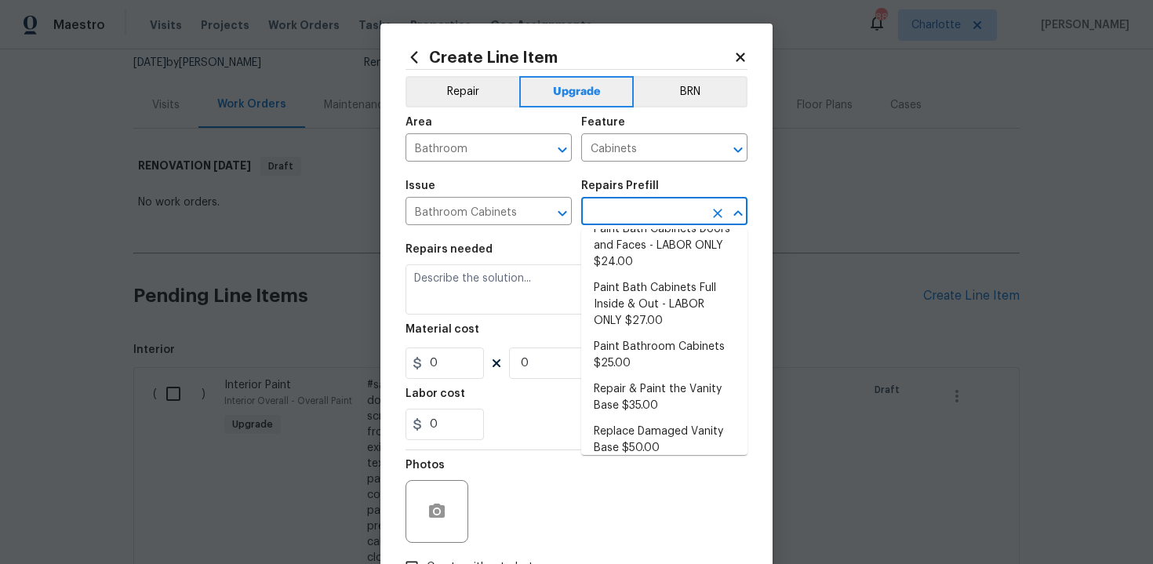
scroll to position [253, 0]
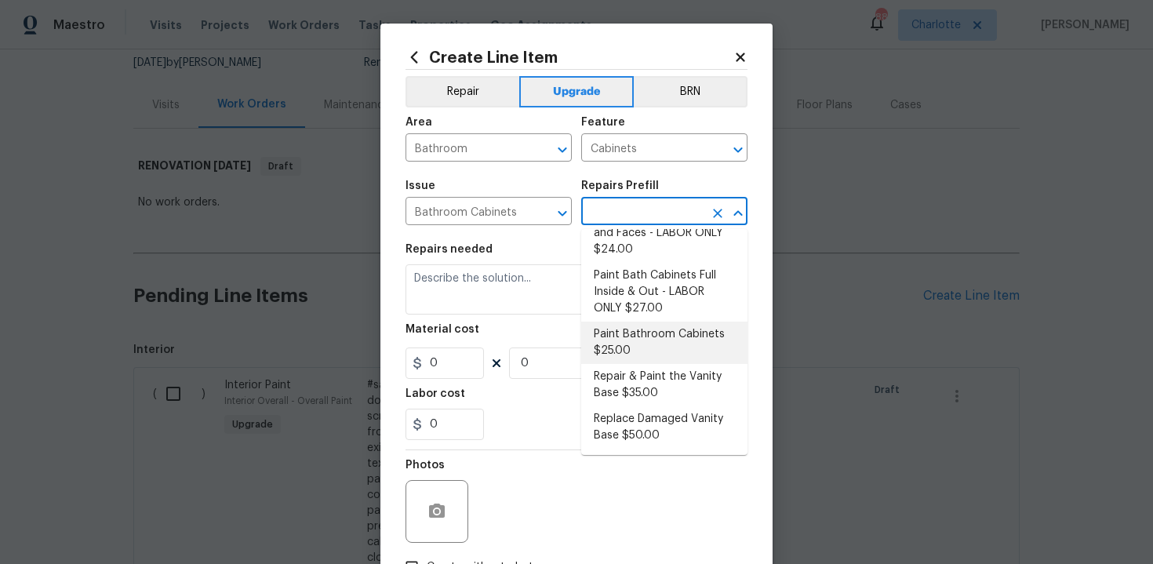
click at [643, 342] on li "Paint Bathroom Cabinets $25.00" at bounding box center [664, 343] width 166 height 42
type input "Paint Bathroom Cabinets $25.00"
type textarea "Prep, sand, mask and apply 2 coats of paint to the bathroom cabinet doors, inte…"
type input "25"
type input "1"
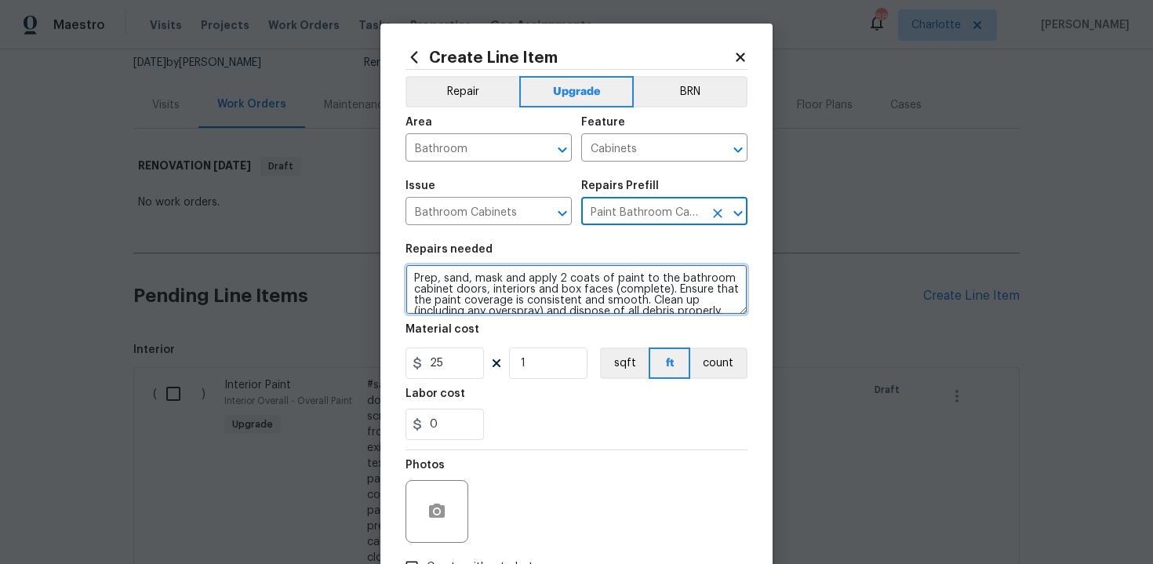
click at [406, 277] on textarea "Prep, sand, mask and apply 2 coats of paint to the bathroom cabinet doors, inte…" at bounding box center [577, 289] width 342 height 50
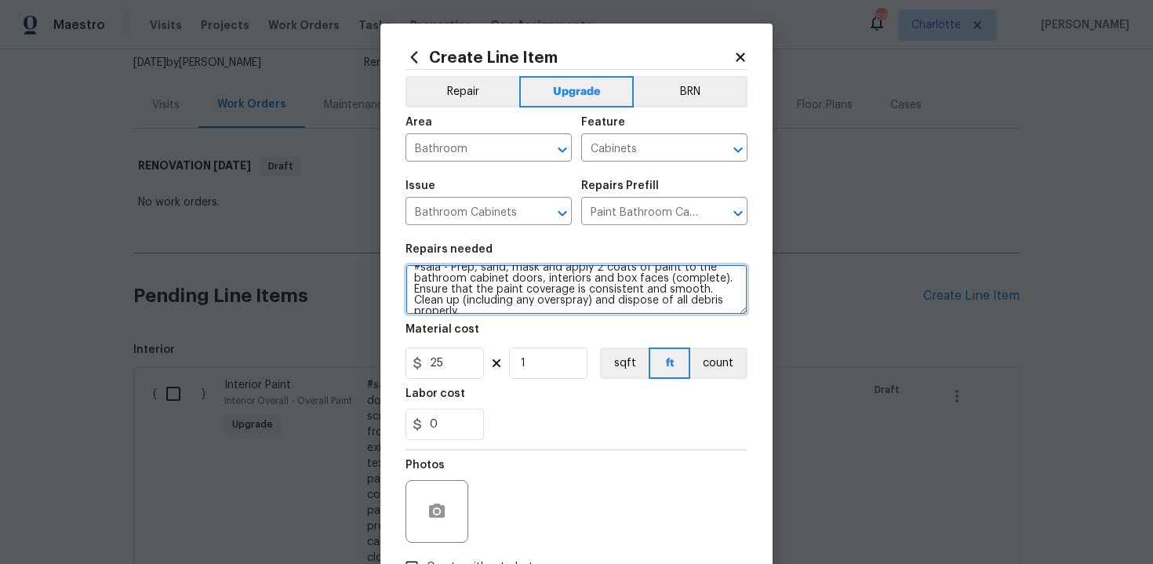
click at [713, 297] on textarea "#sala - Prep, sand, mask and apply 2 coats of paint to the bathroom cabinet doo…" at bounding box center [577, 289] width 342 height 50
paste textarea "Secondary full bath"
type textarea "#sala - Prep, sand, mask and apply 2 coats of paint to the bathroom cabinet doo…"
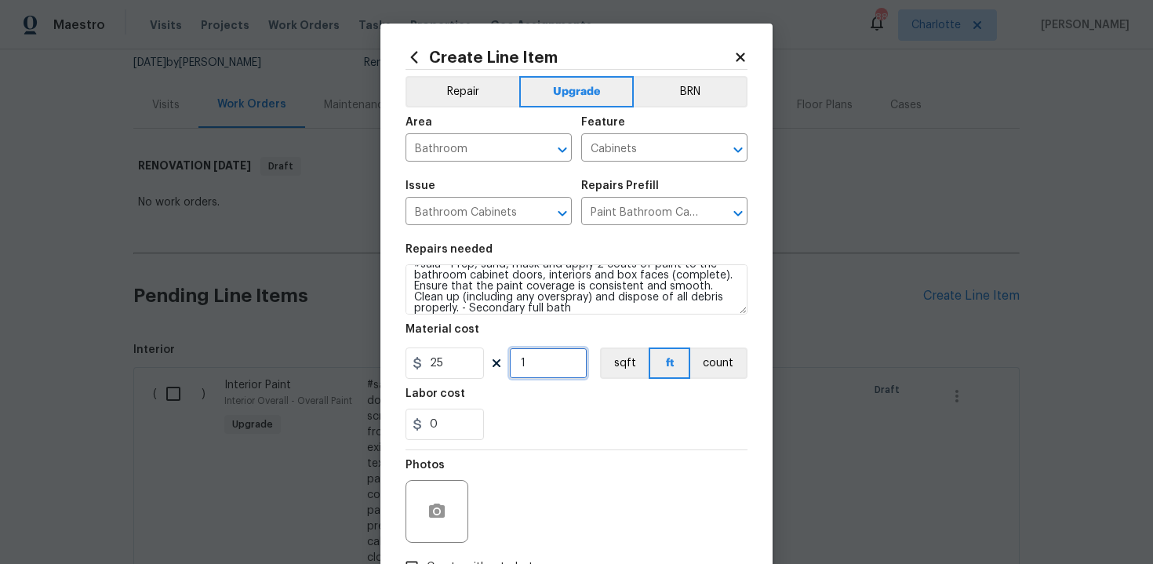
click at [550, 366] on input "1" at bounding box center [548, 362] width 78 height 31
type input "16"
click at [558, 417] on div "0" at bounding box center [577, 424] width 342 height 31
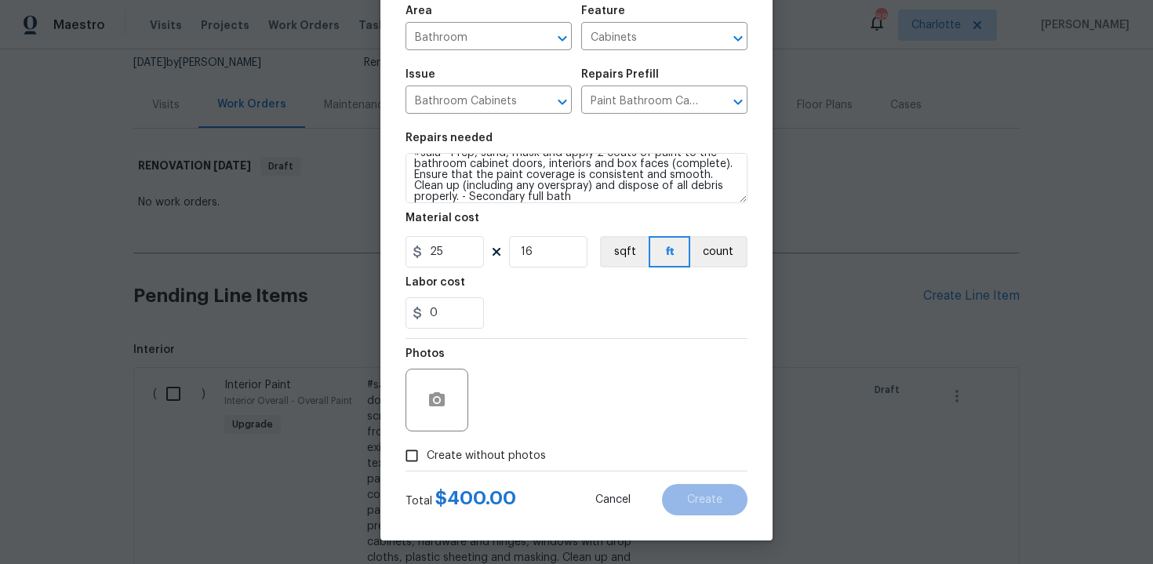
click at [480, 455] on span "Create without photos" at bounding box center [486, 456] width 119 height 16
click at [427, 455] on input "Create without photos" at bounding box center [412, 456] width 30 height 30
checkbox input "true"
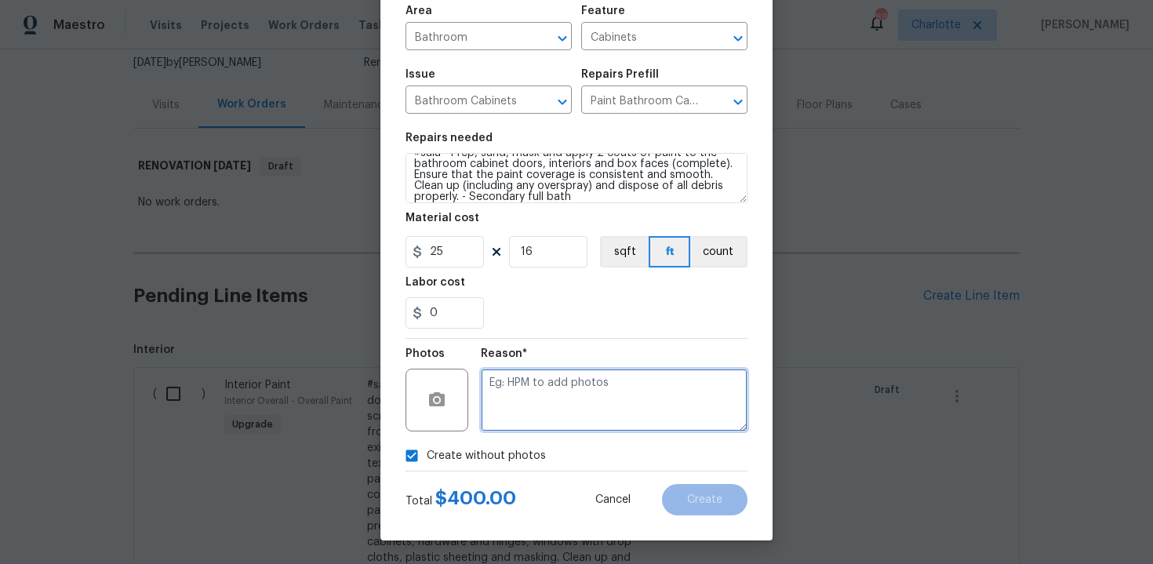
click at [561, 391] on textarea at bounding box center [614, 400] width 267 height 63
type textarea "n/a"
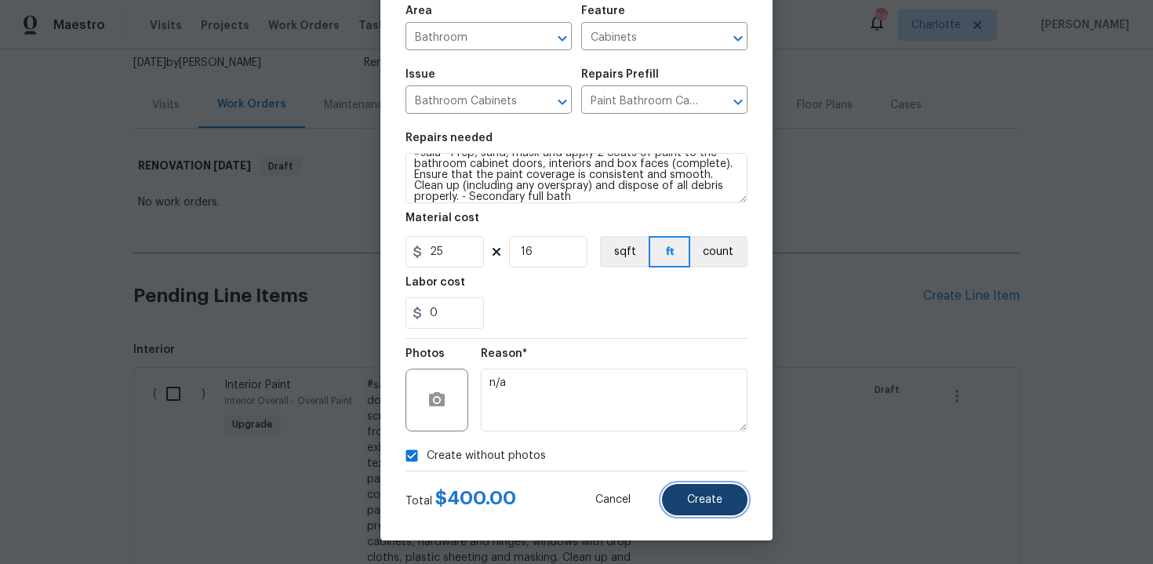
click at [689, 493] on button "Create" at bounding box center [704, 499] width 85 height 31
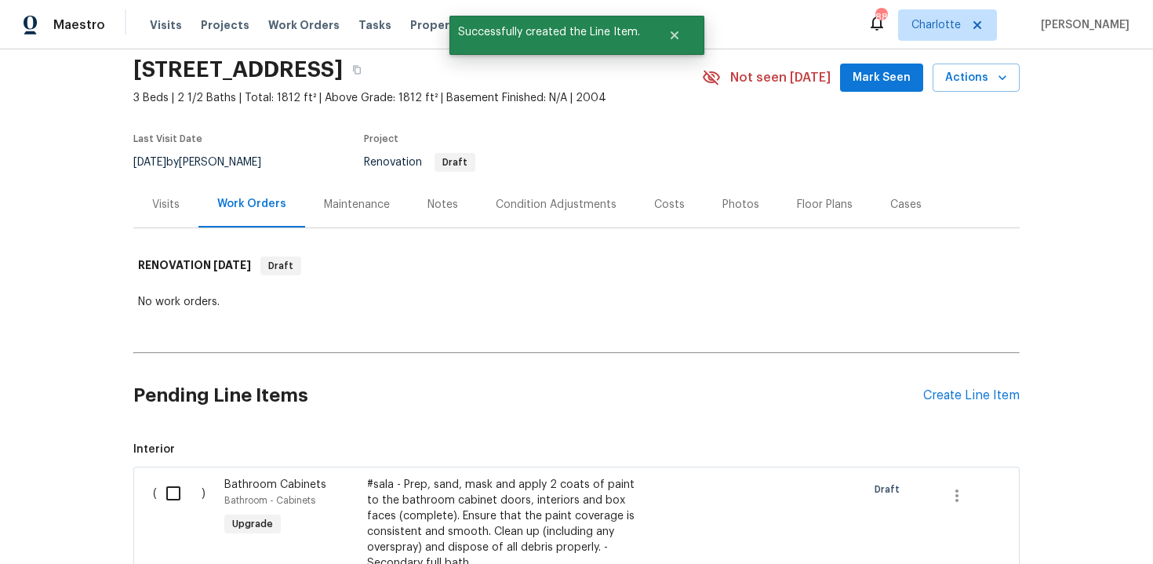
scroll to position [156, 0]
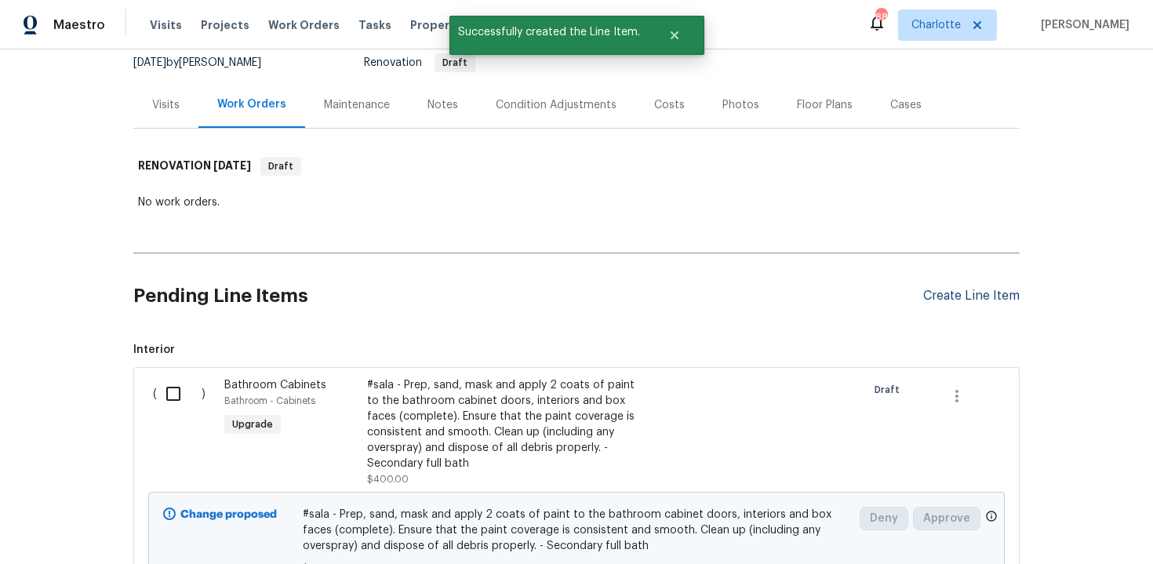
click at [975, 293] on div "Create Line Item" at bounding box center [971, 296] width 96 height 15
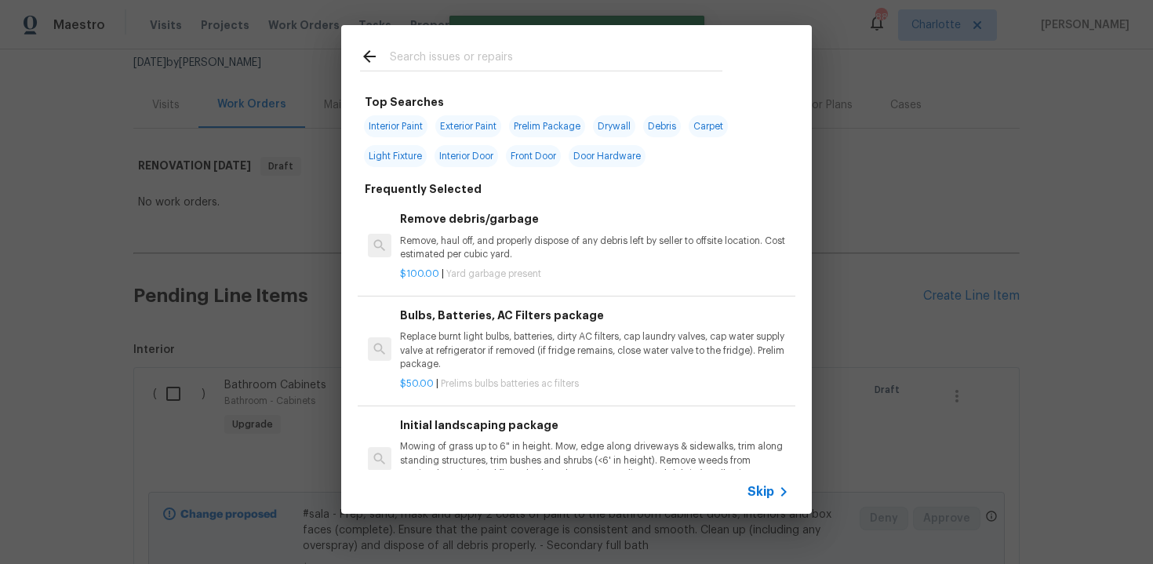
click at [765, 490] on span "Skip" at bounding box center [761, 492] width 27 height 16
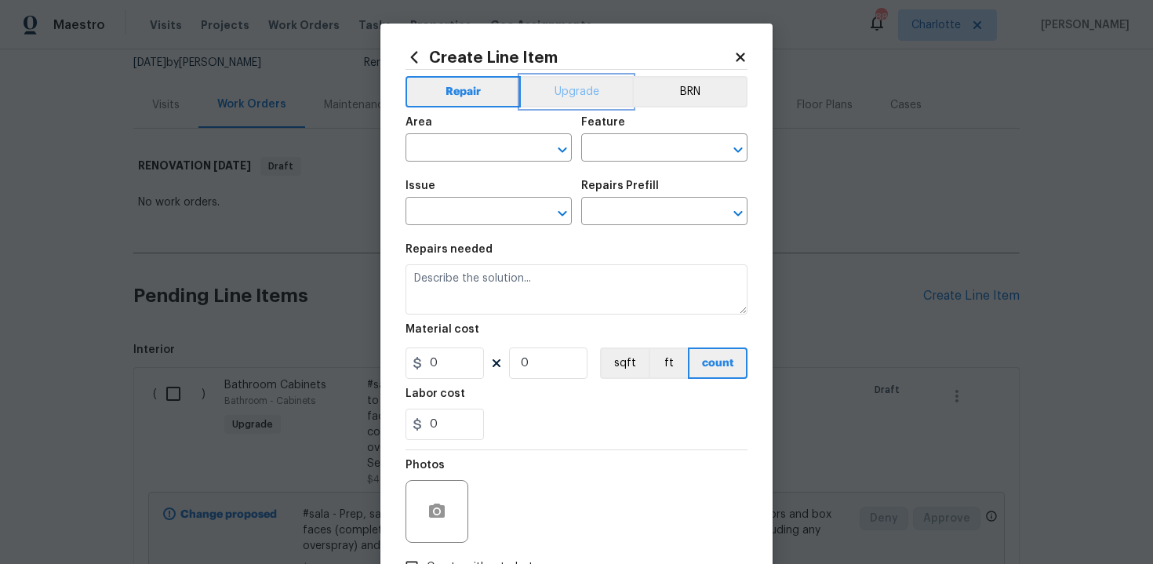
click at [580, 97] on button "Upgrade" at bounding box center [577, 91] width 112 height 31
click at [503, 147] on input "text" at bounding box center [467, 149] width 122 height 24
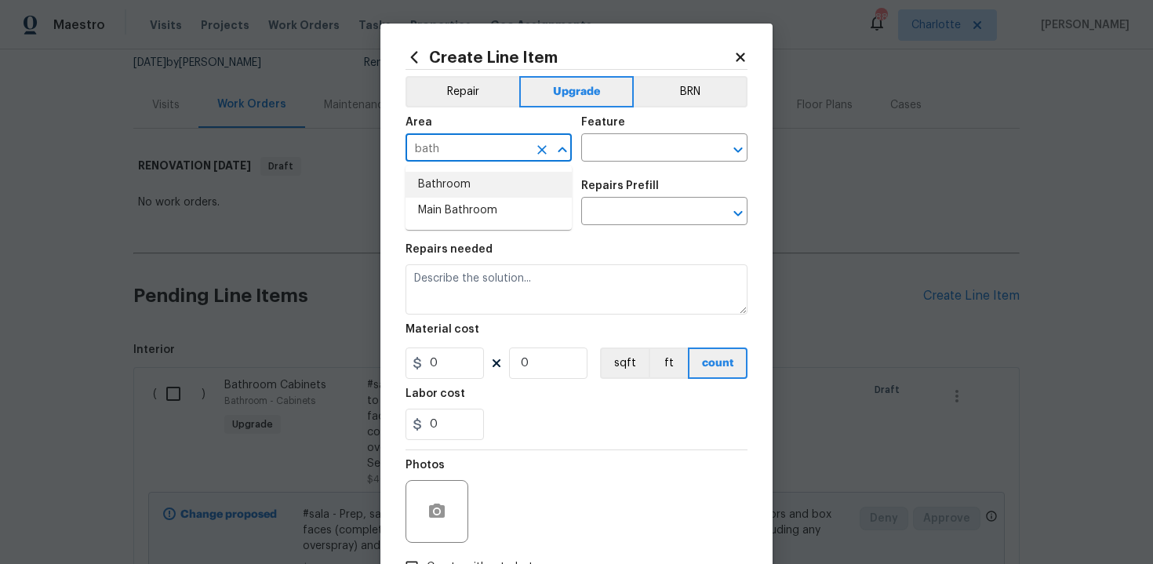
click at [502, 181] on li "Bathroom" at bounding box center [489, 185] width 166 height 26
type input "Bathroom"
click at [592, 156] on input "text" at bounding box center [642, 149] width 122 height 24
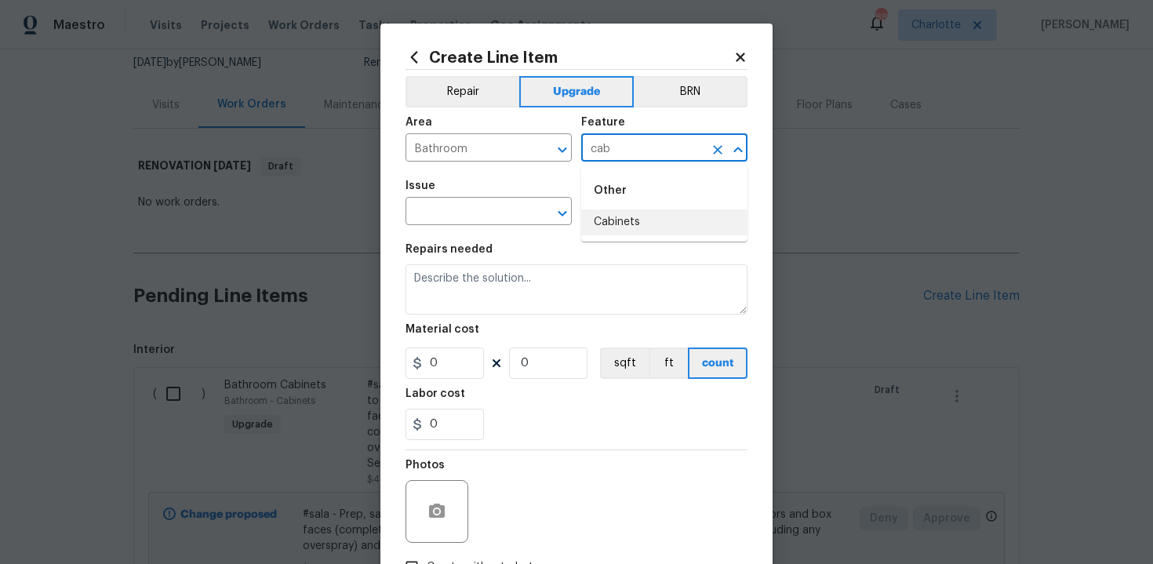
click at [612, 220] on li "Cabinets" at bounding box center [664, 222] width 166 height 26
type input "Cabinets"
click at [500, 216] on input "text" at bounding box center [467, 213] width 122 height 24
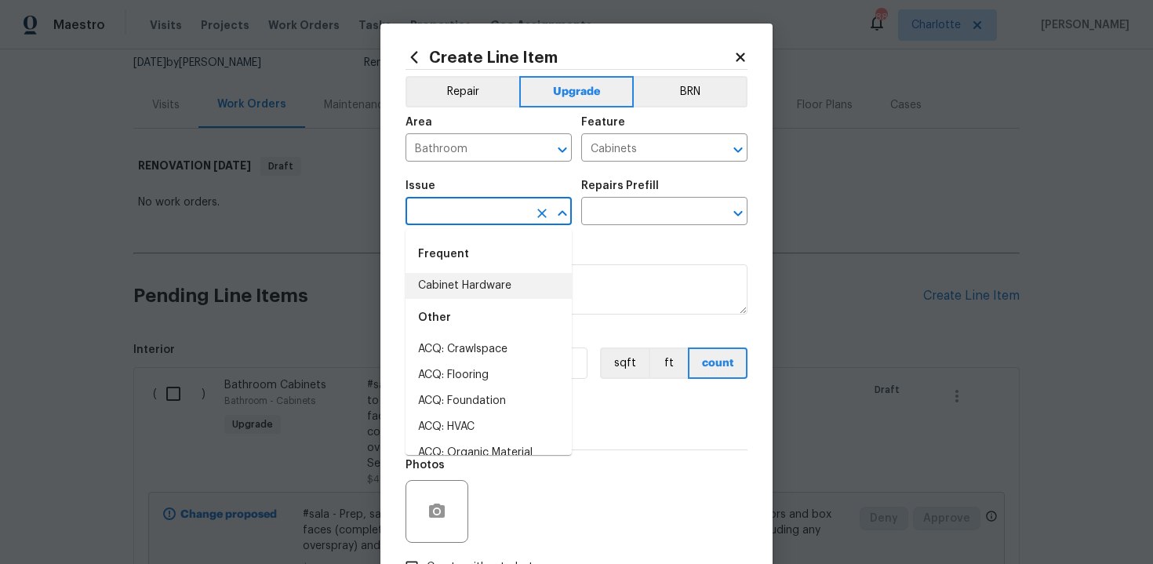
click at [497, 287] on li "Cabinet Hardware" at bounding box center [489, 286] width 166 height 26
type input "Cabinet Hardware"
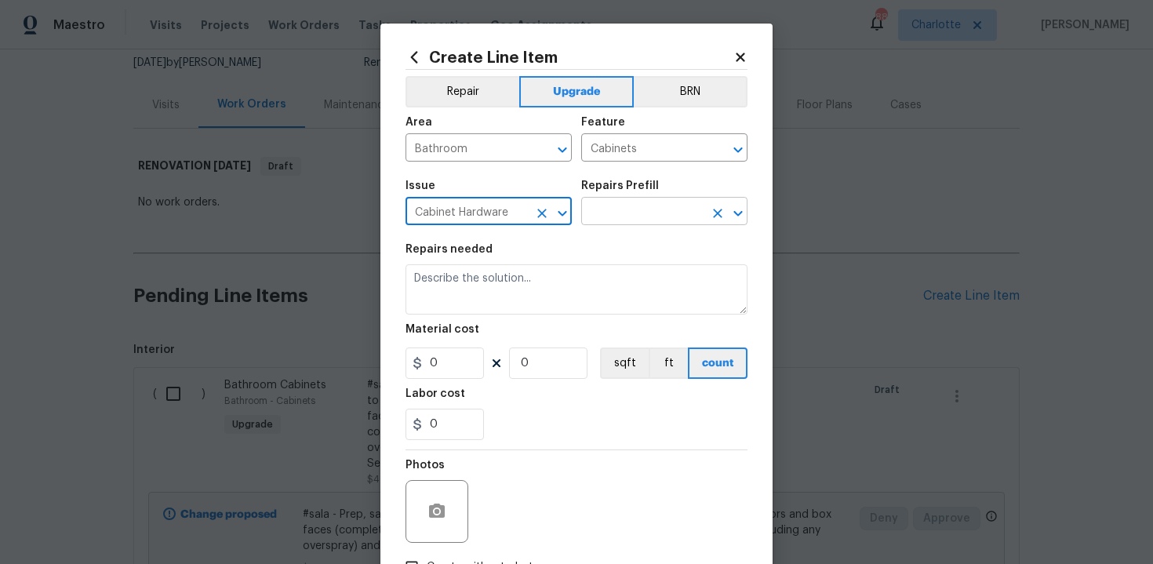
click at [638, 216] on input "text" at bounding box center [642, 213] width 122 height 24
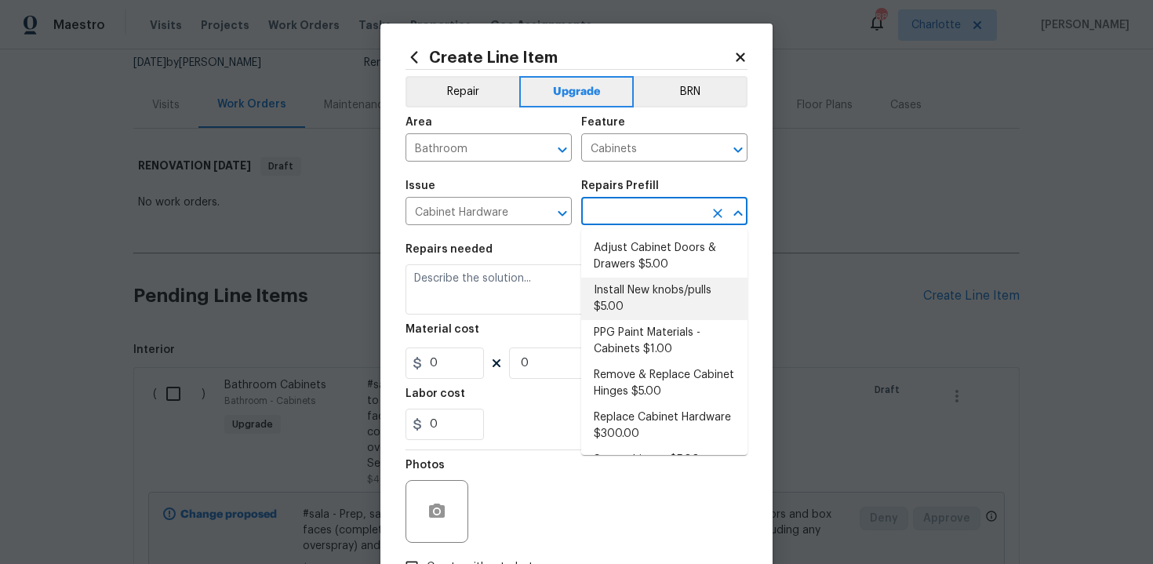
click at [633, 292] on li "Install New knobs/pulls $5.00" at bounding box center [664, 299] width 166 height 42
type input "Install New knobs/pulls $5.00"
type textarea "Remove the existing cabinet pulls/handles if present; prep and drill for new ca…"
type input "5"
type input "1"
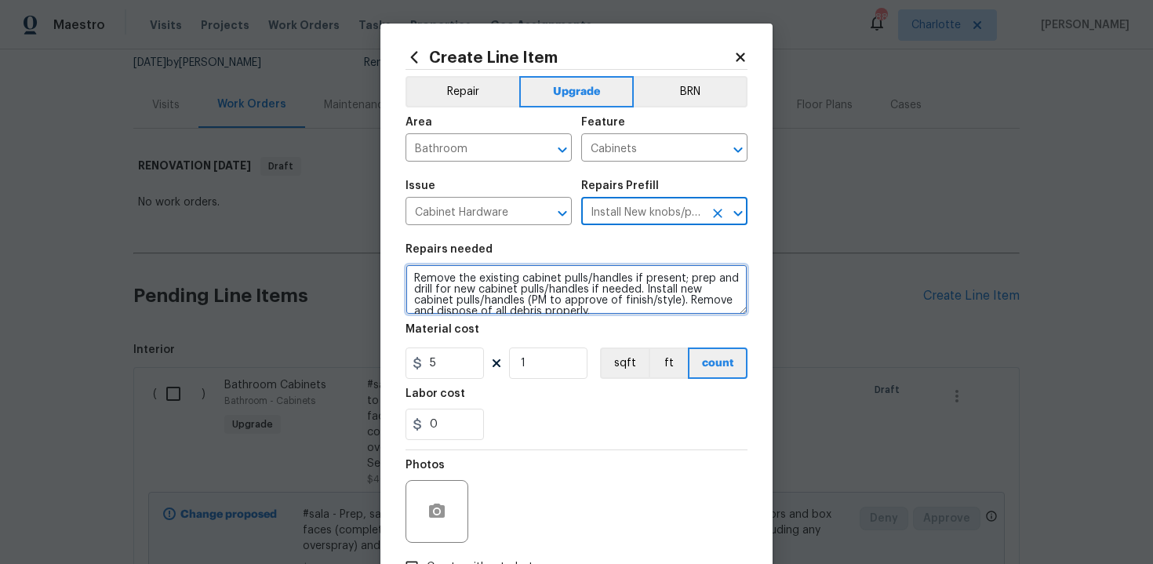
click at [409, 270] on textarea "Remove the existing cabinet pulls/handles if present; prep and drill for new ca…" at bounding box center [577, 289] width 342 height 50
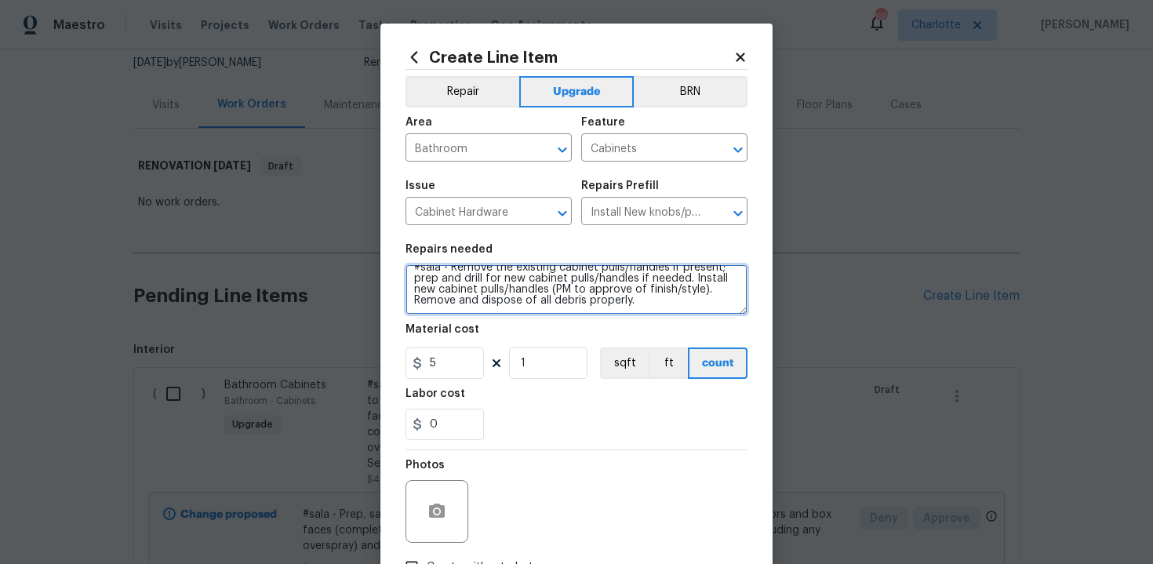
click at [682, 299] on textarea "#sala - Remove the existing cabinet pulls/handles if present; prep and drill fo…" at bounding box center [577, 289] width 342 height 50
paste textarea "Secondary full bath"
type textarea "#sala - Remove the existing cabinet pulls/handles if present; prep and drill fo…"
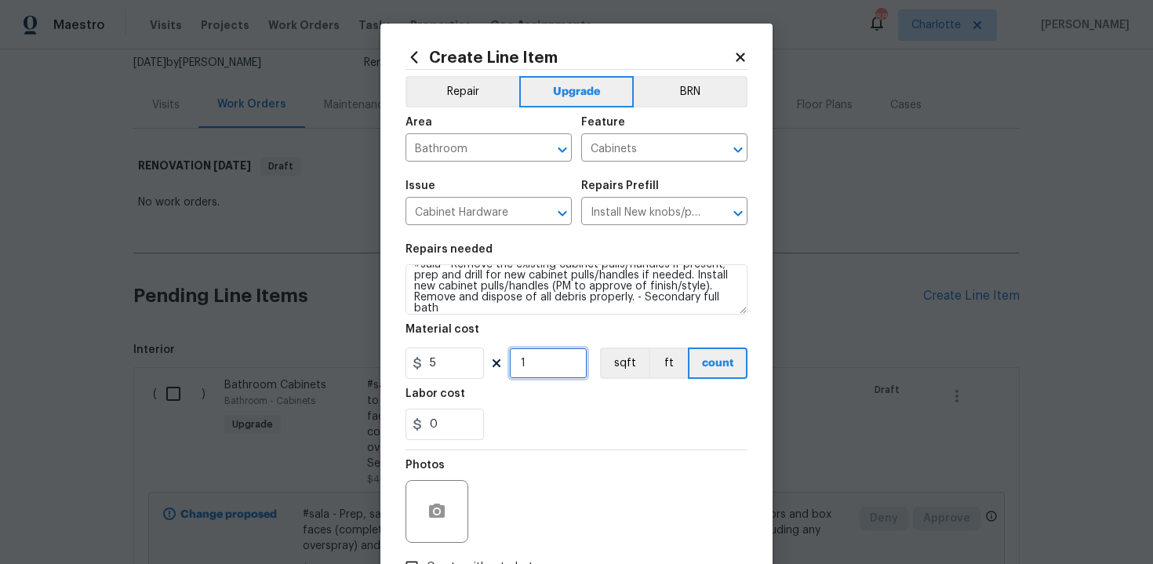
click at [552, 359] on input "1" at bounding box center [548, 362] width 78 height 31
type input "13"
click at [559, 413] on div "0" at bounding box center [577, 424] width 342 height 31
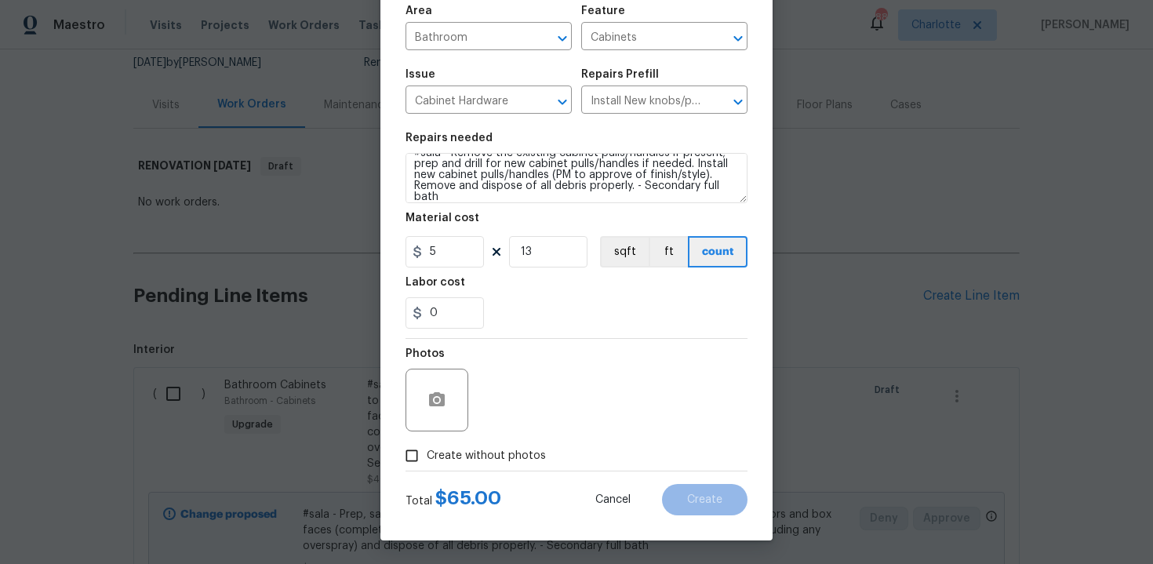
click at [488, 451] on span "Create without photos" at bounding box center [486, 456] width 119 height 16
click at [427, 451] on input "Create without photos" at bounding box center [412, 456] width 30 height 30
checkbox input "true"
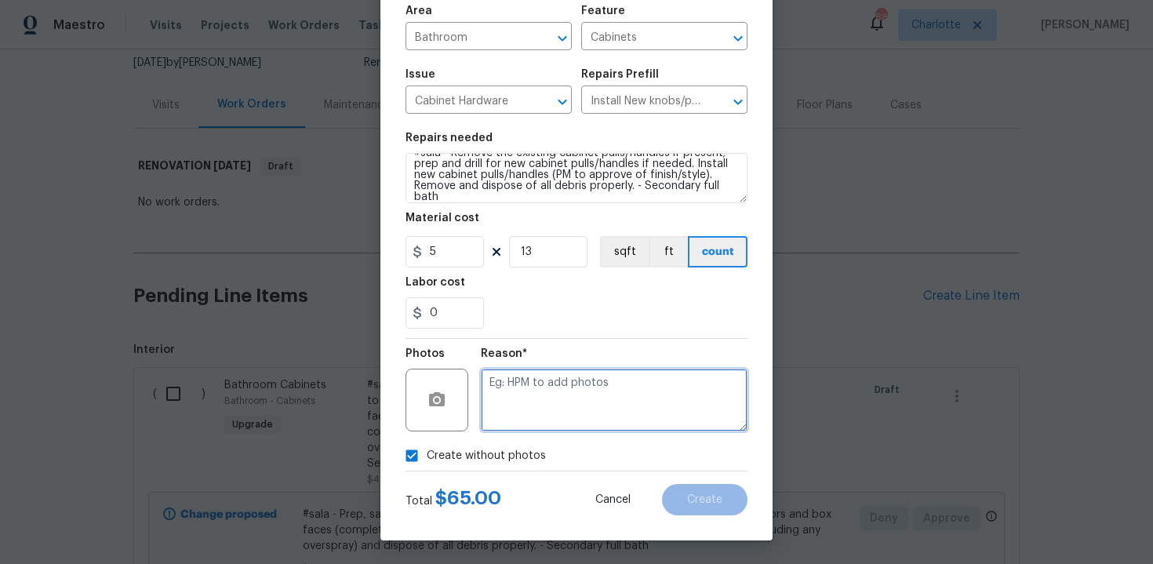
click at [550, 397] on textarea at bounding box center [614, 400] width 267 height 63
type textarea "n/a"
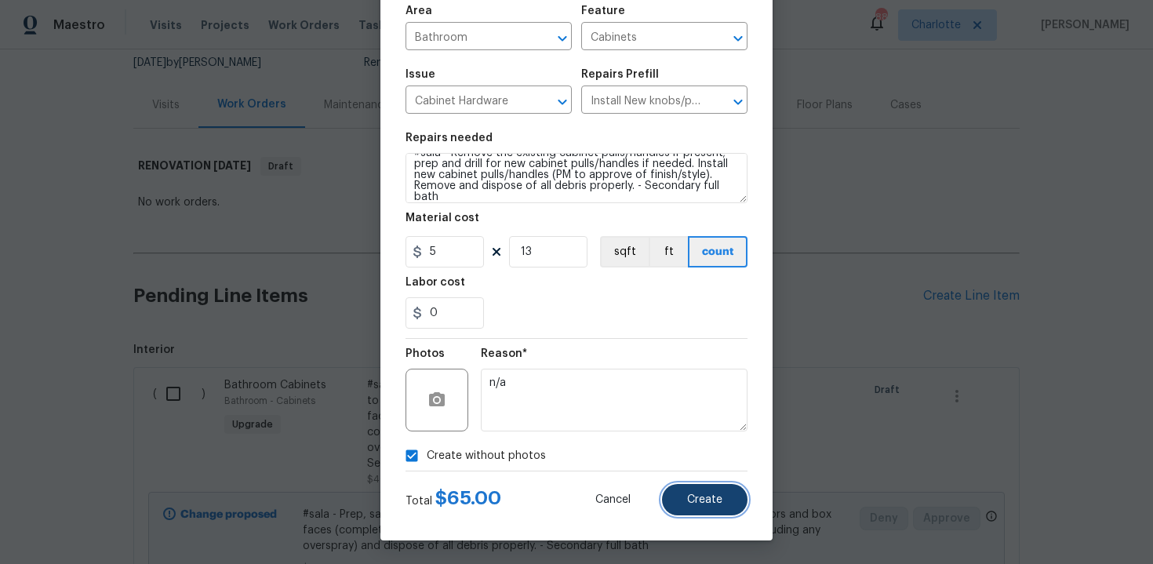
click at [704, 494] on span "Create" at bounding box center [704, 500] width 35 height 12
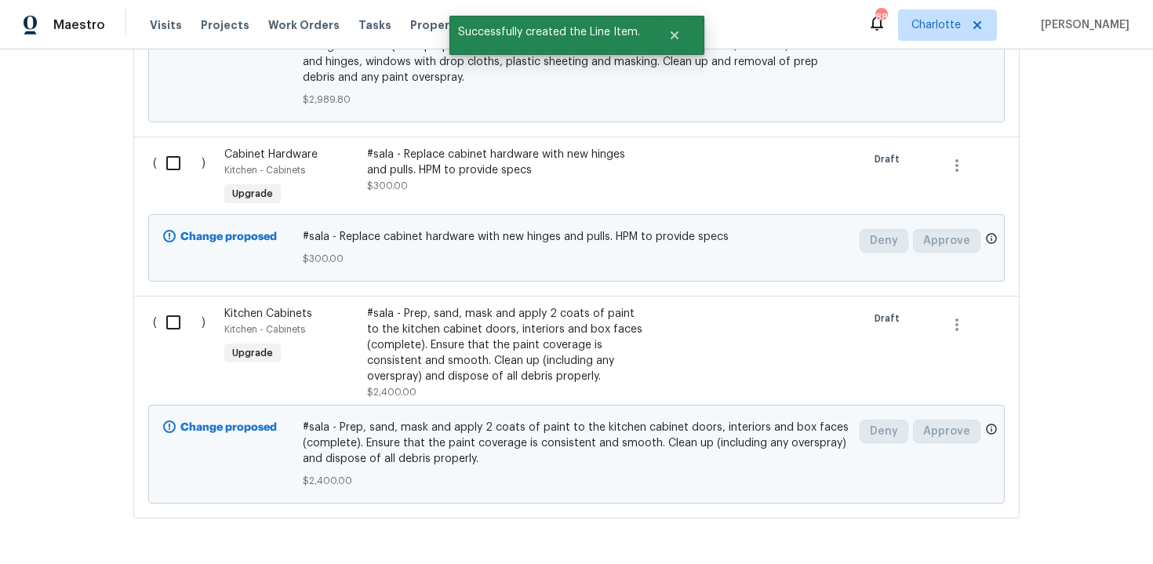
scroll to position [1319, 0]
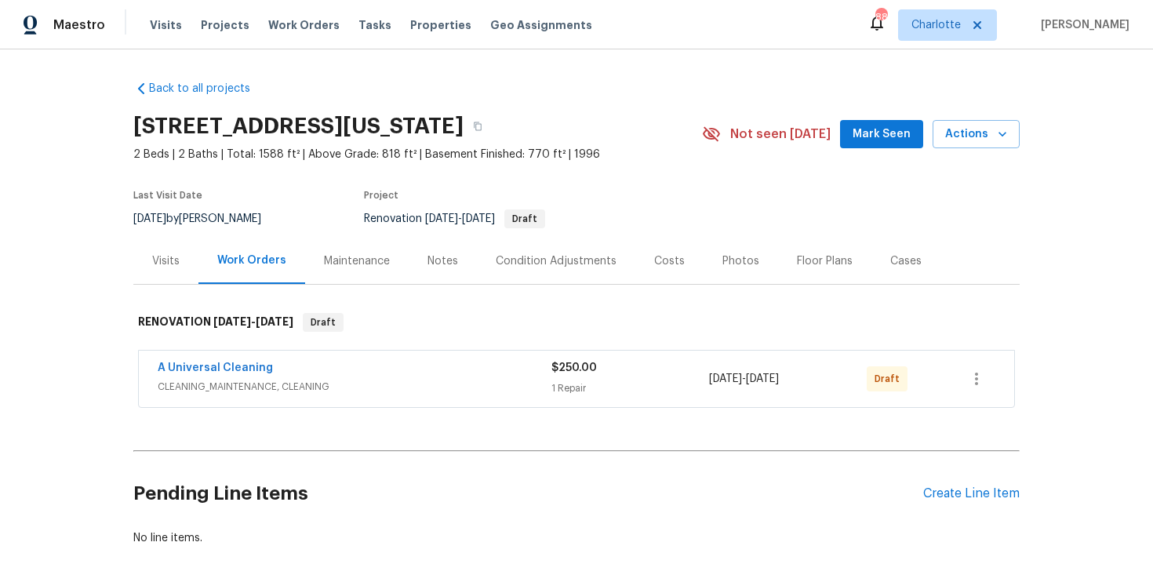
scroll to position [89, 0]
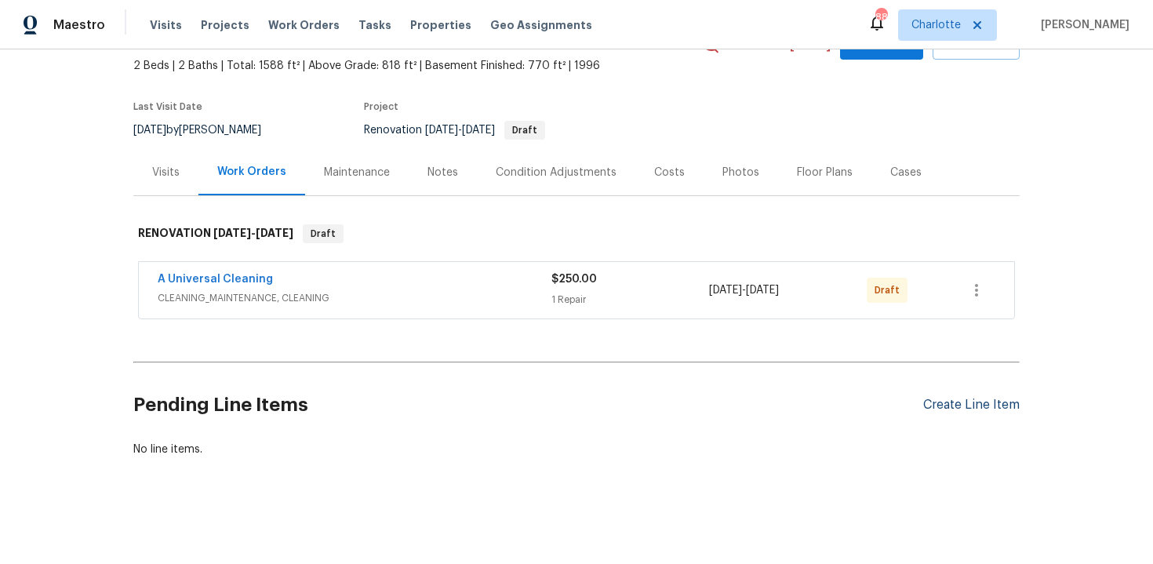
click at [926, 409] on div "Create Line Item" at bounding box center [971, 405] width 96 height 15
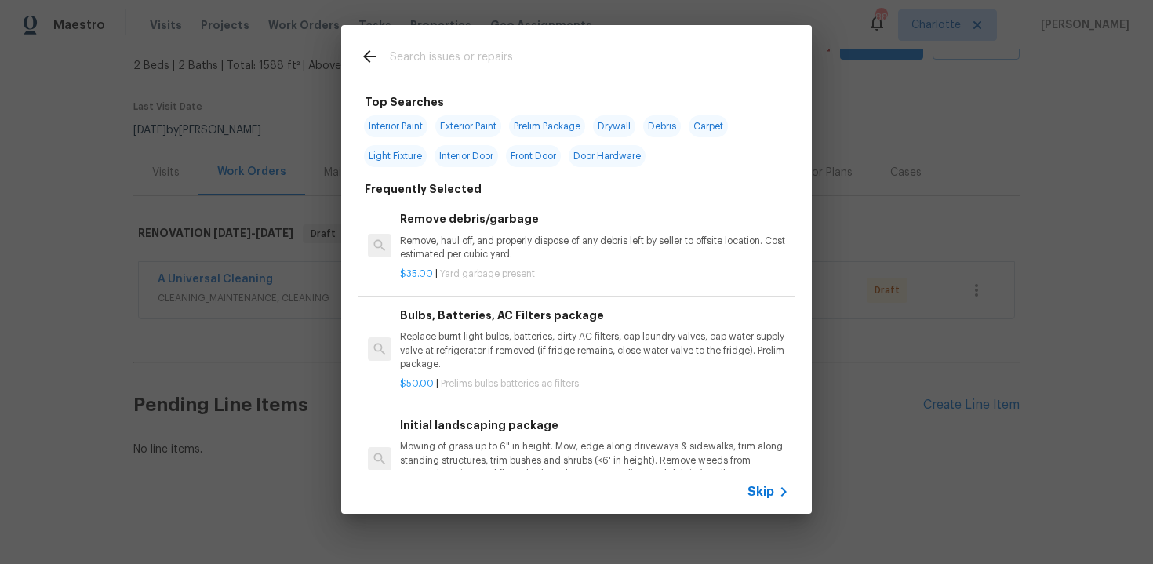
click at [765, 486] on span "Skip" at bounding box center [761, 492] width 27 height 16
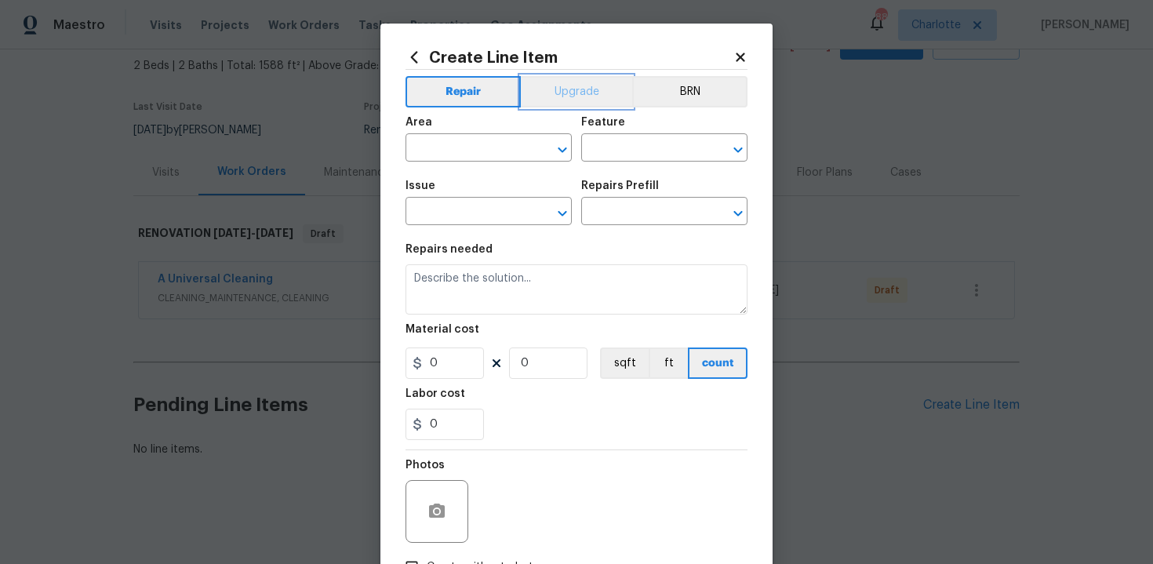
click at [576, 87] on button "Upgrade" at bounding box center [577, 91] width 112 height 31
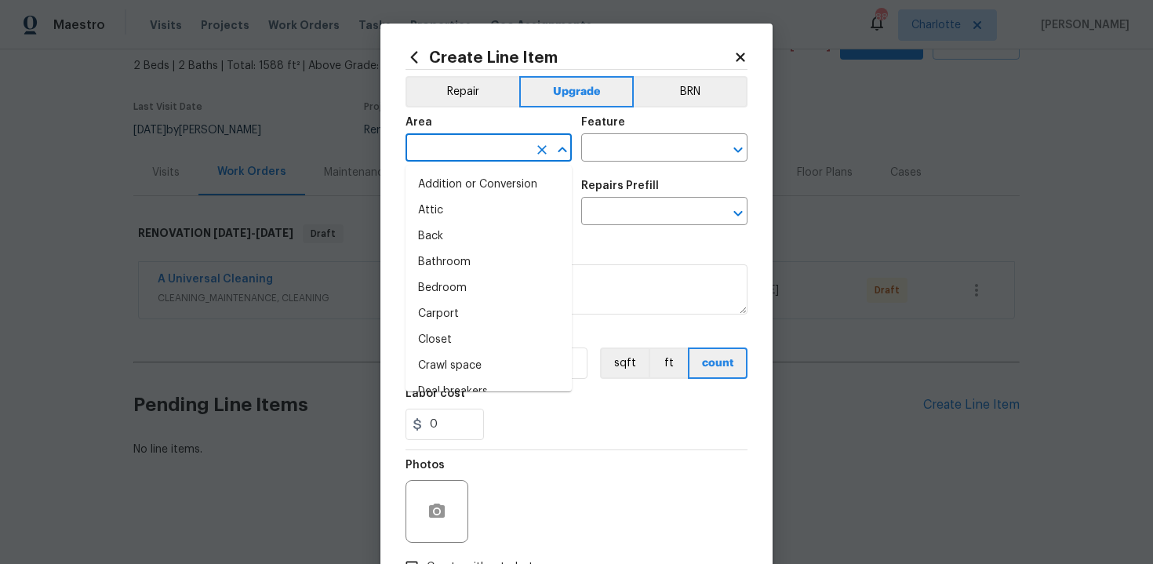
click at [481, 158] on input "text" at bounding box center [467, 149] width 122 height 24
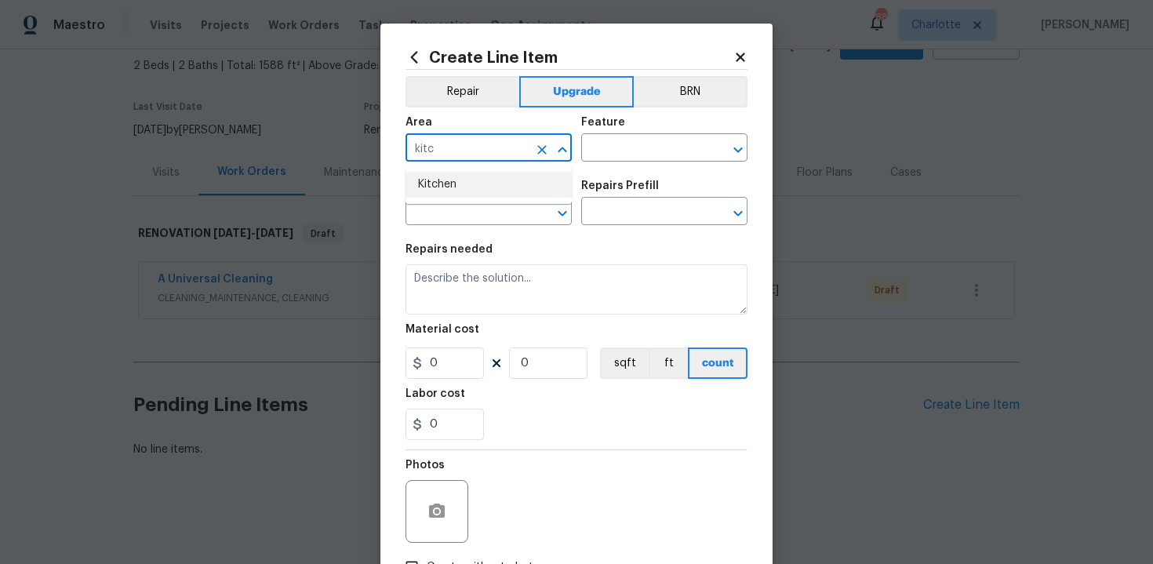
click at [470, 187] on li "Kitchen" at bounding box center [489, 185] width 166 height 26
type input "Kitchen"
click at [610, 145] on input "text" at bounding box center [642, 149] width 122 height 24
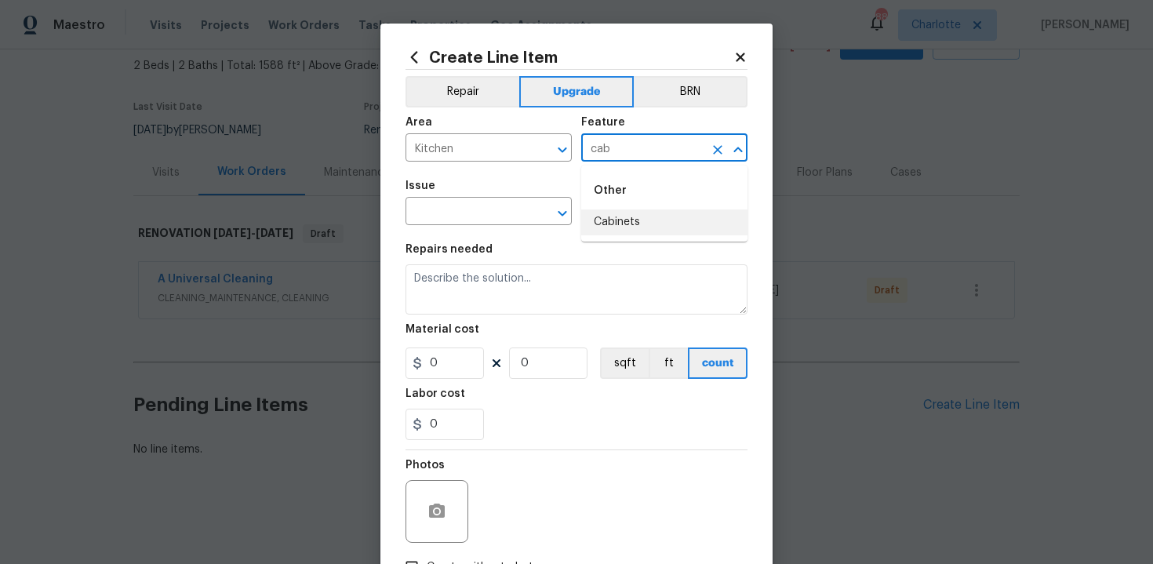
click at [628, 214] on li "Cabinets" at bounding box center [664, 222] width 166 height 26
type input "Cabinets"
click at [495, 207] on input "text" at bounding box center [467, 213] width 122 height 24
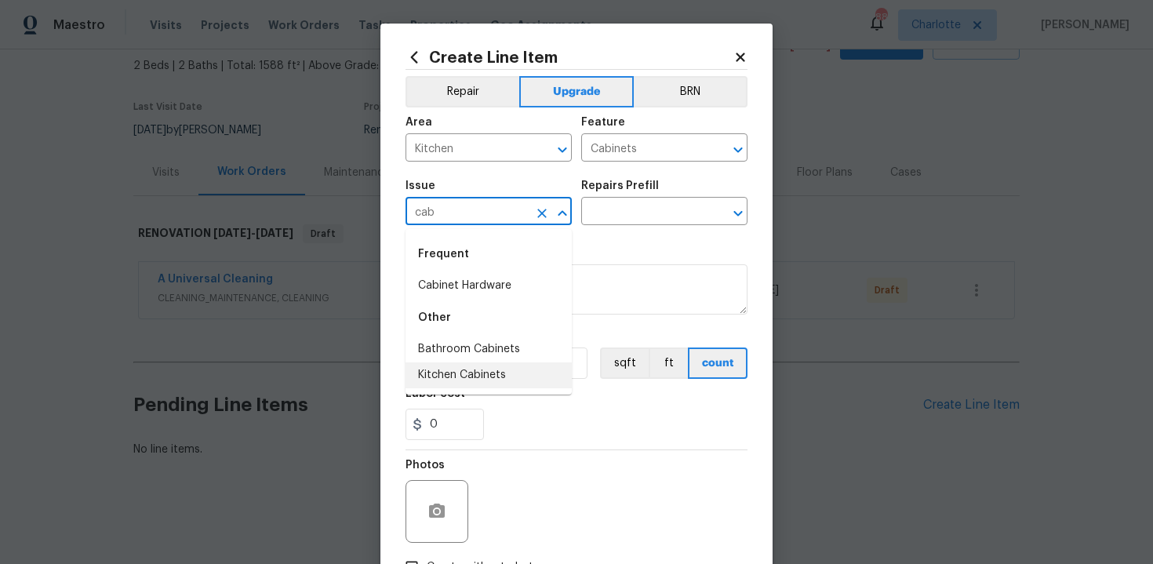
click at [493, 370] on li "Kitchen Cabinets" at bounding box center [489, 375] width 166 height 26
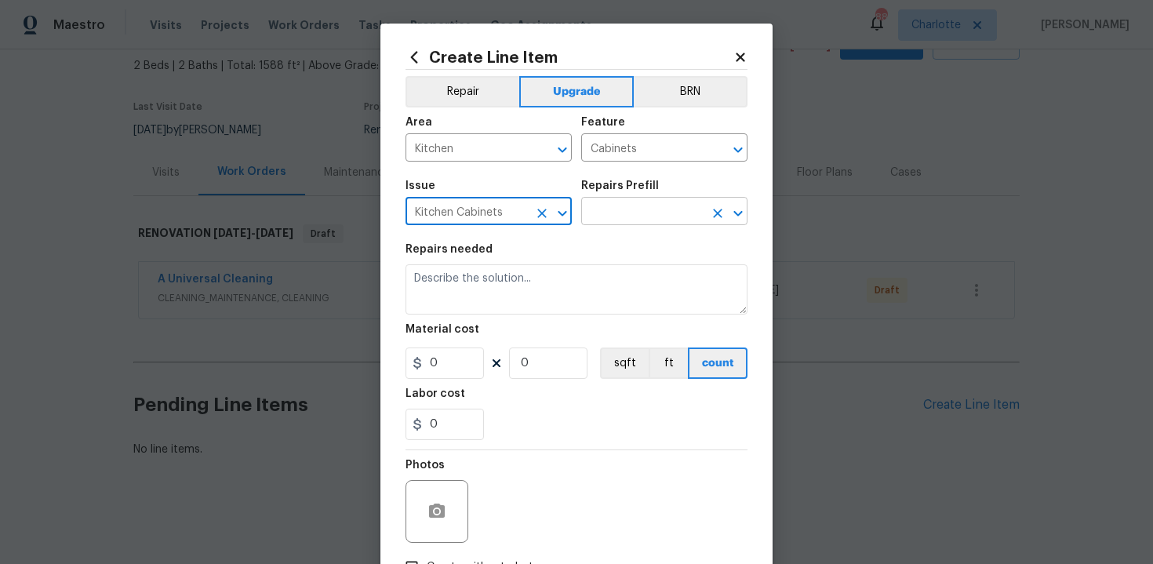
type input "Kitchen Cabinets"
click at [618, 218] on input "text" at bounding box center [642, 213] width 122 height 24
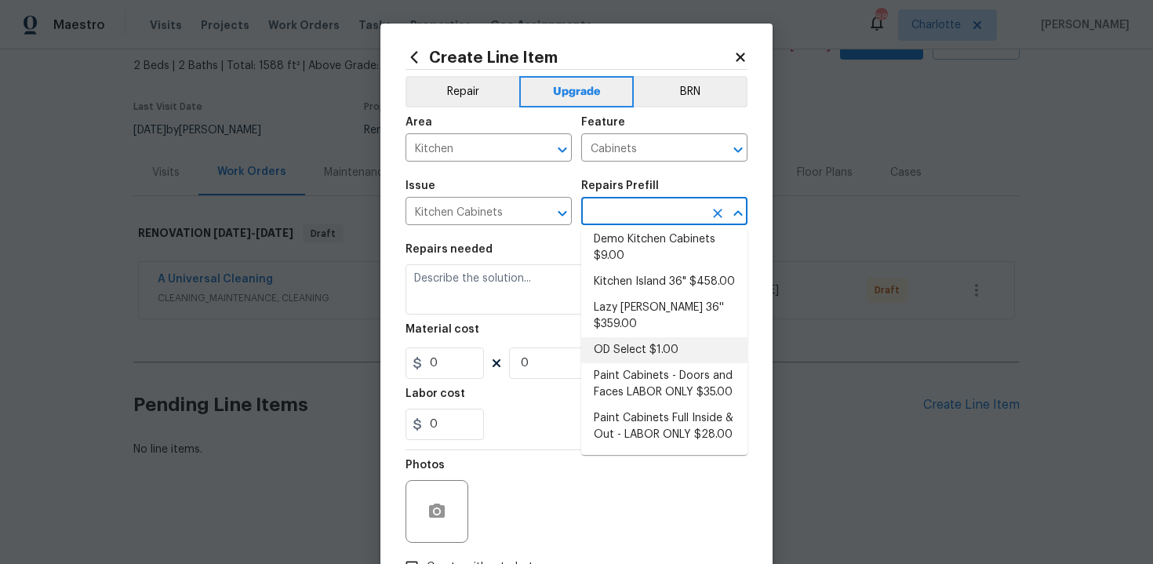
scroll to position [128, 0]
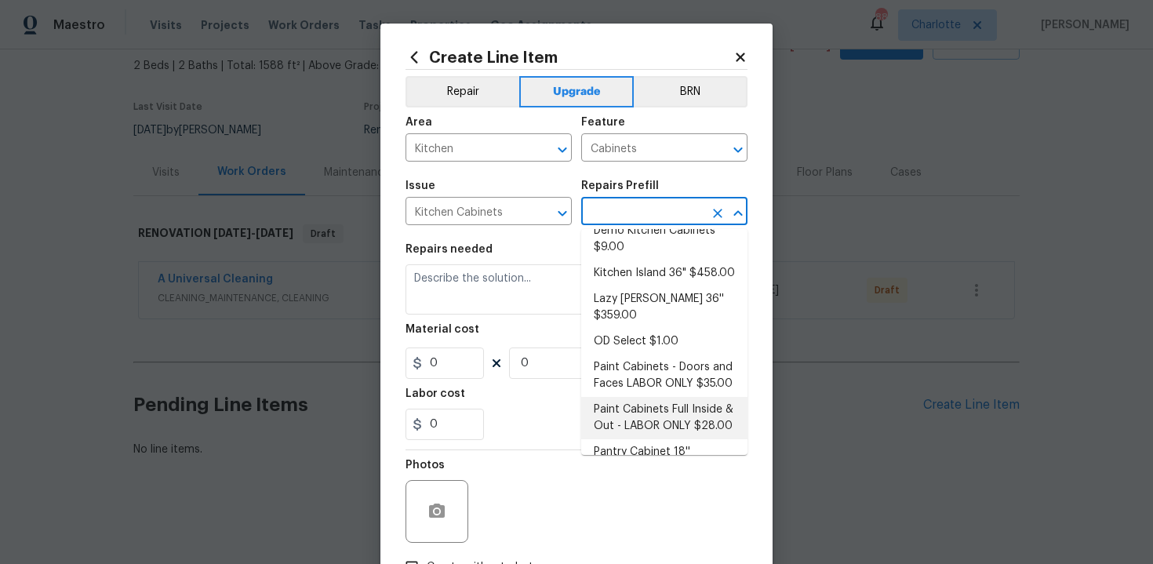
click at [669, 402] on li "Paint Cabinets Full Inside & Out - LABOR ONLY $28.00" at bounding box center [664, 418] width 166 height 42
type input "Paint Cabinets Full Inside & Out - LABOR ONLY $28.00"
type textarea "Prep, sand, mask and apply 2 coats of paint to the kitchen cabinet doors, inter…"
type input "28"
type input "1"
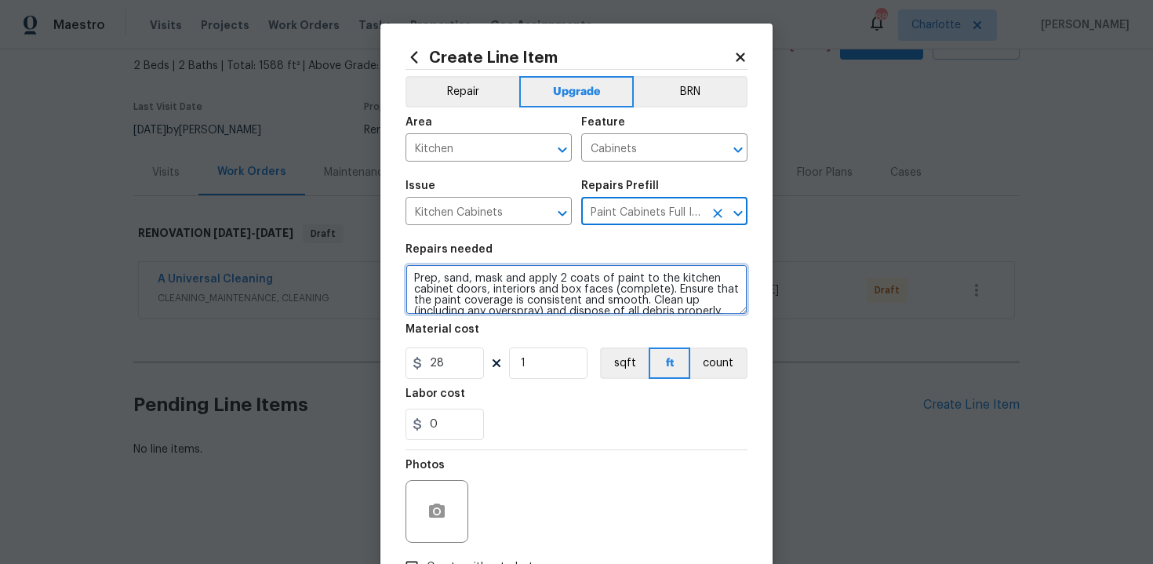
click at [409, 275] on textarea "Prep, sand, mask and apply 2 coats of paint to the kitchen cabinet doors, inter…" at bounding box center [577, 289] width 342 height 50
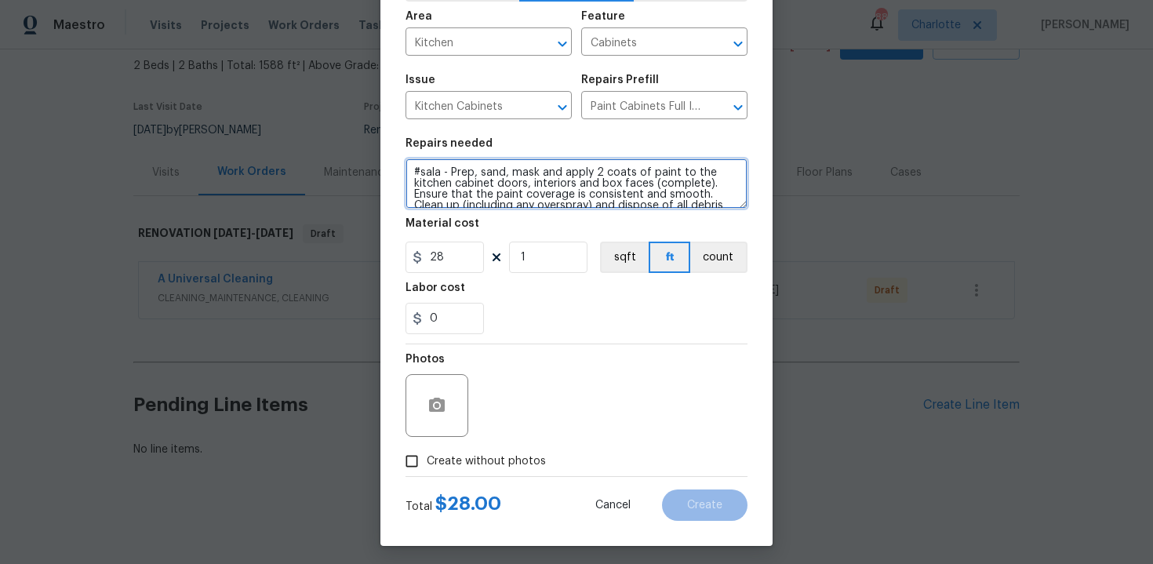
type textarea "#sala - Prep, sand, mask and apply 2 coats of paint to the kitchen cabinet door…"
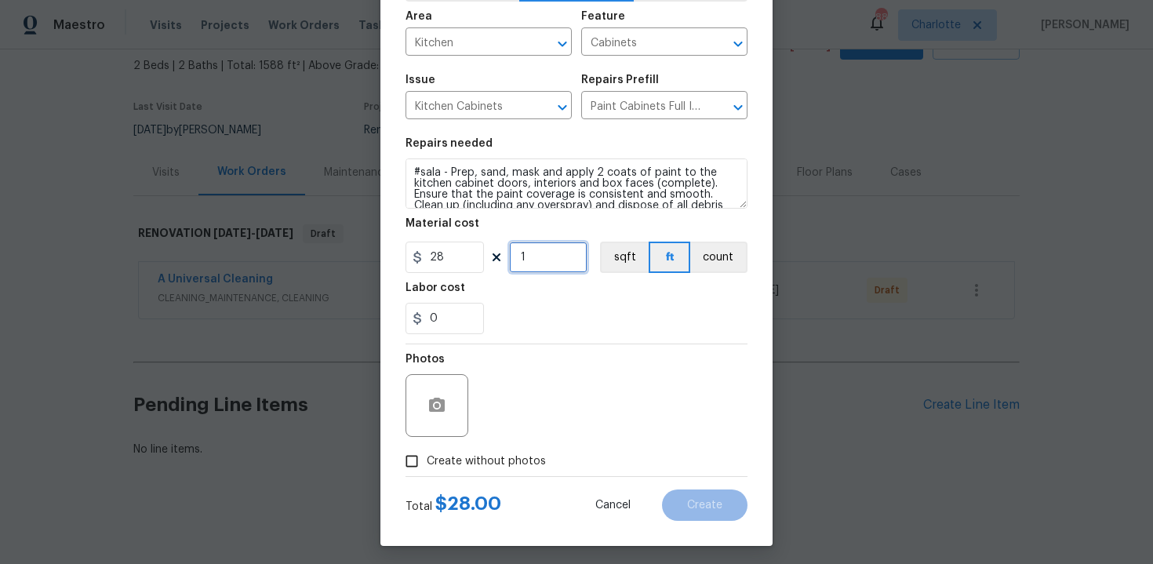
click at [533, 263] on input "1" at bounding box center [548, 257] width 78 height 31
type input "85"
click at [457, 466] on span "Create without photos" at bounding box center [486, 461] width 119 height 16
click at [427, 466] on input "Create without photos" at bounding box center [412, 461] width 30 height 30
checkbox input "true"
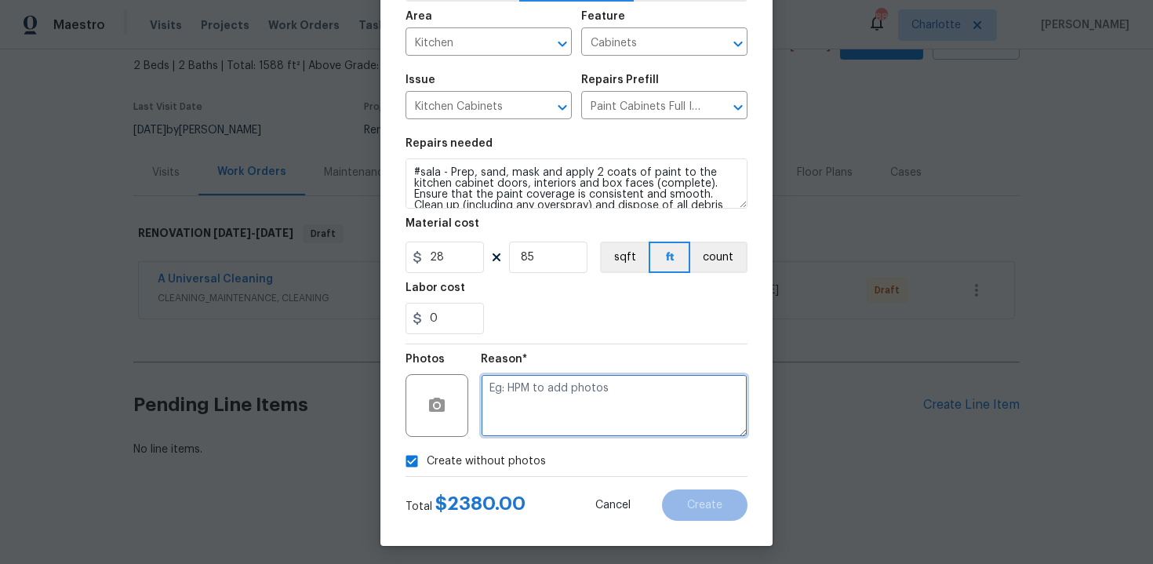
click at [536, 427] on textarea at bounding box center [614, 405] width 267 height 63
type textarea "n/a"
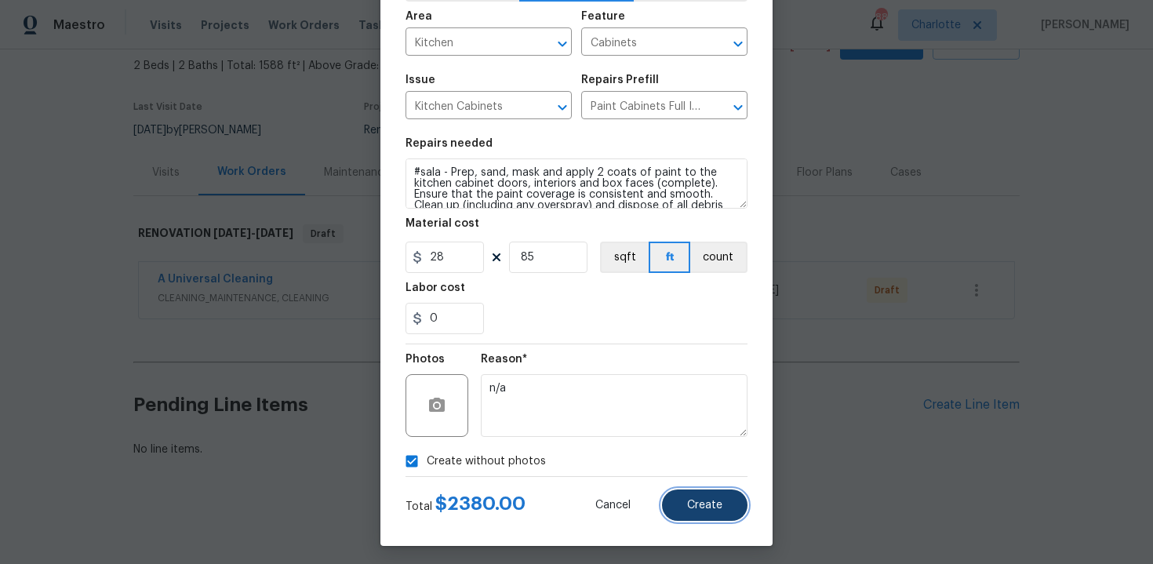
click at [716, 511] on span "Create" at bounding box center [704, 506] width 35 height 12
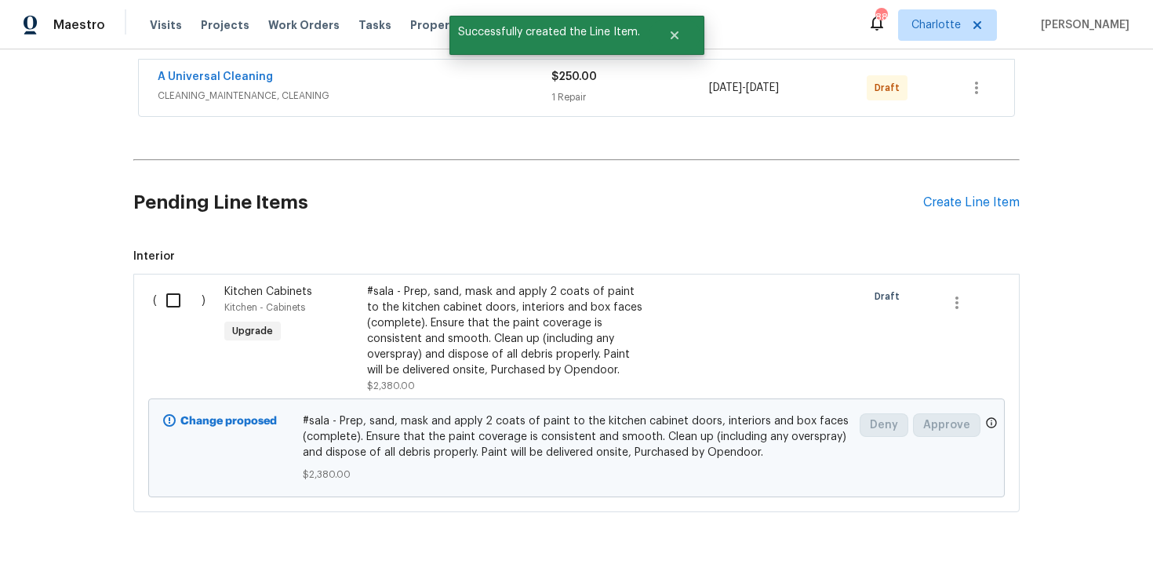
scroll to position [343, 0]
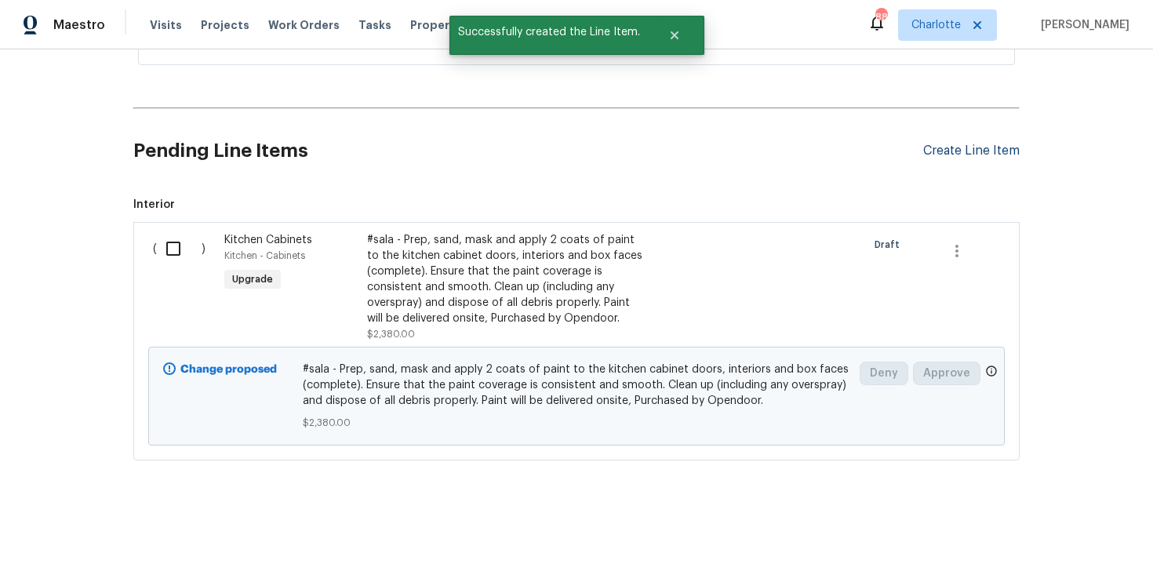
click at [985, 149] on div "Create Line Item" at bounding box center [971, 151] width 96 height 15
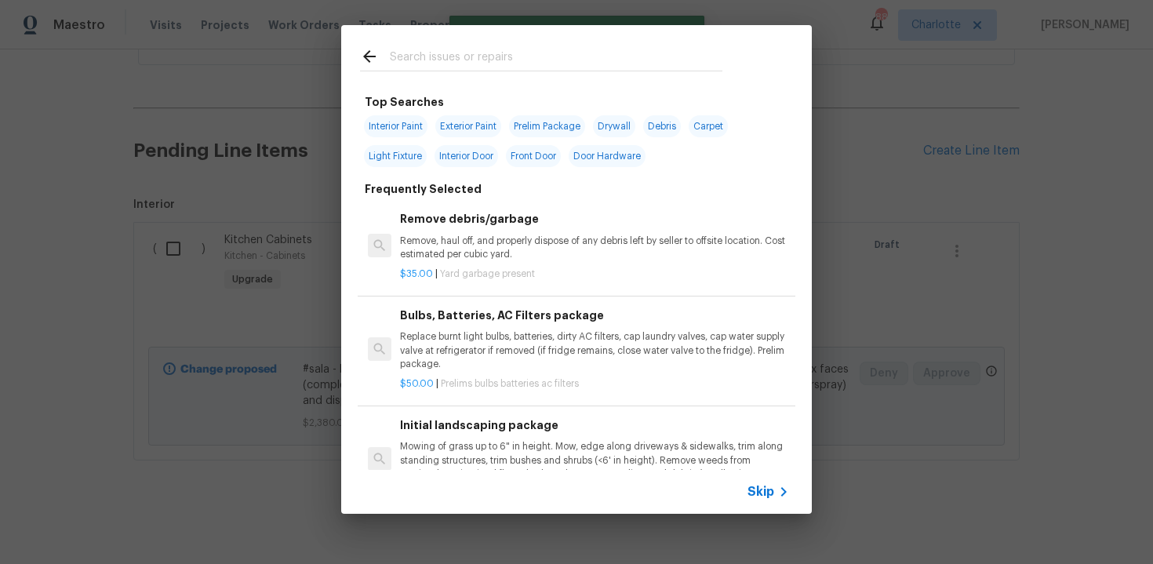
click at [752, 484] on span "Skip" at bounding box center [761, 492] width 27 height 16
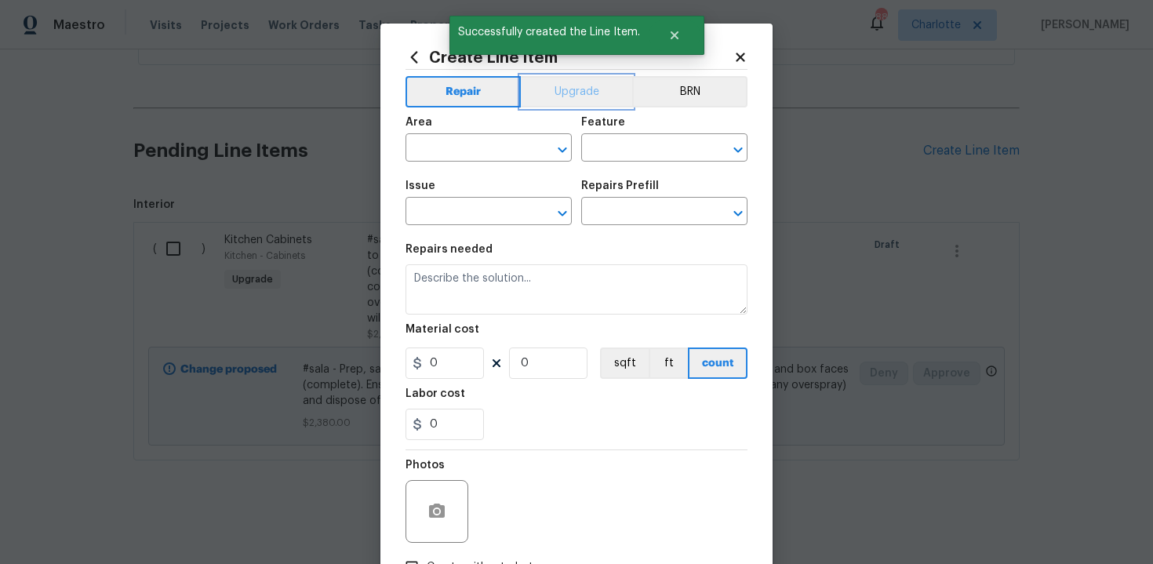
click at [567, 78] on button "Upgrade" at bounding box center [577, 91] width 112 height 31
click at [490, 153] on input "text" at bounding box center [467, 149] width 122 height 24
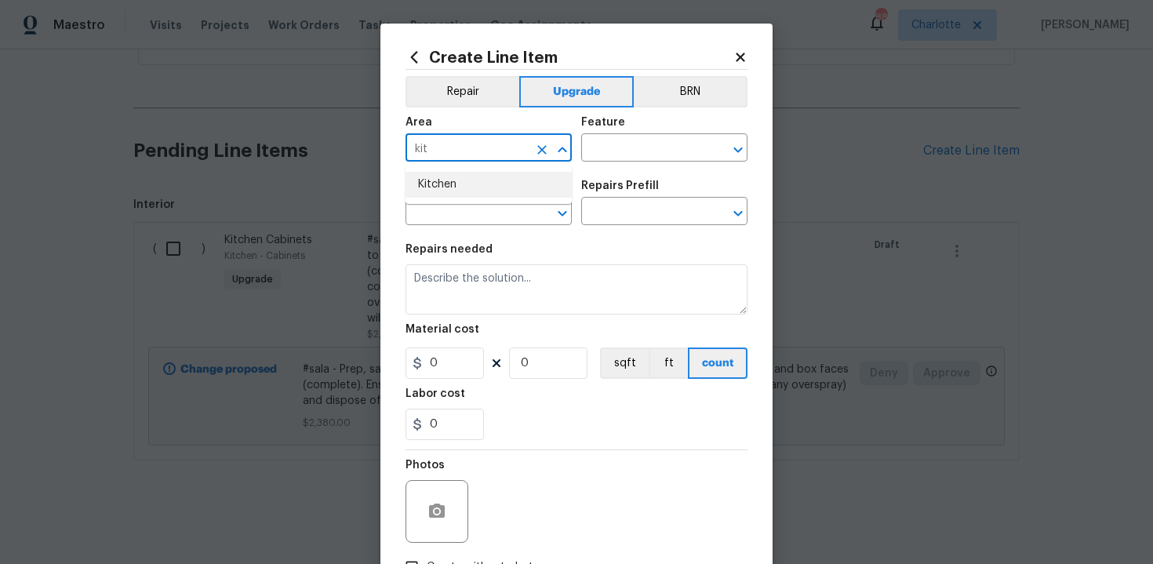
click at [476, 191] on li "Kitchen" at bounding box center [489, 185] width 166 height 26
type input "Kitchen"
click at [630, 149] on input "text" at bounding box center [642, 149] width 122 height 24
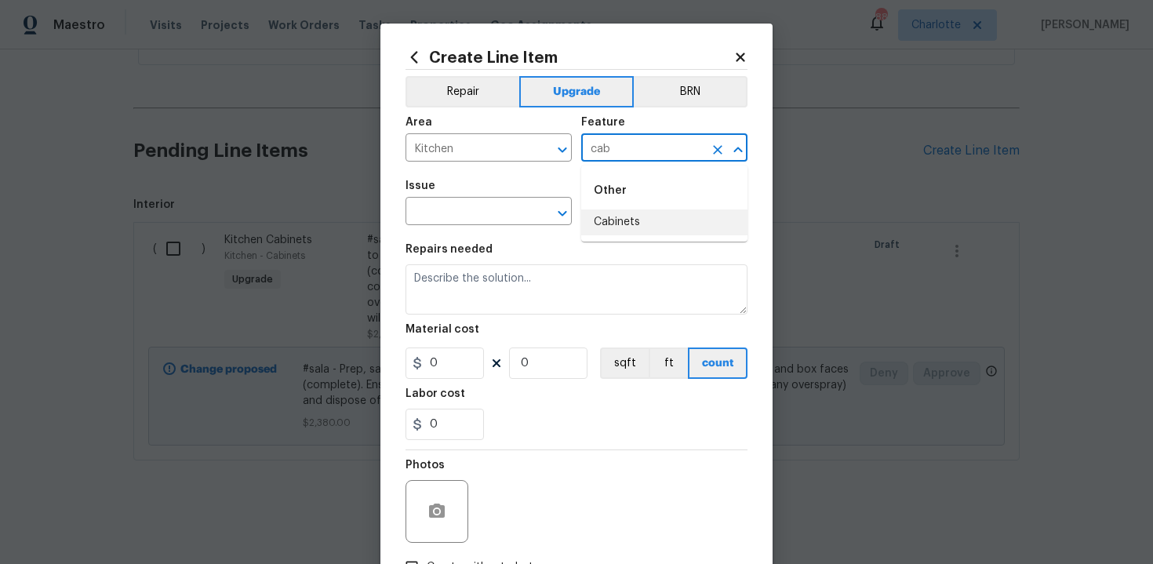
click at [646, 213] on li "Cabinets" at bounding box center [664, 222] width 166 height 26
type input "Cabinets"
click at [464, 210] on input "text" at bounding box center [467, 213] width 122 height 24
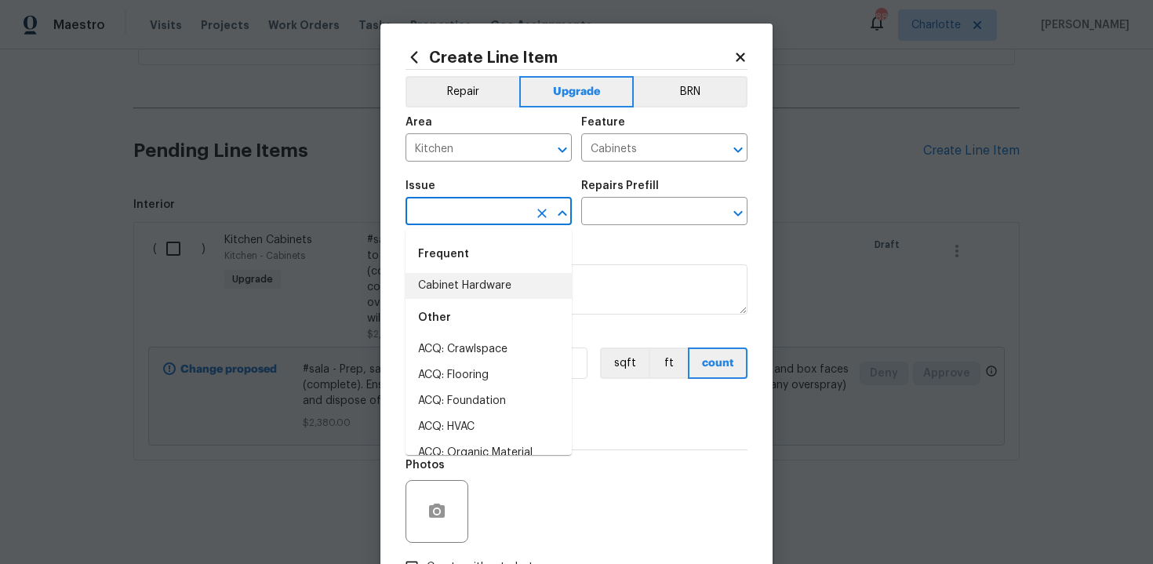
click at [477, 279] on li "Cabinet Hardware" at bounding box center [489, 286] width 166 height 26
type input "Cabinet Hardware"
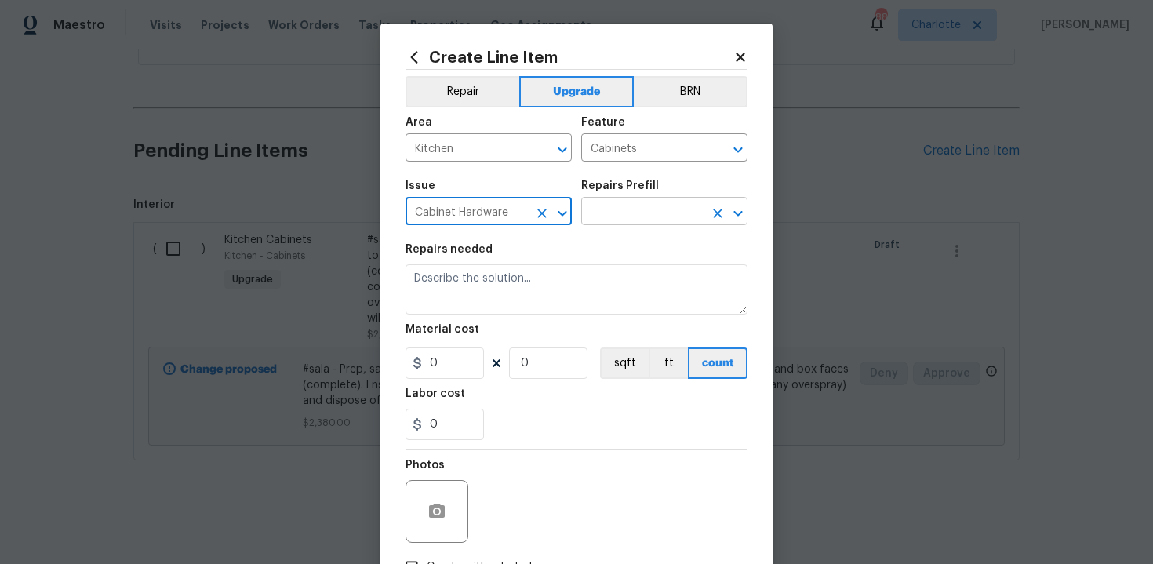
click at [635, 214] on input "text" at bounding box center [642, 213] width 122 height 24
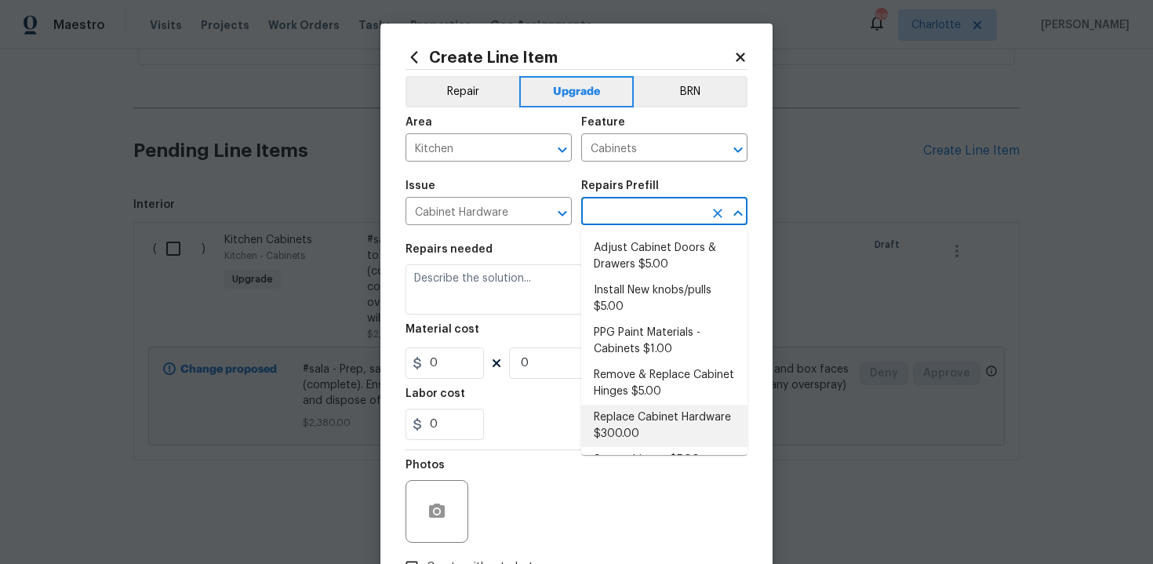
click at [619, 434] on li "Replace Cabinet Hardware $300.00" at bounding box center [664, 426] width 166 height 42
type input "Replace Cabinet Hardware $300.00"
type textarea "Replace cabinet hardware with new hinges and pulls. HPM to provide specs"
type input "300"
type input "1"
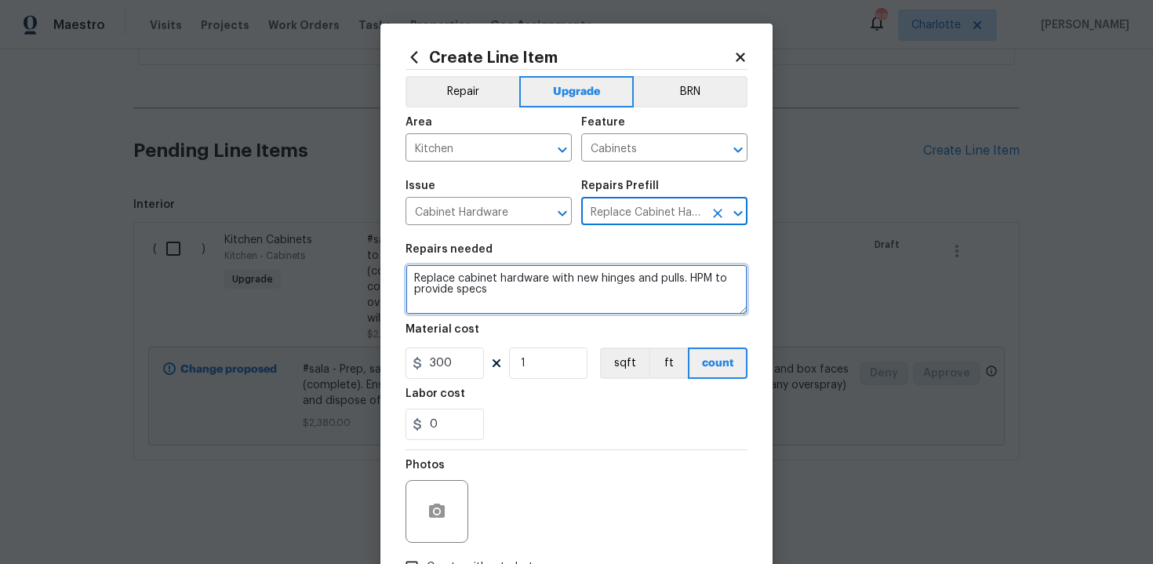
click at [409, 273] on textarea "Replace cabinet hardware with new hinges and pulls. HPM to provide specs" at bounding box center [577, 289] width 342 height 50
type textarea "#sala - Replace cabinet hardware with new hinges and pulls. HPM to provide specs"
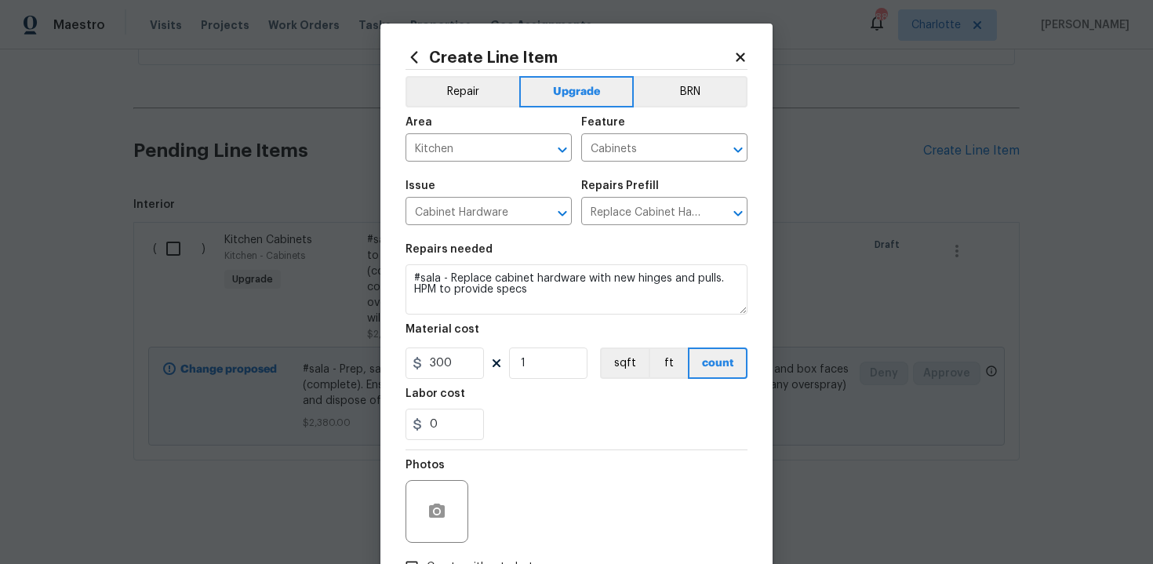
click at [525, 395] on div "Labor cost" at bounding box center [577, 398] width 342 height 20
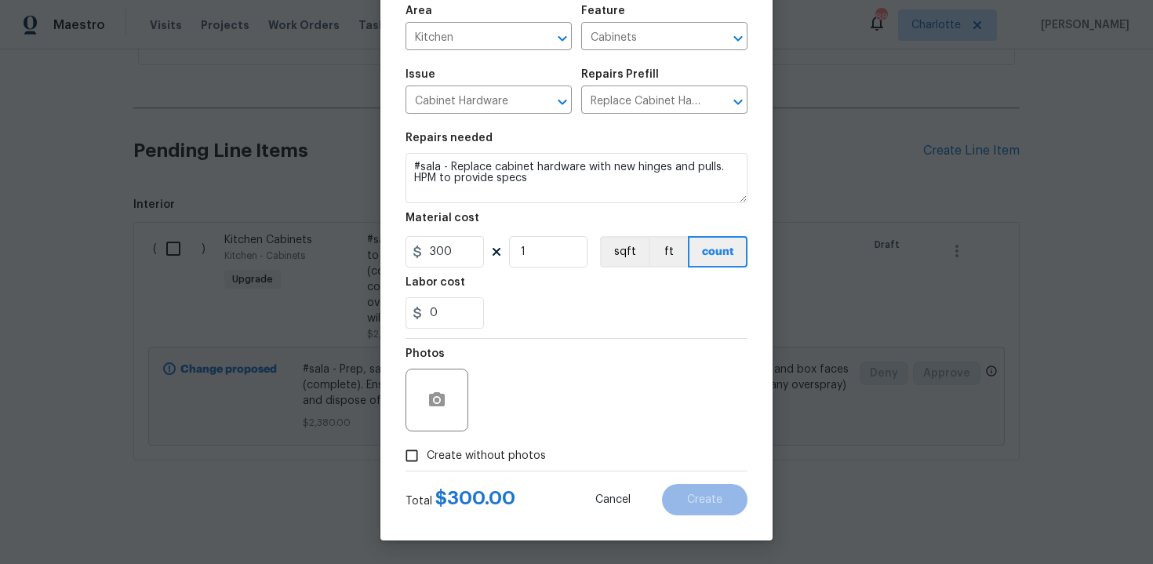
click at [478, 453] on span "Create without photos" at bounding box center [486, 456] width 119 height 16
click at [427, 453] on input "Create without photos" at bounding box center [412, 456] width 30 height 30
checkbox input "true"
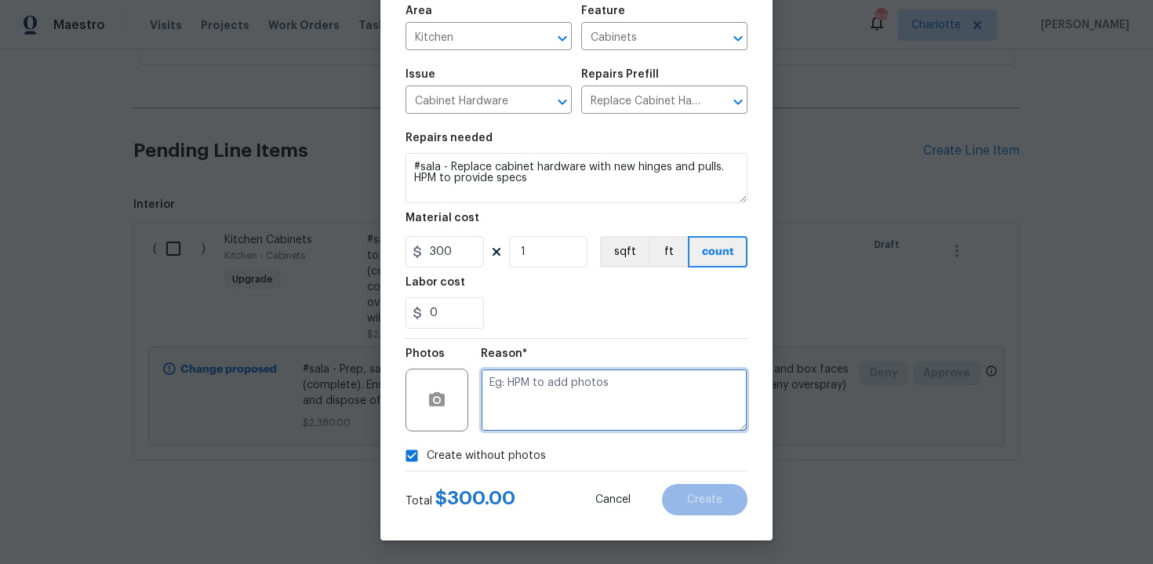
click at [522, 417] on textarea at bounding box center [614, 400] width 267 height 63
type textarea "n/a"
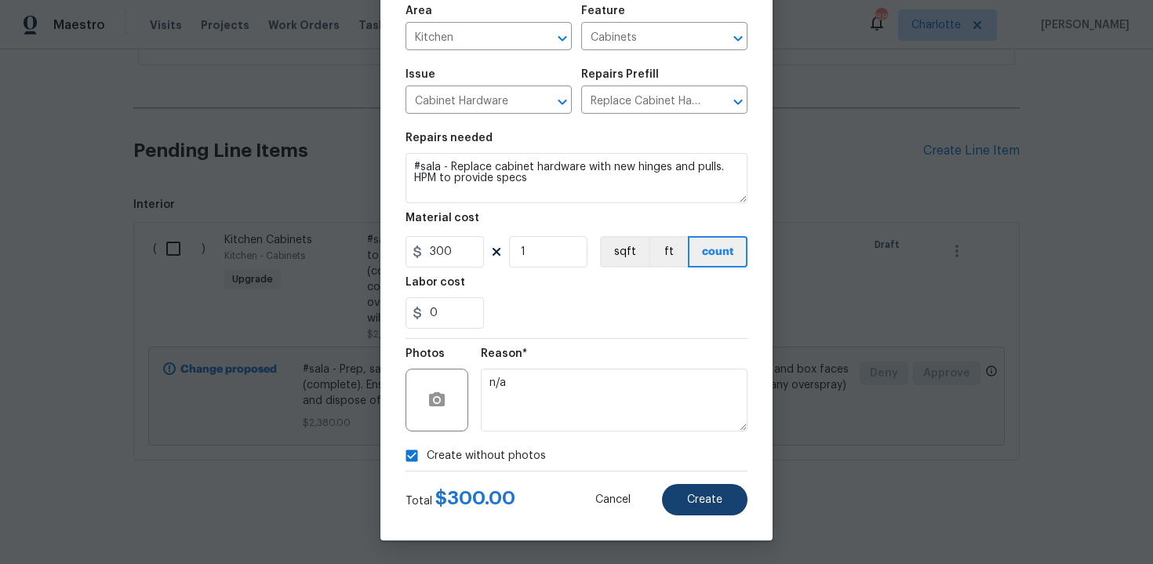
click at [690, 493] on button "Create" at bounding box center [704, 499] width 85 height 31
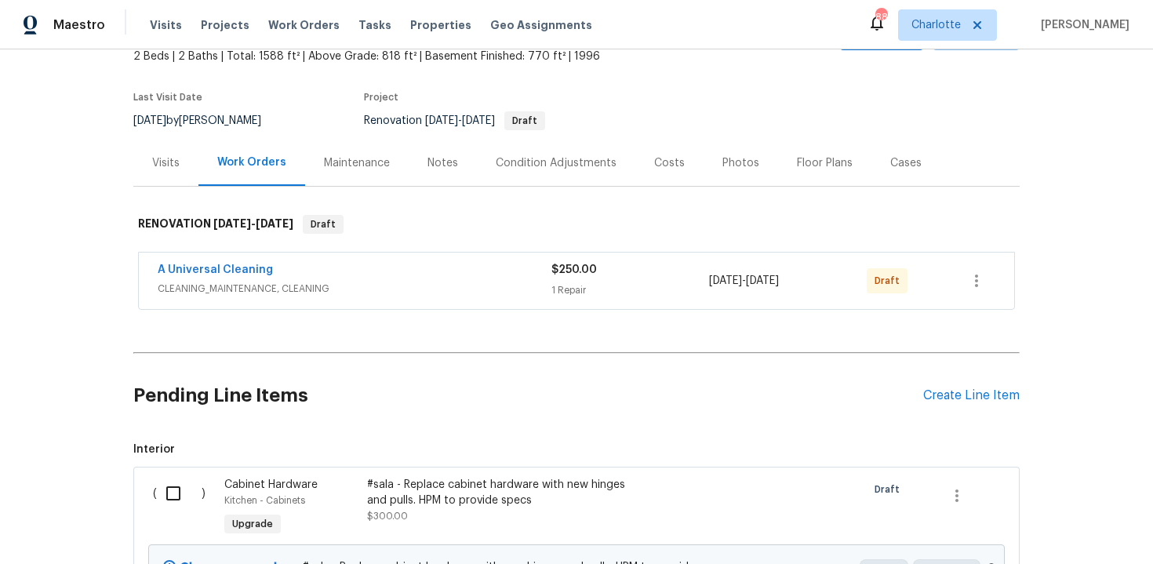
scroll to position [343, 0]
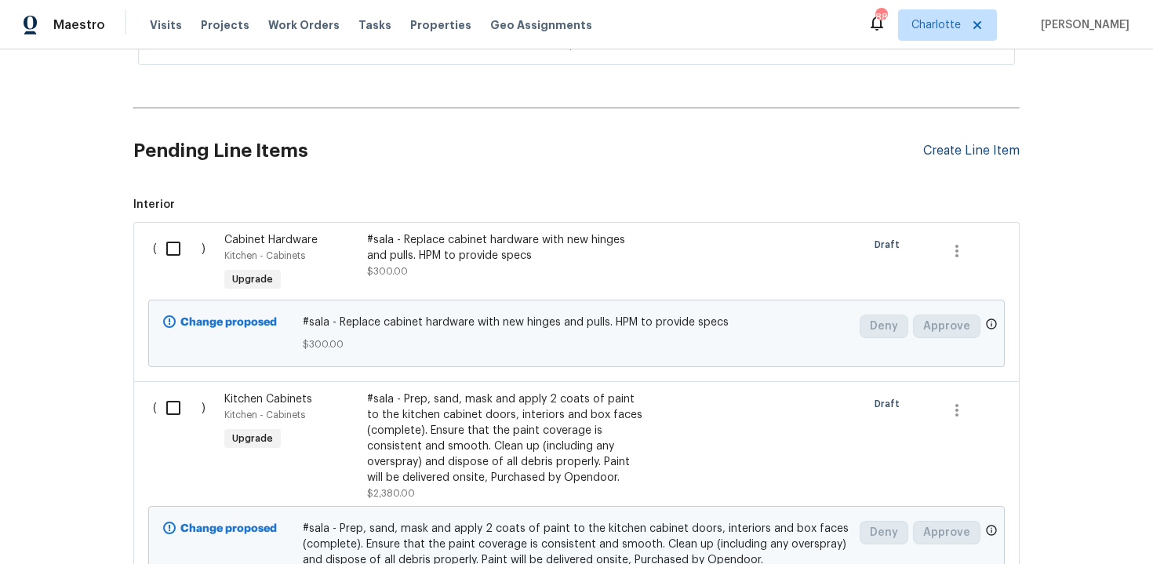
click at [955, 147] on div "Create Line Item" at bounding box center [971, 151] width 96 height 15
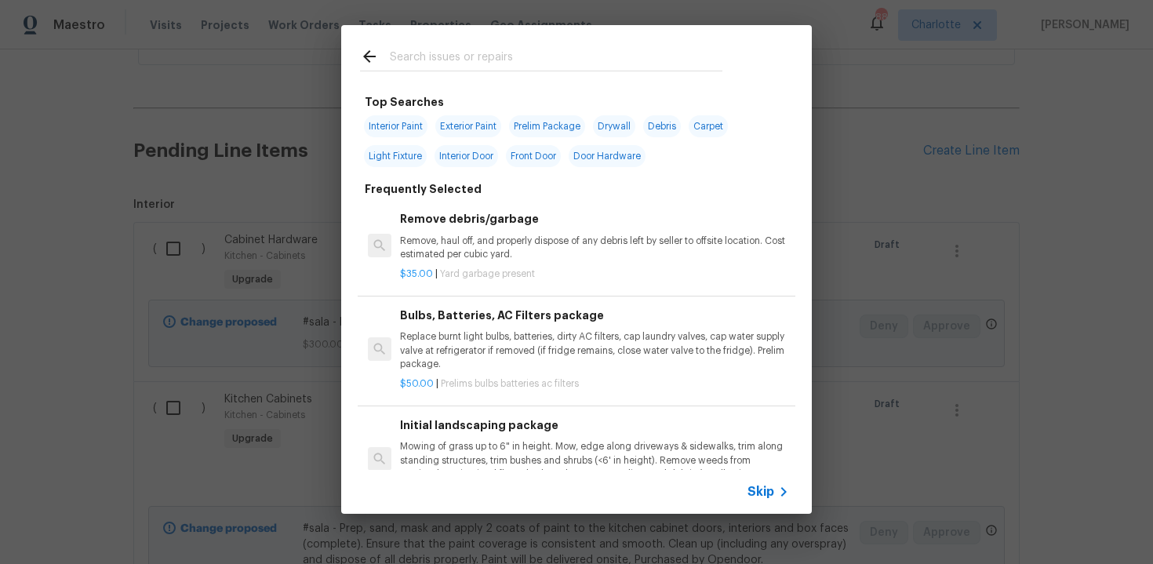
click at [765, 485] on span "Skip" at bounding box center [761, 492] width 27 height 16
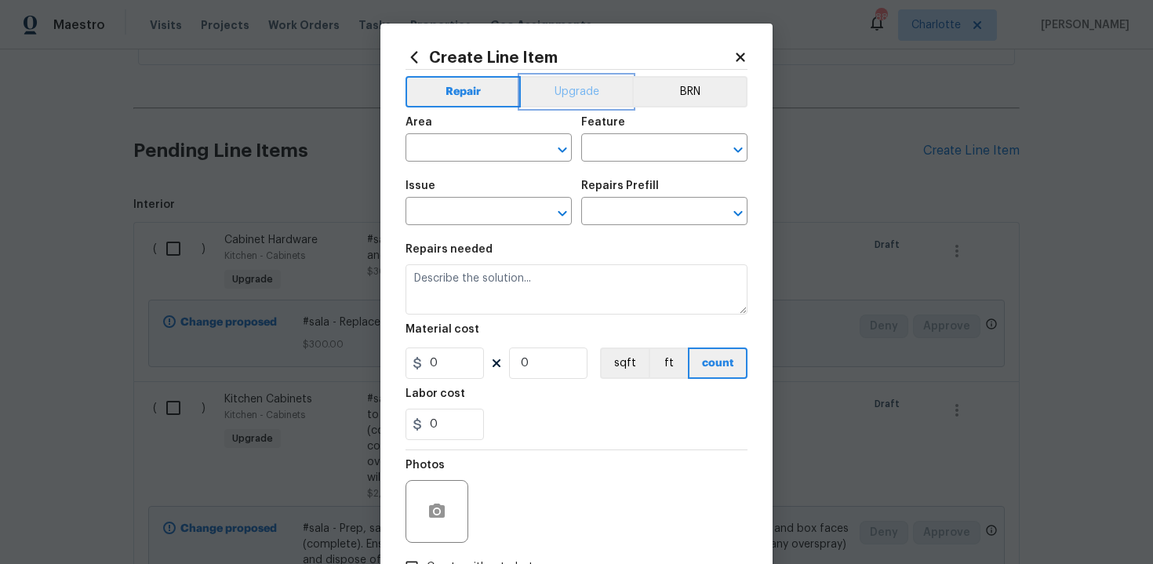
click at [573, 79] on button "Upgrade" at bounding box center [577, 91] width 112 height 31
click at [474, 152] on input "text" at bounding box center [467, 149] width 122 height 24
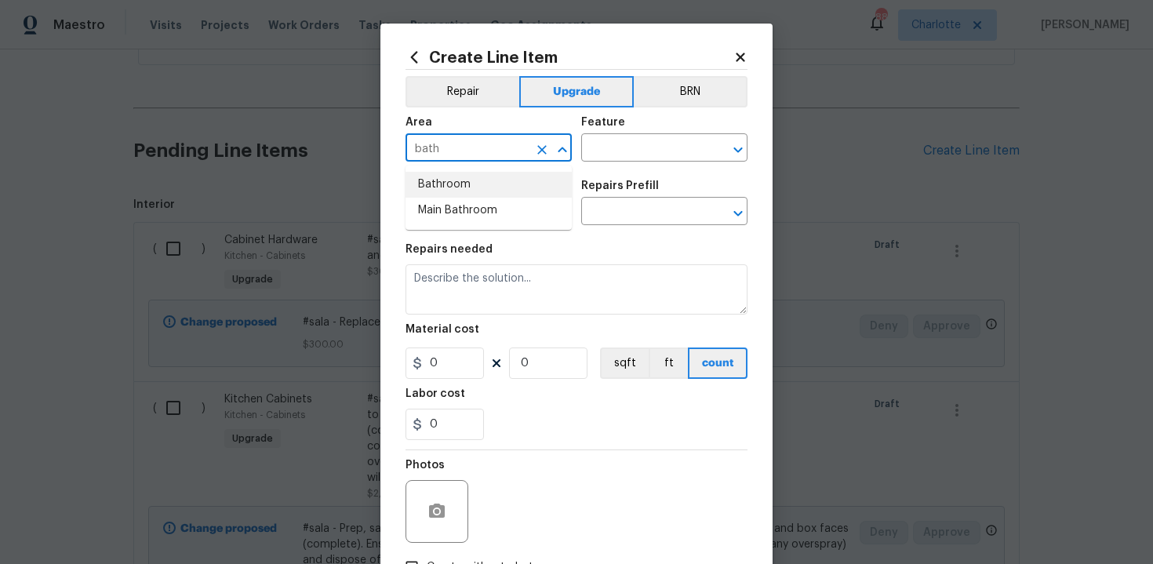
click at [470, 180] on li "Bathroom" at bounding box center [489, 185] width 166 height 26
type input "Bathroom"
click at [630, 145] on input "text" at bounding box center [642, 149] width 122 height 24
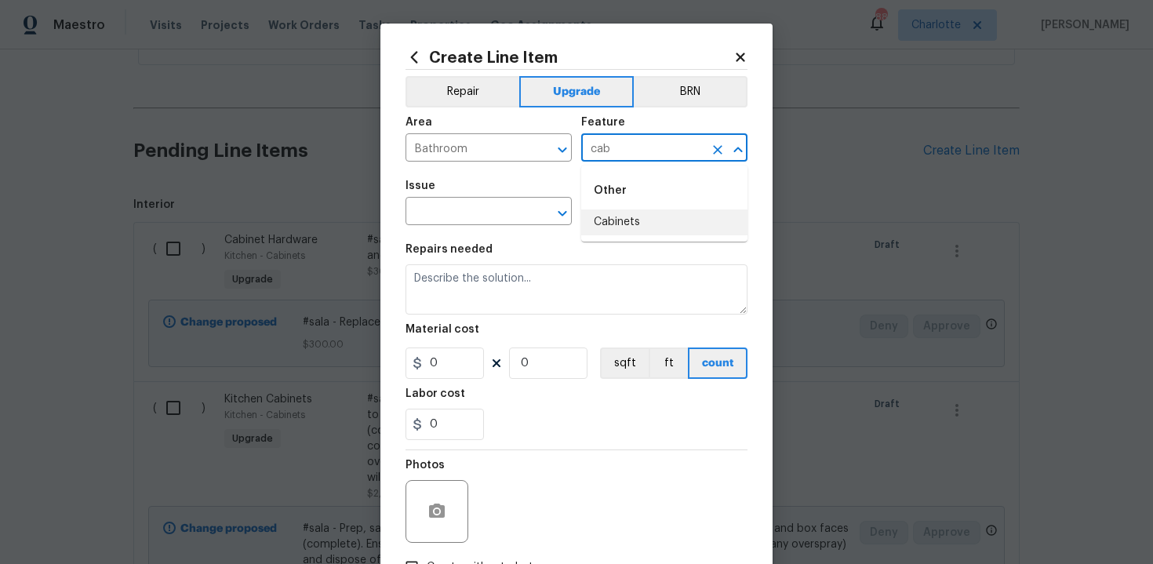
click at [633, 221] on li "Cabinets" at bounding box center [664, 222] width 166 height 26
type input "Cabinets"
click at [480, 215] on input "text" at bounding box center [467, 213] width 122 height 24
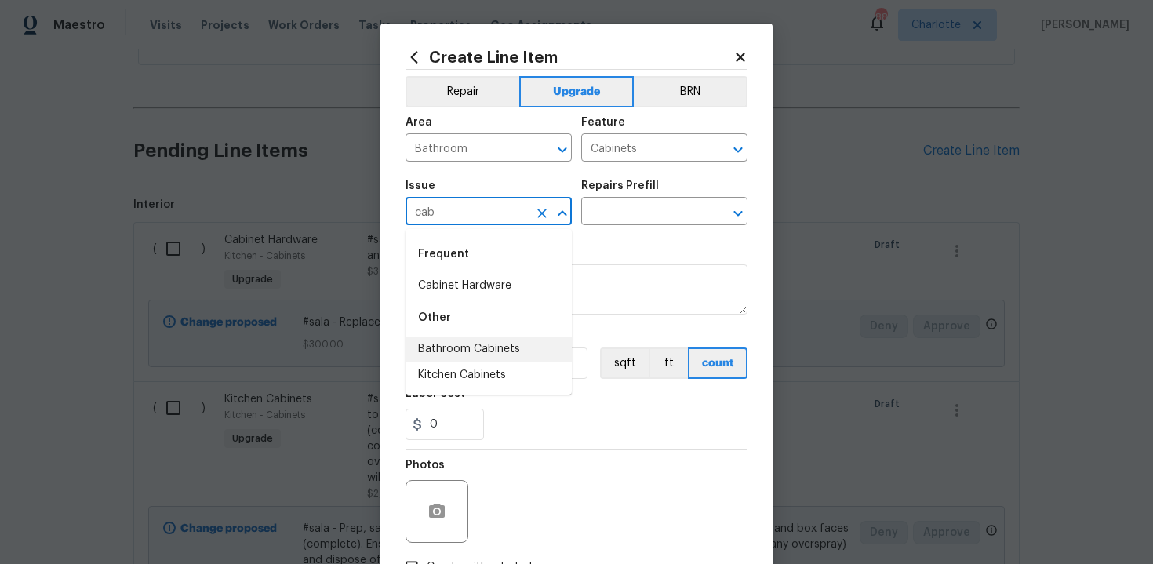
click at [473, 341] on li "Bathroom Cabinets" at bounding box center [489, 350] width 166 height 26
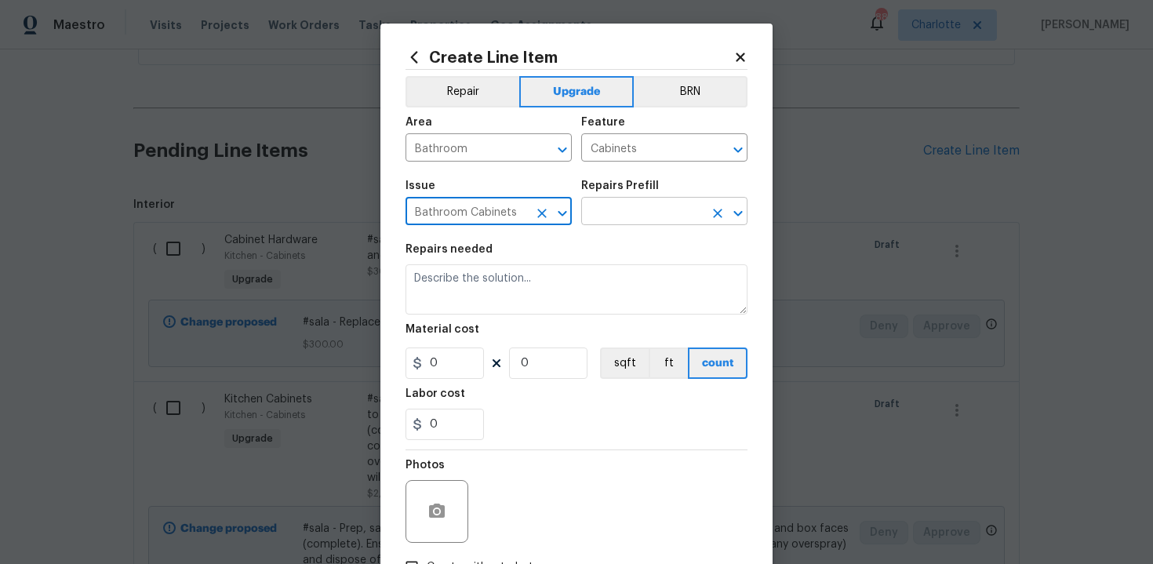
type input "Bathroom Cabinets"
click at [638, 212] on input "text" at bounding box center [642, 213] width 122 height 24
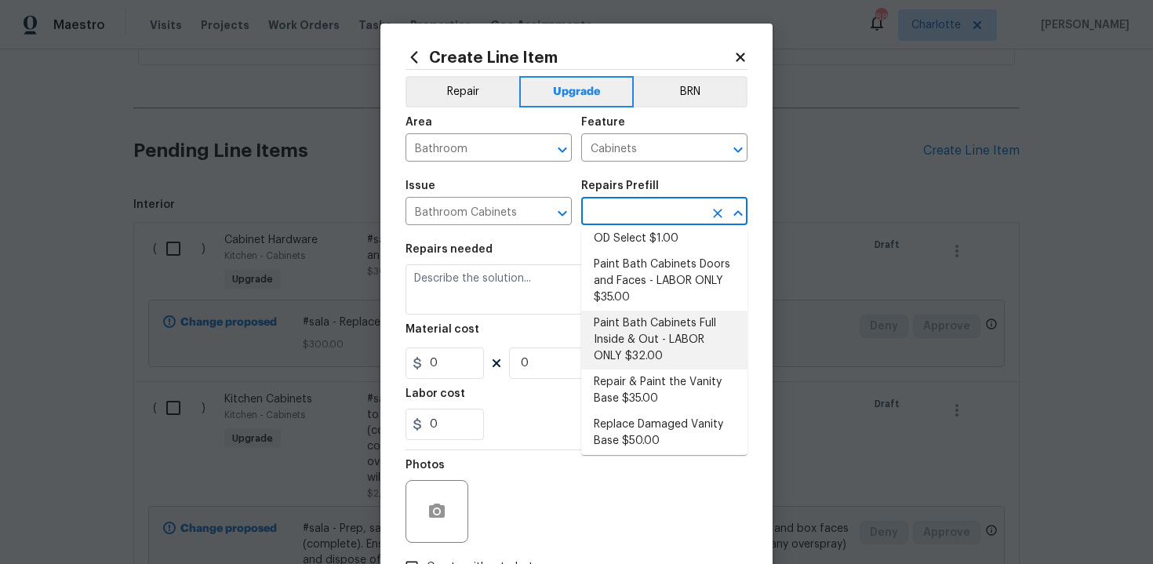
scroll to position [210, 0]
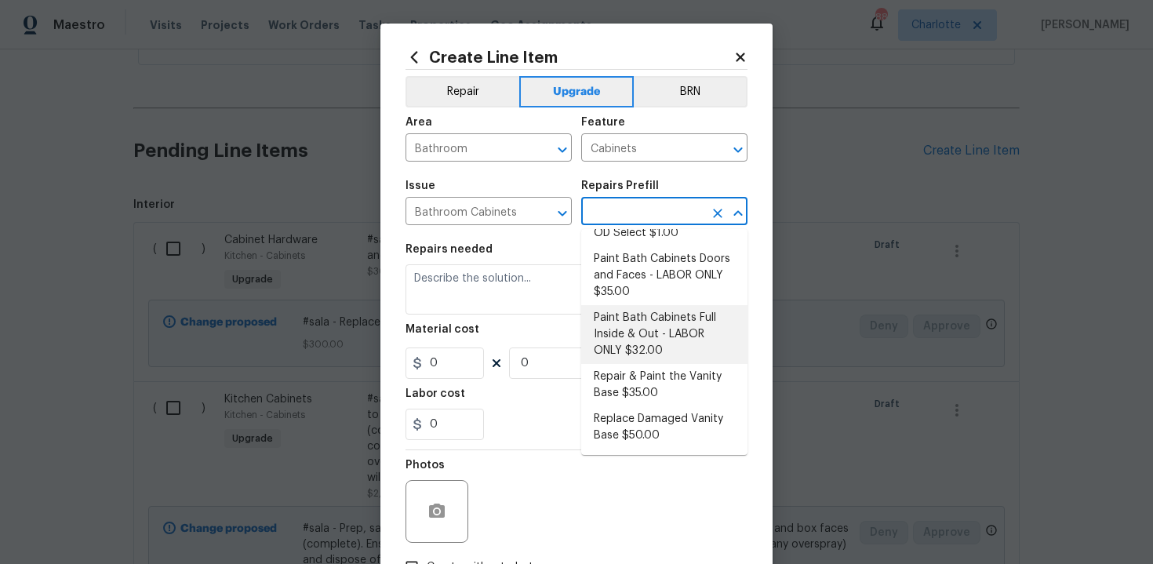
click at [655, 333] on li "Paint Bath Cabinets Full Inside & Out - LABOR ONLY $32.00" at bounding box center [664, 334] width 166 height 59
type input "Paint Bath Cabinets Full Inside & Out - LABOR ONLY $32.00"
type textarea "Prep, sand, mask and apply 2 coats of paint to the bathroom cabinet doors, inte…"
type input "32"
type input "1"
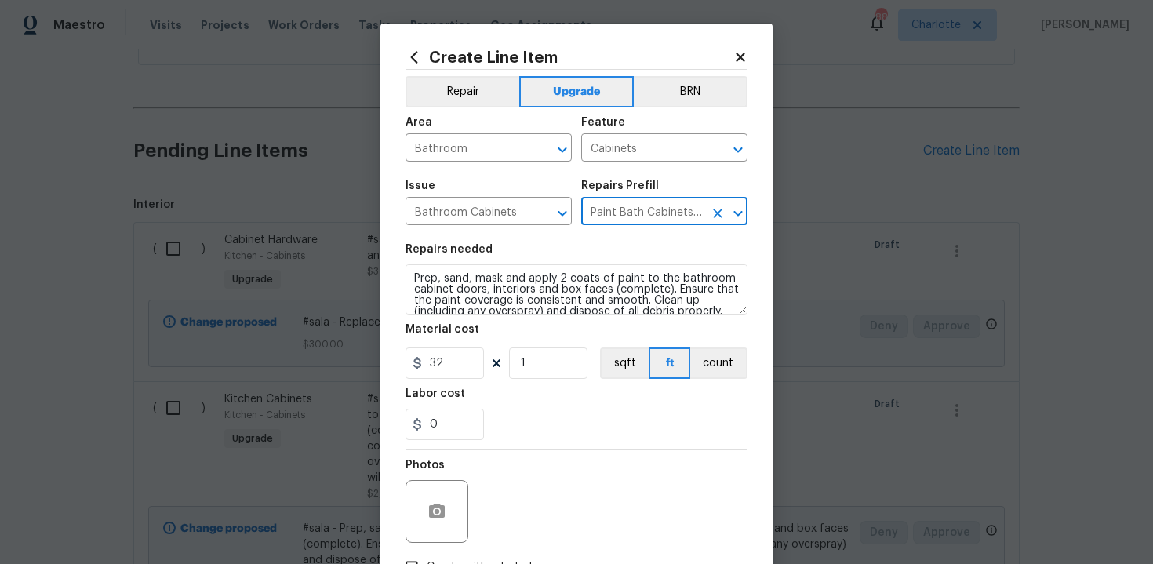
click at [713, 213] on icon "Clear" at bounding box center [718, 214] width 16 height 16
click at [662, 209] on input "text" at bounding box center [642, 213] width 122 height 24
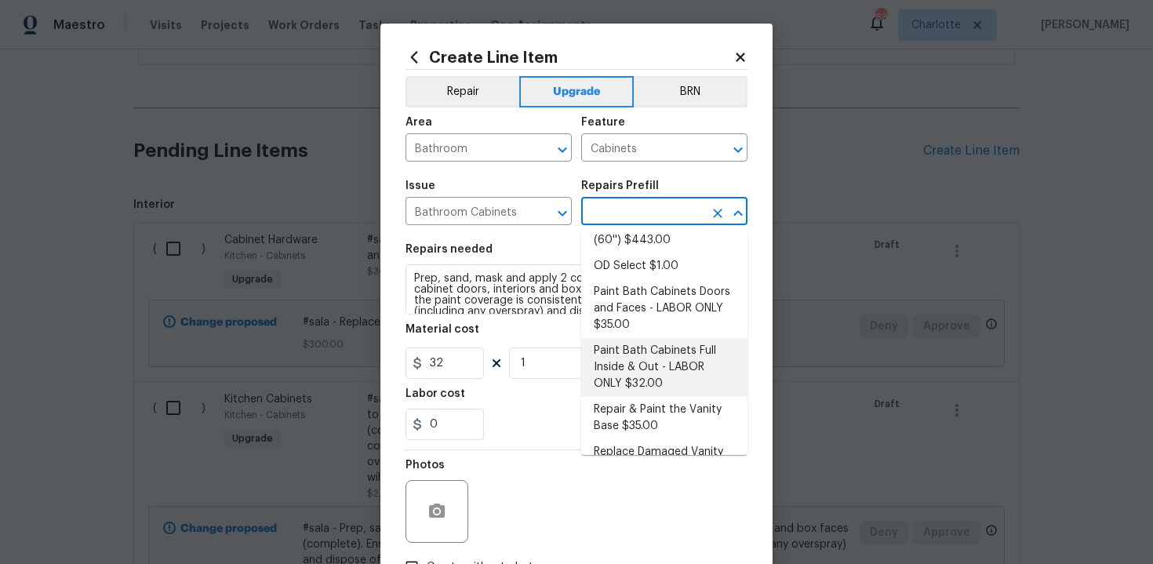
scroll to position [176, 0]
click at [665, 356] on li "Paint Bath Cabinets Full Inside & Out - LABOR ONLY $32.00" at bounding box center [664, 369] width 166 height 59
type input "Paint Bath Cabinets Full Inside & Out - LABOR ONLY $32.00"
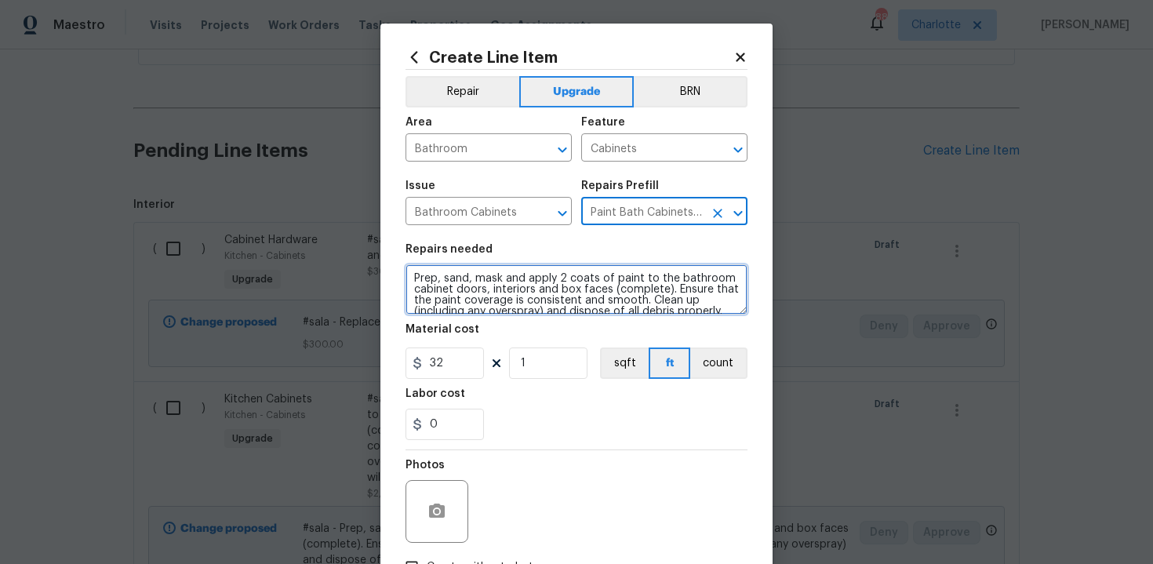
click at [407, 278] on textarea "Prep, sand, mask and apply 2 coats of paint to the bathroom cabinet doors, inte…" at bounding box center [577, 289] width 342 height 50
type textarea "#sala - Prep, sand, mask and apply 2 coats of paint to the bathroom cabinet doo…"
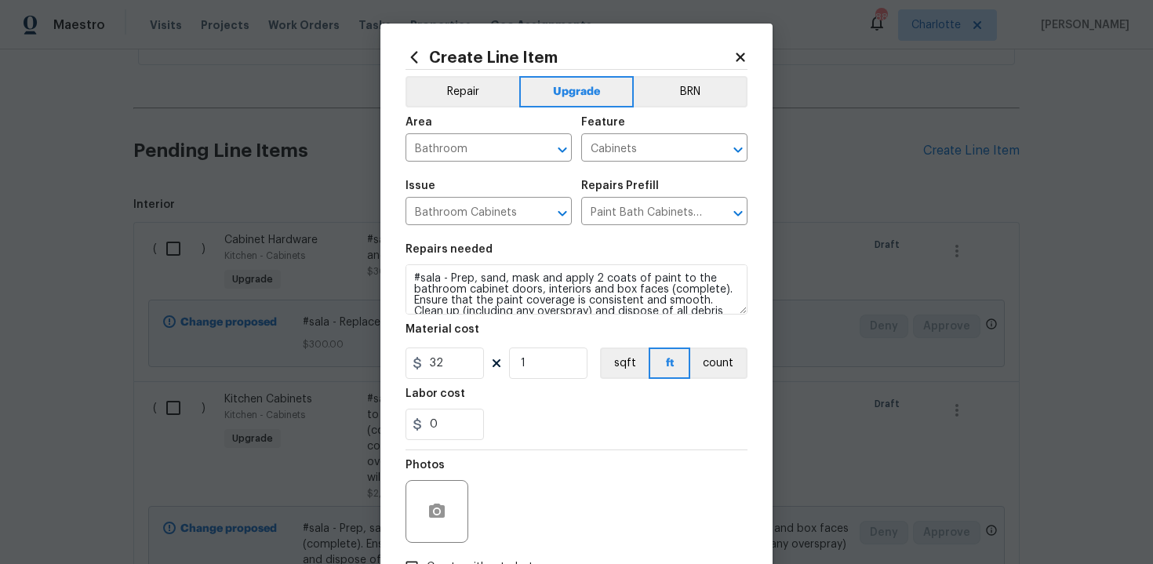
click at [555, 417] on div "0" at bounding box center [577, 424] width 342 height 31
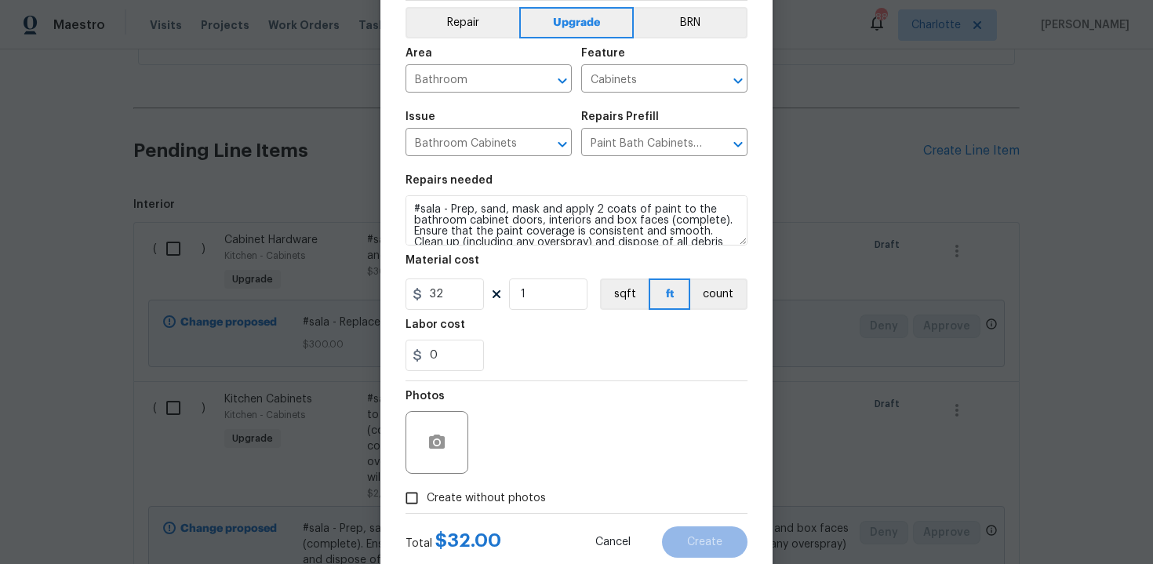
scroll to position [112, 0]
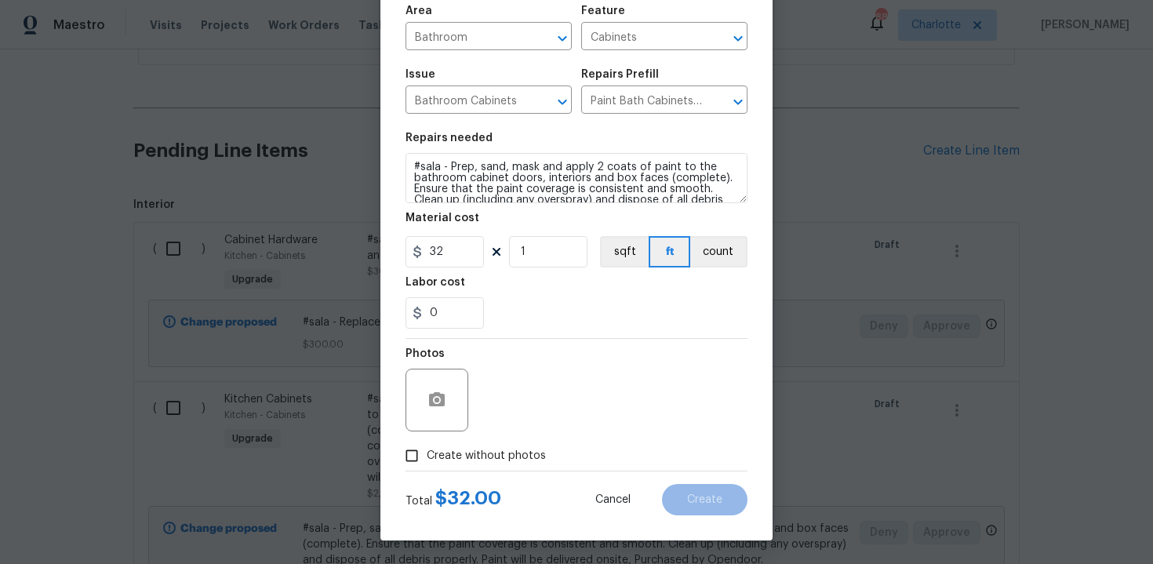
click at [473, 459] on span "Create without photos" at bounding box center [486, 456] width 119 height 16
click at [427, 459] on input "Create without photos" at bounding box center [412, 456] width 30 height 30
checkbox input "true"
click at [547, 255] on input "1" at bounding box center [548, 251] width 78 height 31
type input "10"
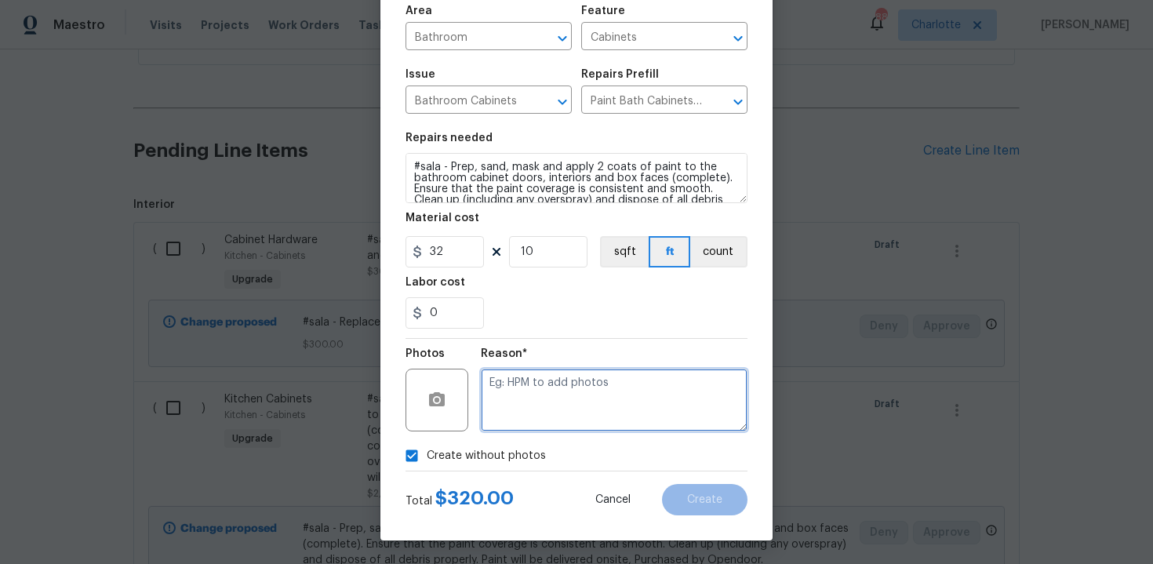
click at [523, 410] on textarea at bounding box center [614, 400] width 267 height 63
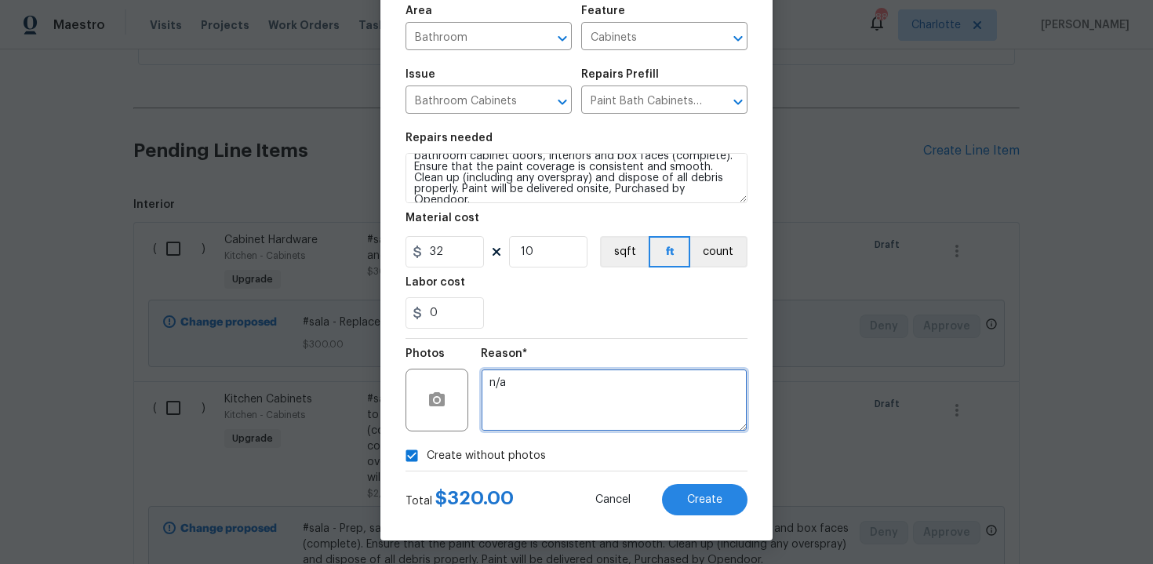
type textarea "n/a"
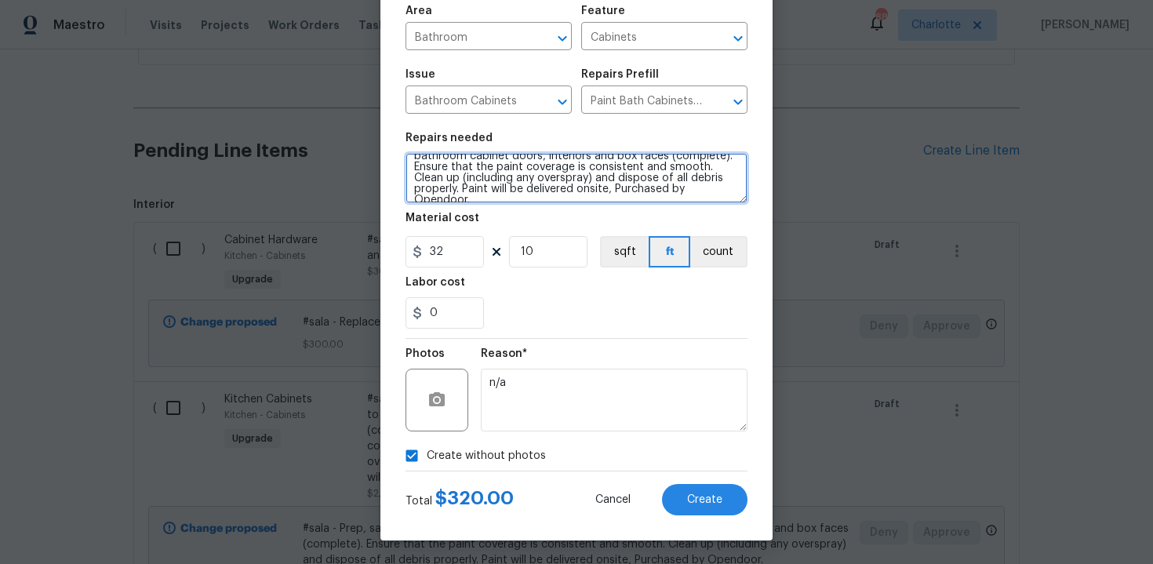
click at [707, 192] on textarea "#sala - Prep, sand, mask and apply 2 coats of paint to the bathroom cabinet doo…" at bounding box center [577, 178] width 342 height 50
paste textarea "Both bathrooms"
type textarea "#sala - Prep, sand, mask and apply 2 coats of paint to the bathroom cabinet doo…"
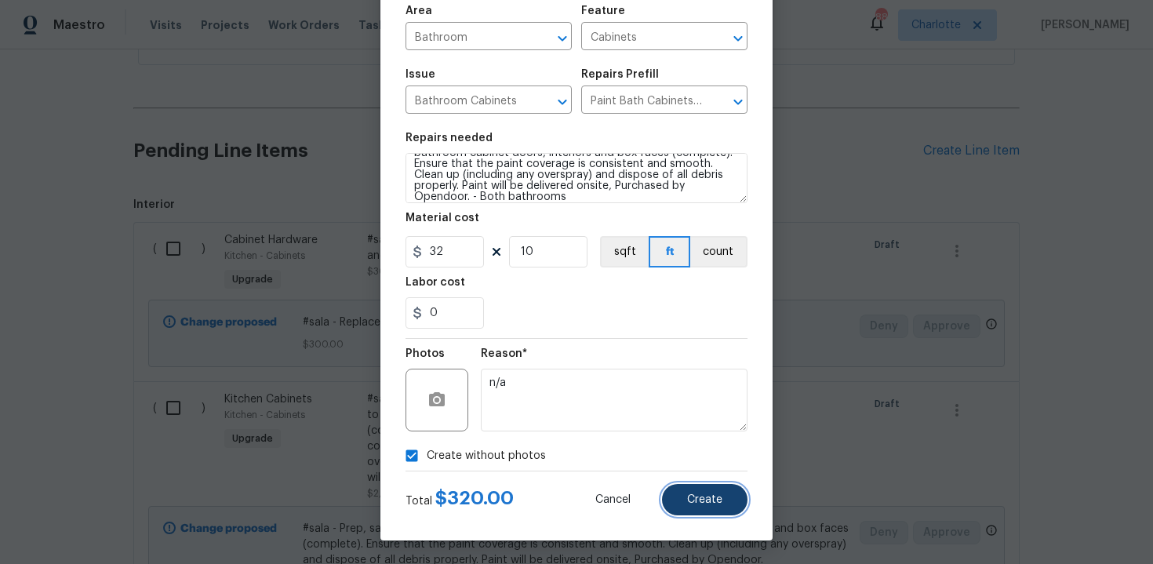
click at [690, 489] on button "Create" at bounding box center [704, 499] width 85 height 31
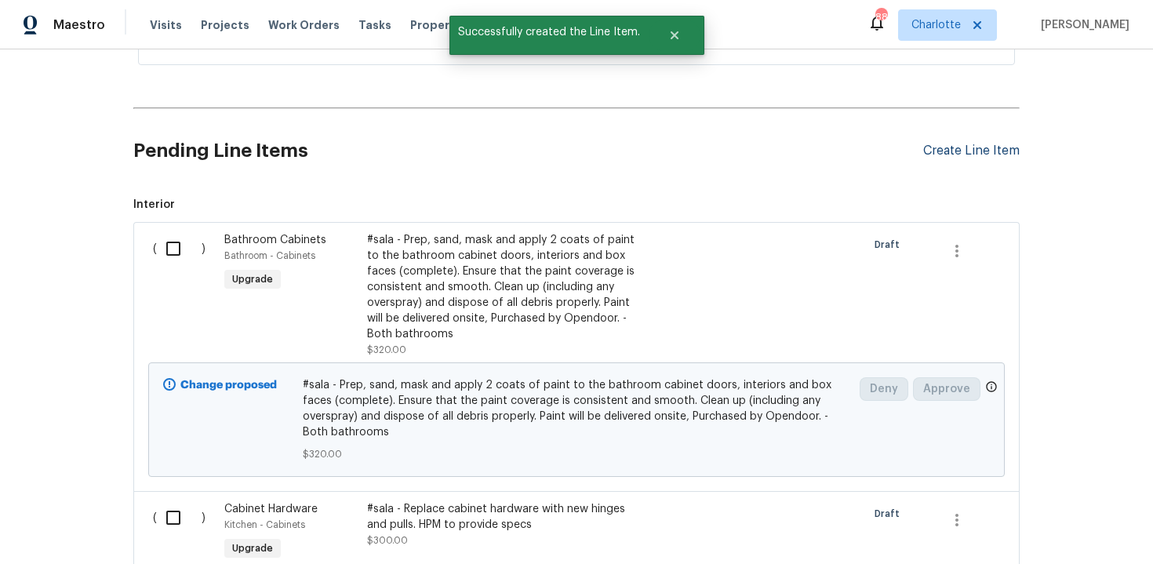
click at [966, 157] on div "Create Line Item" at bounding box center [971, 151] width 96 height 15
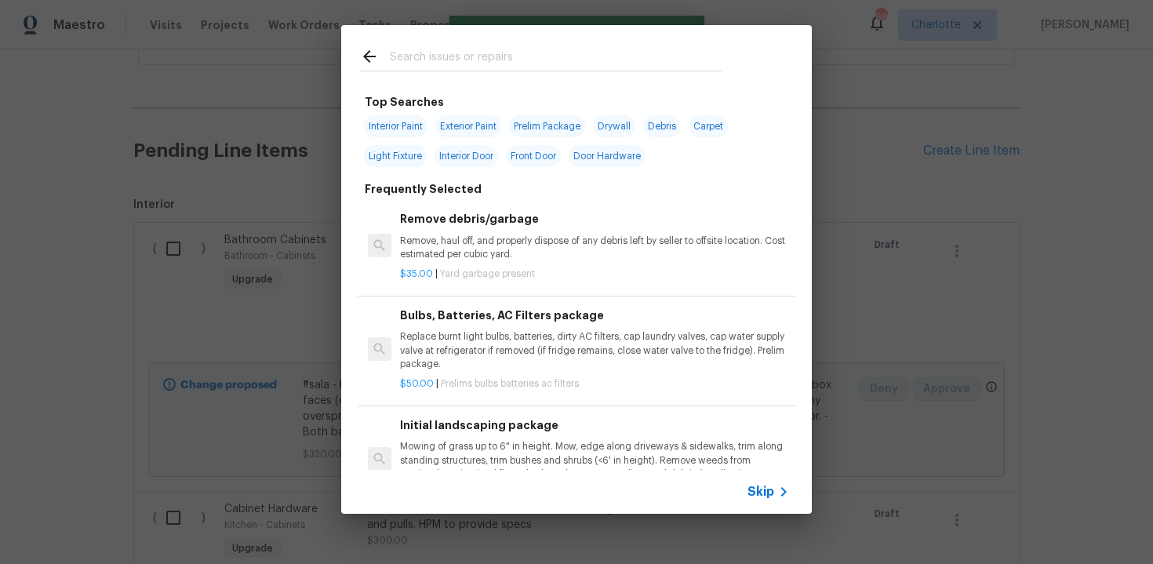
click at [752, 493] on span "Skip" at bounding box center [761, 492] width 27 height 16
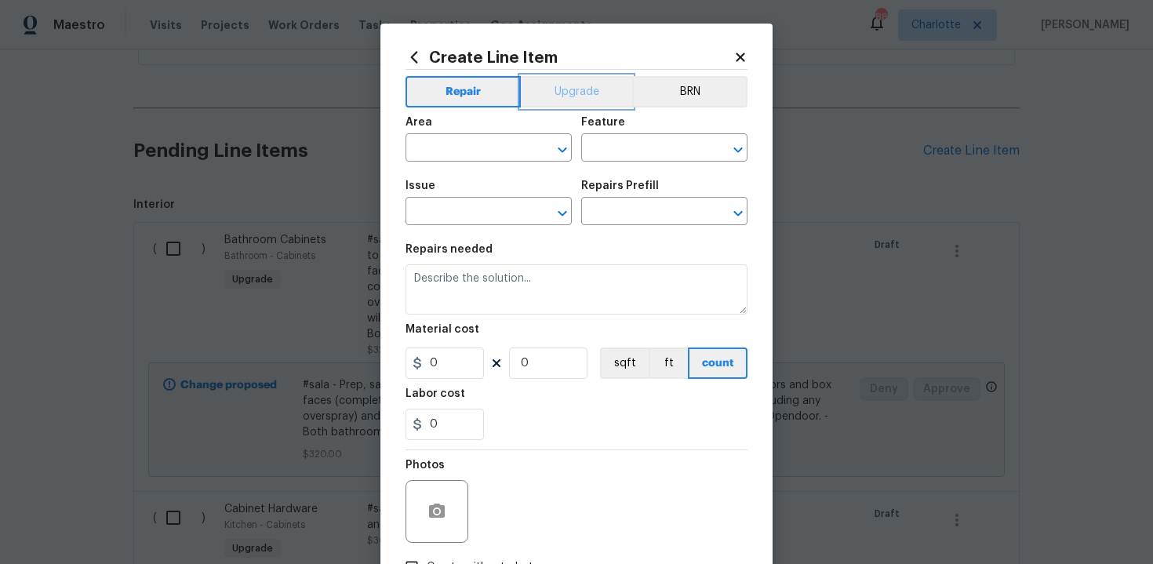
click at [556, 102] on button "Upgrade" at bounding box center [577, 91] width 112 height 31
click at [494, 140] on input "text" at bounding box center [467, 149] width 122 height 24
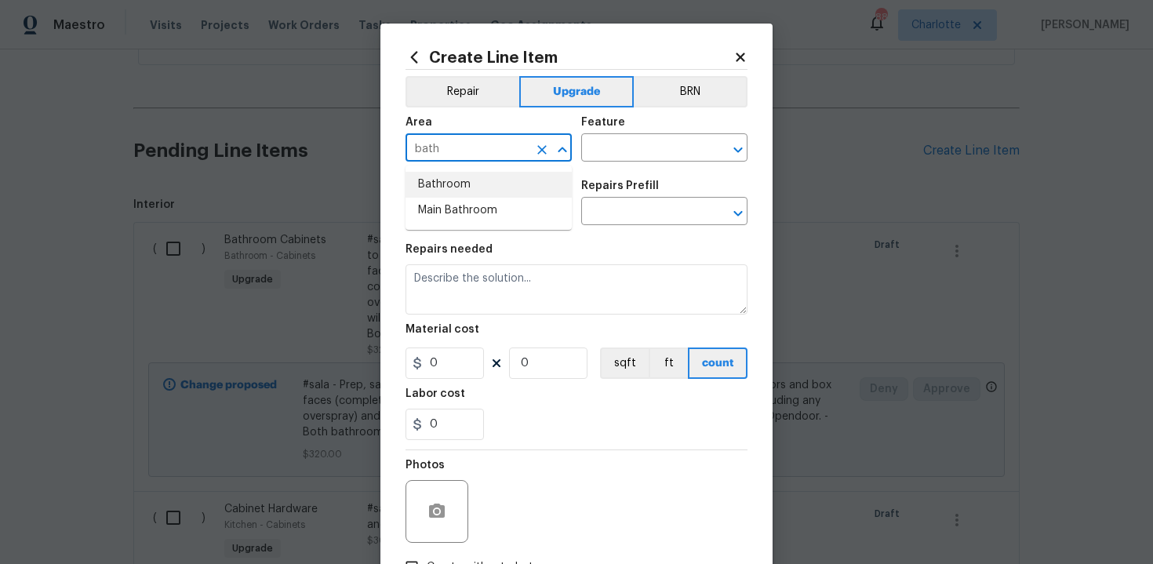
click at [488, 180] on li "Bathroom" at bounding box center [489, 185] width 166 height 26
type input "Bathroom"
click at [620, 148] on input "text" at bounding box center [642, 149] width 122 height 24
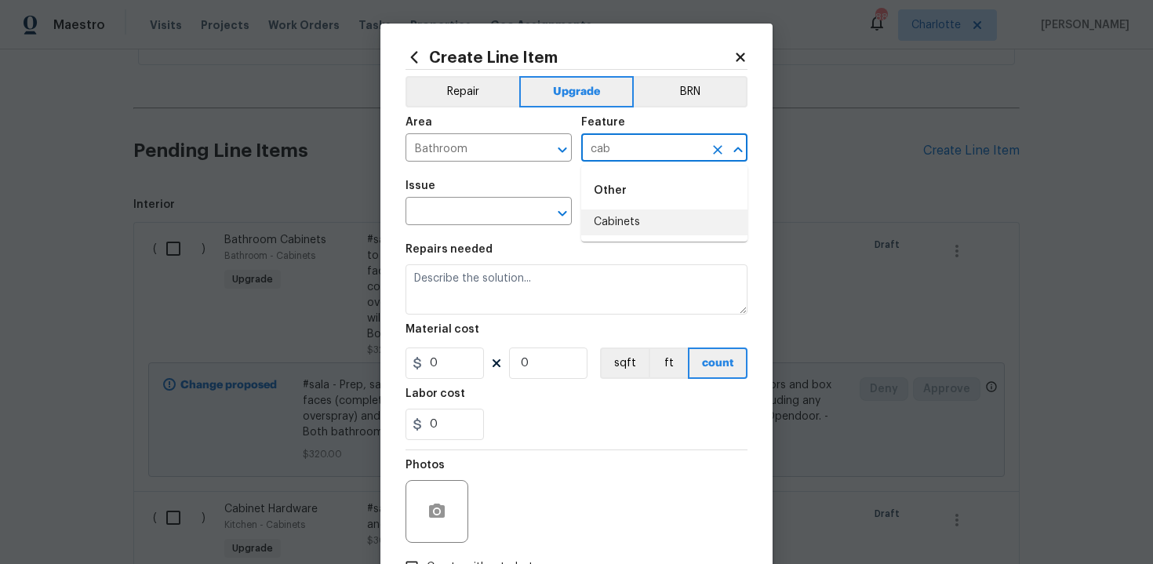
click at [636, 229] on li "Cabinets" at bounding box center [664, 222] width 166 height 26
type input "Cabinets"
click at [493, 216] on input "text" at bounding box center [467, 213] width 122 height 24
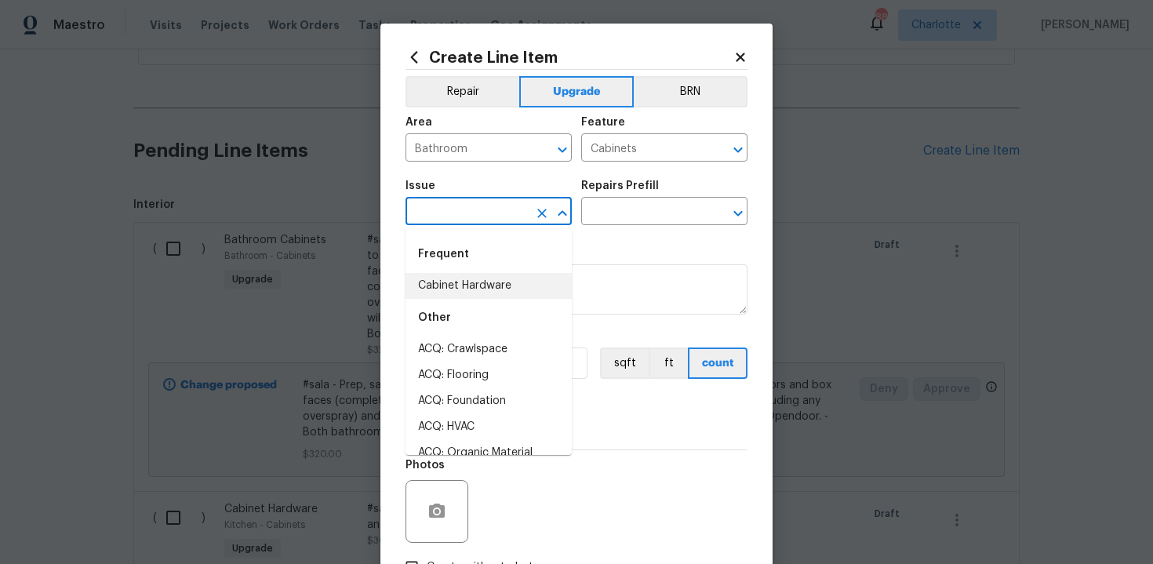
click at [491, 285] on li "Cabinet Hardware" at bounding box center [489, 286] width 166 height 26
type input "Cabinet Hardware"
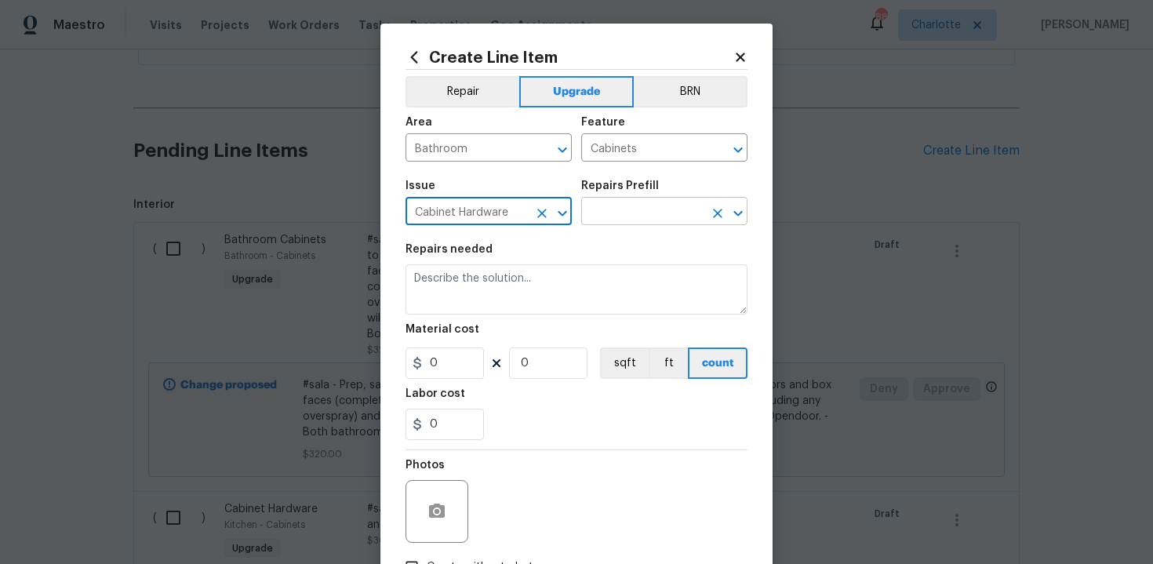
click at [638, 205] on input "text" at bounding box center [642, 213] width 122 height 24
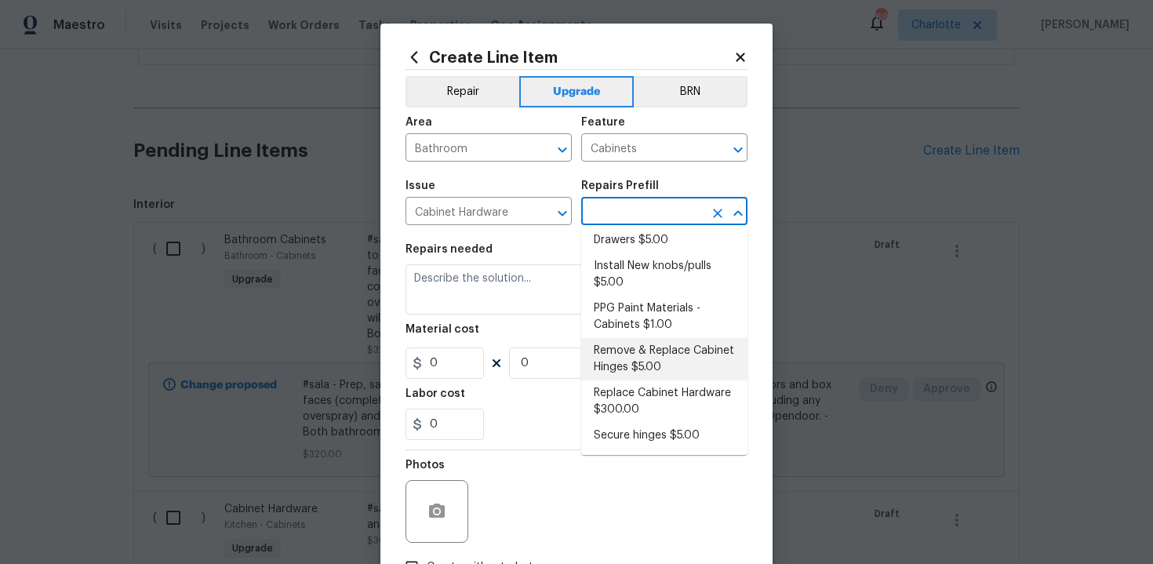
scroll to position [0, 0]
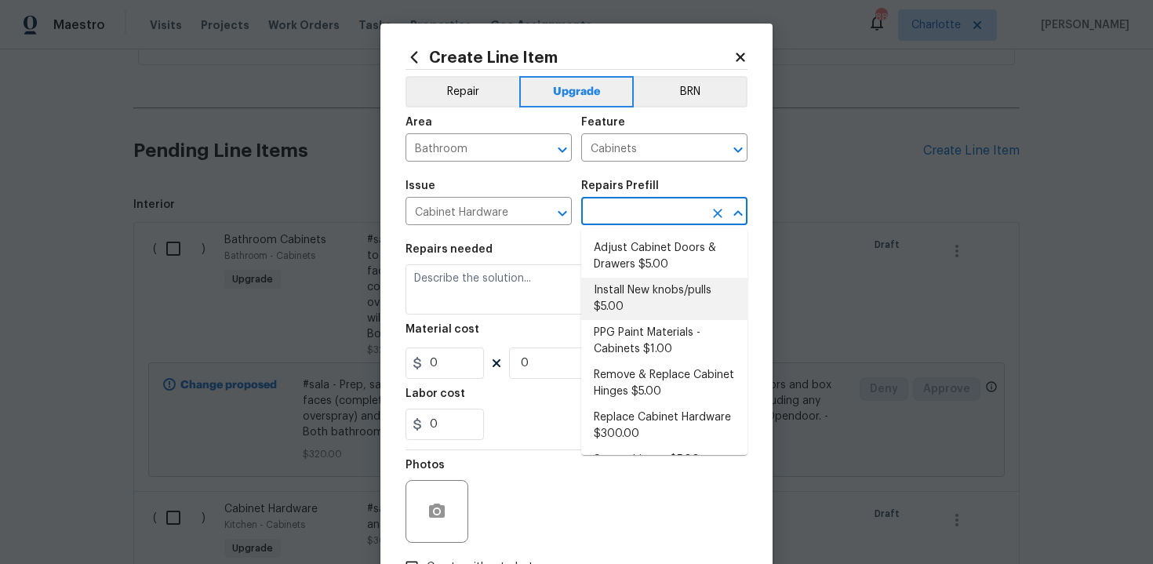
click at [655, 306] on li "Install New knobs/pulls $5.00" at bounding box center [664, 299] width 166 height 42
type input "Install New knobs/pulls $5.00"
type textarea "Remove the existing cabinet pulls/handles if present; prep and drill for new ca…"
type input "5"
type input "1"
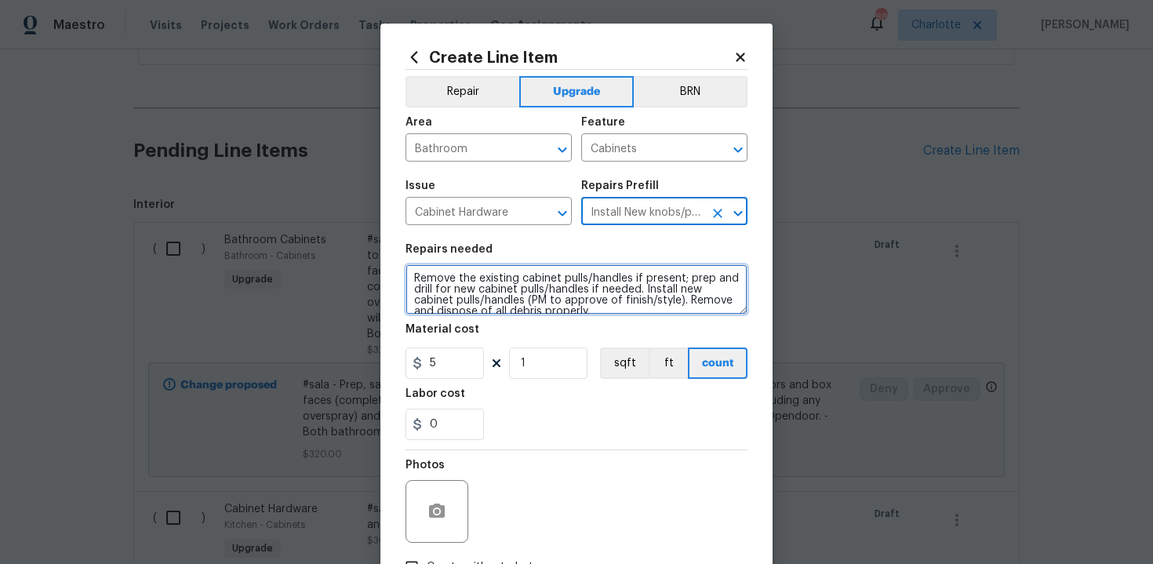
click at [409, 272] on textarea "Remove the existing cabinet pulls/handles if present; prep and drill for new ca…" at bounding box center [577, 289] width 342 height 50
type textarea "#sala - Remove the existing cabinet pulls/handles if present; prep and drill fo…"
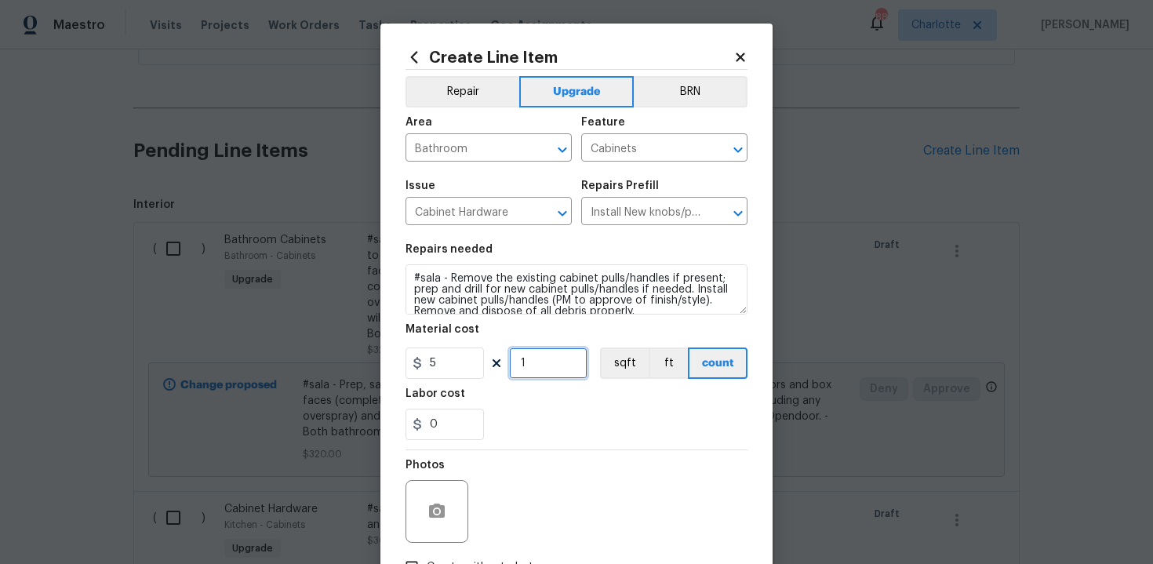
click at [539, 367] on input "1" at bounding box center [548, 362] width 78 height 31
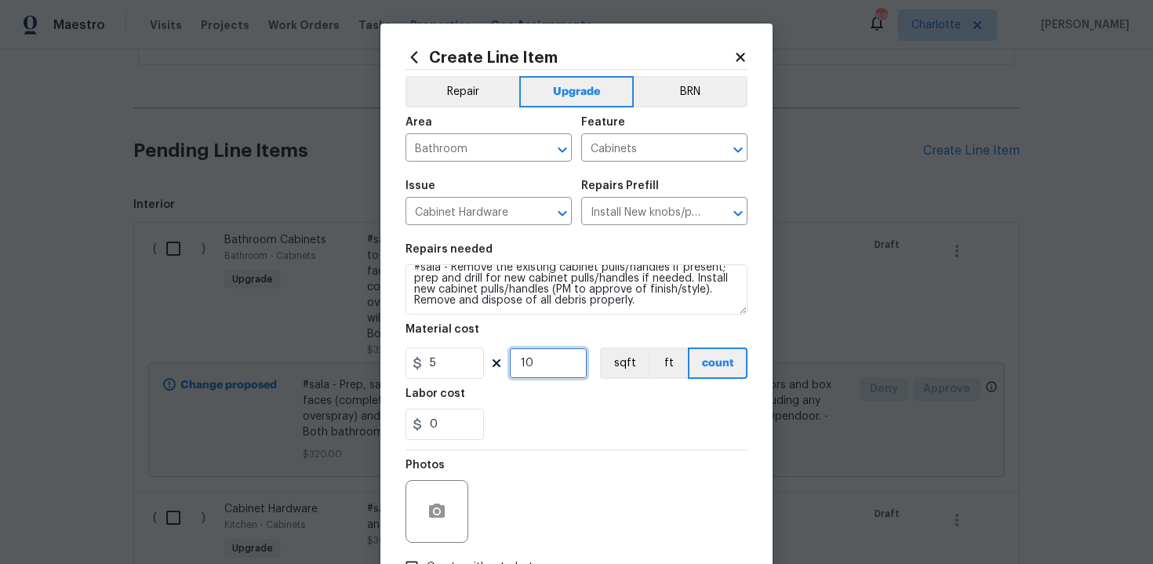
type input "10"
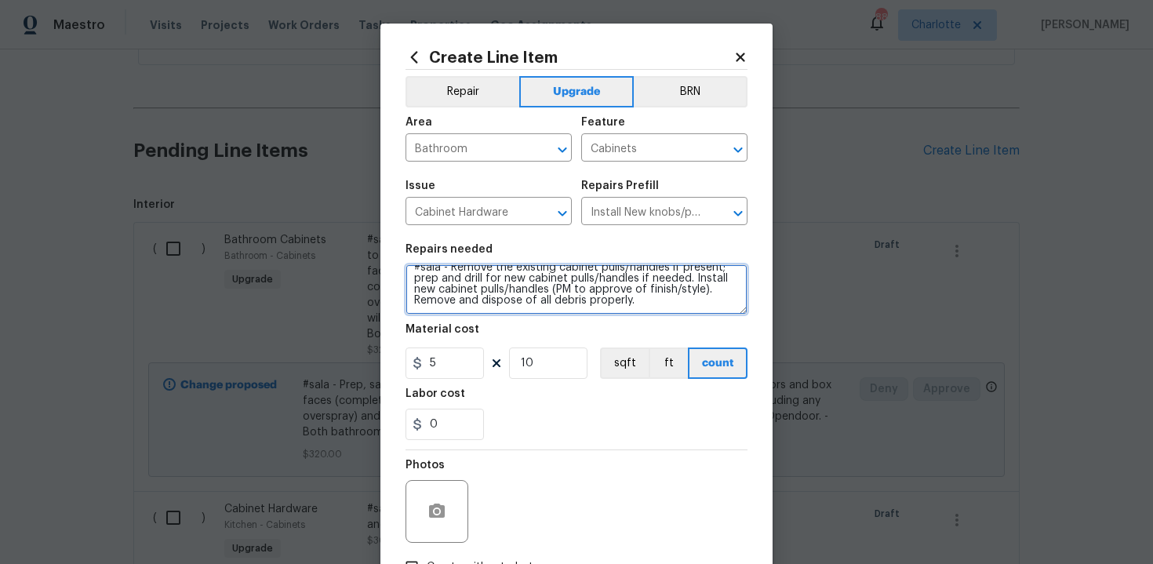
click at [666, 301] on textarea "#sala - Remove the existing cabinet pulls/handles if present; prep and drill fo…" at bounding box center [577, 289] width 342 height 50
paste textarea "Both bathrooms"
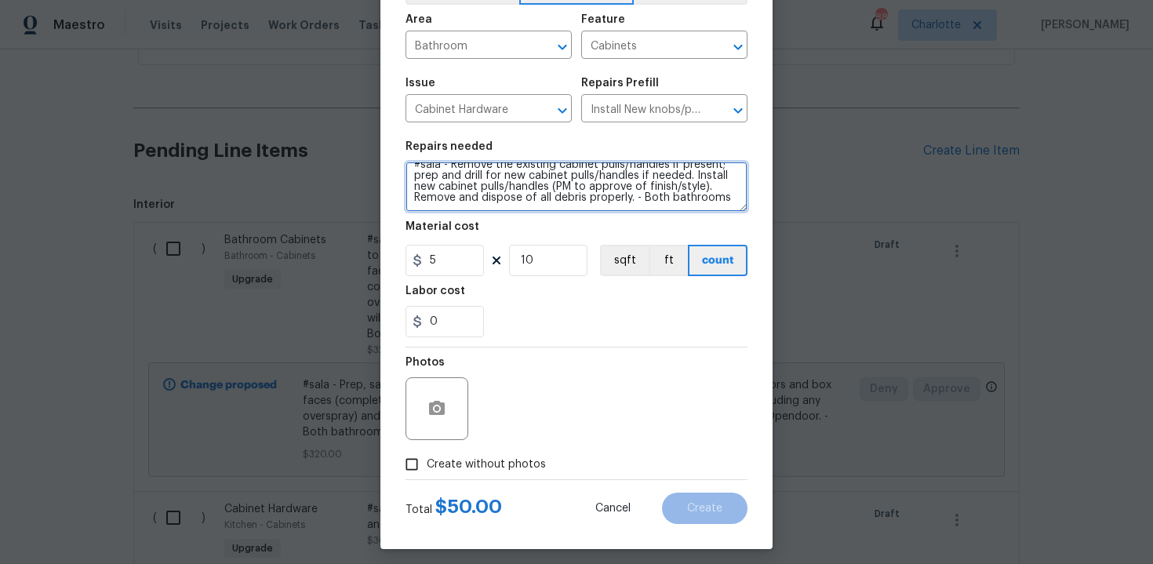
scroll to position [112, 0]
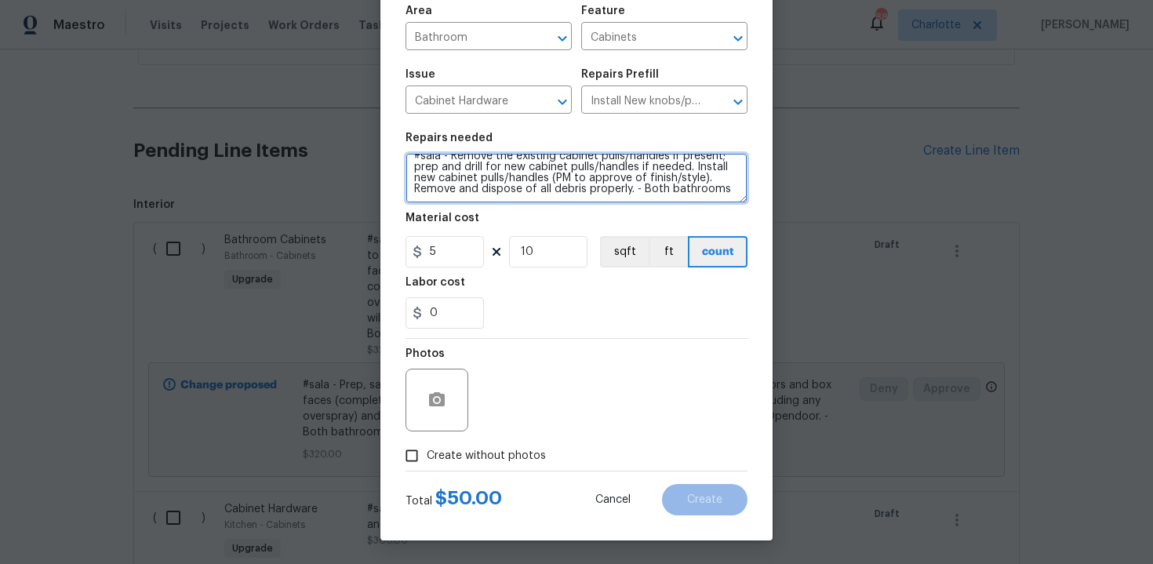
type textarea "#sala - Remove the existing cabinet pulls/handles if present; prep and drill fo…"
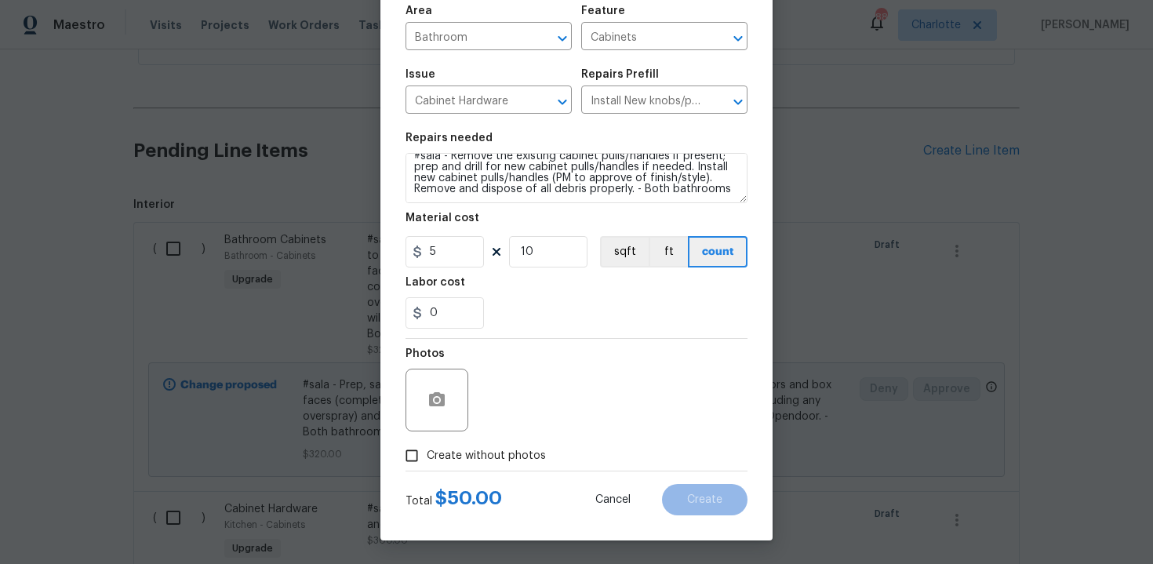
click at [478, 453] on span "Create without photos" at bounding box center [486, 456] width 119 height 16
click at [427, 453] on input "Create without photos" at bounding box center [412, 456] width 30 height 30
checkbox input "true"
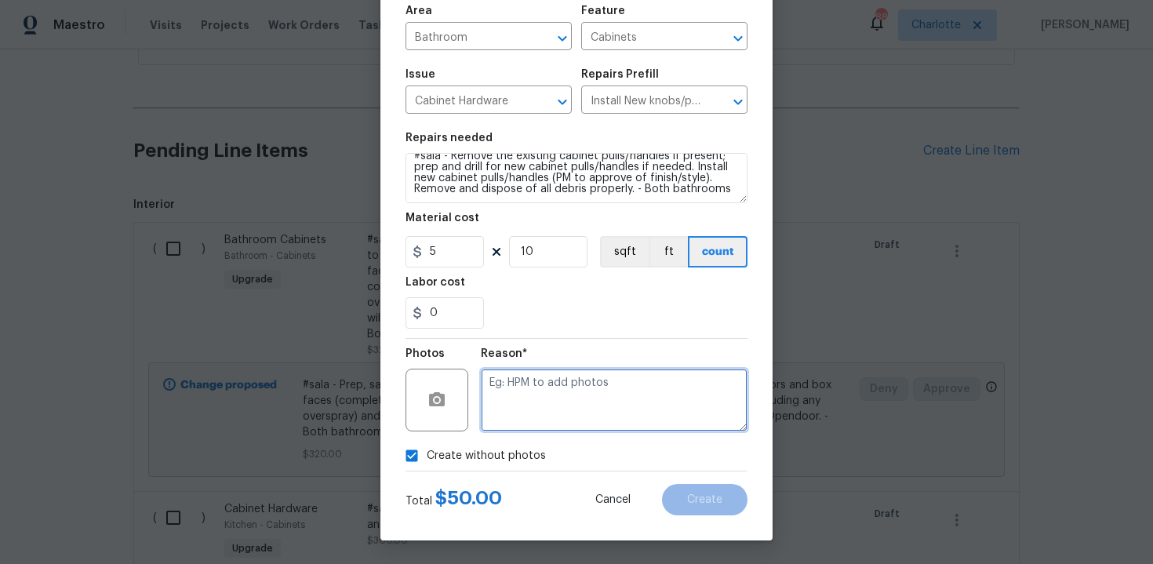
click at [534, 395] on textarea at bounding box center [614, 400] width 267 height 63
type textarea "n/a"
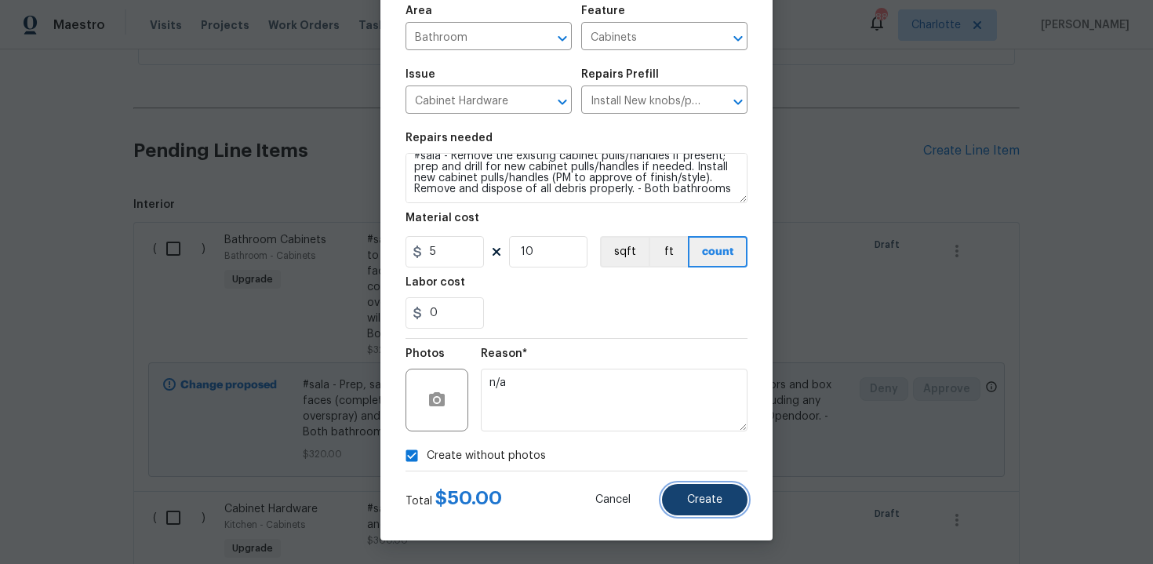
click at [698, 494] on span "Create" at bounding box center [704, 500] width 35 height 12
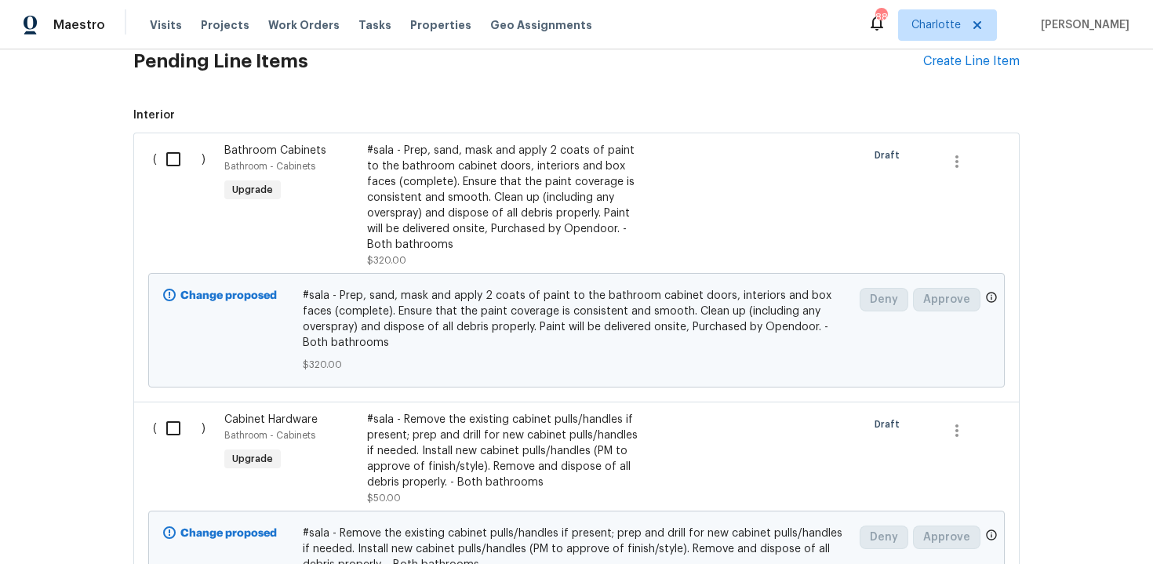
scroll to position [443, 0]
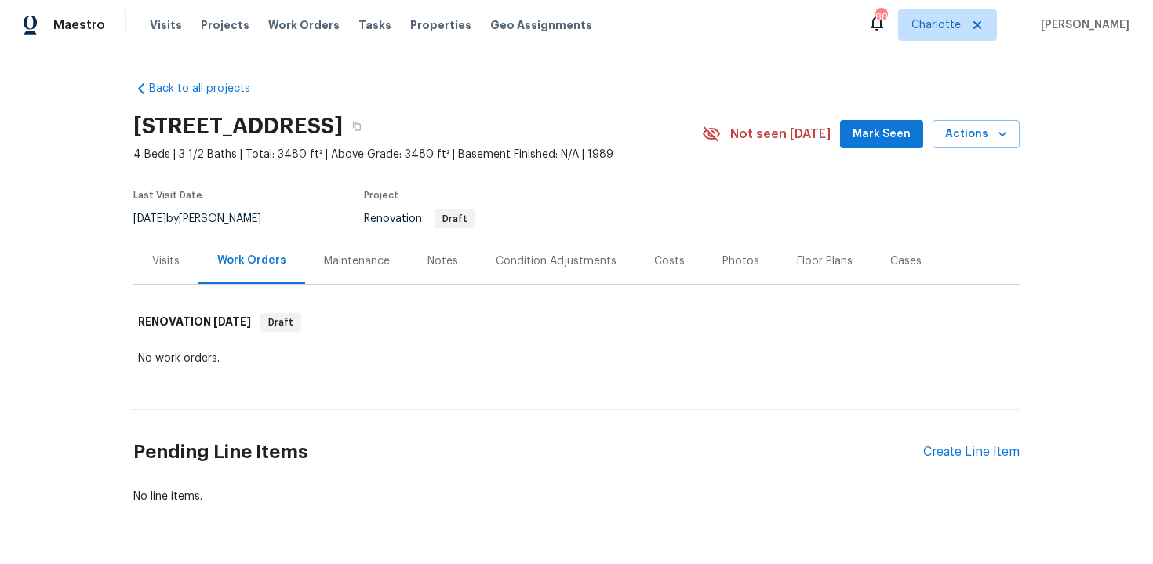
scroll to position [47, 0]
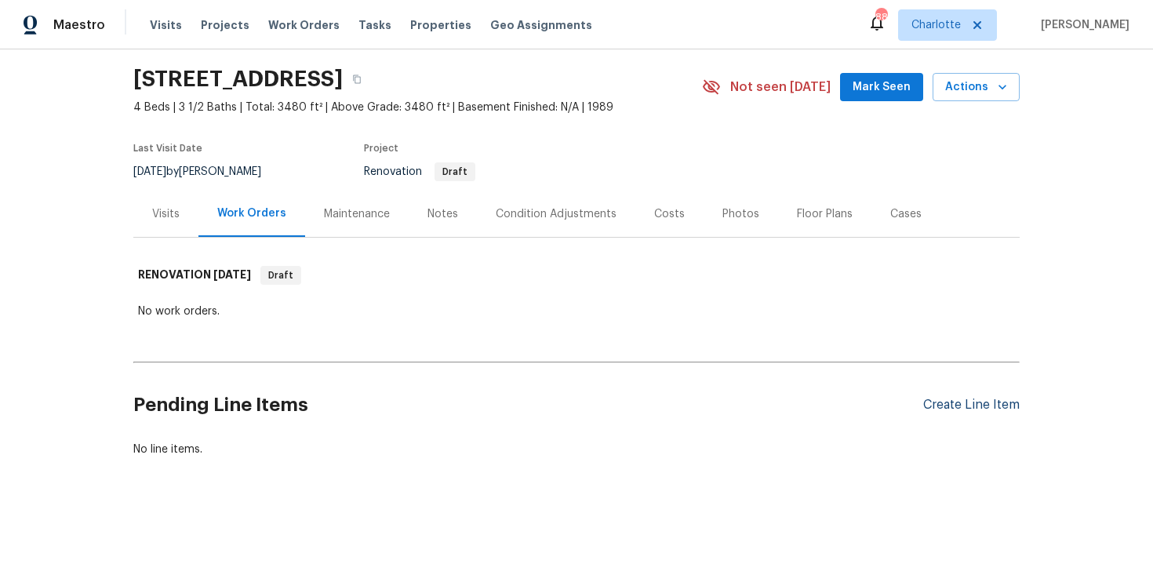
click at [941, 408] on div "Create Line Item" at bounding box center [971, 405] width 96 height 15
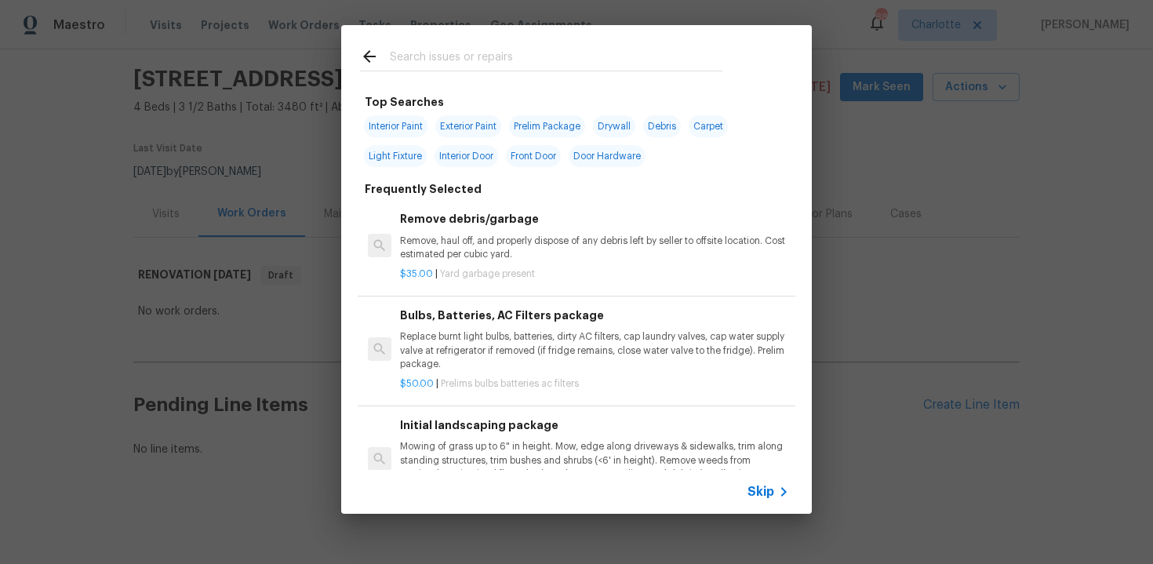
click at [762, 485] on span "Skip" at bounding box center [761, 492] width 27 height 16
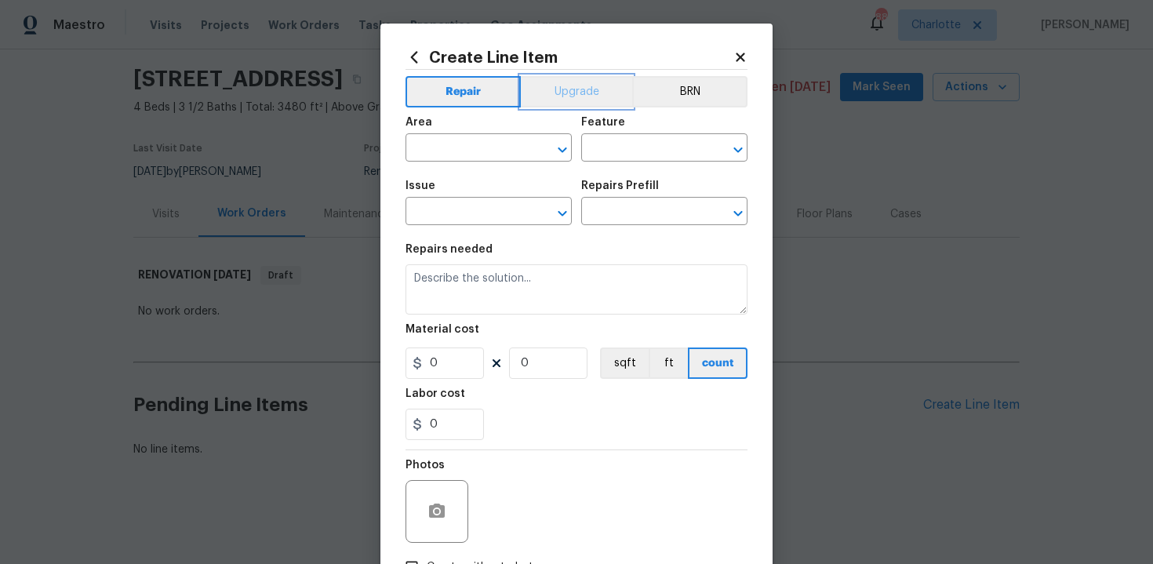
click at [566, 88] on button "Upgrade" at bounding box center [577, 91] width 112 height 31
click at [508, 151] on input "text" at bounding box center [467, 149] width 122 height 24
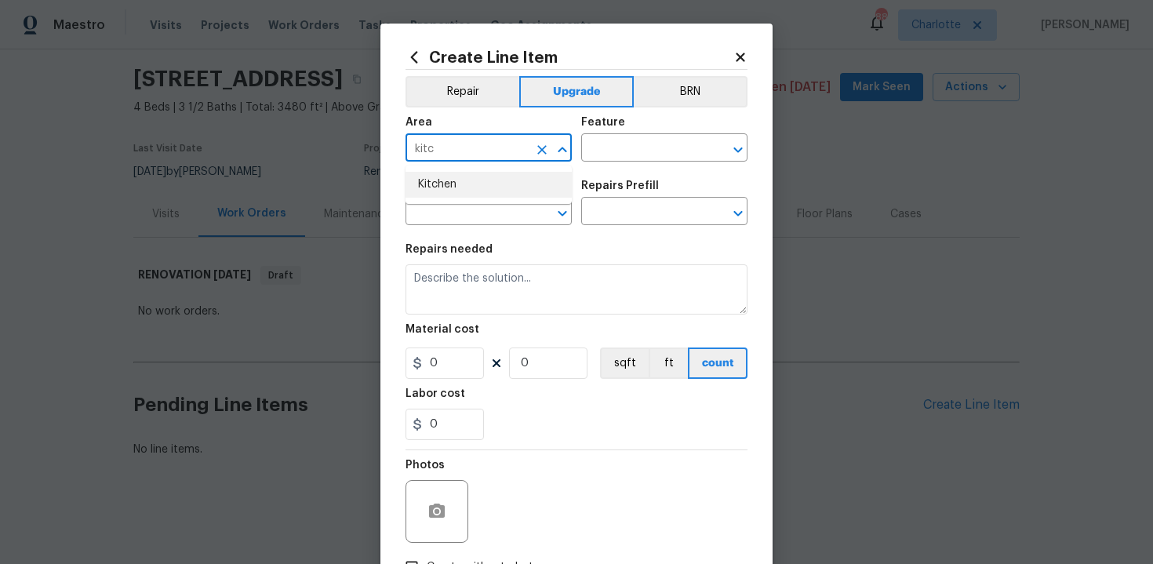
click at [492, 183] on li "Kitchen" at bounding box center [489, 185] width 166 height 26
type input "Kitchen"
click at [627, 147] on input "text" at bounding box center [642, 149] width 122 height 24
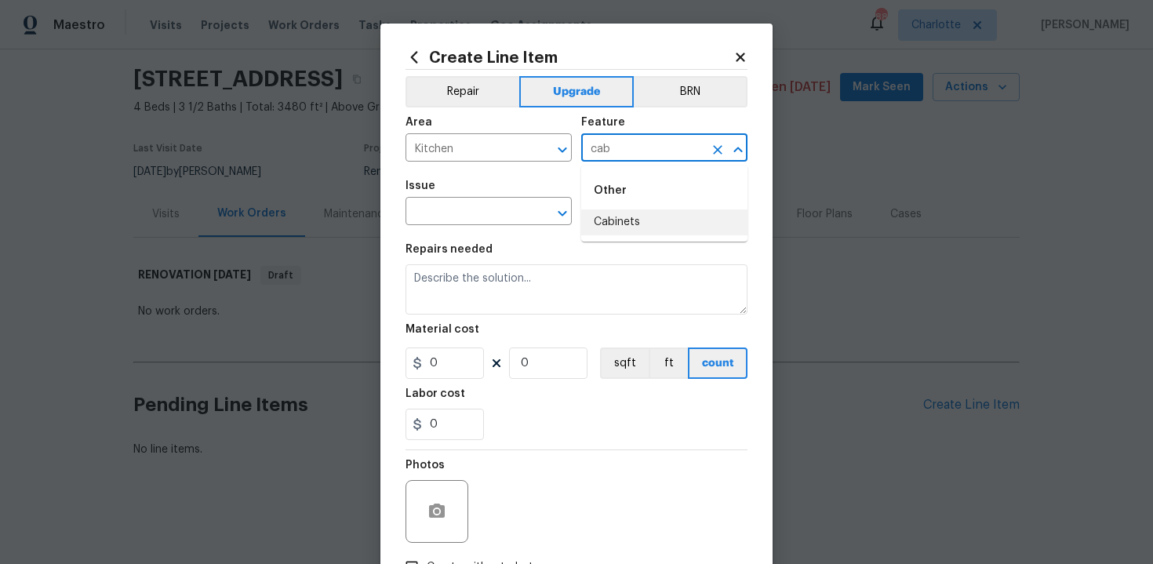
click at [632, 215] on li "Cabinets" at bounding box center [664, 222] width 166 height 26
type input "Cabinets"
click at [484, 220] on input "text" at bounding box center [467, 213] width 122 height 24
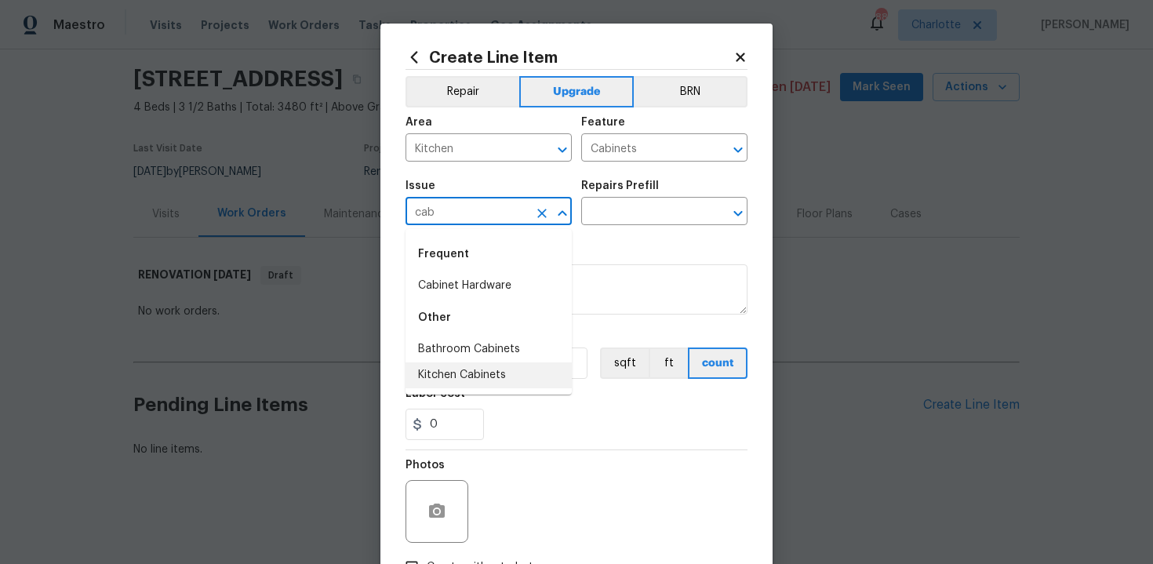
click at [483, 378] on li "Kitchen Cabinets" at bounding box center [489, 375] width 166 height 26
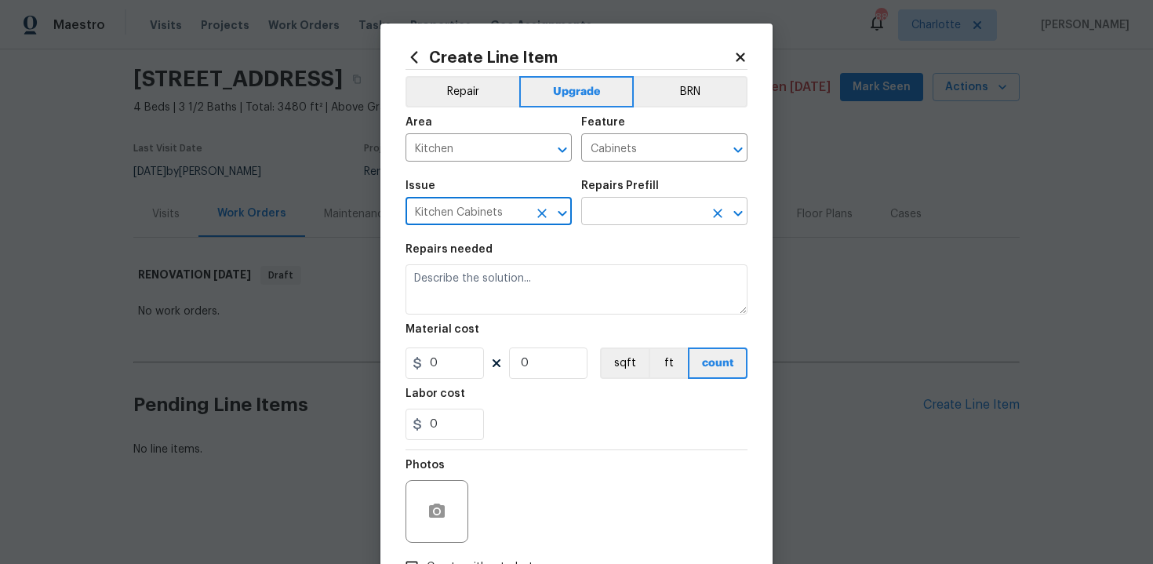
type input "Kitchen Cabinets"
click at [637, 206] on input "text" at bounding box center [642, 213] width 122 height 24
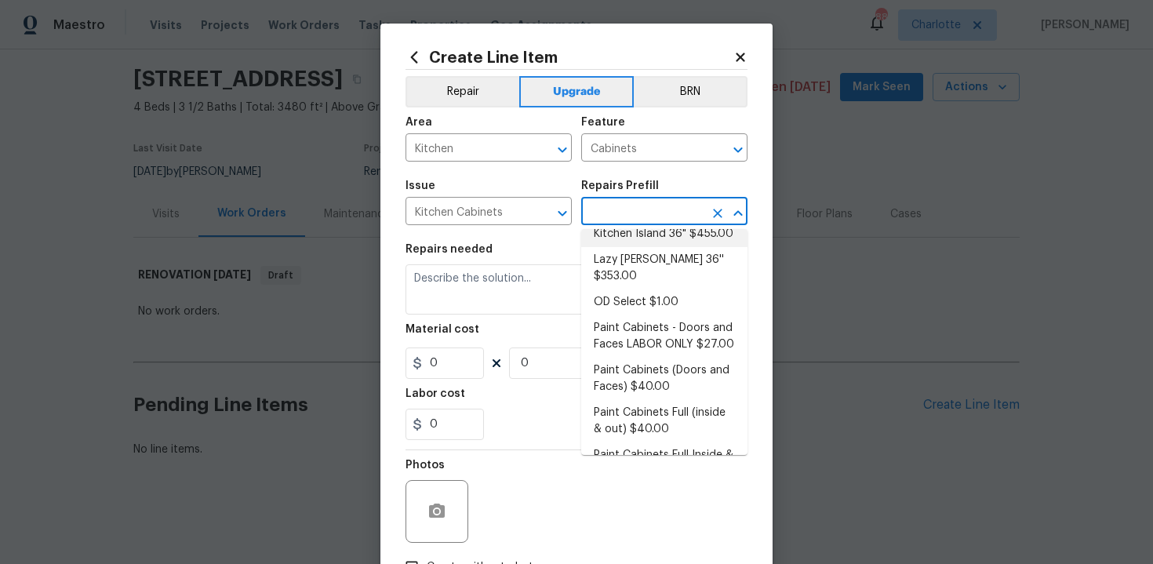
scroll to position [212, 0]
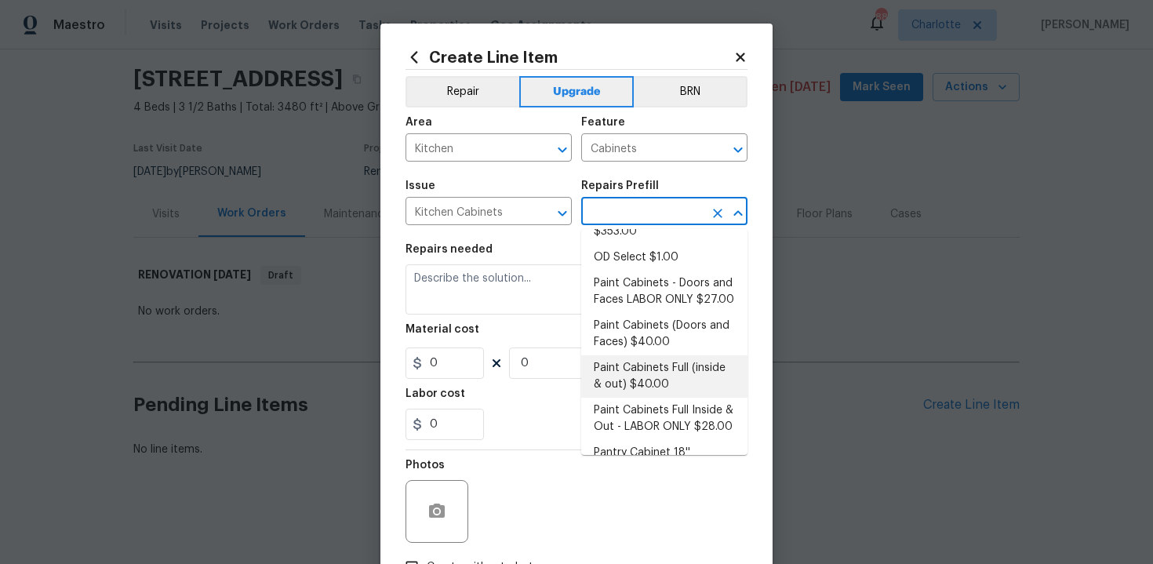
click at [666, 370] on li "Paint Cabinets Full (inside & out) $40.00" at bounding box center [664, 376] width 166 height 42
type input "Paint Cabinets Full (inside & out) $40.00"
type textarea "Prep, sand, mask and apply 2 coats of paint to the kitchen cabinet doors, inter…"
type input "40"
type input "1"
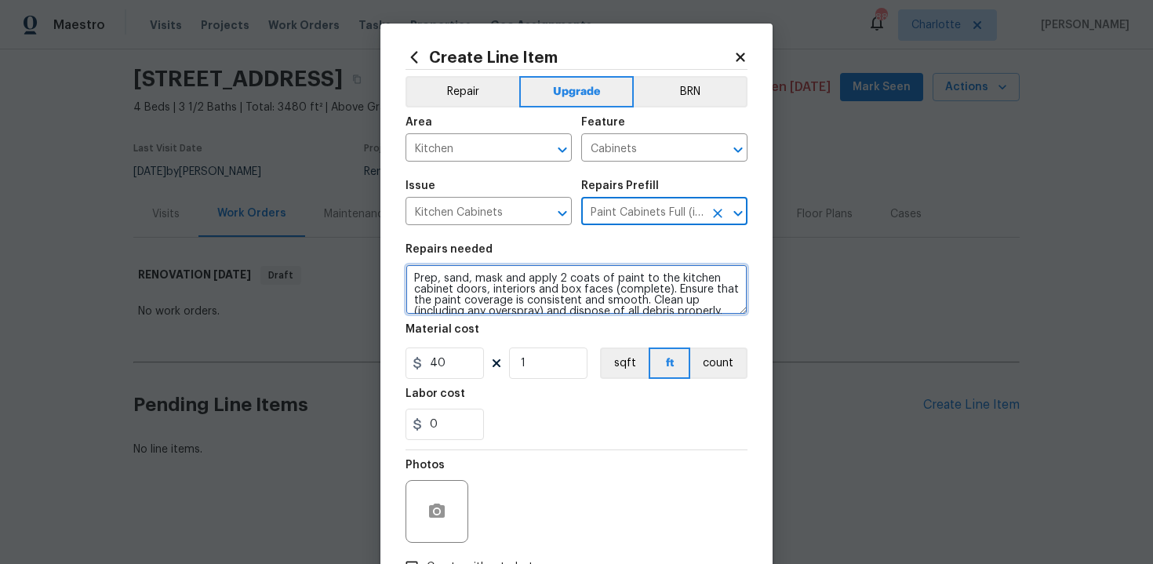
click at [406, 274] on textarea "Prep, sand, mask and apply 2 coats of paint to the kitchen cabinet doors, inter…" at bounding box center [577, 289] width 342 height 50
type textarea "#sala - Prep, sand, mask and apply 2 coats of paint to the kitchen cabinet door…"
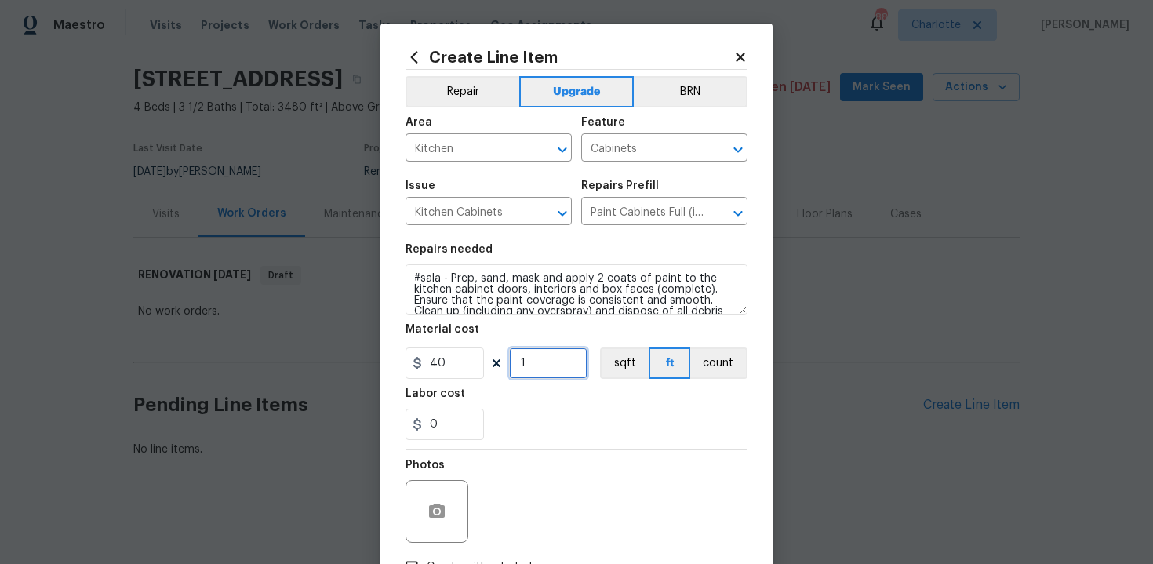
click at [538, 358] on input "1" at bounding box center [548, 362] width 78 height 31
type input "60"
click at [577, 410] on div "0" at bounding box center [577, 424] width 342 height 31
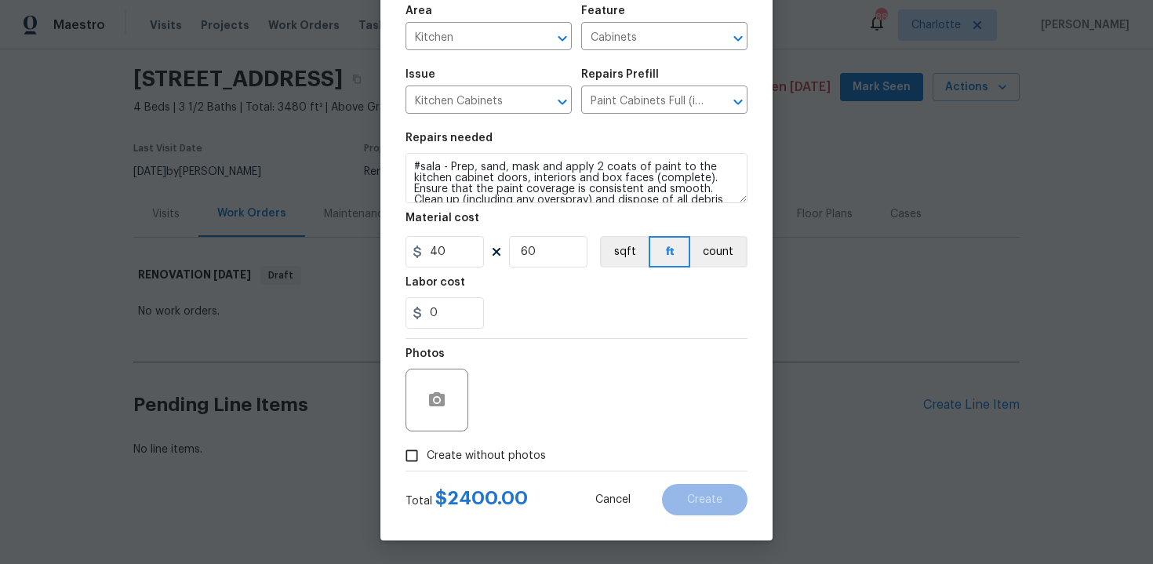
click at [504, 449] on span "Create without photos" at bounding box center [486, 456] width 119 height 16
click at [427, 449] on input "Create without photos" at bounding box center [412, 456] width 30 height 30
checkbox input "true"
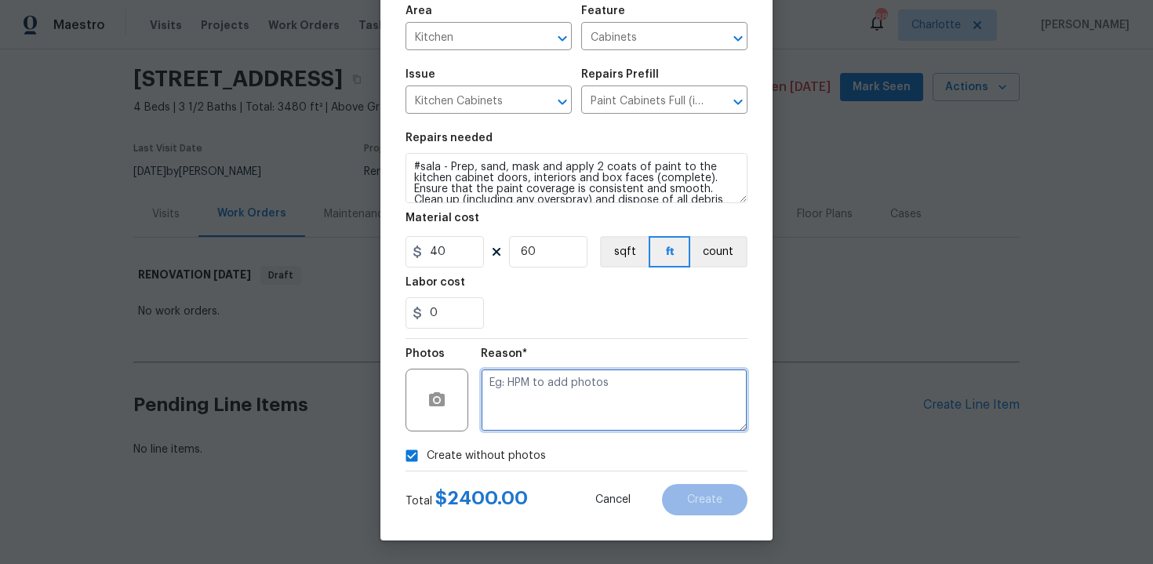
click at [550, 413] on textarea at bounding box center [614, 400] width 267 height 63
type textarea "n/a"
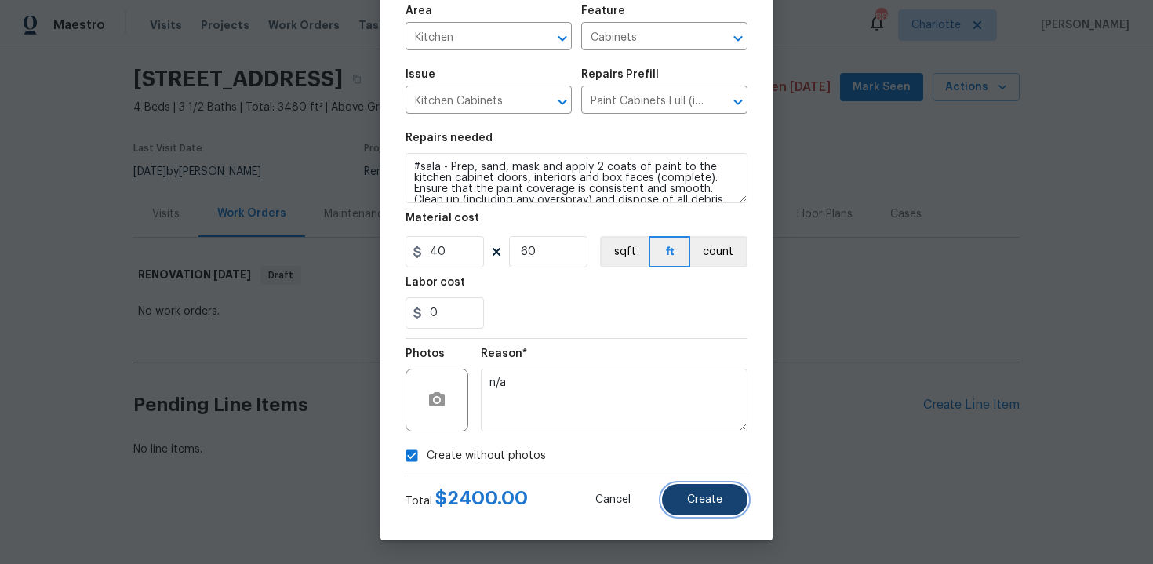
click at [711, 500] on span "Create" at bounding box center [704, 500] width 35 height 12
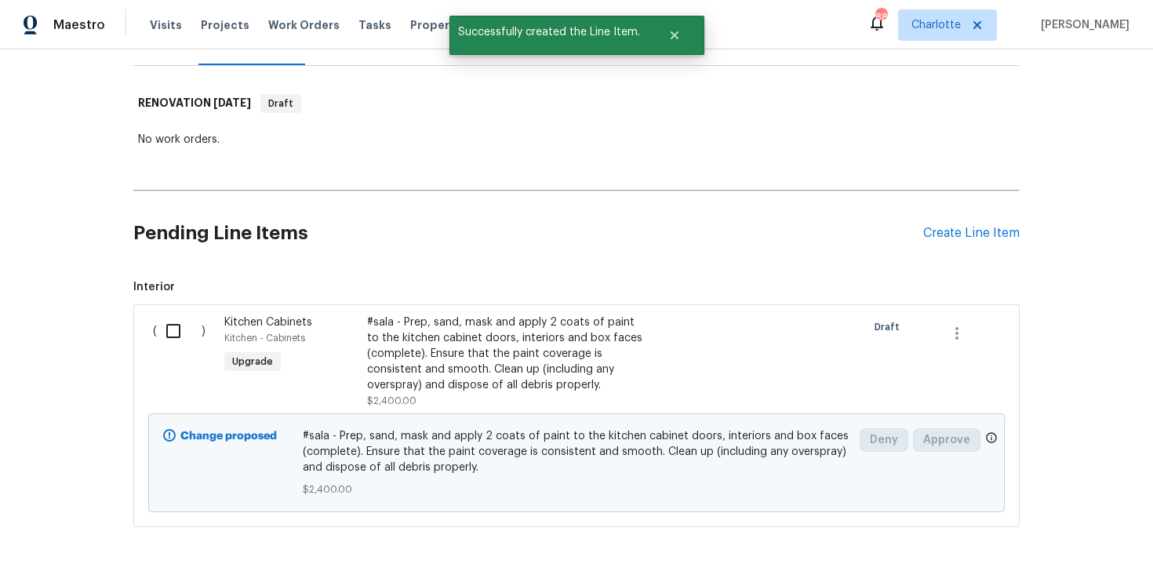
scroll to position [220, 0]
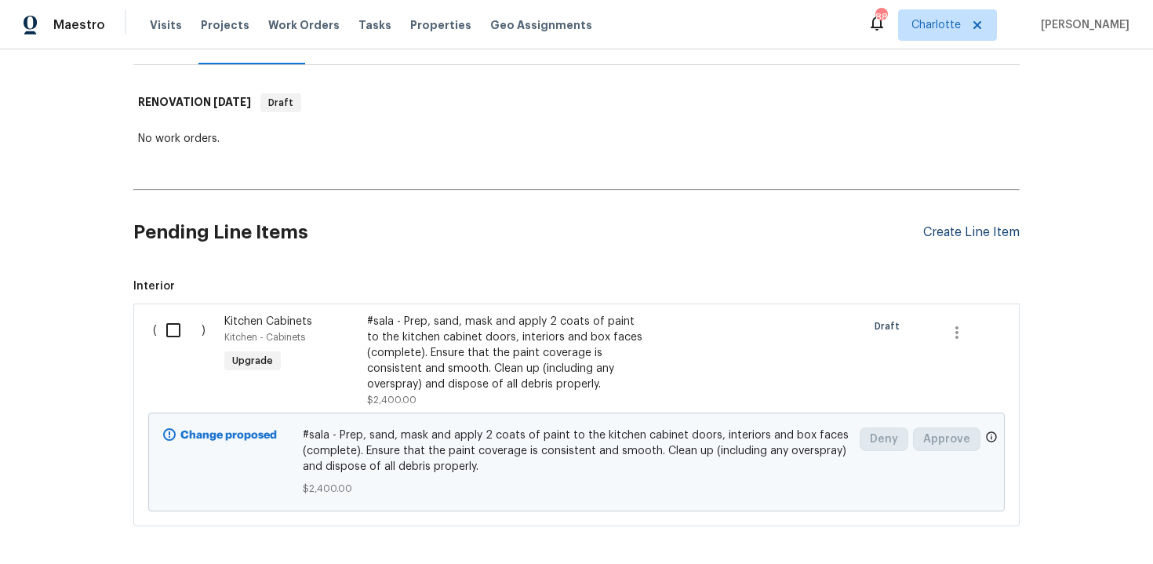
click at [993, 235] on div "Create Line Item" at bounding box center [971, 232] width 96 height 15
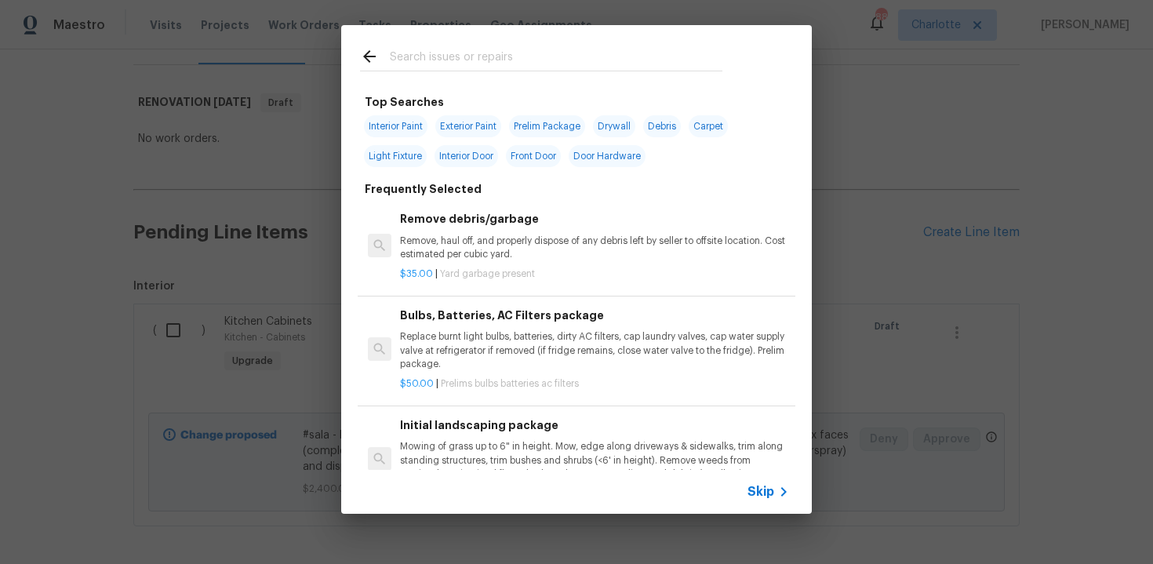
click at [772, 491] on span "Skip" at bounding box center [761, 492] width 27 height 16
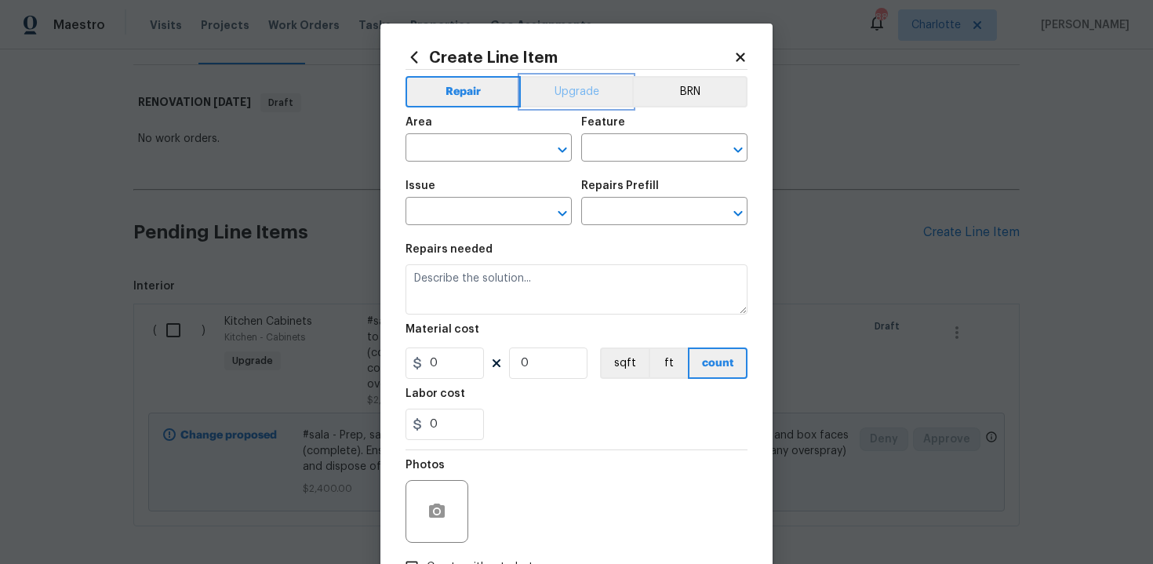
click at [576, 103] on button "Upgrade" at bounding box center [577, 91] width 112 height 31
click at [467, 150] on input "text" at bounding box center [467, 149] width 122 height 24
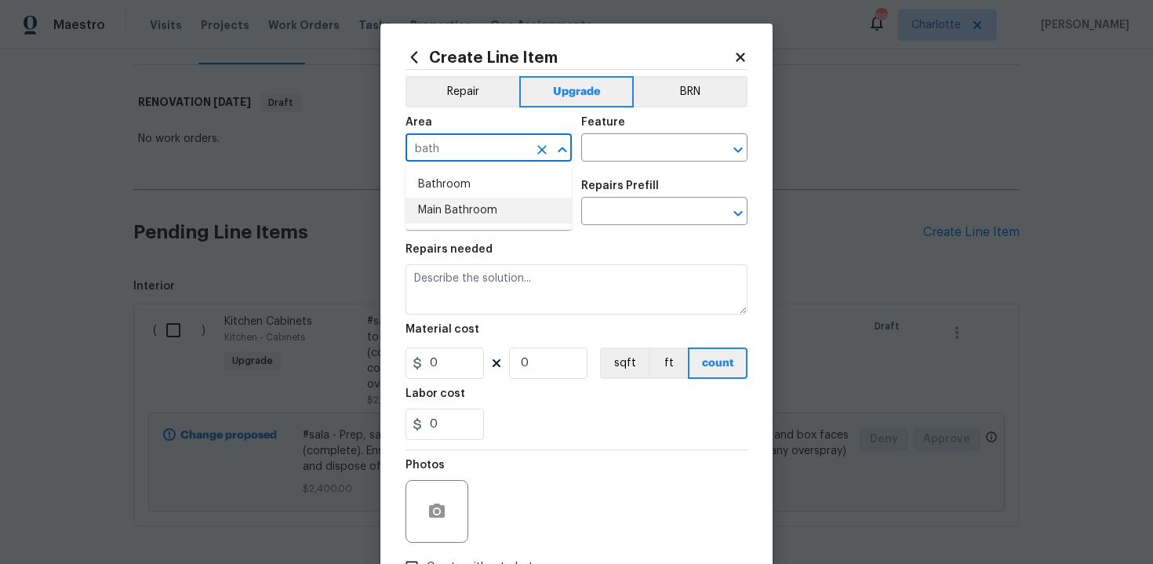
click at [469, 202] on li "Main Bathroom" at bounding box center [489, 211] width 166 height 26
type input "Main Bathroom"
click at [637, 148] on input "text" at bounding box center [642, 149] width 122 height 24
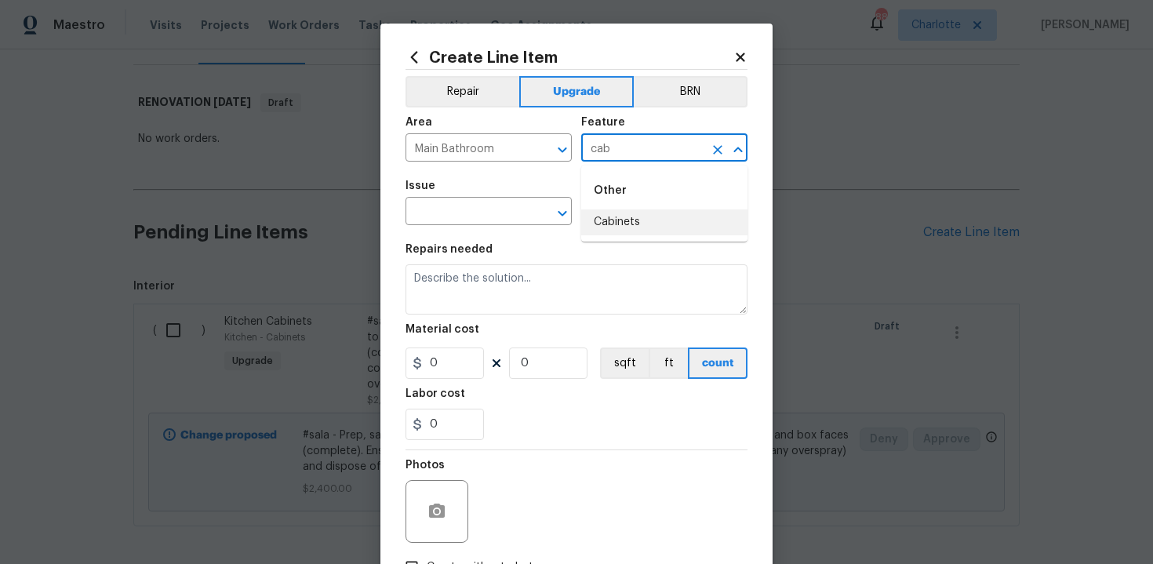
click at [631, 228] on li "Cabinets" at bounding box center [664, 222] width 166 height 26
type input "Cabinets"
click at [460, 216] on input "text" at bounding box center [467, 213] width 122 height 24
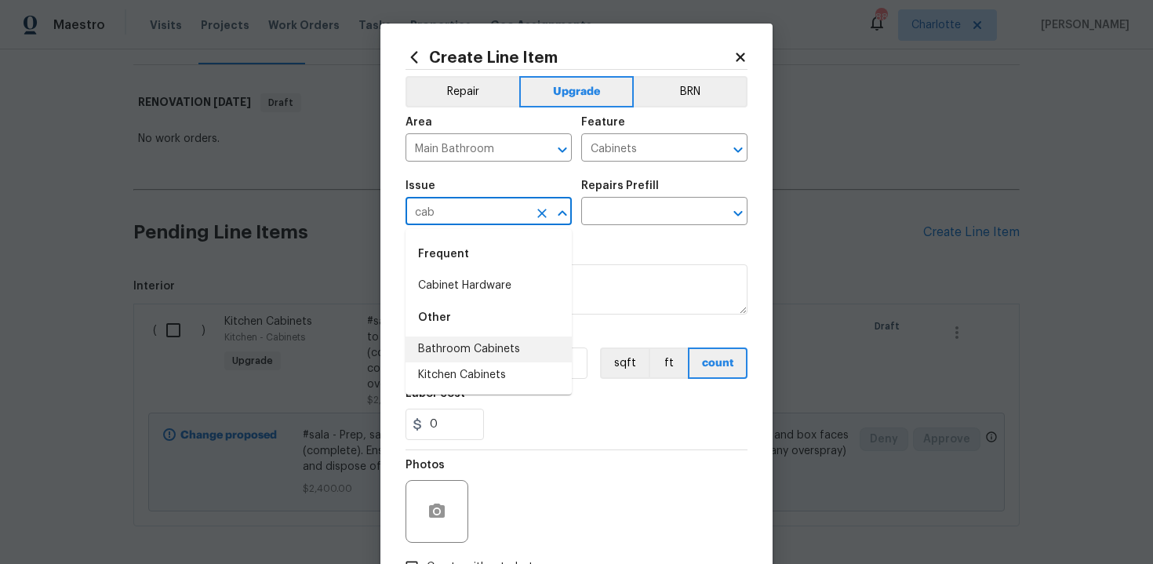
click at [476, 341] on li "Bathroom Cabinets" at bounding box center [489, 350] width 166 height 26
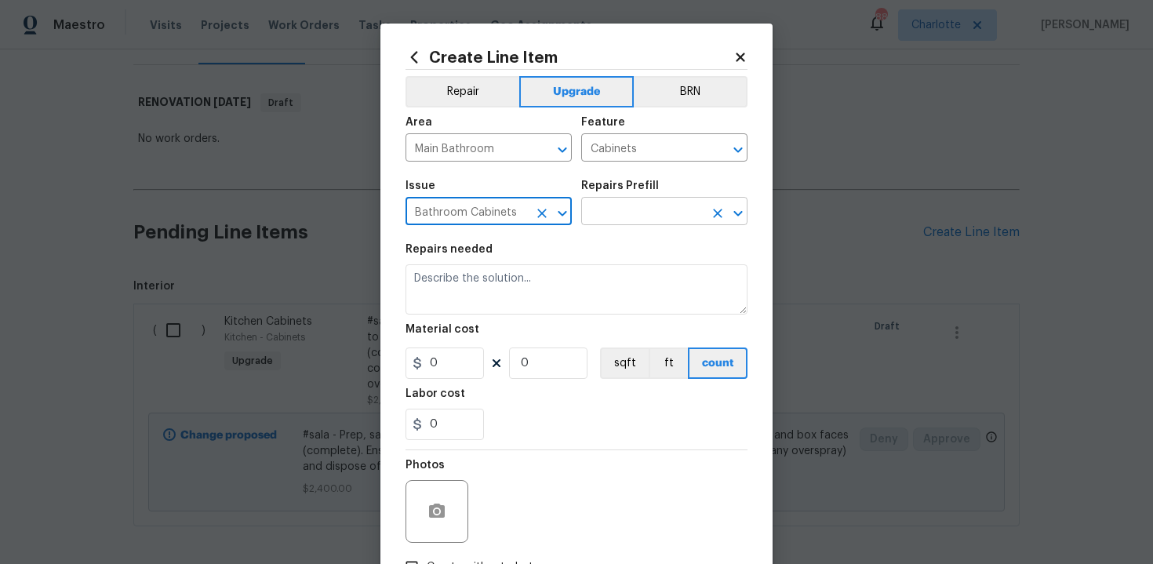
type input "Bathroom Cabinets"
click at [625, 223] on input "text" at bounding box center [642, 213] width 122 height 24
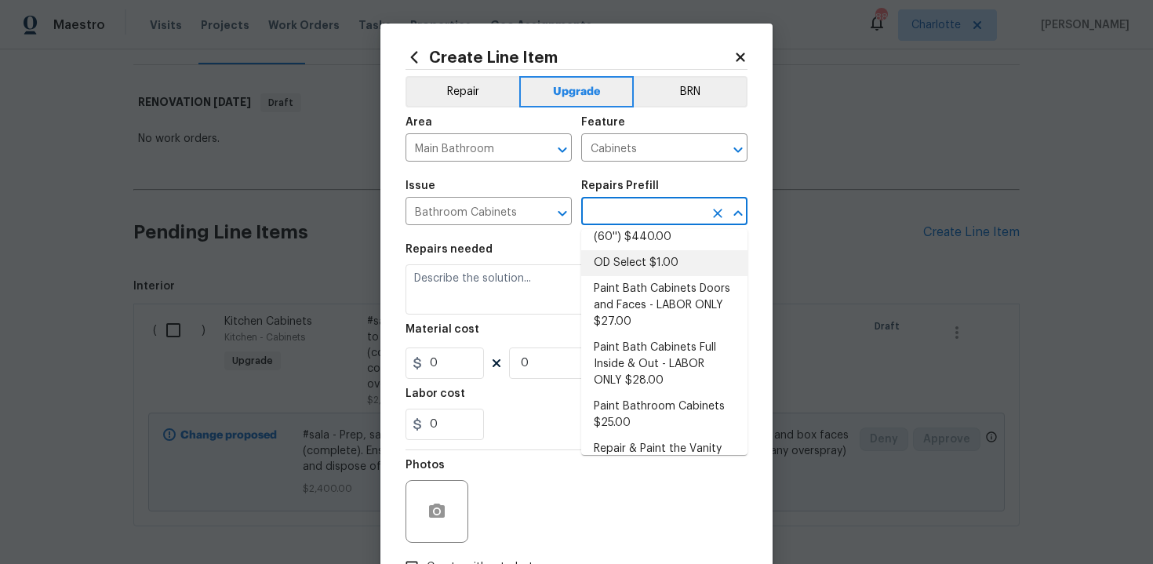
scroll to position [181, 0]
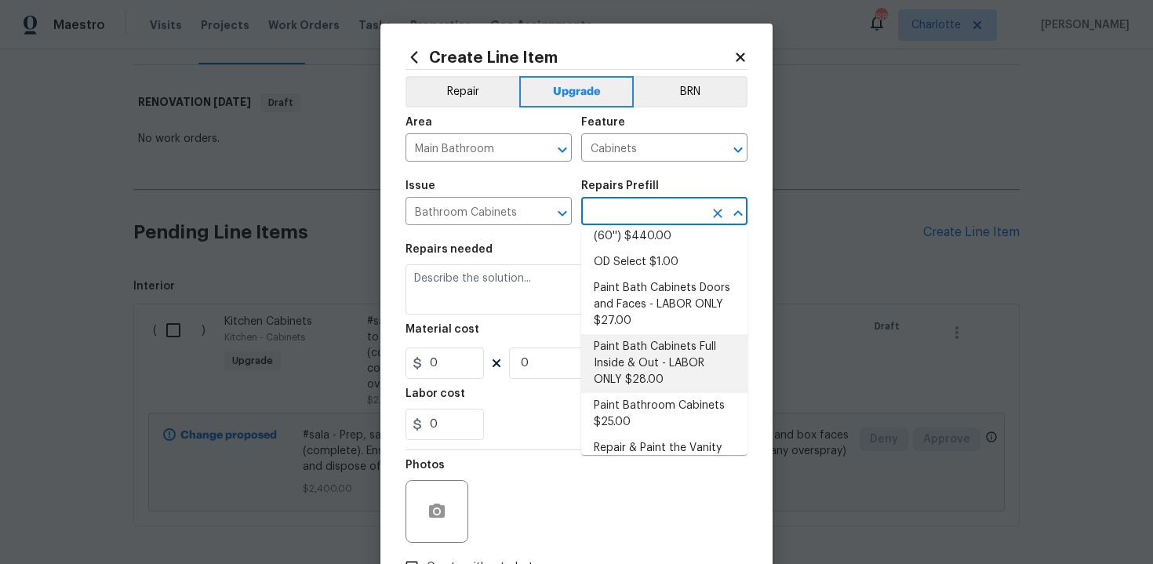
click at [668, 373] on li "Paint Bath Cabinets Full Inside & Out - LABOR ONLY $28.00" at bounding box center [664, 363] width 166 height 59
type input "Paint Bath Cabinets Full Inside & Out - LABOR ONLY $28.00"
type textarea "Prep, sand, mask and apply 2 coats of paint to the bathroom cabinet doors, inte…"
type input "28"
type input "1"
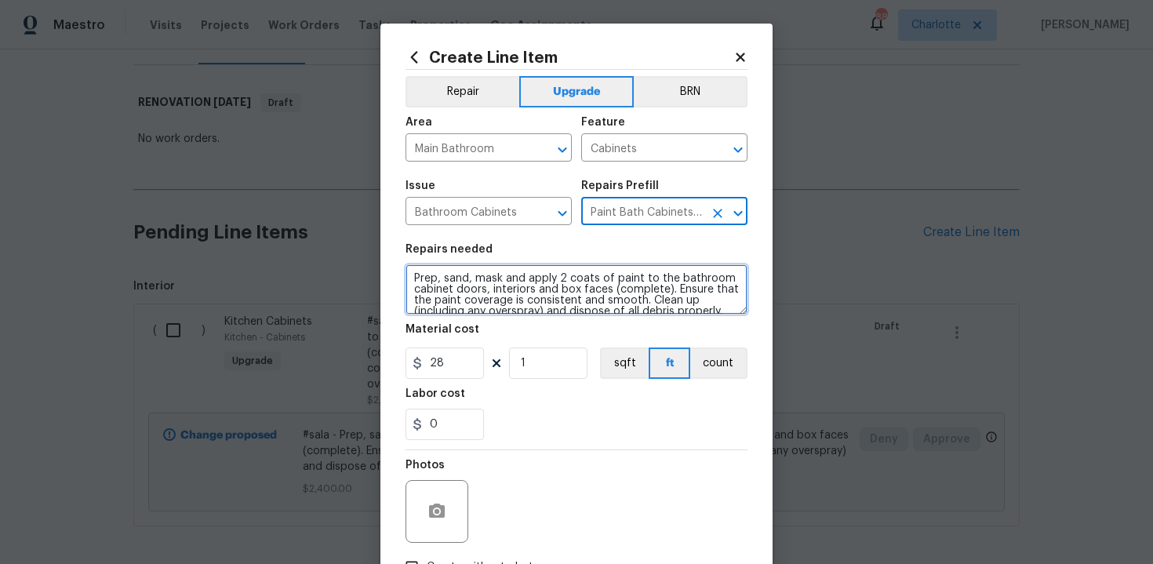
click at [408, 276] on textarea "Prep, sand, mask and apply 2 coats of paint to the bathroom cabinet doors, inte…" at bounding box center [577, 289] width 342 height 50
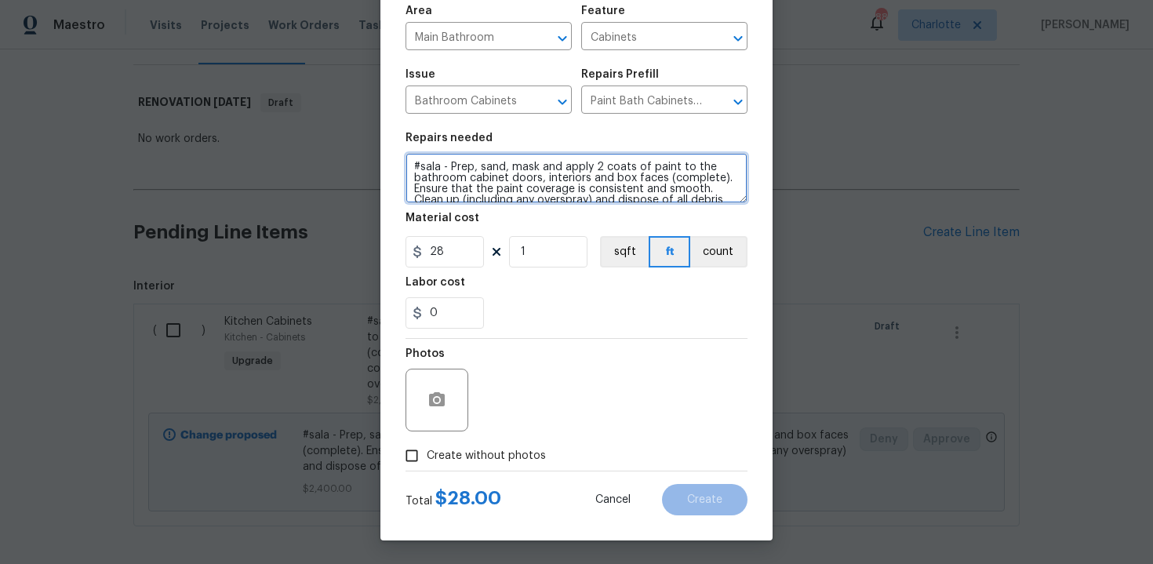
type textarea "#sala - Prep, sand, mask and apply 2 coats of paint to the bathroom cabinet doo…"
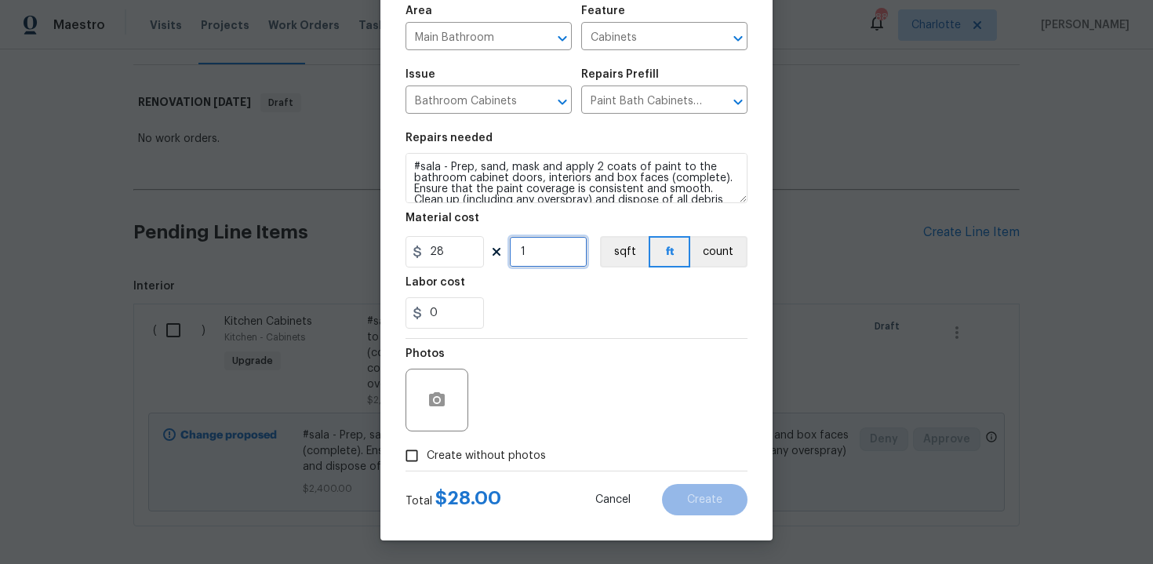
click at [561, 253] on input "1" at bounding box center [548, 251] width 78 height 31
type input "25"
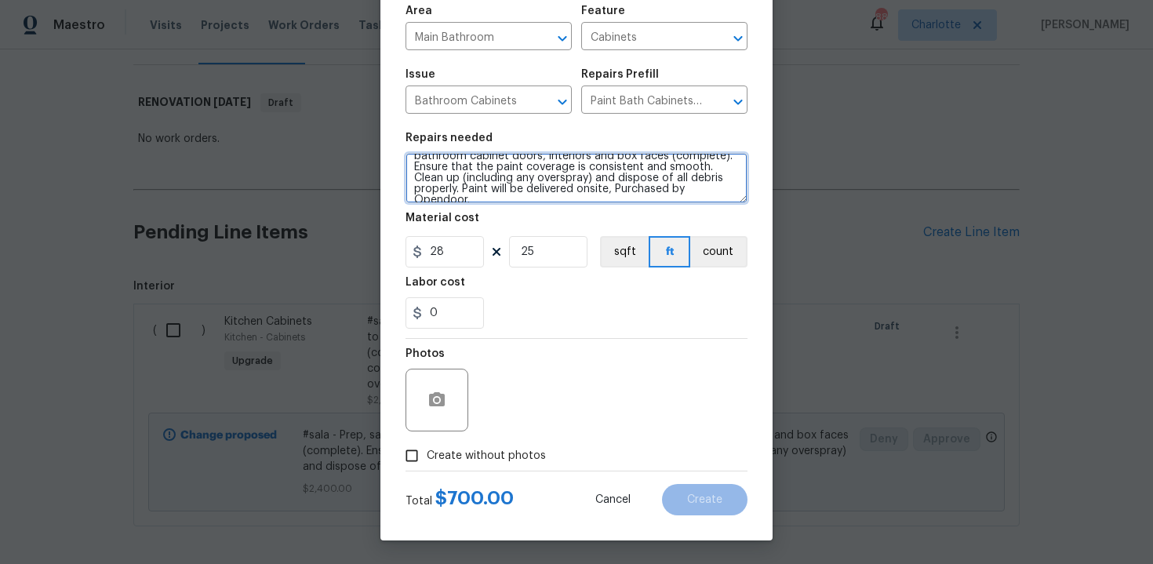
click at [715, 187] on textarea "#sala - Prep, sand, mask and apply 2 coats of paint to the bathroom cabinet doo…" at bounding box center [577, 178] width 342 height 50
paste textarea "* may need to touch up other vanities paint"
type textarea "#sala - Prep, sand, mask and apply 2 coats of paint to the bathroom cabinet doo…"
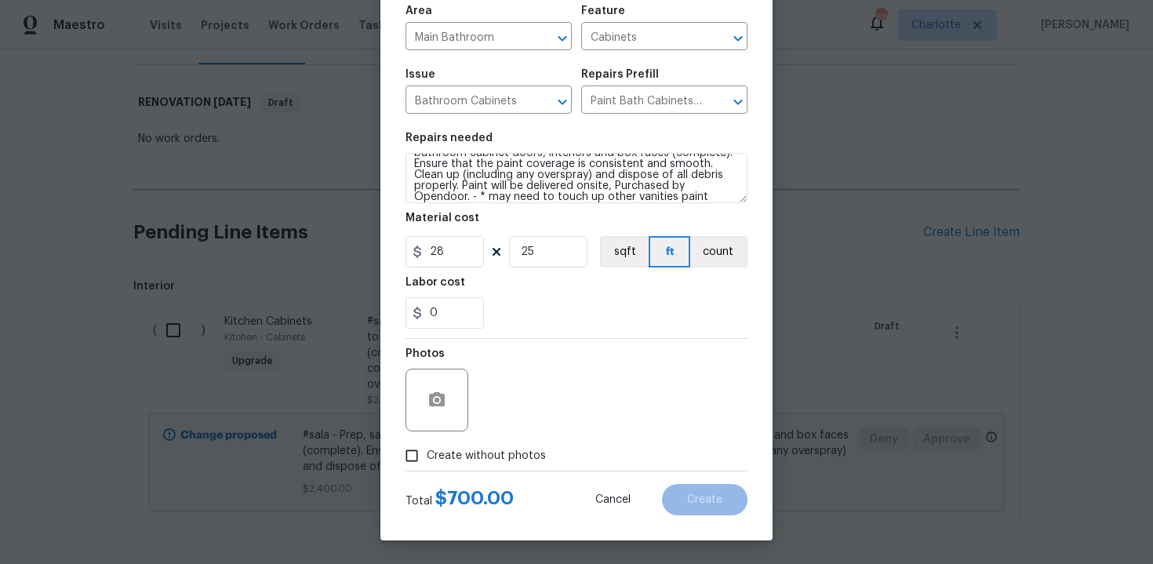
click at [506, 451] on span "Create without photos" at bounding box center [486, 456] width 119 height 16
click at [427, 451] on input "Create without photos" at bounding box center [412, 456] width 30 height 30
checkbox input "true"
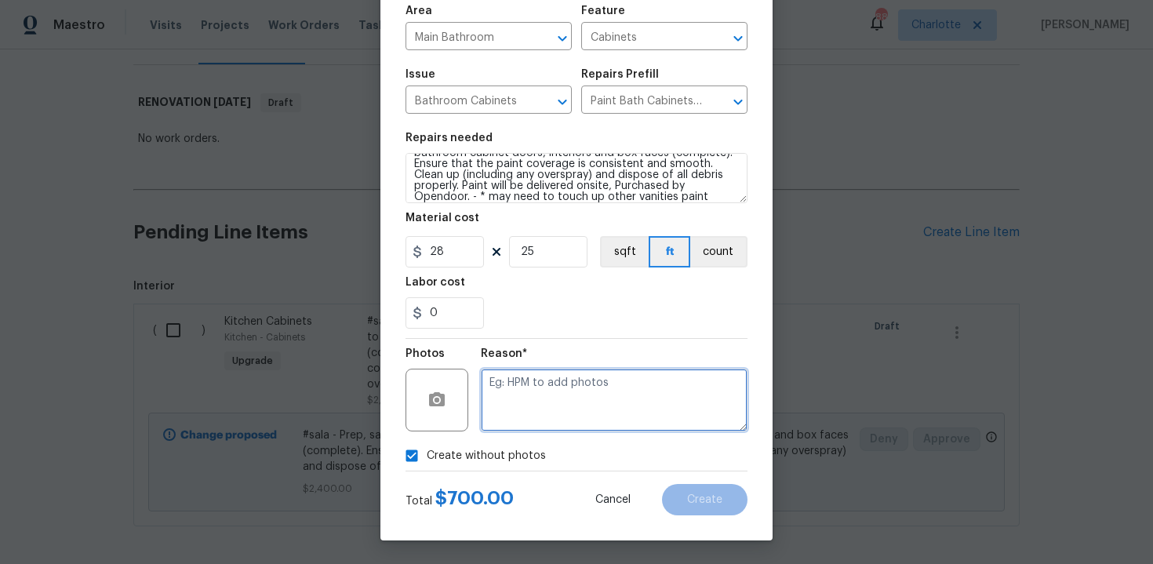
click at [560, 398] on textarea at bounding box center [614, 400] width 267 height 63
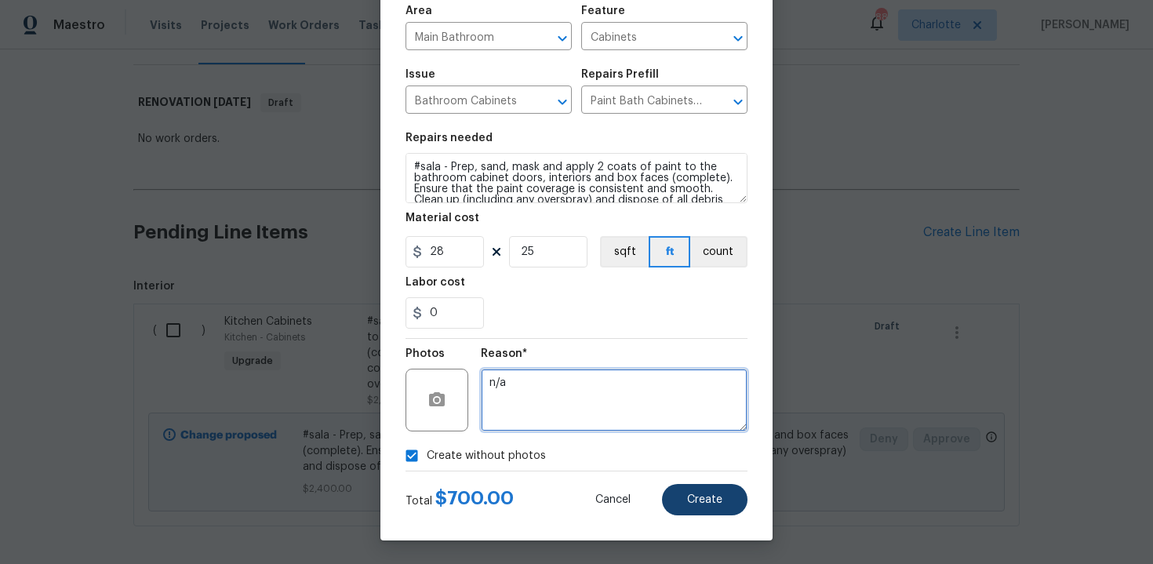
type textarea "n/a"
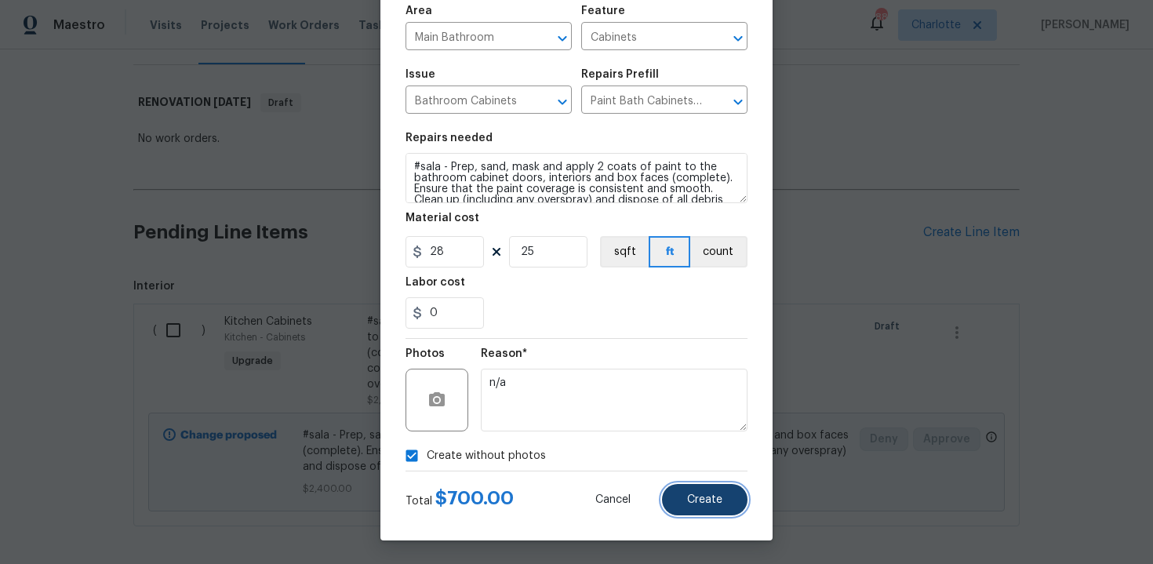
click at [708, 495] on span "Create" at bounding box center [704, 500] width 35 height 12
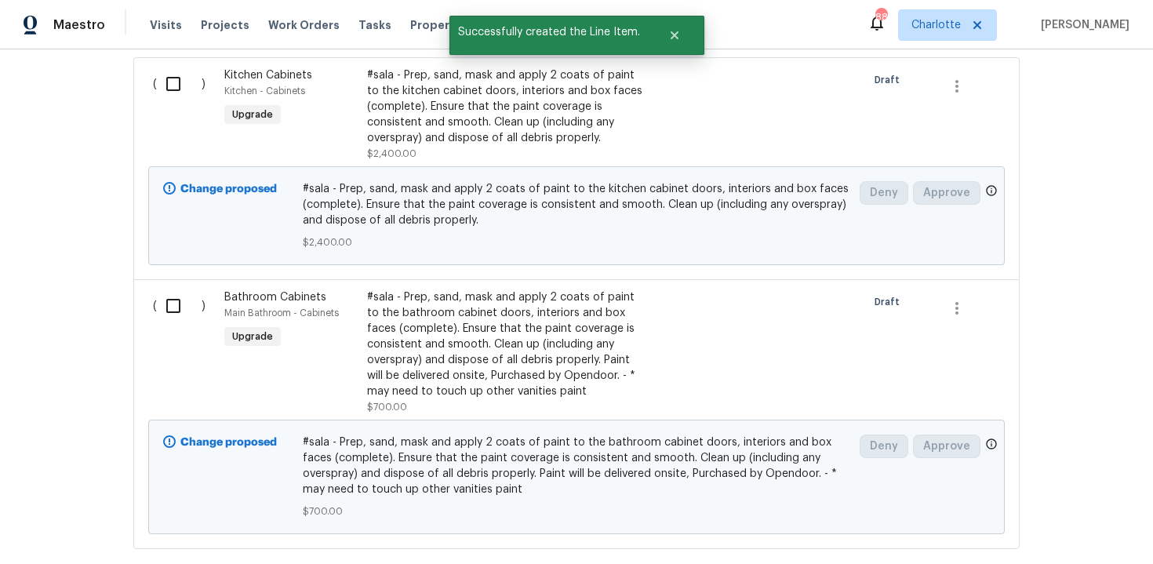
scroll to position [484, 0]
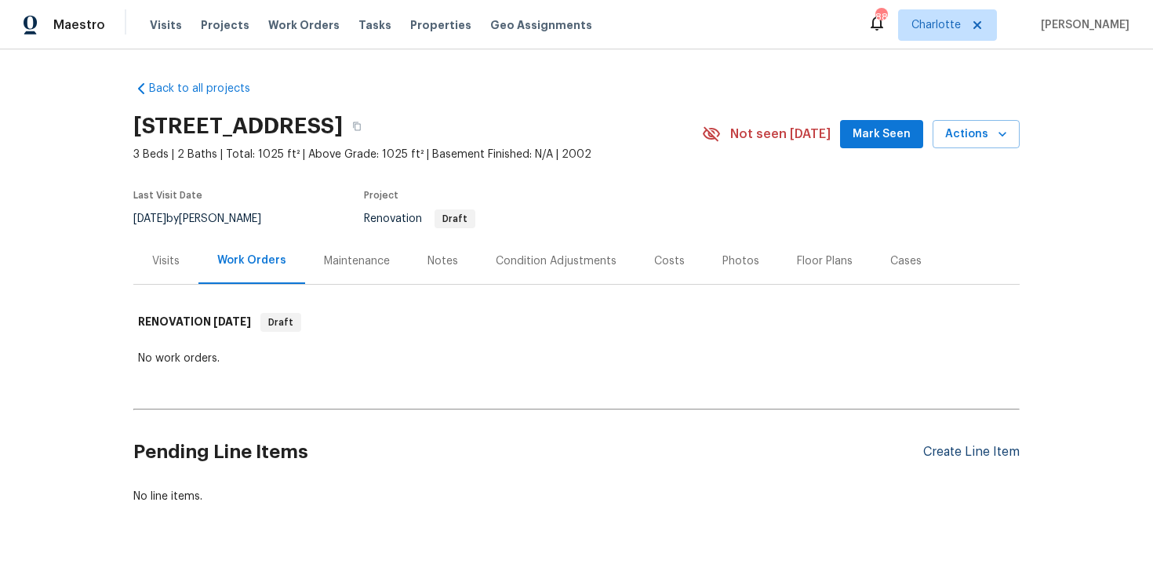
click at [968, 446] on div "Create Line Item" at bounding box center [971, 452] width 96 height 15
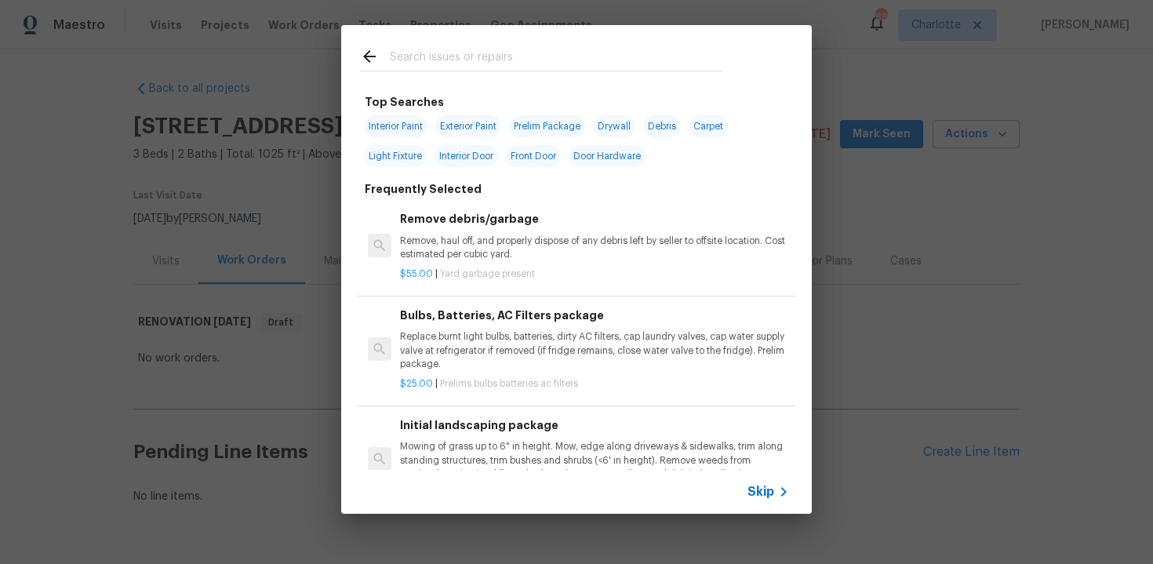
click at [753, 493] on span "Skip" at bounding box center [761, 492] width 27 height 16
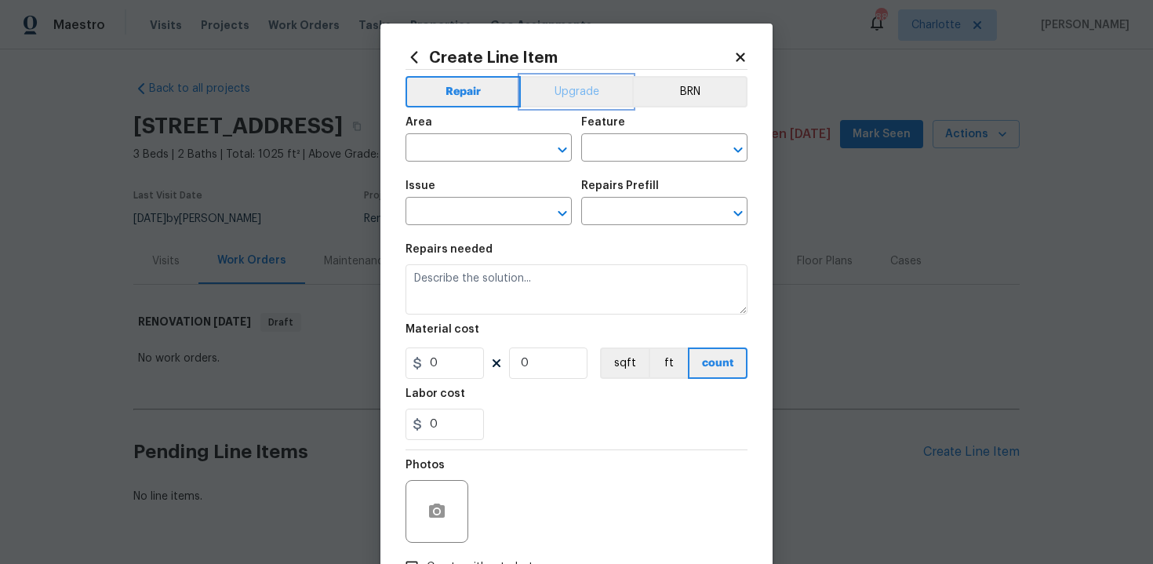
click at [573, 89] on button "Upgrade" at bounding box center [577, 91] width 112 height 31
click at [504, 144] on input "text" at bounding box center [467, 149] width 122 height 24
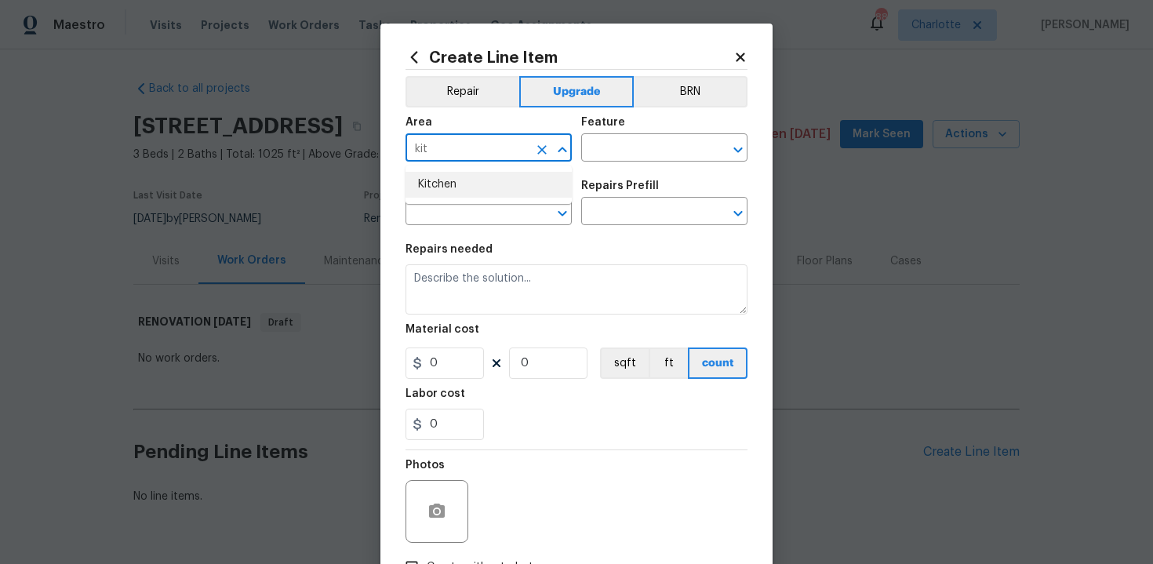
click at [489, 187] on li "Kitchen" at bounding box center [489, 185] width 166 height 26
type input "Kitchen"
click at [617, 153] on input "text" at bounding box center [642, 149] width 122 height 24
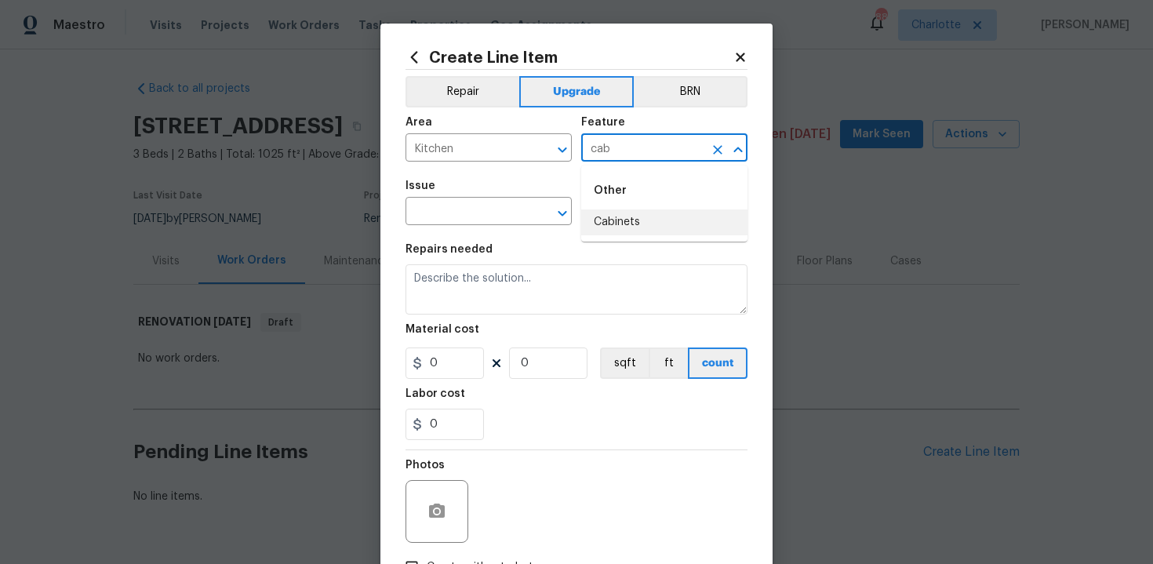
click at [617, 221] on li "Cabinets" at bounding box center [664, 222] width 166 height 26
type input "Cabinets"
click at [475, 214] on input "text" at bounding box center [467, 213] width 122 height 24
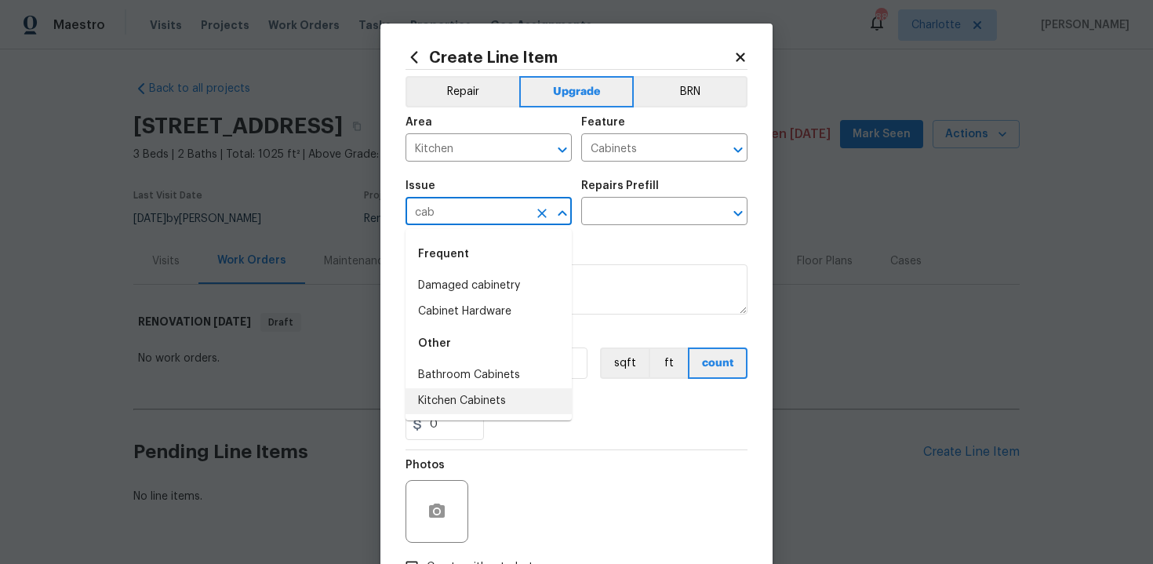
click at [468, 394] on li "Kitchen Cabinets" at bounding box center [489, 401] width 166 height 26
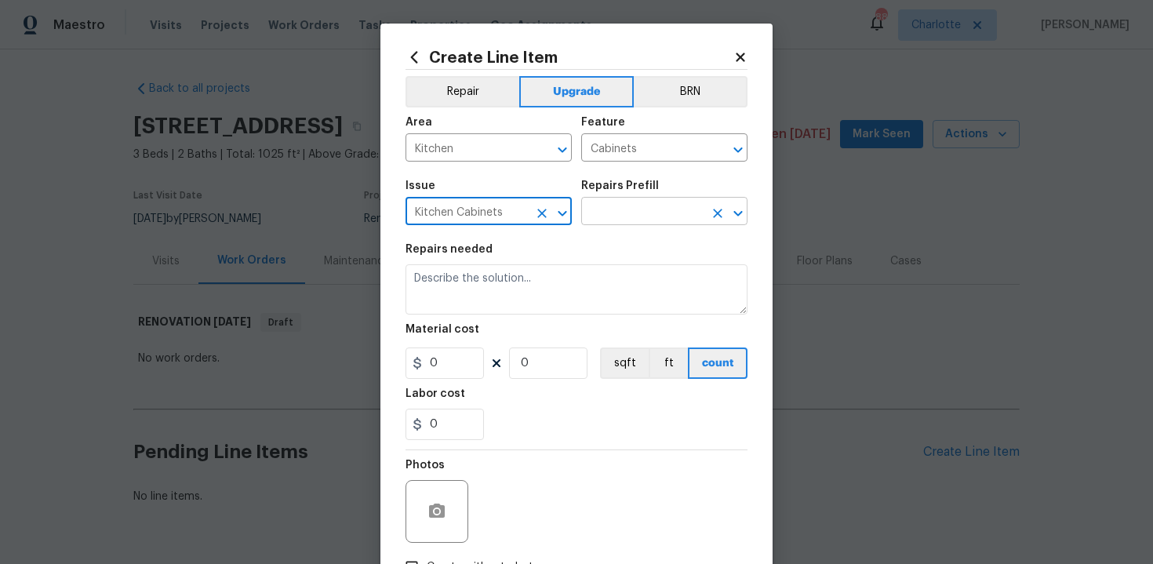
type input "Kitchen Cabinets"
click at [622, 213] on input "text" at bounding box center [642, 213] width 122 height 24
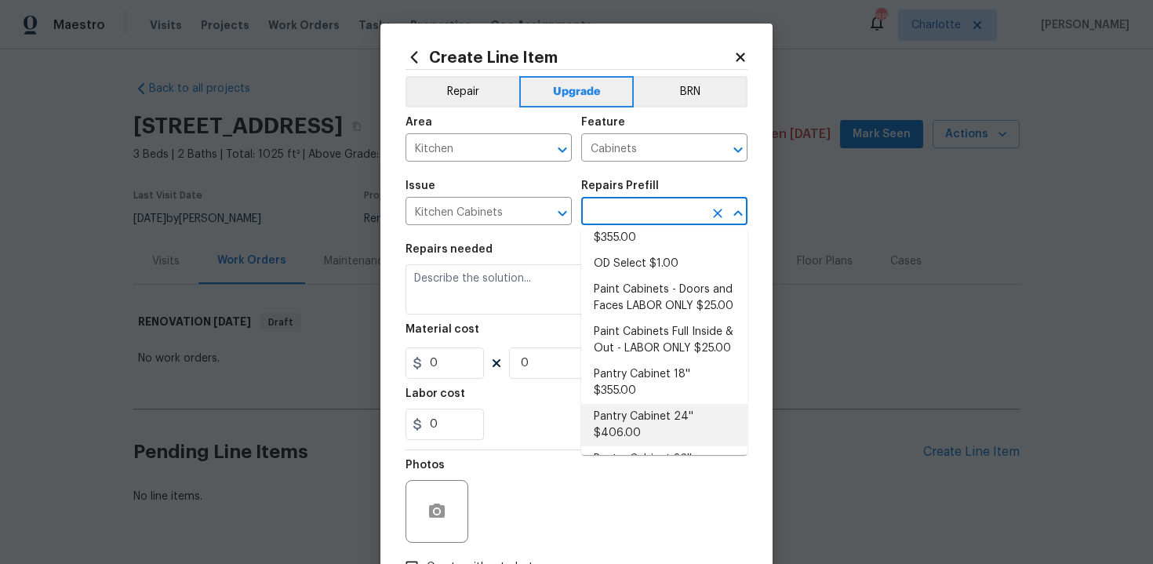
scroll to position [205, 0]
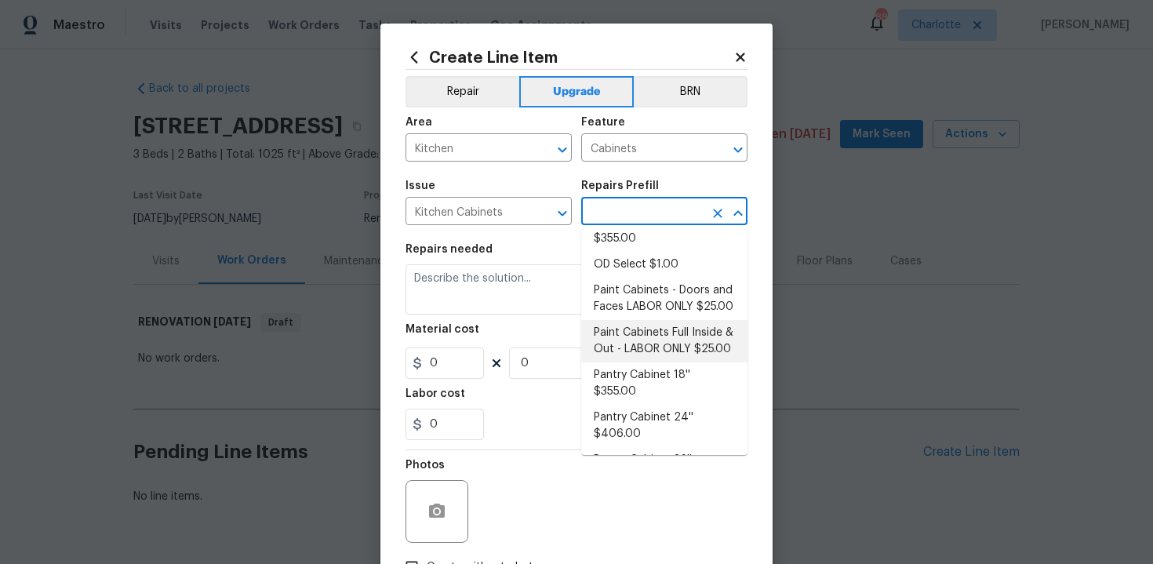
click at [680, 321] on li "Paint Cabinets Full Inside & Out - LABOR ONLY $25.00" at bounding box center [664, 341] width 166 height 42
type input "Paint Cabinets Full Inside & Out - LABOR ONLY $25.00"
type textarea "Prep, sand, mask and apply 2 coats of paint to the kitchen cabinet doors, inter…"
type input "25"
type input "1"
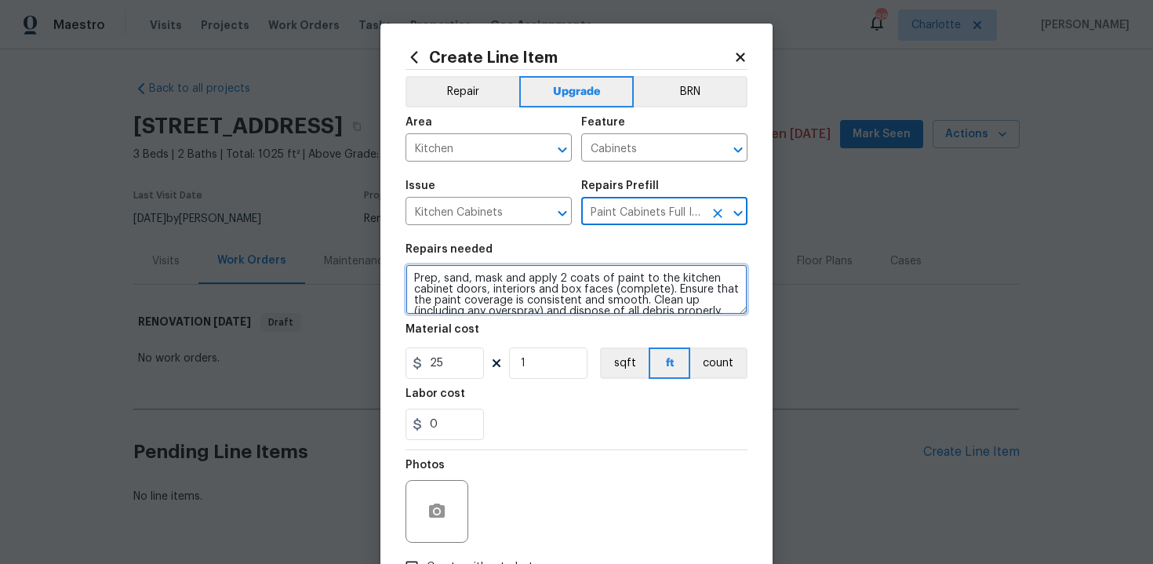
click at [410, 273] on textarea "Prep, sand, mask and apply 2 coats of paint to the kitchen cabinet doors, inter…" at bounding box center [577, 289] width 342 height 50
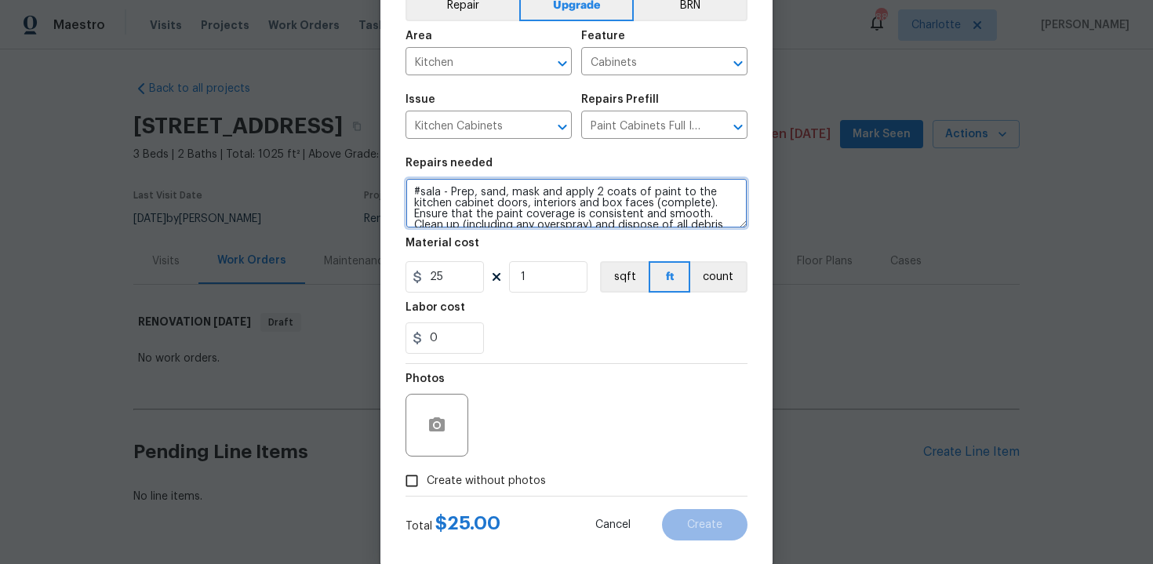
scroll to position [93, 0]
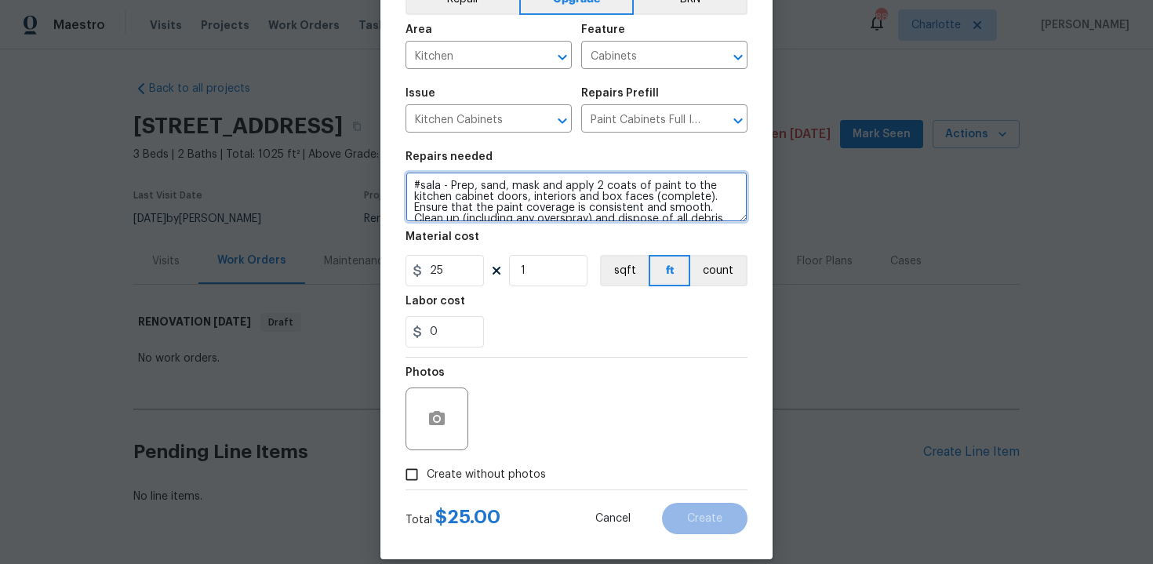
type textarea "#sala - Prep, sand, mask and apply 2 coats of paint to the kitchen cabinet door…"
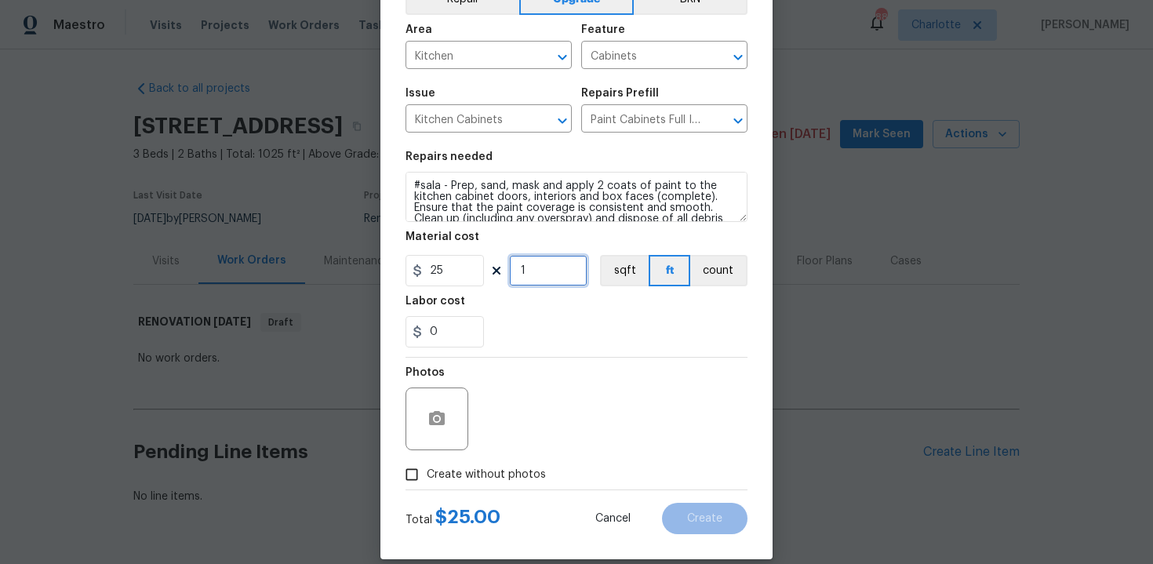
click at [551, 272] on input "1" at bounding box center [548, 270] width 78 height 31
type input "95"
click at [462, 470] on span "Create without photos" at bounding box center [486, 475] width 119 height 16
click at [427, 470] on input "Create without photos" at bounding box center [412, 475] width 30 height 30
checkbox input "true"
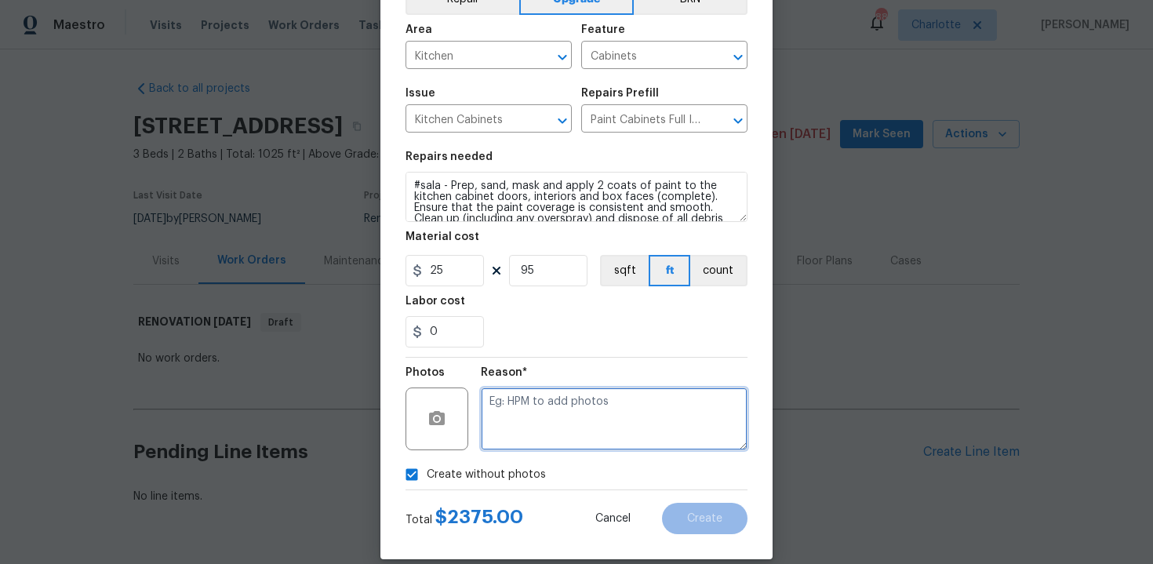
click at [537, 433] on textarea at bounding box center [614, 418] width 267 height 63
type textarea "n/a"
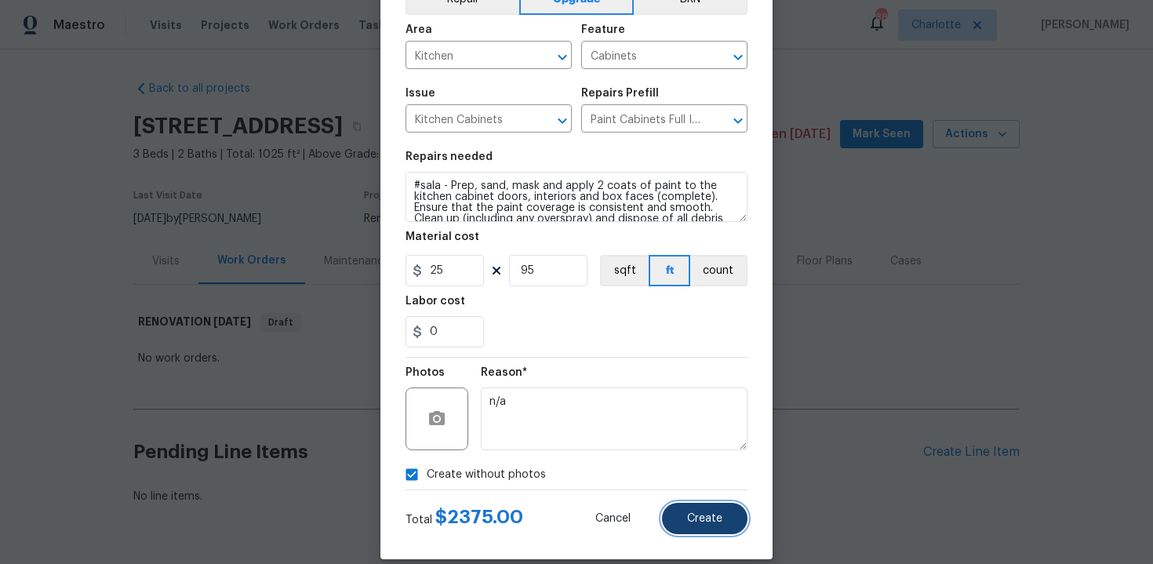
click at [702, 531] on button "Create" at bounding box center [704, 518] width 85 height 31
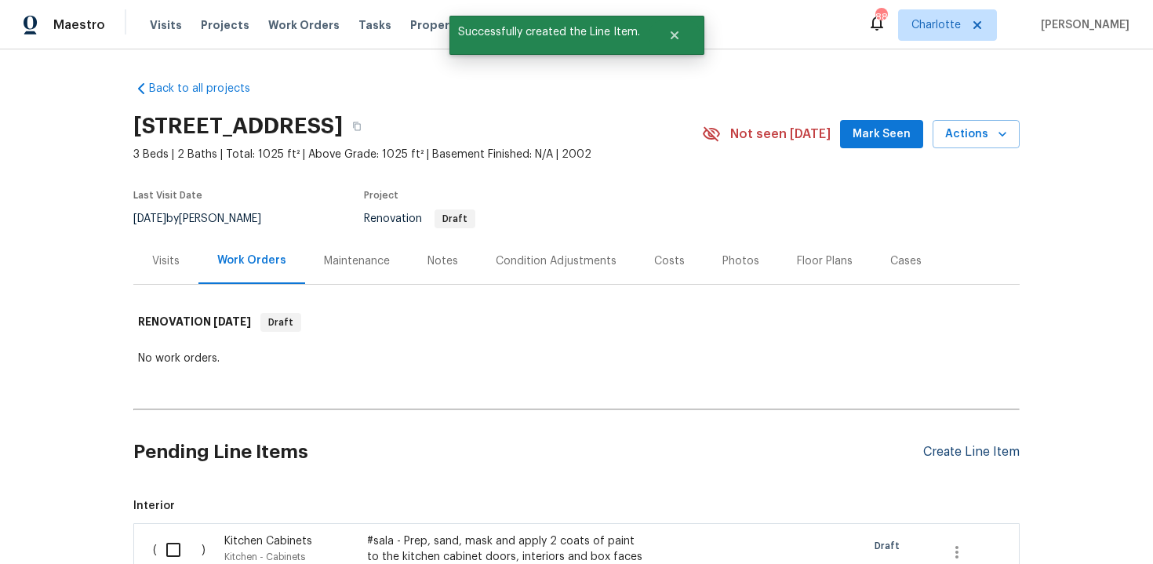
click at [953, 452] on div "Create Line Item" at bounding box center [971, 452] width 96 height 15
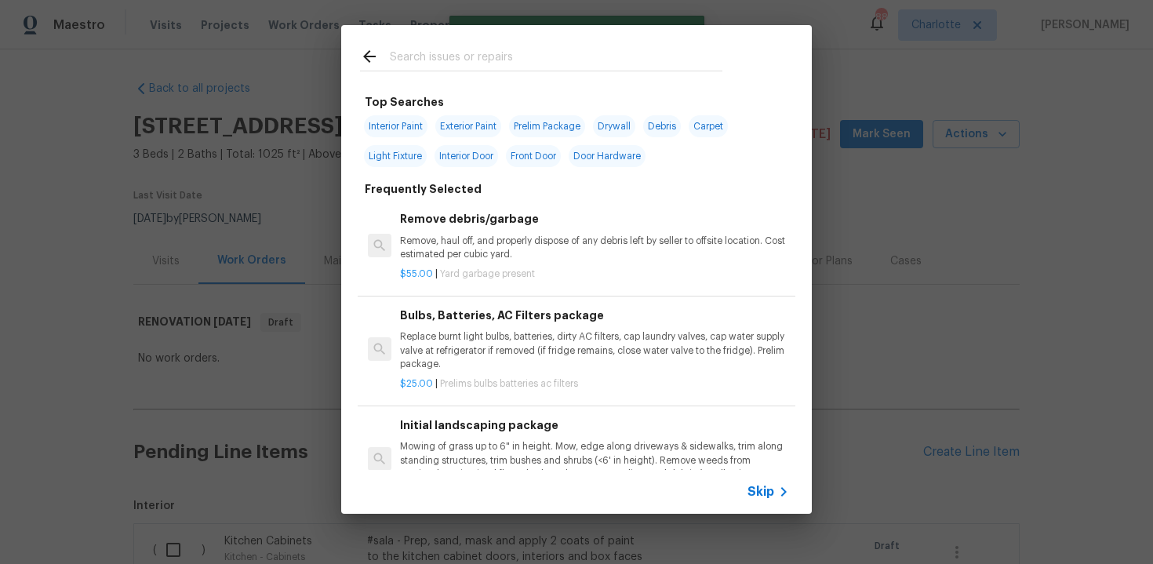
click at [757, 492] on span "Skip" at bounding box center [761, 492] width 27 height 16
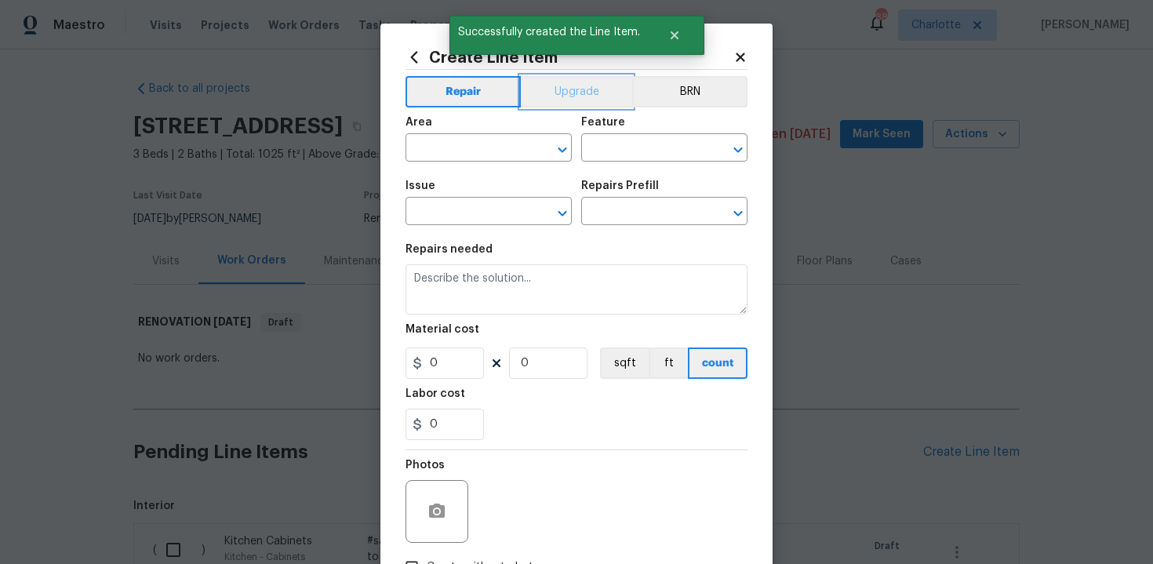
click at [587, 96] on button "Upgrade" at bounding box center [577, 91] width 112 height 31
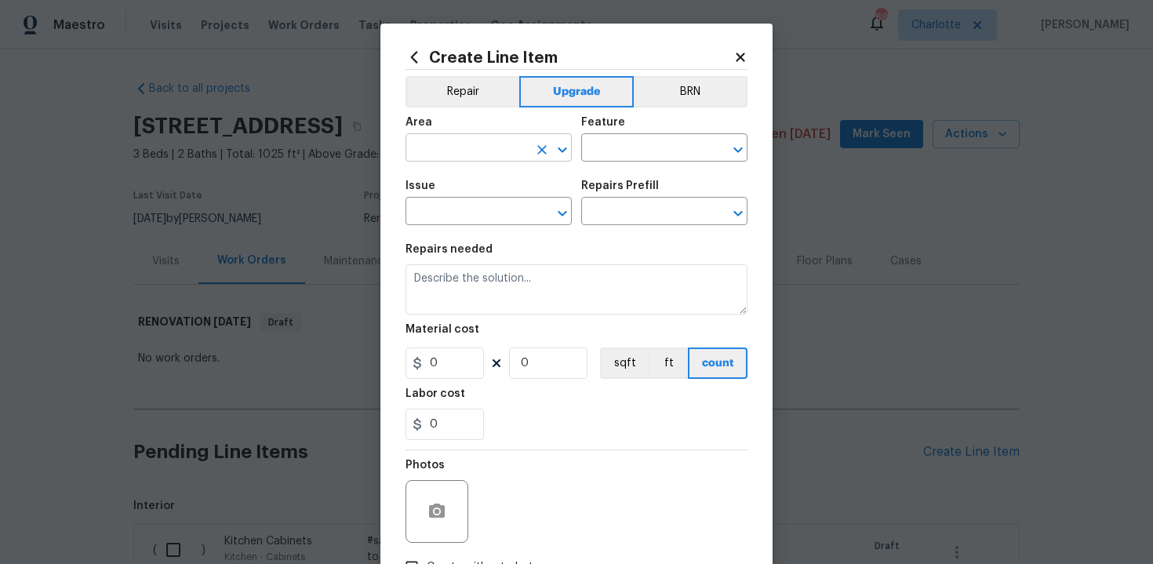
click at [504, 142] on input "text" at bounding box center [467, 149] width 122 height 24
click at [489, 180] on li "Kitchen" at bounding box center [489, 185] width 166 height 26
type input "Kitchen"
click at [603, 151] on input "text" at bounding box center [642, 149] width 122 height 24
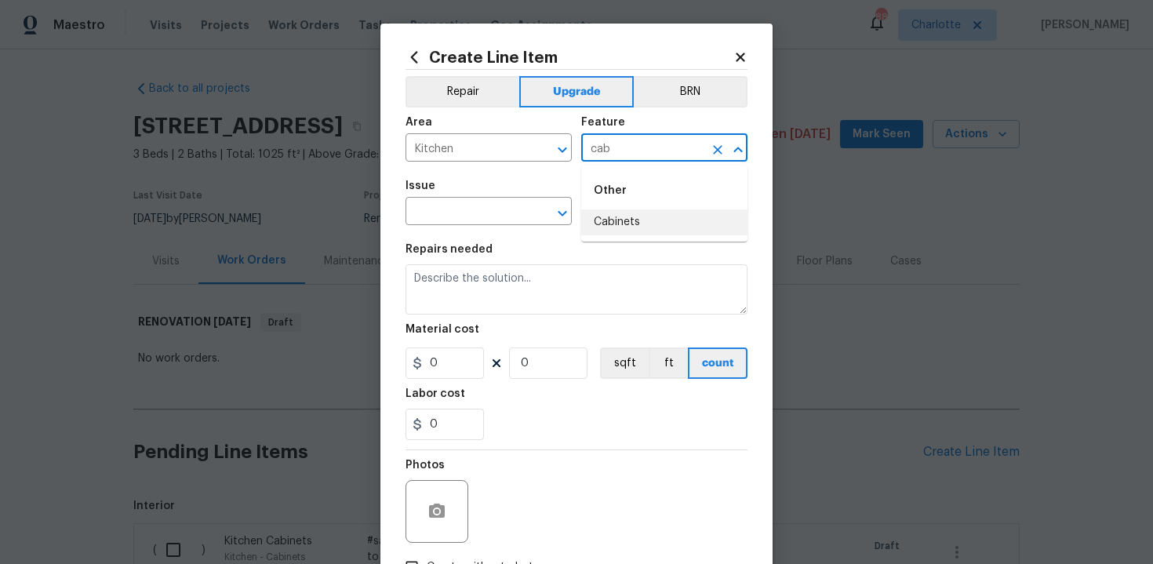
click at [614, 217] on li "Cabinets" at bounding box center [664, 222] width 166 height 26
type input "Cabinets"
click at [504, 208] on input "text" at bounding box center [467, 213] width 122 height 24
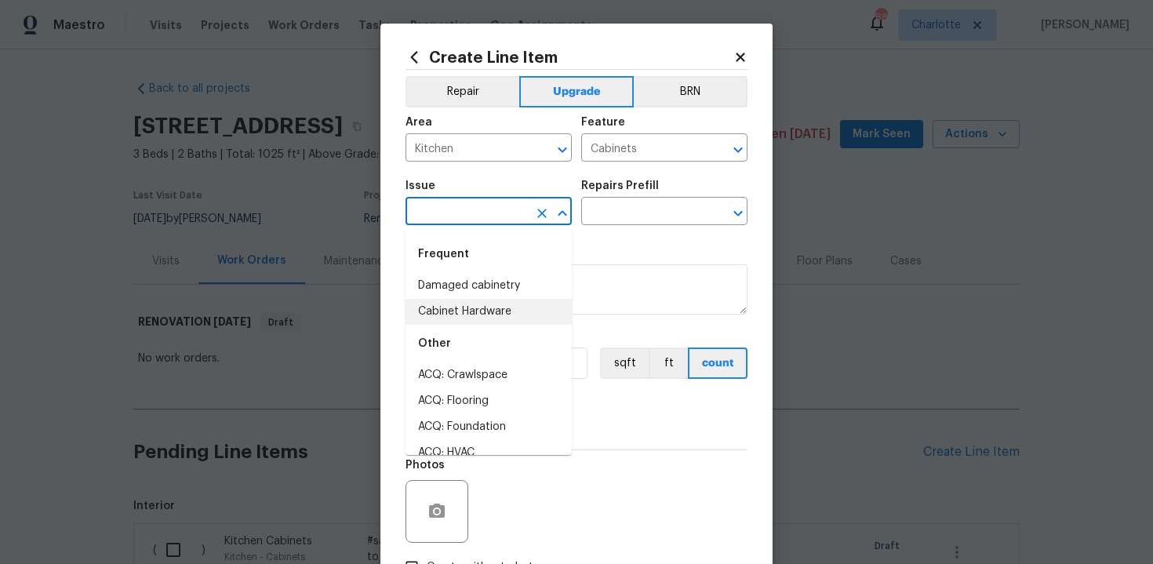
click at [470, 306] on li "Cabinet Hardware" at bounding box center [489, 312] width 166 height 26
type input "Cabinet Hardware"
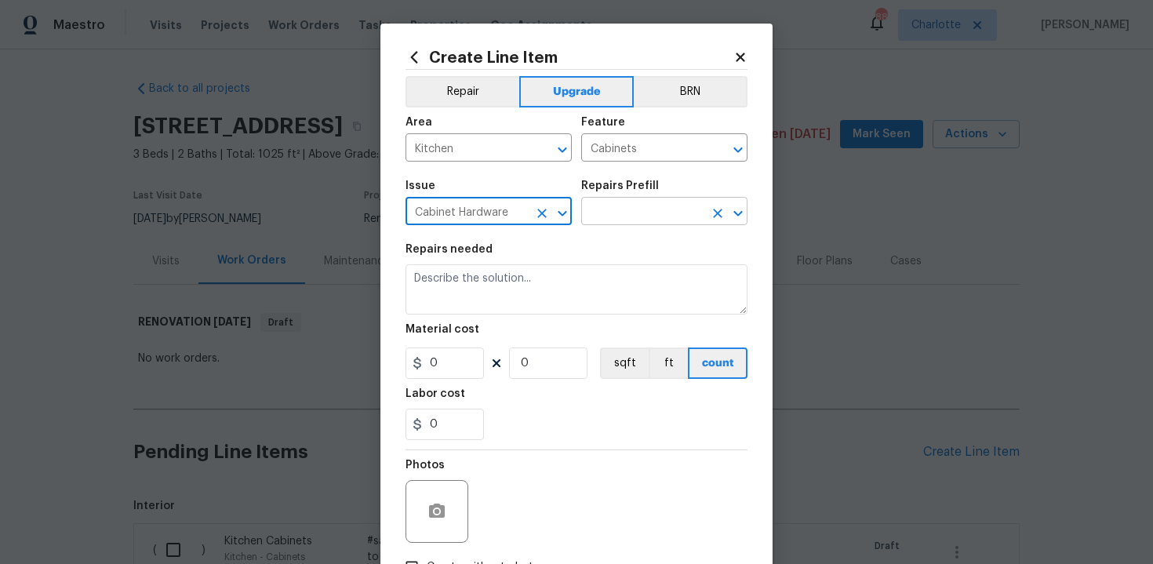
click at [647, 203] on input "text" at bounding box center [642, 213] width 122 height 24
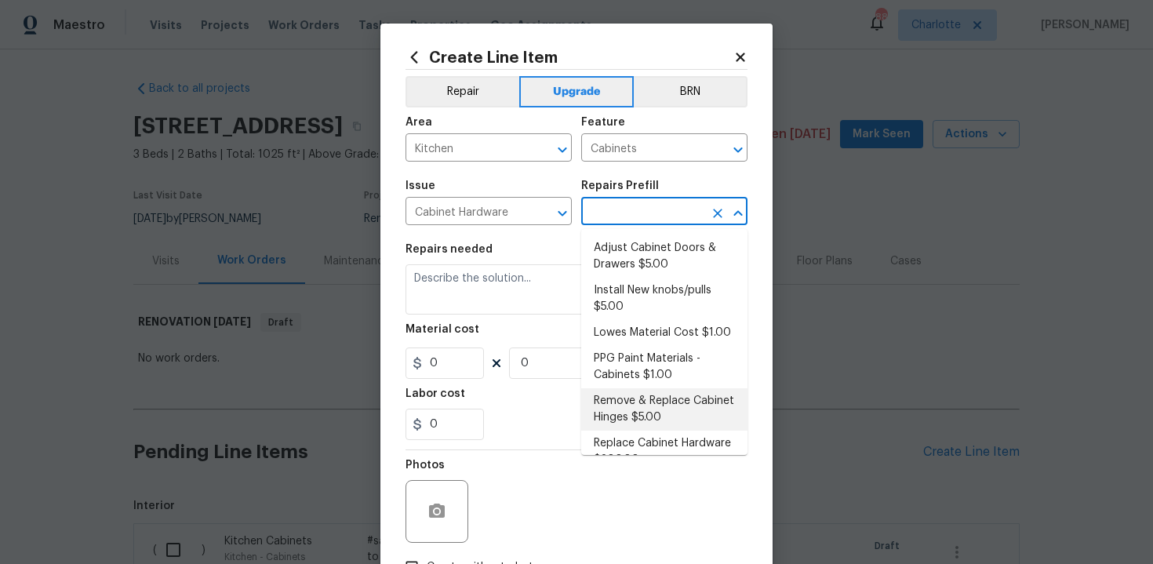
scroll to position [50, 0]
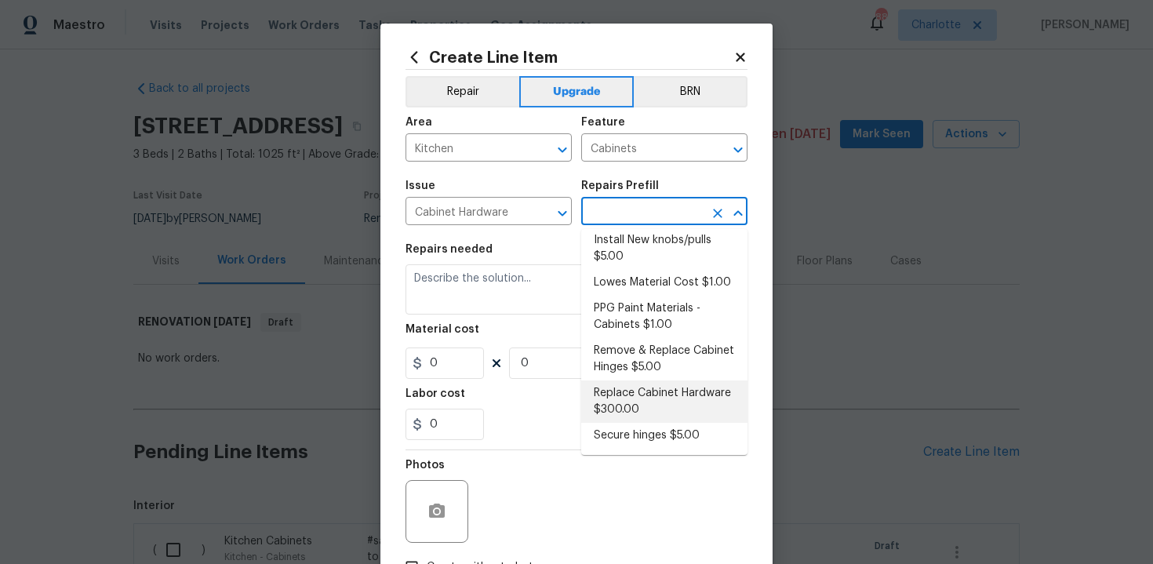
click at [634, 403] on li "Replace Cabinet Hardware $300.00" at bounding box center [664, 401] width 166 height 42
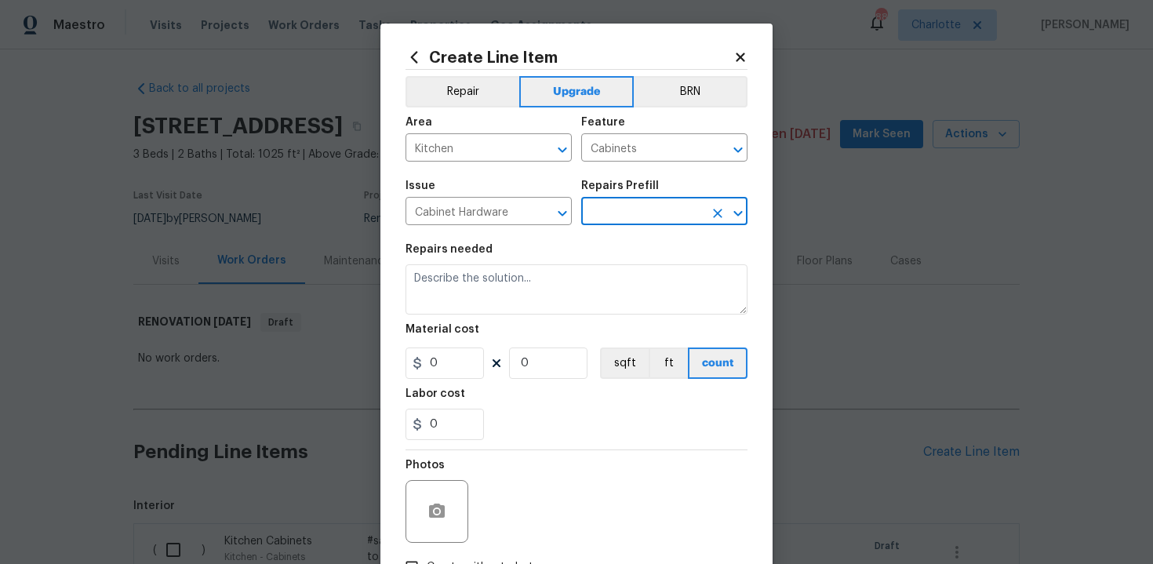
type input "Replace Cabinet Hardware $300.00"
type textarea "Replace cabinet hardware with new hinges and pulls. HPM to provide specs"
type input "300"
type input "1"
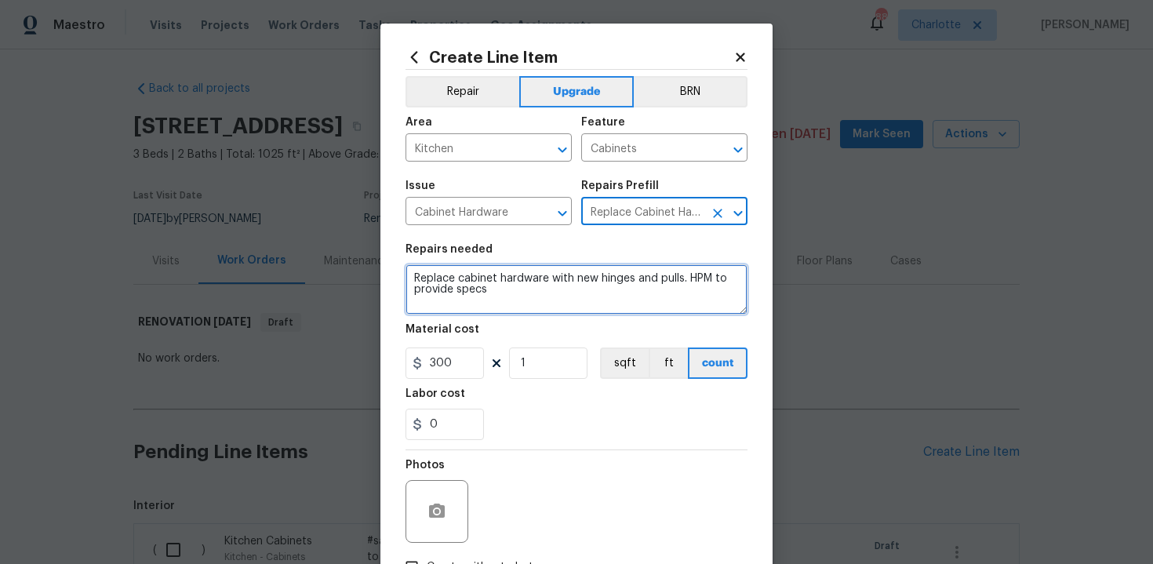
click at [406, 276] on textarea "Replace cabinet hardware with new hinges and pulls. HPM to provide specs" at bounding box center [577, 289] width 342 height 50
type textarea "#sala - Replace cabinet hardware with new hinges and pulls. HPM to provide specs"
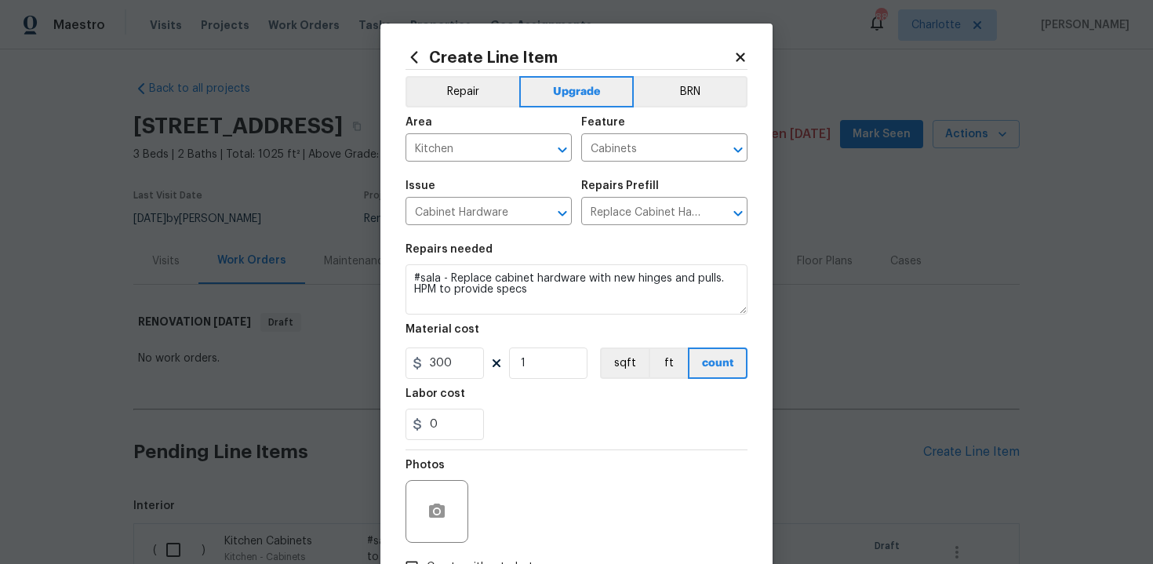
click at [574, 427] on div "0" at bounding box center [577, 424] width 342 height 31
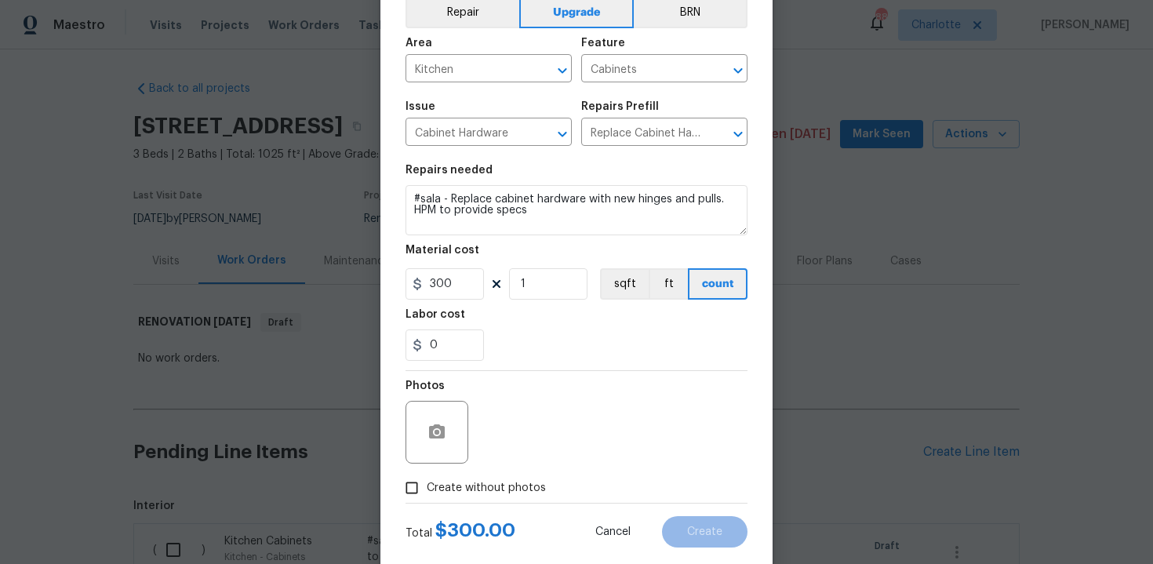
scroll to position [112, 0]
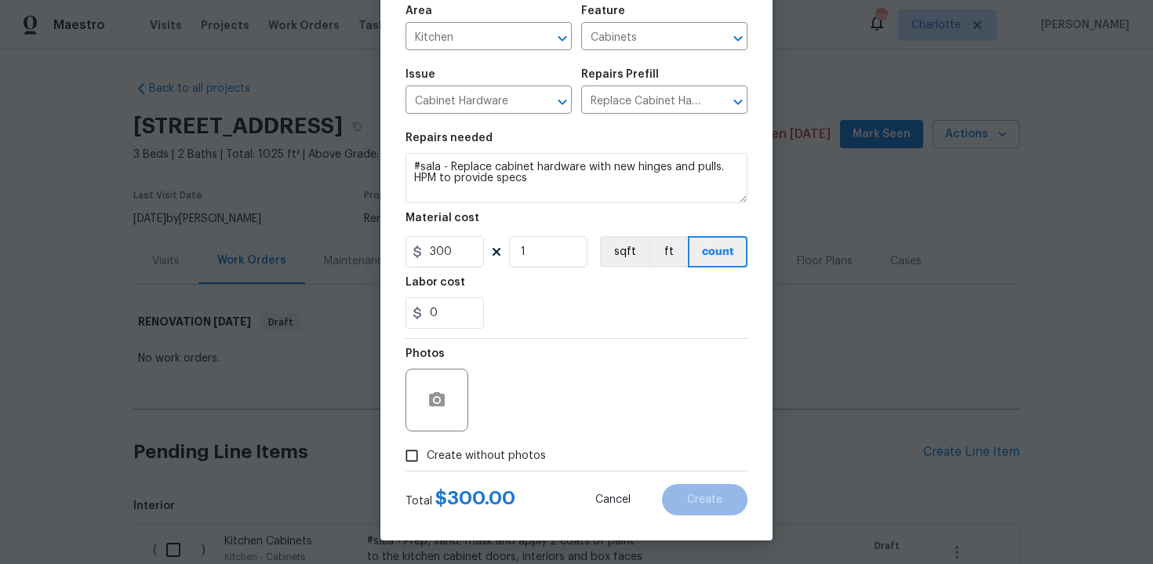
click at [478, 456] on span "Create without photos" at bounding box center [486, 456] width 119 height 16
click at [427, 456] on input "Create without photos" at bounding box center [412, 456] width 30 height 30
checkbox input "true"
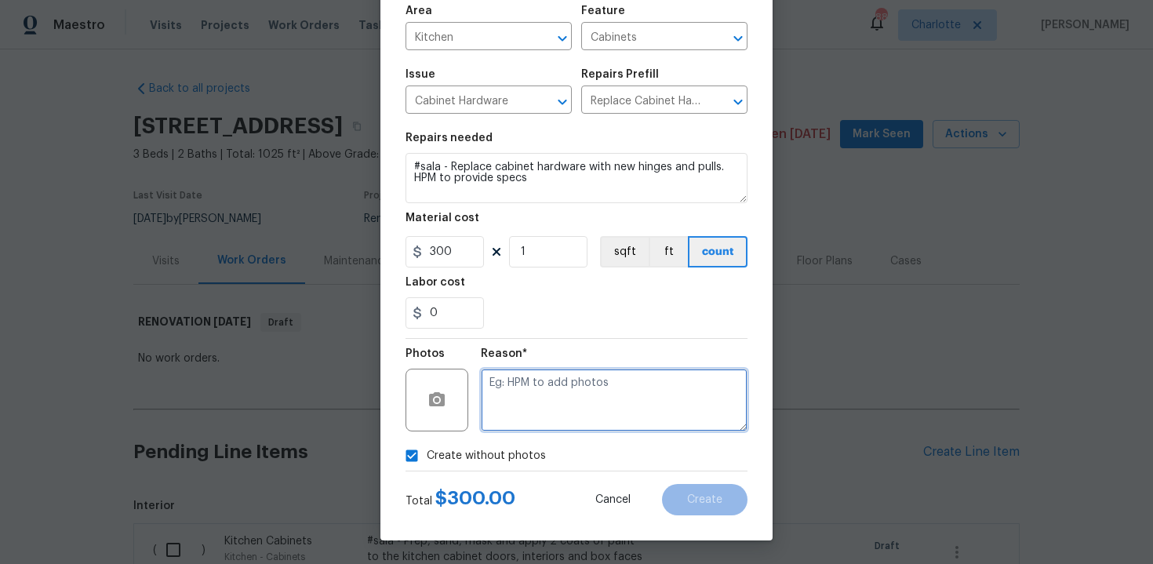
click at [562, 394] on textarea at bounding box center [614, 400] width 267 height 63
type textarea "n/a"
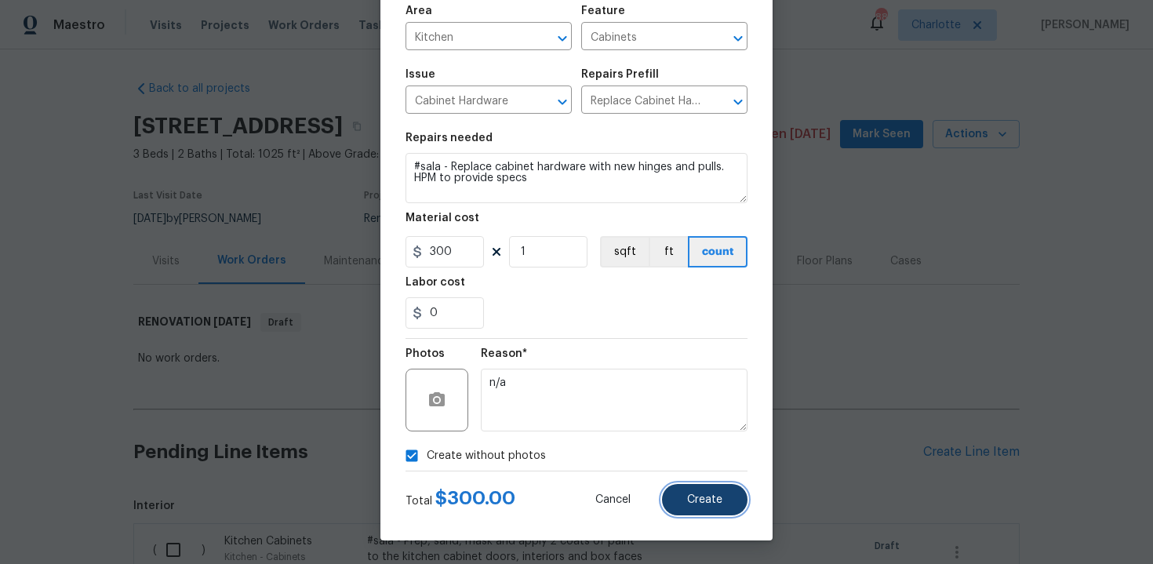
click at [694, 501] on span "Create" at bounding box center [704, 500] width 35 height 12
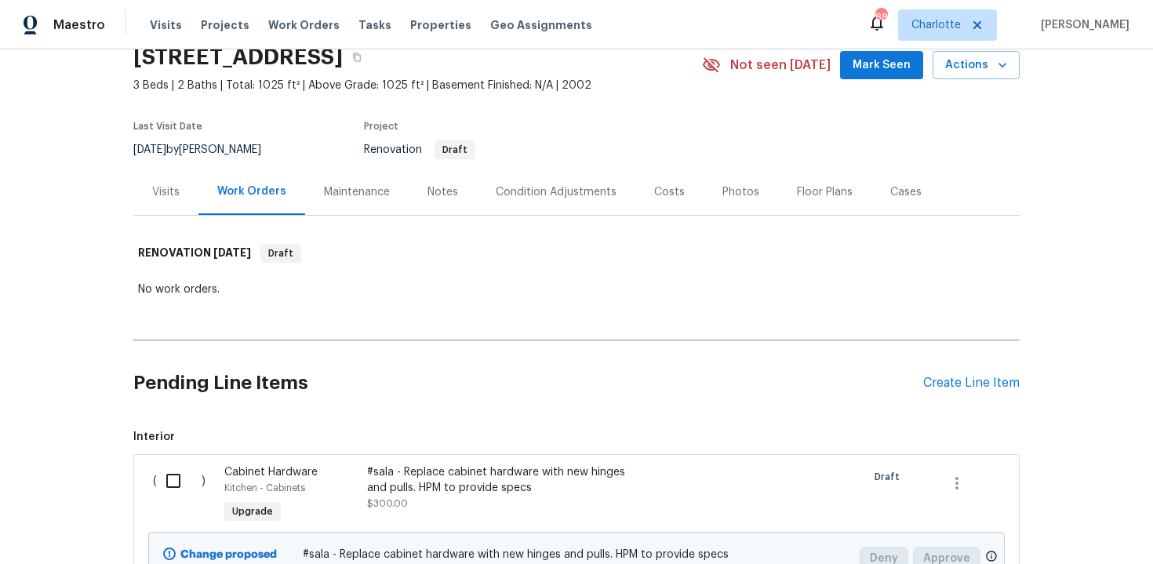
scroll to position [114, 0]
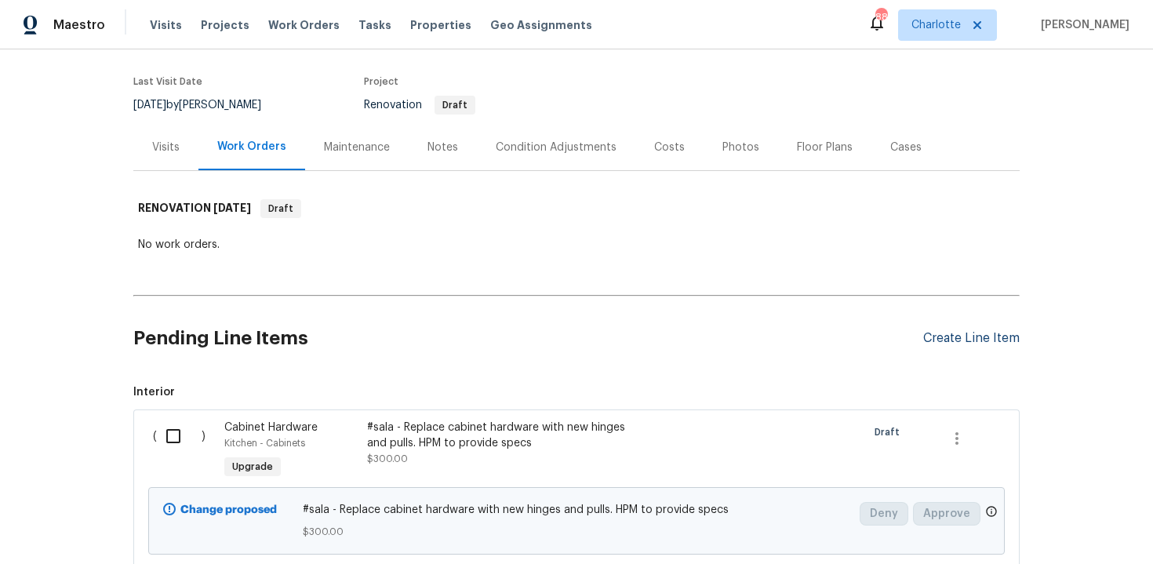
click at [967, 331] on div "Create Line Item" at bounding box center [971, 338] width 96 height 15
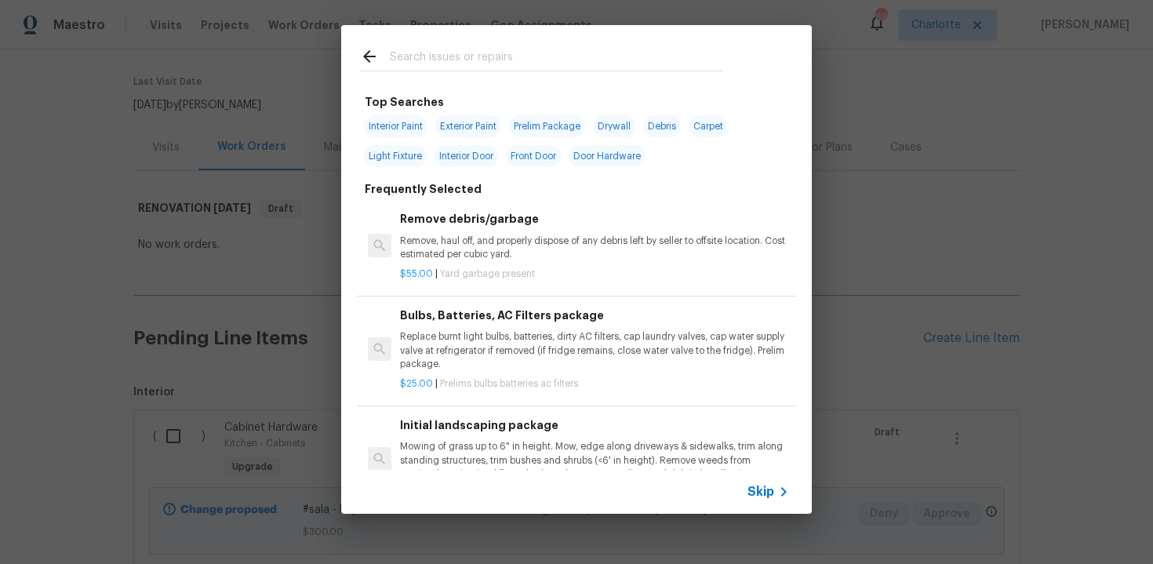
click at [769, 496] on span "Skip" at bounding box center [761, 492] width 27 height 16
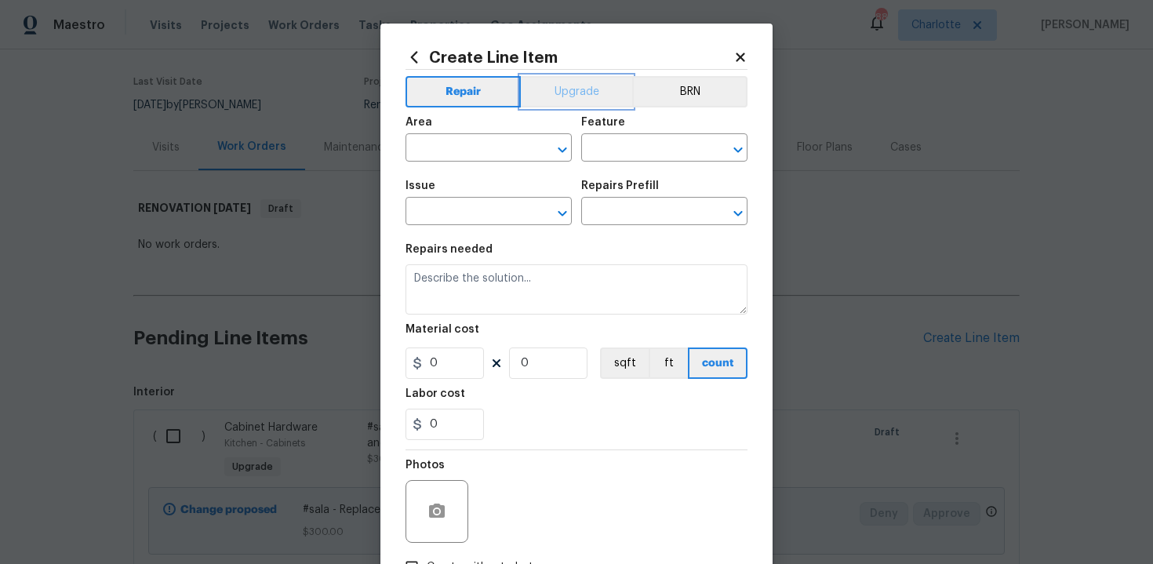
click at [575, 82] on button "Upgrade" at bounding box center [577, 91] width 112 height 31
click at [491, 140] on input "text" at bounding box center [467, 149] width 122 height 24
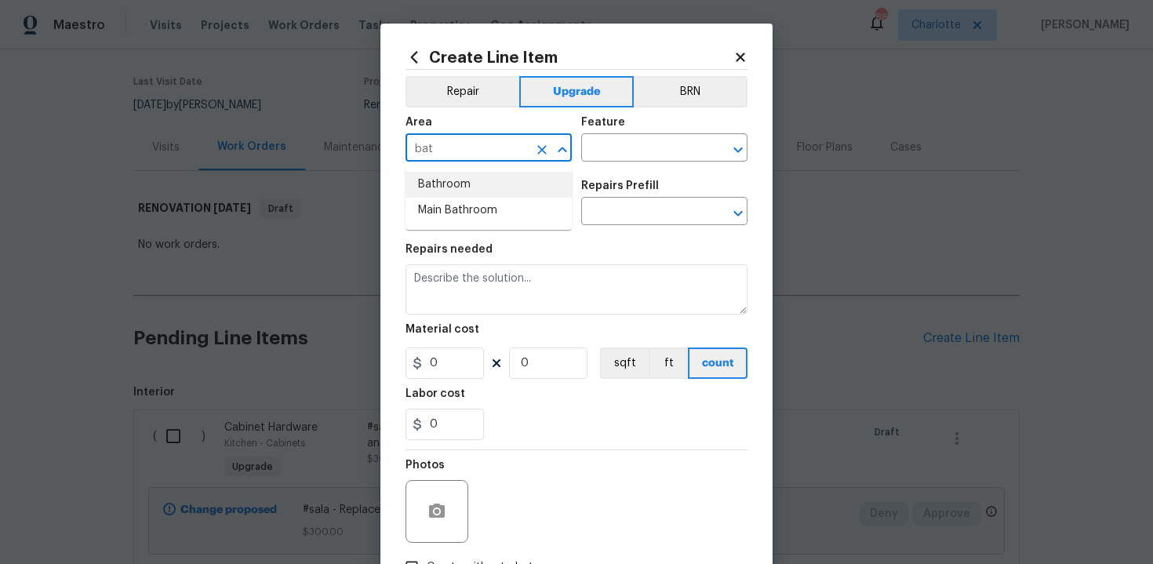
click at [480, 187] on li "Bathroom" at bounding box center [489, 185] width 166 height 26
type input "Bathroom"
click at [641, 147] on input "text" at bounding box center [642, 149] width 122 height 24
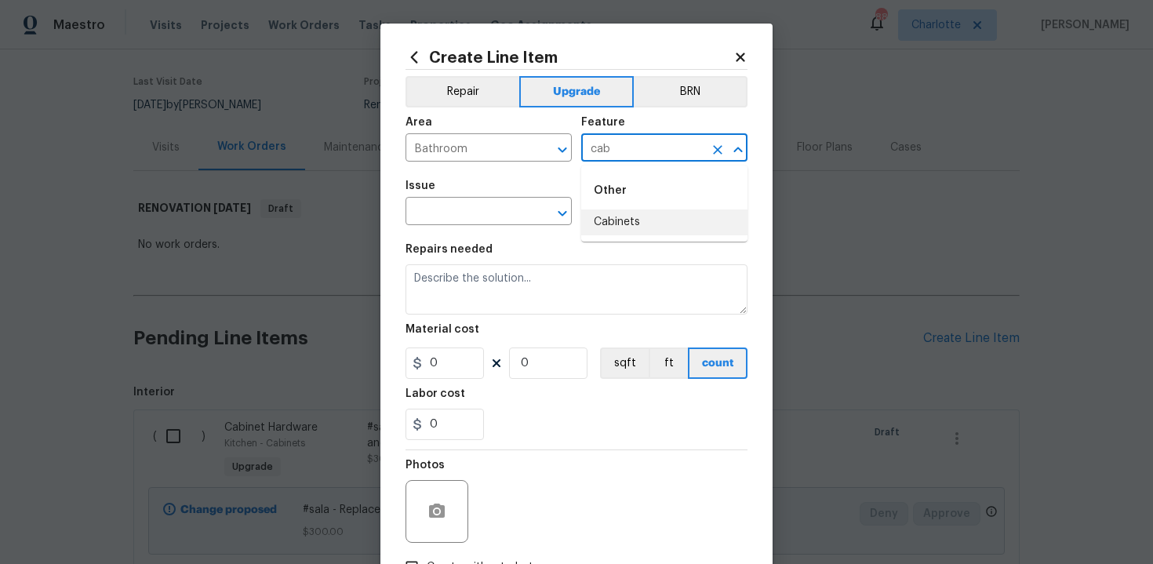
click at [639, 218] on li "Cabinets" at bounding box center [664, 222] width 166 height 26
type input "Cabinets"
click at [450, 225] on body "Maestro Visits Projects Work Orders Tasks Properties Geo Assignments 88 Charlot…" at bounding box center [576, 282] width 1153 height 564
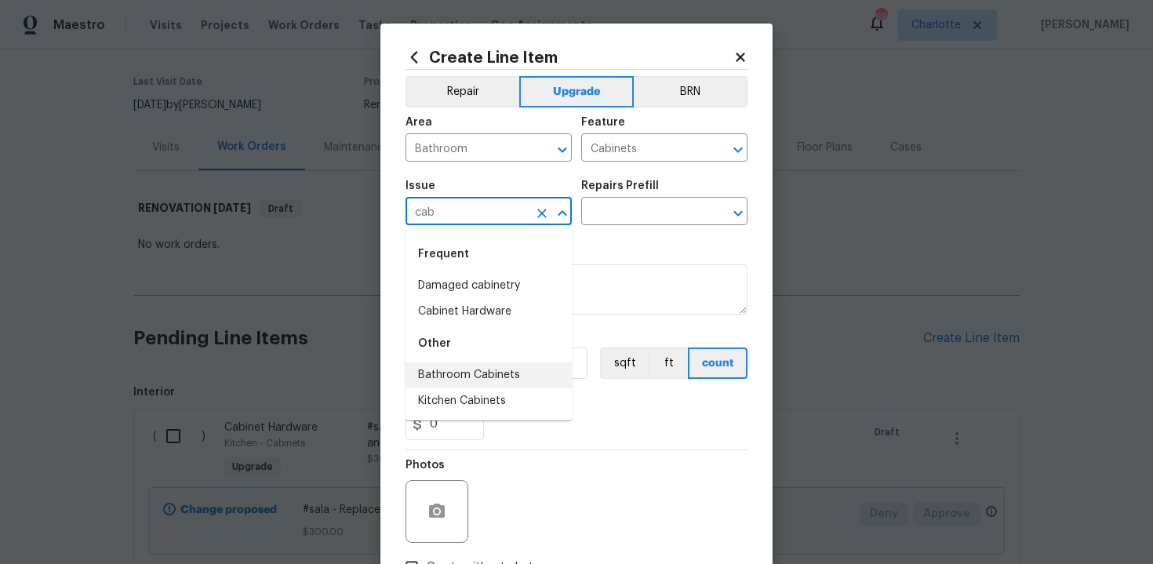
click at [460, 378] on li "Bathroom Cabinets" at bounding box center [489, 375] width 166 height 26
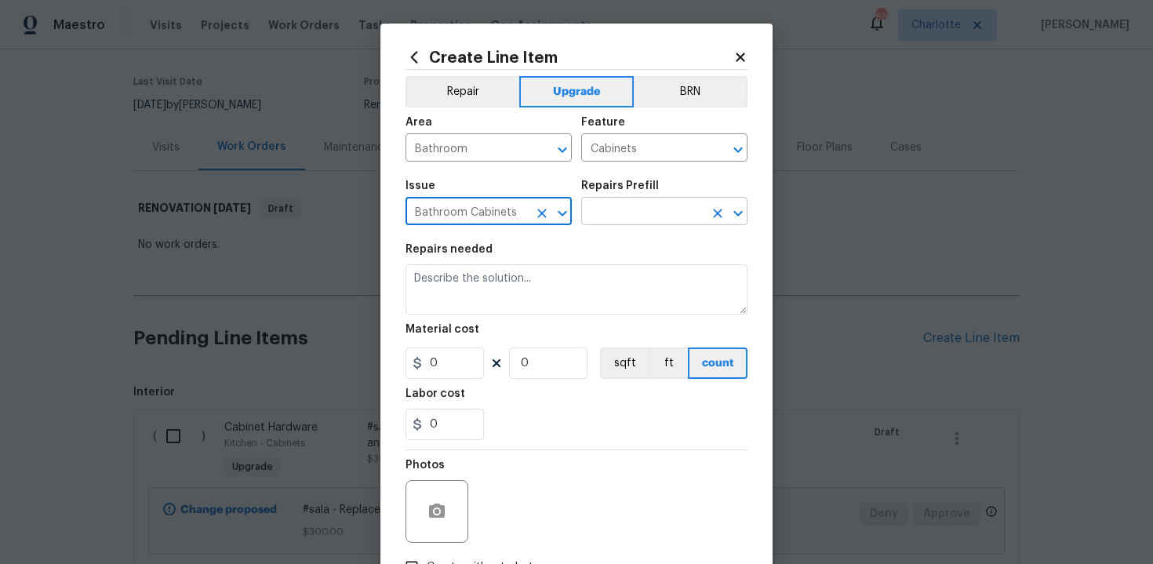
type input "Bathroom Cabinets"
click at [635, 217] on input "text" at bounding box center [642, 213] width 122 height 24
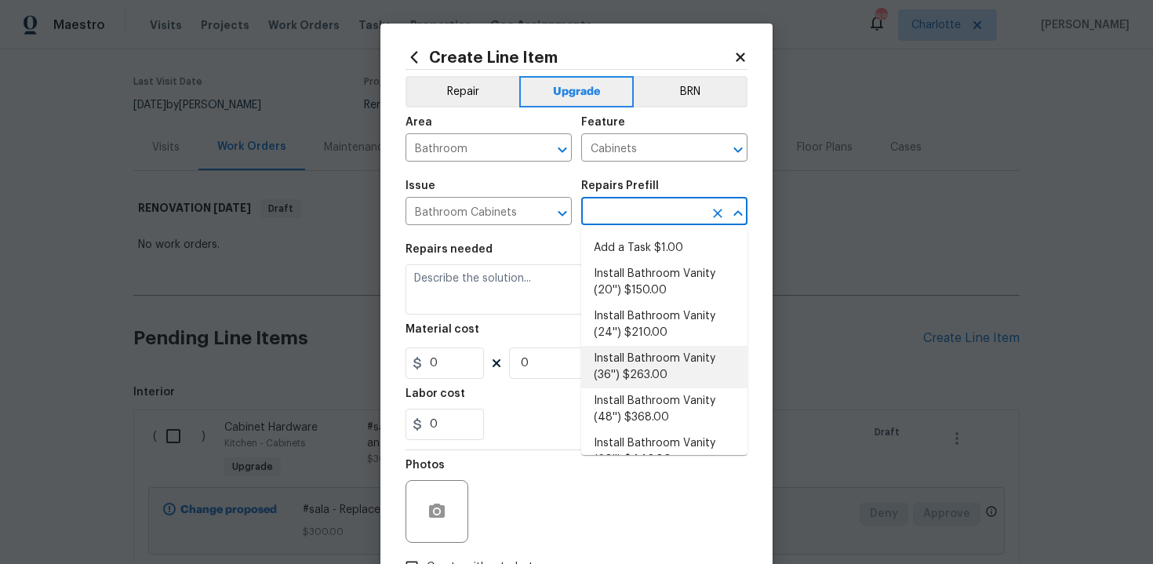
scroll to position [295, 0]
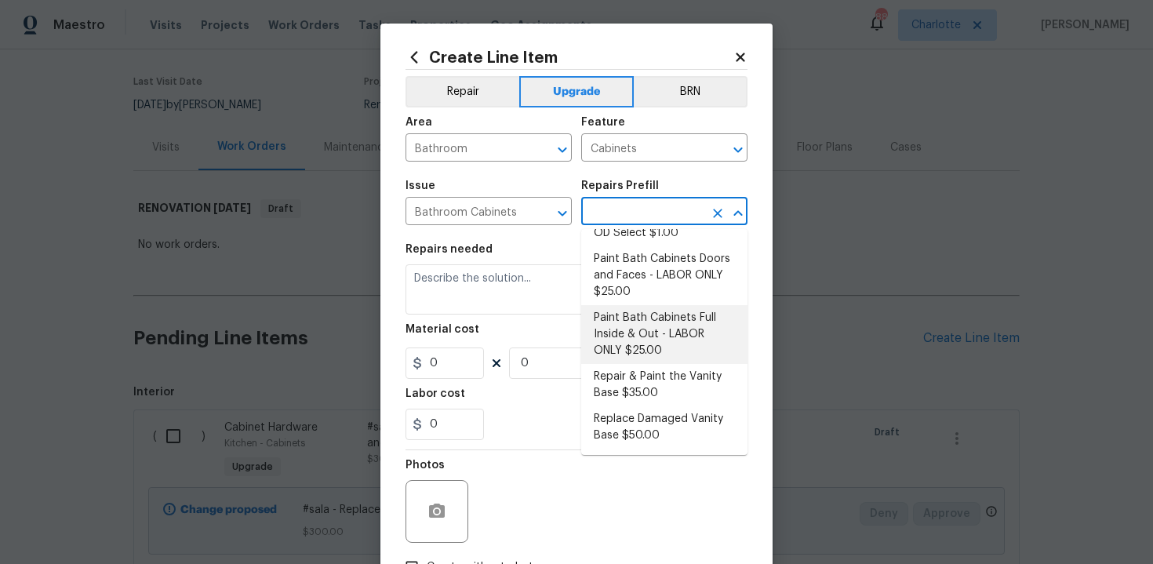
click at [666, 332] on li "Paint Bath Cabinets Full Inside & Out - LABOR ONLY $25.00" at bounding box center [664, 334] width 166 height 59
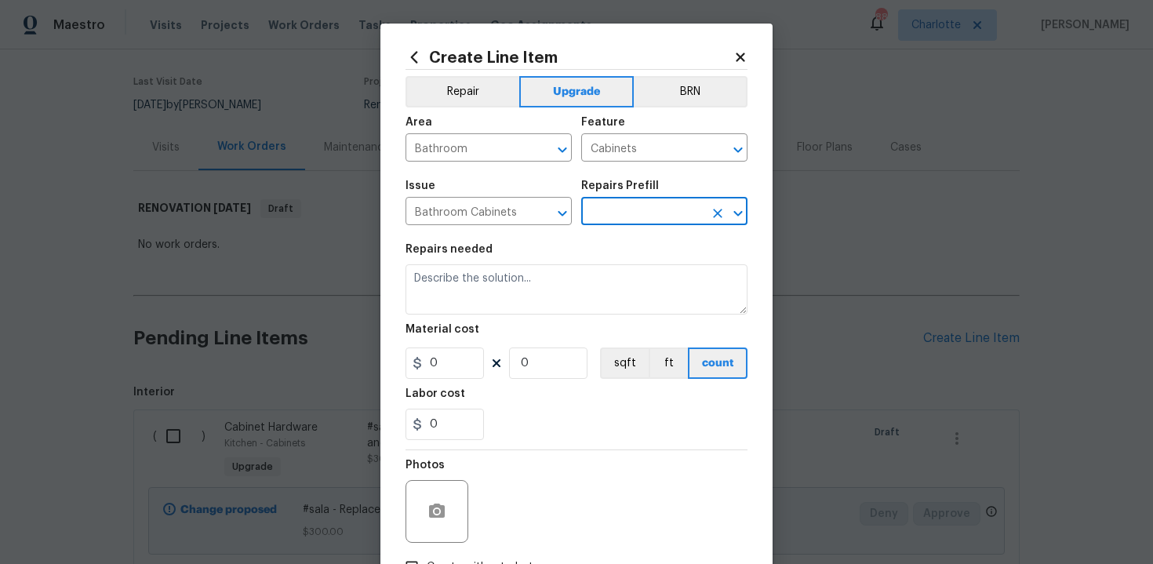
type input "Paint Bath Cabinets Full Inside & Out - LABOR ONLY $25.00"
type textarea "Prep, sand, mask and apply 2 coats of paint to the bathroom cabinet doors, inte…"
type input "25"
type input "1"
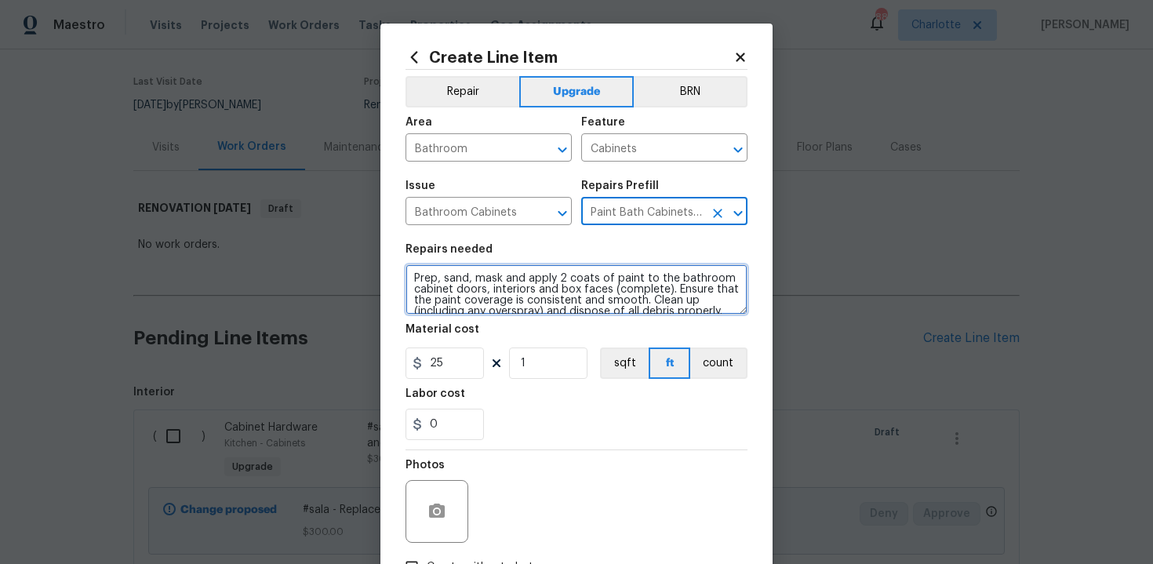
click at [409, 273] on textarea "Prep, sand, mask and apply 2 coats of paint to the bathroom cabinet doors, inte…" at bounding box center [577, 289] width 342 height 50
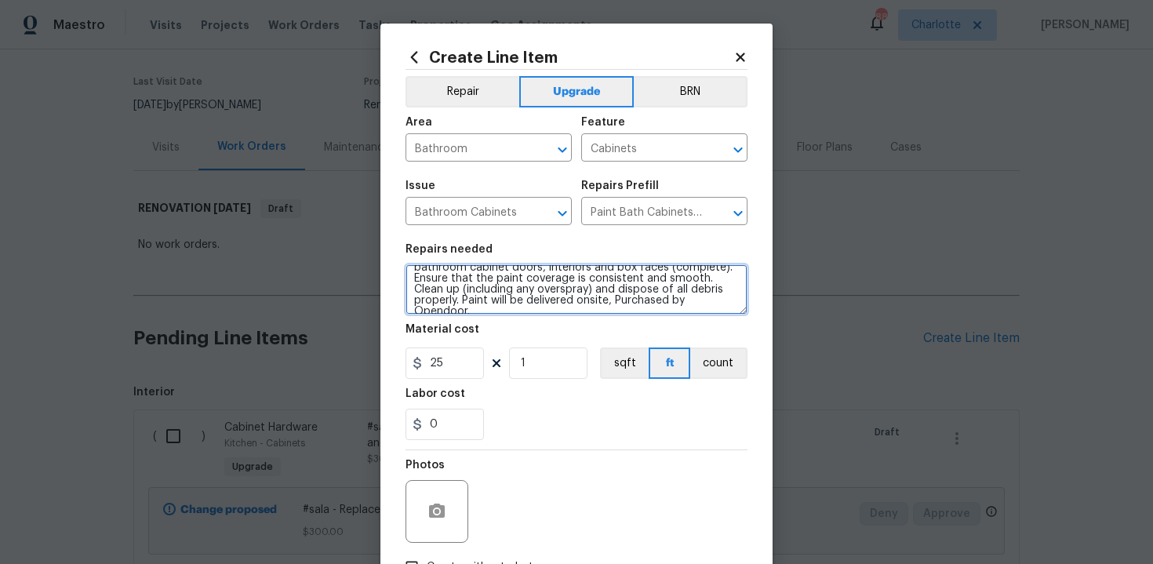
click at [704, 300] on textarea "#sala - Prep, sand, mask and apply 2 coats of paint to the bathroom cabinet doo…" at bounding box center [577, 289] width 342 height 50
paste textarea "Both bathrooms"
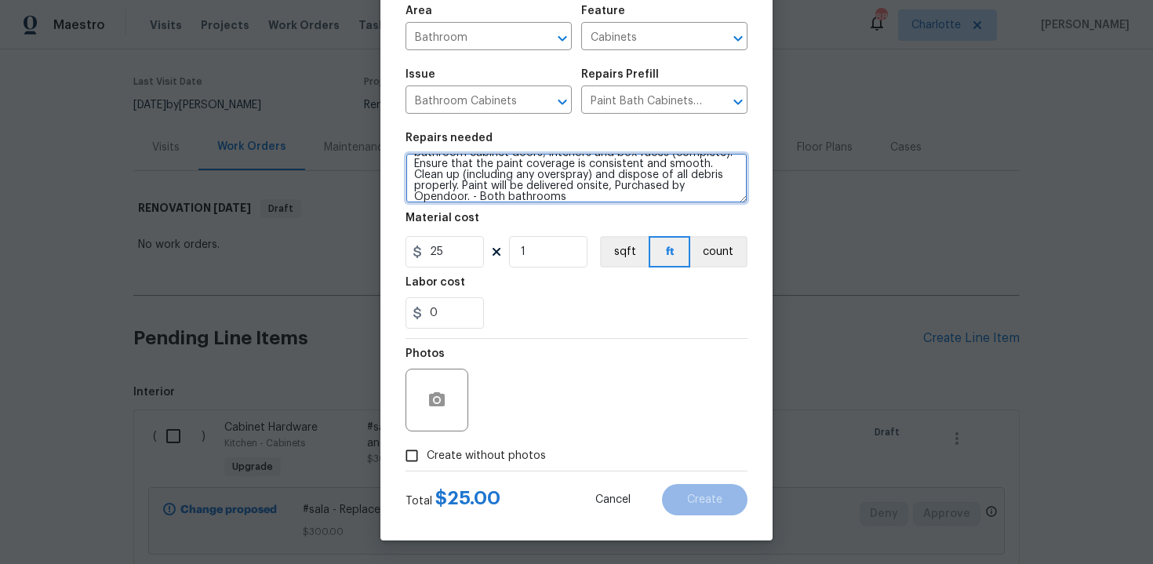
type textarea "#sala - Prep, sand, mask and apply 2 coats of paint to the bathroom cabinet doo…"
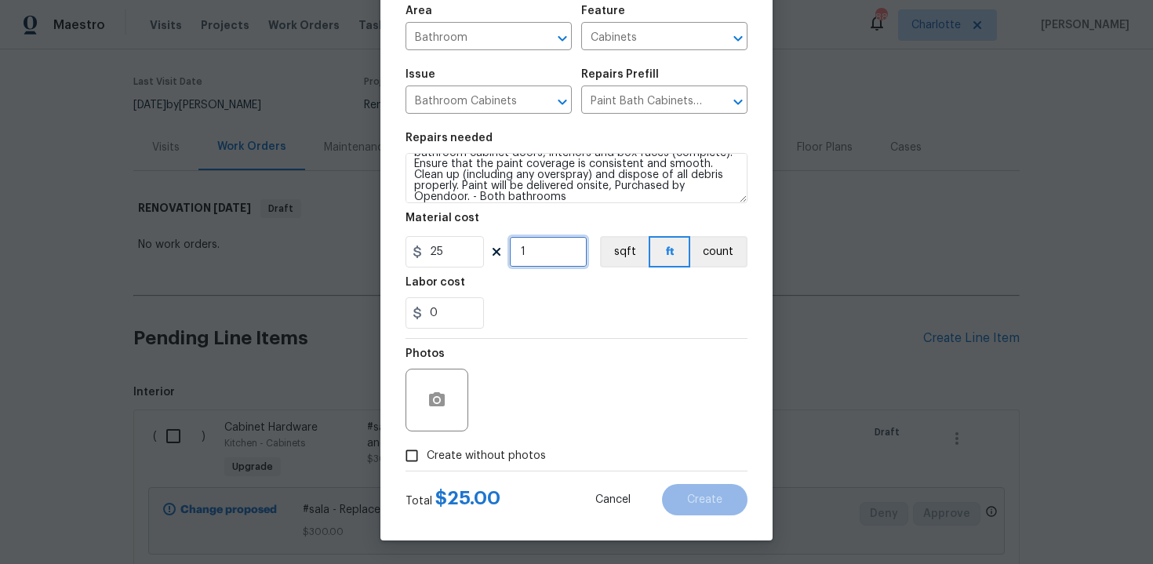
click at [551, 259] on input "1" at bounding box center [548, 251] width 78 height 31
type input "15"
click at [447, 453] on span "Create without photos" at bounding box center [486, 456] width 119 height 16
click at [427, 453] on input "Create without photos" at bounding box center [412, 456] width 30 height 30
checkbox input "true"
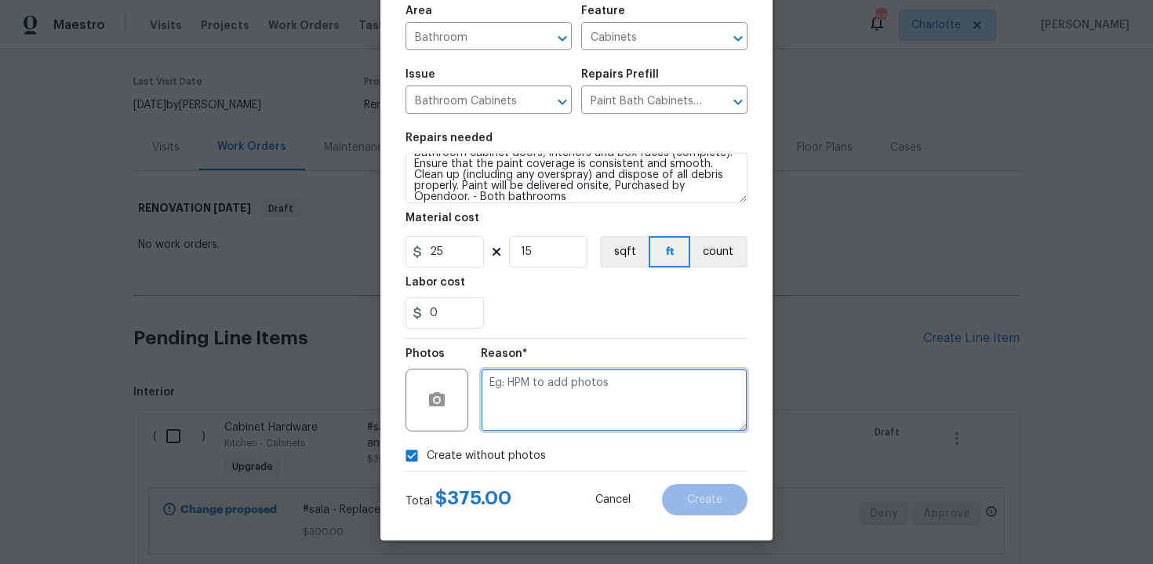
click at [518, 412] on textarea at bounding box center [614, 400] width 267 height 63
type textarea "n/a"
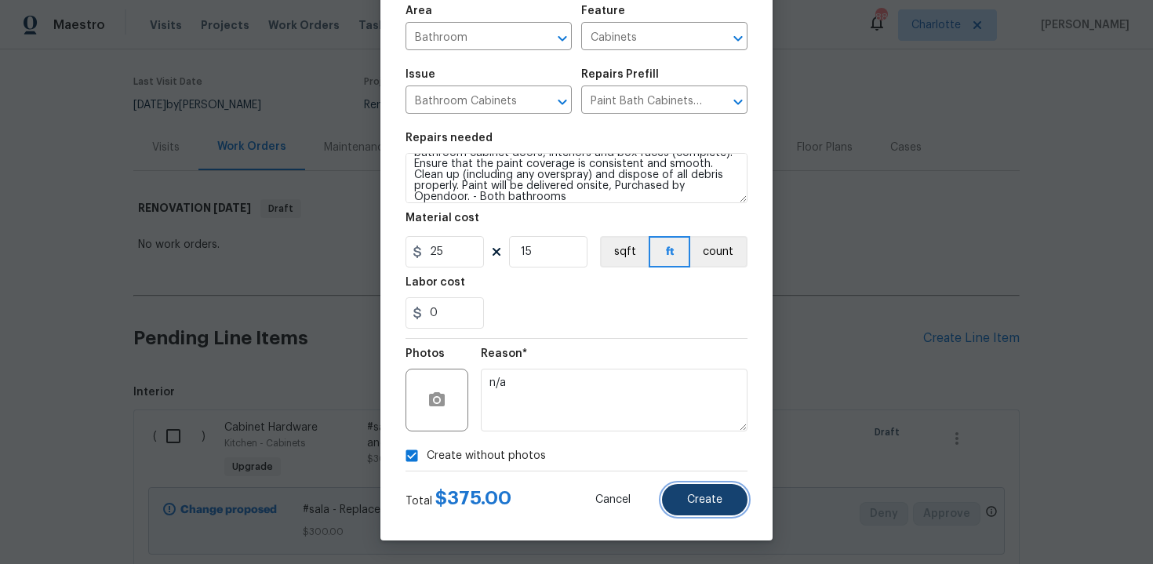
click at [693, 499] on span "Create" at bounding box center [704, 500] width 35 height 12
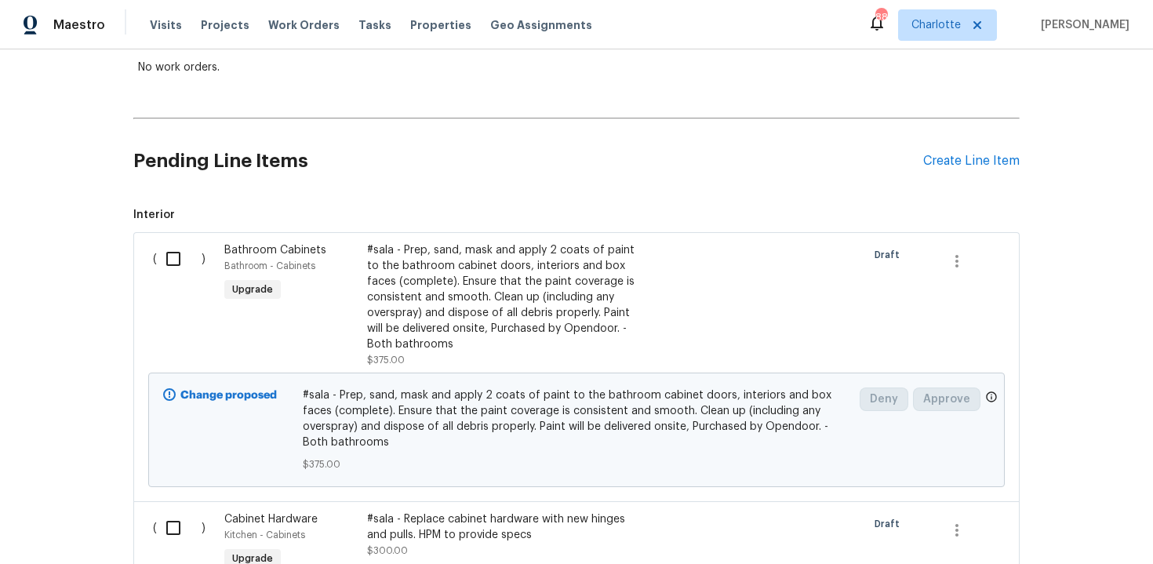
scroll to position [278, 0]
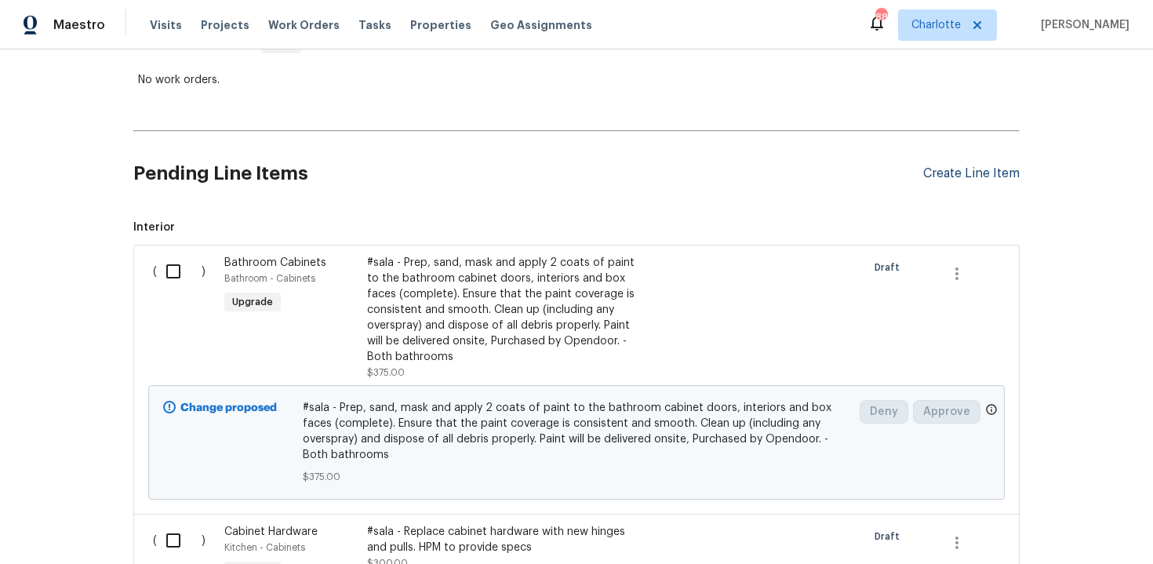
click at [980, 176] on div "Create Line Item" at bounding box center [971, 173] width 96 height 15
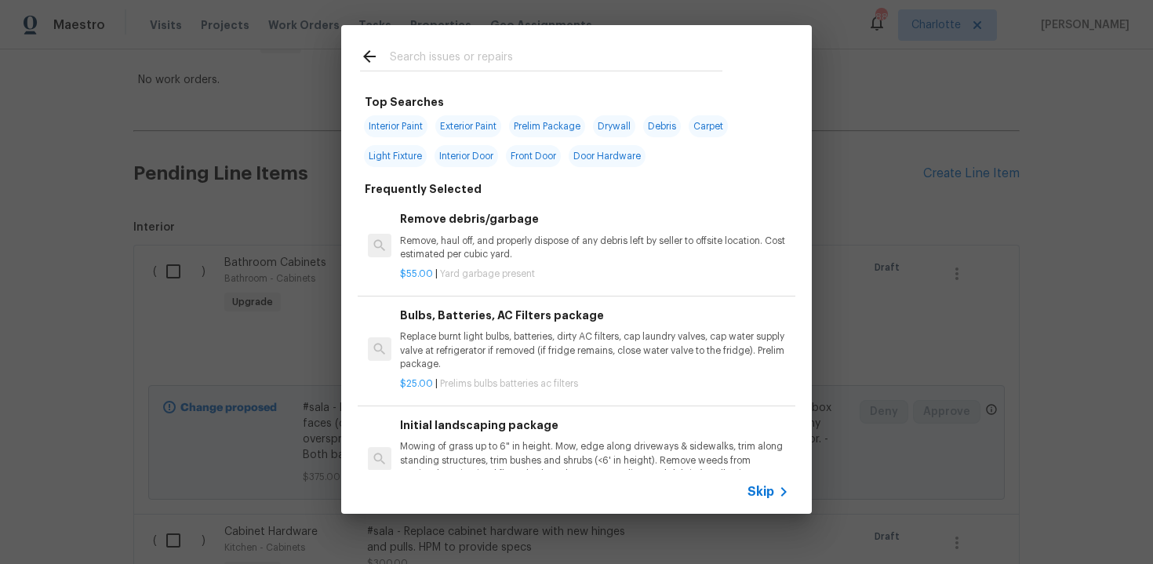
click at [748, 484] on span "Skip" at bounding box center [761, 492] width 27 height 16
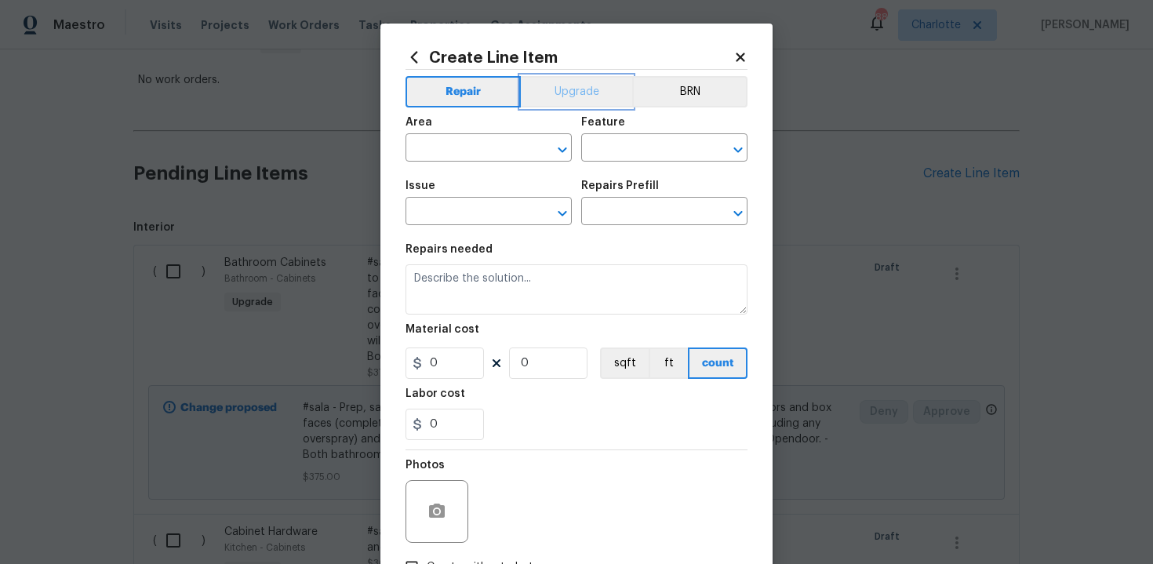
click at [566, 99] on button "Upgrade" at bounding box center [577, 91] width 112 height 31
click at [488, 153] on input "text" at bounding box center [467, 149] width 122 height 24
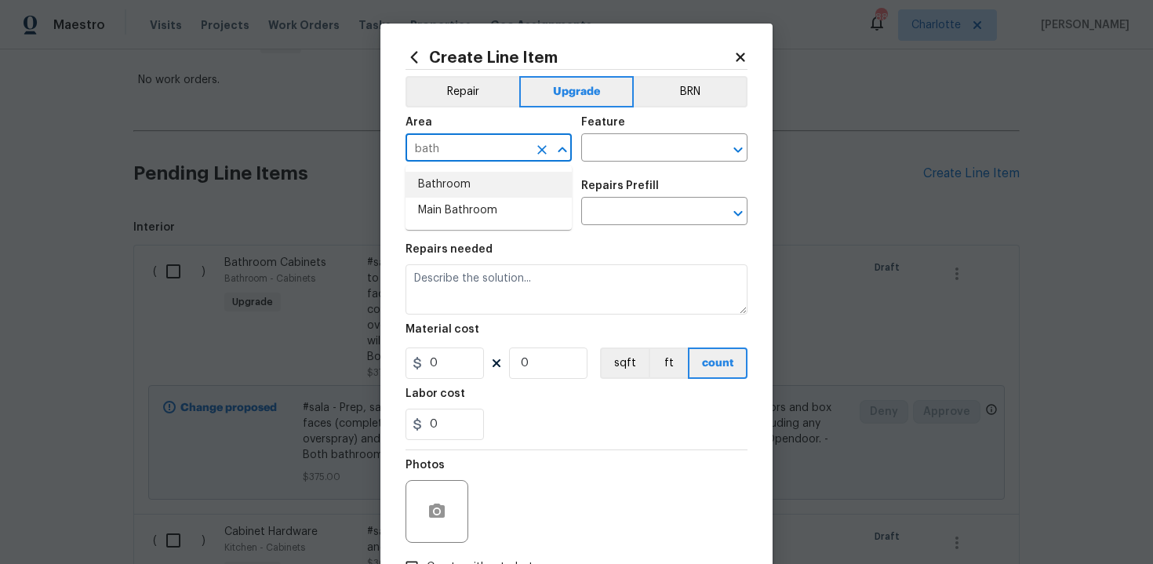
click at [482, 188] on li "Bathroom" at bounding box center [489, 185] width 166 height 26
type input "Bathroom"
click at [631, 149] on input "text" at bounding box center [642, 149] width 122 height 24
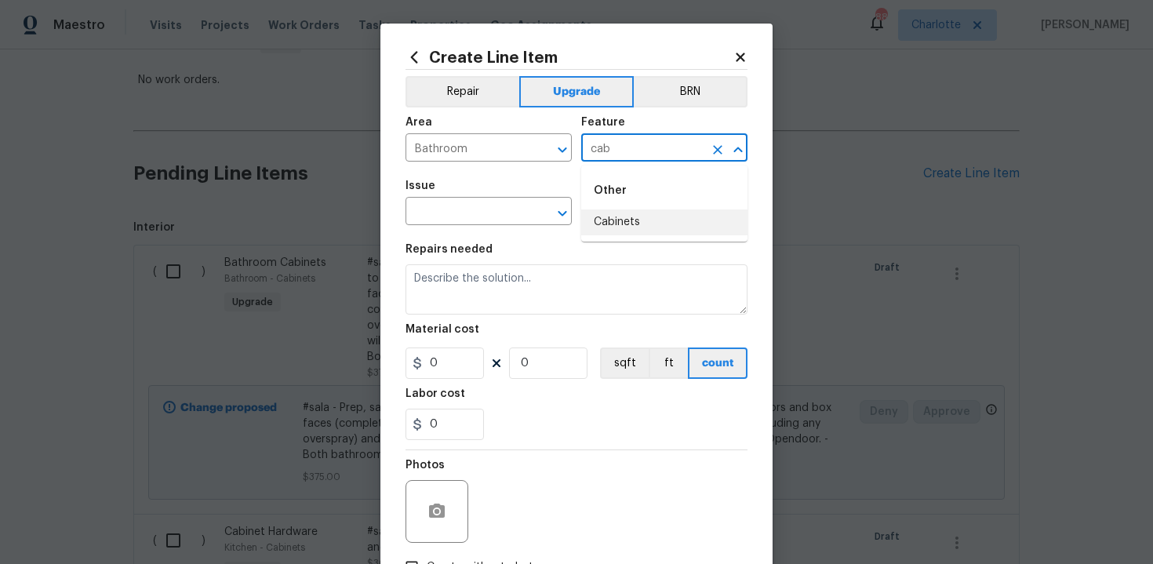
click at [632, 218] on li "Cabinets" at bounding box center [664, 222] width 166 height 26
type input "Cabinets"
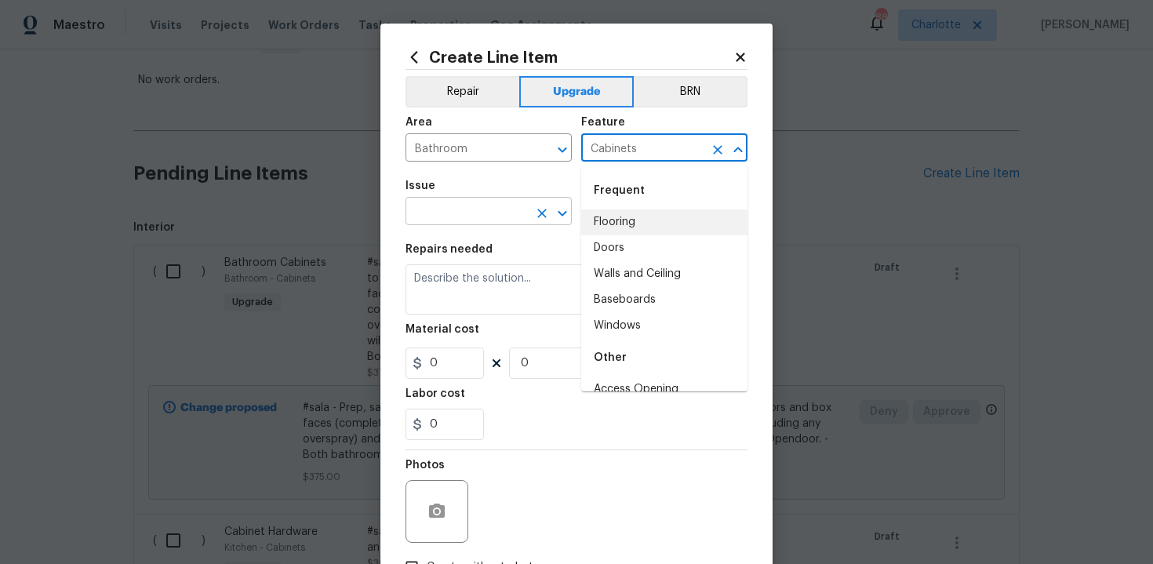
click at [514, 214] on input "text" at bounding box center [467, 213] width 122 height 24
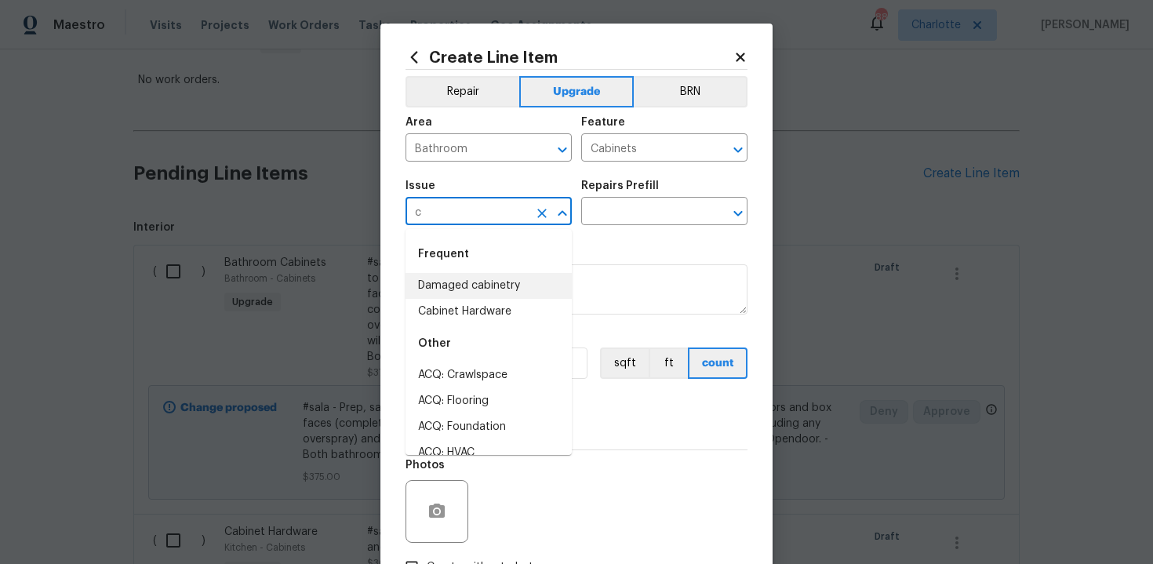
click at [479, 297] on li "Damaged cabinetry" at bounding box center [489, 286] width 166 height 26
type input "Damaged cabinetry"
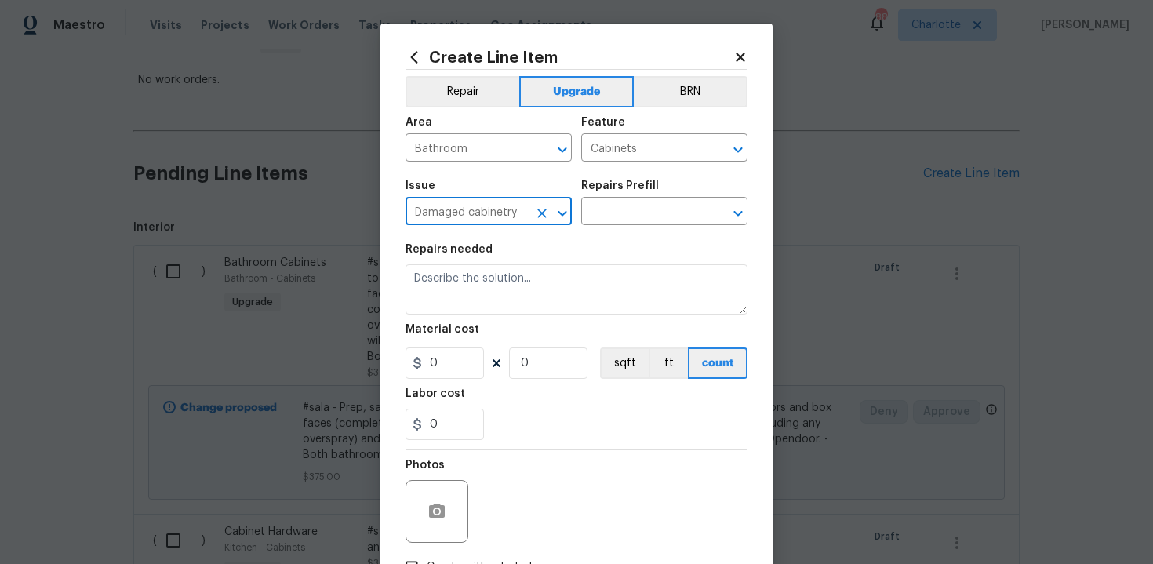
click at [545, 207] on icon "Clear" at bounding box center [542, 214] width 16 height 16
click at [466, 216] on input "text" at bounding box center [467, 213] width 122 height 24
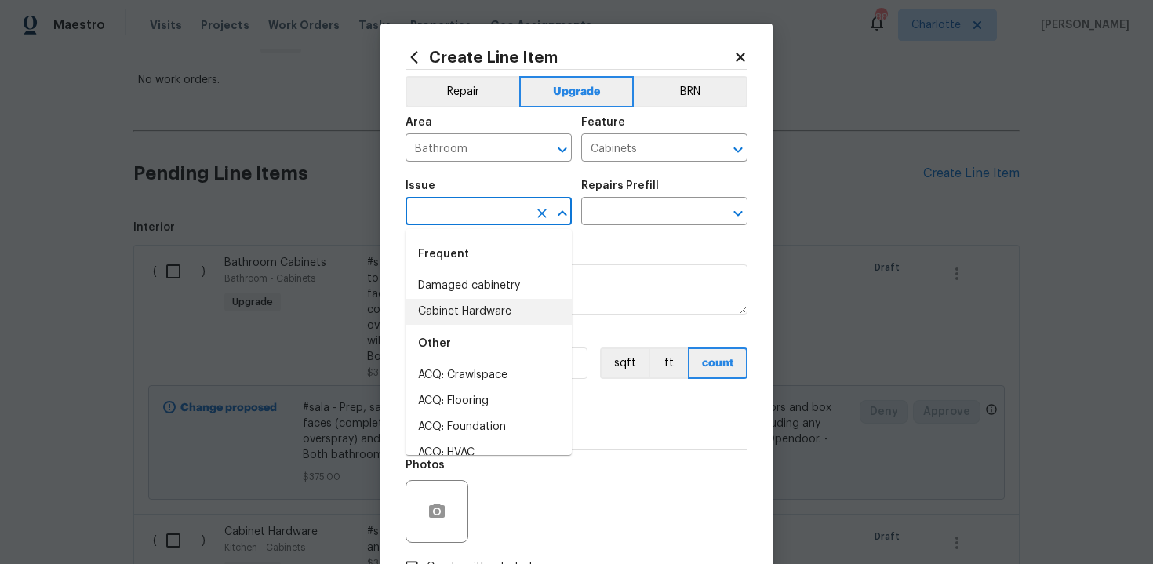
click at [465, 304] on li "Cabinet Hardware" at bounding box center [489, 312] width 166 height 26
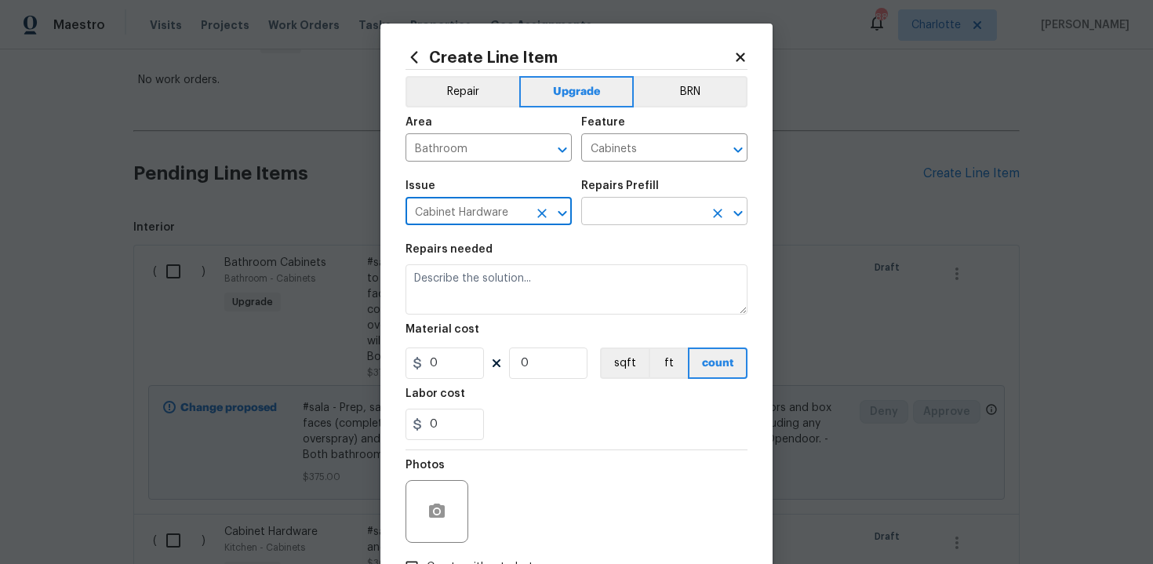
type input "Cabinet Hardware"
click at [649, 211] on input "text" at bounding box center [642, 213] width 122 height 24
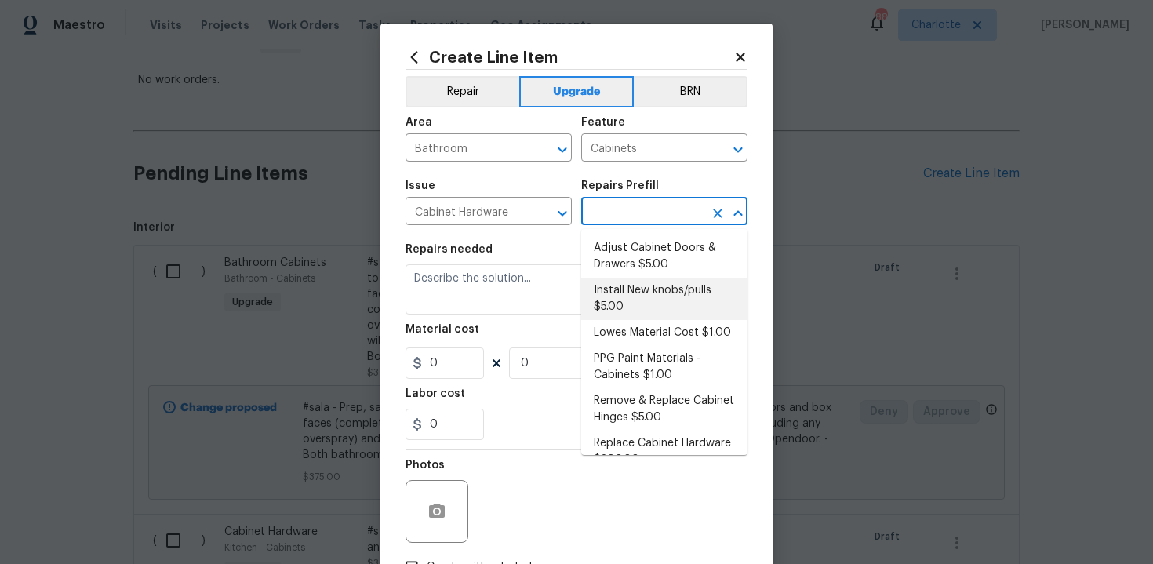
click at [646, 302] on li "Install New knobs/pulls $5.00" at bounding box center [664, 299] width 166 height 42
type input "Install New knobs/pulls $5.00"
type textarea "Remove the existing cabinet pulls/handles if present; prep and drill for new ca…"
type input "5"
type input "1"
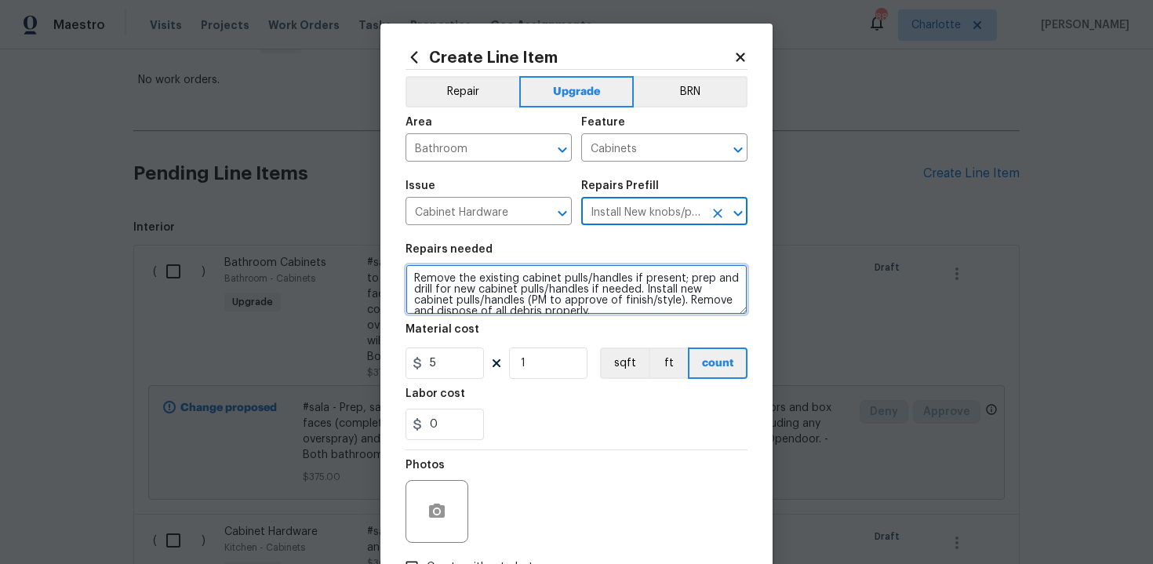
click at [407, 276] on textarea "Remove the existing cabinet pulls/handles if present; prep and drill for new ca…" at bounding box center [577, 289] width 342 height 50
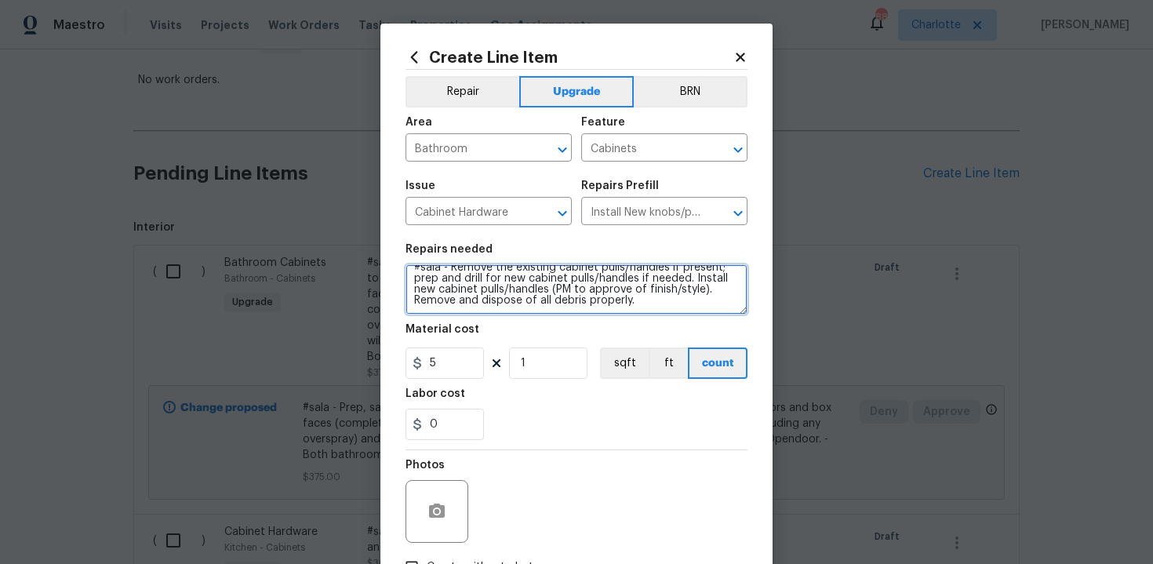
click at [665, 314] on textarea "#sala - Remove the existing cabinet pulls/handles if present; prep and drill fo…" at bounding box center [577, 289] width 342 height 50
paste textarea "Both bathrooms"
type textarea "#sala - Remove the existing cabinet pulls/handles if present; prep and drill fo…"
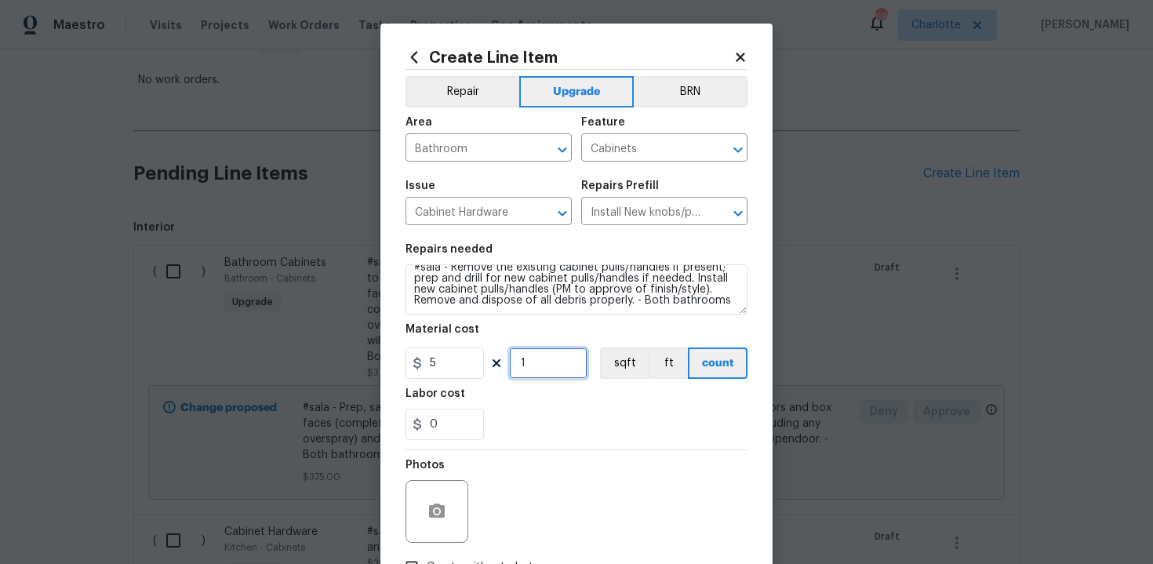
click at [545, 373] on input "1" at bounding box center [548, 362] width 78 height 31
click at [576, 424] on div "0" at bounding box center [577, 424] width 342 height 31
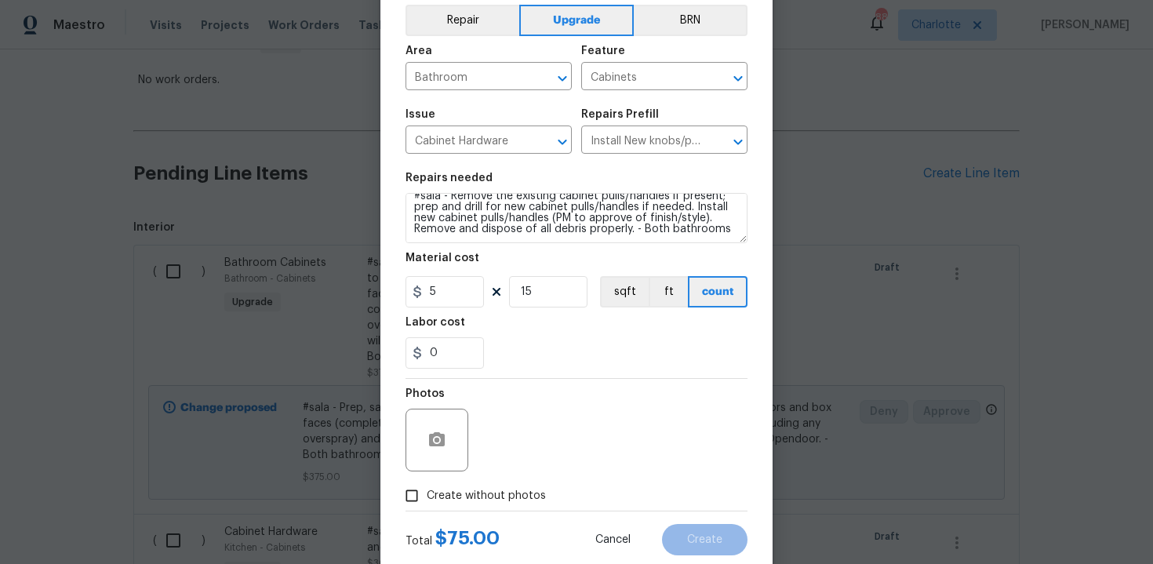
scroll to position [112, 0]
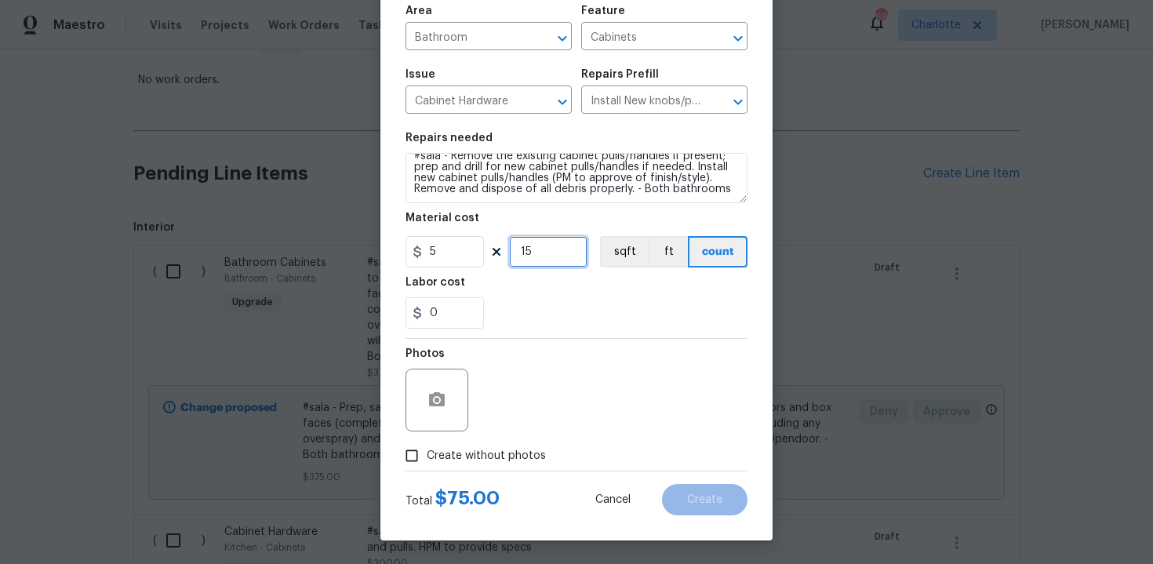
click at [544, 260] on input "15" at bounding box center [548, 251] width 78 height 31
type input "13"
click at [464, 455] on span "Create without photos" at bounding box center [486, 456] width 119 height 16
click at [427, 455] on input "Create without photos" at bounding box center [412, 456] width 30 height 30
checkbox input "true"
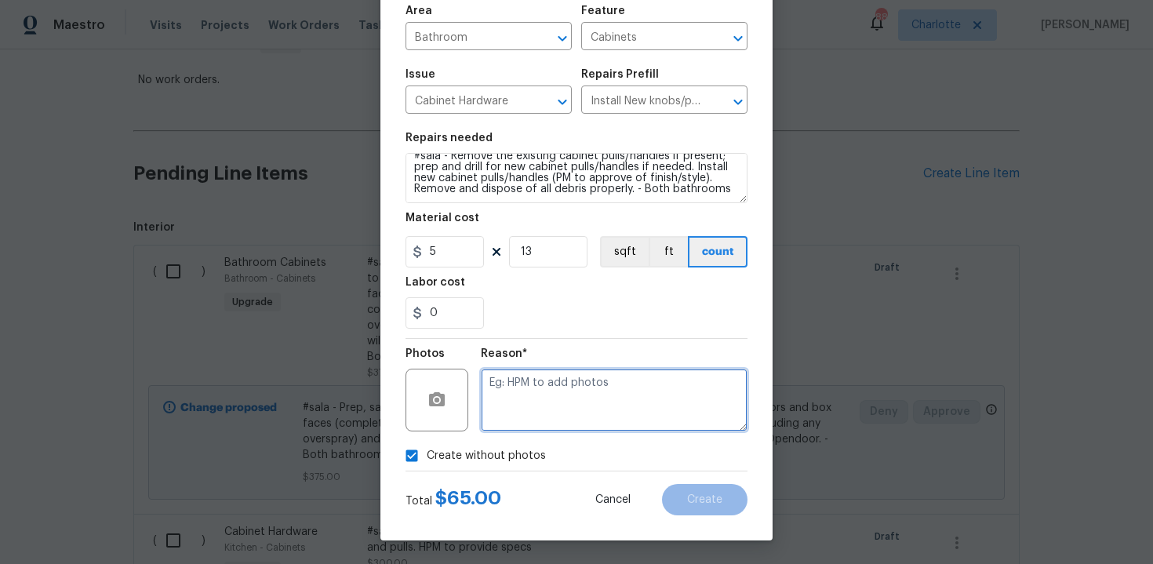
click at [529, 393] on textarea at bounding box center [614, 400] width 267 height 63
type textarea "n/a"
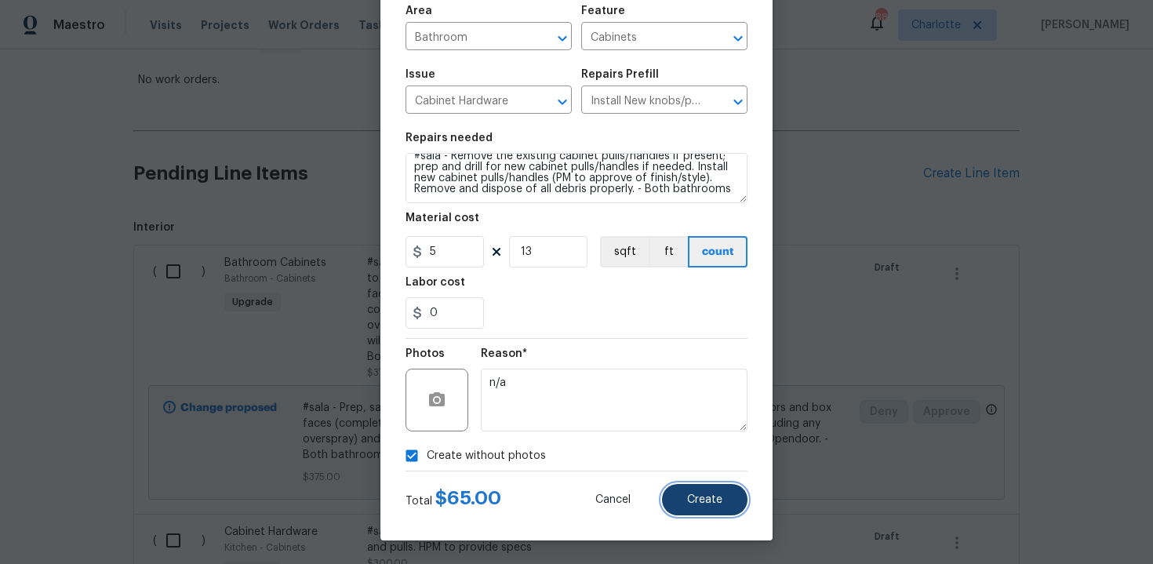
click at [693, 504] on span "Create" at bounding box center [704, 500] width 35 height 12
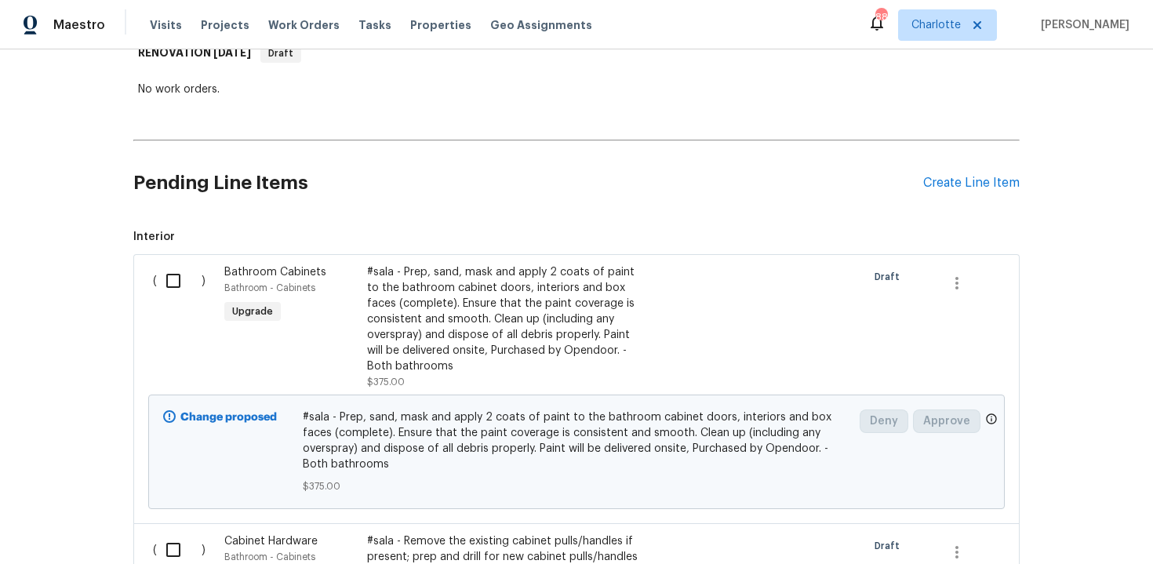
scroll to position [267, 0]
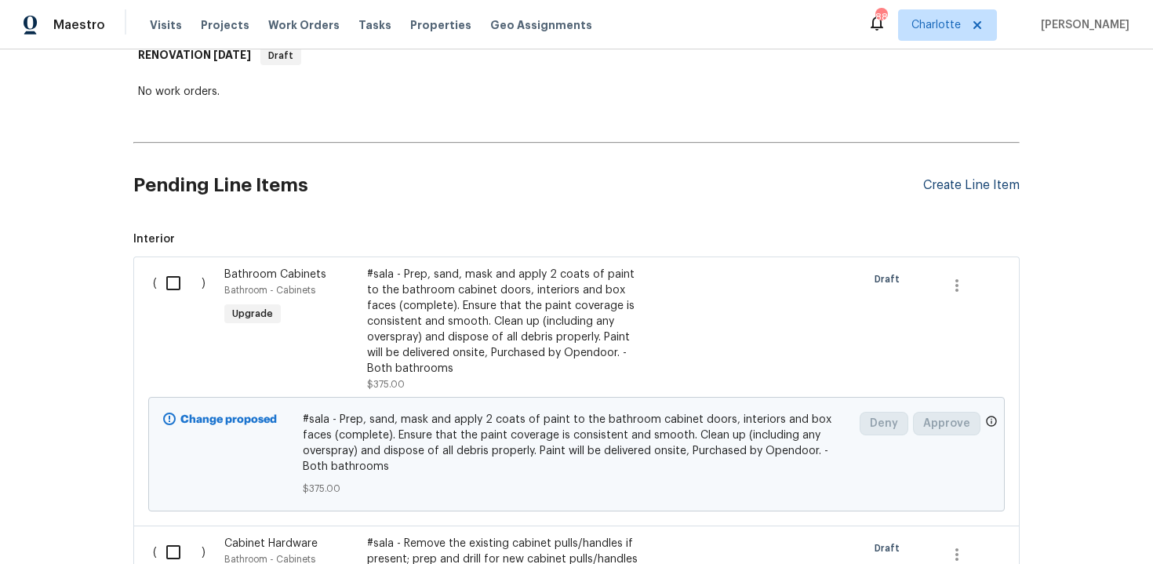
click at [983, 184] on div "Create Line Item" at bounding box center [971, 185] width 96 height 15
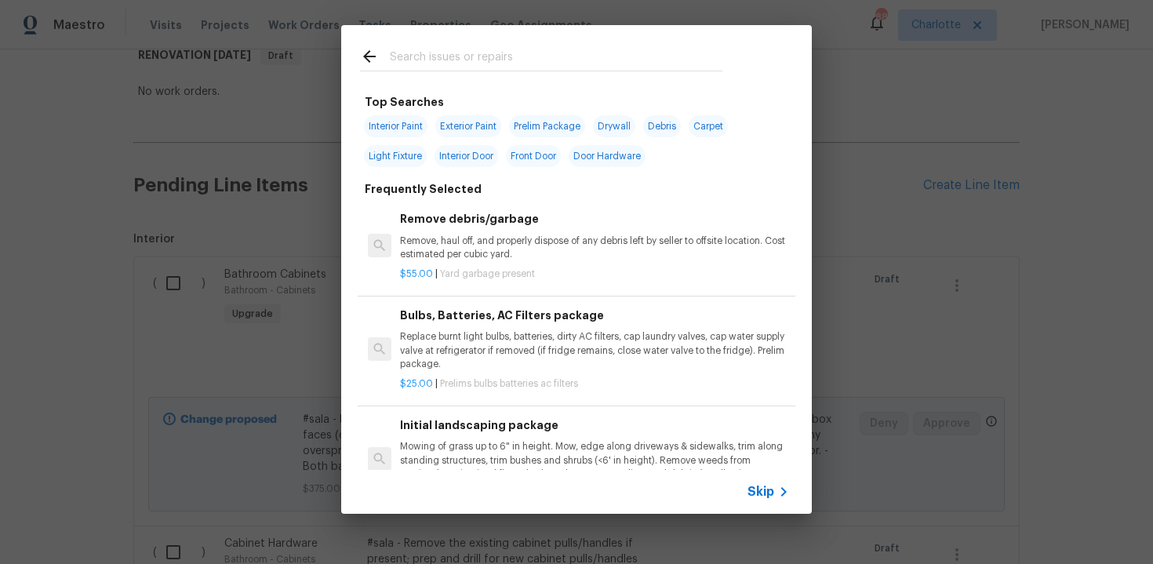
click at [758, 495] on span "Skip" at bounding box center [761, 492] width 27 height 16
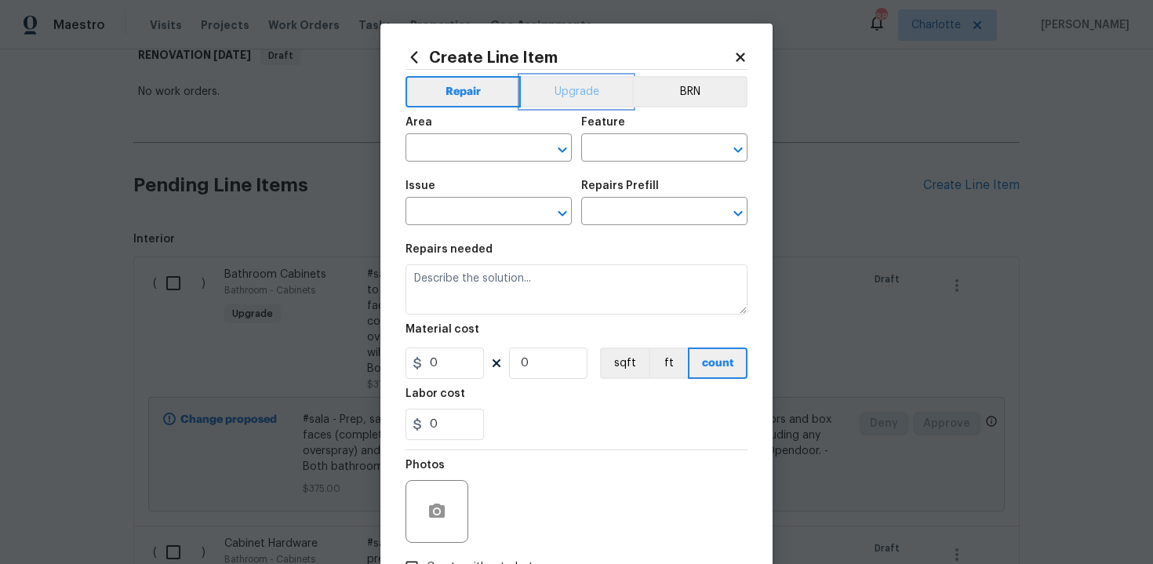
click at [569, 87] on button "Upgrade" at bounding box center [577, 91] width 112 height 31
click at [482, 153] on input "text" at bounding box center [467, 149] width 122 height 24
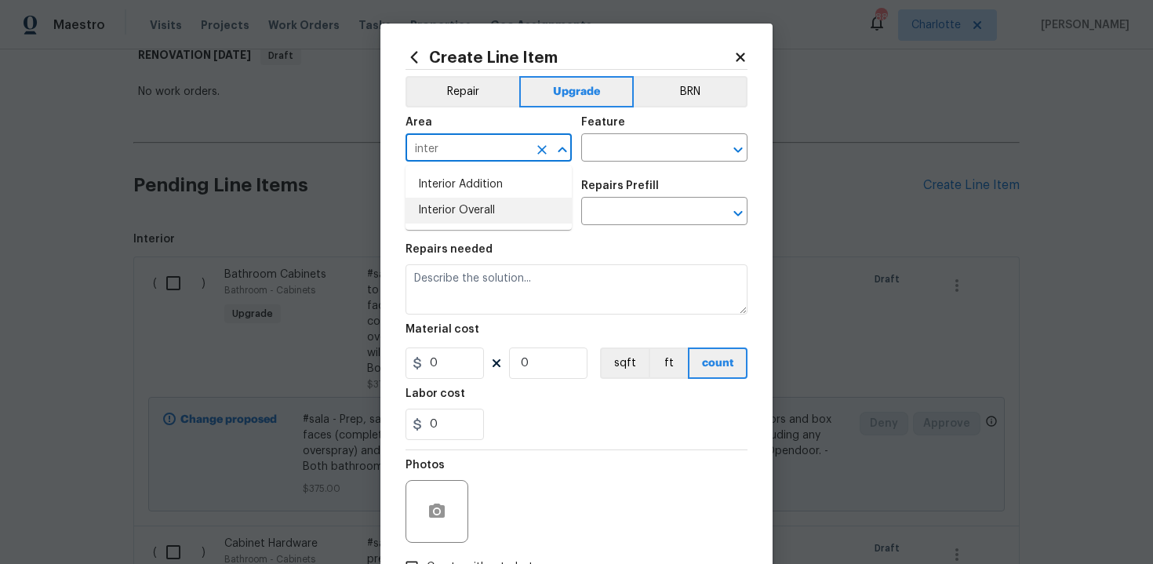
click at [482, 207] on li "Interior Overall" at bounding box center [489, 211] width 166 height 26
type input "Interior Overall"
click at [621, 141] on input "text" at bounding box center [642, 149] width 122 height 24
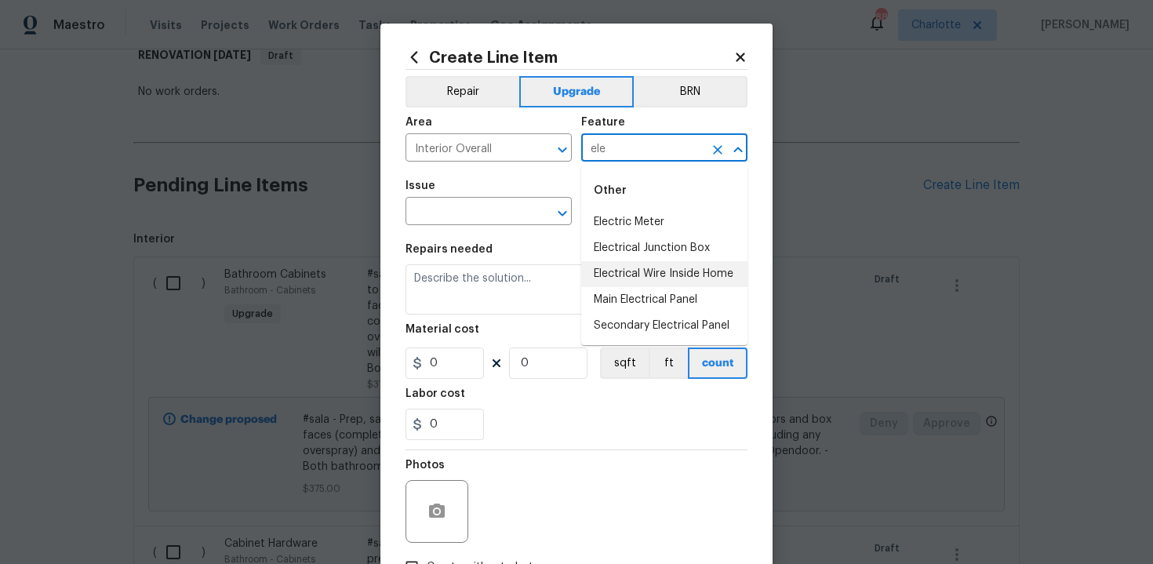
click at [634, 286] on li "Electrical Wire Inside Home" at bounding box center [664, 274] width 166 height 26
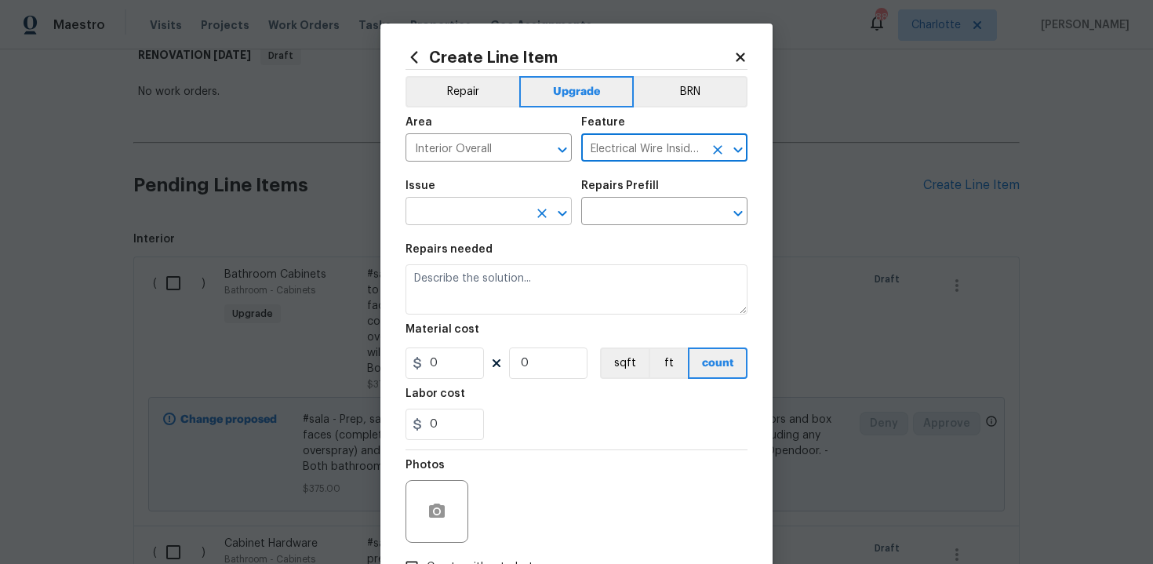
type input "Electrical Wire Inside Home"
click at [489, 214] on input "text" at bounding box center [467, 213] width 122 height 24
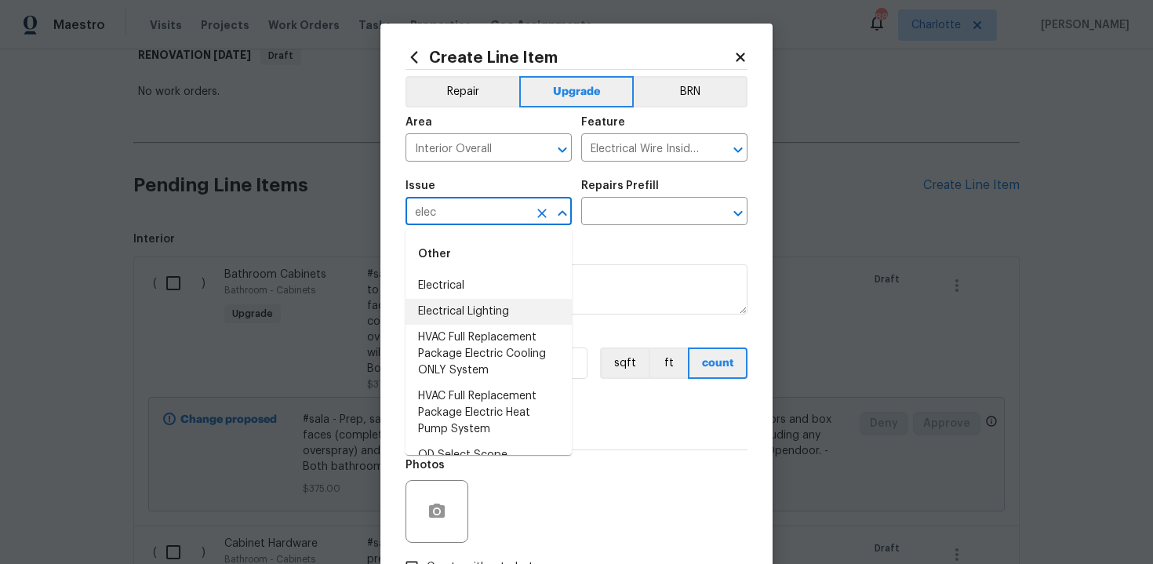
click at [488, 307] on li "Electrical Lighting" at bounding box center [489, 312] width 166 height 26
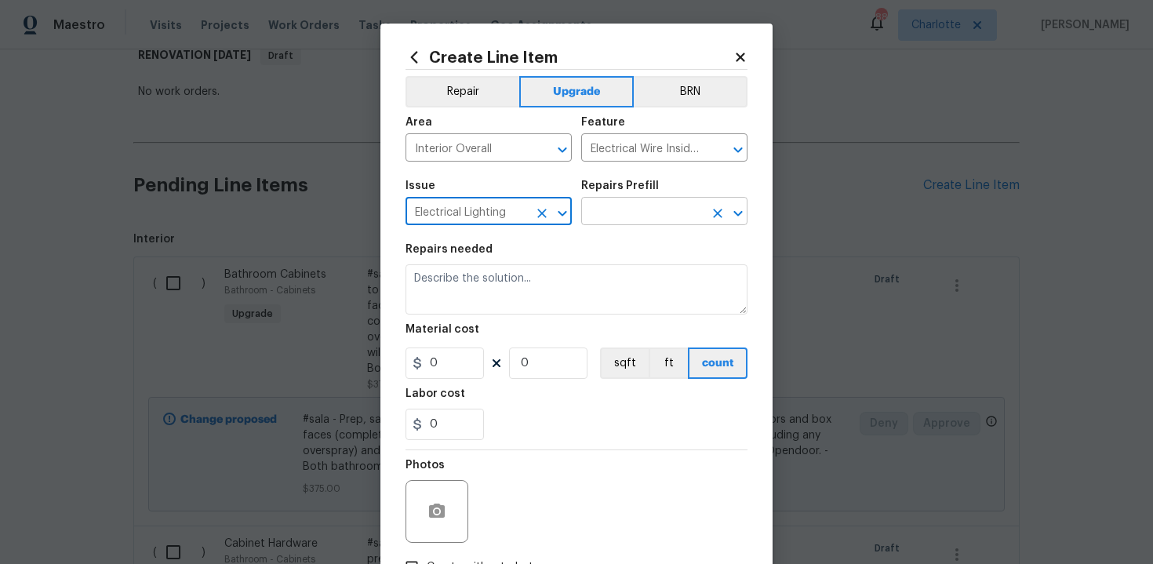
type input "Electrical Lighting"
click at [625, 210] on input "text" at bounding box center [642, 213] width 122 height 24
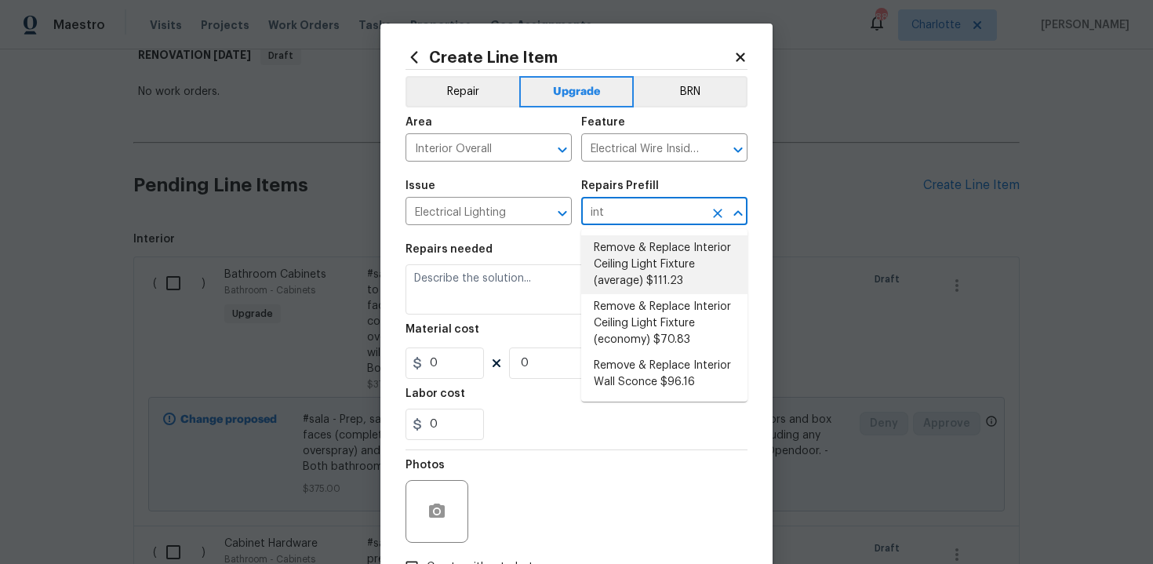
click at [637, 265] on li "Remove & Replace Interior Ceiling Light Fixture (average) $111.23" at bounding box center [664, 264] width 166 height 59
type input "Remove & Replace Interior Ceiling Light Fixture (average) $111.23"
type textarea "Remove the existing interior ceiling light fixture and replace it with new AVER…"
type input "111.23"
type input "1"
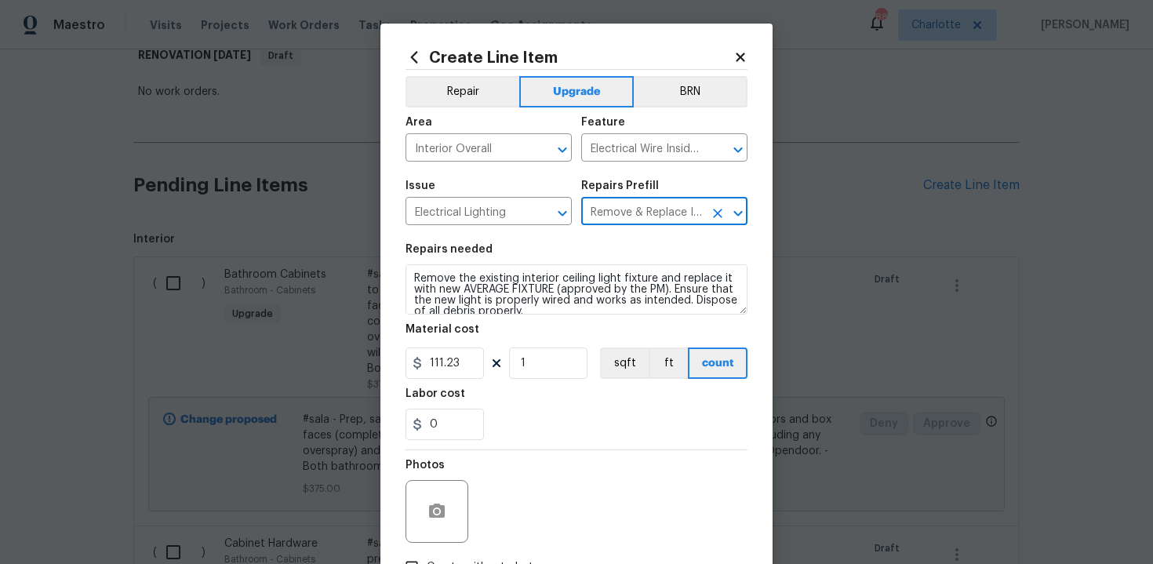
type input "Remove & Replace Interior Ceiling Light Fixture (average) $111.23"
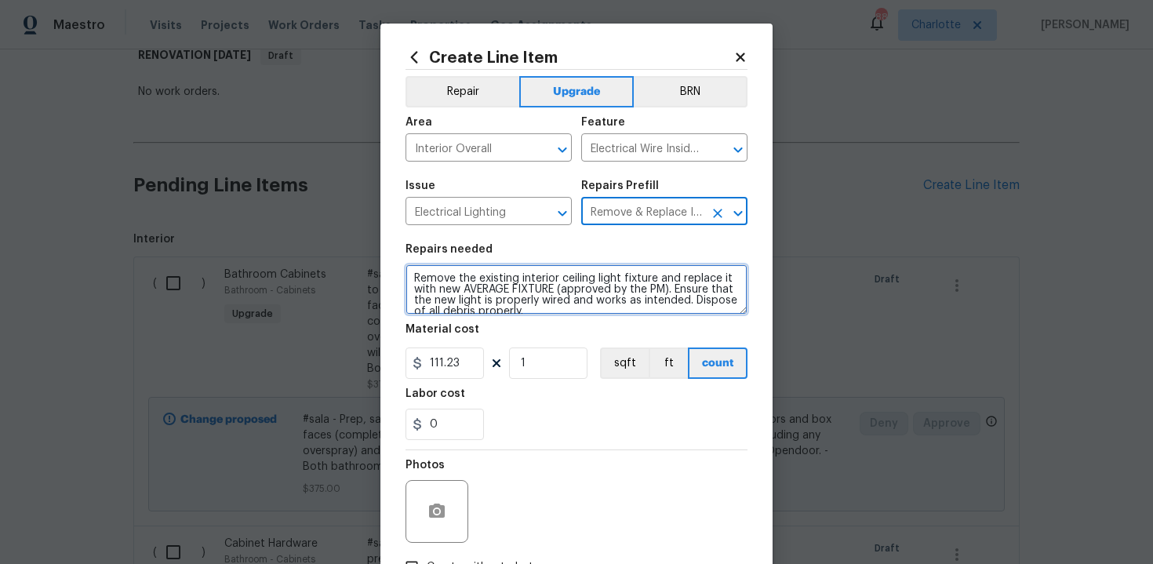
click at [407, 267] on textarea "Remove the existing interior ceiling light fixture and replace it with new AVER…" at bounding box center [577, 289] width 342 height 50
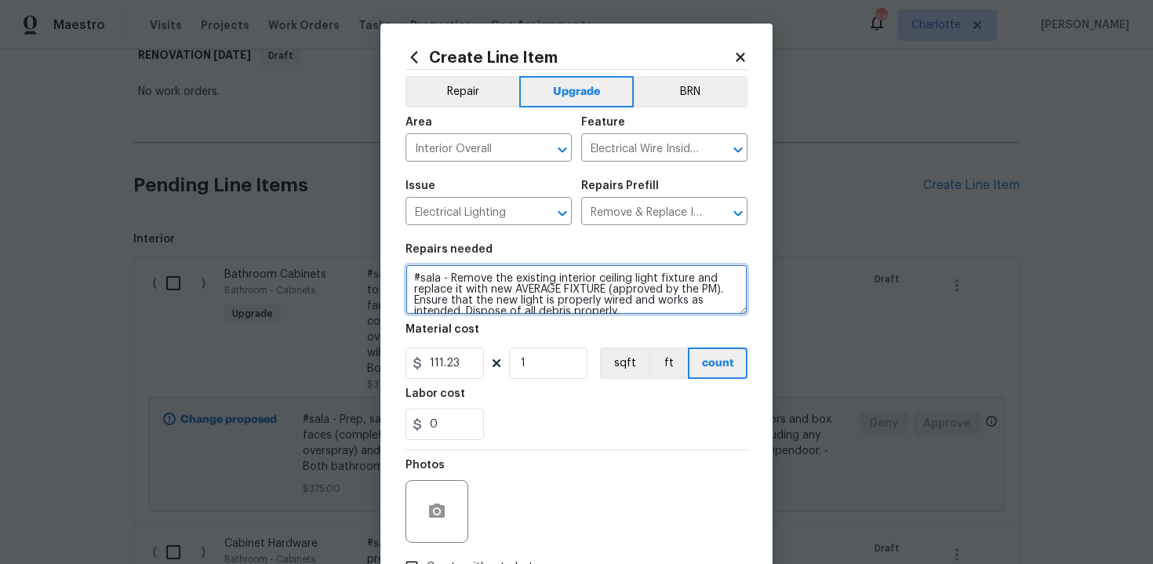
scroll to position [11, 0]
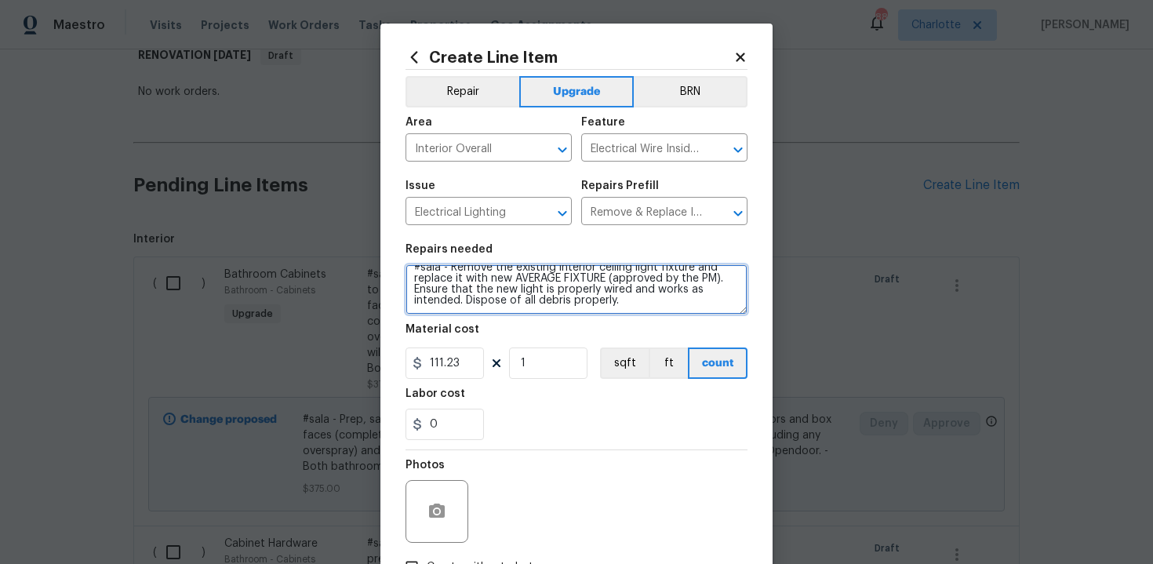
type textarea "#sala - Remove the existing interior ceiling light fixture and replace it with …"
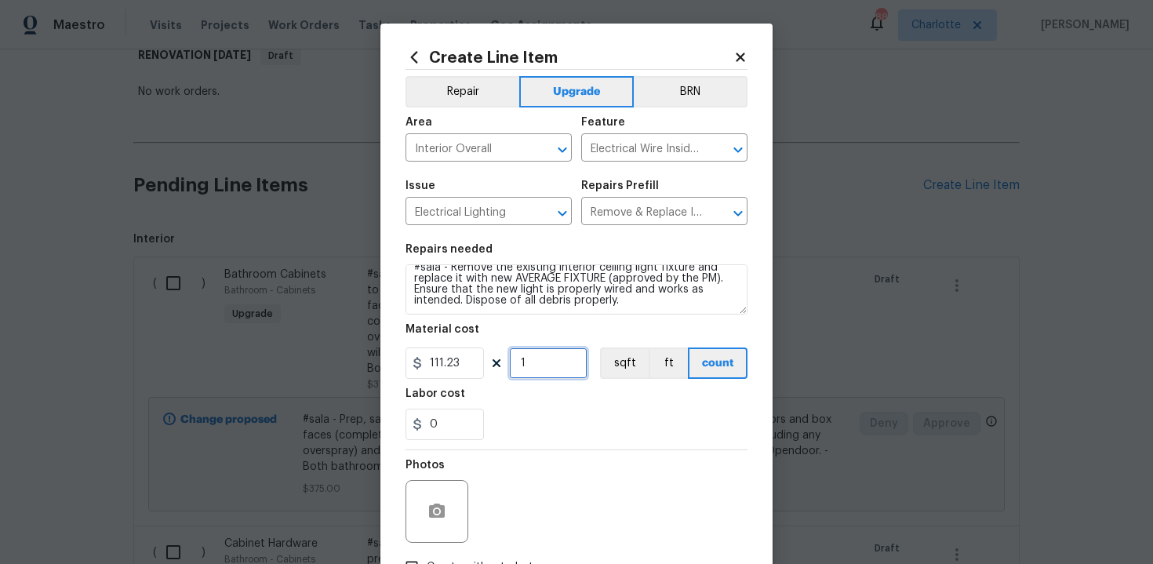
click at [543, 369] on input "1" at bounding box center [548, 362] width 78 height 31
type input "15"
click at [562, 413] on div "0" at bounding box center [577, 424] width 342 height 31
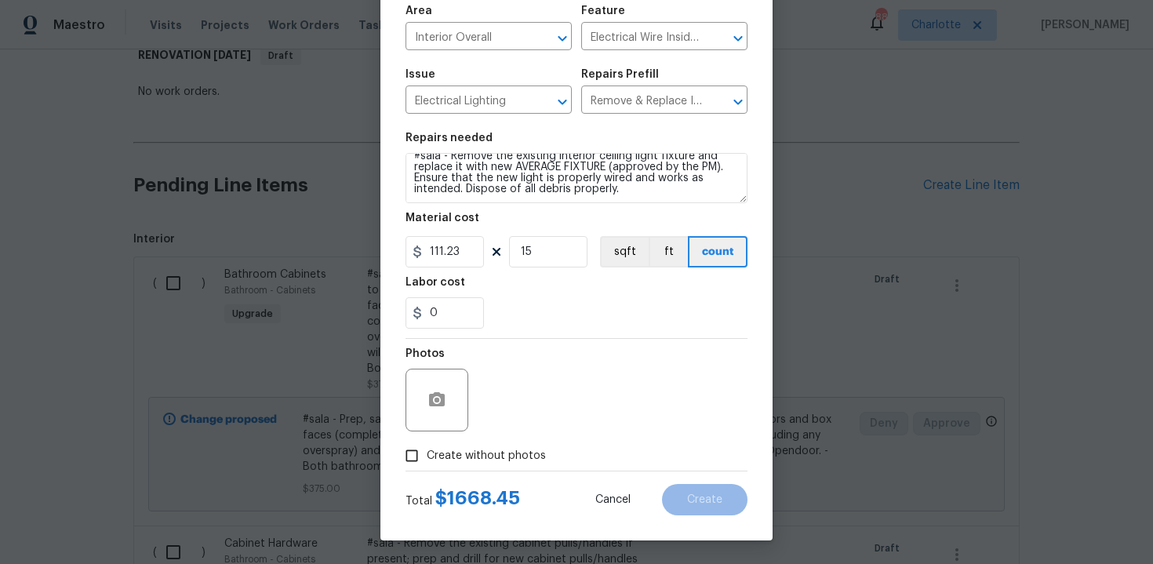
click at [478, 452] on span "Create without photos" at bounding box center [486, 456] width 119 height 16
click at [427, 452] on input "Create without photos" at bounding box center [412, 456] width 30 height 30
checkbox input "true"
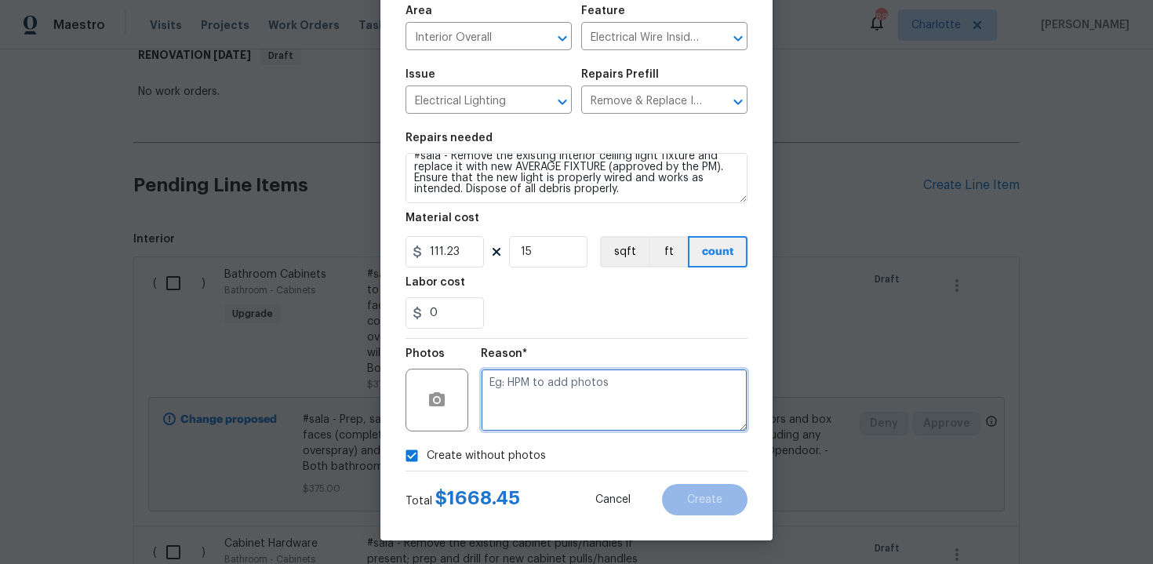
click at [538, 403] on textarea at bounding box center [614, 400] width 267 height 63
type textarea "n/a"
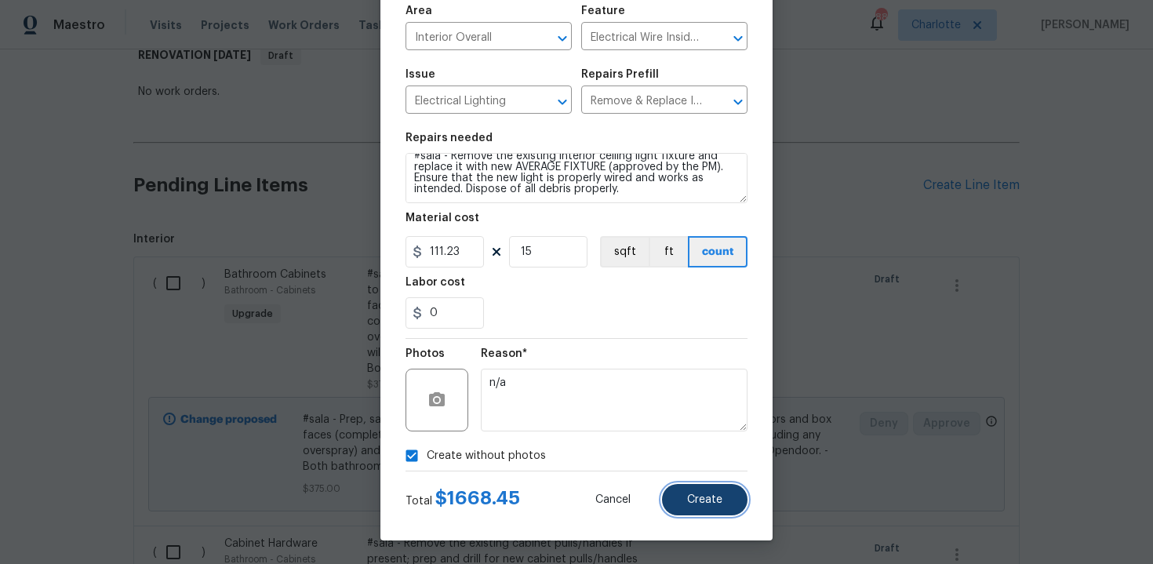
click at [693, 500] on span "Create" at bounding box center [704, 500] width 35 height 12
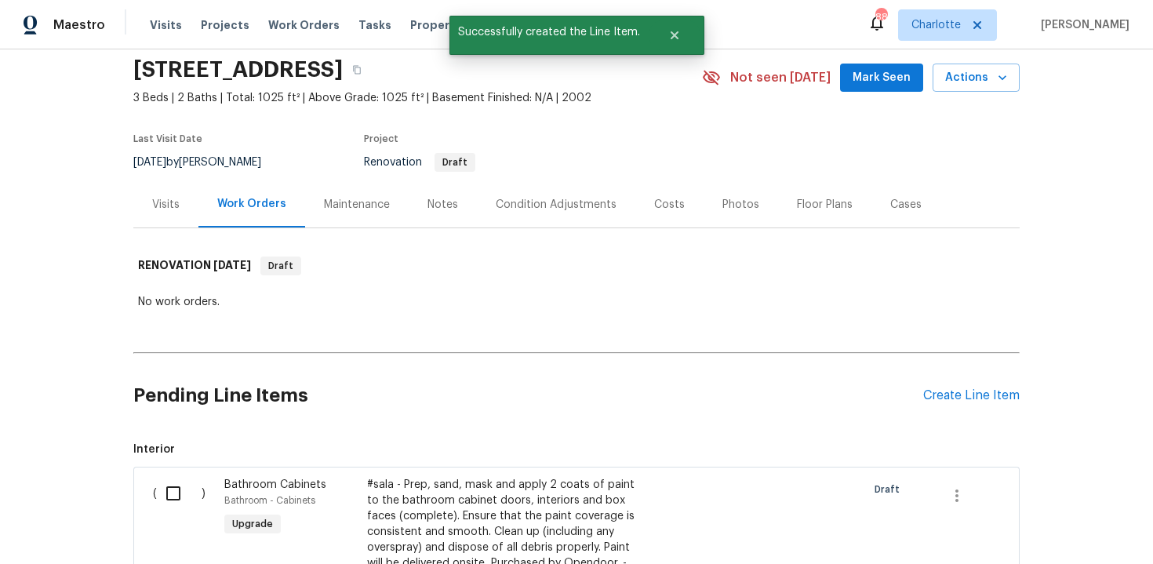
scroll to position [267, 0]
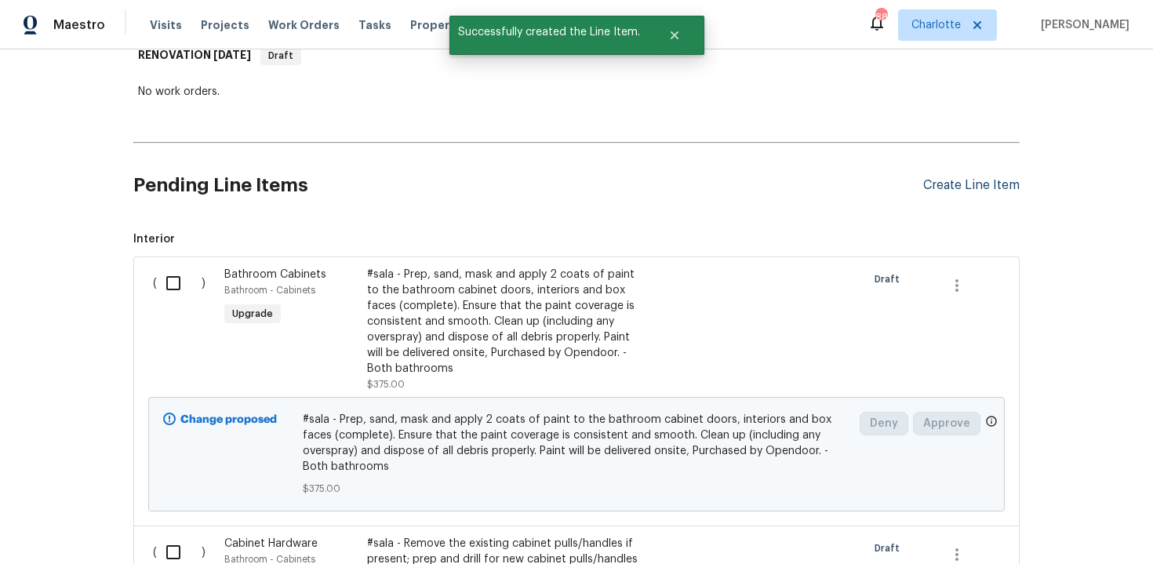
click at [981, 179] on div "Create Line Item" at bounding box center [971, 185] width 96 height 15
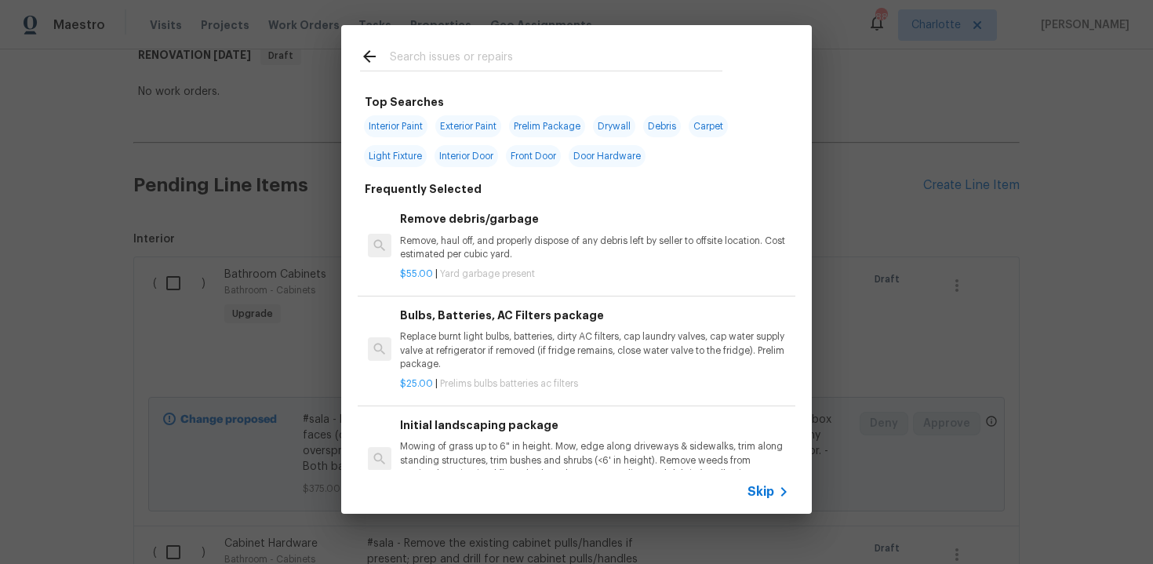
click at [755, 500] on div "Skip" at bounding box center [770, 491] width 45 height 19
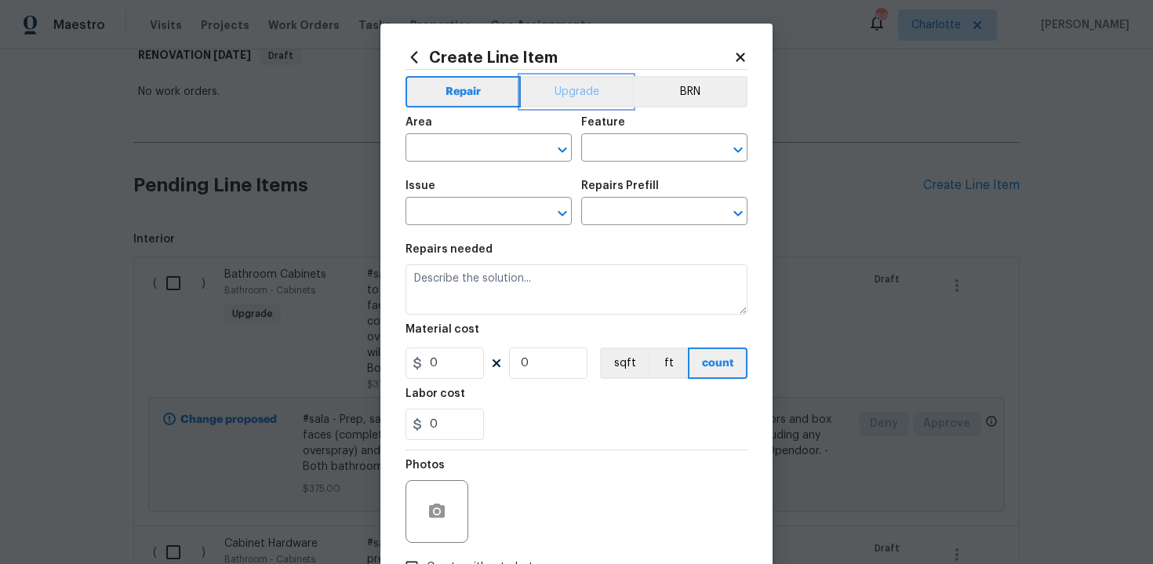
click at [586, 94] on button "Upgrade" at bounding box center [577, 91] width 112 height 31
click at [487, 155] on input "text" at bounding box center [467, 149] width 122 height 24
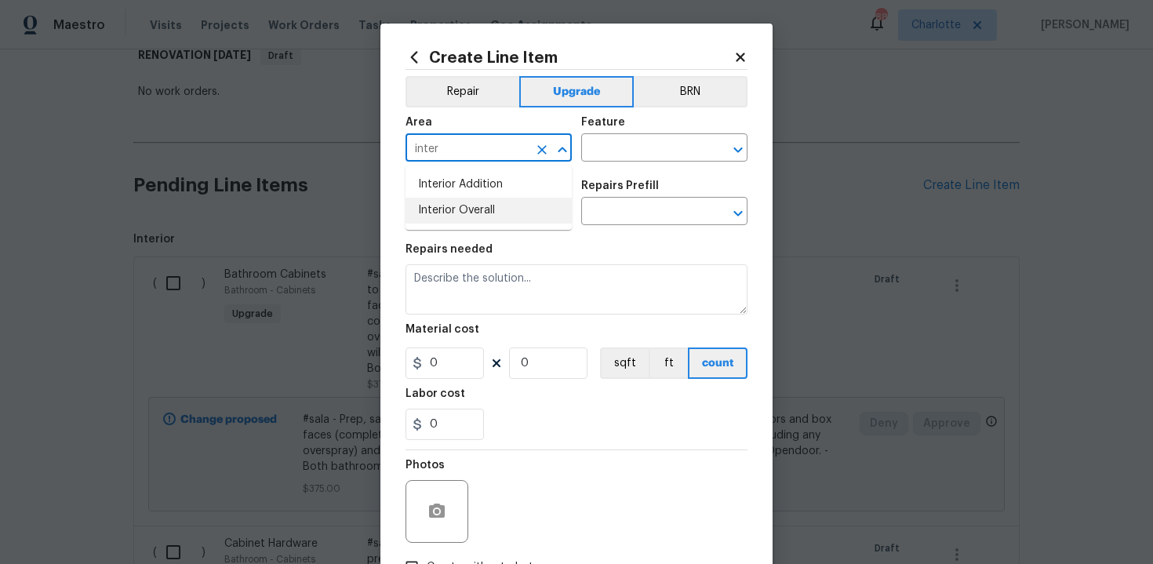
click at [485, 199] on li "Interior Overall" at bounding box center [489, 211] width 166 height 26
type input "Interior Overall"
click at [613, 148] on input "text" at bounding box center [642, 149] width 122 height 24
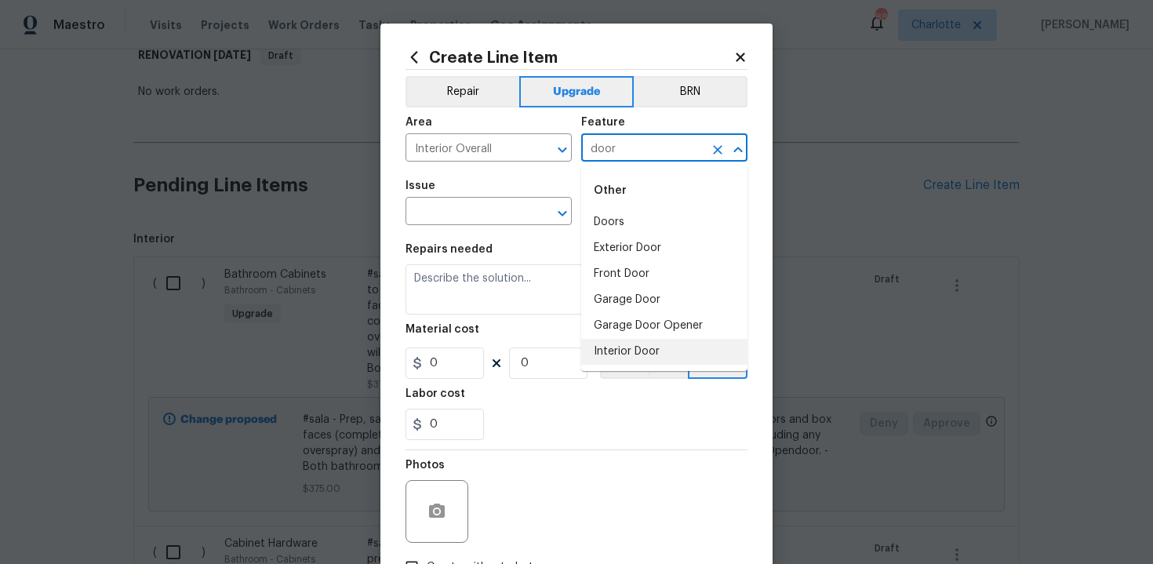
click at [625, 344] on li "Interior Door" at bounding box center [664, 352] width 166 height 26
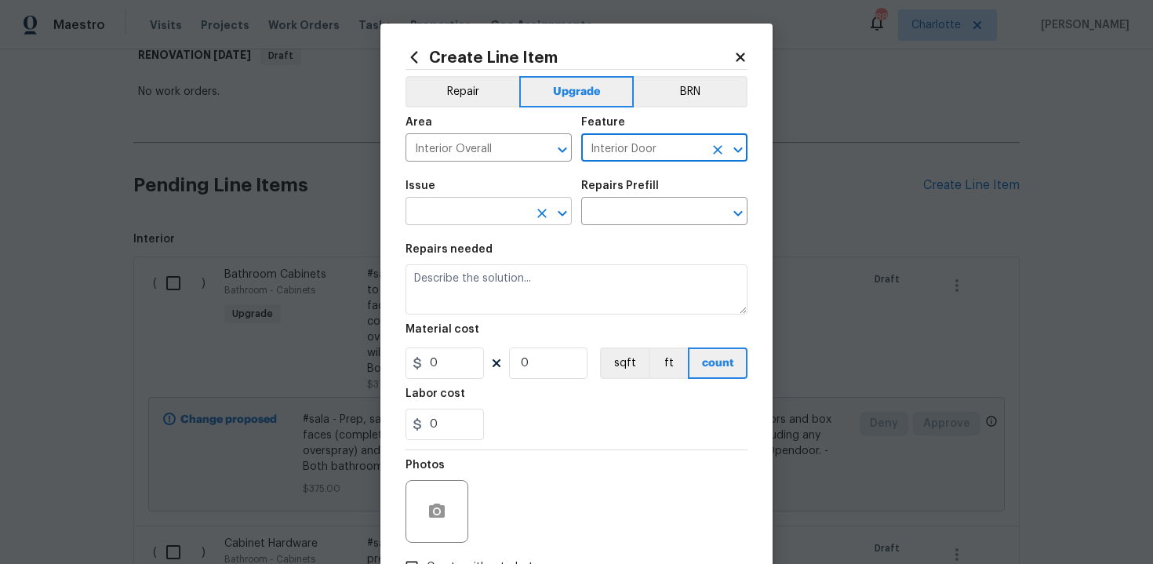
type input "Interior Door"
click at [470, 215] on input "text" at bounding box center [467, 213] width 122 height 24
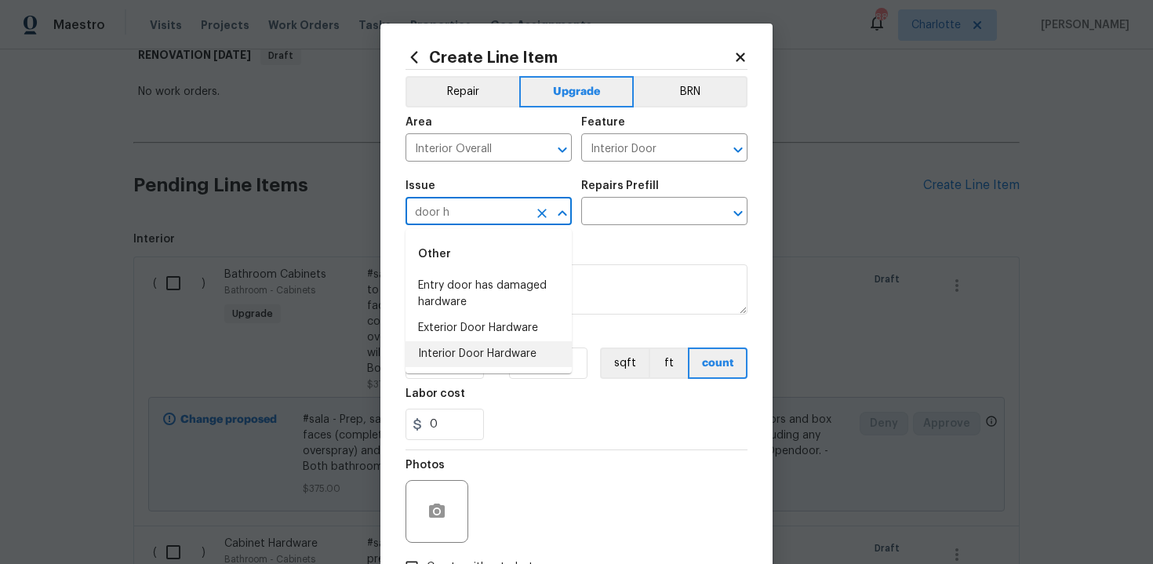
click at [464, 363] on li "Interior Door Hardware" at bounding box center [489, 354] width 166 height 26
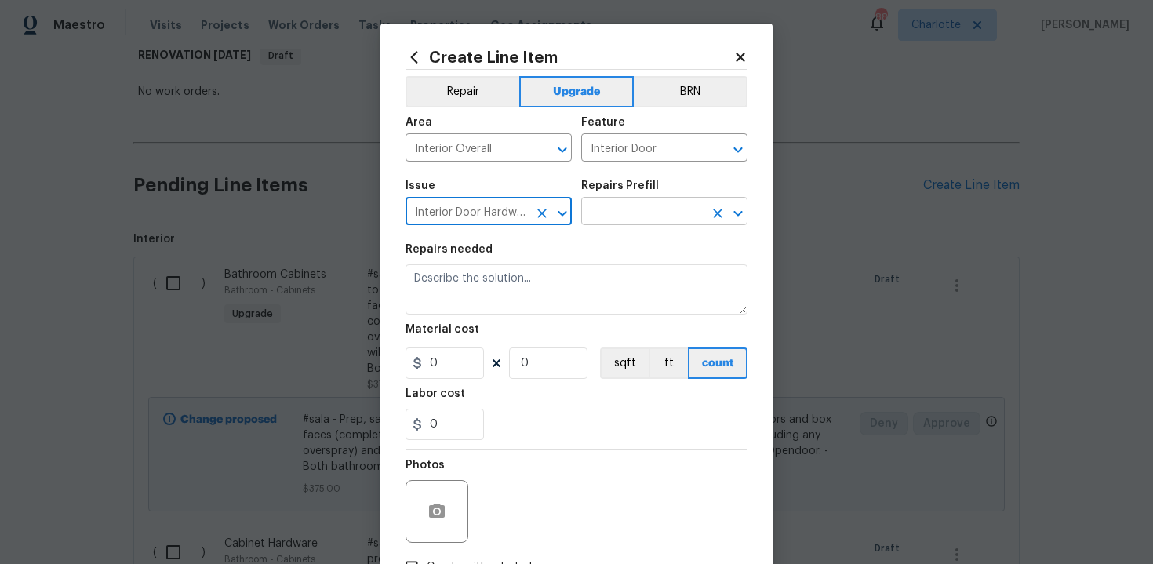
type input "Interior Door Hardware"
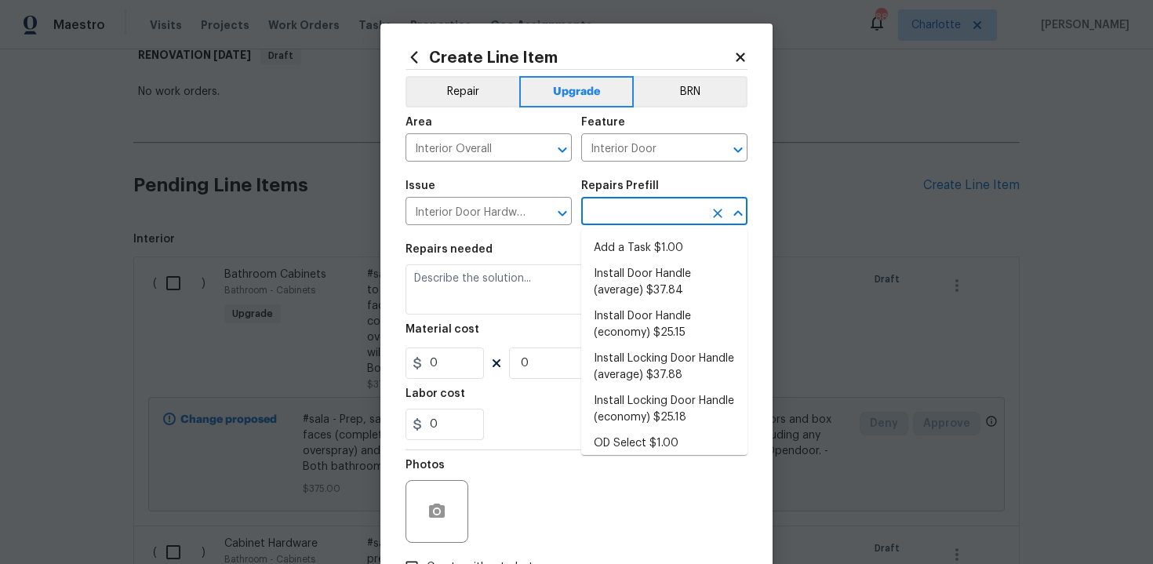
click at [621, 222] on input "text" at bounding box center [642, 213] width 122 height 24
click at [626, 272] on li "Install Door Handle (average) $37.84" at bounding box center [664, 282] width 166 height 42
type input "Install Door Handle (average) $37.84"
type textarea "Remove the existing interior door handle (if present). Install a new (average) …"
type input "37.84"
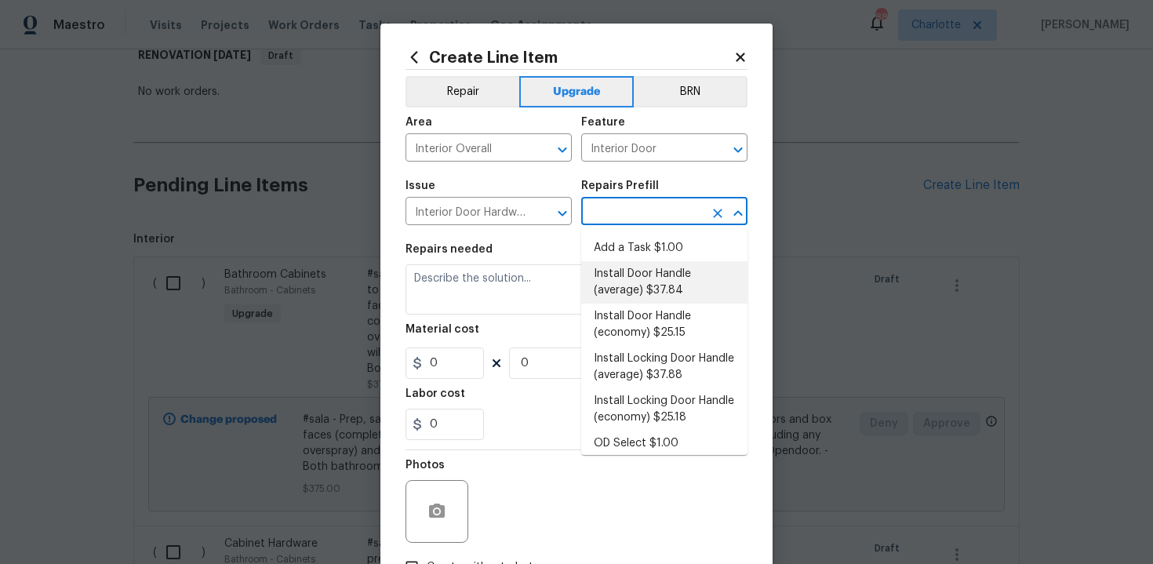
type input "1"
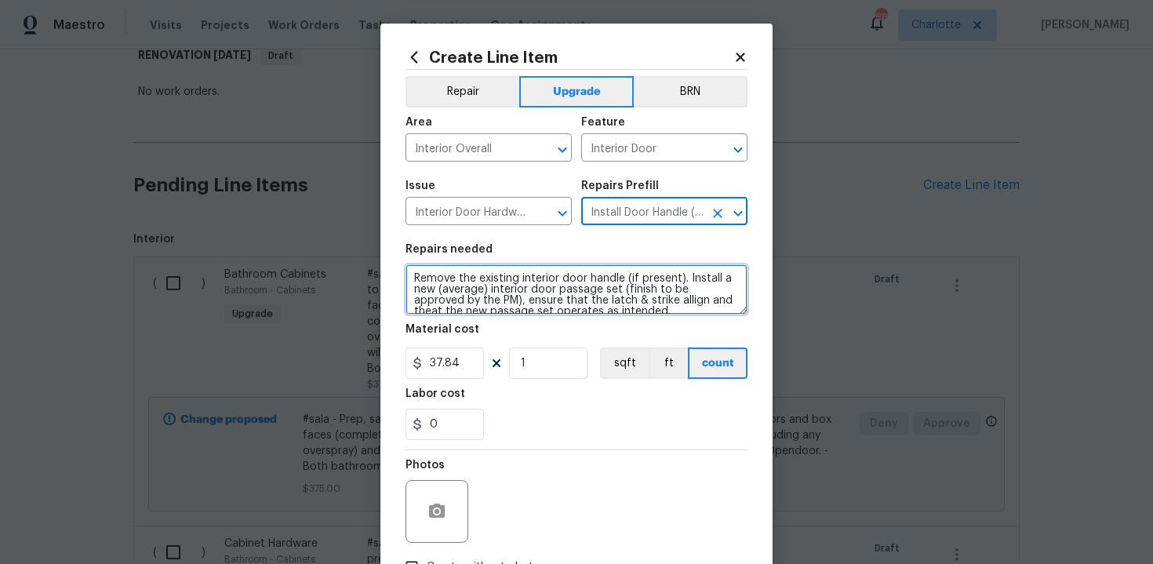
click at [408, 272] on textarea "Remove the existing interior door handle (if present). Install a new (average) …" at bounding box center [577, 289] width 342 height 50
type textarea "#sala - Remove the existing interior door handle (if present). Install a new (a…"
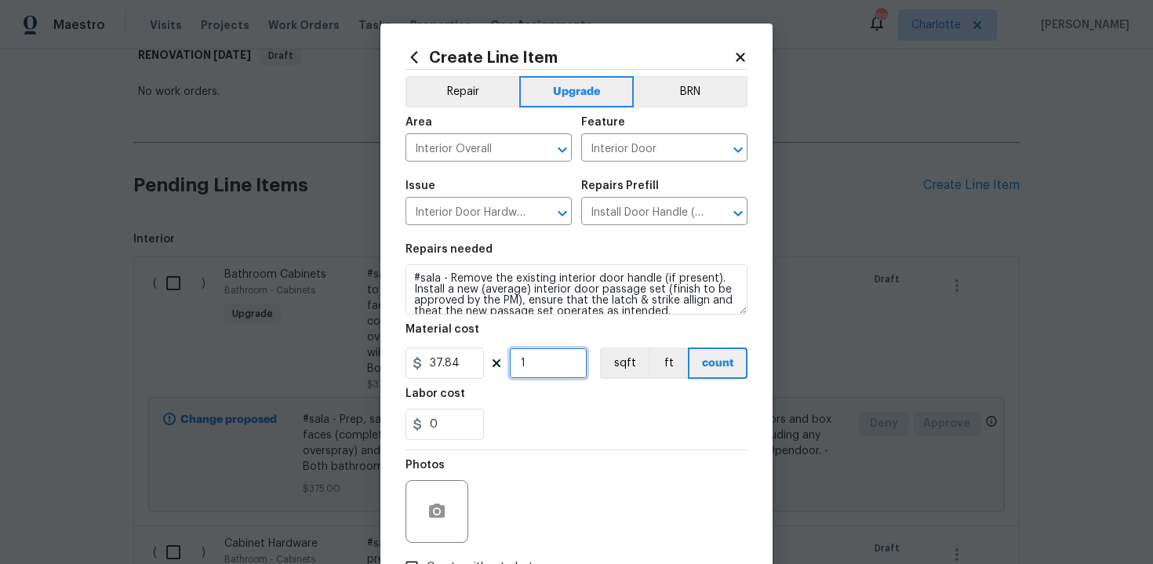
click at [537, 370] on input "1" at bounding box center [548, 362] width 78 height 31
type input "15"
click at [604, 441] on section "Repairs needed #sala - Remove the existing interior door handle (if present). I…" at bounding box center [577, 342] width 342 height 215
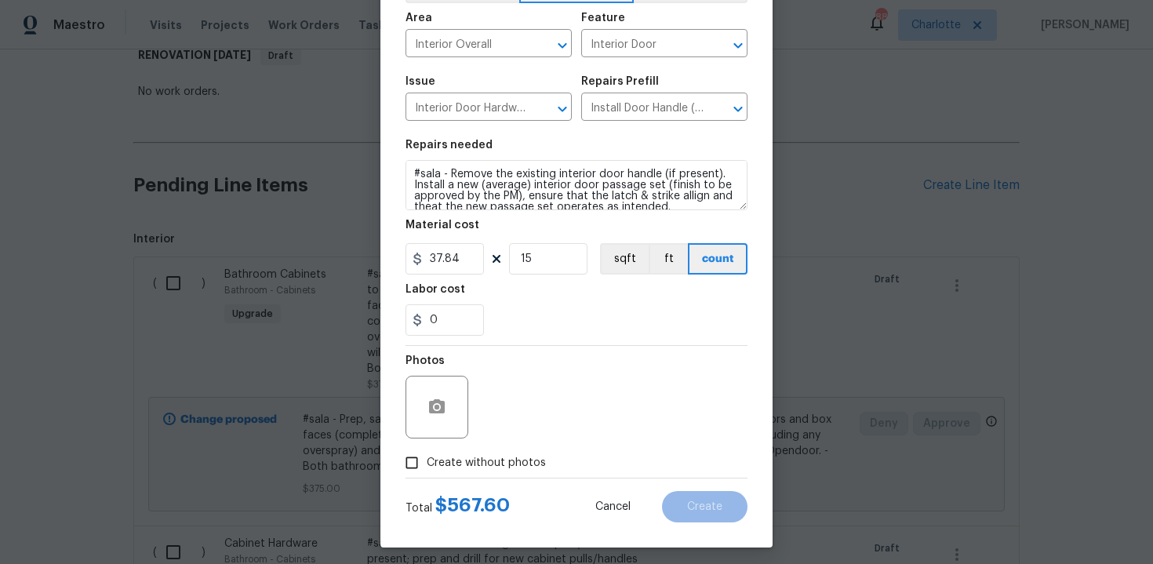
scroll to position [112, 0]
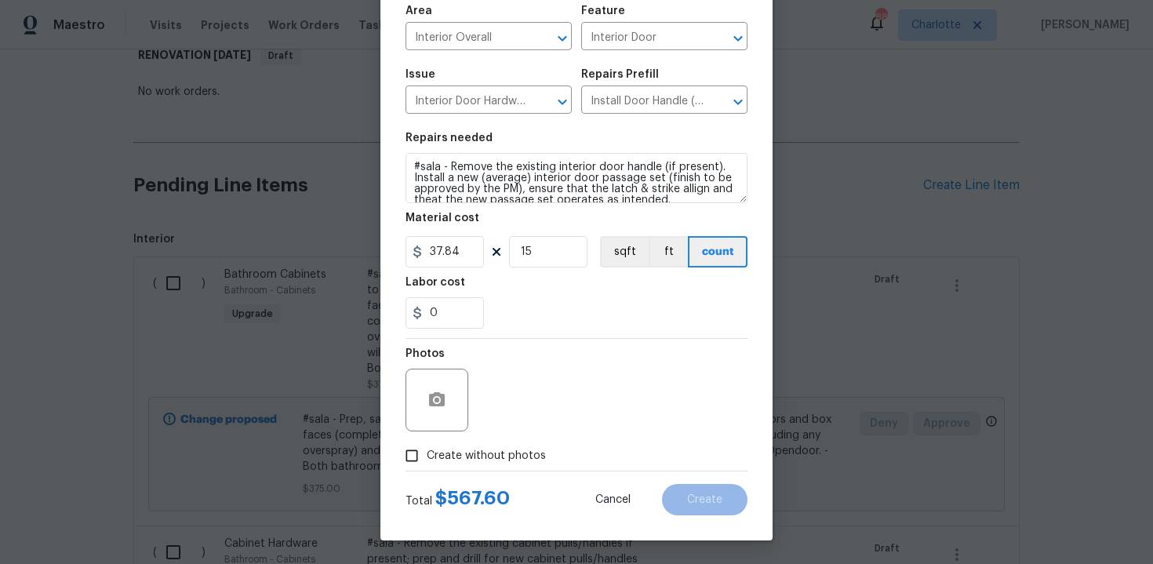
click at [496, 459] on span "Create without photos" at bounding box center [486, 456] width 119 height 16
click at [427, 459] on input "Create without photos" at bounding box center [412, 456] width 30 height 30
checkbox input "true"
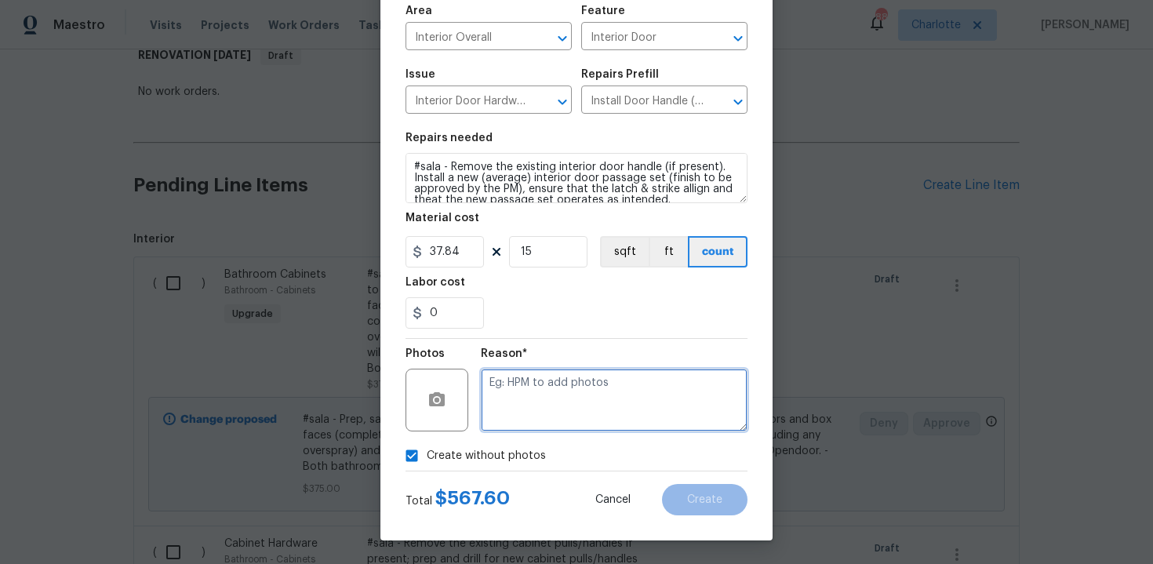
click at [566, 397] on textarea at bounding box center [614, 400] width 267 height 63
type textarea "n/a"
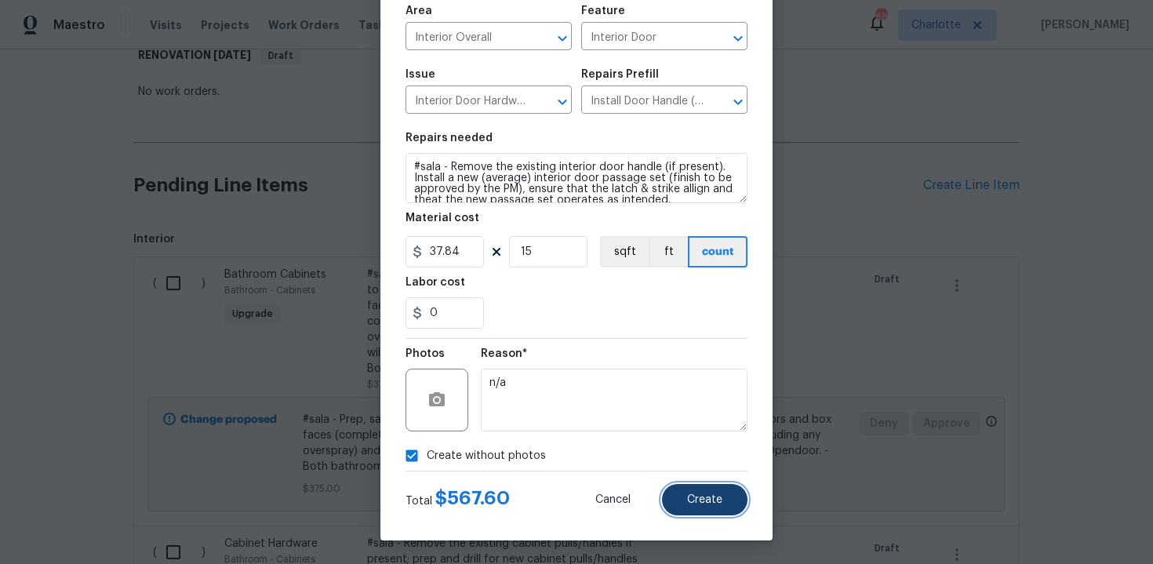
click at [705, 497] on span "Create" at bounding box center [704, 500] width 35 height 12
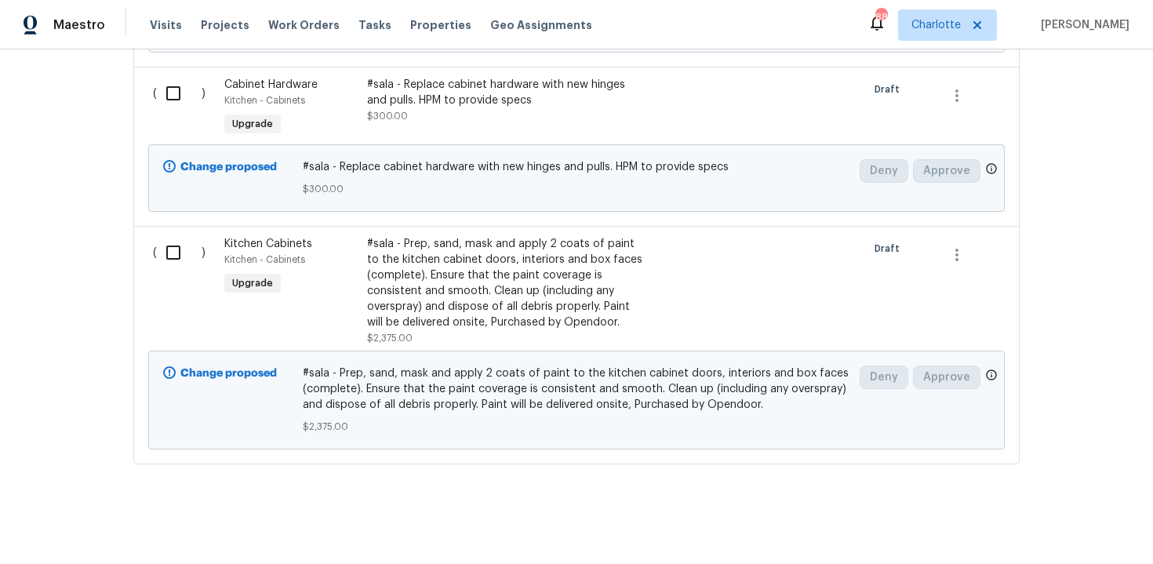
scroll to position [1401, 0]
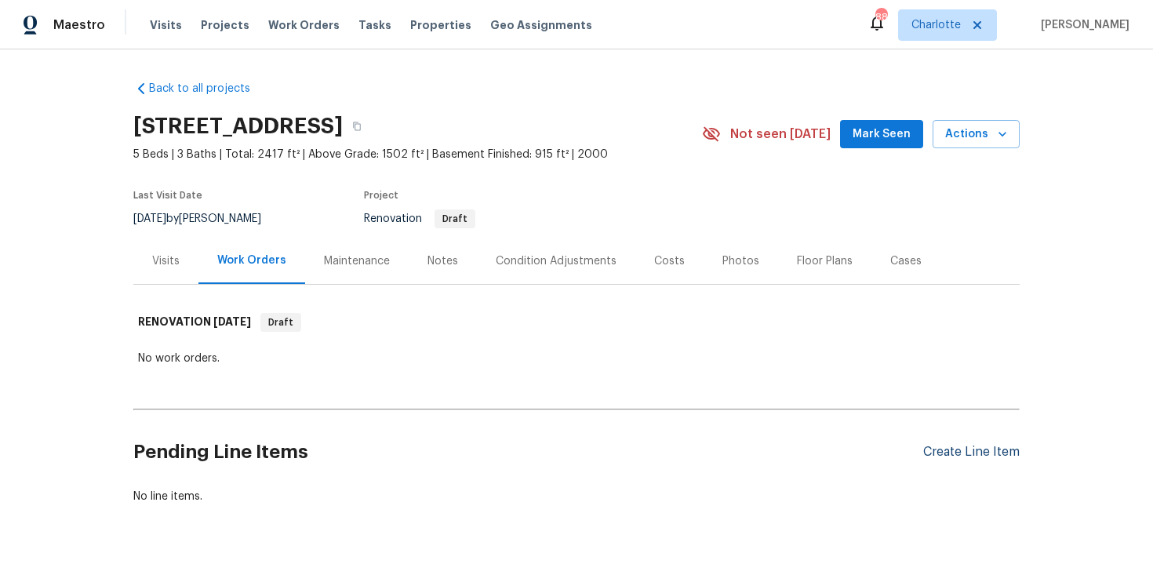
click at [942, 455] on div "Create Line Item" at bounding box center [971, 452] width 96 height 15
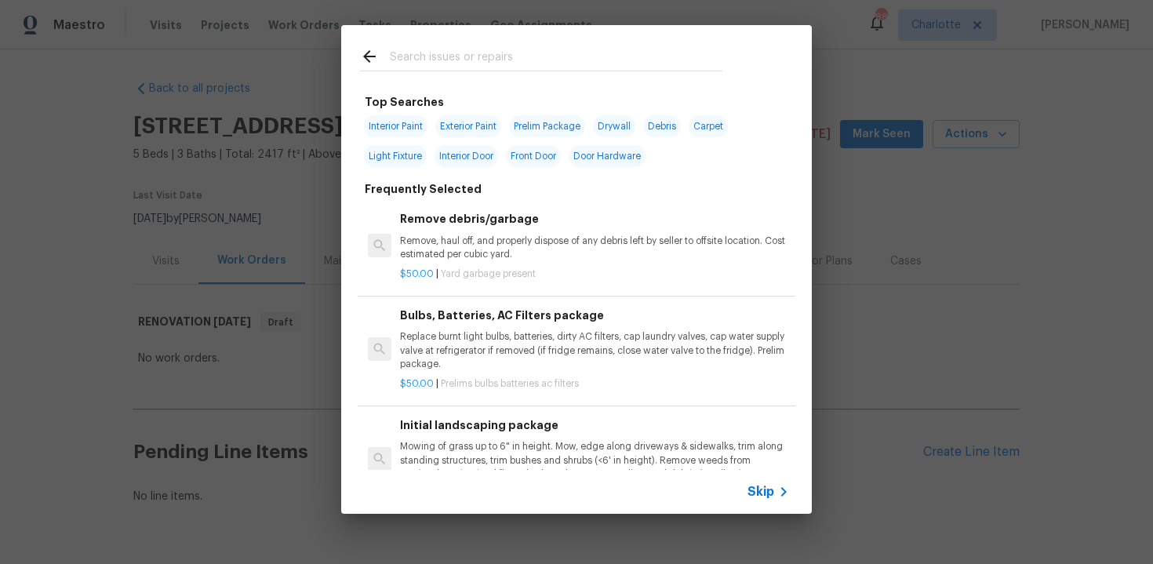
click at [762, 497] on span "Skip" at bounding box center [761, 492] width 27 height 16
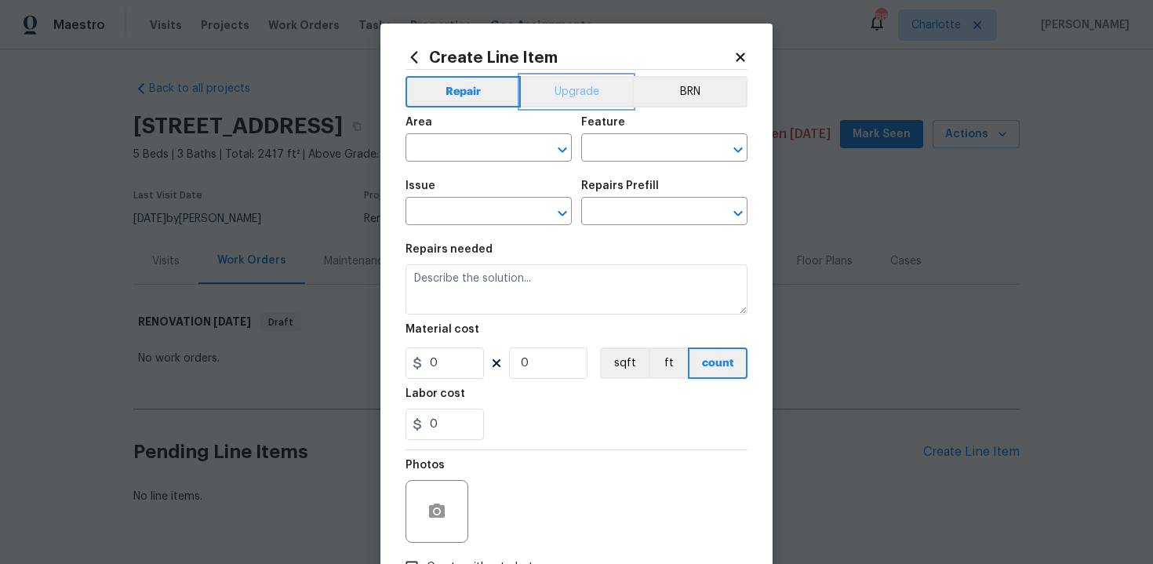
click at [577, 96] on button "Upgrade" at bounding box center [577, 91] width 112 height 31
click at [475, 154] on input "text" at bounding box center [467, 149] width 122 height 24
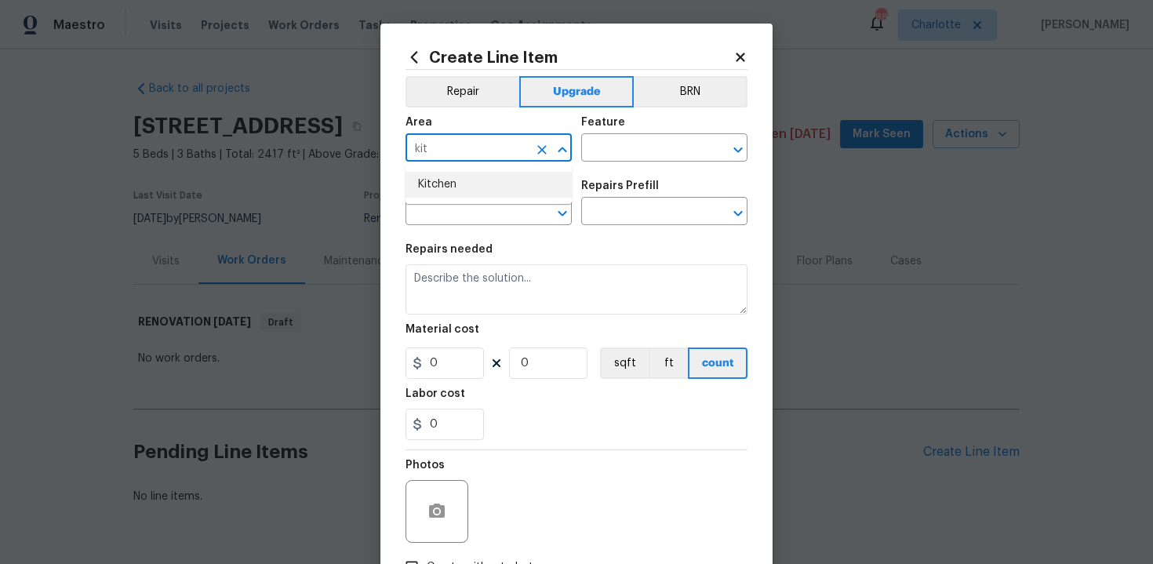
click at [475, 192] on li "Kitchen" at bounding box center [489, 185] width 166 height 26
type input "Kitchen"
click at [606, 155] on input "text" at bounding box center [642, 149] width 122 height 24
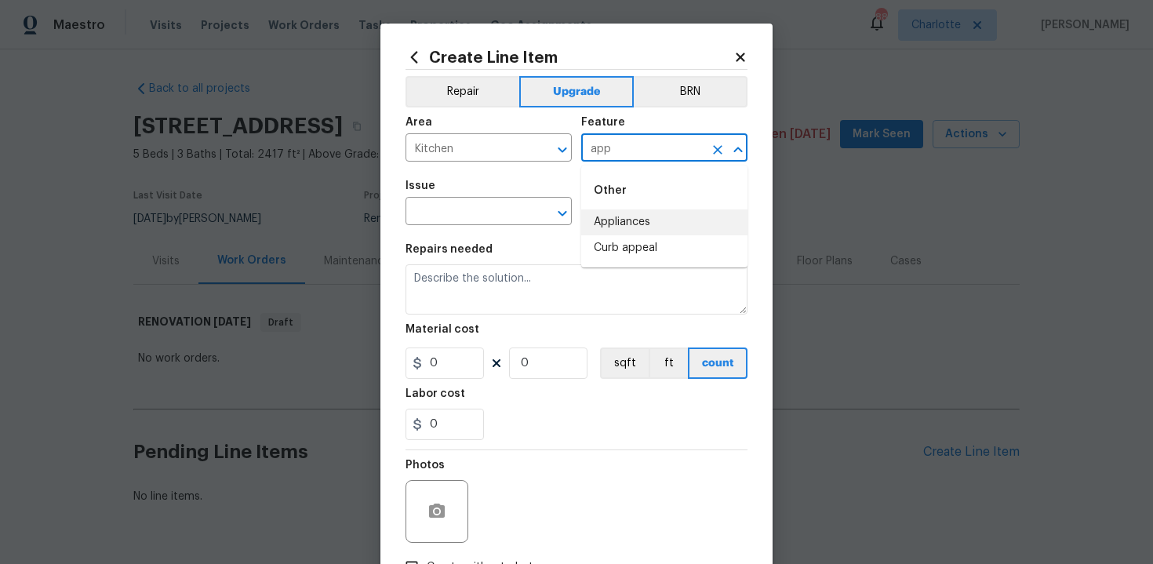
click at [610, 210] on li "Appliances" at bounding box center [664, 222] width 166 height 26
type input "Appliances"
click at [472, 220] on input "text" at bounding box center [467, 213] width 122 height 24
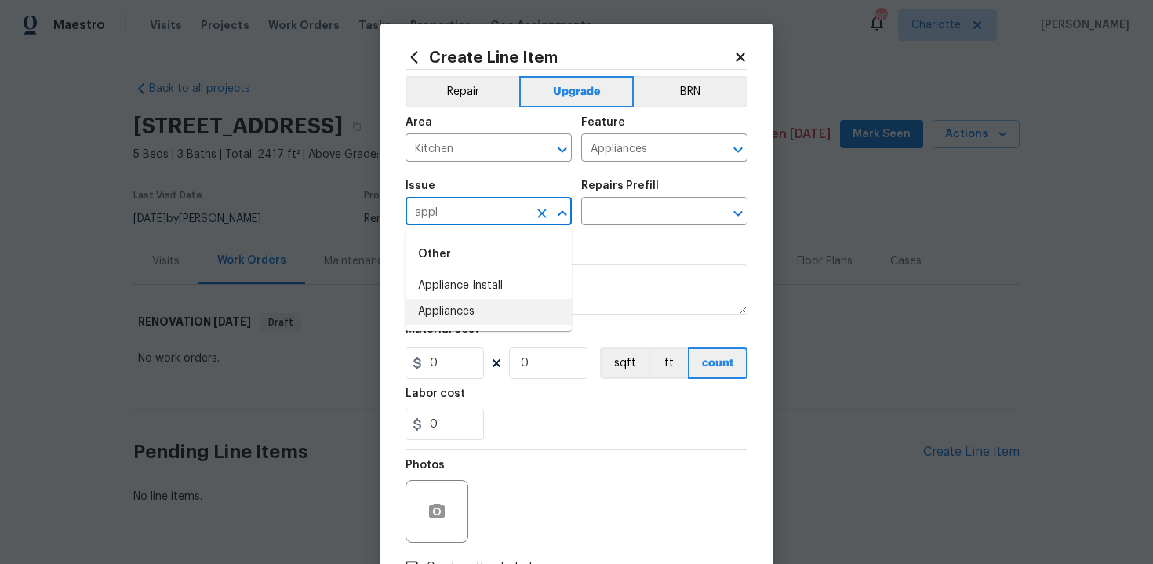
click at [487, 311] on li "Appliances" at bounding box center [489, 312] width 166 height 26
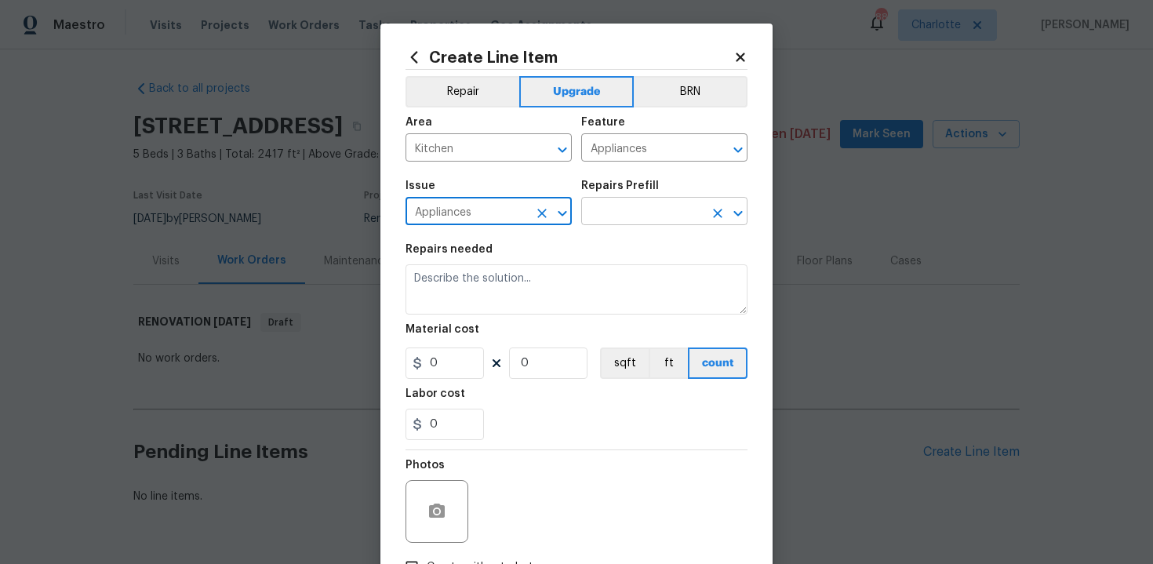
type input "Appliances"
click at [620, 210] on input "text" at bounding box center [642, 213] width 122 height 24
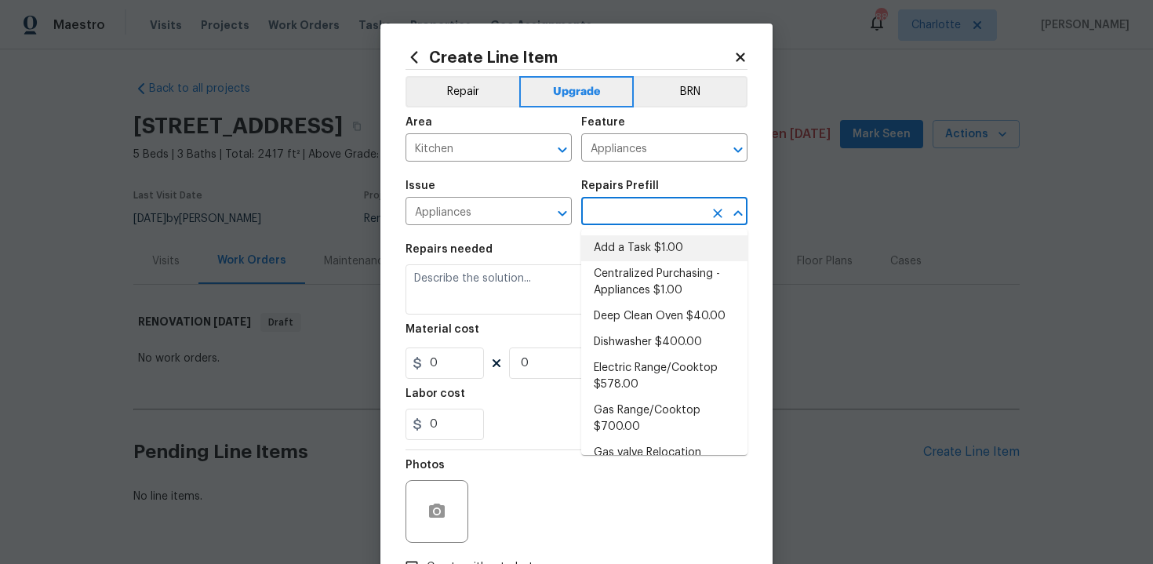
click at [620, 253] on li "Add a Task $1.00" at bounding box center [664, 248] width 166 height 26
type input "Add a Task $1.00"
type textarea "HPM to detail"
type input "1"
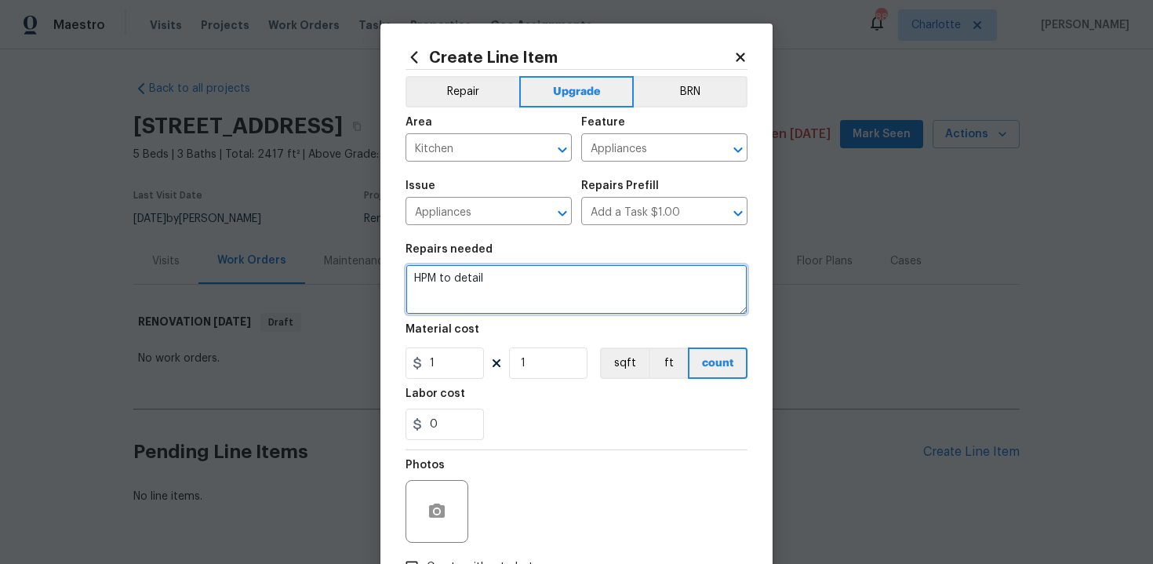
drag, startPoint x: 410, startPoint y: 276, endPoint x: 569, endPoint y: 281, distance: 159.3
click at [569, 282] on textarea "HPM to detail" at bounding box center [577, 289] width 342 height 50
paste textarea "[STREET_ADDRESS]"
drag, startPoint x: 493, startPoint y: 278, endPoint x: 709, endPoint y: 278, distance: 216.5
click at [709, 278] on textarea "#sala - [STREET_ADDRESS]" at bounding box center [577, 289] width 342 height 50
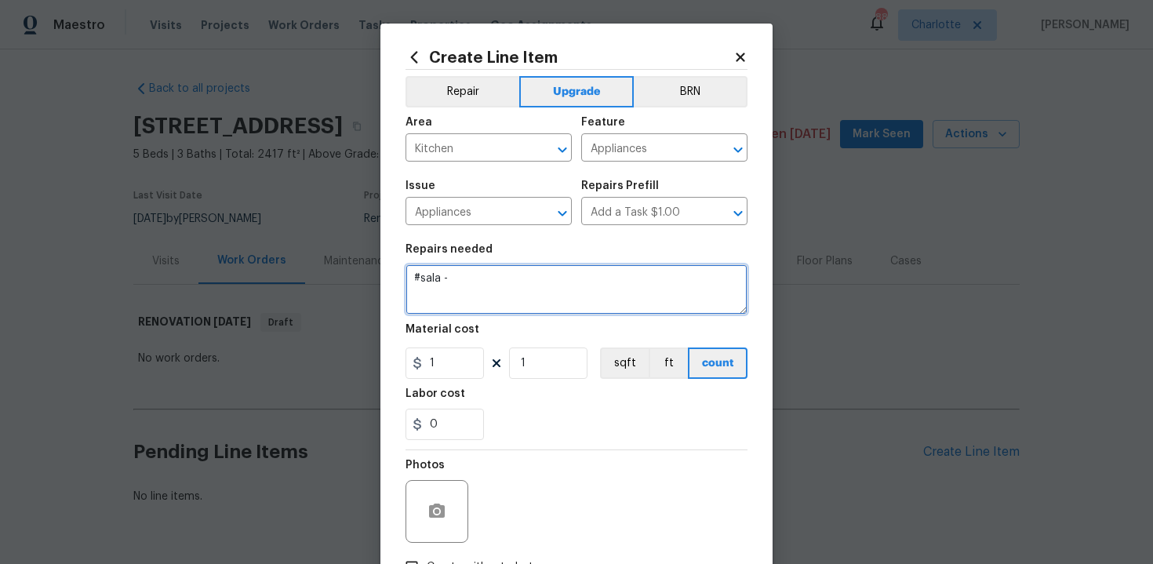
paste textarea "Install stainless steel applainces"
type textarea "#sala - Install stainless steel applainces"
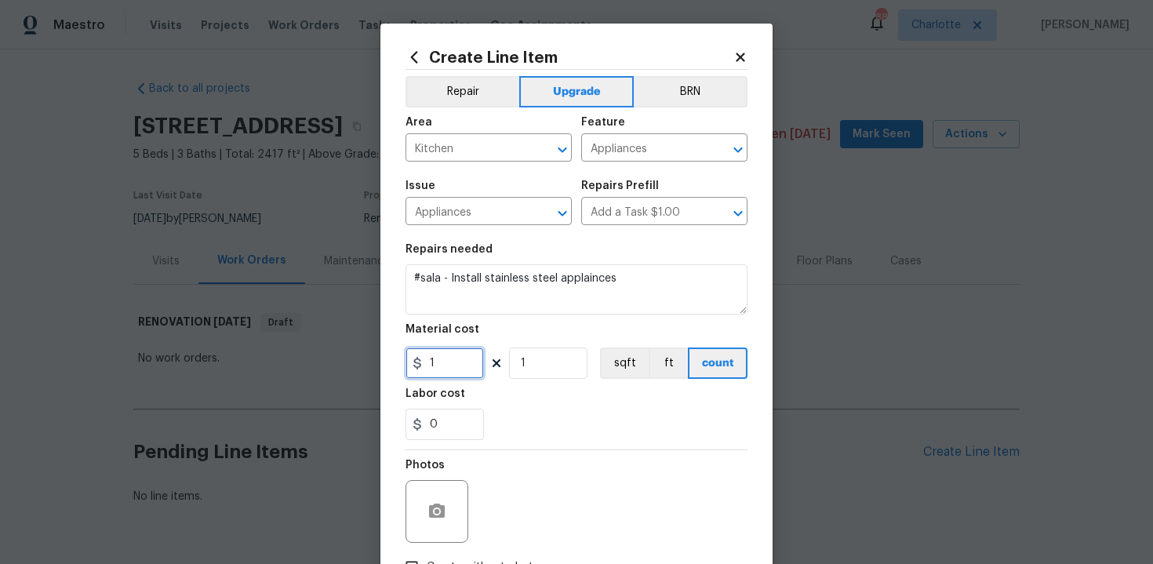
click at [435, 366] on input "1" at bounding box center [445, 362] width 78 height 31
type input "3500"
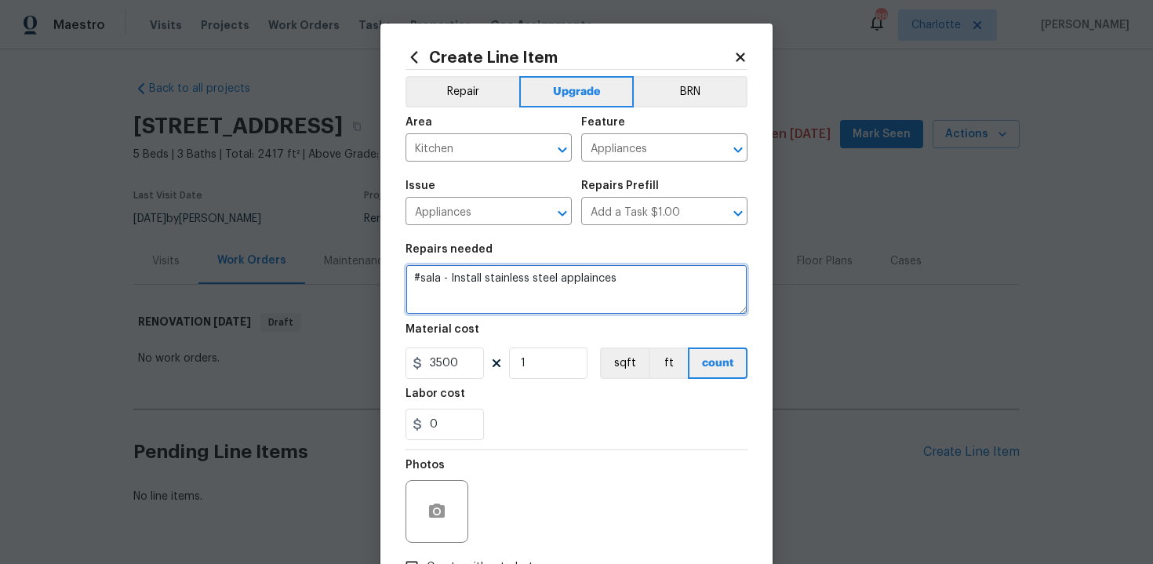
click at [576, 289] on textarea "#sala - Install stainless steel applainces" at bounding box center [577, 289] width 342 height 50
click at [587, 281] on textarea "#sala - Install stainless steel applainces" at bounding box center [577, 289] width 342 height 50
type textarea "#sala - Install stainless steel appliances"
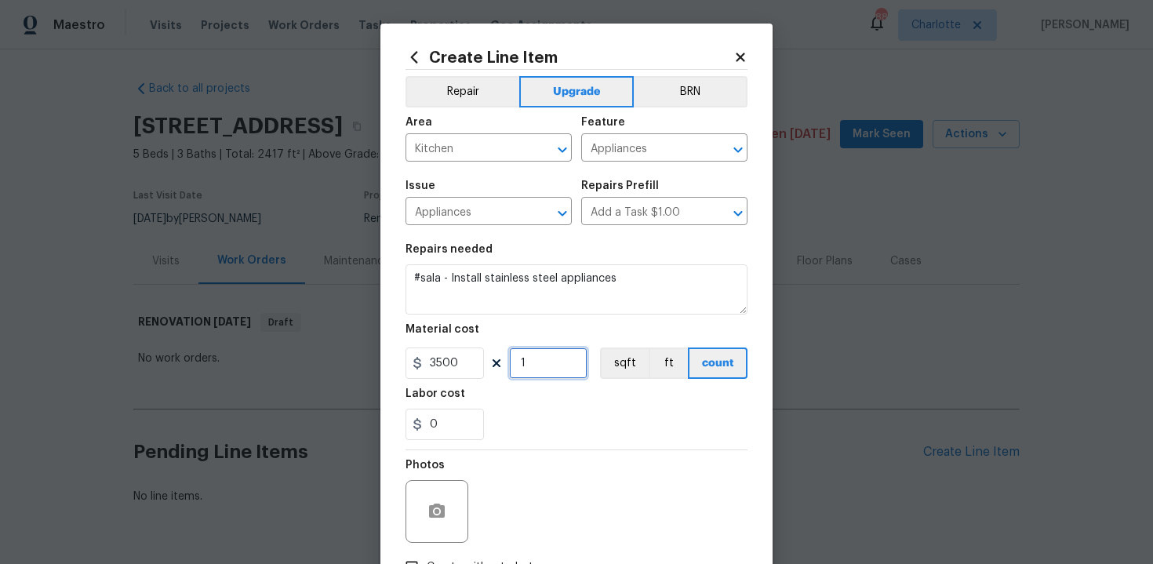
click at [549, 362] on input "1" at bounding box center [548, 362] width 78 height 31
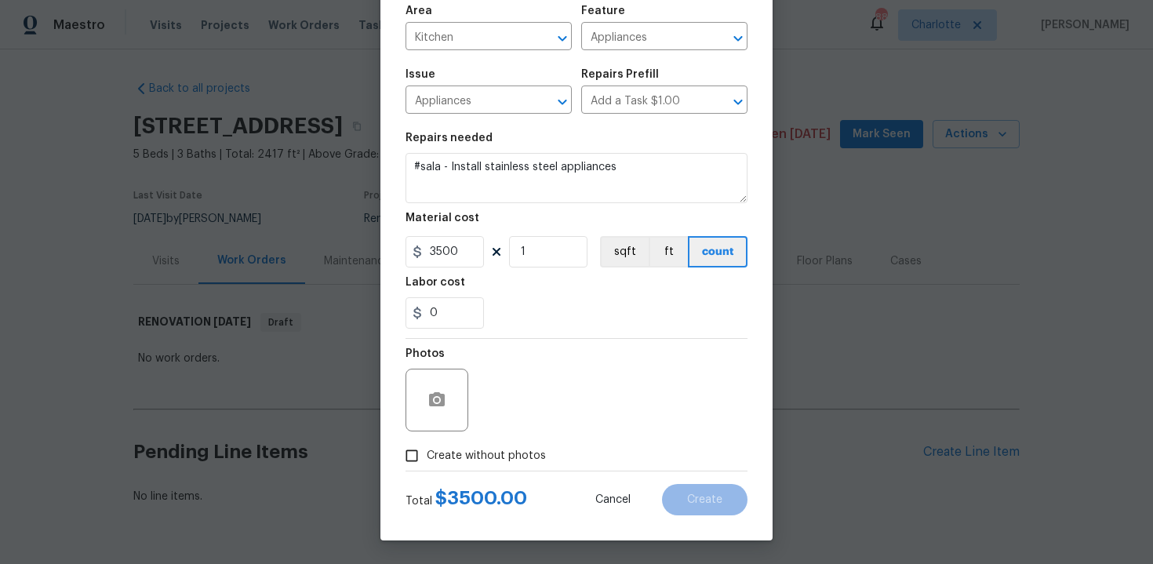
click at [469, 462] on span "Create without photos" at bounding box center [486, 456] width 119 height 16
click at [427, 462] on input "Create without photos" at bounding box center [412, 456] width 30 height 30
checkbox input "true"
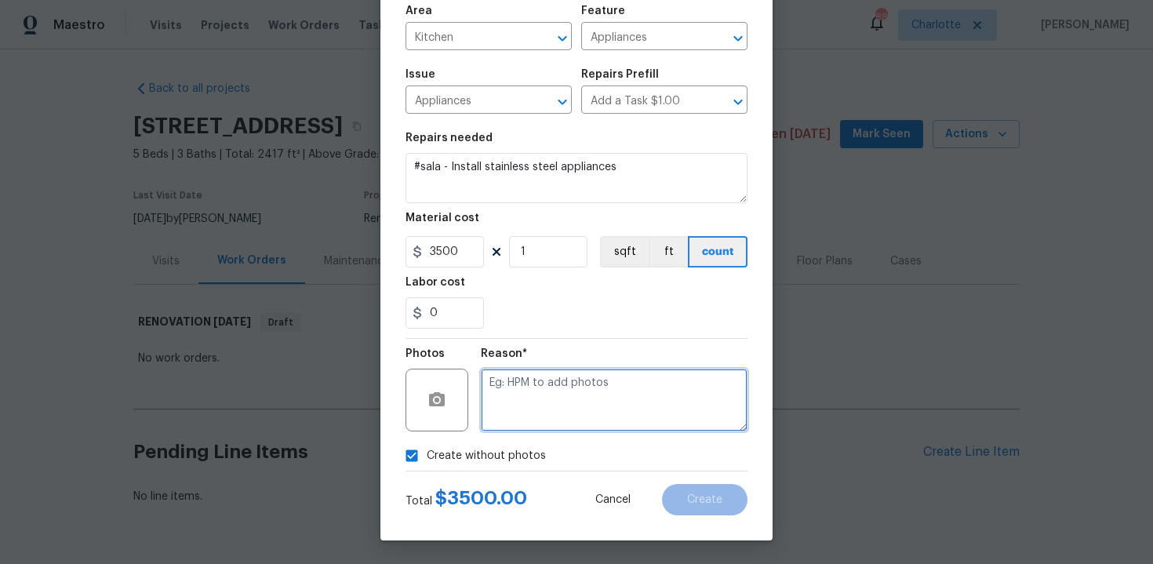
click at [545, 406] on textarea at bounding box center [614, 400] width 267 height 63
type textarea "n/a"
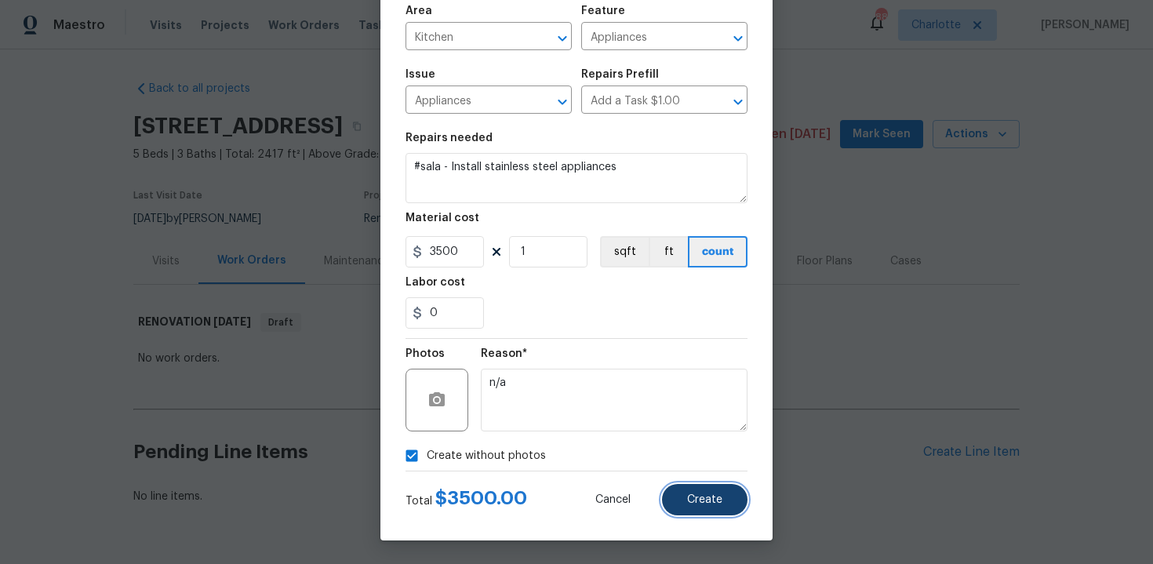
click at [714, 508] on button "Create" at bounding box center [704, 499] width 85 height 31
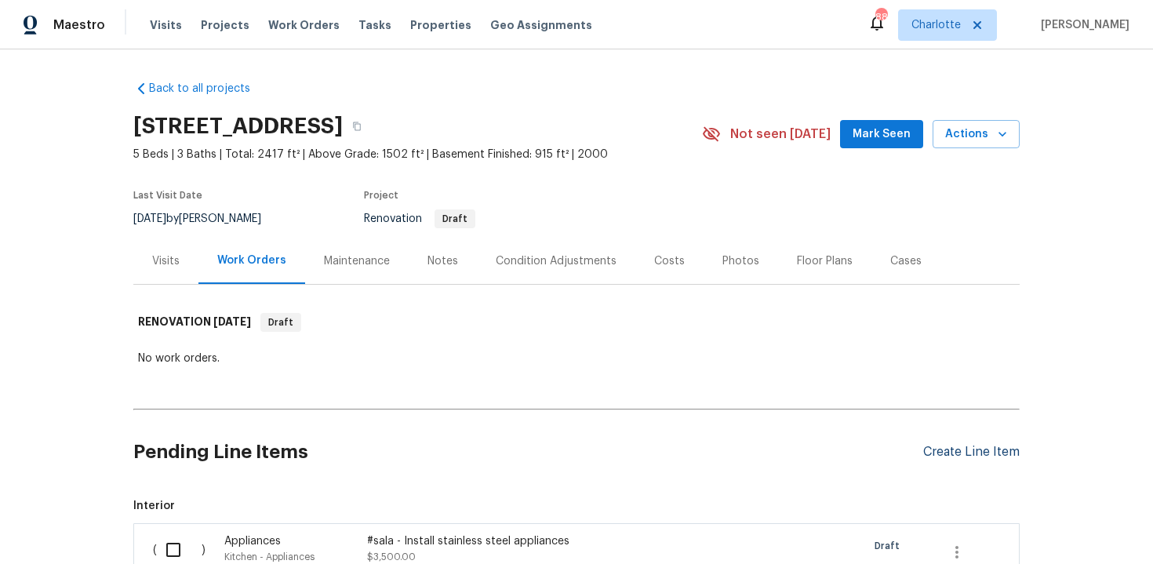
click at [957, 453] on div "Create Line Item" at bounding box center [971, 452] width 96 height 15
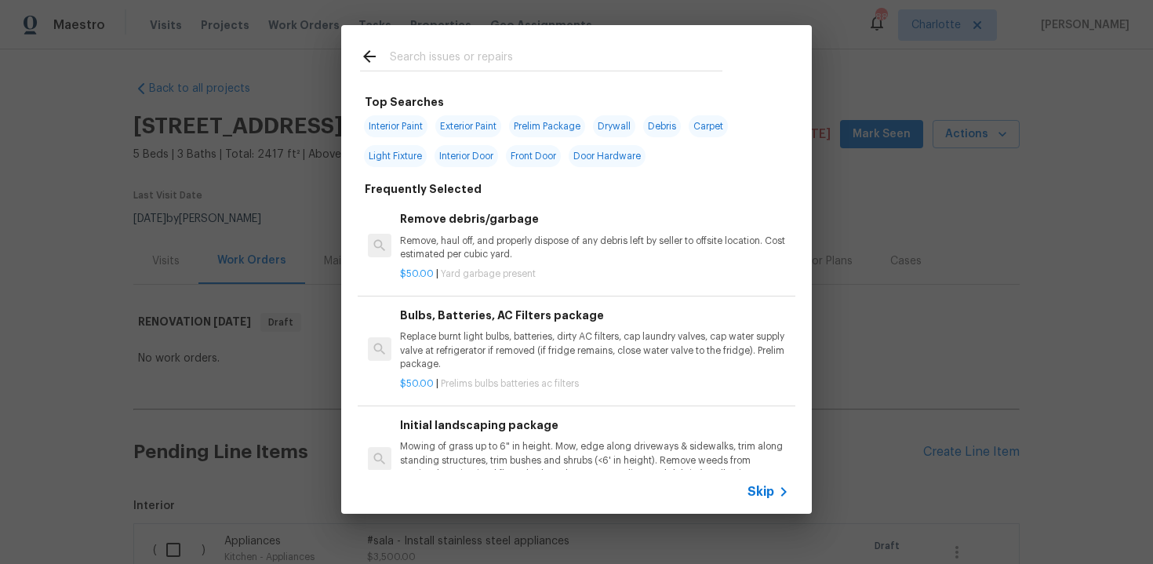
click at [771, 487] on span "Skip" at bounding box center [761, 492] width 27 height 16
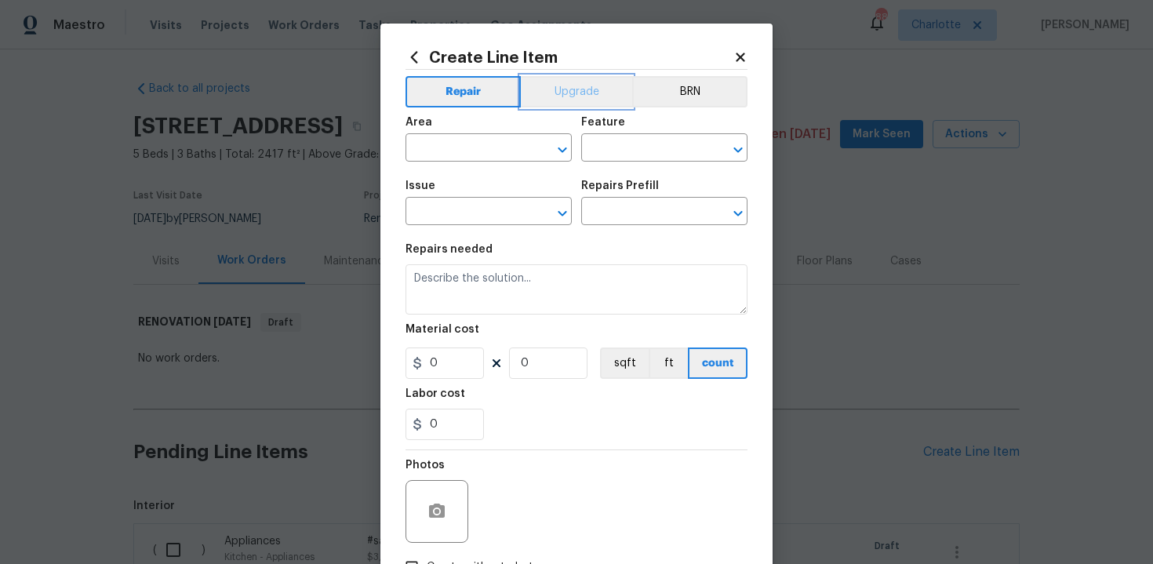
click at [588, 106] on button "Upgrade" at bounding box center [577, 91] width 112 height 31
click at [481, 146] on input "text" at bounding box center [467, 149] width 122 height 24
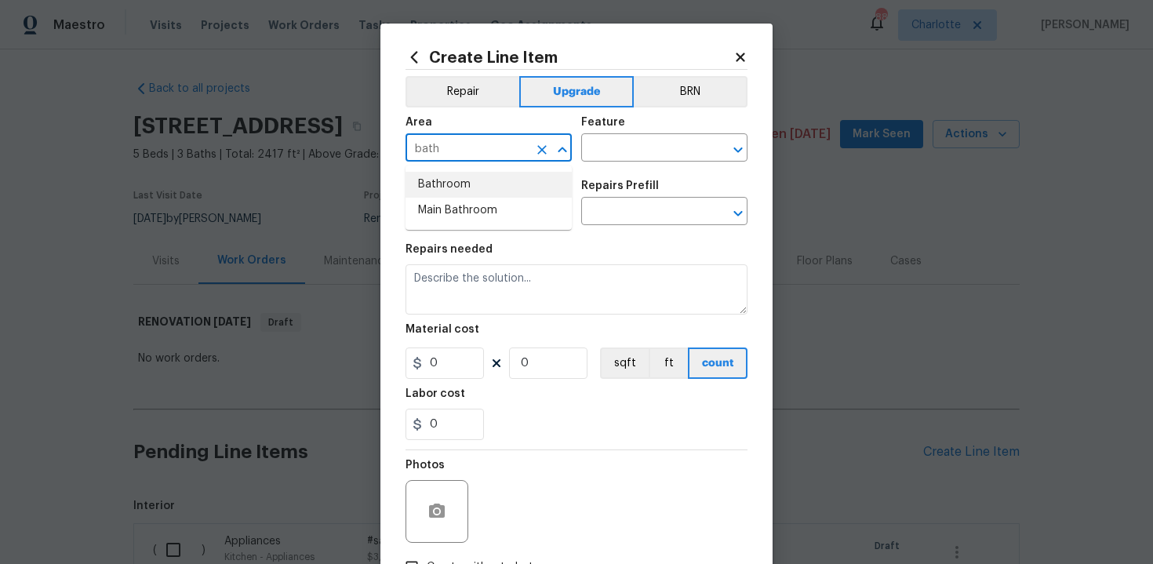
click at [473, 187] on li "Bathroom" at bounding box center [489, 185] width 166 height 26
type input "Bathroom"
click at [607, 147] on input "text" at bounding box center [642, 149] width 122 height 24
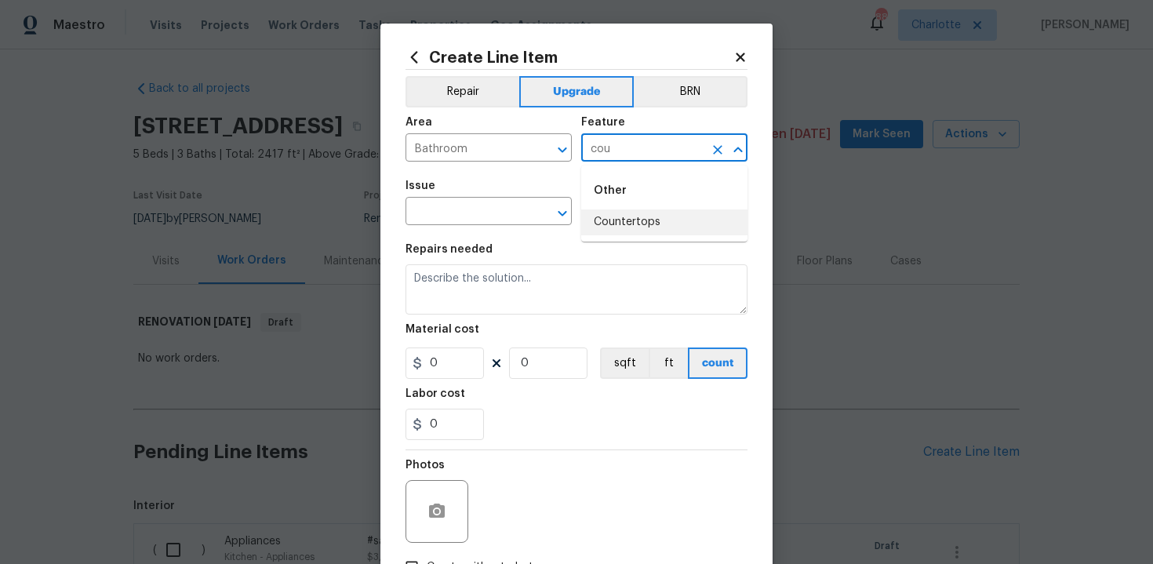
click at [605, 220] on li "Countertops" at bounding box center [664, 222] width 166 height 26
type input "Countertops"
click at [493, 213] on input "text" at bounding box center [467, 213] width 122 height 24
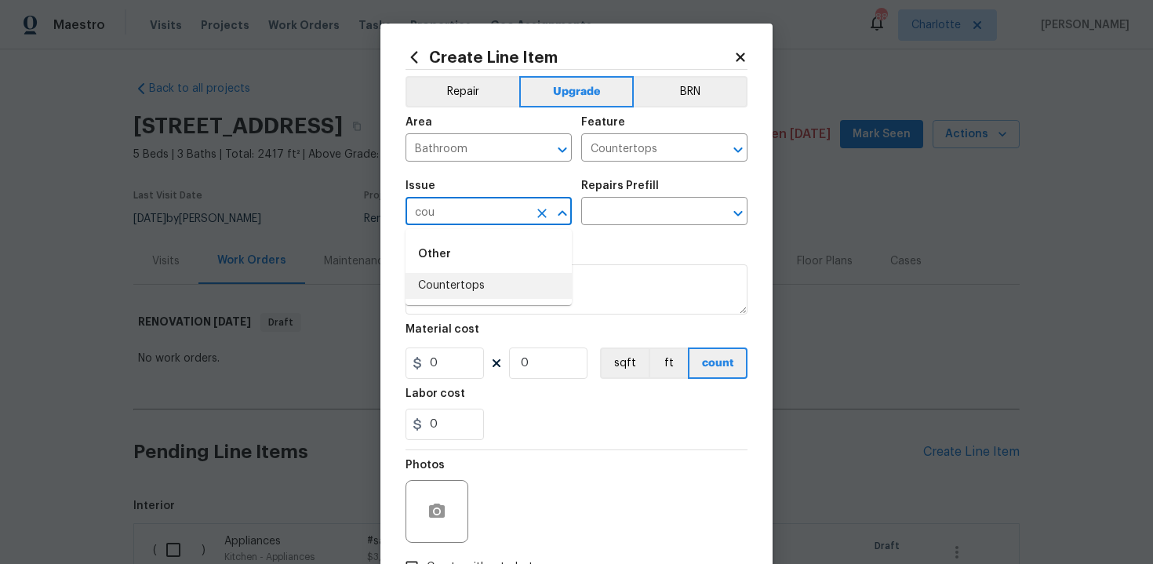
click at [504, 294] on li "Countertops" at bounding box center [489, 286] width 166 height 26
type input "Countertops"
click at [644, 220] on input "text" at bounding box center [642, 213] width 122 height 24
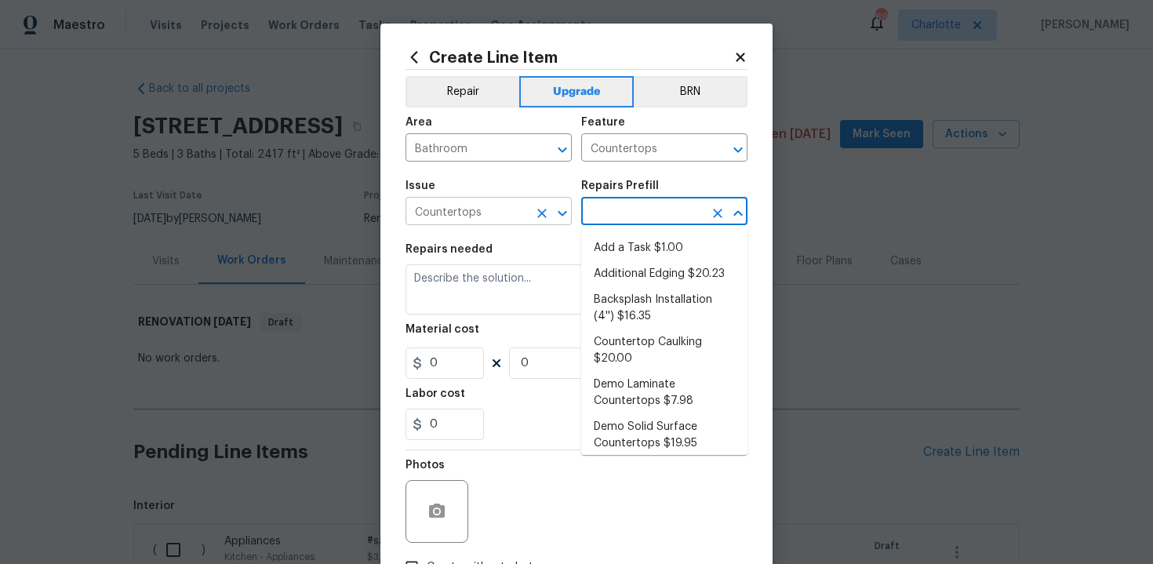
click at [540, 212] on icon "Clear" at bounding box center [541, 213] width 9 height 9
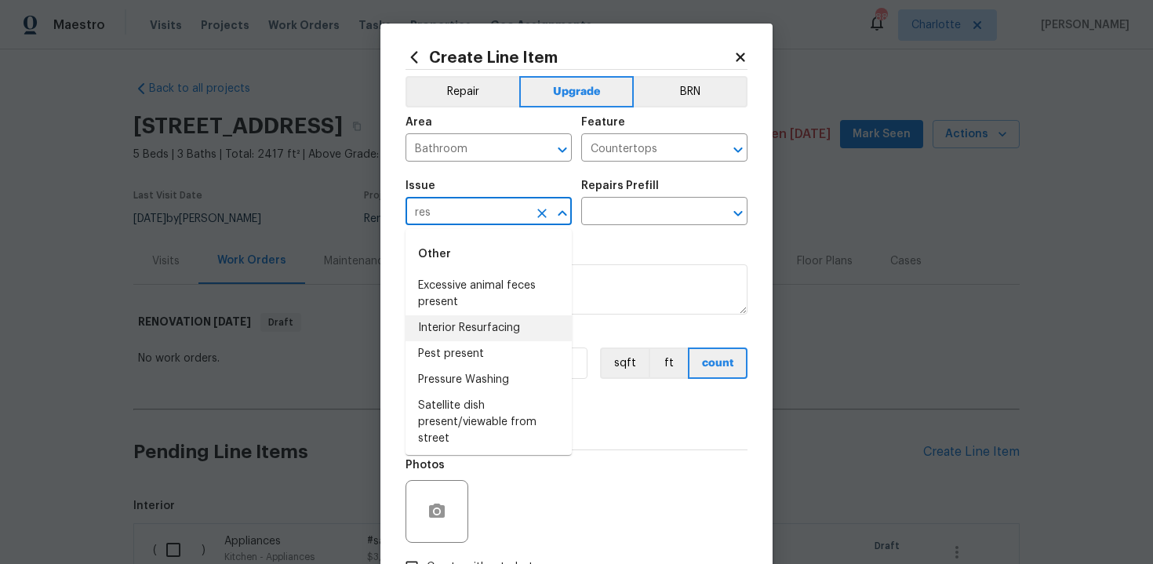
click at [482, 318] on li "Interior Resurfacing" at bounding box center [489, 328] width 166 height 26
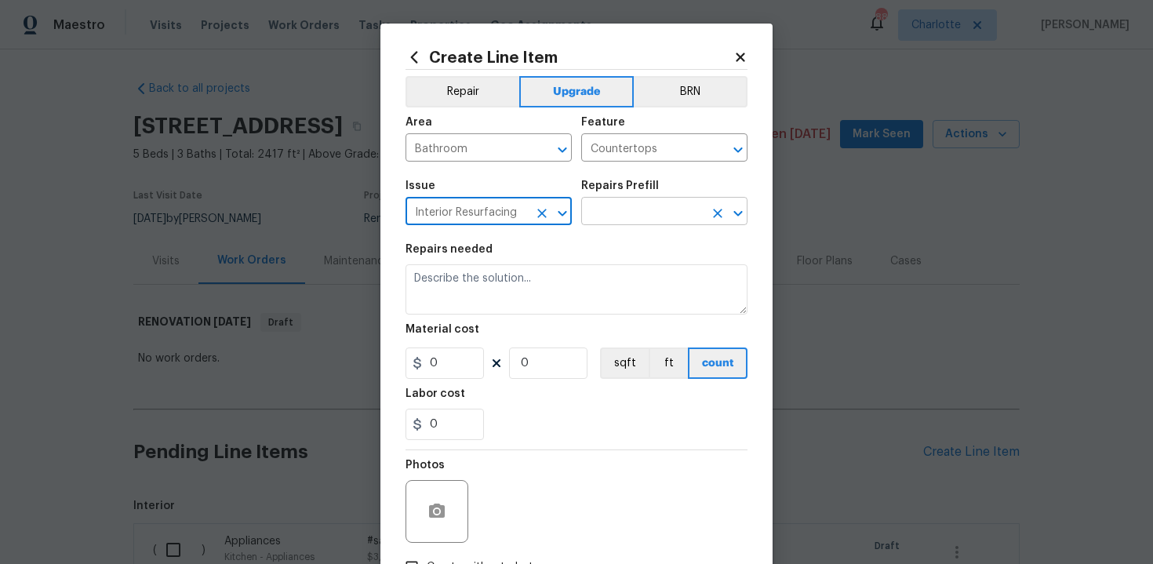
type input "Interior Resurfacing"
click at [621, 217] on input "text" at bounding box center [642, 213] width 122 height 24
type input "r"
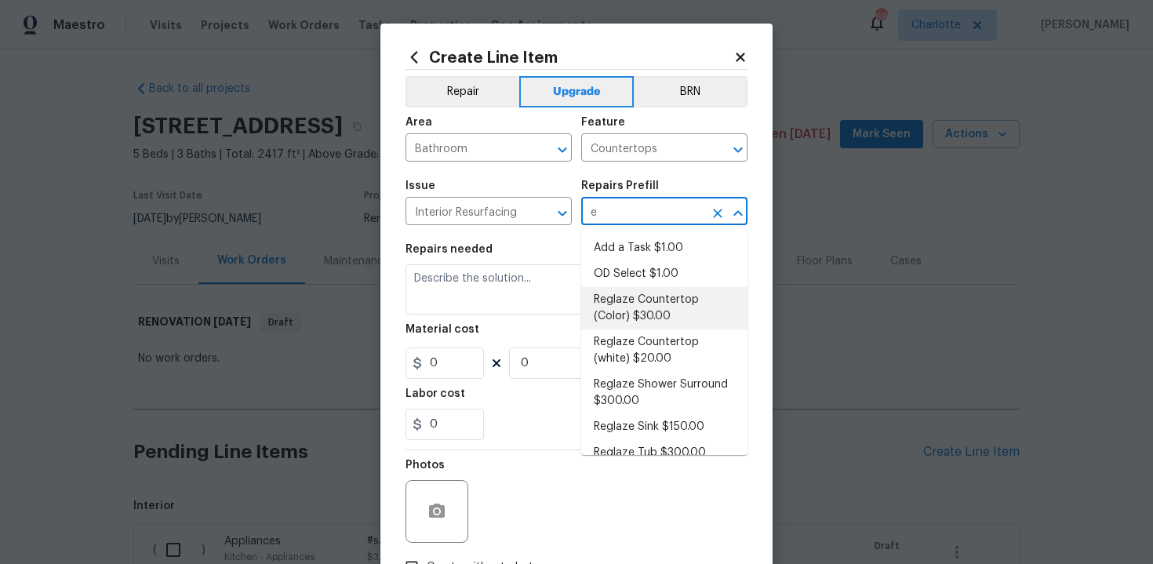
click at [634, 307] on li "Reglaze Countertop (Color) $30.00" at bounding box center [664, 308] width 166 height 42
type input "Reglaze Countertop (Color) $30.00"
type textarea "Prep, mask and reglaze finish the countertop (Speckle) PM to approve of finish …"
type input "30"
type input "1"
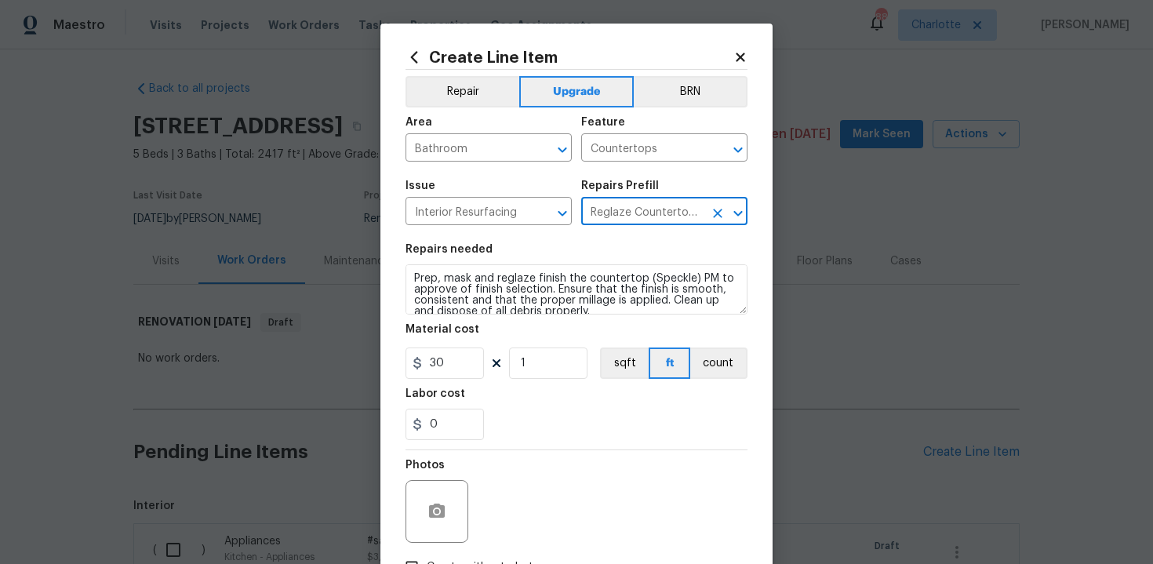
type input "Reglaze Countertop (Color) $30.00"
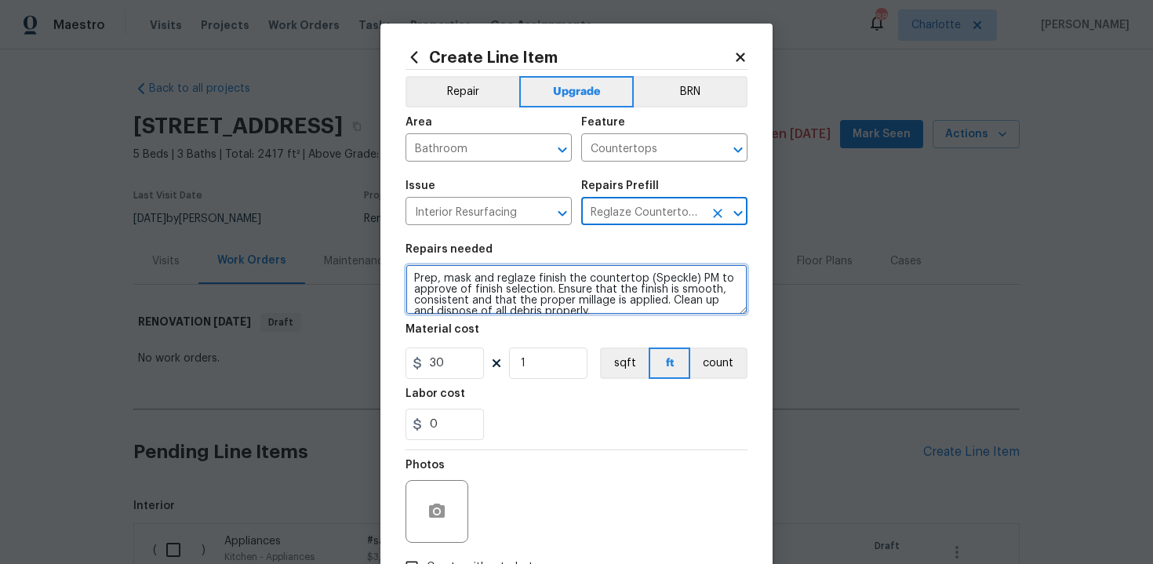
click at [407, 276] on textarea "Prep, mask and reglaze finish the countertop (Speckle) PM to approve of finish …" at bounding box center [577, 289] width 342 height 50
type textarea "#sala - Prep, mask and reglaze finish the countertop (Speckle) PM to approve of…"
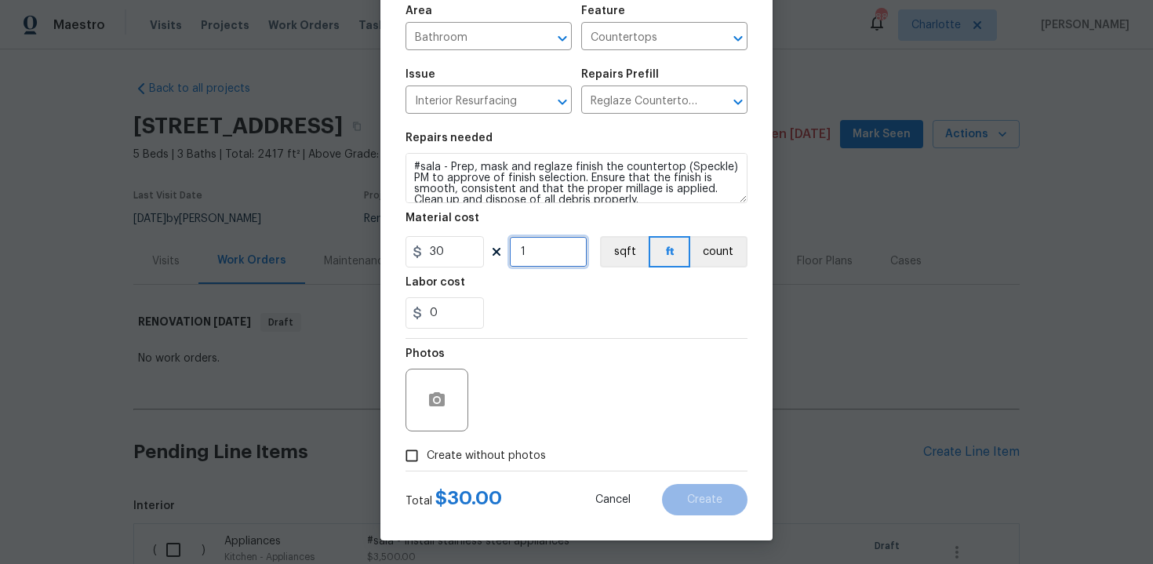
click at [548, 253] on input "1" at bounding box center [548, 251] width 78 height 31
type input "25"
click at [440, 457] on span "Create without photos" at bounding box center [486, 456] width 119 height 16
click at [427, 457] on input "Create without photos" at bounding box center [412, 456] width 30 height 30
checkbox input "true"
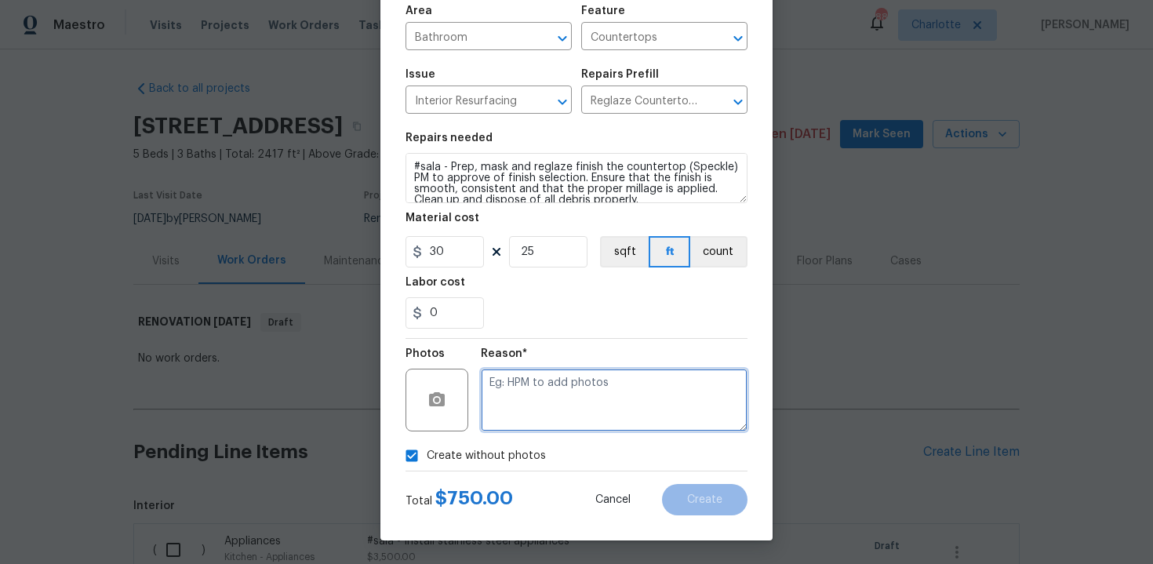
click at [518, 412] on textarea at bounding box center [614, 400] width 267 height 63
type textarea "n/a"
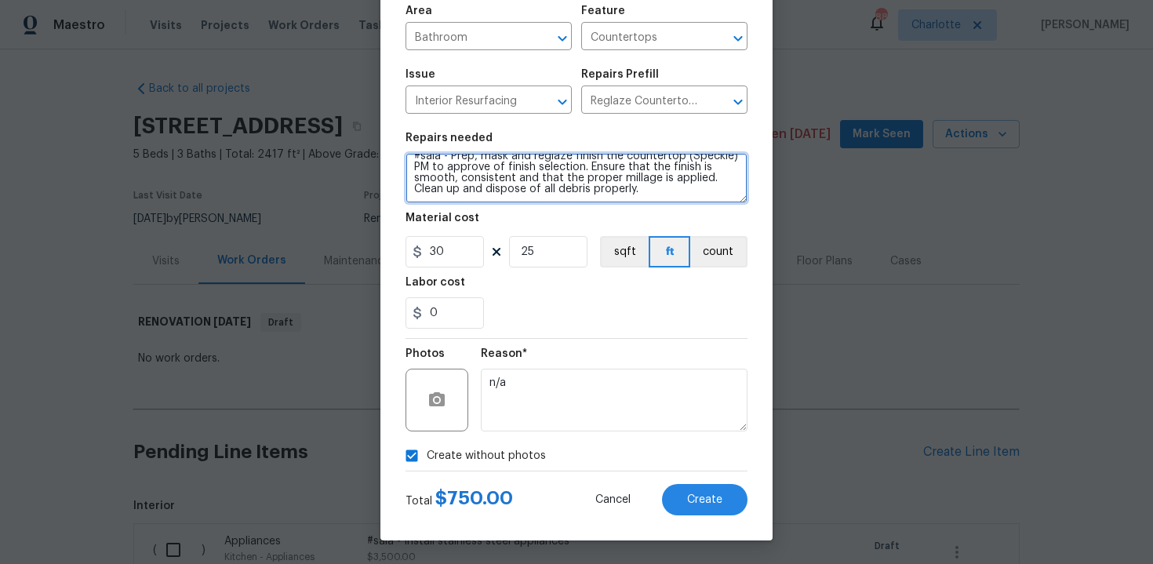
click at [667, 193] on textarea "#sala - Prep, mask and reglaze finish the countertop (Speckle) PM to approve of…" at bounding box center [577, 178] width 342 height 50
paste textarea "Both bathroom vanities"
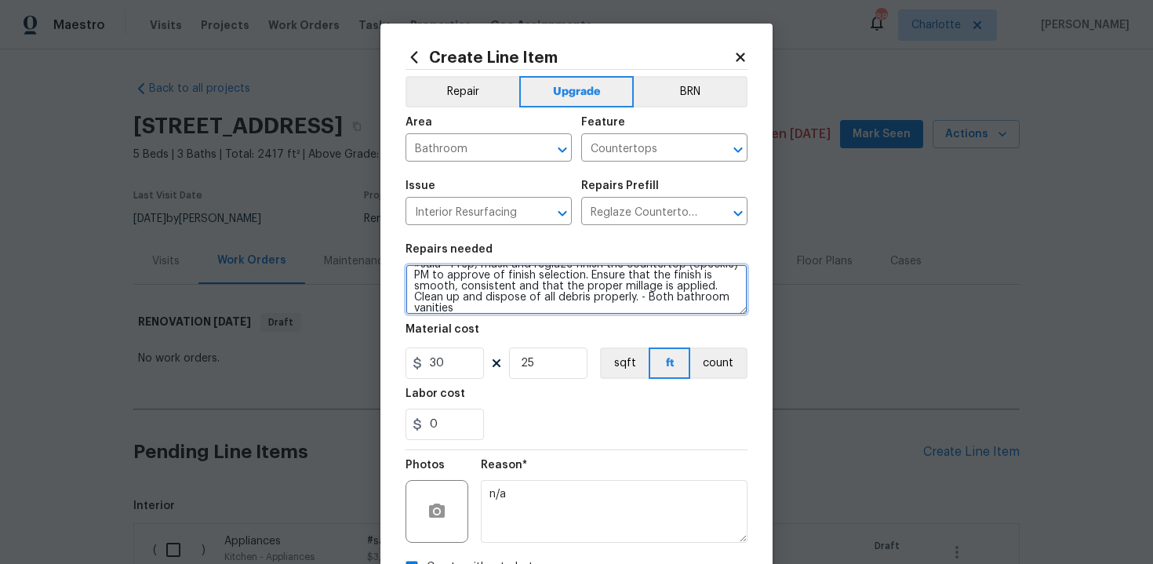
scroll to position [112, 0]
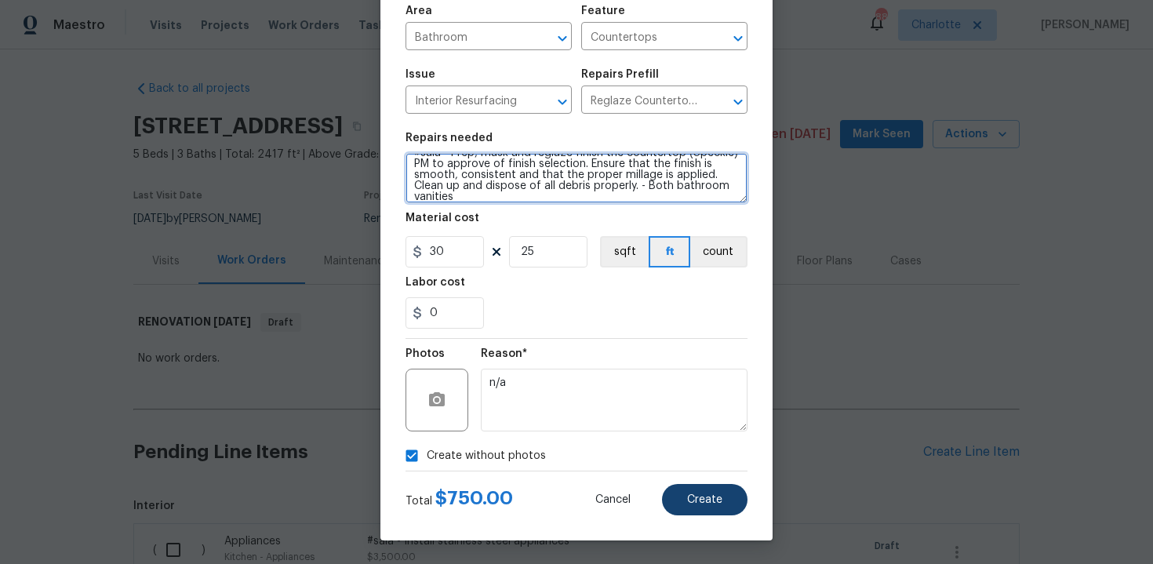
type textarea "#sala - Prep, mask and reglaze finish the countertop (Speckle) PM to approve of…"
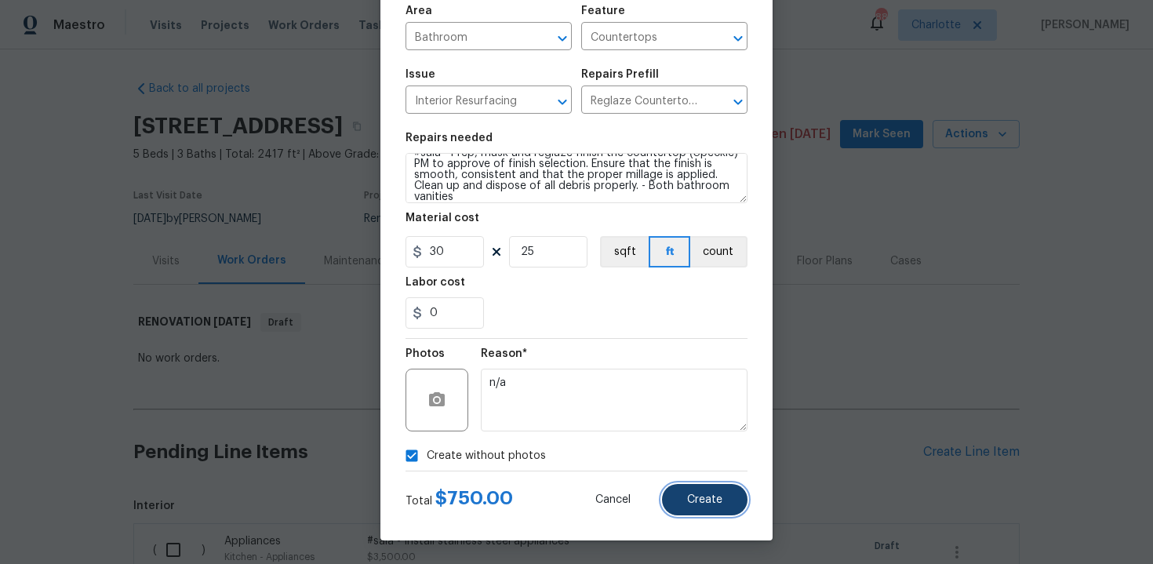
click at [689, 485] on button "Create" at bounding box center [704, 499] width 85 height 31
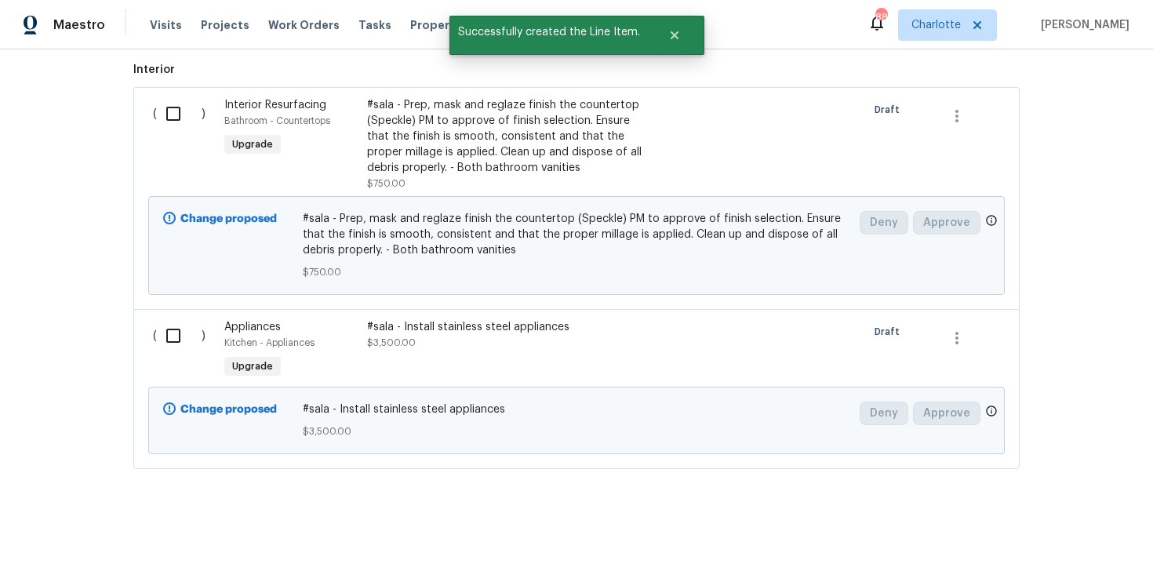
scroll to position [434, 0]
